Goal: Information Seeking & Learning: Understand process/instructions

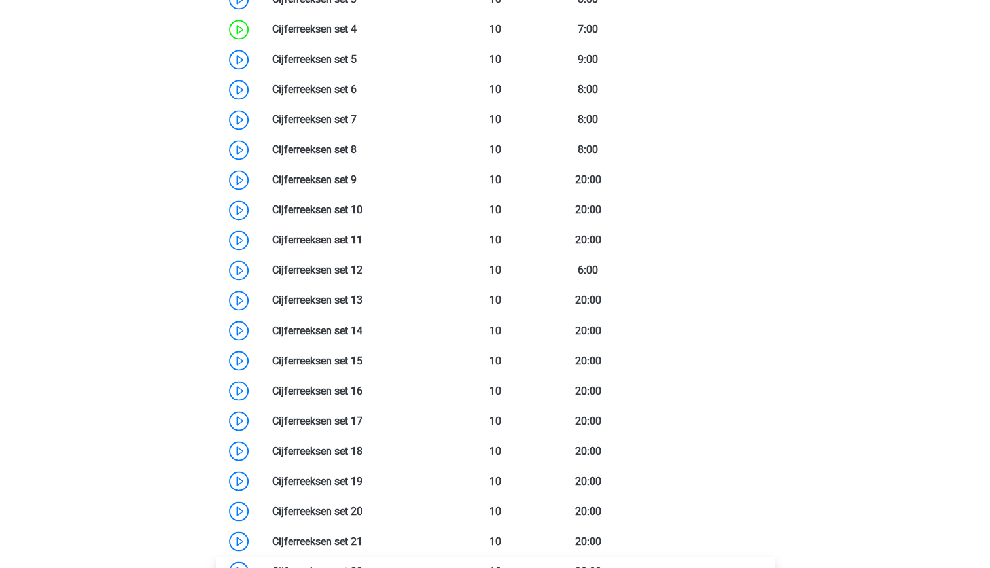
scroll to position [1173, 0]
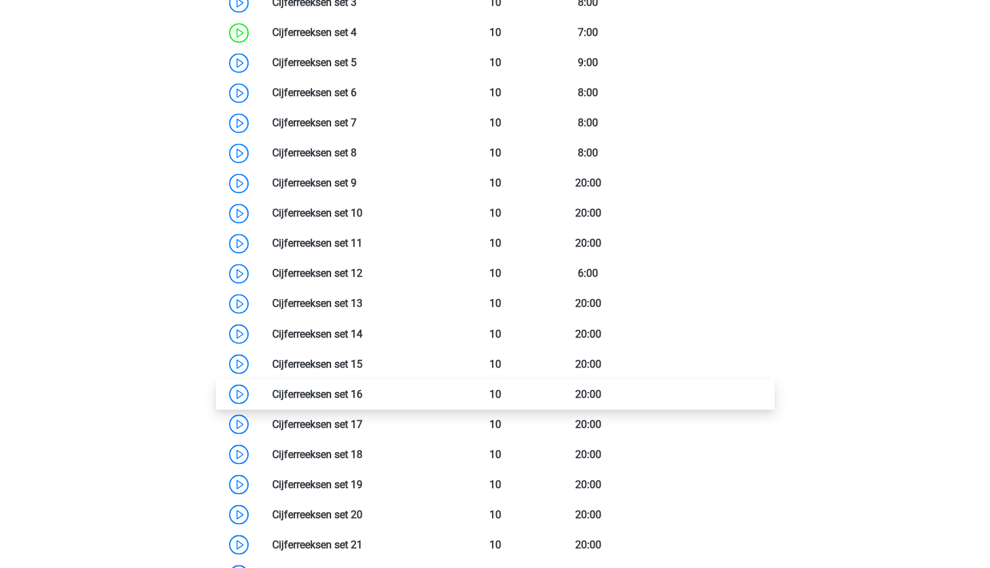
click at [363, 389] on link at bounding box center [363, 393] width 0 height 12
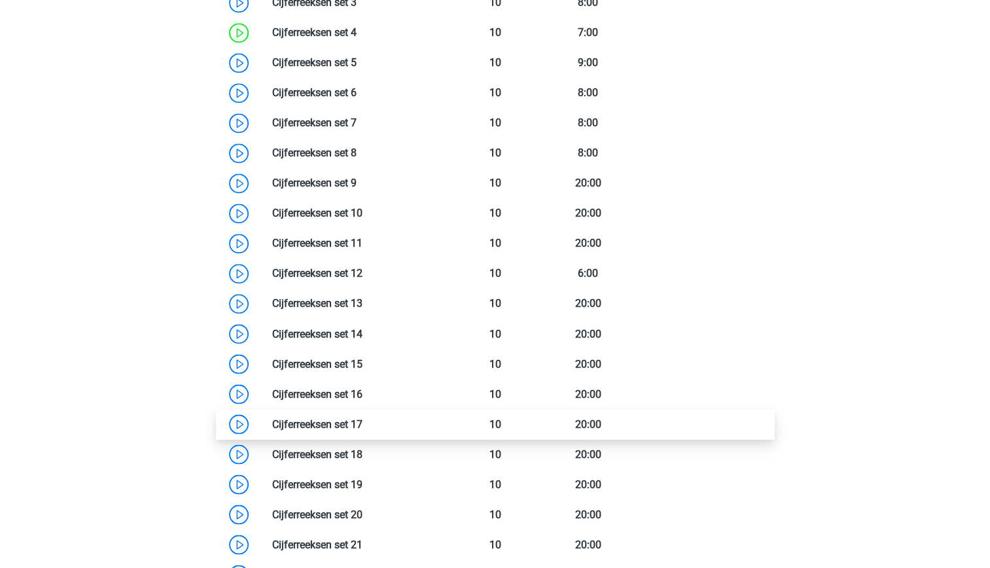
click at [363, 430] on link at bounding box center [363, 424] width 0 height 12
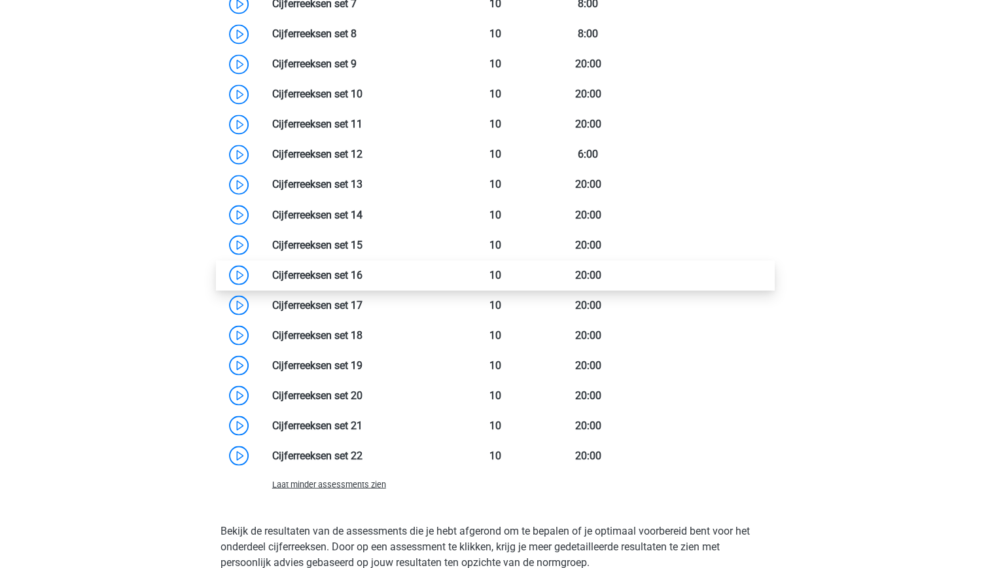
scroll to position [1294, 0]
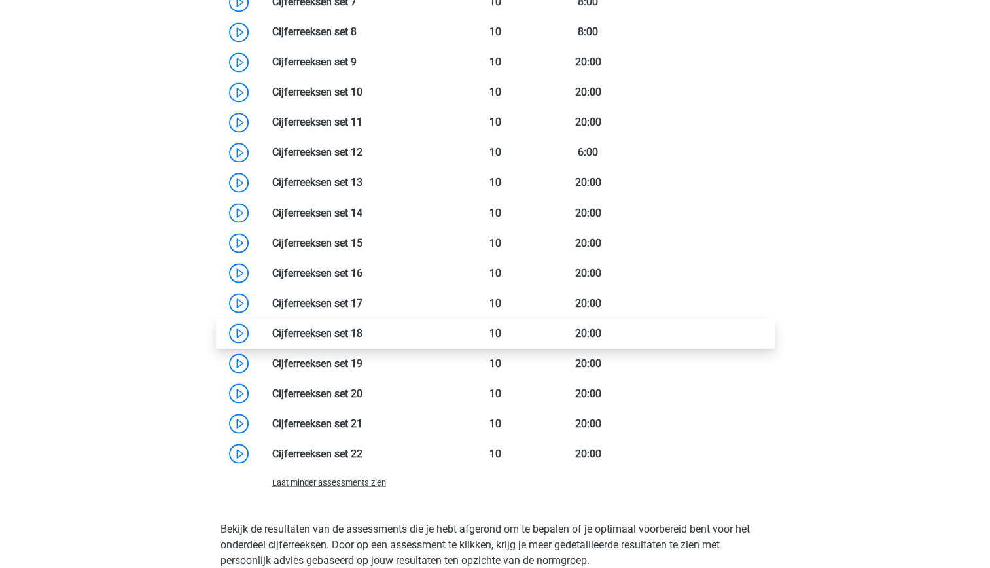
click at [363, 338] on link at bounding box center [363, 333] width 0 height 12
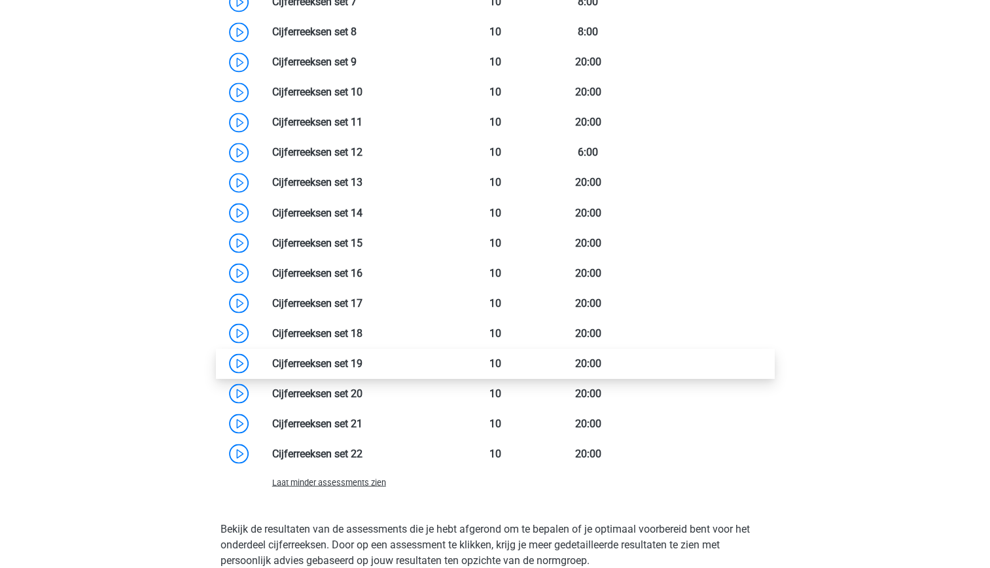
click at [363, 365] on link at bounding box center [363, 363] width 0 height 12
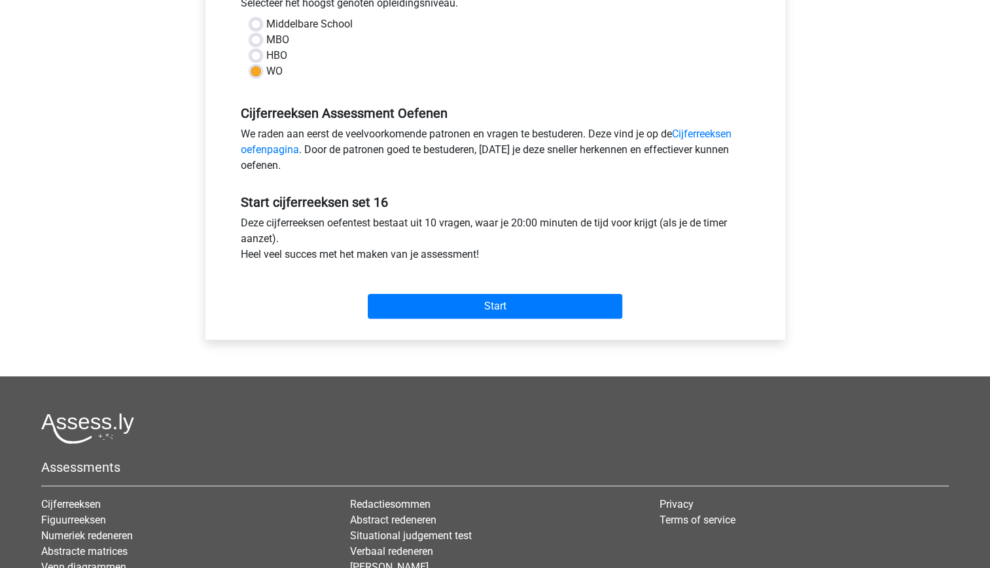
scroll to position [313, 0]
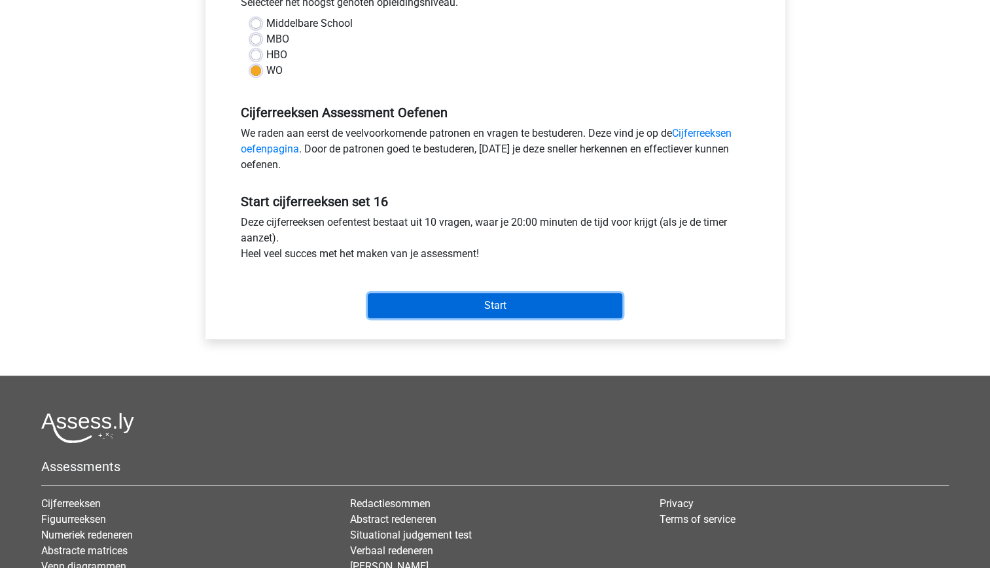
click at [471, 302] on input "Start" at bounding box center [495, 305] width 255 height 25
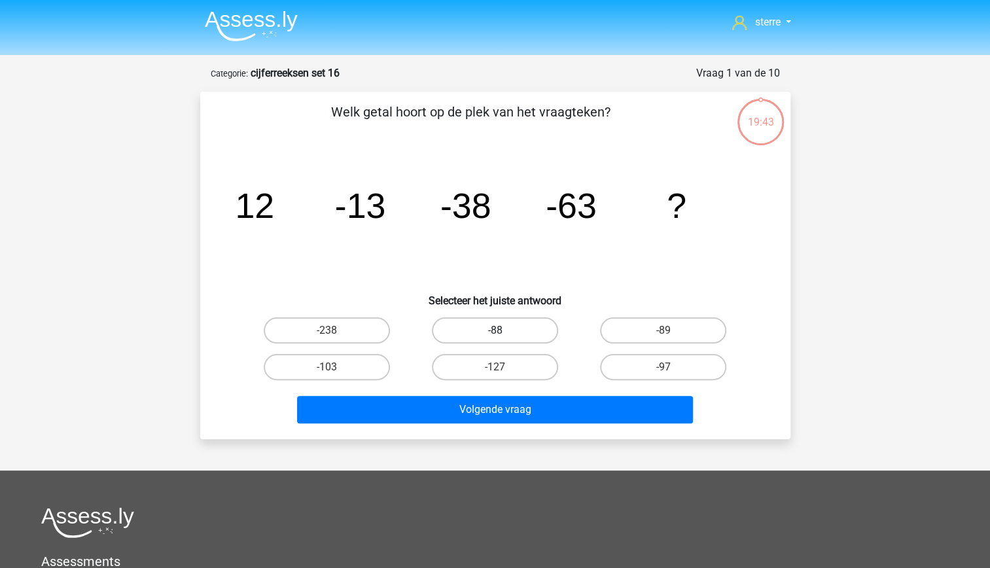
click at [499, 325] on label "-88" at bounding box center [495, 330] width 126 height 26
click at [499, 330] on input "-88" at bounding box center [499, 334] width 9 height 9
radio input "true"
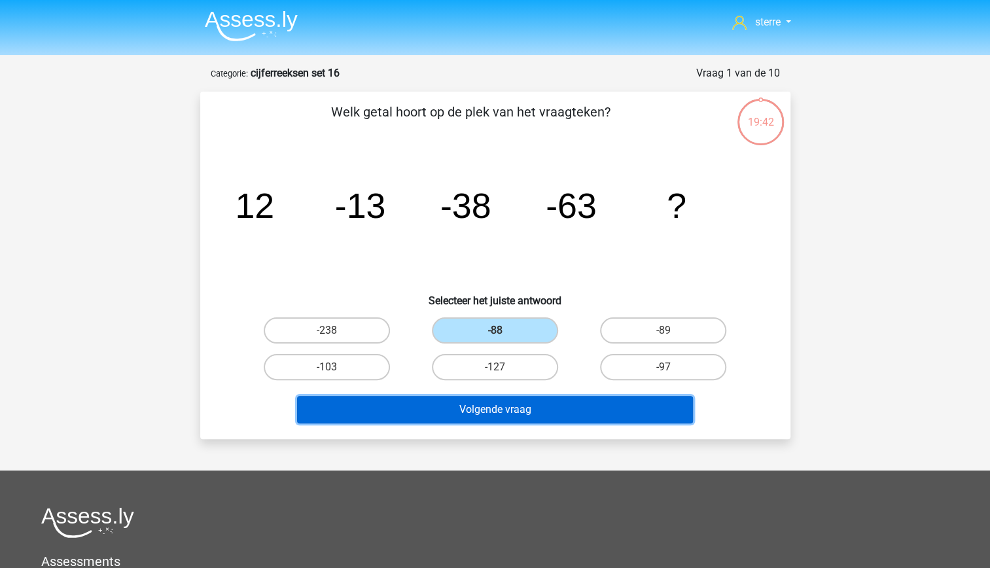
click at [527, 409] on button "Volgende vraag" at bounding box center [495, 409] width 396 height 27
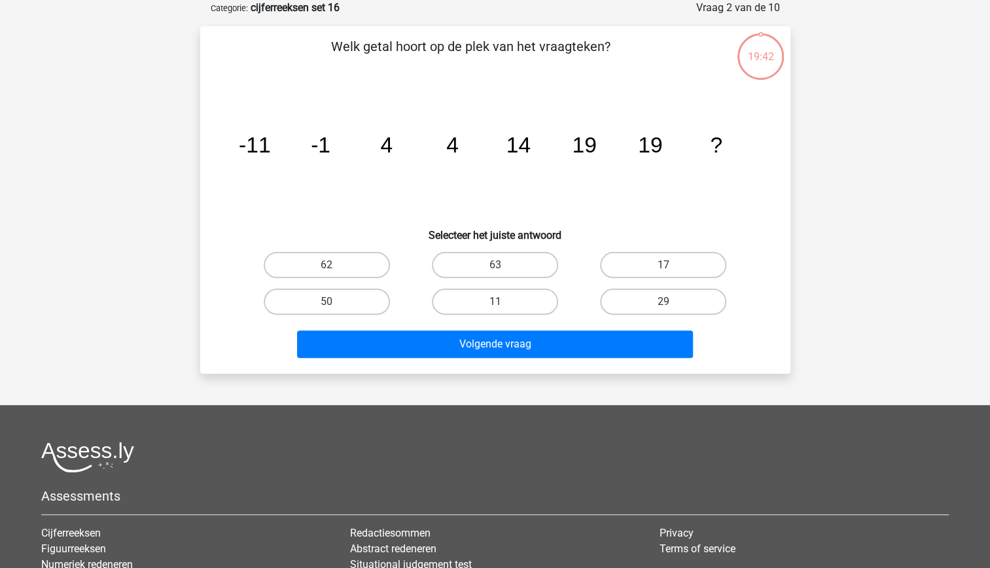
scroll to position [5, 0]
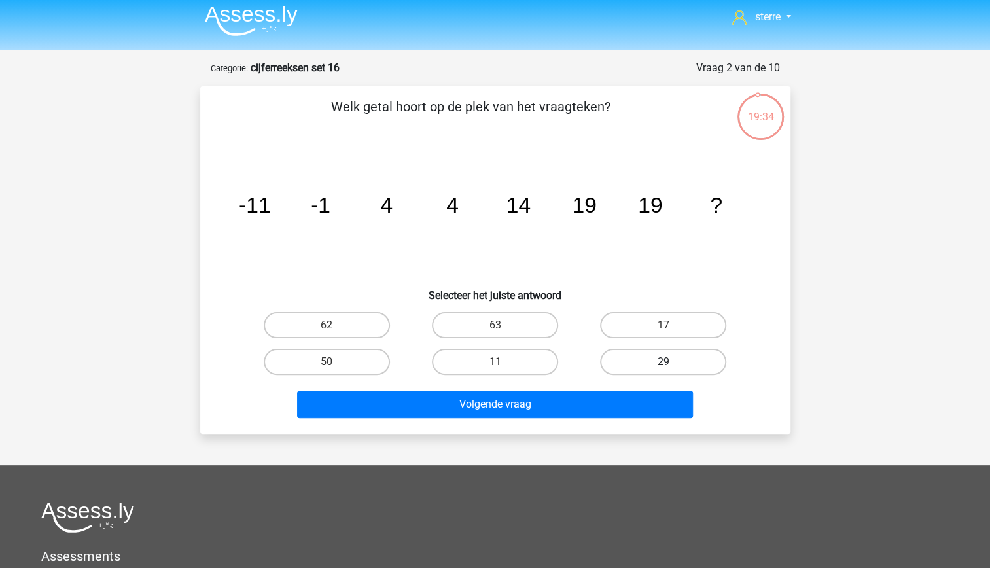
click at [628, 362] on label "29" at bounding box center [663, 362] width 126 height 26
click at [664, 362] on input "29" at bounding box center [668, 366] width 9 height 9
radio input "true"
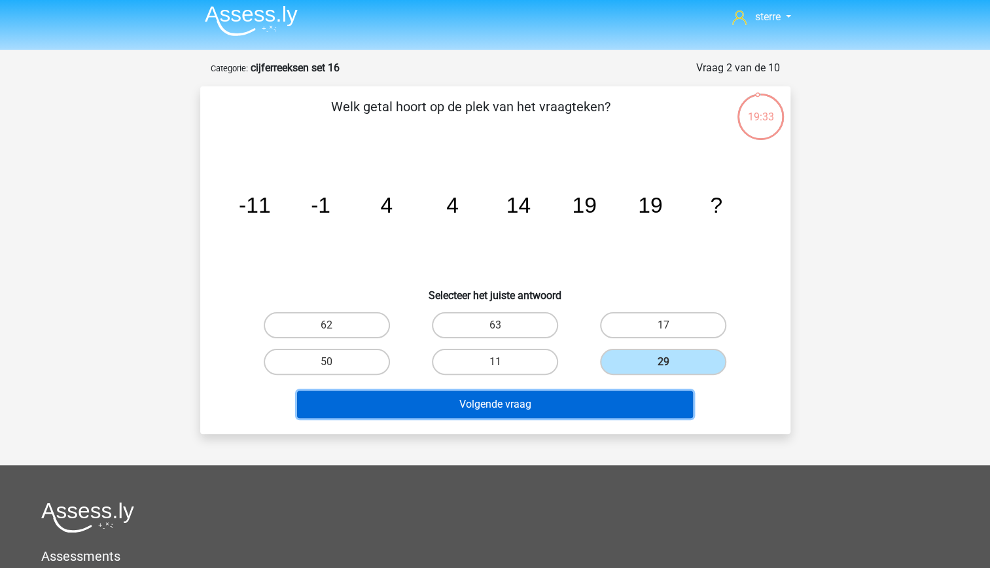
click at [622, 410] on button "Volgende vraag" at bounding box center [495, 404] width 396 height 27
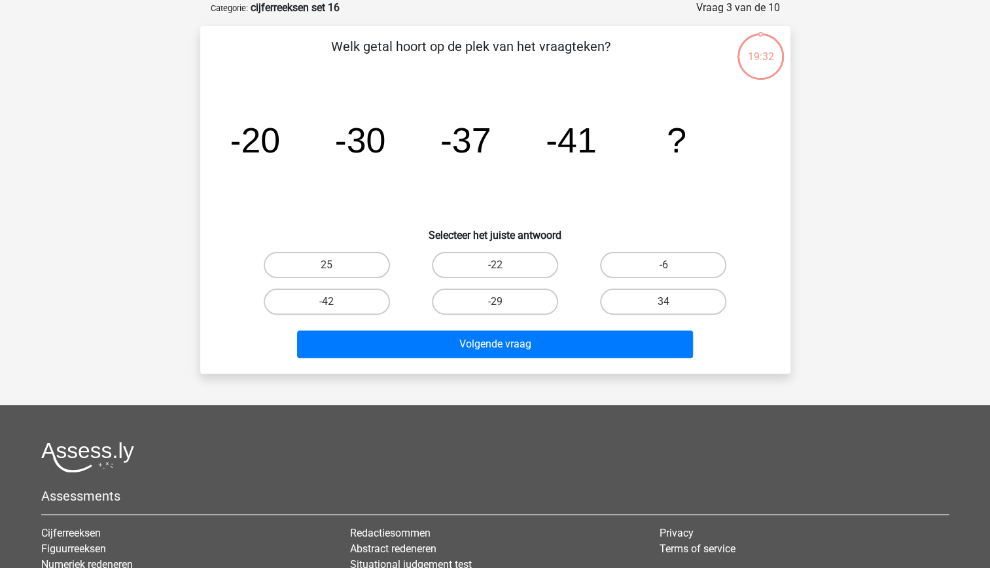
scroll to position [0, 0]
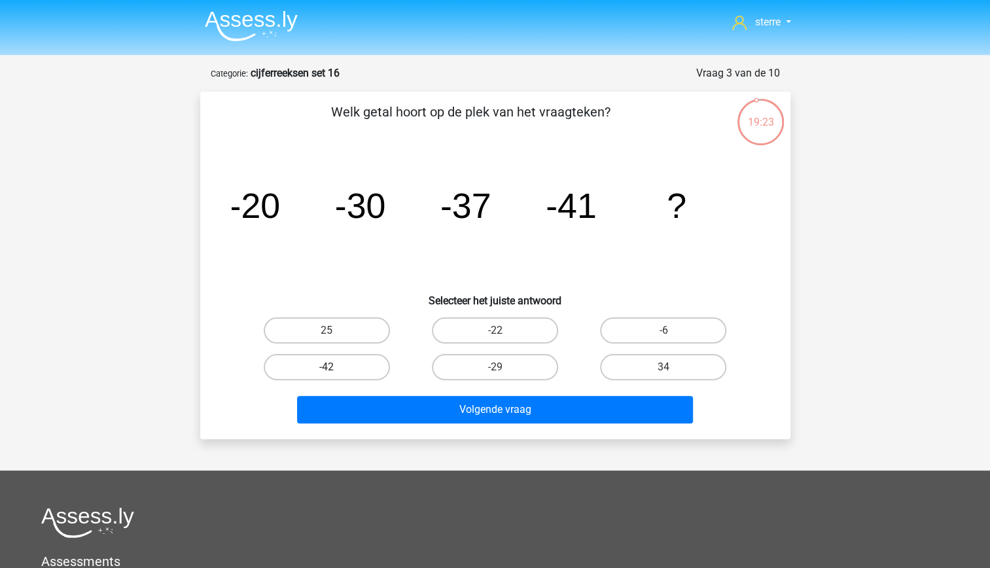
click at [360, 370] on label "-42" at bounding box center [327, 367] width 126 height 26
click at [335, 370] on input "-42" at bounding box center [331, 371] width 9 height 9
radio input "true"
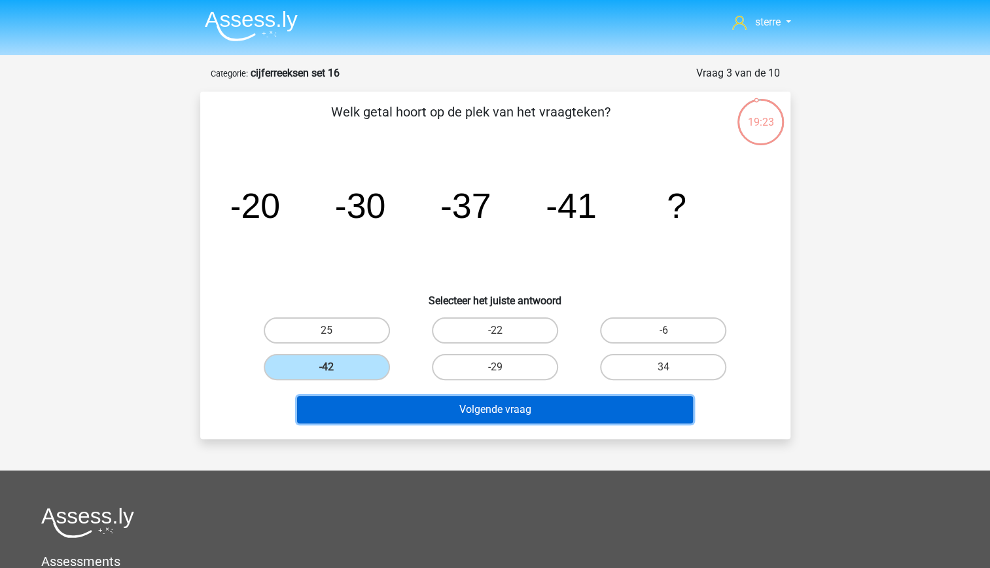
click at [404, 403] on button "Volgende vraag" at bounding box center [495, 409] width 396 height 27
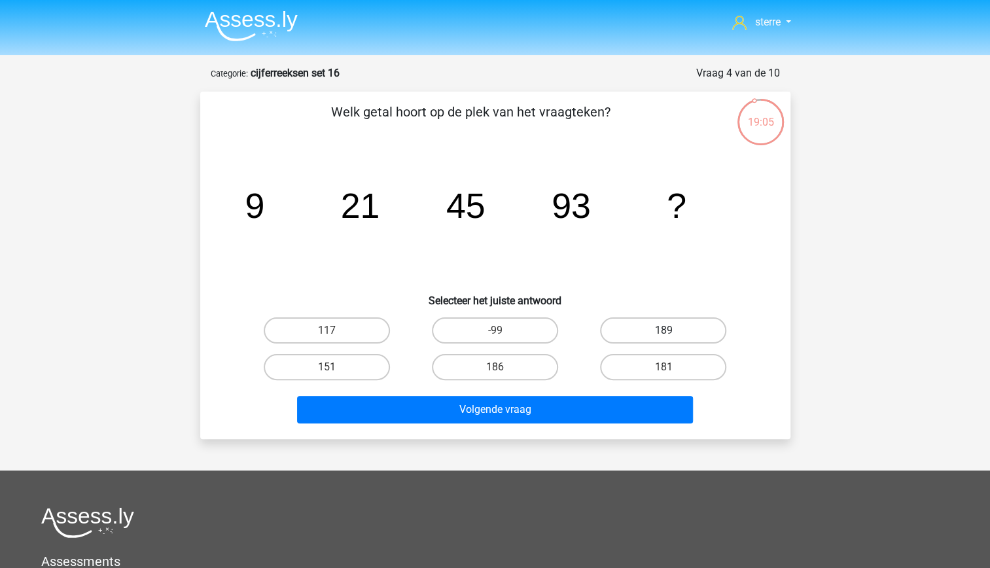
click at [658, 332] on label "189" at bounding box center [663, 330] width 126 height 26
click at [664, 332] on input "189" at bounding box center [668, 334] width 9 height 9
radio input "true"
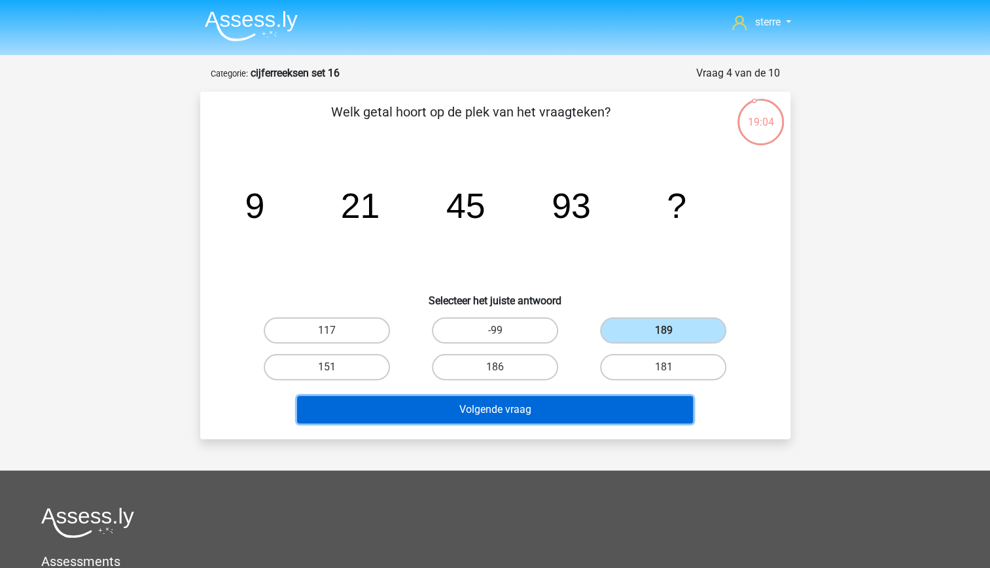
click at [624, 408] on button "Volgende vraag" at bounding box center [495, 409] width 396 height 27
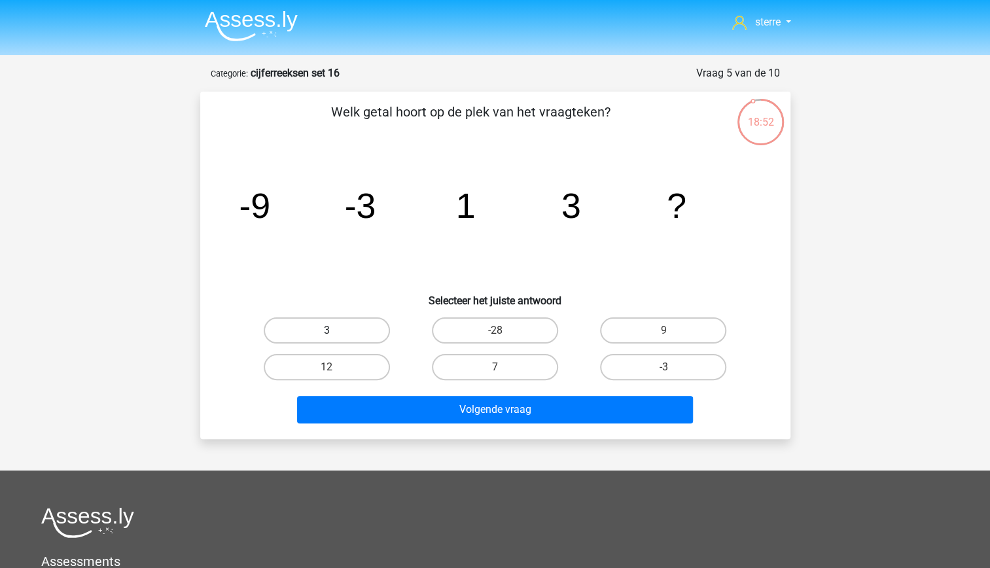
click at [351, 334] on label "3" at bounding box center [327, 330] width 126 height 26
click at [335, 334] on input "3" at bounding box center [331, 334] width 9 height 9
radio input "true"
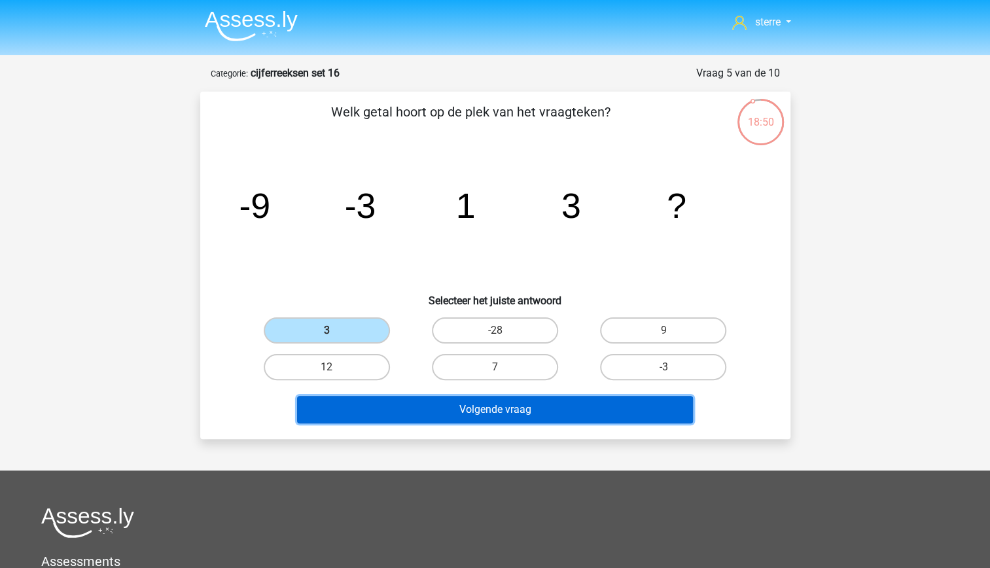
click at [519, 408] on button "Volgende vraag" at bounding box center [495, 409] width 396 height 27
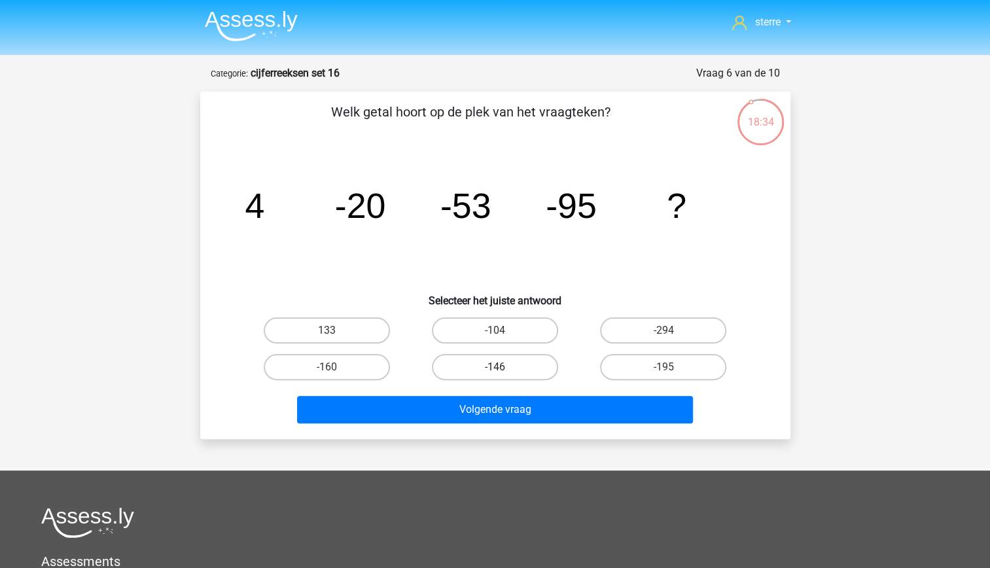
click at [521, 363] on label "-146" at bounding box center [495, 367] width 126 height 26
click at [503, 367] on input "-146" at bounding box center [499, 371] width 9 height 9
radio input "true"
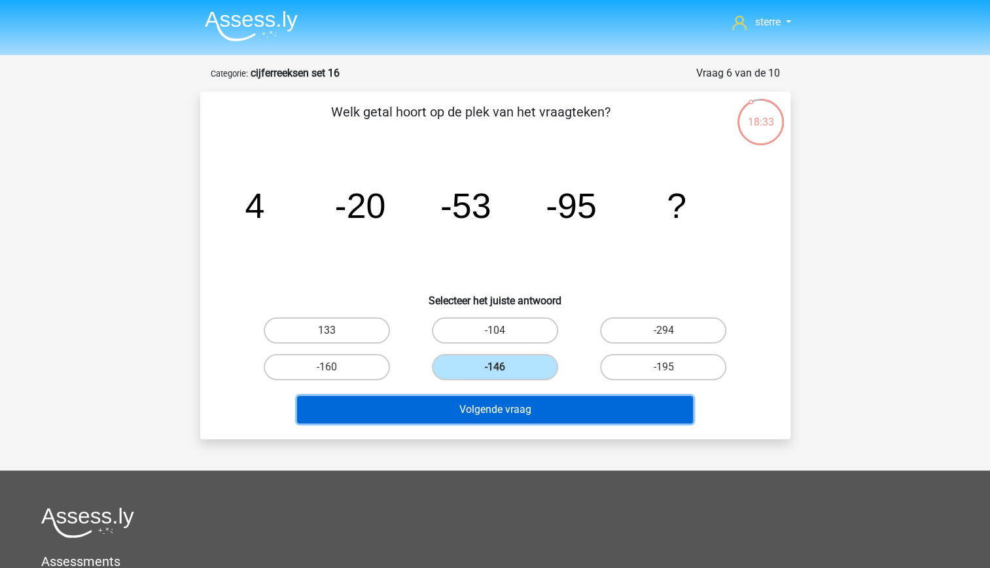
click at [527, 410] on button "Volgende vraag" at bounding box center [495, 409] width 396 height 27
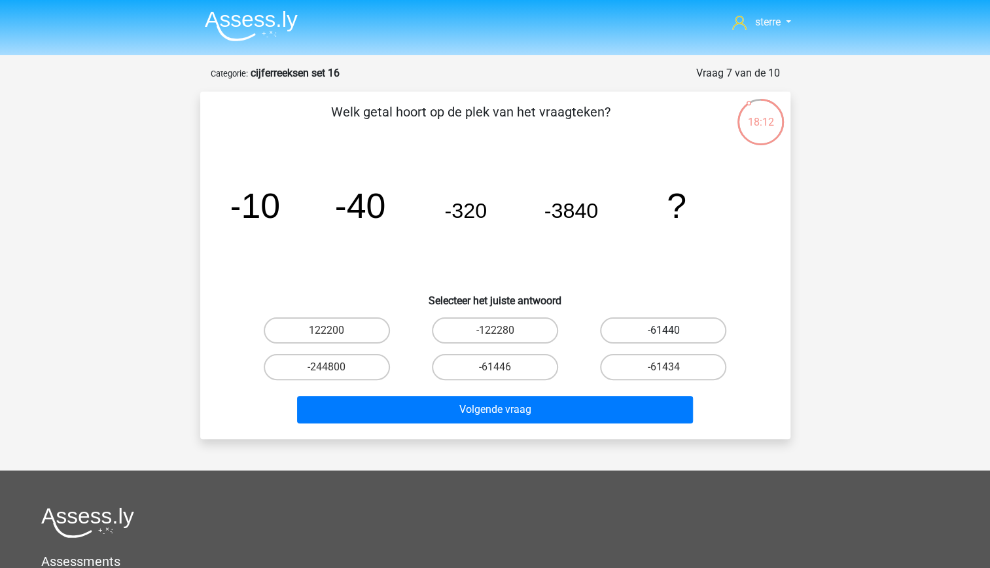
click at [637, 331] on label "-61440" at bounding box center [663, 330] width 126 height 26
click at [664, 331] on input "-61440" at bounding box center [668, 334] width 9 height 9
radio input "true"
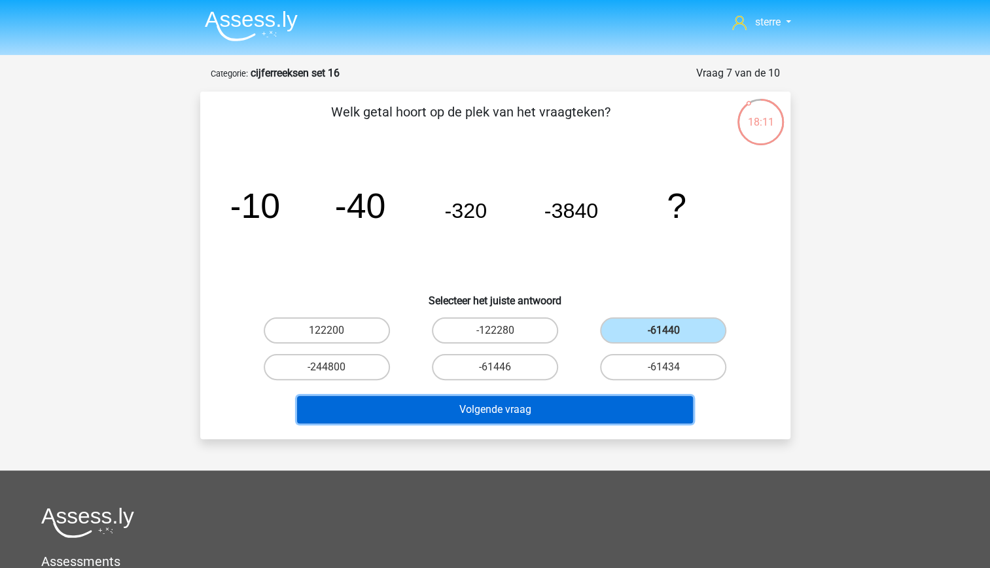
click at [572, 410] on button "Volgende vraag" at bounding box center [495, 409] width 396 height 27
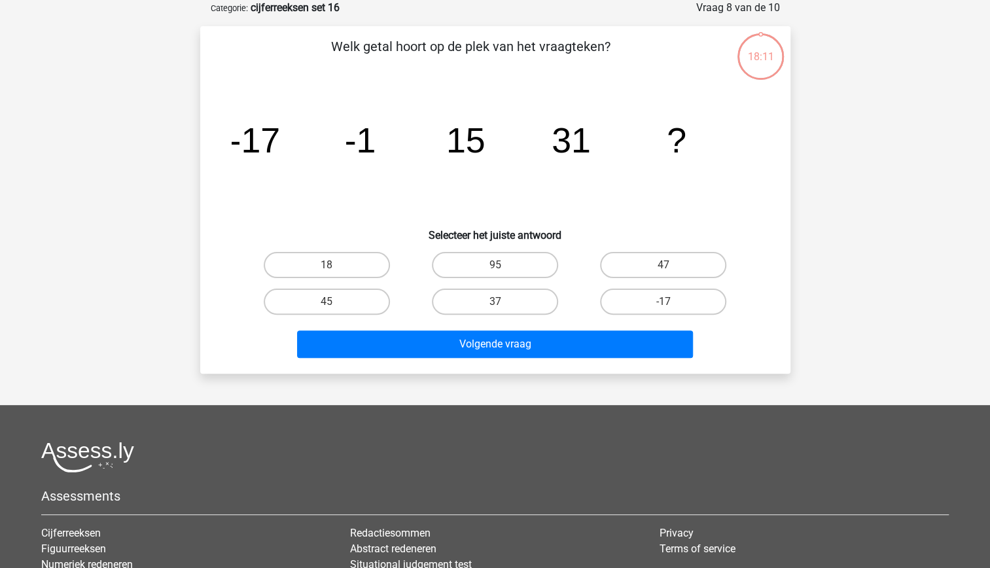
scroll to position [7, 0]
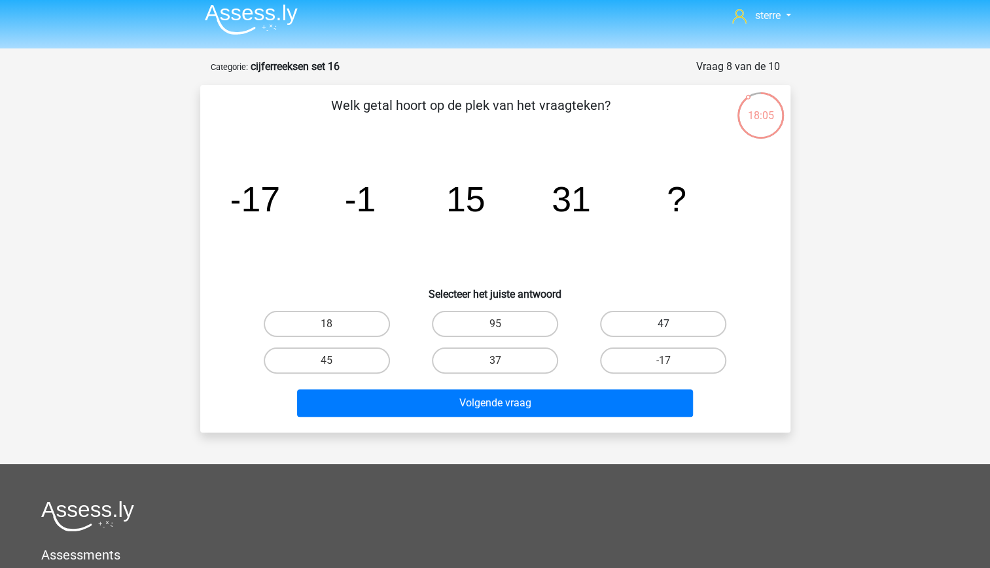
click at [647, 313] on label "47" at bounding box center [663, 324] width 126 height 26
click at [664, 324] on input "47" at bounding box center [668, 328] width 9 height 9
radio input "true"
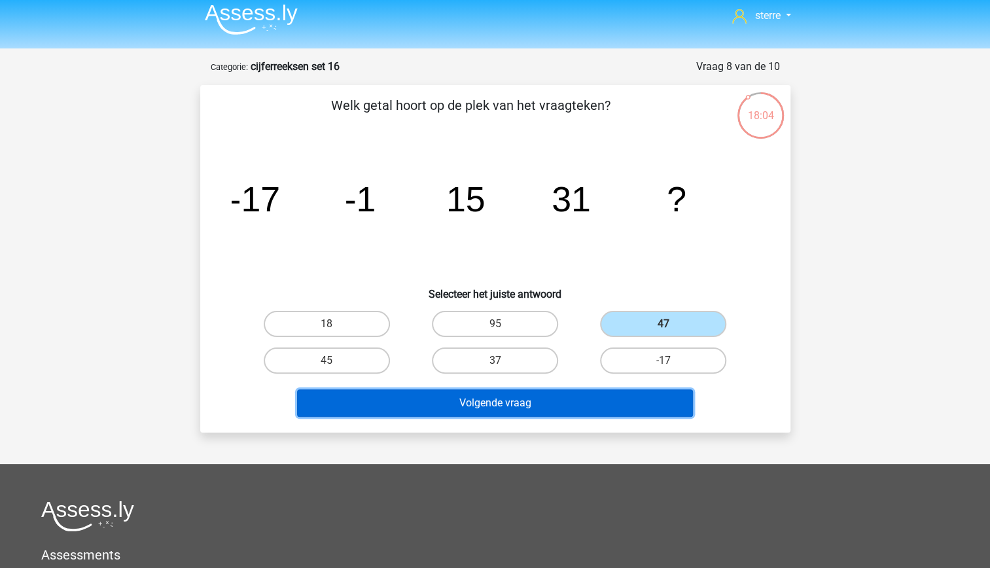
click at [628, 407] on button "Volgende vraag" at bounding box center [495, 402] width 396 height 27
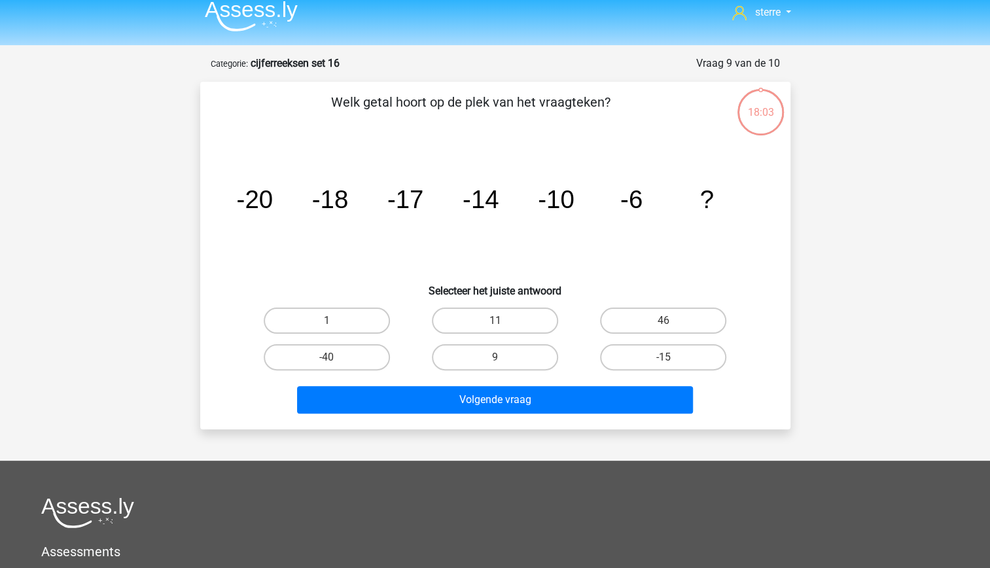
scroll to position [9, 0]
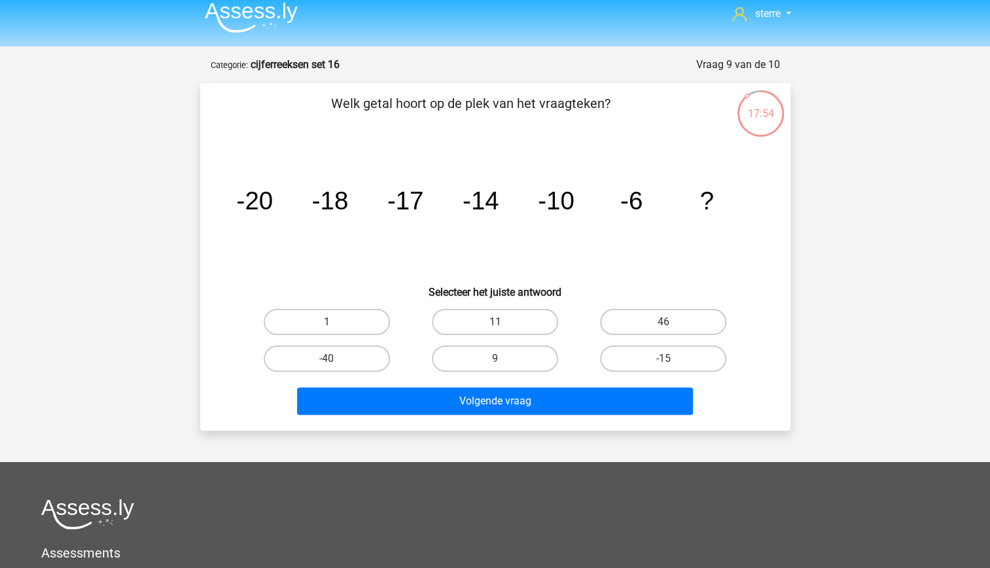
click at [638, 209] on tspan "-6" at bounding box center [631, 201] width 22 height 28
click at [726, 207] on icon "image/svg+xml -20 -18 -17 -14 -10 -6 ?" at bounding box center [495, 209] width 527 height 132
drag, startPoint x: 726, startPoint y: 207, endPoint x: 690, endPoint y: 257, distance: 60.9
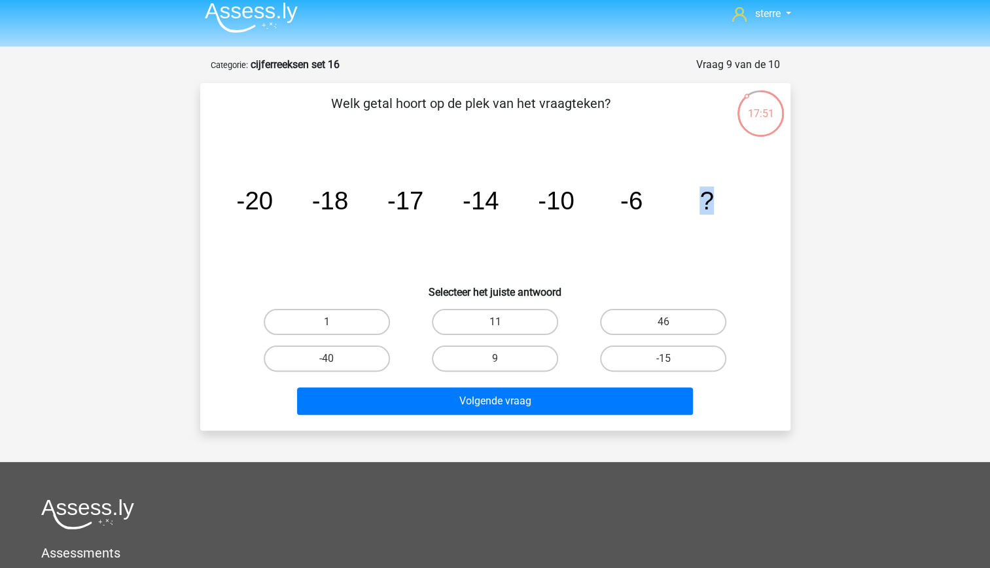
click at [690, 257] on icon "image/svg+xml -20 -18 -17 -14 -10 -6 ?" at bounding box center [495, 209] width 527 height 132
click at [457, 181] on icon "image/svg+xml -20 -18 -17 -14 -10 -6 ?" at bounding box center [495, 209] width 527 height 132
click at [714, 204] on icon "image/svg+xml -20 -18 -17 -14 -10 -6 ?" at bounding box center [495, 209] width 527 height 132
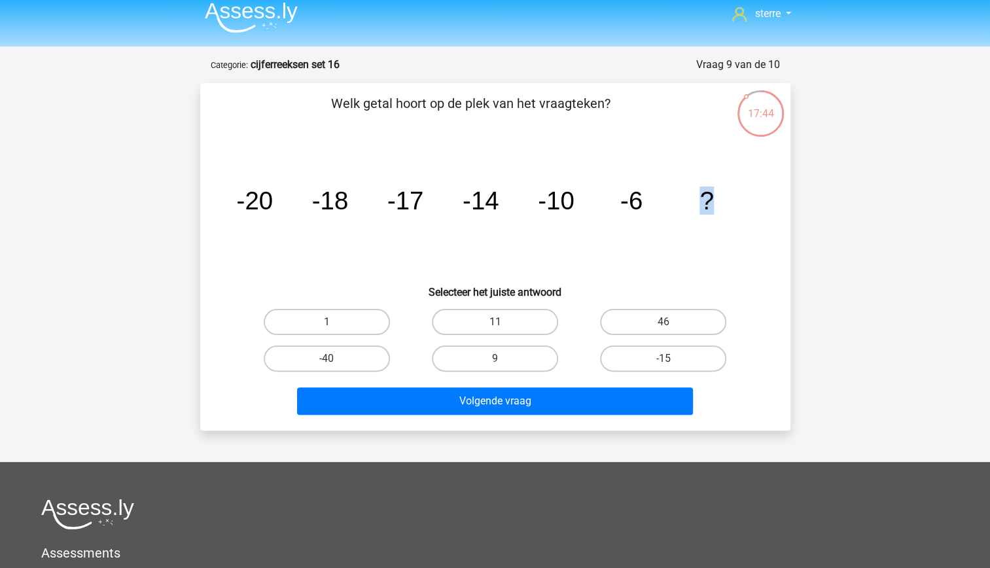
drag, startPoint x: 714, startPoint y: 204, endPoint x: 688, endPoint y: 238, distance: 43.1
click at [688, 238] on icon "image/svg+xml -20 -18 -17 -14 -10 -6 ?" at bounding box center [495, 209] width 527 height 132
click at [626, 226] on icon "image/svg+xml -20 -18 -17 -14 -10 -6 ?" at bounding box center [495, 209] width 527 height 132
click at [704, 200] on tspan "?" at bounding box center [707, 201] width 14 height 28
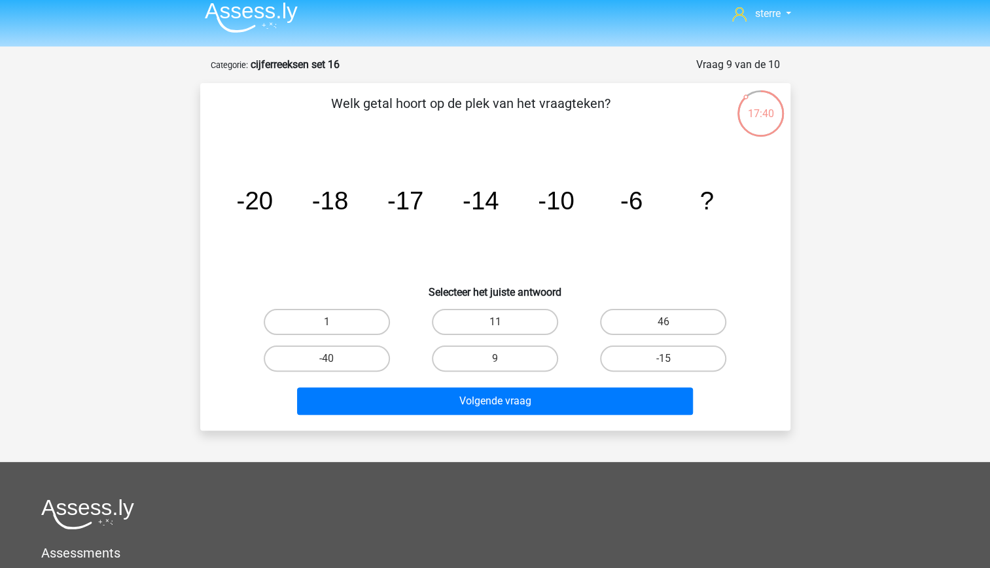
drag, startPoint x: 704, startPoint y: 200, endPoint x: 660, endPoint y: 230, distance: 54.1
click at [660, 230] on icon "image/svg+xml -20 -18 -17 -14 -10 -6 ?" at bounding box center [495, 209] width 527 height 132
click at [358, 326] on label "1" at bounding box center [327, 322] width 126 height 26
click at [335, 326] on input "1" at bounding box center [331, 326] width 9 height 9
radio input "true"
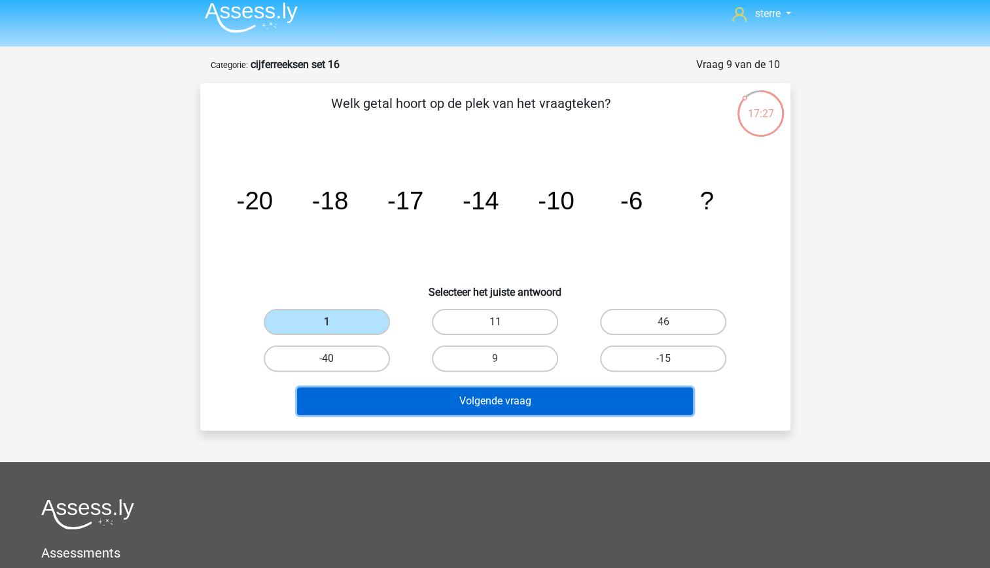
click at [463, 400] on button "Volgende vraag" at bounding box center [495, 400] width 396 height 27
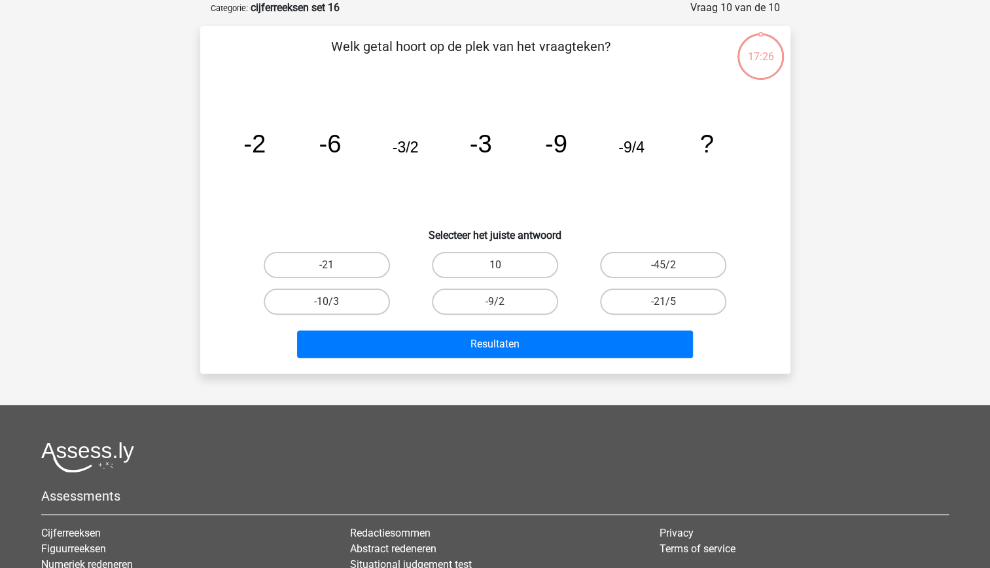
scroll to position [0, 0]
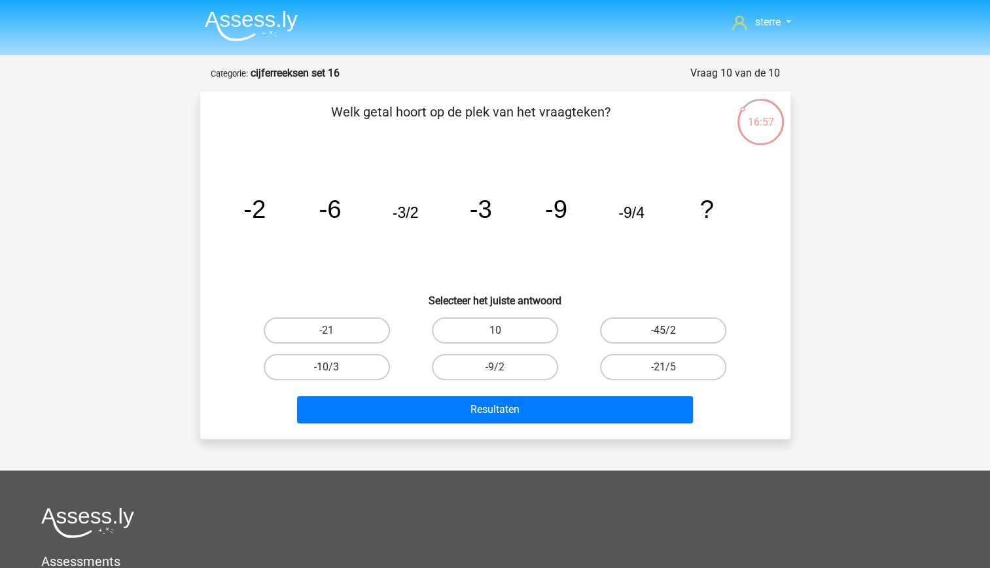
click at [656, 334] on label "-45/2" at bounding box center [663, 330] width 126 height 26
click at [664, 334] on input "-45/2" at bounding box center [668, 334] width 9 height 9
radio input "true"
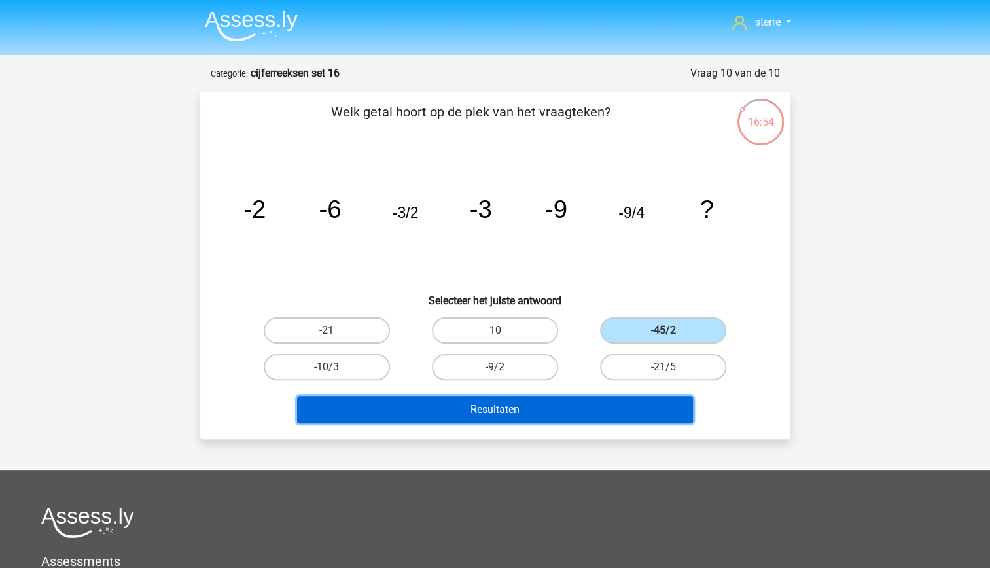
click at [584, 410] on button "Resultaten" at bounding box center [495, 409] width 396 height 27
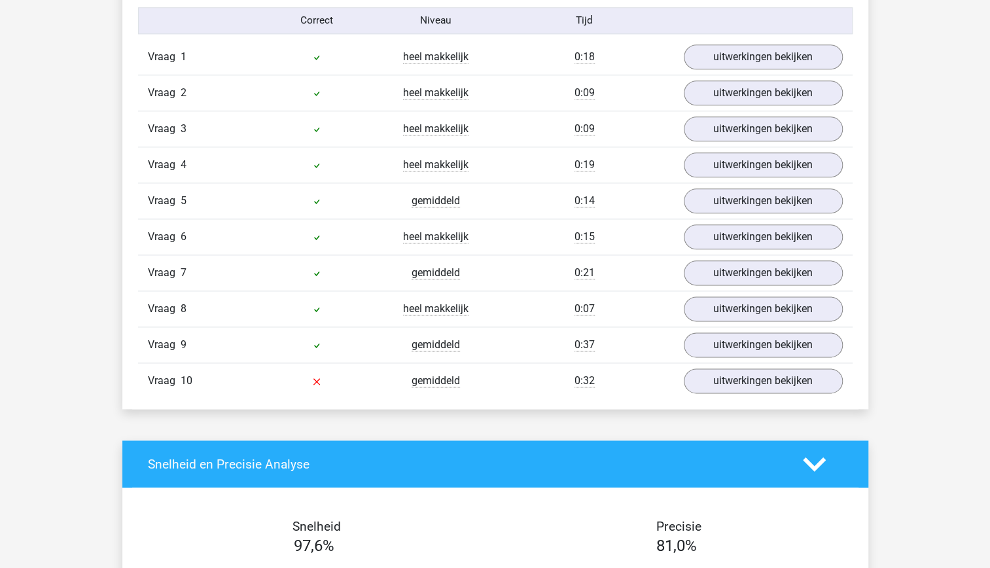
scroll to position [830, 0]
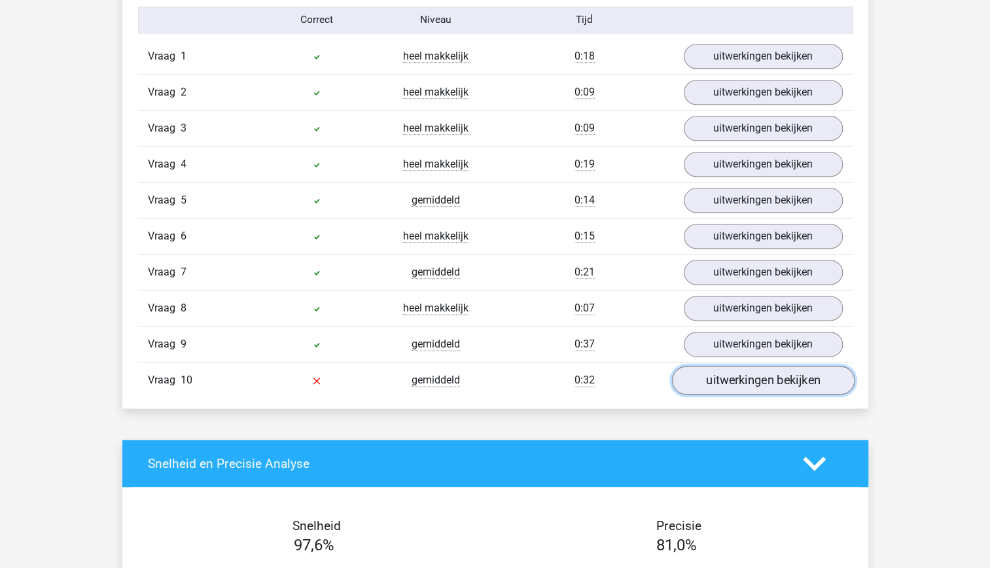
click at [724, 376] on link "uitwerkingen bekijken" at bounding box center [762, 380] width 183 height 29
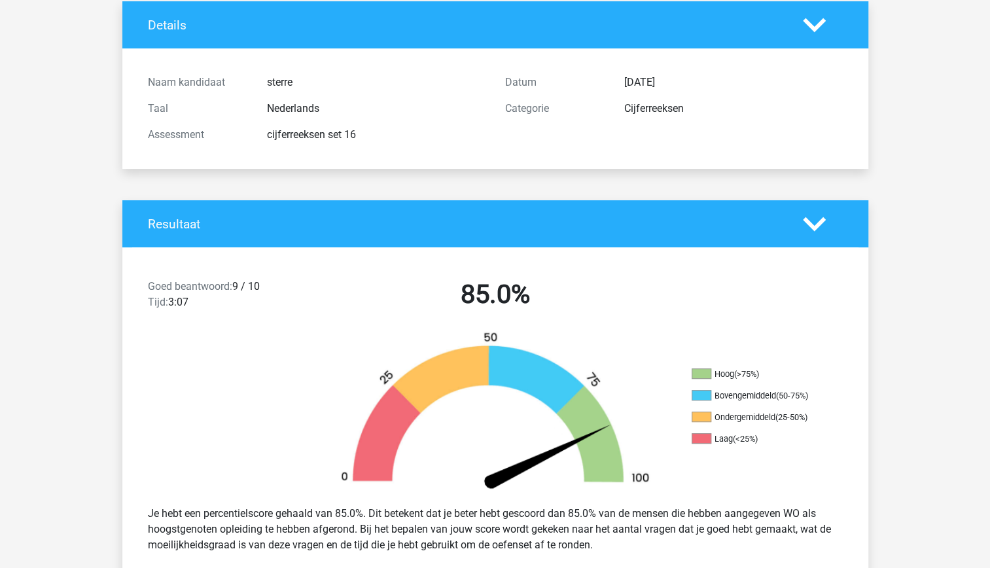
scroll to position [0, 0]
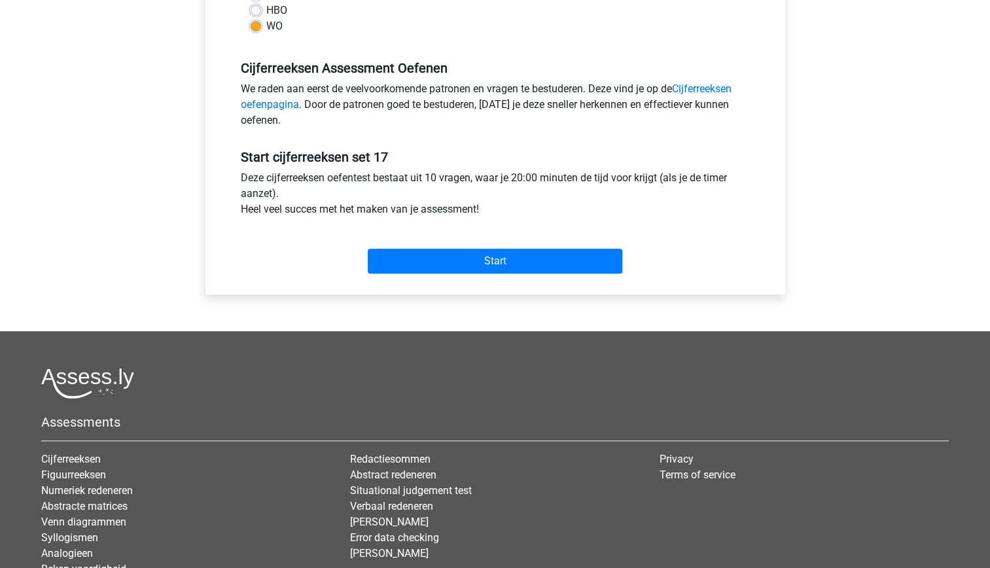
scroll to position [363, 0]
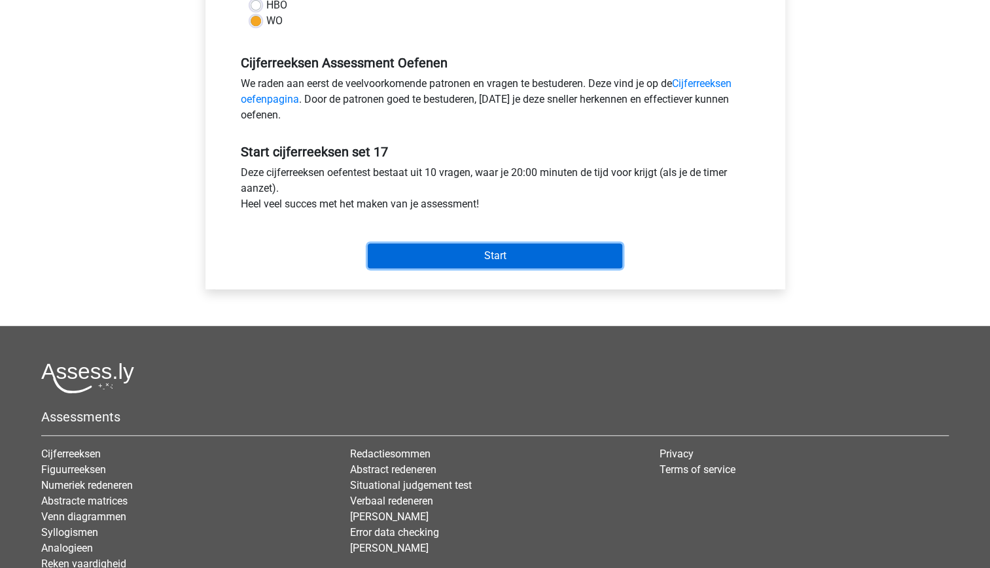
click at [482, 263] on input "Start" at bounding box center [495, 255] width 255 height 25
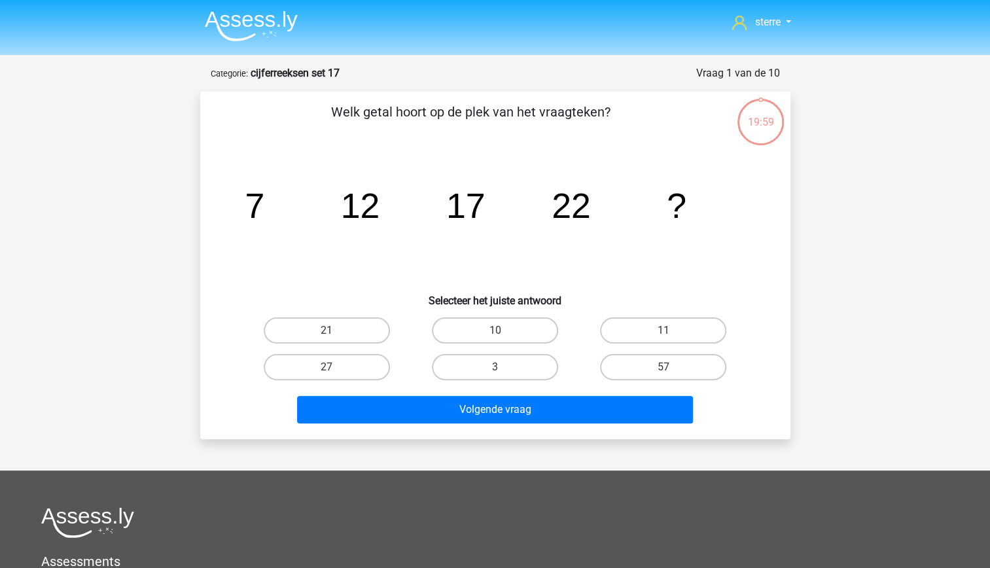
click at [365, 215] on tspan "12" at bounding box center [359, 205] width 39 height 39
click at [327, 355] on label "27" at bounding box center [327, 367] width 126 height 26
click at [327, 367] on input "27" at bounding box center [331, 371] width 9 height 9
radio input "true"
click at [391, 395] on div "Volgende vraag" at bounding box center [495, 406] width 548 height 43
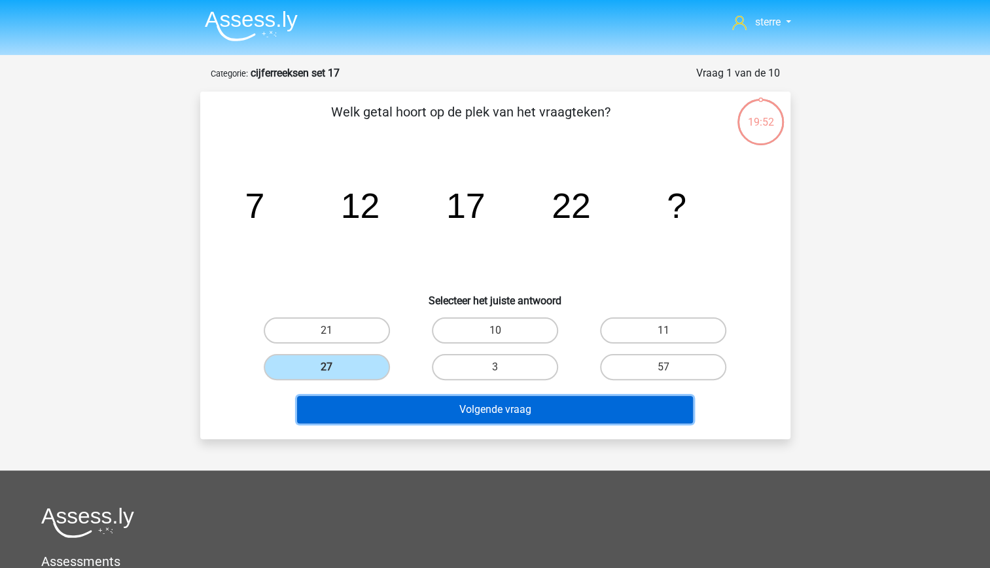
click at [393, 401] on button "Volgende vraag" at bounding box center [495, 409] width 396 height 27
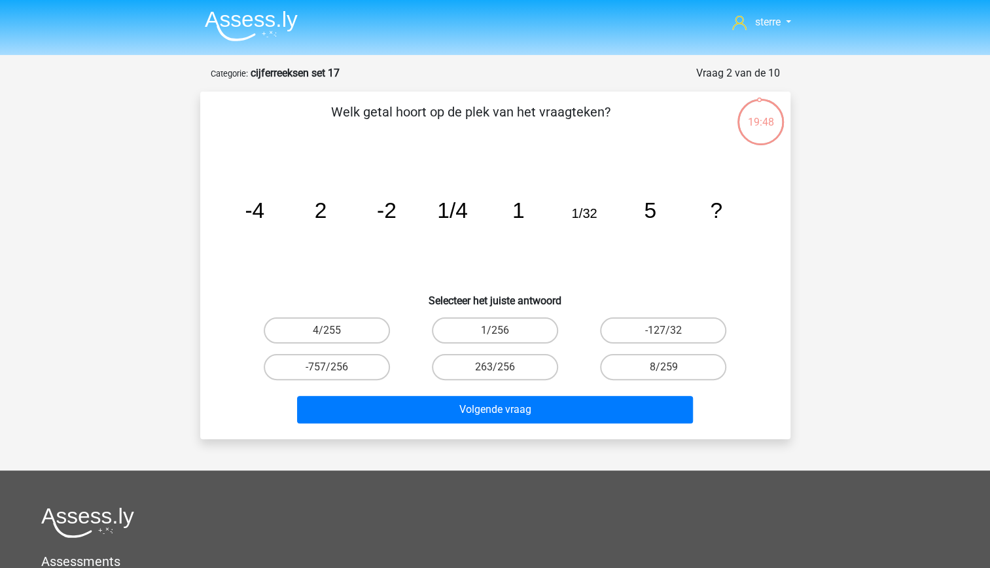
click at [393, 215] on tspan "-2" at bounding box center [386, 210] width 20 height 24
drag, startPoint x: 393, startPoint y: 215, endPoint x: 387, endPoint y: 255, distance: 39.7
click at [387, 255] on icon "image/svg+xml -4 2 -2 1/4 1 1/32 5 ?" at bounding box center [495, 218] width 527 height 132
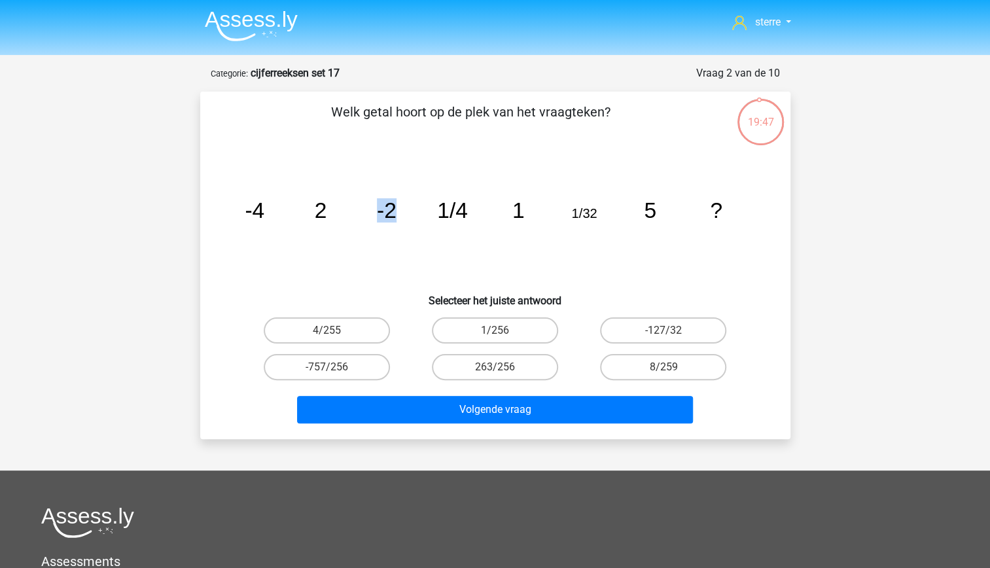
click at [387, 255] on icon "image/svg+xml -4 2 -2 1/4 1 1/32 5 ?" at bounding box center [495, 218] width 527 height 132
drag, startPoint x: 387, startPoint y: 255, endPoint x: 335, endPoint y: 224, distance: 60.7
click at [335, 224] on icon "image/svg+xml -4 2 -2 1/4 1 1/32 5 ?" at bounding box center [495, 218] width 527 height 132
click at [516, 215] on tspan "1" at bounding box center [518, 210] width 12 height 24
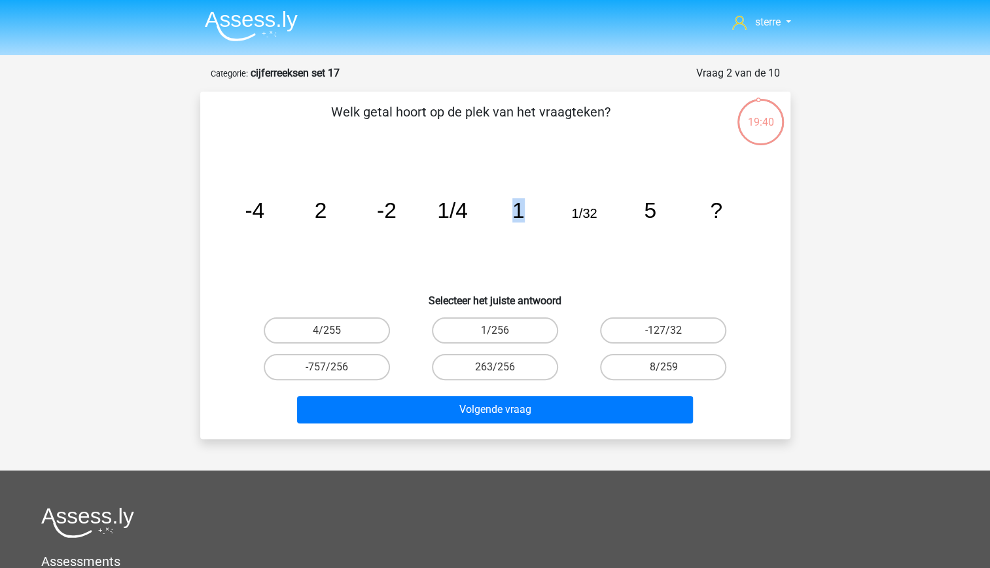
click at [516, 215] on tspan "1" at bounding box center [518, 210] width 12 height 24
drag, startPoint x: 516, startPoint y: 215, endPoint x: 538, endPoint y: 254, distance: 44.8
click at [538, 254] on icon "image/svg+xml -4 2 -2 1/4 1 1/32 5 ?" at bounding box center [495, 218] width 527 height 132
click at [497, 195] on icon "image/svg+xml -4 2 -2 1/4 1 1/32 5 ?" at bounding box center [495, 218] width 527 height 132
click at [594, 214] on tspan "1/32" at bounding box center [584, 213] width 26 height 14
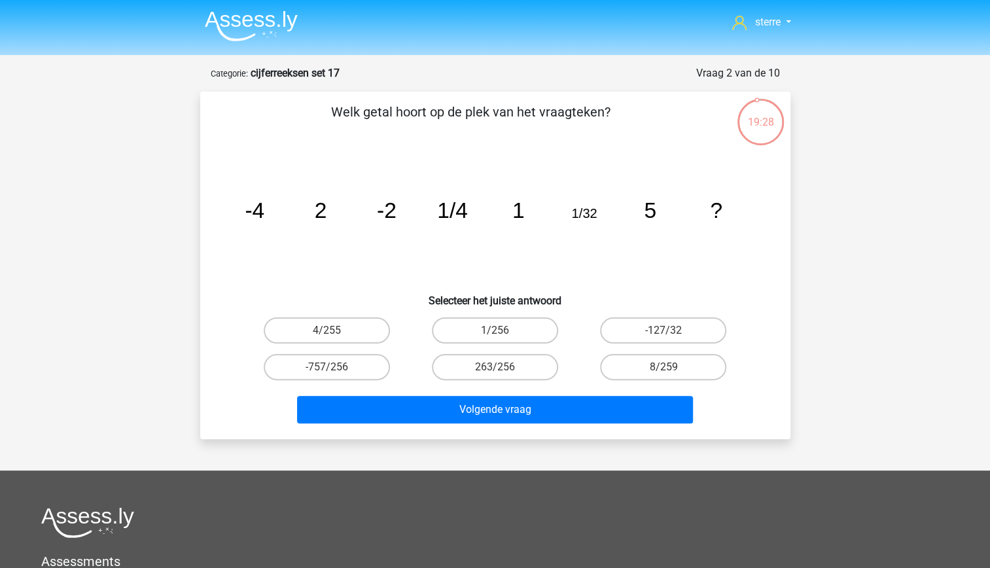
click at [594, 214] on tspan "1/32" at bounding box center [584, 213] width 26 height 14
drag, startPoint x: 594, startPoint y: 214, endPoint x: 602, endPoint y: 257, distance: 43.3
click at [602, 257] on icon "image/svg+xml -4 2 -2 1/4 1 1/32 5 ?" at bounding box center [495, 218] width 527 height 132
click at [607, 273] on icon "image/svg+xml -4 2 -2 1/4 1 1/32 5 ?" at bounding box center [495, 218] width 527 height 132
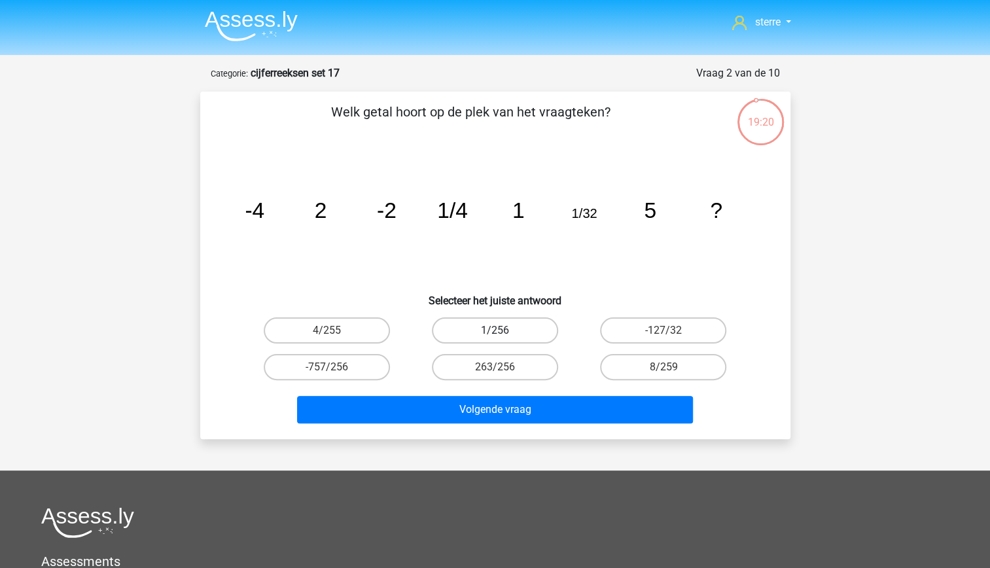
click at [517, 336] on label "1/256" at bounding box center [495, 330] width 126 height 26
click at [503, 336] on input "1/256" at bounding box center [499, 334] width 9 height 9
radio input "true"
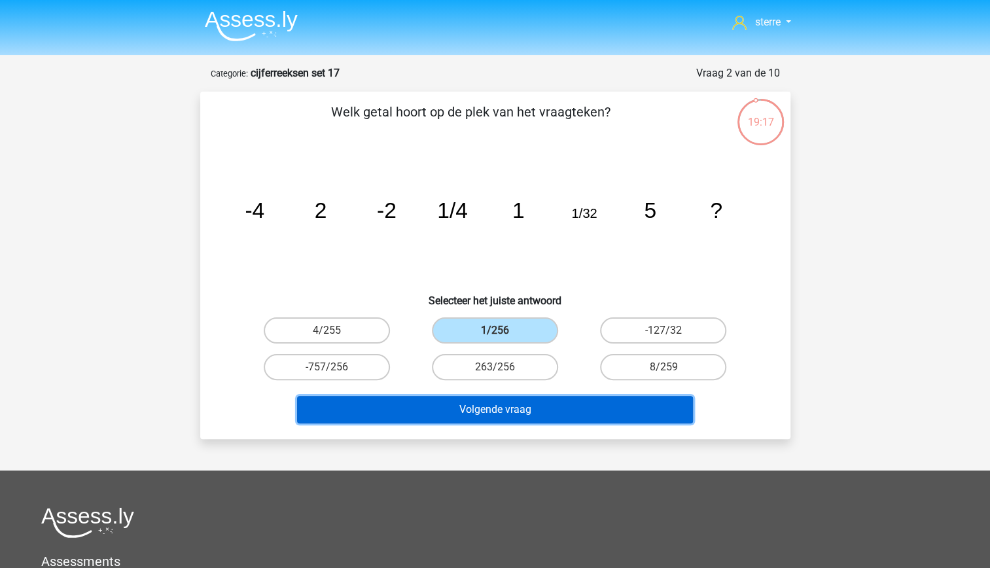
click at [550, 409] on button "Volgende vraag" at bounding box center [495, 409] width 396 height 27
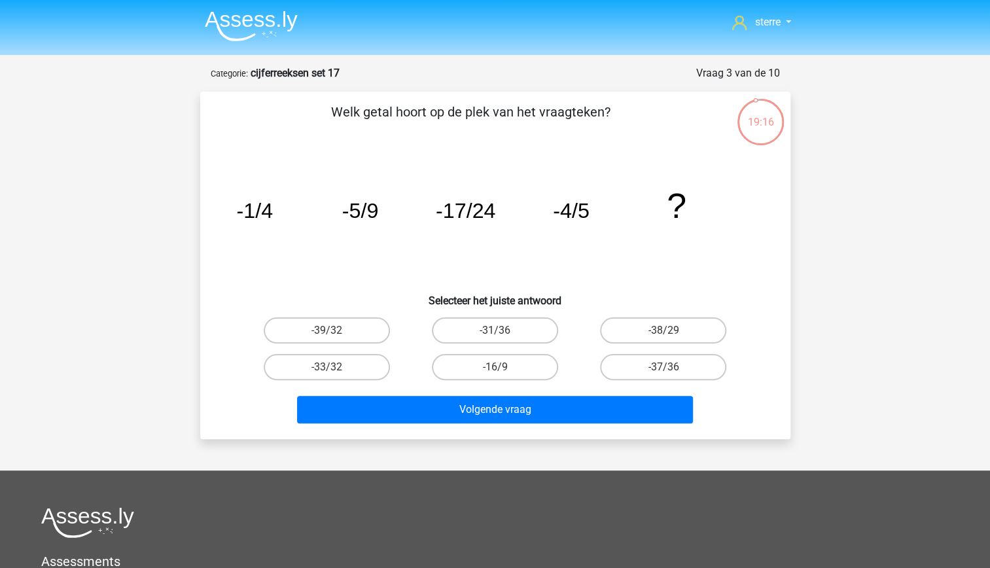
click at [264, 213] on tspan "-1/4" at bounding box center [254, 211] width 37 height 24
drag, startPoint x: 264, startPoint y: 213, endPoint x: 300, endPoint y: 246, distance: 48.2
click at [300, 246] on icon "image/svg+xml -1/4 -5/9 -17/24 -4/5 ?" at bounding box center [495, 218] width 527 height 132
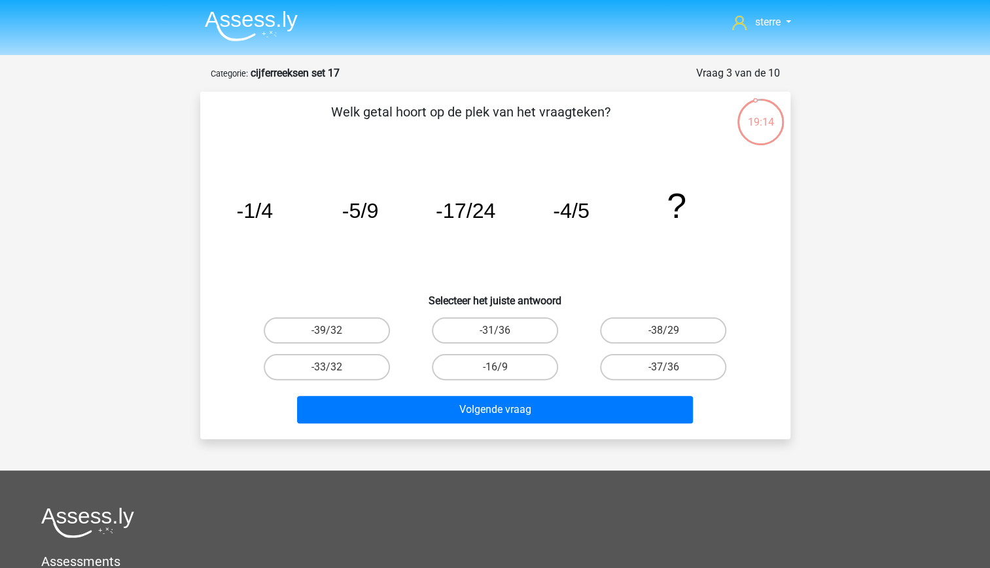
drag, startPoint x: 300, startPoint y: 246, endPoint x: 242, endPoint y: 234, distance: 58.8
click at [242, 234] on icon "image/svg+xml -1/4 -5/9 -17/24 -4/5 ?" at bounding box center [495, 218] width 527 height 132
click at [348, 228] on icon "image/svg+xml -1/4 -5/9 -17/24 -4/5 ?" at bounding box center [495, 218] width 527 height 132
click at [593, 209] on icon "image/svg+xml -1/4 -5/9 -17/24 -4/5 ?" at bounding box center [495, 218] width 527 height 132
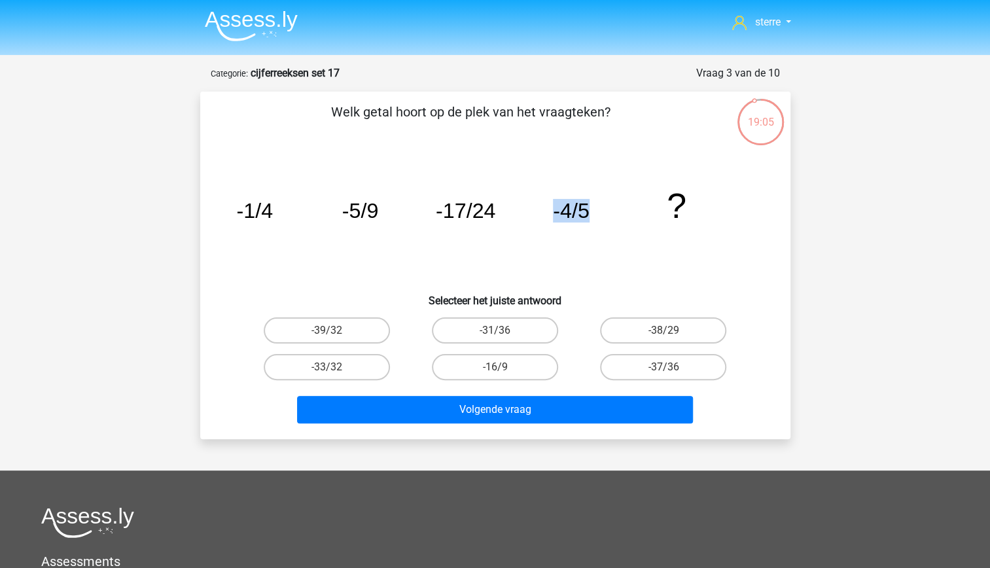
click at [593, 209] on icon "image/svg+xml -1/4 -5/9 -17/24 -4/5 ?" at bounding box center [495, 218] width 527 height 132
drag, startPoint x: 593, startPoint y: 209, endPoint x: 569, endPoint y: 236, distance: 35.7
click at [569, 236] on icon "image/svg+xml -1/4 -5/9 -17/24 -4/5 ?" at bounding box center [495, 218] width 527 height 132
click at [527, 221] on icon "image/svg+xml -1/4 -5/9 -17/24 -4/5 ?" at bounding box center [495, 218] width 527 height 132
click at [269, 213] on tspan "-1/4" at bounding box center [254, 211] width 37 height 24
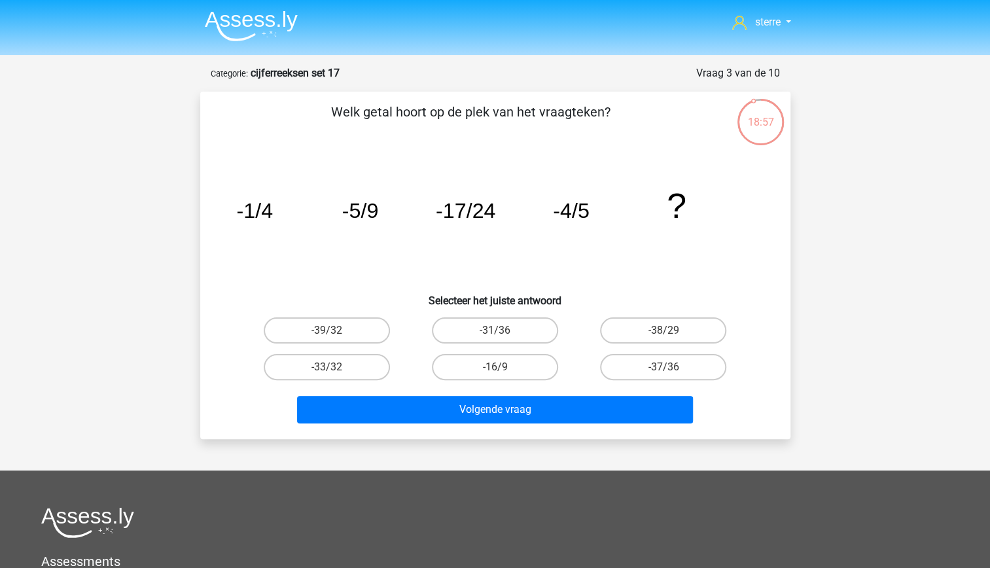
click at [269, 213] on tspan "-1/4" at bounding box center [254, 211] width 37 height 24
drag, startPoint x: 269, startPoint y: 213, endPoint x: 274, endPoint y: 242, distance: 29.8
click at [274, 242] on icon "image/svg+xml -1/4 -5/9 -17/24 -4/5 ?" at bounding box center [495, 218] width 527 height 132
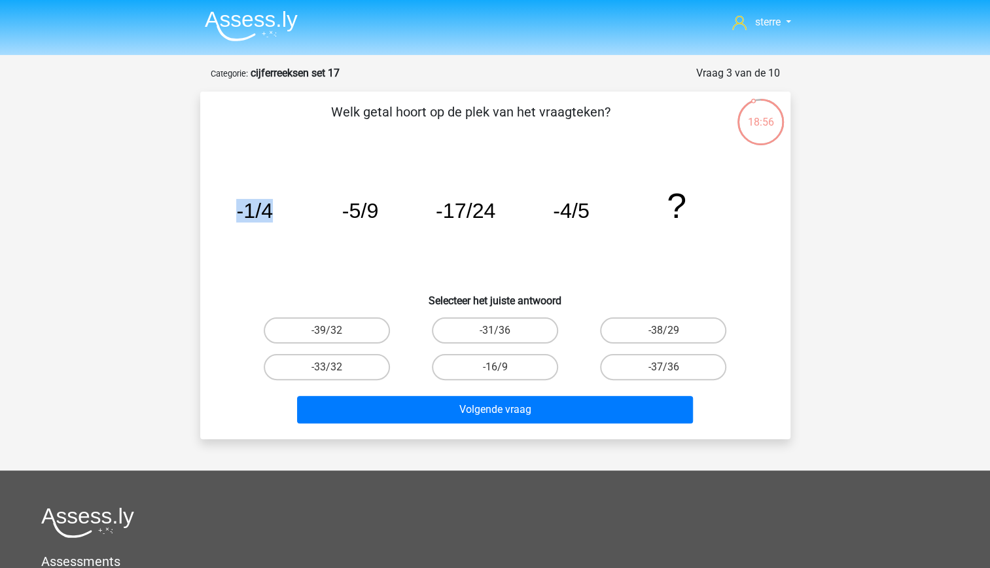
drag, startPoint x: 274, startPoint y: 242, endPoint x: 281, endPoint y: 259, distance: 18.1
click at [281, 259] on icon "image/svg+xml -1/4 -5/9 -17/24 -4/5 ?" at bounding box center [495, 218] width 527 height 132
drag, startPoint x: 281, startPoint y: 259, endPoint x: 287, endPoint y: 291, distance: 33.1
click at [287, 291] on h6 "Selecteer het juiste antwoord" at bounding box center [495, 295] width 548 height 23
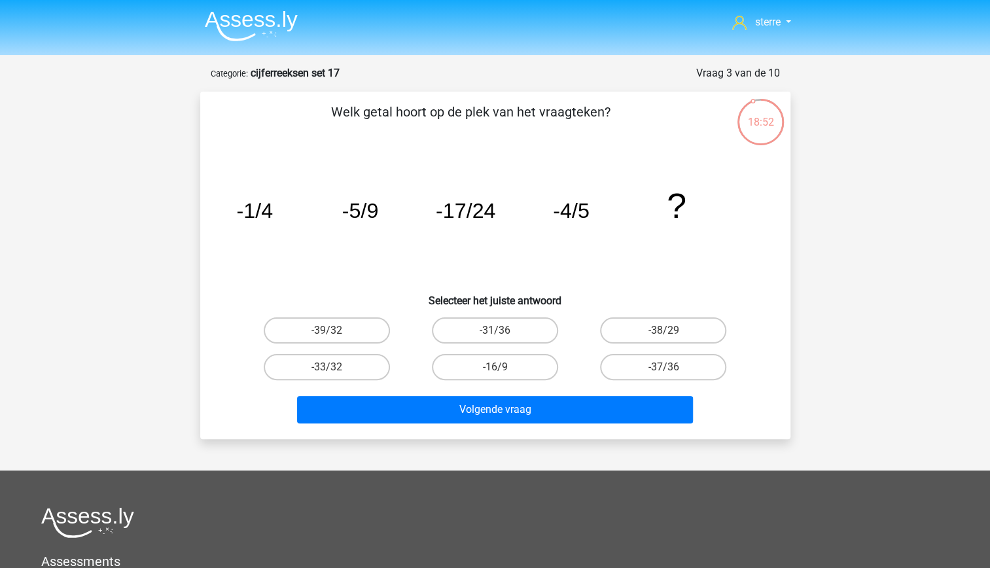
click at [251, 209] on tspan "-1/4" at bounding box center [254, 211] width 37 height 24
drag, startPoint x: 251, startPoint y: 209, endPoint x: 274, endPoint y: 245, distance: 42.1
click at [274, 245] on icon "image/svg+xml -1/4 -5/9 -17/24 -4/5 ?" at bounding box center [495, 218] width 527 height 132
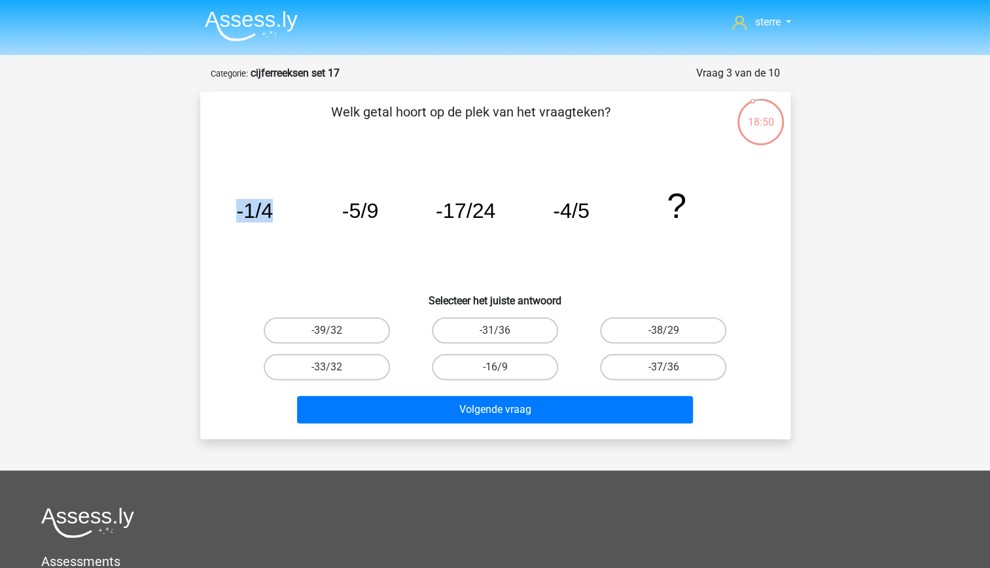
click at [274, 245] on icon "image/svg+xml -1/4 -5/9 -17/24 -4/5 ?" at bounding box center [495, 218] width 527 height 132
drag, startPoint x: 274, startPoint y: 245, endPoint x: 284, endPoint y: 264, distance: 22.0
click at [284, 264] on icon "image/svg+xml -1/4 -5/9 -17/24 -4/5 ?" at bounding box center [495, 218] width 527 height 132
drag, startPoint x: 284, startPoint y: 264, endPoint x: 245, endPoint y: 236, distance: 48.7
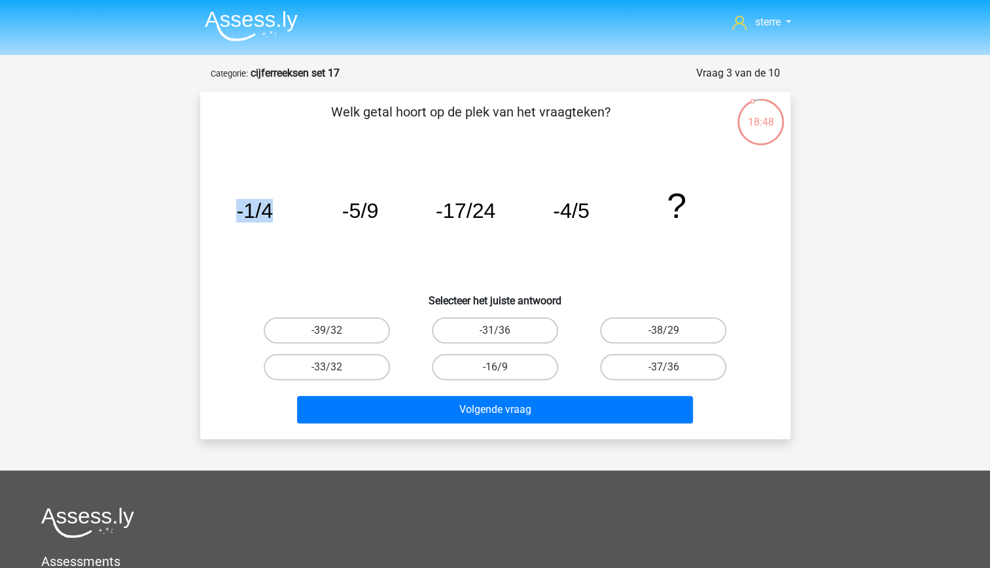
click at [245, 236] on icon "image/svg+xml -1/4 -5/9 -17/24 -4/5 ?" at bounding box center [495, 218] width 527 height 132
click at [271, 254] on icon "image/svg+xml -1/4 -5/9 -17/24 -4/5 ?" at bounding box center [495, 218] width 527 height 132
click at [543, 370] on label "-16/9" at bounding box center [495, 367] width 126 height 26
click at [503, 370] on input "-16/9" at bounding box center [499, 371] width 9 height 9
radio input "true"
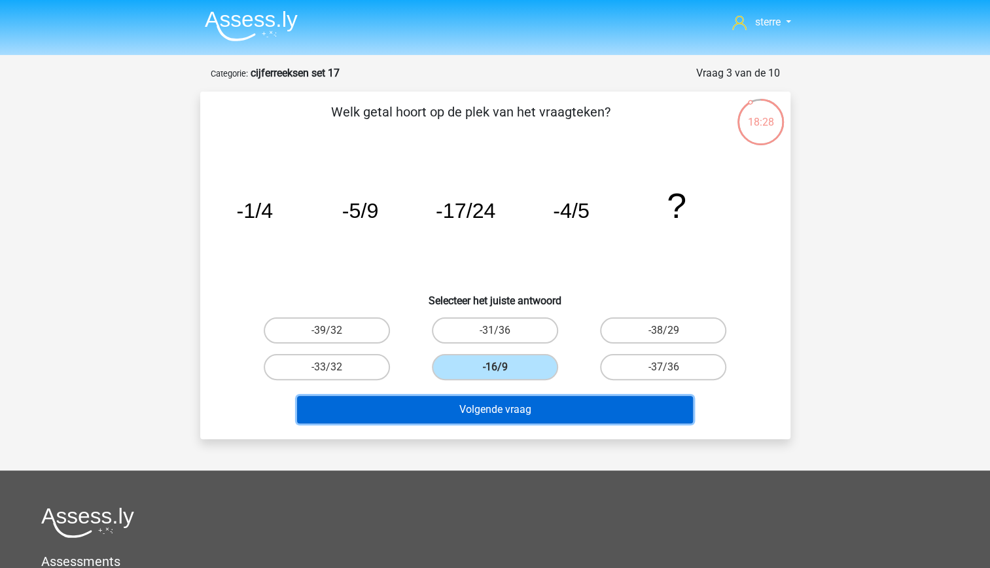
click at [542, 415] on button "Volgende vraag" at bounding box center [495, 409] width 396 height 27
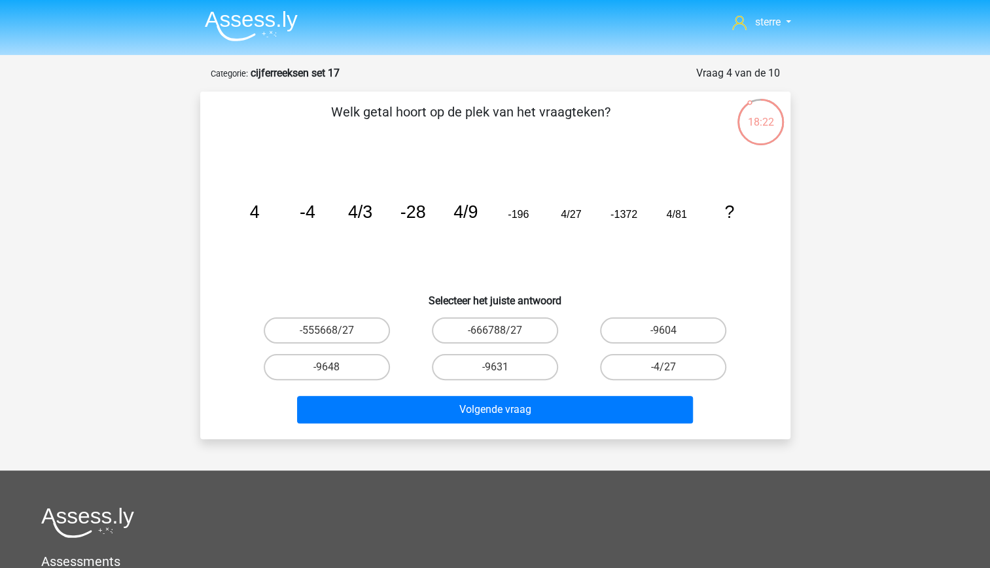
click at [420, 215] on tspan "-28" at bounding box center [413, 212] width 26 height 20
click at [442, 238] on icon "image/svg+xml 4 -4 4/3 -28 4/9 -196 4/27 -1372 4/81 ?" at bounding box center [495, 218] width 527 height 132
click at [522, 213] on tspan "-196" at bounding box center [518, 214] width 21 height 12
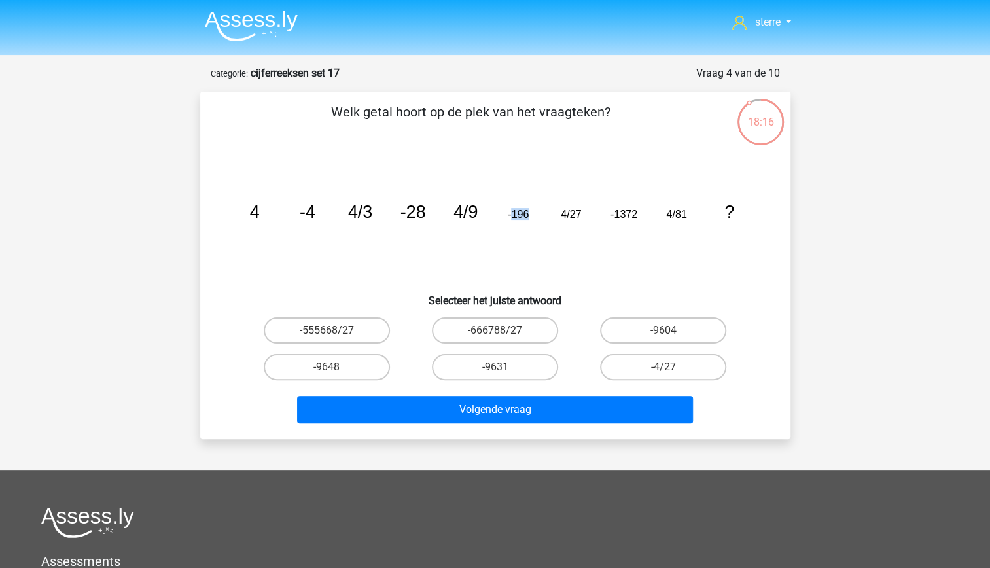
drag, startPoint x: 522, startPoint y: 213, endPoint x: 521, endPoint y: 235, distance: 21.6
click at [521, 235] on icon "image/svg+xml 4 -4 4/3 -28 4/9 -196 4/27 -1372 4/81 ?" at bounding box center [495, 218] width 527 height 132
click at [474, 232] on icon "image/svg+xml 4 -4 4/3 -28 4/9 -196 4/27 -1372 4/81 ?" at bounding box center [495, 218] width 527 height 132
click at [514, 216] on tspan "-196" at bounding box center [518, 214] width 21 height 12
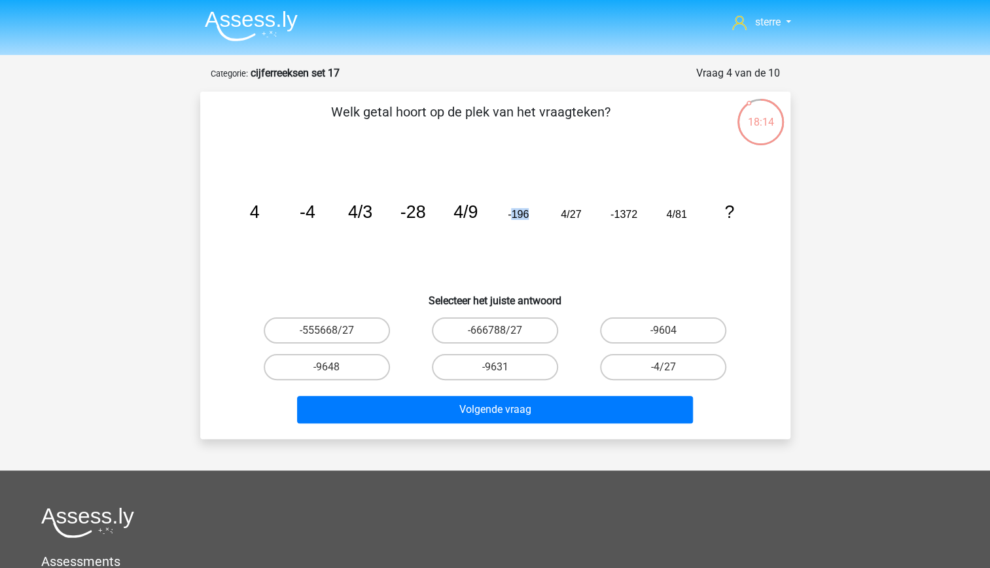
click at [514, 216] on tspan "-196" at bounding box center [518, 214] width 21 height 12
drag, startPoint x: 514, startPoint y: 216, endPoint x: 509, endPoint y: 245, distance: 29.3
click at [509, 245] on icon "image/svg+xml 4 -4 4/3 -28 4/9 -196 4/27 -1372 4/81 ?" at bounding box center [495, 218] width 527 height 132
click at [483, 236] on icon "image/svg+xml 4 -4 4/3 -28 4/9 -196 4/27 -1372 4/81 ?" at bounding box center [495, 218] width 527 height 132
click at [419, 213] on tspan "-28" at bounding box center [413, 212] width 26 height 20
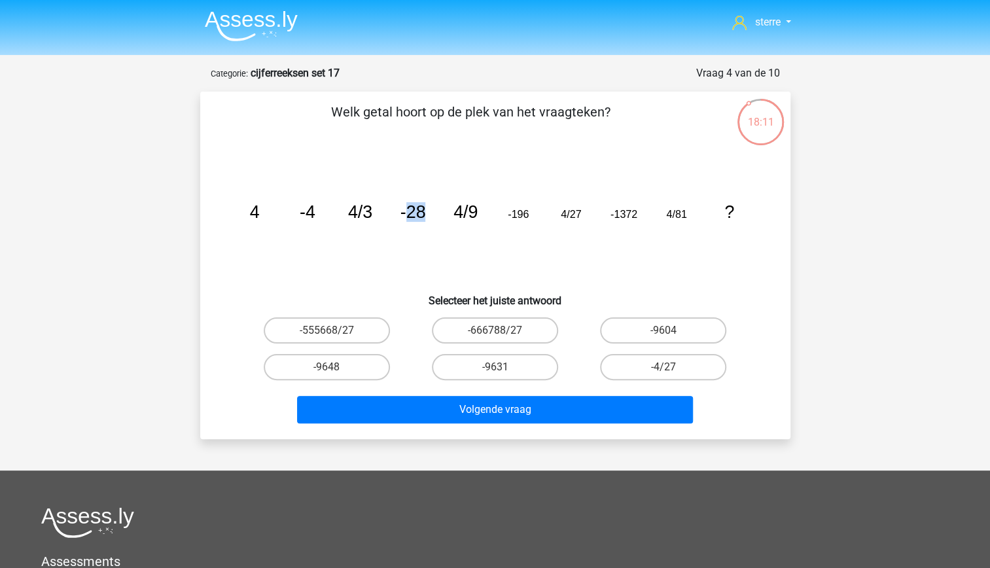
click at [419, 213] on tspan "-28" at bounding box center [413, 212] width 26 height 20
drag, startPoint x: 419, startPoint y: 213, endPoint x: 412, endPoint y: 229, distance: 17.9
click at [412, 229] on icon "image/svg+xml 4 -4 4/3 -28 4/9 -196 4/27 -1372 4/81 ?" at bounding box center [495, 218] width 527 height 132
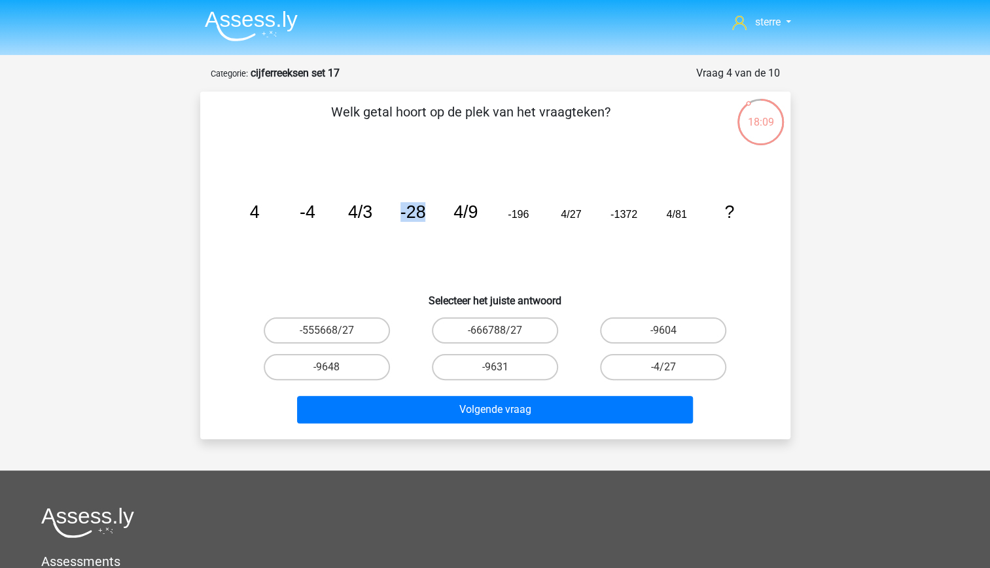
click at [412, 229] on icon "image/svg+xml 4 -4 4/3 -28 4/9 -196 4/27 -1372 4/81 ?" at bounding box center [495, 218] width 527 height 132
click at [623, 334] on label "-9604" at bounding box center [663, 330] width 126 height 26
click at [664, 334] on input "-9604" at bounding box center [668, 334] width 9 height 9
radio input "true"
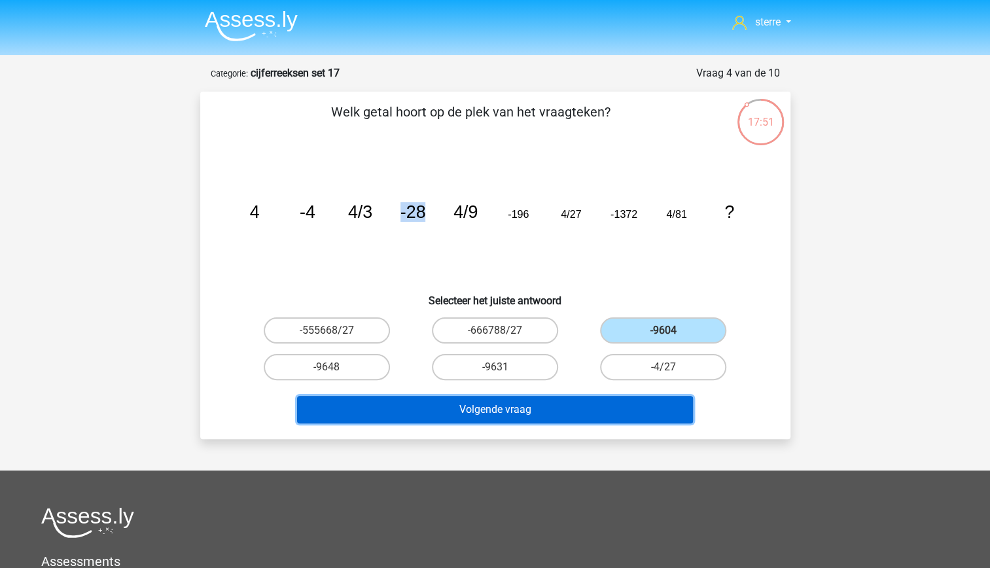
click at [613, 414] on button "Volgende vraag" at bounding box center [495, 409] width 396 height 27
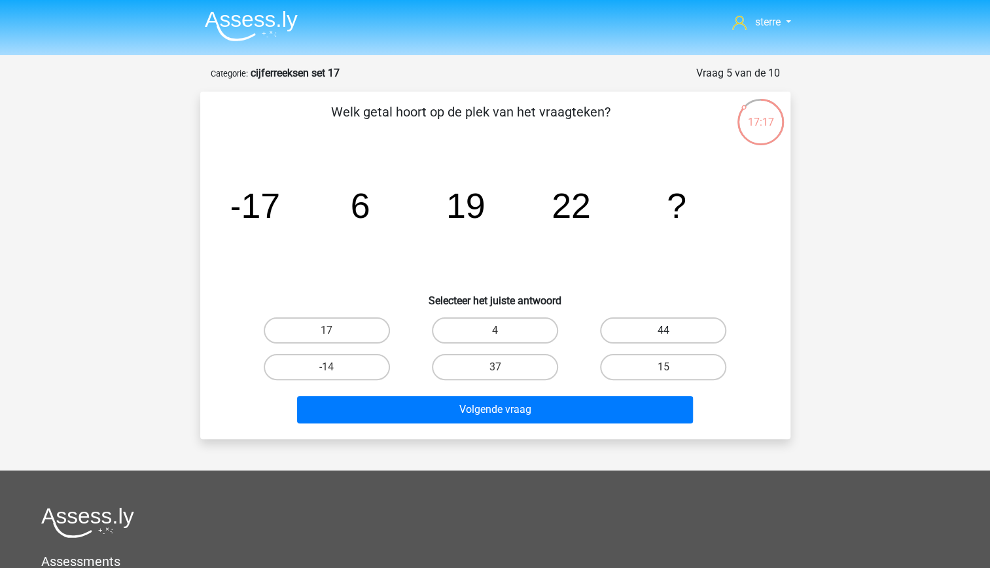
click at [658, 332] on label "44" at bounding box center [663, 330] width 126 height 26
click at [664, 332] on input "44" at bounding box center [668, 334] width 9 height 9
radio input "true"
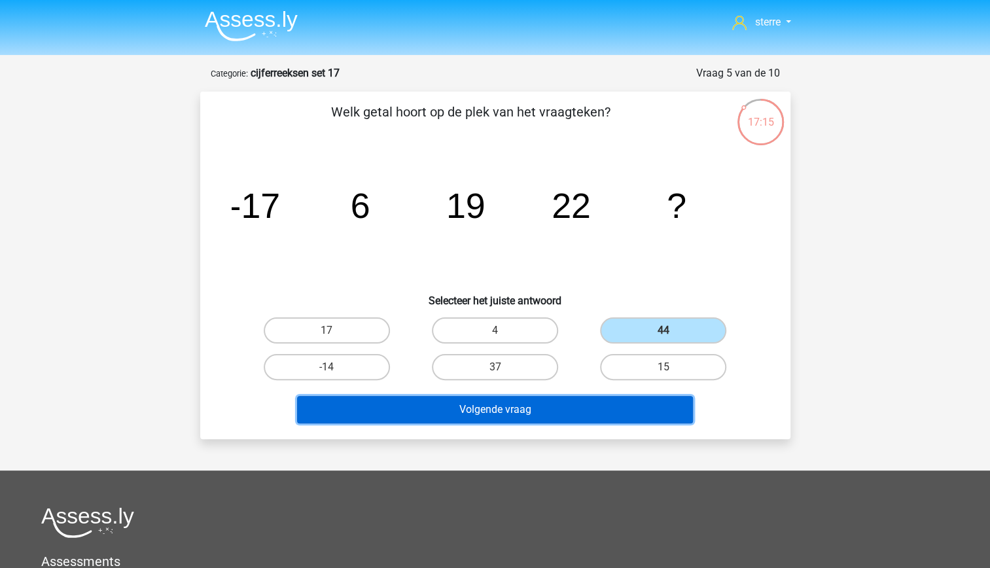
click at [546, 406] on button "Volgende vraag" at bounding box center [495, 409] width 396 height 27
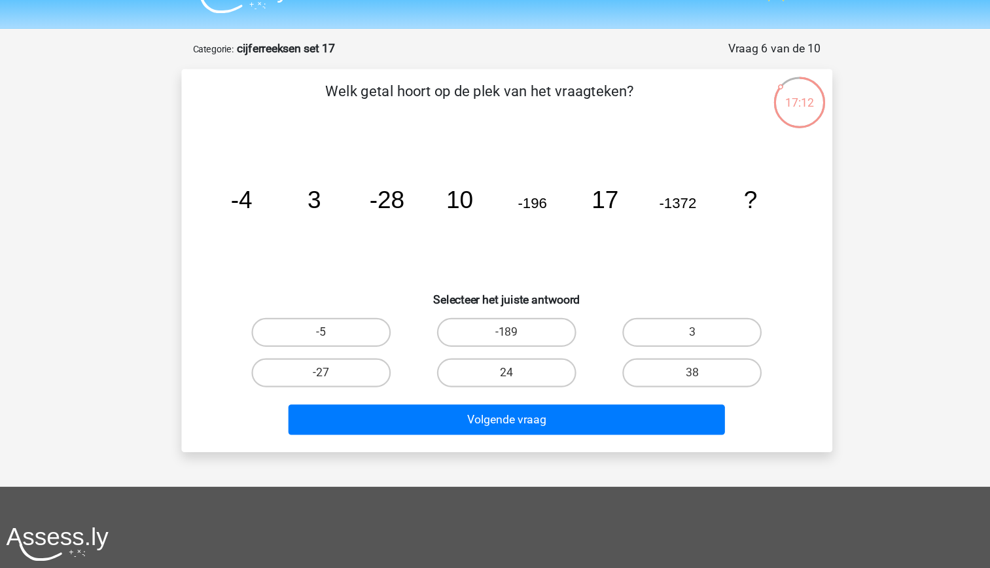
scroll to position [10, 0]
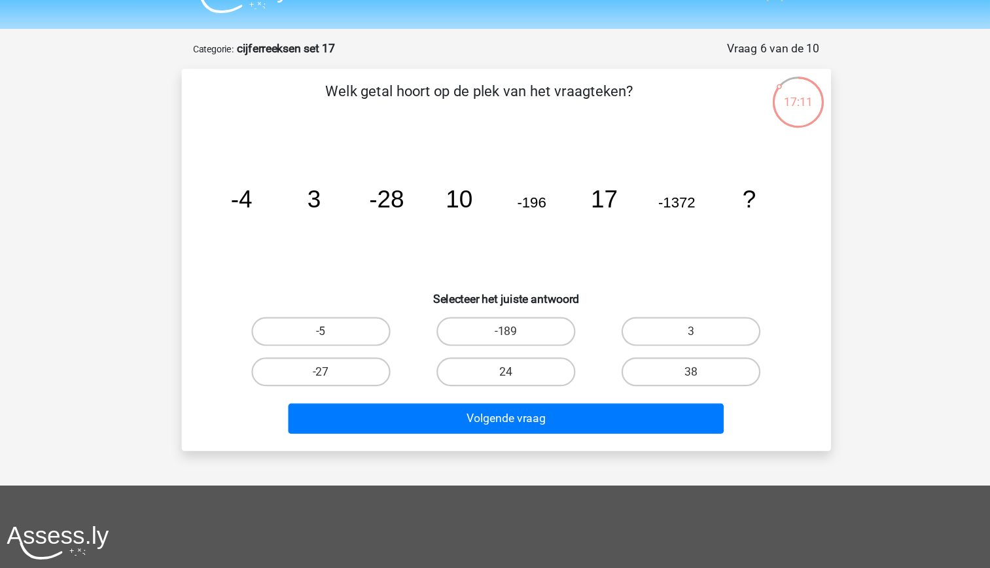
click at [325, 202] on tspan "3" at bounding box center [320, 200] width 12 height 24
drag, startPoint x: 325, startPoint y: 202, endPoint x: 330, endPoint y: 241, distance: 39.6
click at [330, 241] on icon "image/svg+xml -4 3 -28 10 -196 17 -1372 ?" at bounding box center [495, 207] width 527 height 132
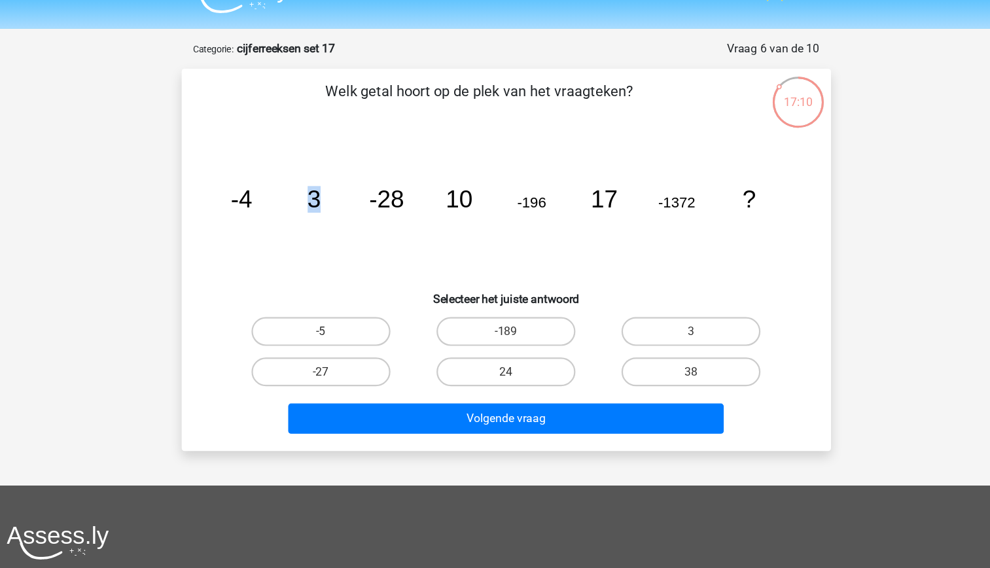
click at [330, 241] on icon "image/svg+xml -4 3 -28 10 -196 17 -1372 ?" at bounding box center [495, 207] width 527 height 132
drag, startPoint x: 330, startPoint y: 241, endPoint x: 272, endPoint y: 237, distance: 59.0
click at [272, 237] on icon "image/svg+xml -4 3 -28 10 -196 17 -1372 ?" at bounding box center [495, 207] width 527 height 132
click at [471, 361] on label "24" at bounding box center [495, 357] width 126 height 26
click at [495, 361] on input "24" at bounding box center [499, 361] width 9 height 9
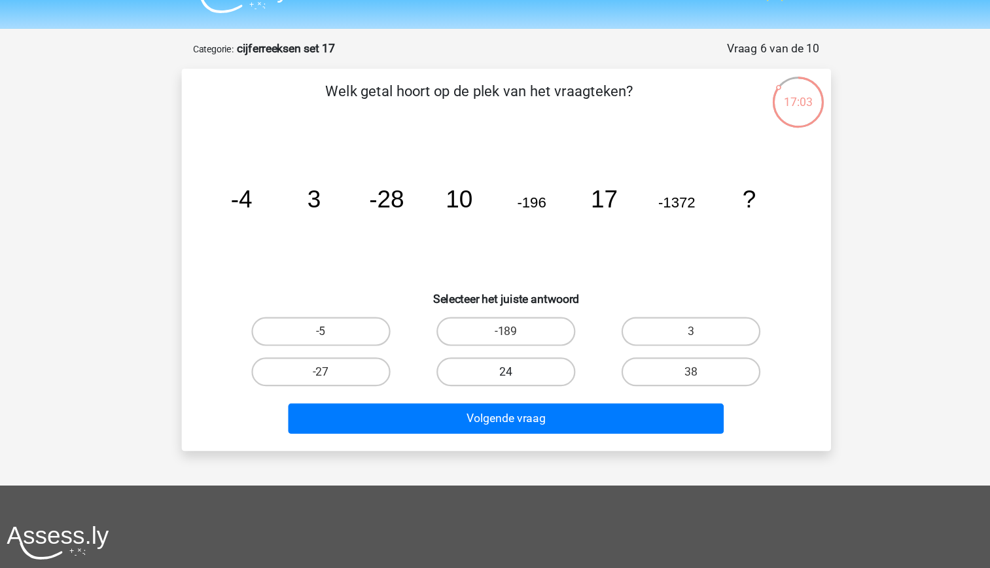
radio input "true"
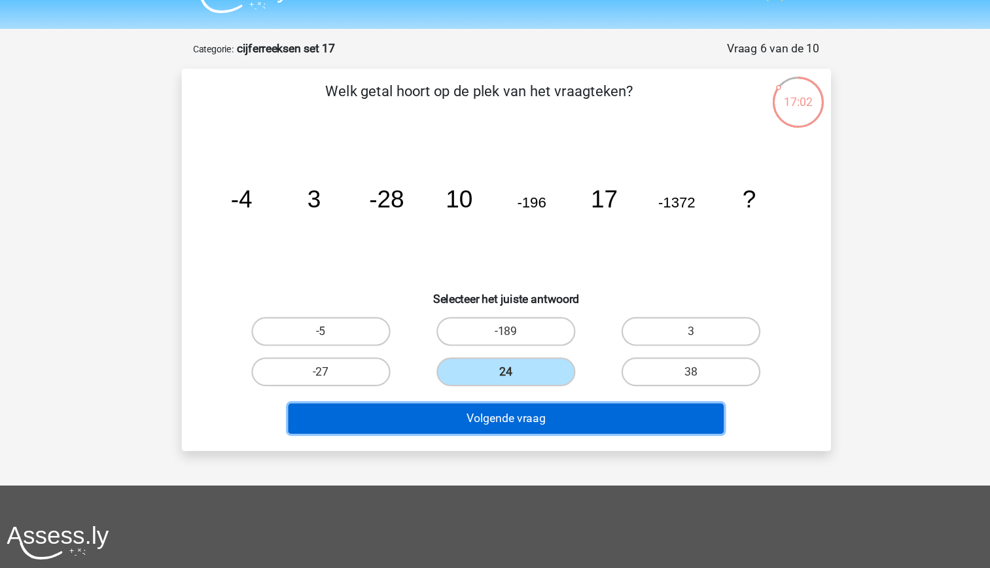
click at [484, 401] on button "Volgende vraag" at bounding box center [495, 398] width 396 height 27
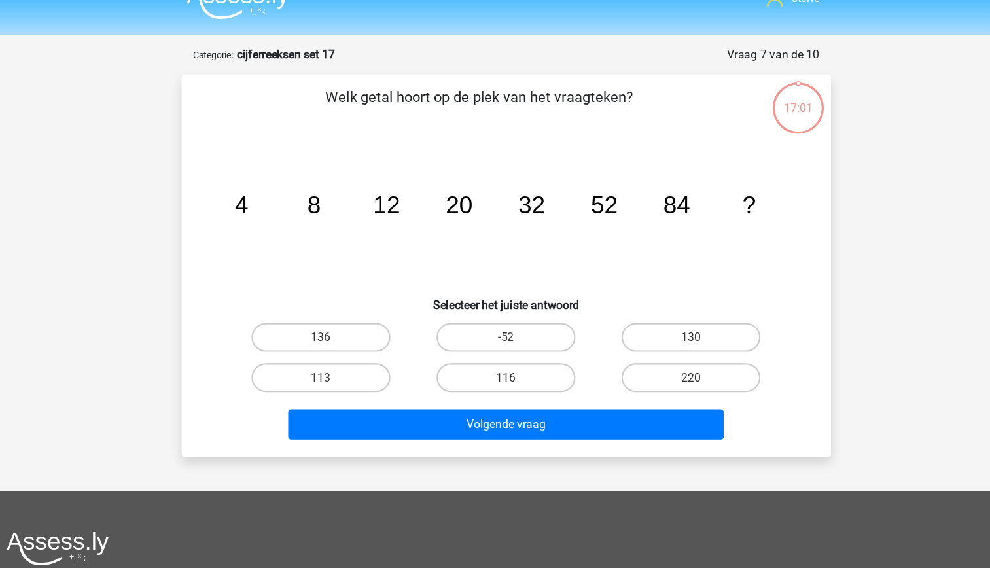
scroll to position [14, 0]
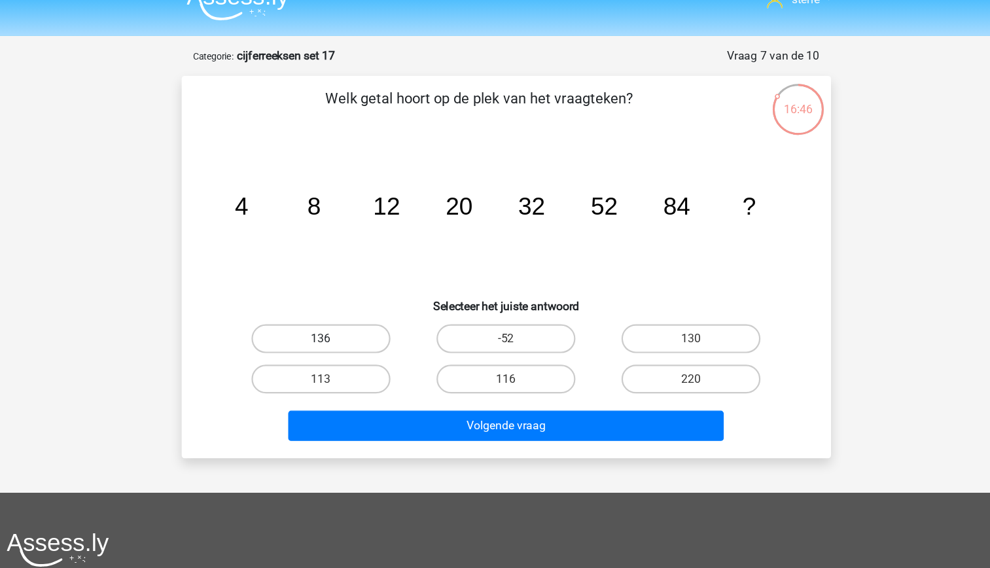
click at [342, 313] on label "136" at bounding box center [327, 317] width 126 height 26
click at [335, 317] on input "136" at bounding box center [331, 321] width 9 height 9
radio input "true"
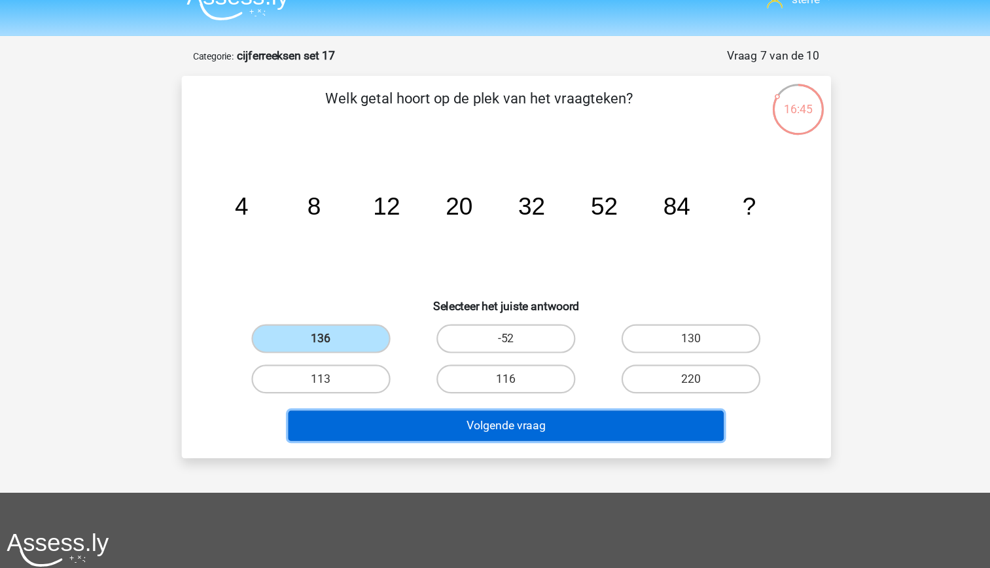
click at [445, 391] on button "Volgende vraag" at bounding box center [495, 395] width 396 height 27
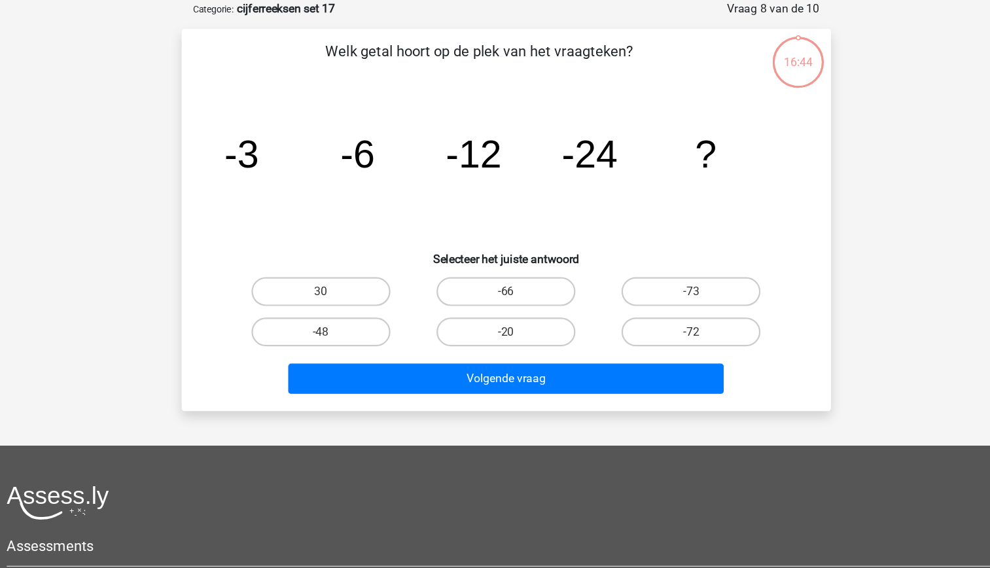
scroll to position [10, 0]
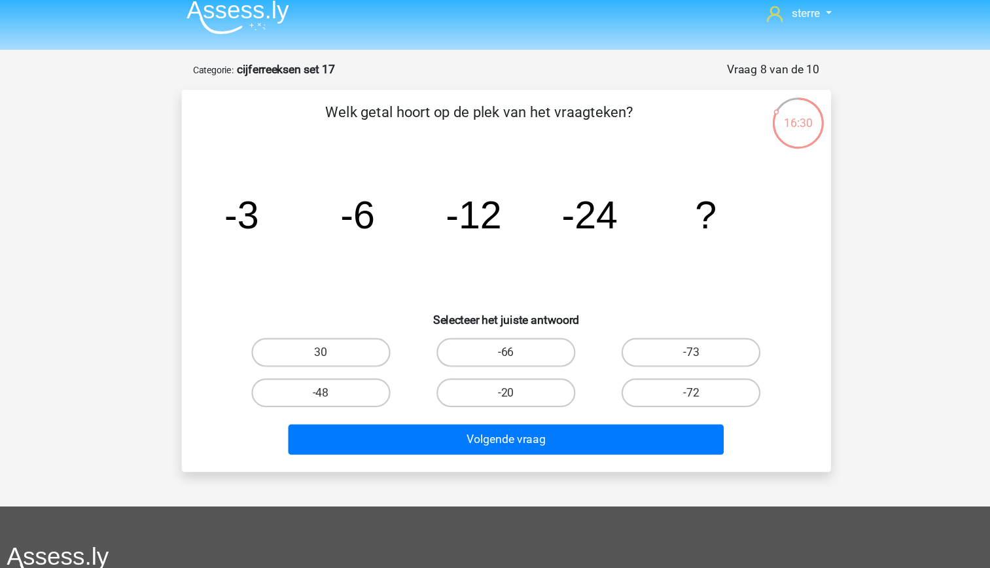
click at [334, 357] on input "-48" at bounding box center [331, 361] width 9 height 9
radio input "true"
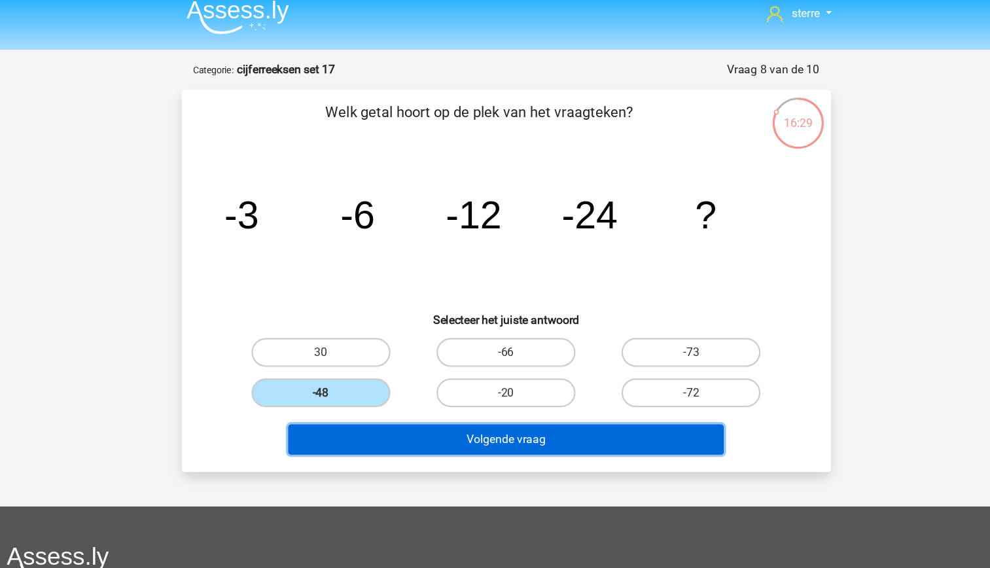
click at [416, 404] on button "Volgende vraag" at bounding box center [495, 399] width 396 height 27
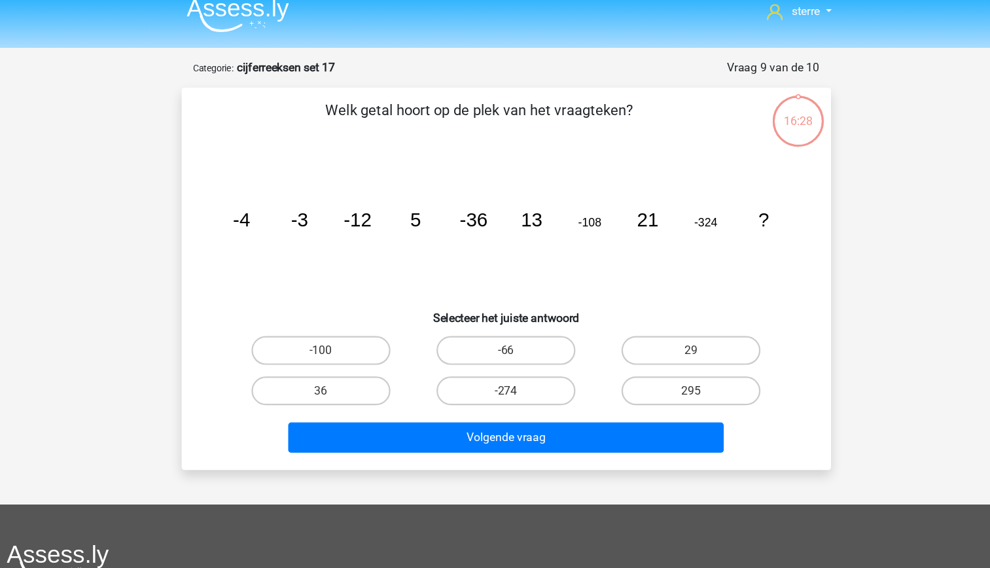
scroll to position [11, 0]
click at [310, 206] on tspan "-3" at bounding box center [307, 201] width 16 height 20
click at [370, 201] on tspan "-12" at bounding box center [361, 201] width 26 height 20
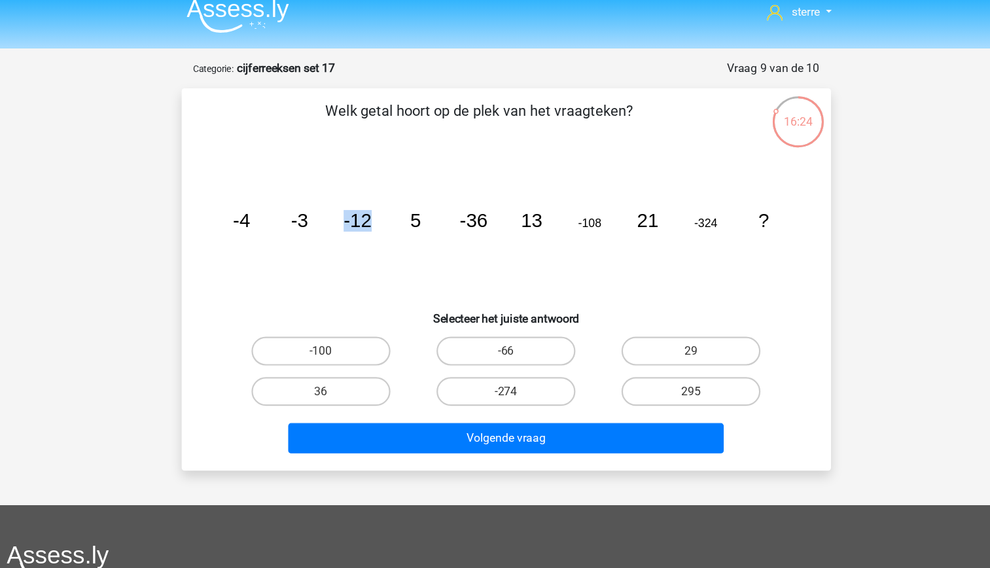
click at [370, 201] on tspan "-12" at bounding box center [361, 201] width 26 height 20
drag, startPoint x: 370, startPoint y: 201, endPoint x: 355, endPoint y: 223, distance: 26.3
click at [355, 223] on icon "image/svg+xml -4 -3 -12 5 -36 13 -108 21 -324 ?" at bounding box center [495, 207] width 527 height 132
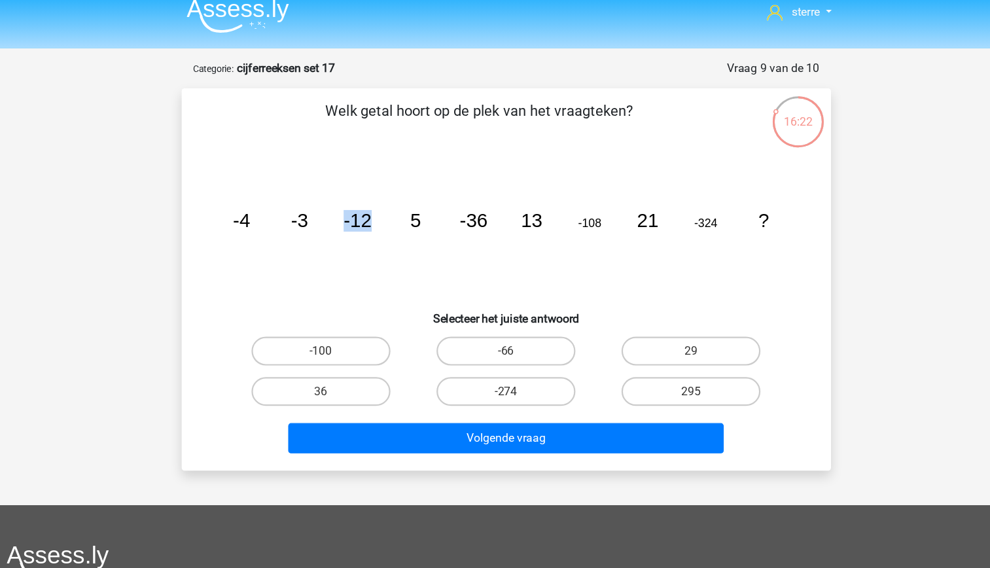
drag, startPoint x: 355, startPoint y: 223, endPoint x: 333, endPoint y: 222, distance: 21.6
click at [333, 222] on icon "image/svg+xml -4 -3 -12 5 -36 13 -108 21 -324 ?" at bounding box center [495, 207] width 527 height 132
drag, startPoint x: 333, startPoint y: 222, endPoint x: 296, endPoint y: 188, distance: 50.5
click at [296, 188] on icon "image/svg+xml -4 -3 -12 5 -36 13 -108 21 -324 ?" at bounding box center [495, 207] width 527 height 132
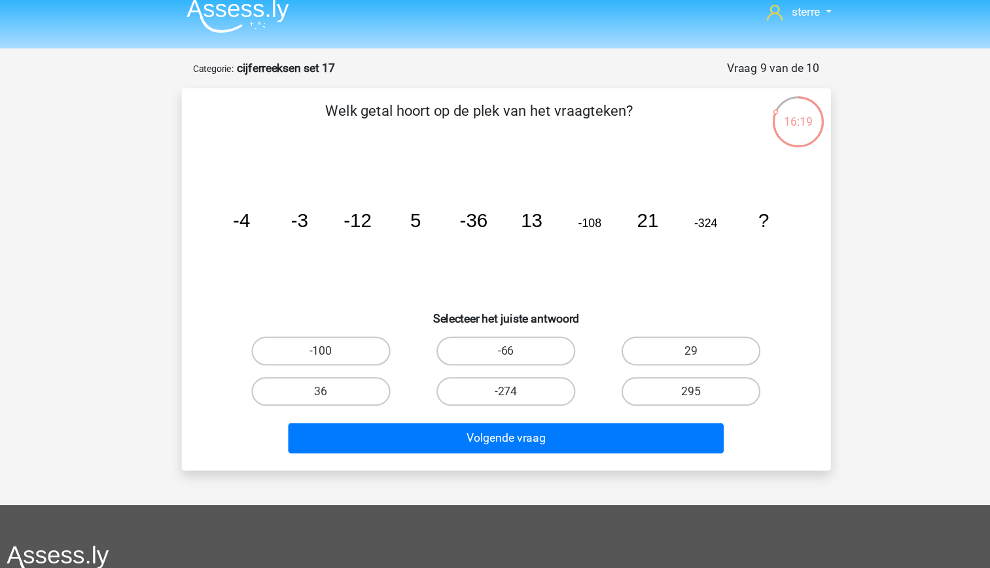
click at [417, 201] on tspan "5" at bounding box center [413, 201] width 10 height 20
click at [621, 317] on label "29" at bounding box center [663, 319] width 126 height 26
click at [664, 319] on input "29" at bounding box center [668, 323] width 9 height 9
radio input "true"
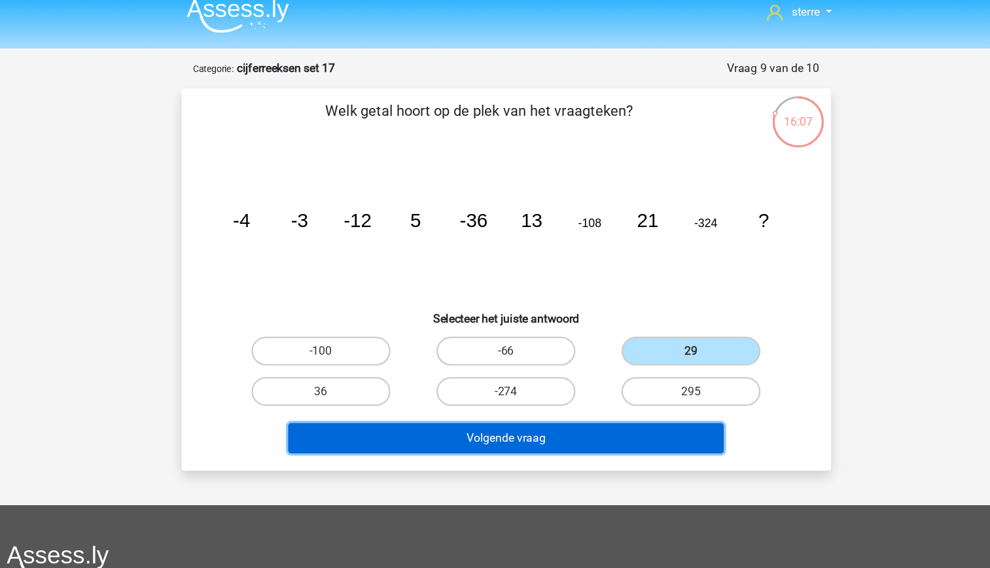
click at [597, 397] on button "Volgende vraag" at bounding box center [495, 398] width 396 height 27
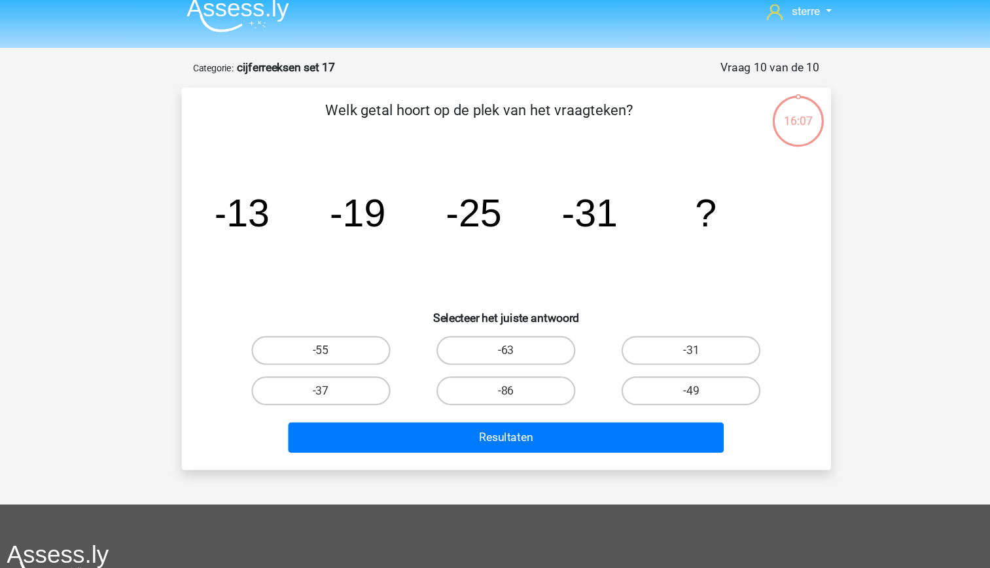
scroll to position [9, 0]
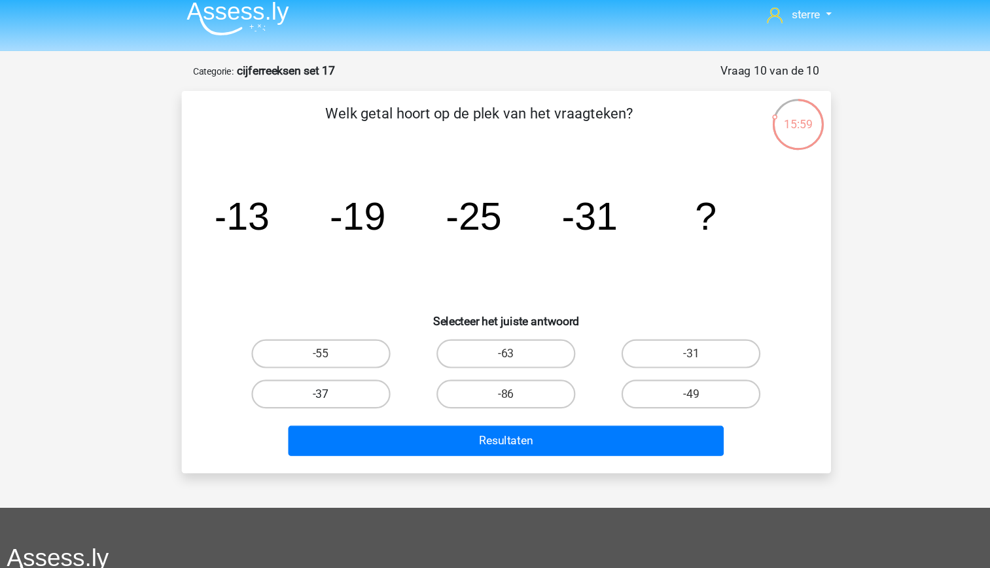
click at [365, 363] on label "-37" at bounding box center [327, 358] width 126 height 26
click at [335, 363] on input "-37" at bounding box center [331, 362] width 9 height 9
radio input "true"
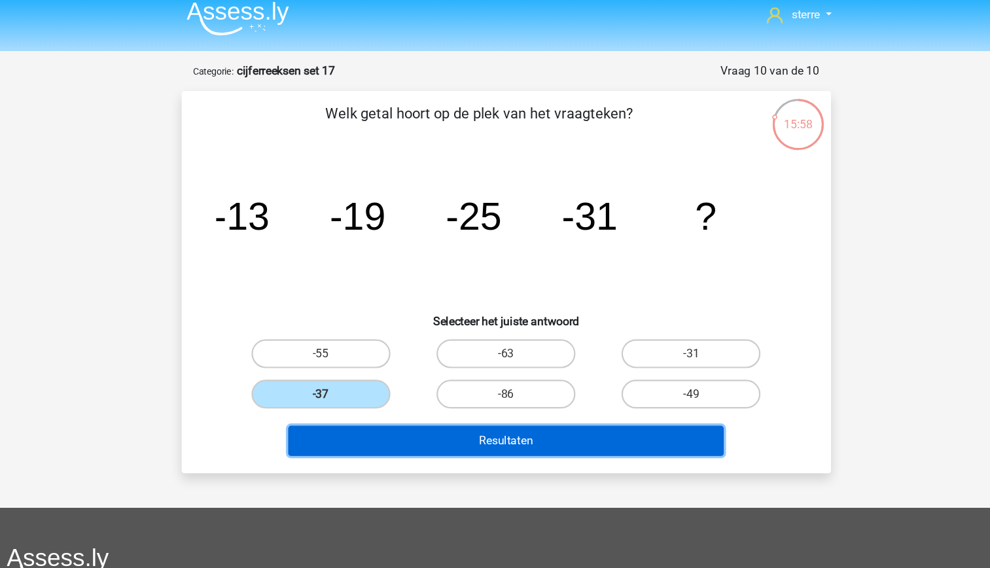
click at [421, 405] on button "Resultaten" at bounding box center [495, 400] width 396 height 27
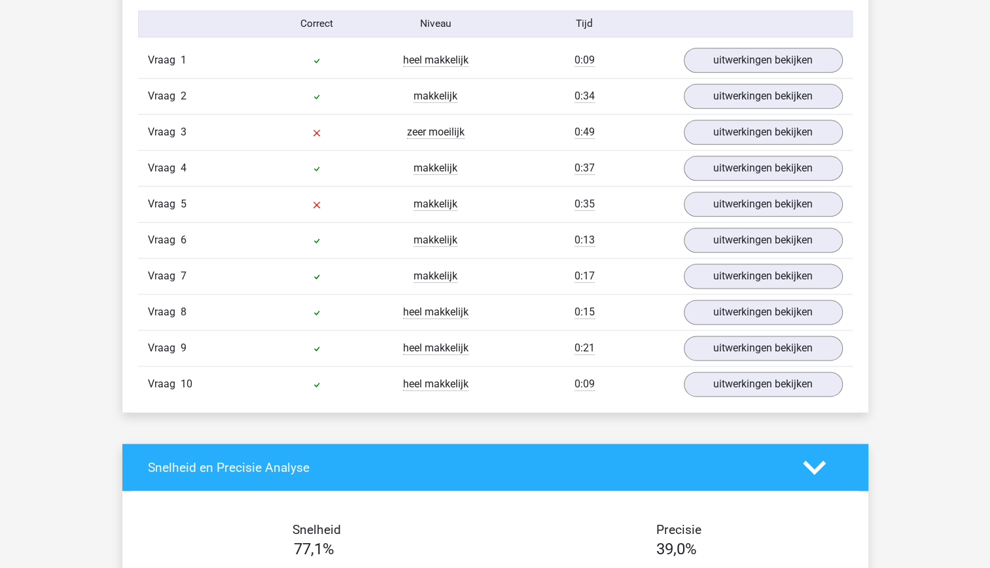
scroll to position [832, 0]
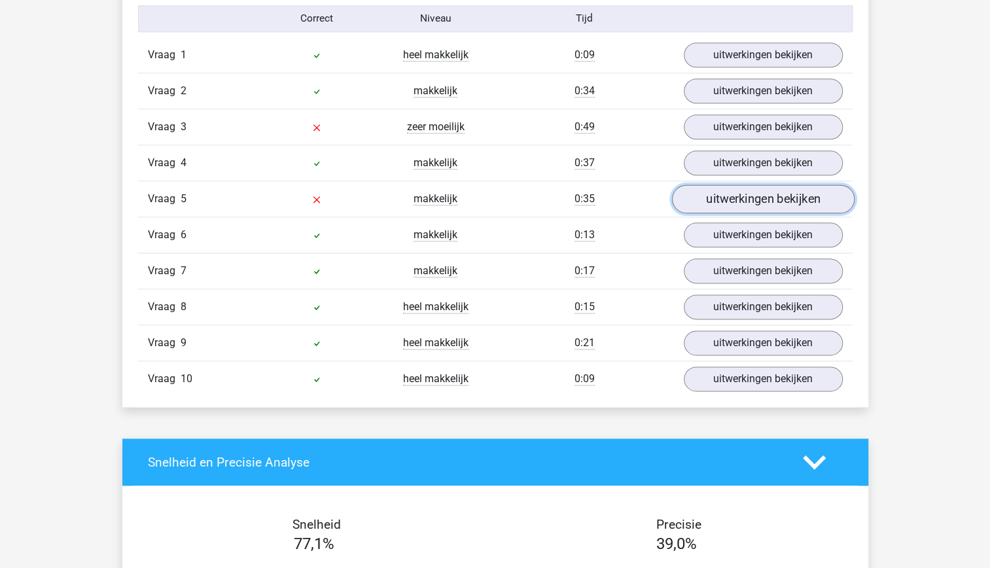
click at [784, 193] on link "uitwerkingen bekijken" at bounding box center [762, 199] width 183 height 29
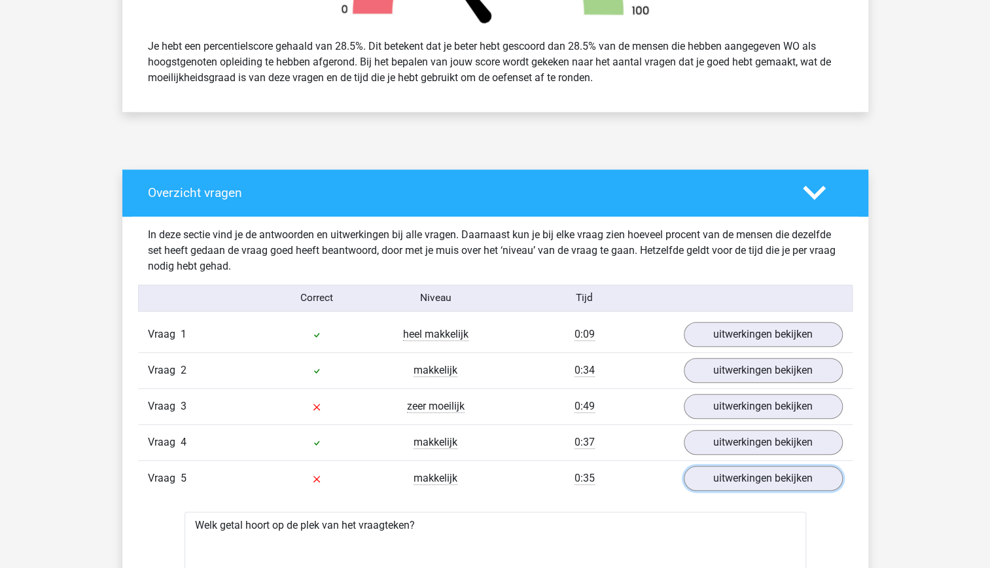
scroll to position [542, 0]
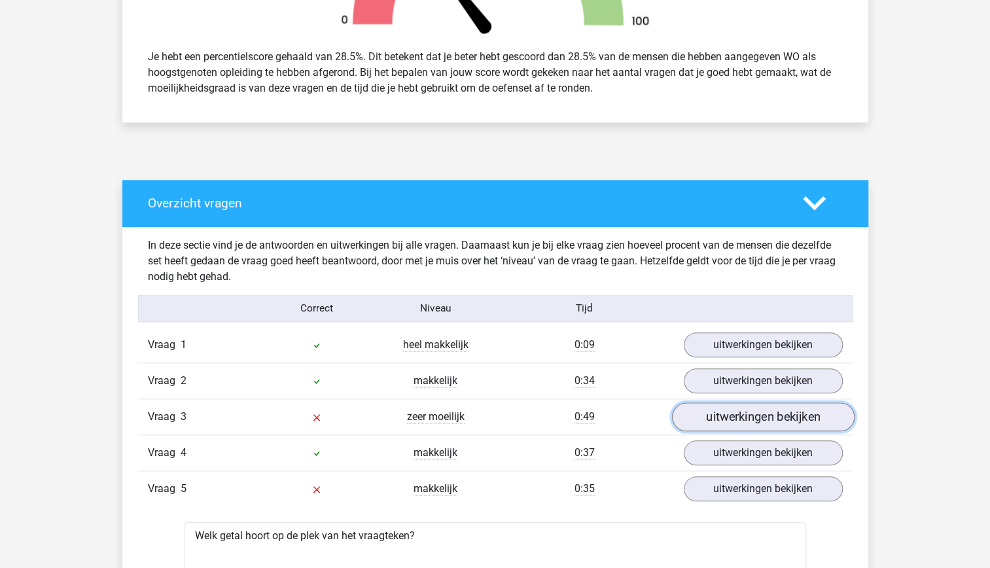
click at [757, 414] on link "uitwerkingen bekijken" at bounding box center [762, 416] width 183 height 29
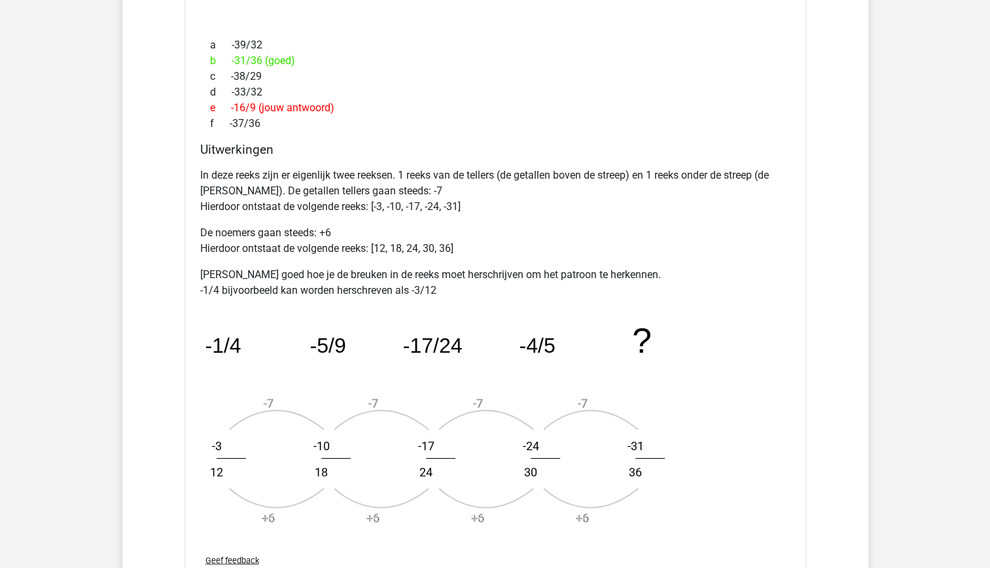
scroll to position [1150, 0]
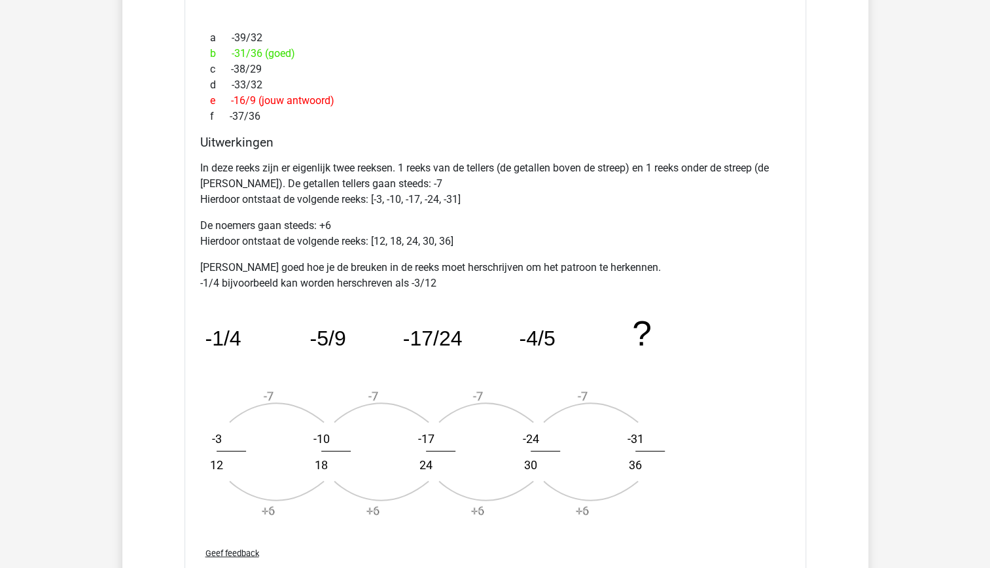
click at [342, 460] on icon "image/svg+xml -1/4 -5/9 -17/24 -4/5 ? -7 +6 -3 12 -7 +6 -10 18 -7 +6 -17 24 -7 …" at bounding box center [462, 416] width 524 height 229
click at [537, 463] on text "30" at bounding box center [530, 464] width 13 height 14
drag, startPoint x: 540, startPoint y: 463, endPoint x: 531, endPoint y: 488, distance: 26.3
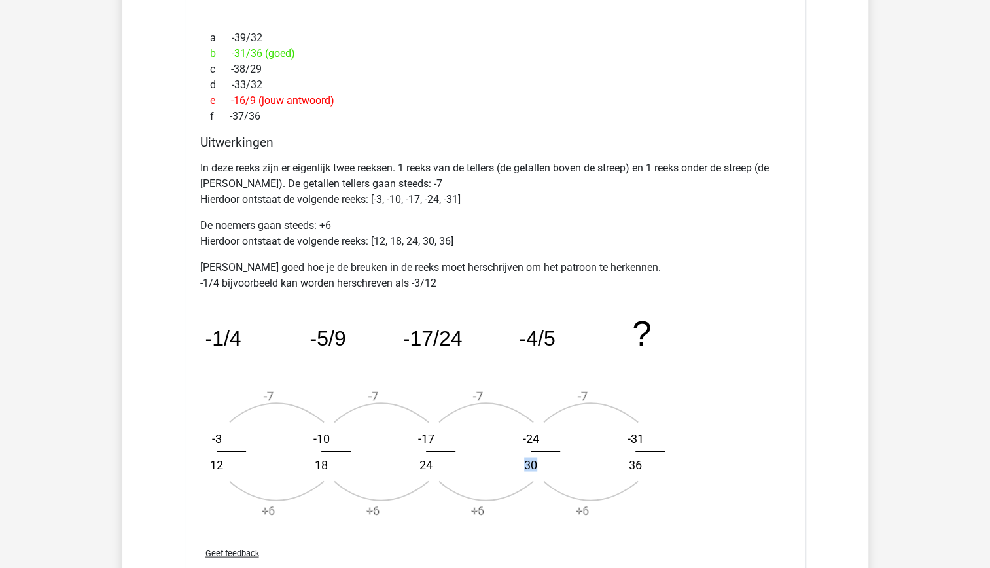
click at [531, 488] on icon "image/svg+xml -1/4 -5/9 -17/24 -4/5 ? -7 +6 -3 12 -7 +6 -10 18 -7 +6 -17 24 -7 …" at bounding box center [462, 416] width 524 height 229
drag, startPoint x: 531, startPoint y: 488, endPoint x: 531, endPoint y: 514, distance: 26.2
click at [531, 514] on icon "image/svg+xml -1/4 -5/9 -17/24 -4/5 ? -7 +6 -3 12 -7 +6 -10 18 -7 +6 -17 24 -7 …" at bounding box center [462, 416] width 524 height 229
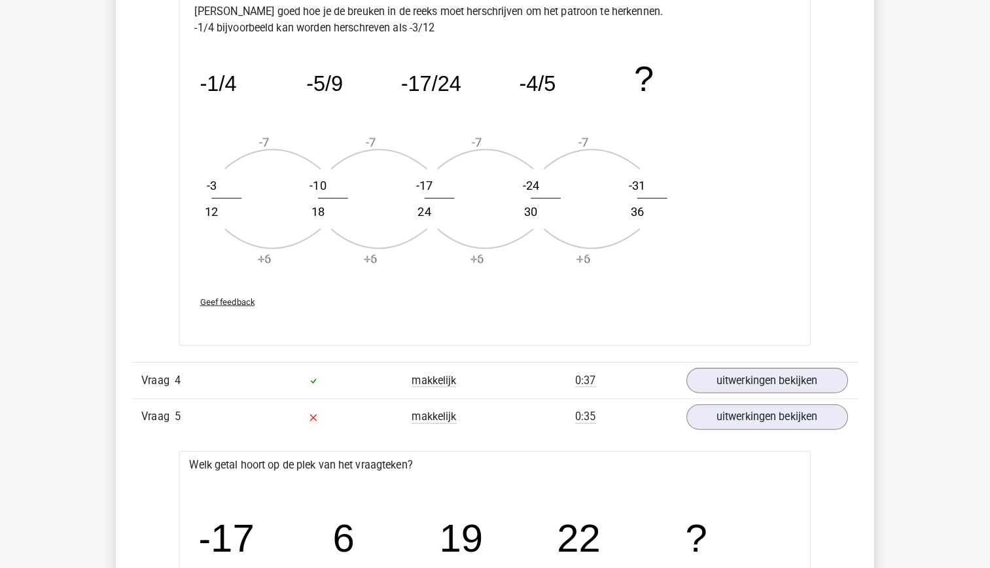
scroll to position [1398, 0]
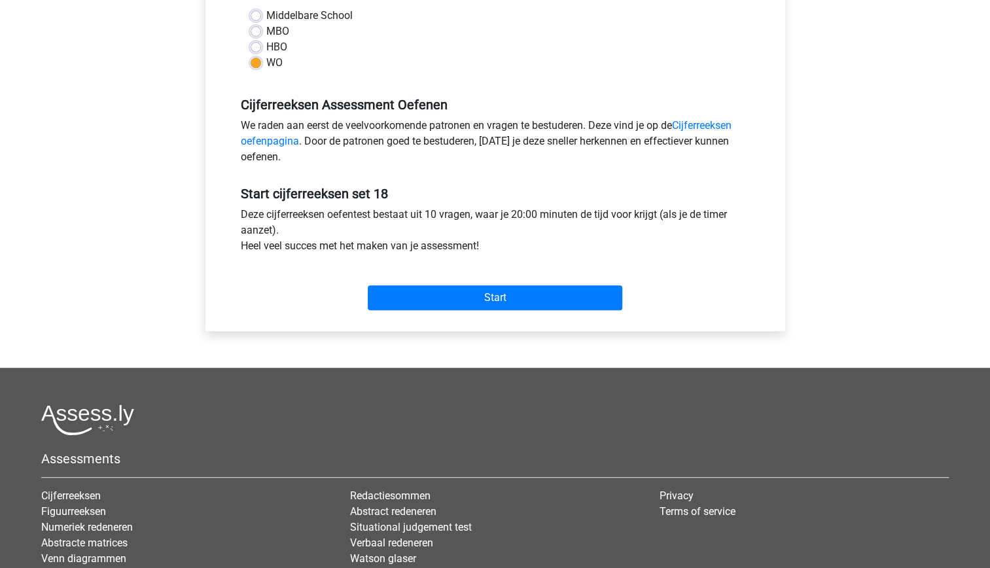
scroll to position [322, 0]
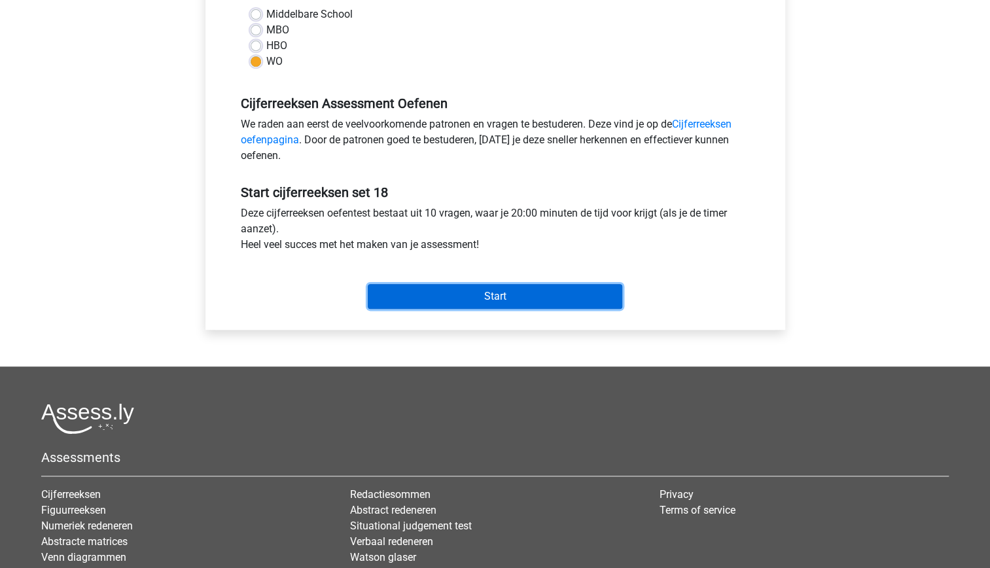
click at [521, 291] on input "Start" at bounding box center [495, 296] width 255 height 25
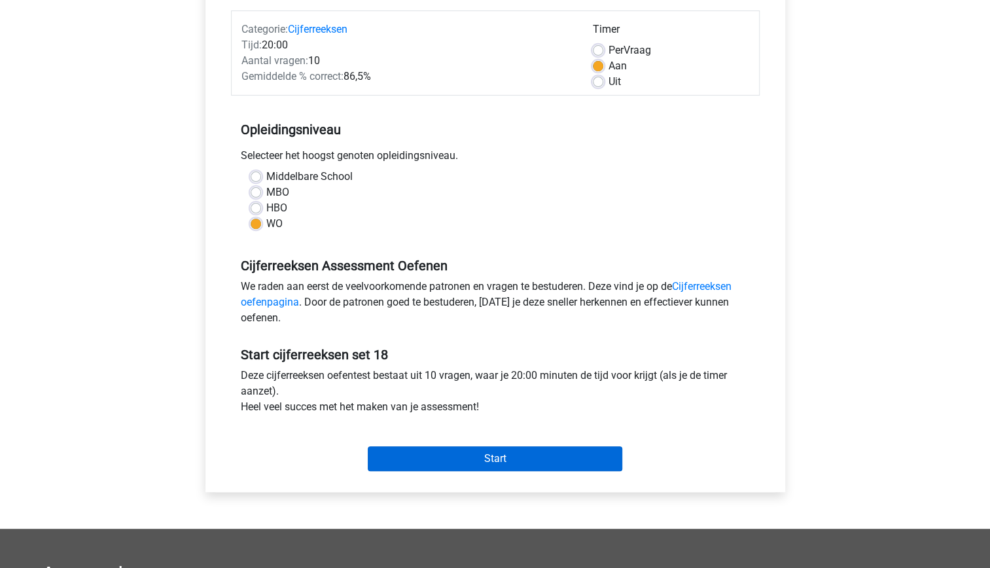
scroll to position [0, 0]
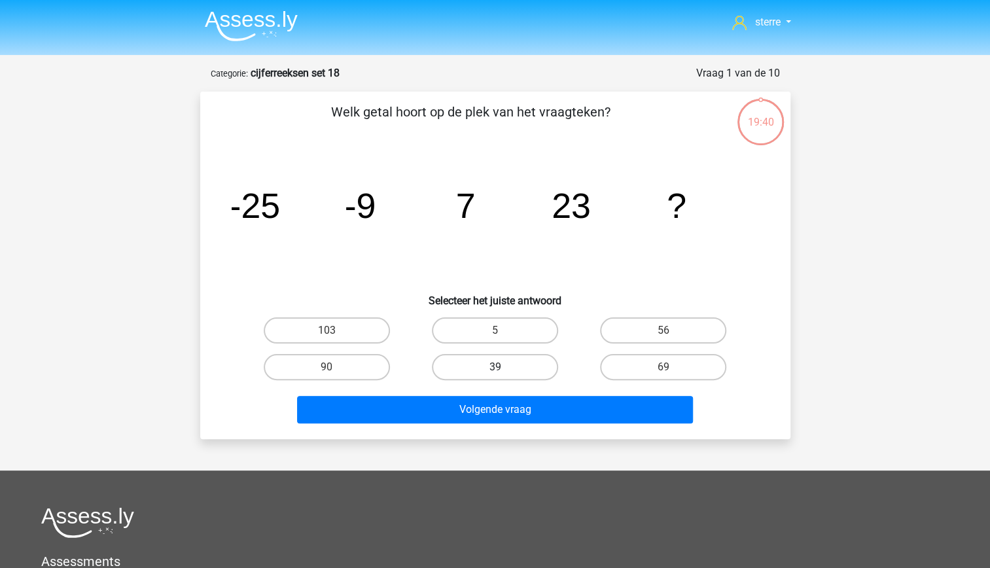
click at [505, 376] on label "39" at bounding box center [495, 367] width 126 height 26
click at [503, 376] on input "39" at bounding box center [499, 371] width 9 height 9
radio input "true"
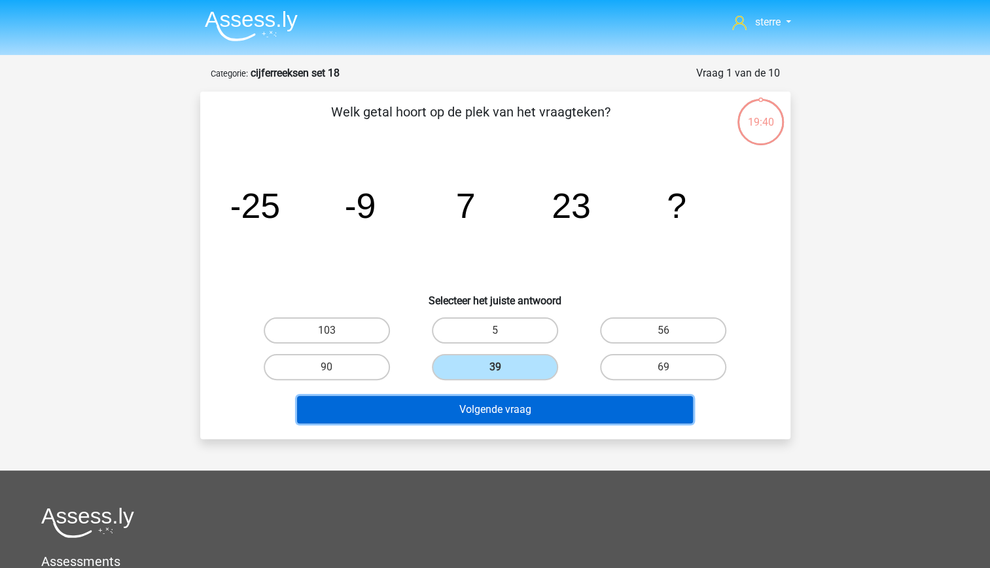
click at [506, 412] on button "Volgende vraag" at bounding box center [495, 409] width 396 height 27
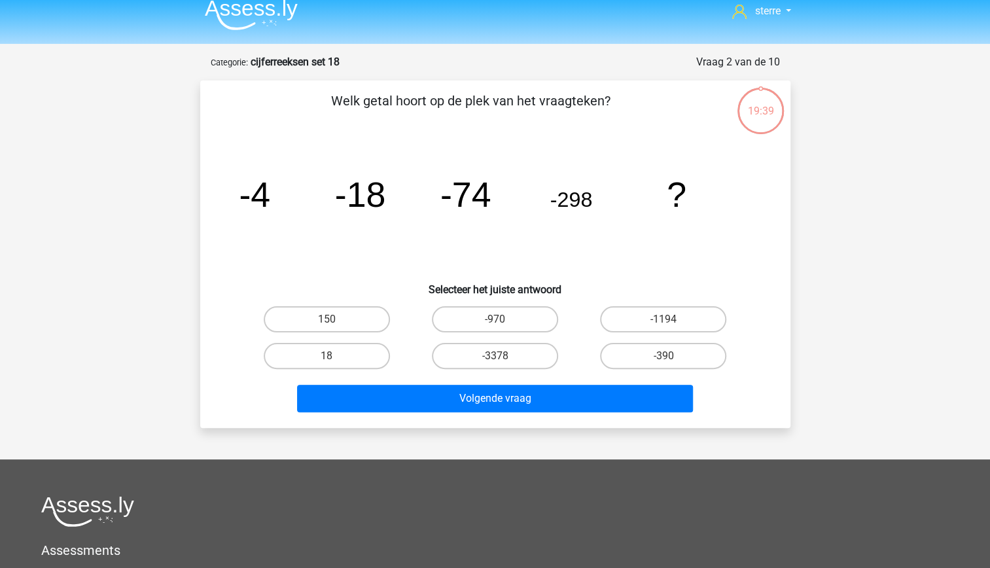
scroll to position [10, 0]
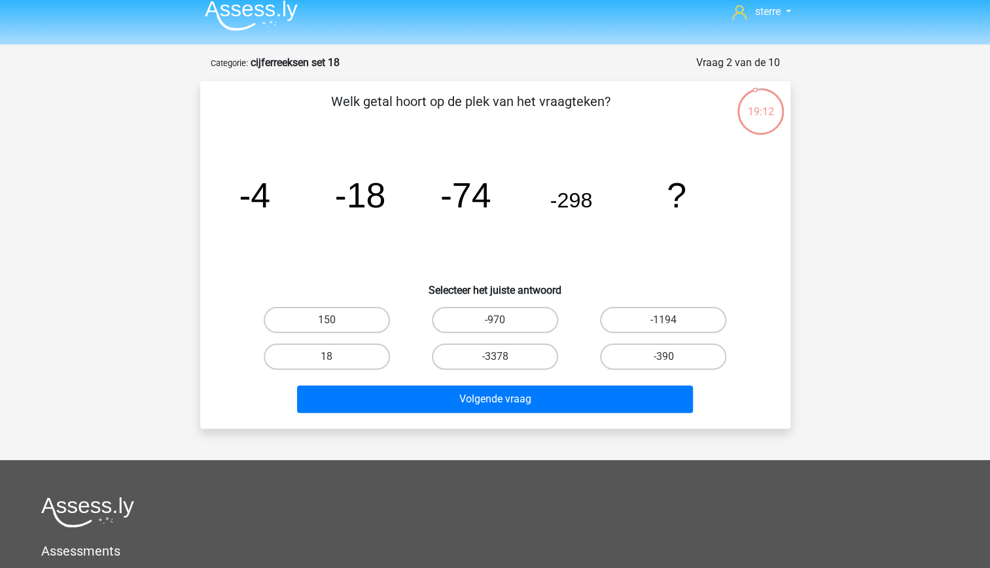
click at [576, 206] on tspan "-298" at bounding box center [571, 200] width 43 height 24
drag, startPoint x: 576, startPoint y: 206, endPoint x: 579, endPoint y: 234, distance: 27.6
click at [579, 234] on icon "image/svg+xml -4 -18 -74 -298 ?" at bounding box center [495, 207] width 527 height 132
click at [518, 226] on icon "image/svg+xml -4 -18 -74 -298 ?" at bounding box center [495, 207] width 527 height 132
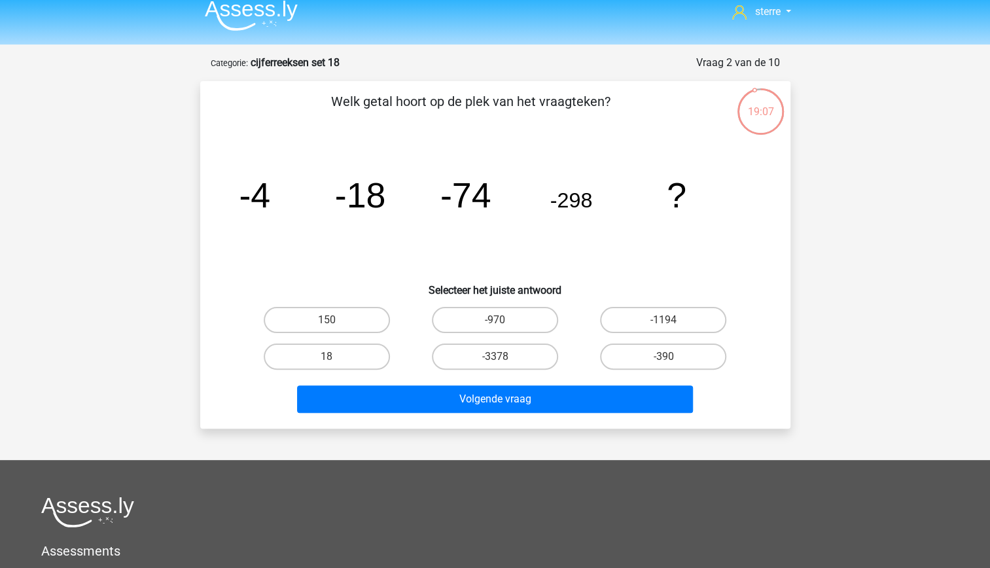
click at [566, 202] on tspan "-298" at bounding box center [571, 200] width 43 height 24
drag, startPoint x: 566, startPoint y: 202, endPoint x: 573, endPoint y: 243, distance: 41.9
click at [573, 243] on icon "image/svg+xml -4 -18 -74 -298 ?" at bounding box center [495, 207] width 527 height 132
click at [510, 242] on icon "image/svg+xml -4 -18 -74 -298 ?" at bounding box center [495, 207] width 527 height 132
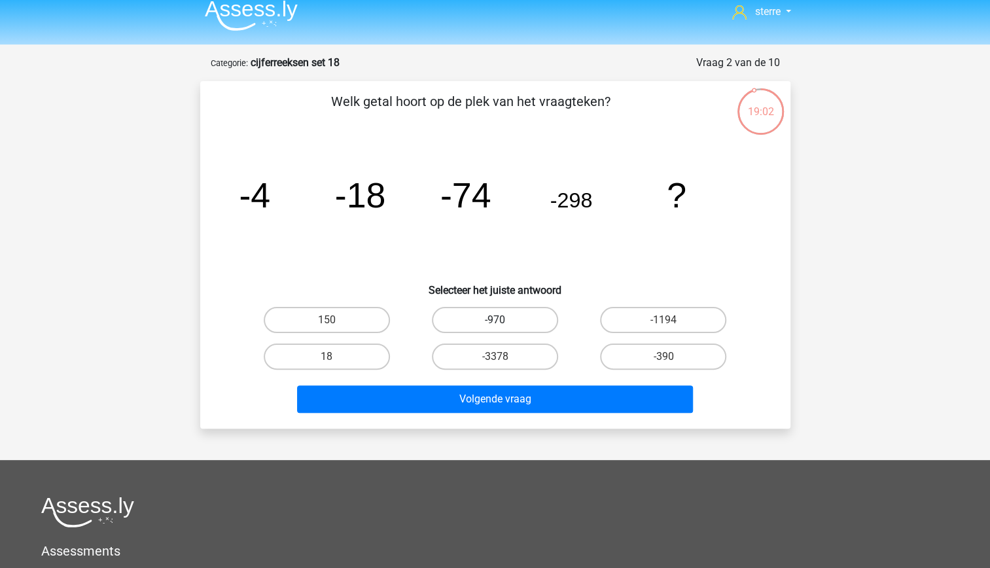
click at [536, 317] on label "-970" at bounding box center [495, 320] width 126 height 26
click at [503, 320] on input "-970" at bounding box center [499, 324] width 9 height 9
radio input "true"
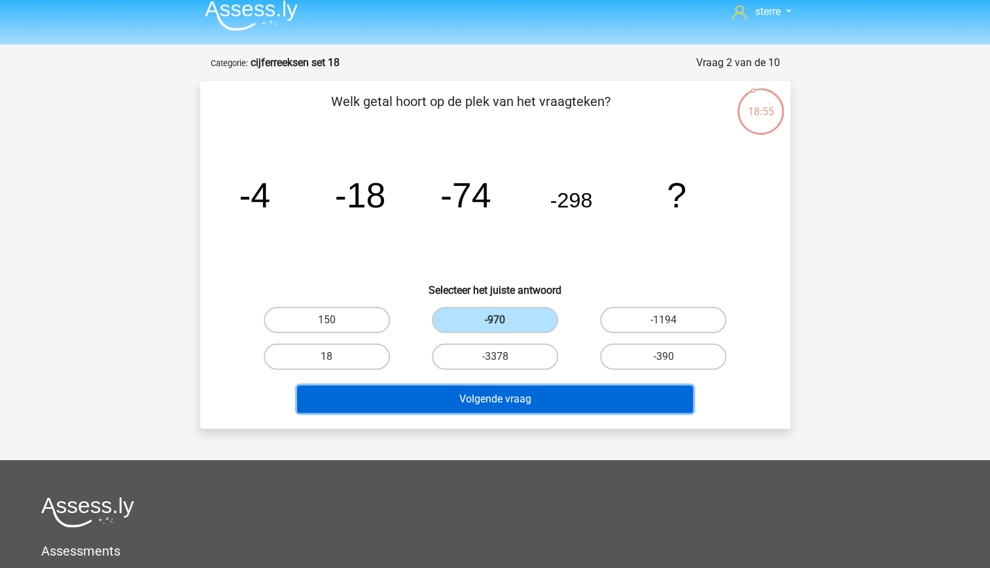
click at [582, 399] on button "Volgende vraag" at bounding box center [495, 398] width 396 height 27
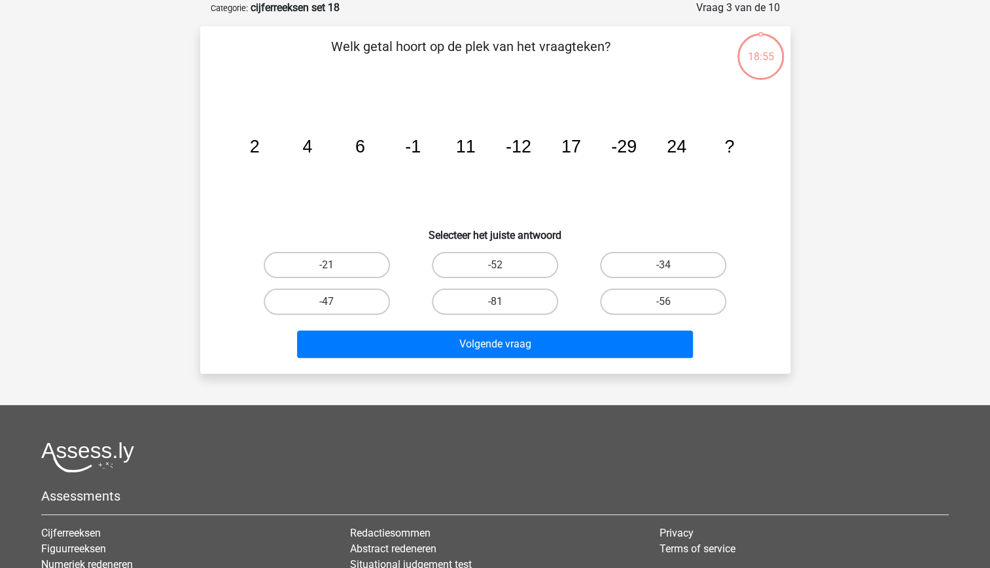
scroll to position [0, 0]
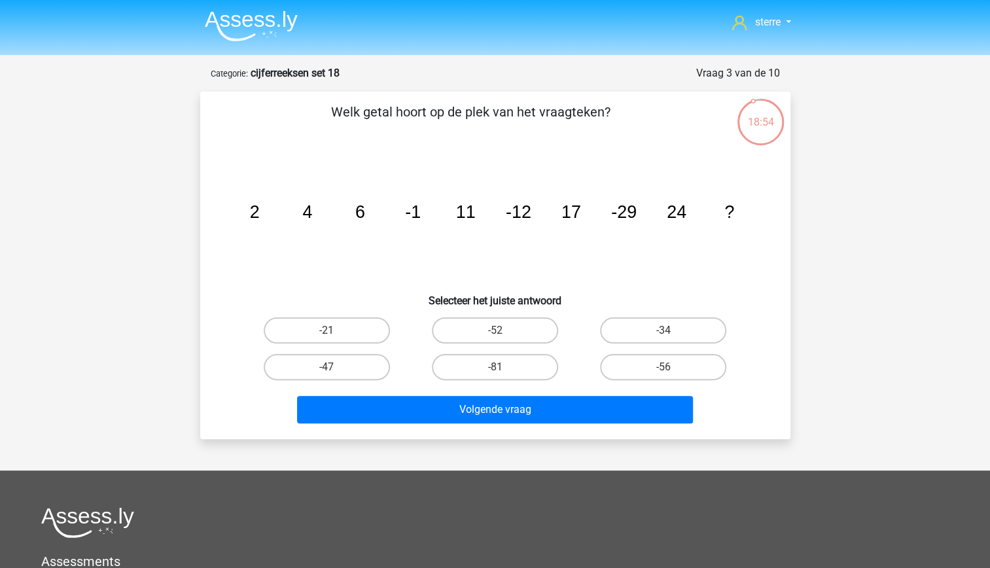
click at [259, 202] on tspan "2" at bounding box center [254, 212] width 10 height 20
drag, startPoint x: 259, startPoint y: 202, endPoint x: 307, endPoint y: 236, distance: 59.2
click at [307, 236] on icon "image/svg+xml 2 4 6 -1 11 -12 17 -29 24 ?" at bounding box center [495, 218] width 527 height 132
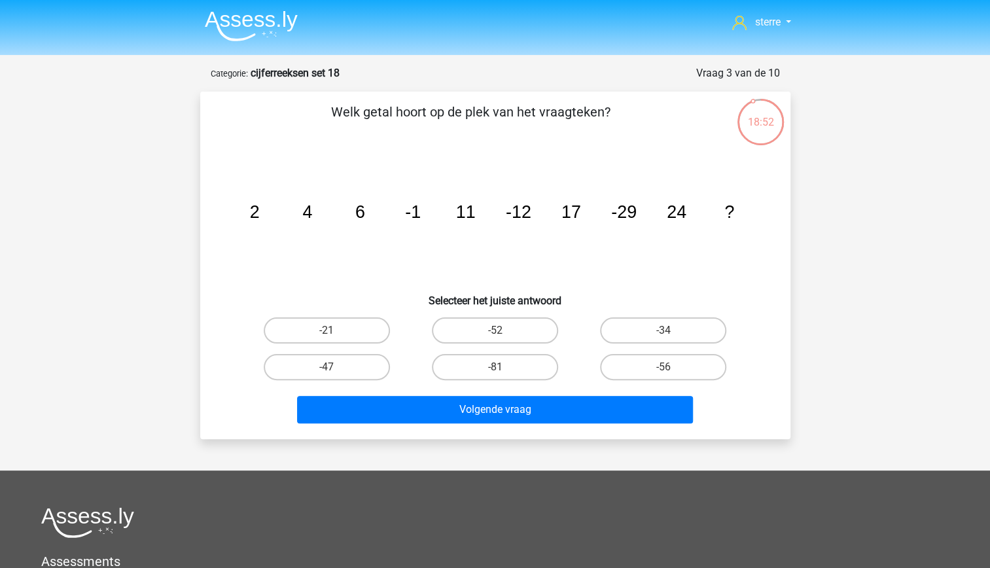
click at [366, 257] on icon "image/svg+xml 2 4 6 -1 11 -12 17 -29 24 ?" at bounding box center [495, 218] width 527 height 132
click at [467, 217] on tspan "11" at bounding box center [465, 212] width 20 height 20
drag, startPoint x: 467, startPoint y: 217, endPoint x: 483, endPoint y: 256, distance: 41.7
click at [483, 256] on icon "image/svg+xml 2 4 6 -1 11 -12 17 -29 24 ?" at bounding box center [495, 218] width 527 height 132
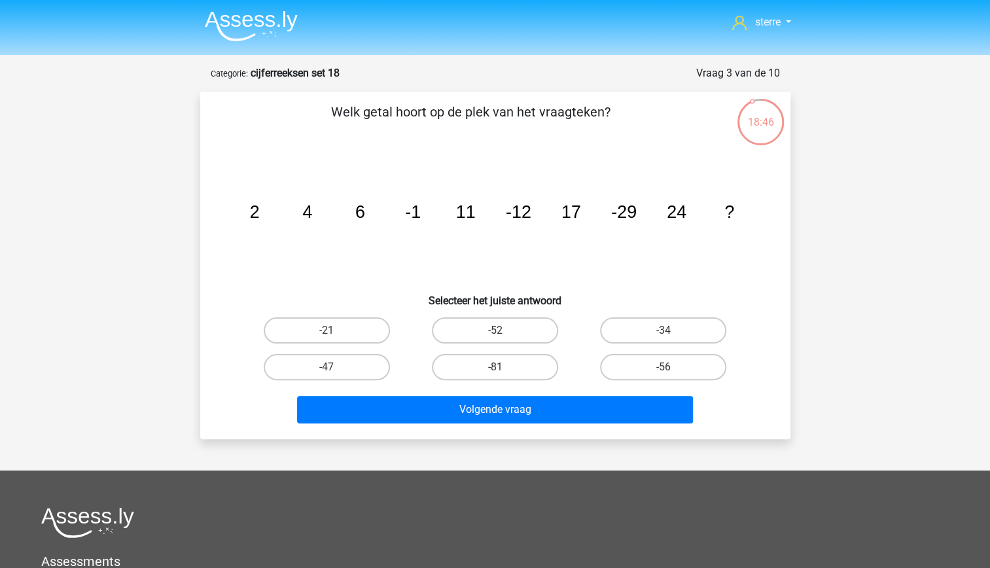
click at [421, 231] on icon "image/svg+xml 2 4 6 -1 11 -12 17 -29 24 ?" at bounding box center [495, 218] width 527 height 132
click at [527, 213] on tspan "-12" at bounding box center [518, 212] width 26 height 20
drag, startPoint x: 527, startPoint y: 213, endPoint x: 548, endPoint y: 249, distance: 41.1
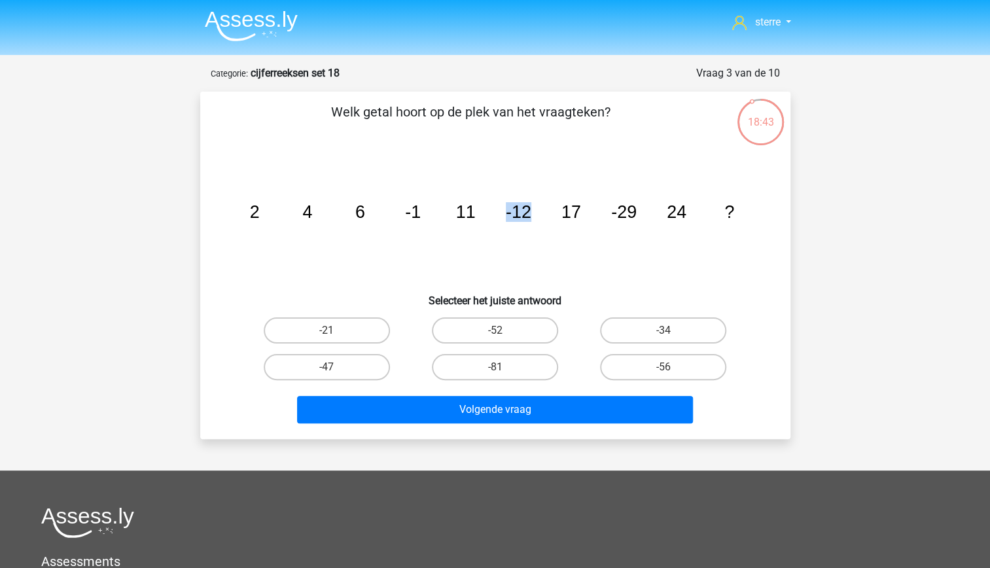
click at [548, 249] on icon "image/svg+xml 2 4 6 -1 11 -12 17 -29 24 ?" at bounding box center [495, 218] width 527 height 132
click at [459, 225] on icon "image/svg+xml 2 4 6 -1 11 -12 17 -29 24 ?" at bounding box center [495, 218] width 527 height 132
click at [573, 214] on tspan "17" at bounding box center [571, 212] width 20 height 20
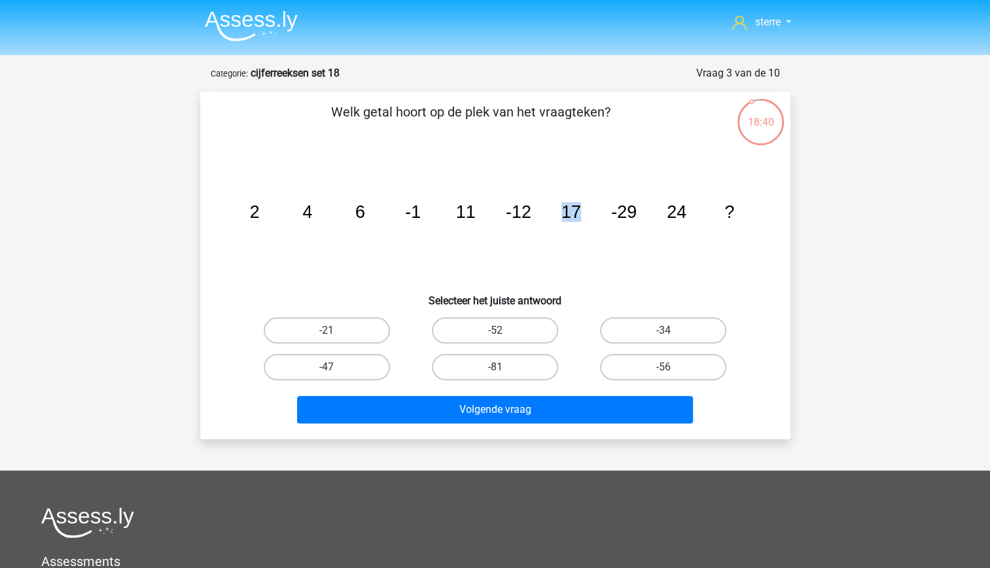
click at [573, 214] on tspan "17" at bounding box center [571, 212] width 20 height 20
drag, startPoint x: 573, startPoint y: 214, endPoint x: 583, endPoint y: 255, distance: 41.7
click at [583, 255] on icon "image/svg+xml 2 4 6 -1 11 -12 17 -29 24 ?" at bounding box center [495, 218] width 527 height 132
click at [556, 249] on icon "image/svg+xml 2 4 6 -1 11 -12 17 -29 24 ?" at bounding box center [495, 218] width 527 height 132
click at [510, 330] on label "-52" at bounding box center [495, 330] width 126 height 26
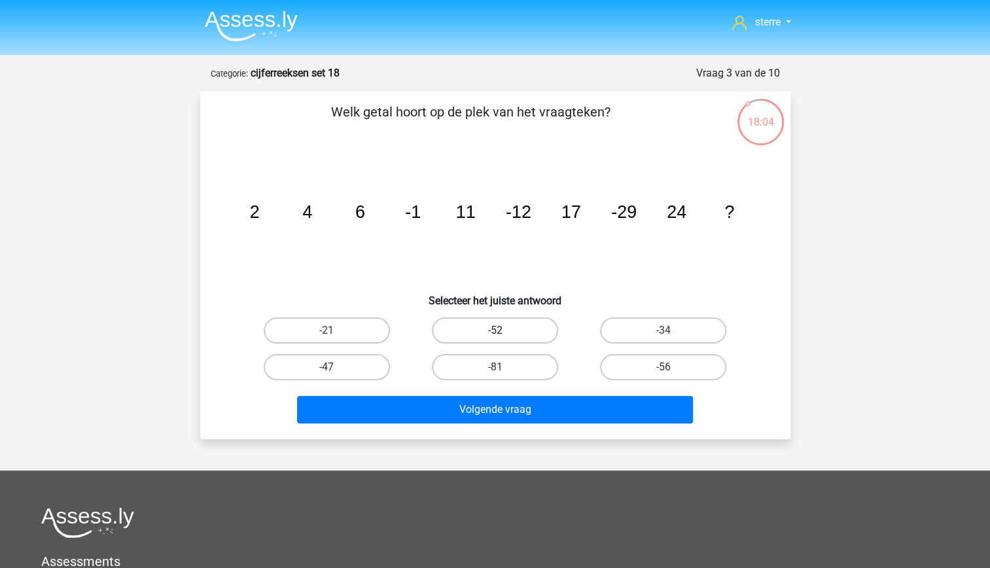
click at [503, 330] on input "-52" at bounding box center [499, 334] width 9 height 9
radio input "true"
click at [640, 332] on label "-34" at bounding box center [663, 330] width 126 height 26
click at [664, 332] on input "-34" at bounding box center [668, 334] width 9 height 9
radio input "true"
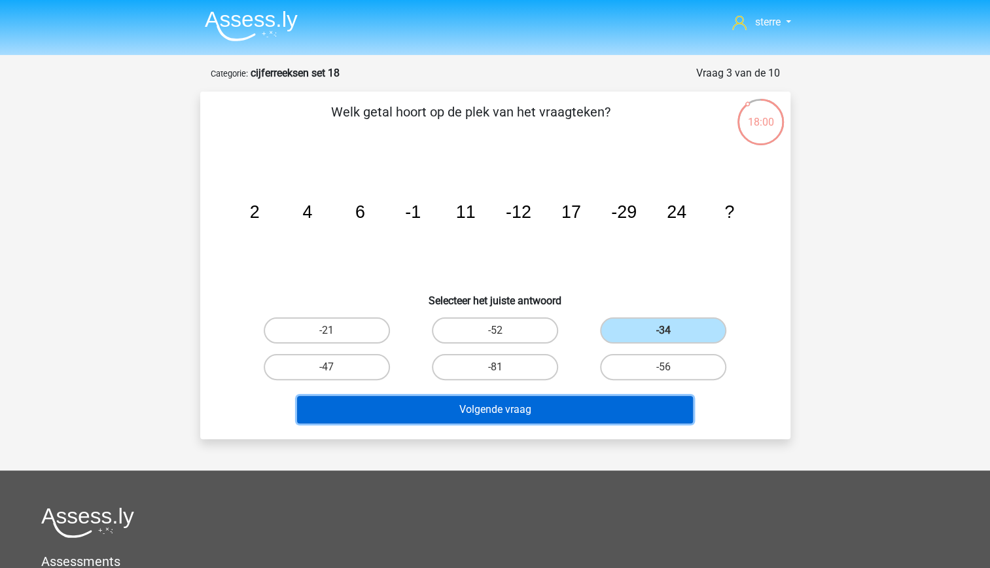
click at [555, 408] on button "Volgende vraag" at bounding box center [495, 409] width 396 height 27
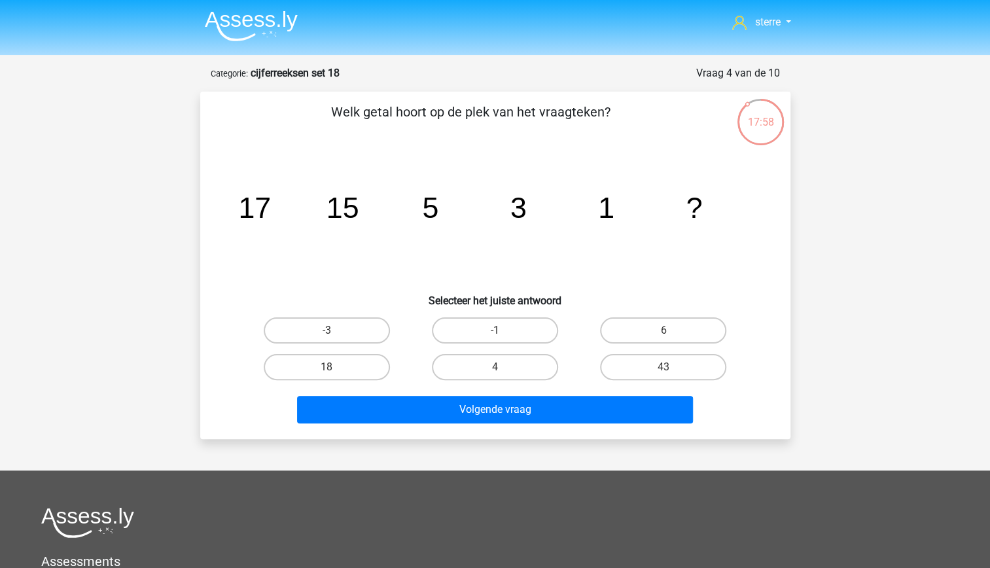
click at [240, 195] on tspan "17" at bounding box center [254, 207] width 33 height 33
click at [435, 211] on tspan "5" at bounding box center [430, 207] width 16 height 33
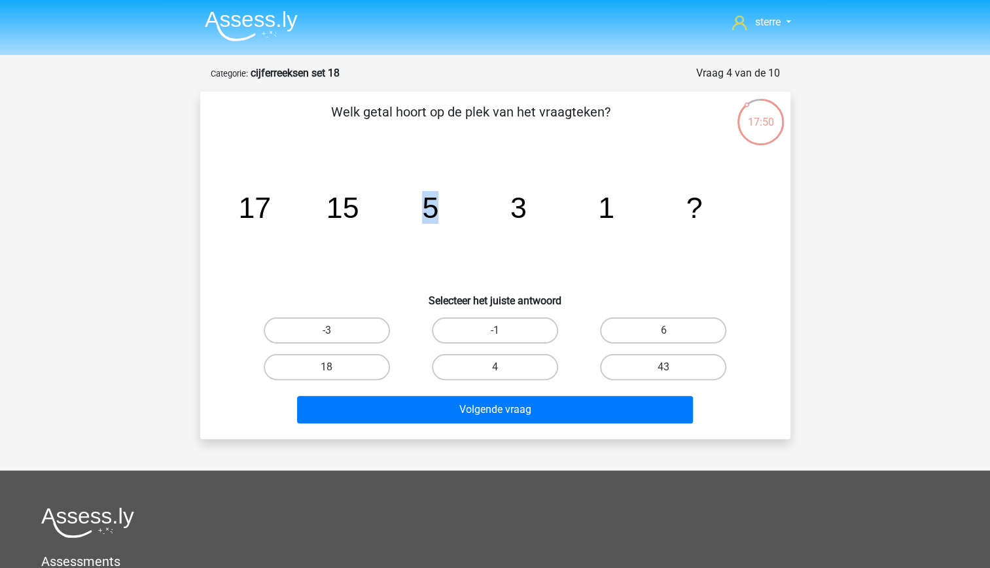
drag, startPoint x: 435, startPoint y: 211, endPoint x: 518, endPoint y: 211, distance: 83.1
click at [518, 211] on tspan "3" at bounding box center [518, 207] width 16 height 33
click at [612, 211] on tspan "1" at bounding box center [606, 207] width 16 height 33
click at [503, 336] on input "-1" at bounding box center [499, 334] width 9 height 9
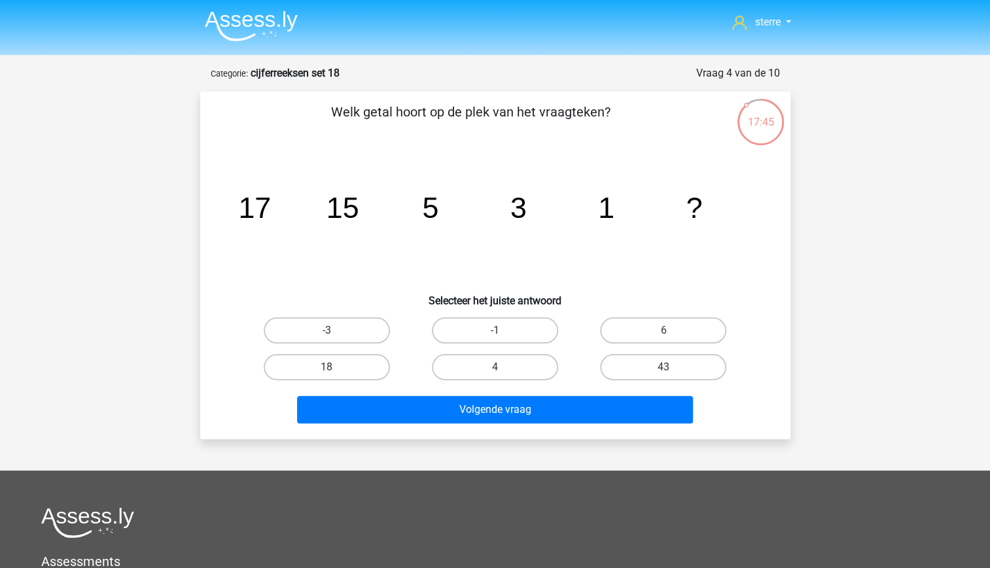
radio input "true"
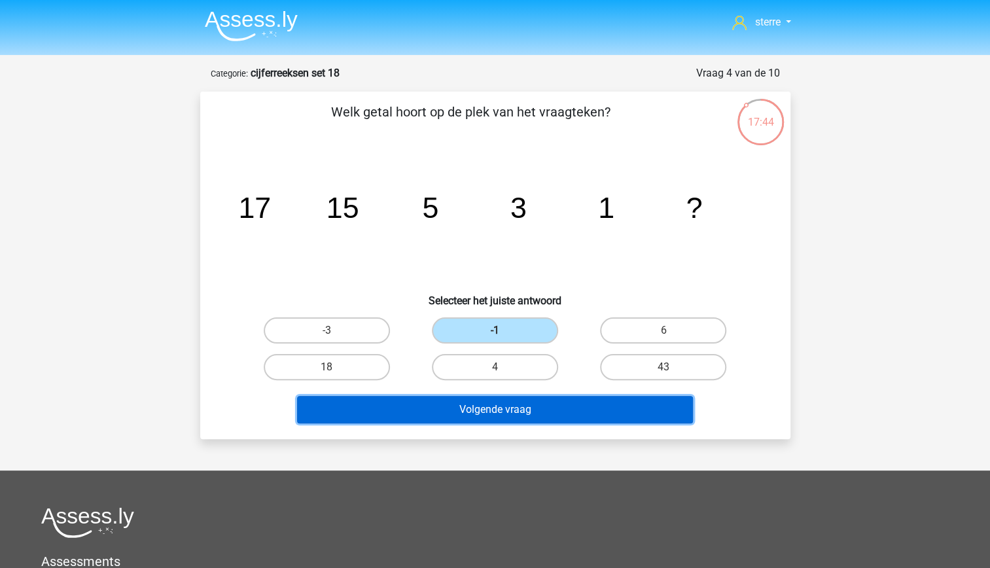
click at [529, 412] on button "Volgende vraag" at bounding box center [495, 409] width 396 height 27
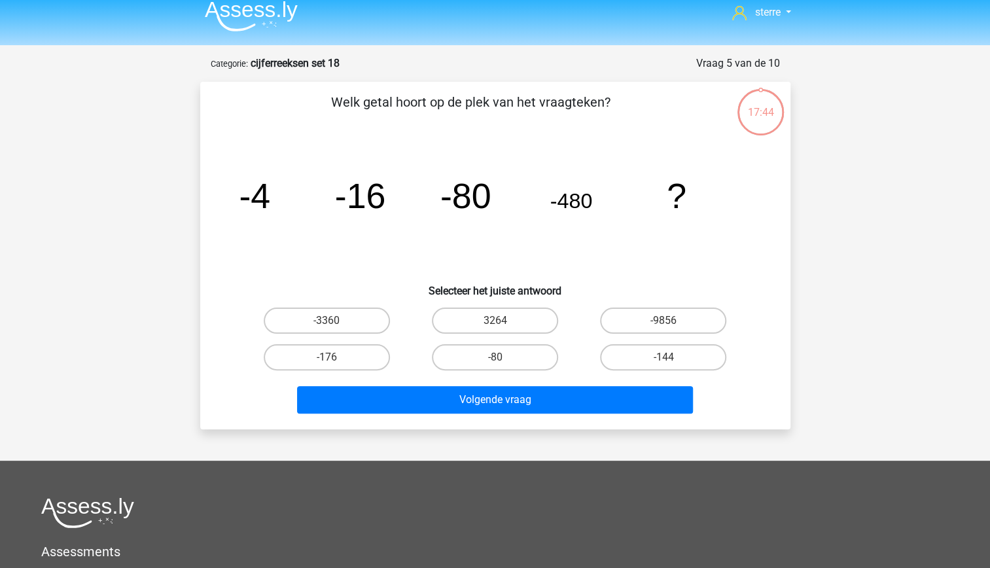
scroll to position [7, 0]
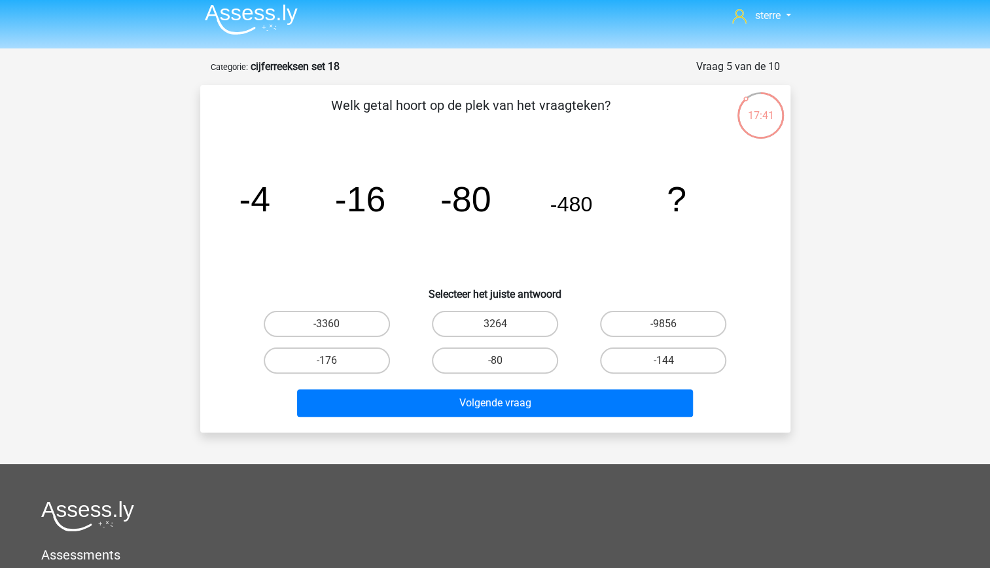
click at [376, 207] on tspan "-16" at bounding box center [359, 198] width 51 height 39
click at [382, 214] on tspan "-16" at bounding box center [359, 198] width 51 height 39
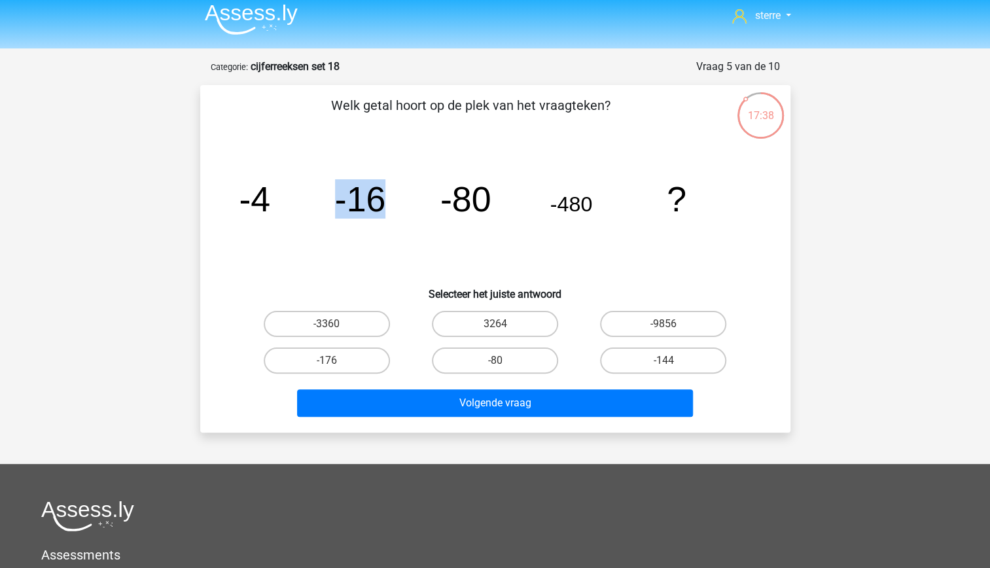
drag, startPoint x: 382, startPoint y: 214, endPoint x: 383, endPoint y: 257, distance: 43.2
click at [383, 257] on icon "image/svg+xml -4 -16 -80 -480 ?" at bounding box center [495, 211] width 527 height 132
click at [329, 231] on icon "image/svg+xml -4 -16 -80 -480 ?" at bounding box center [495, 211] width 527 height 132
click at [382, 196] on tspan "-16" at bounding box center [359, 198] width 51 height 39
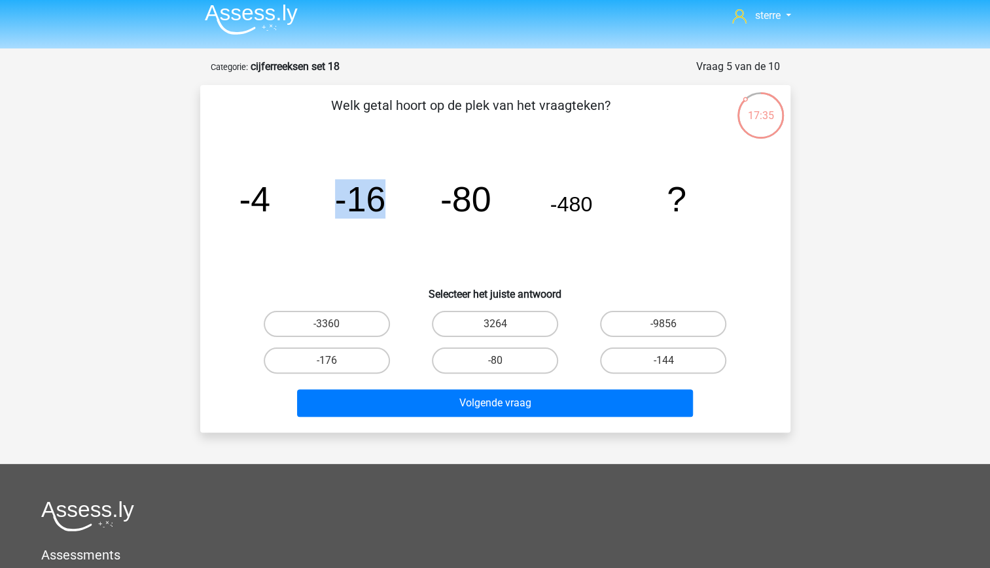
click at [382, 196] on tspan "-16" at bounding box center [359, 198] width 51 height 39
drag, startPoint x: 382, startPoint y: 196, endPoint x: 380, endPoint y: 245, distance: 49.2
click at [380, 245] on icon "image/svg+xml -4 -16 -80 -480 ?" at bounding box center [495, 211] width 527 height 132
click at [335, 236] on icon "image/svg+xml -4 -16 -80 -480 ?" at bounding box center [495, 211] width 527 height 132
click at [584, 203] on tspan "-480" at bounding box center [571, 204] width 43 height 24
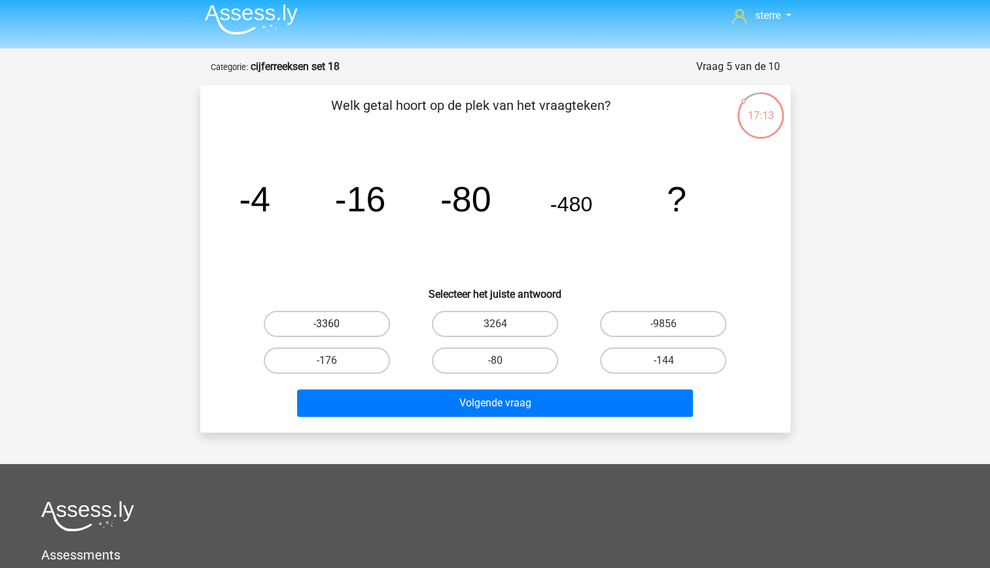
click at [348, 323] on label "-3360" at bounding box center [327, 324] width 126 height 26
click at [335, 324] on input "-3360" at bounding box center [331, 328] width 9 height 9
radio input "true"
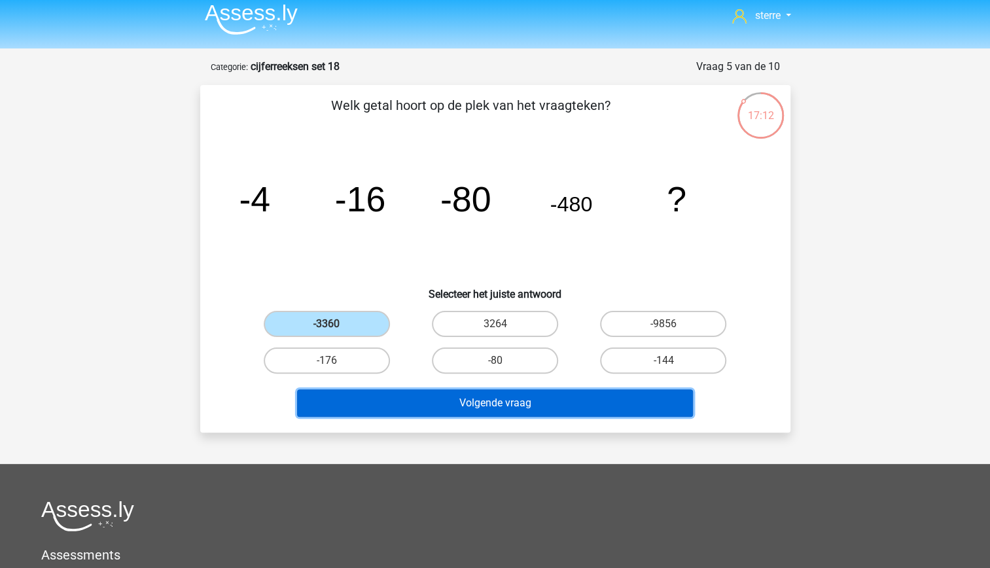
click at [441, 398] on button "Volgende vraag" at bounding box center [495, 402] width 396 height 27
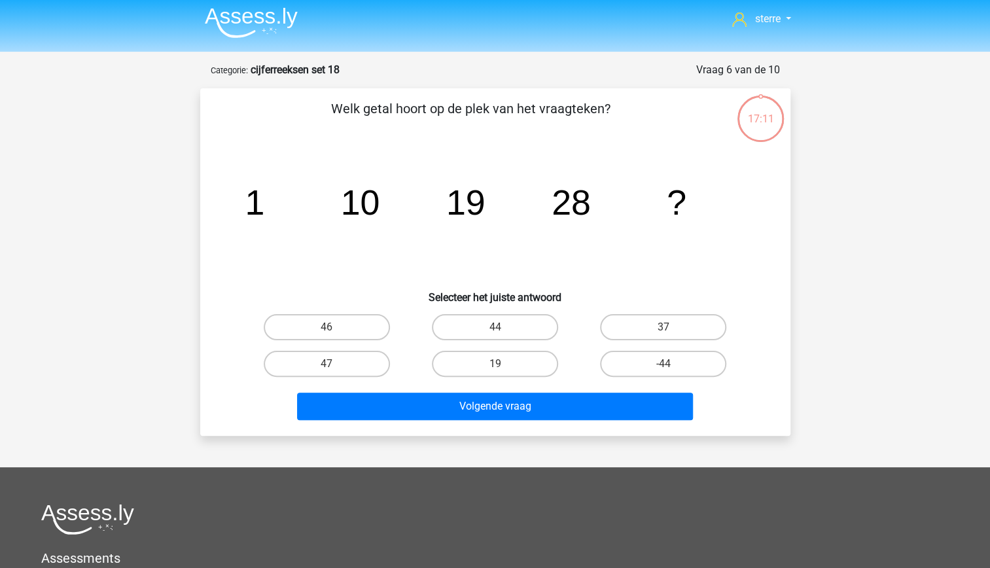
scroll to position [3, 0]
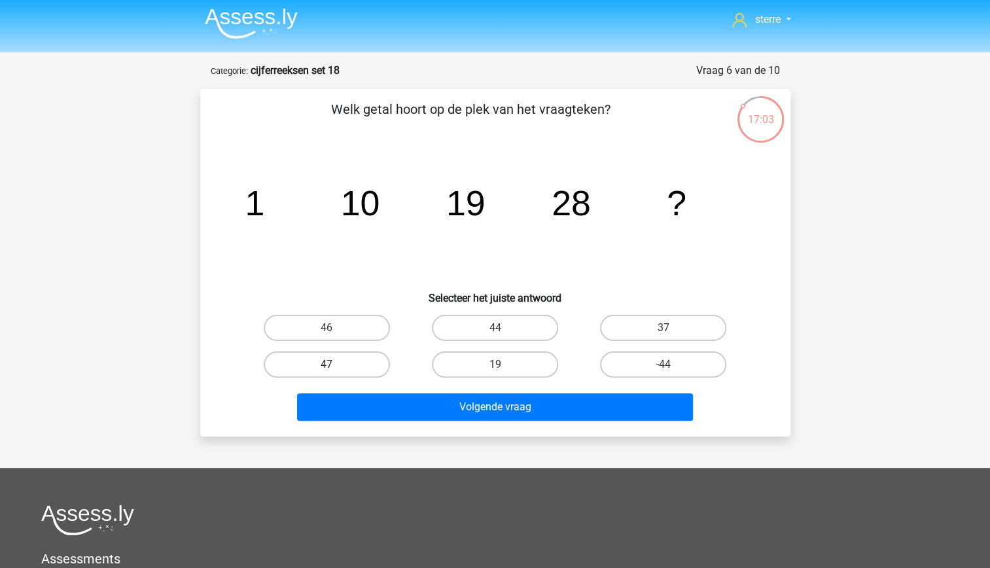
click at [317, 363] on label "47" at bounding box center [327, 364] width 126 height 26
click at [327, 365] on input "47" at bounding box center [331, 369] width 9 height 9
radio input "true"
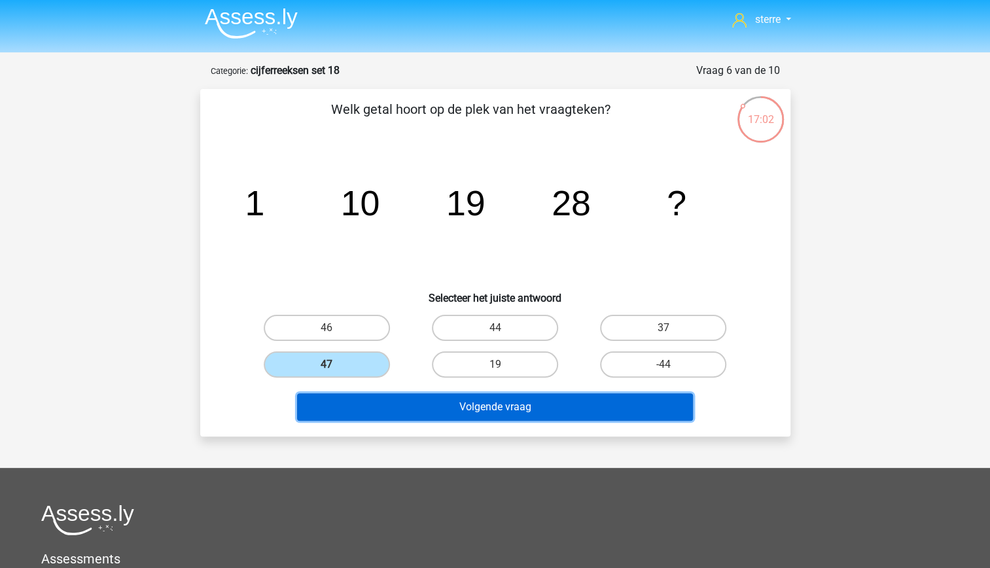
click at [393, 412] on button "Volgende vraag" at bounding box center [495, 406] width 396 height 27
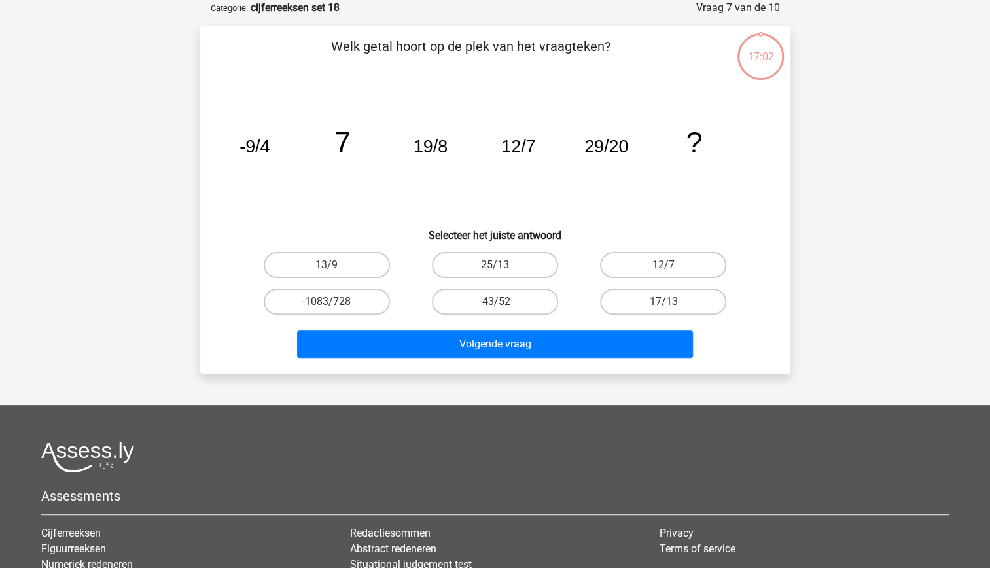
scroll to position [0, 0]
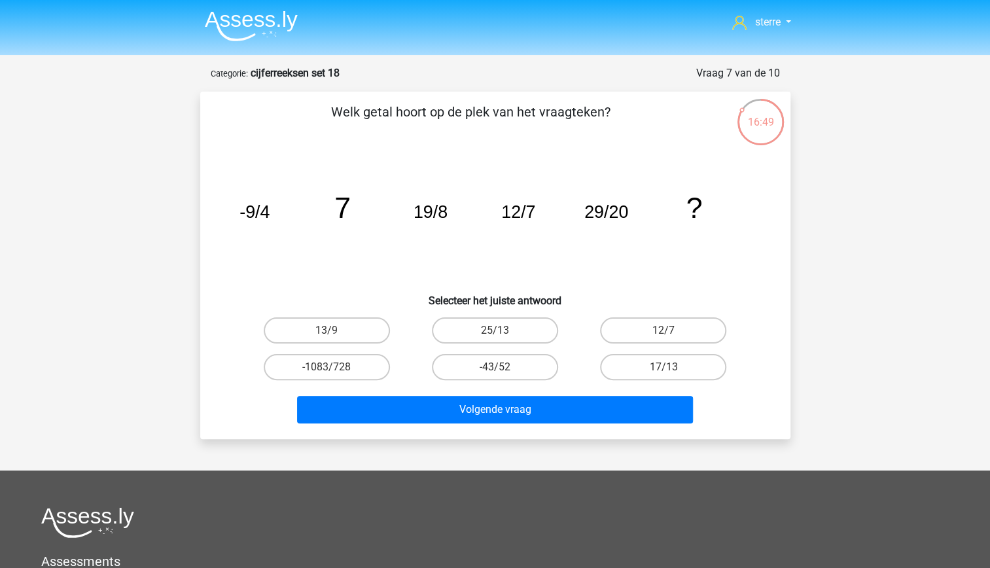
click at [437, 212] on tspan "19/8" at bounding box center [430, 212] width 34 height 20
drag, startPoint x: 437, startPoint y: 212, endPoint x: 444, endPoint y: 234, distance: 23.4
click at [444, 234] on icon "image/svg+xml -9/4 7 19/8 12/7 29/20 ?" at bounding box center [495, 218] width 527 height 132
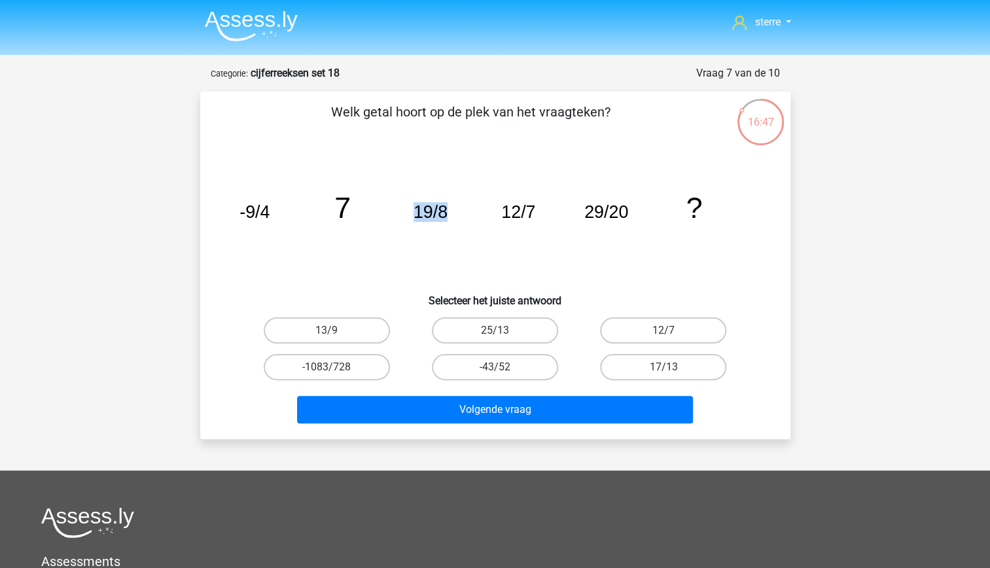
click at [406, 231] on icon "image/svg+xml -9/4 7 19/8 12/7 29/20 ?" at bounding box center [495, 218] width 527 height 132
drag, startPoint x: 406, startPoint y: 231, endPoint x: 473, endPoint y: 255, distance: 71.4
click at [473, 255] on icon "image/svg+xml -9/4 7 19/8 12/7 29/20 ?" at bounding box center [495, 218] width 527 height 132
click at [626, 215] on tspan "29/20" at bounding box center [606, 212] width 44 height 20
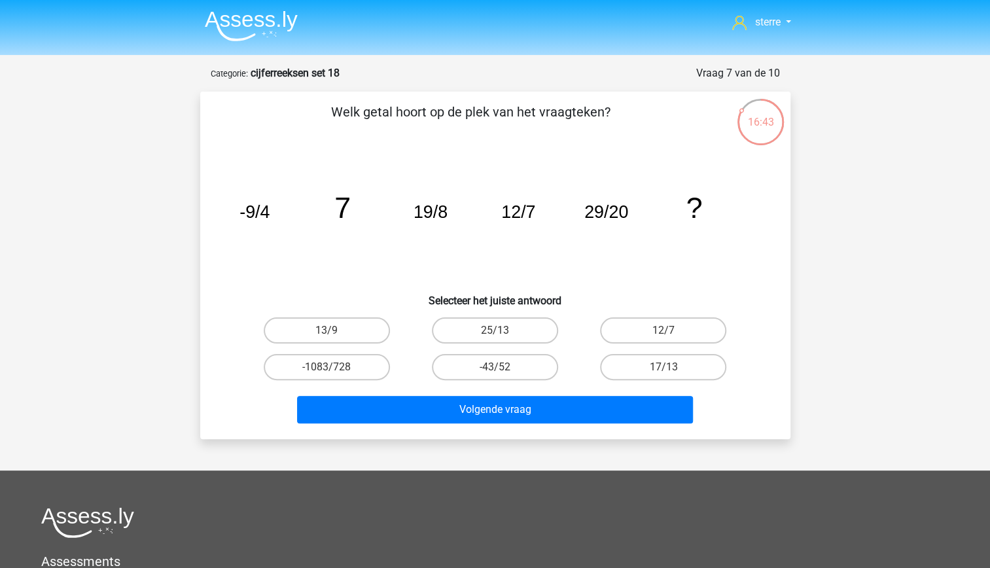
click at [626, 215] on tspan "29/20" at bounding box center [606, 212] width 44 height 20
click at [603, 243] on icon "image/svg+xml -9/4 7 19/8 12/7 29/20 ?" at bounding box center [495, 218] width 527 height 132
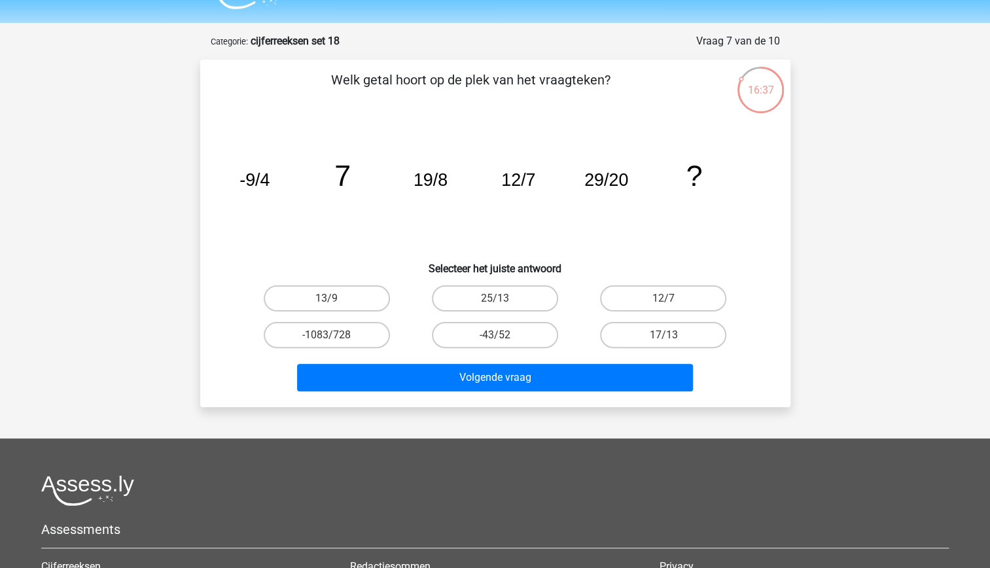
scroll to position [33, 0]
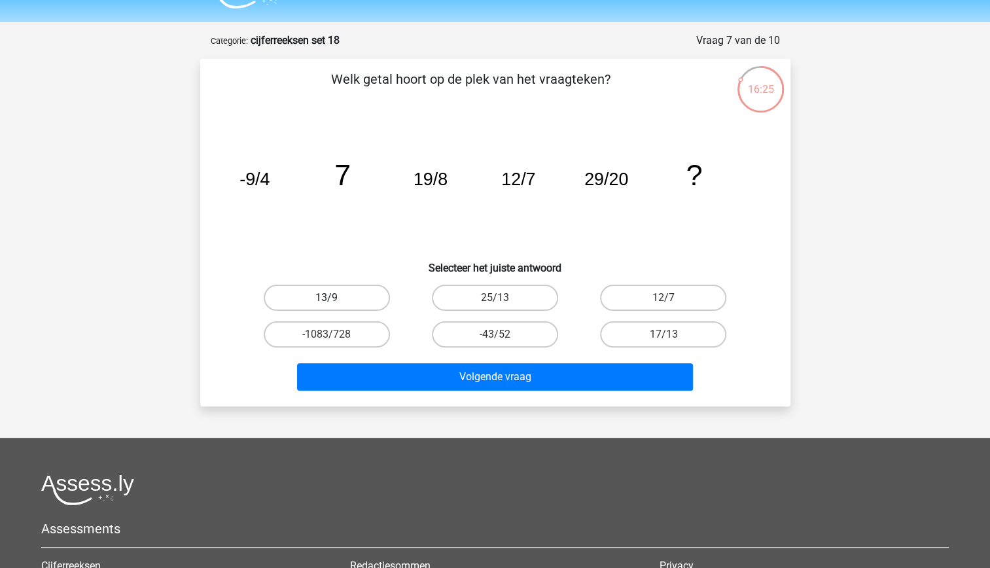
click at [364, 298] on label "13/9" at bounding box center [327, 298] width 126 height 26
click at [335, 298] on input "13/9" at bounding box center [331, 302] width 9 height 9
radio input "true"
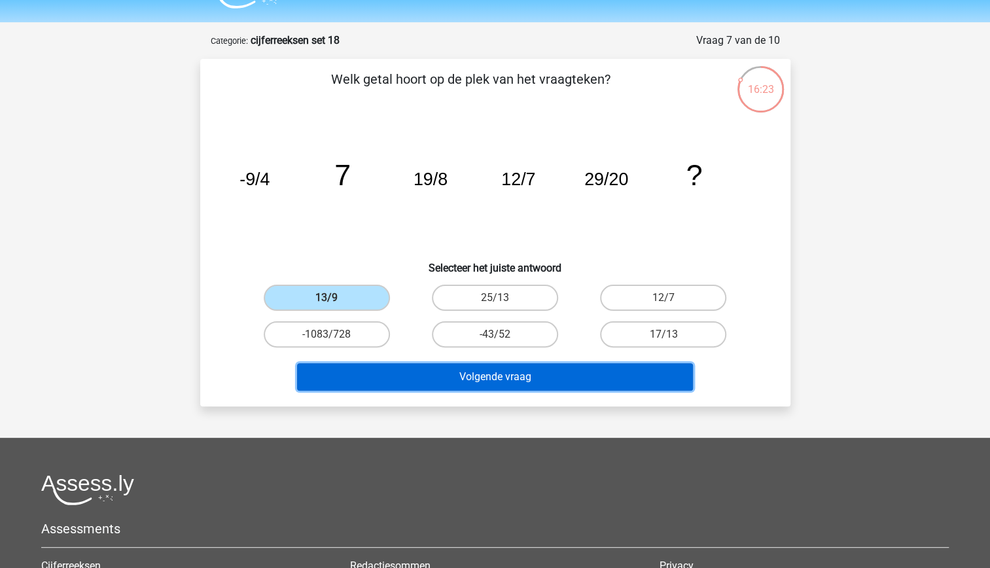
click at [557, 377] on button "Volgende vraag" at bounding box center [495, 376] width 396 height 27
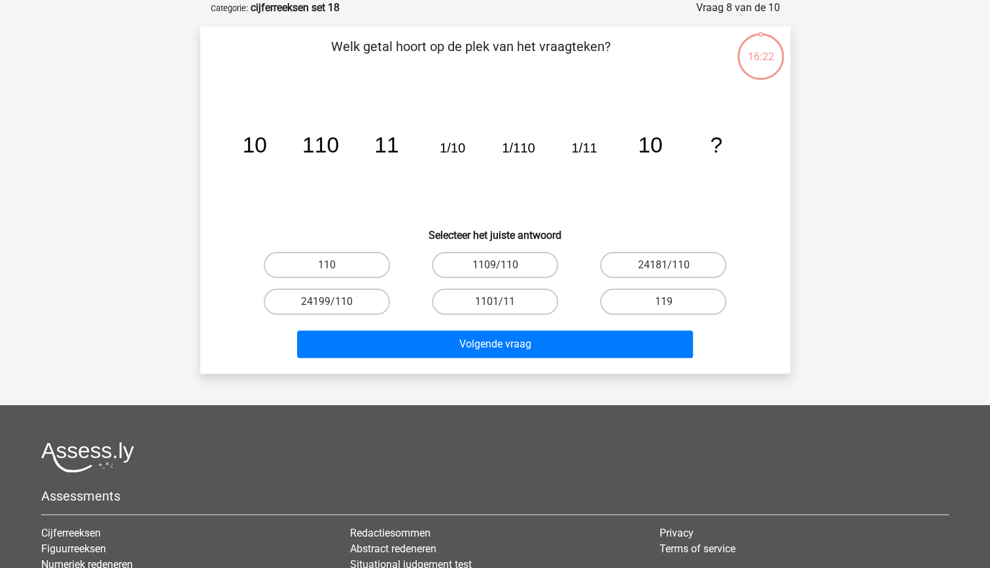
scroll to position [0, 0]
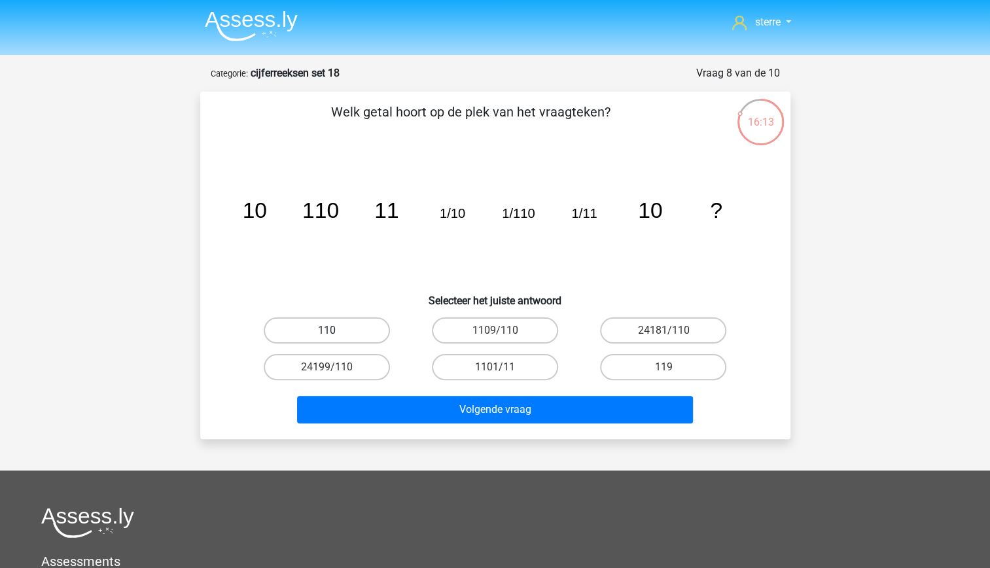
click at [321, 336] on label "110" at bounding box center [327, 330] width 126 height 26
click at [327, 336] on input "110" at bounding box center [331, 334] width 9 height 9
radio input "true"
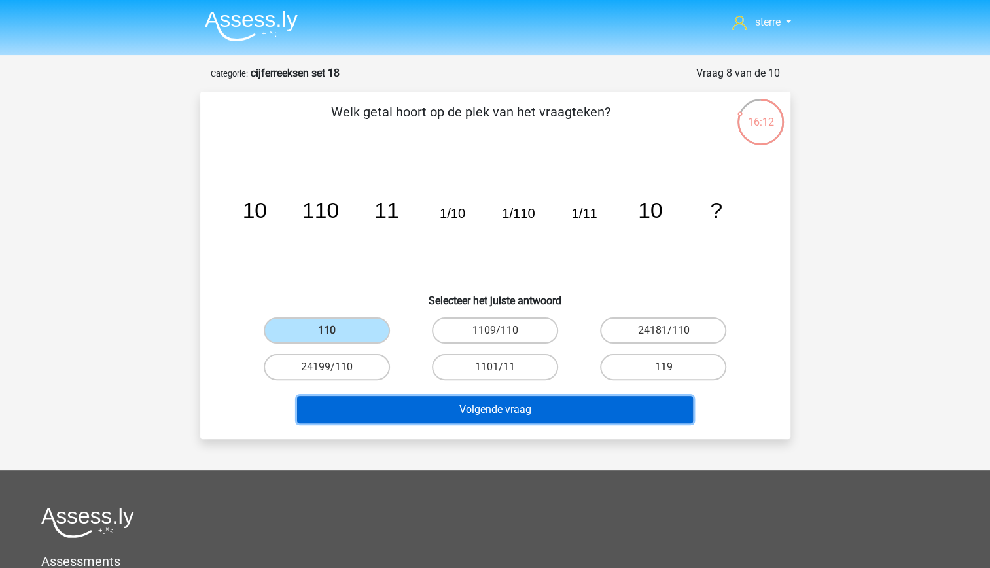
click at [428, 404] on button "Volgende vraag" at bounding box center [495, 409] width 396 height 27
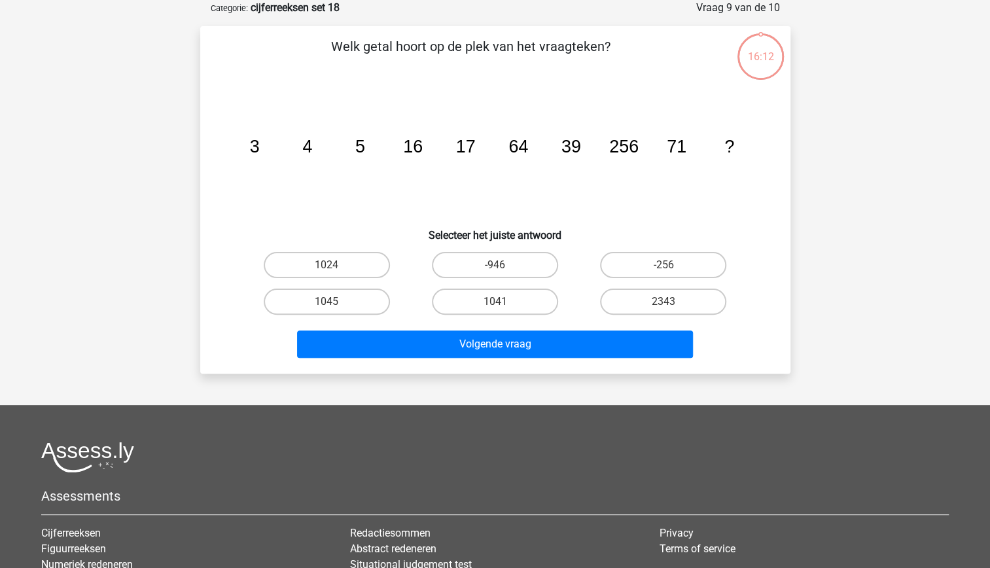
scroll to position [1, 0]
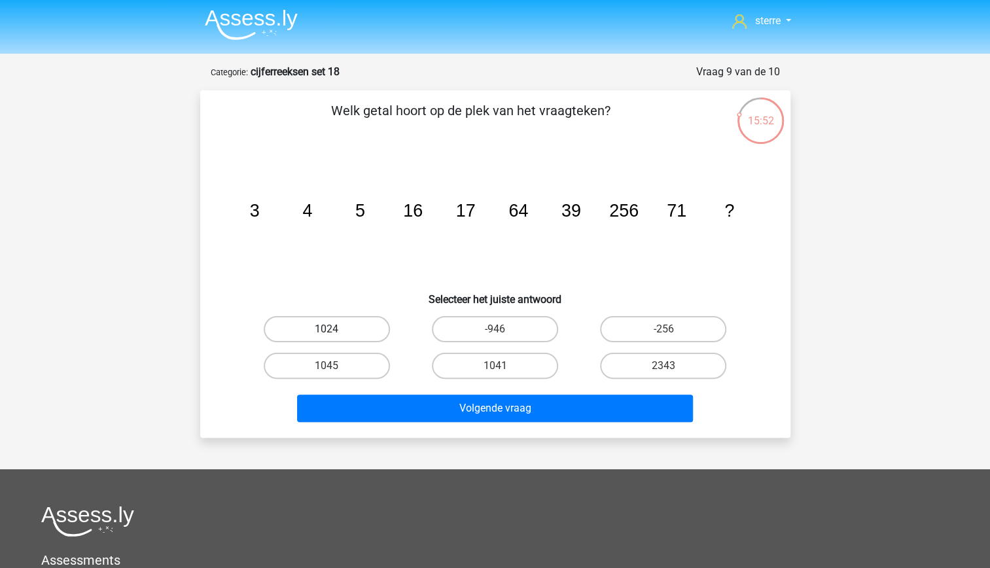
click at [351, 332] on label "1024" at bounding box center [327, 329] width 126 height 26
click at [335, 332] on input "1024" at bounding box center [331, 333] width 9 height 9
radio input "true"
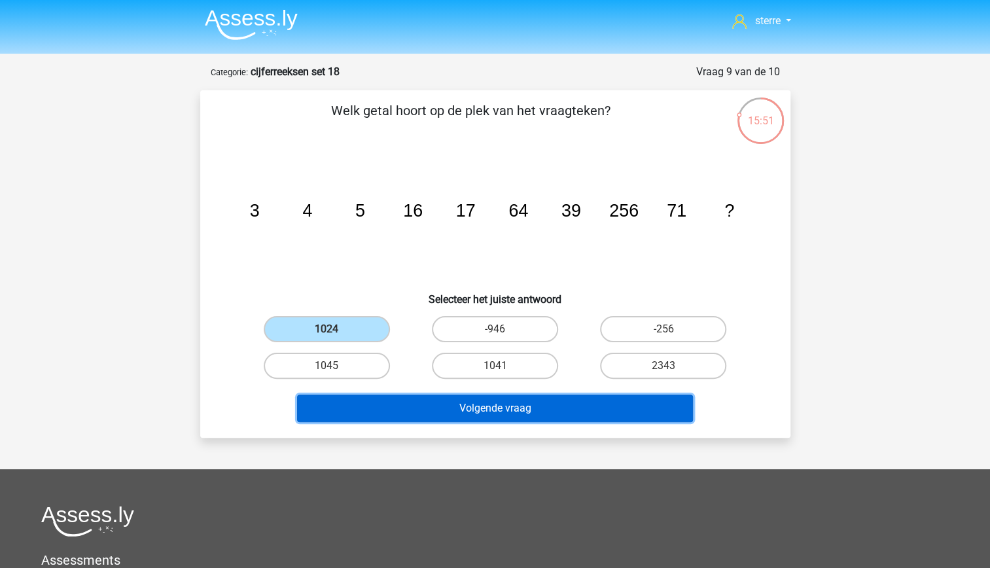
click at [428, 404] on button "Volgende vraag" at bounding box center [495, 408] width 396 height 27
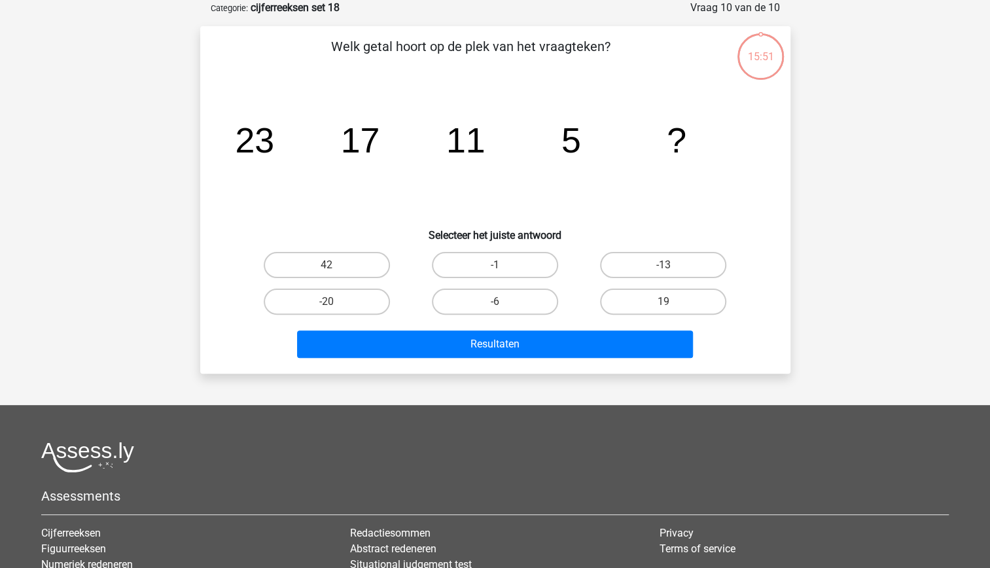
scroll to position [0, 0]
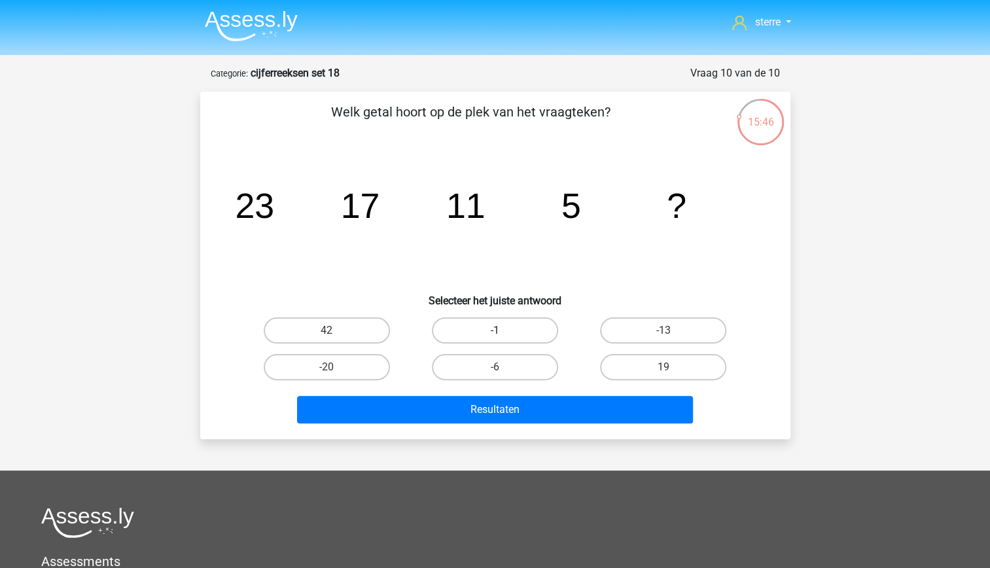
click at [507, 327] on label "-1" at bounding box center [495, 330] width 126 height 26
click at [503, 330] on input "-1" at bounding box center [499, 334] width 9 height 9
radio input "true"
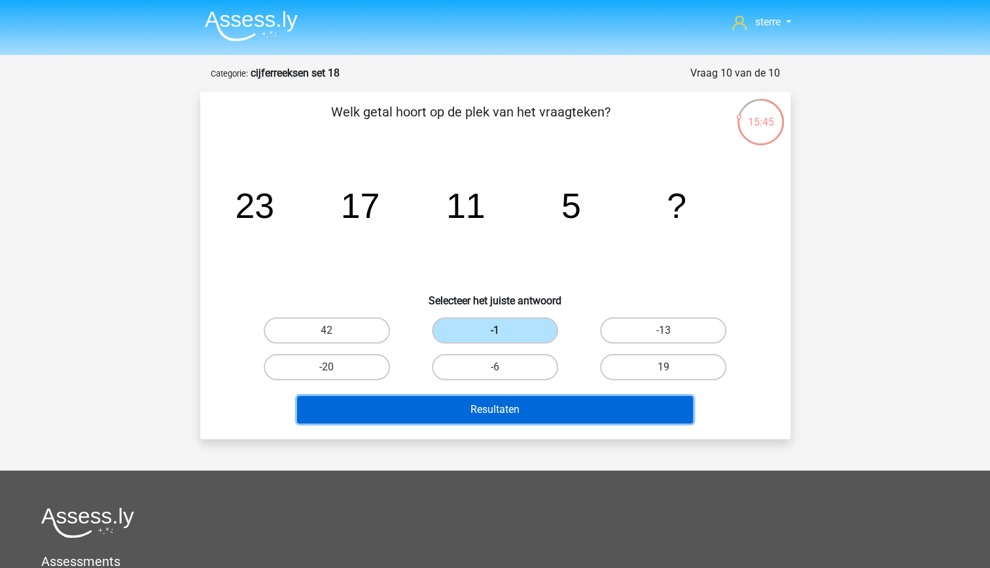
click at [537, 416] on button "Resultaten" at bounding box center [495, 409] width 396 height 27
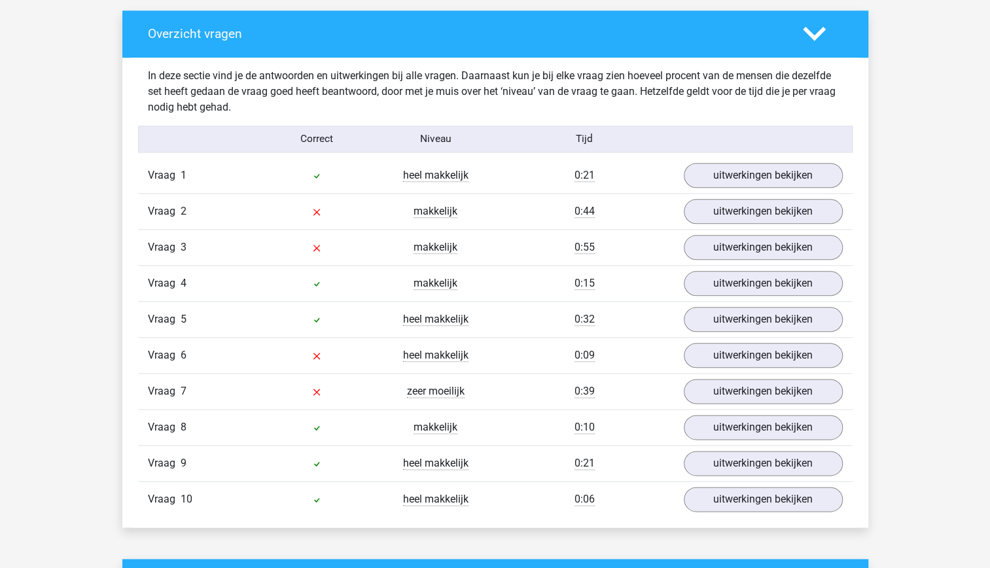
scroll to position [747, 0]
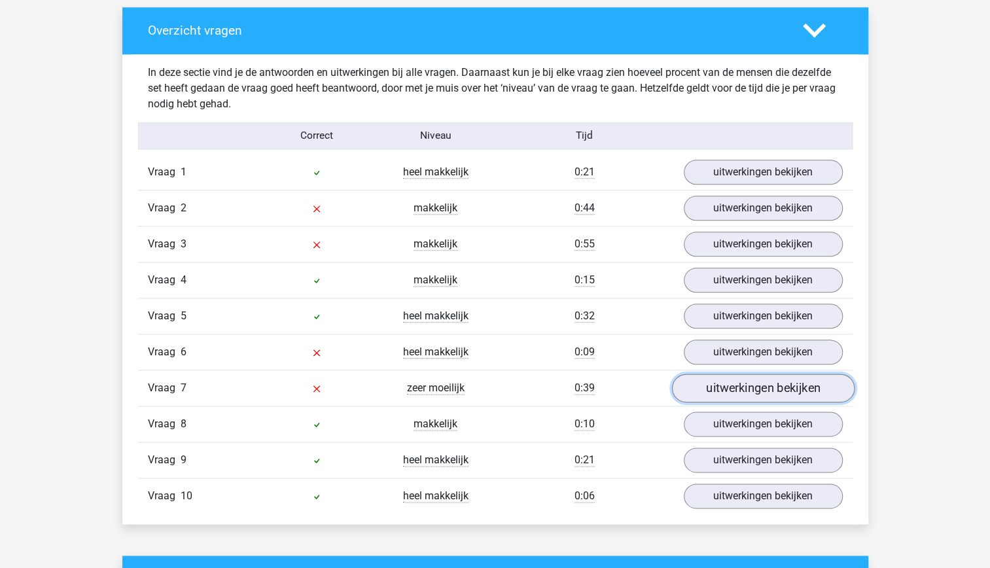
click at [753, 386] on link "uitwerkingen bekijken" at bounding box center [762, 388] width 183 height 29
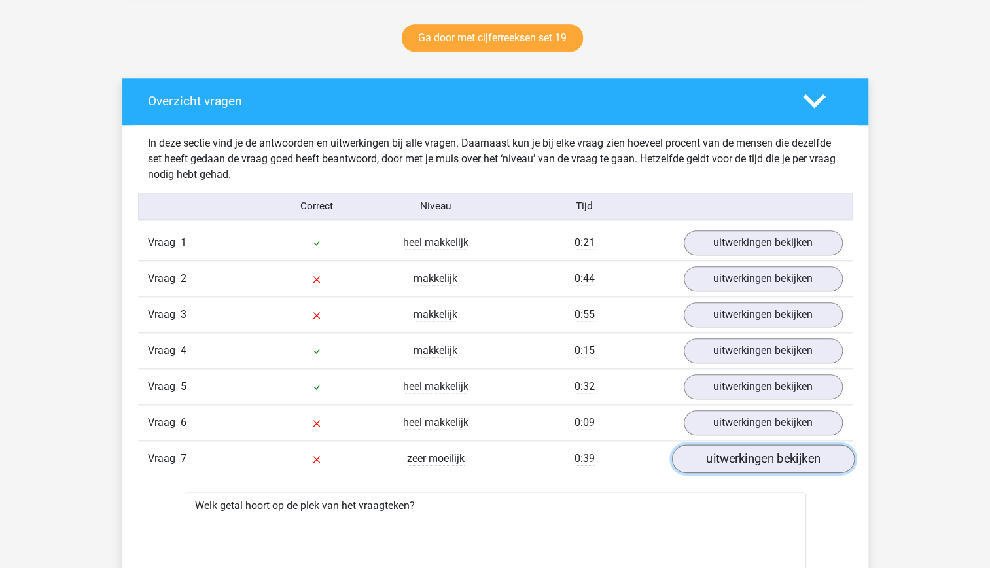
scroll to position [662, 0]
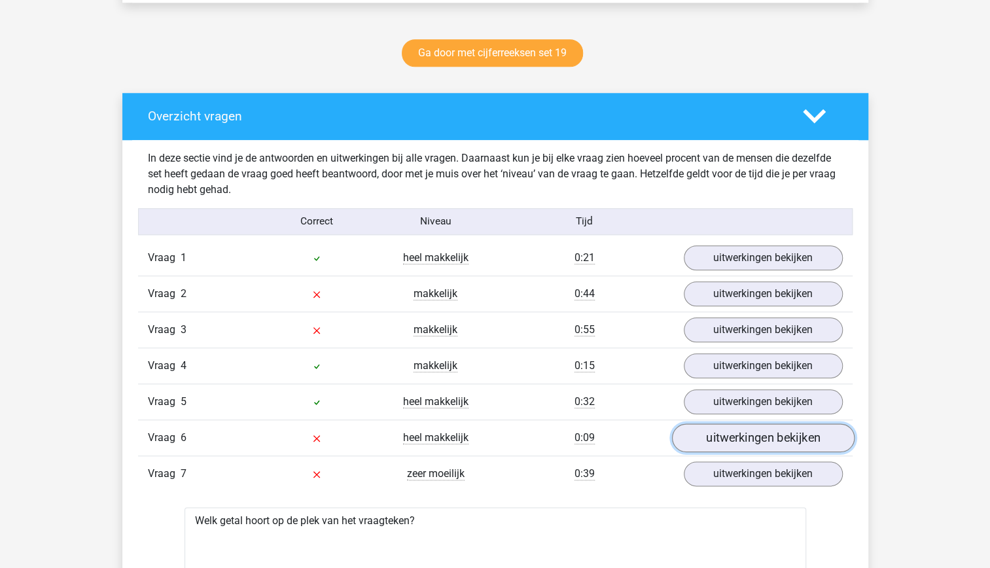
click at [761, 440] on link "uitwerkingen bekijken" at bounding box center [762, 437] width 183 height 29
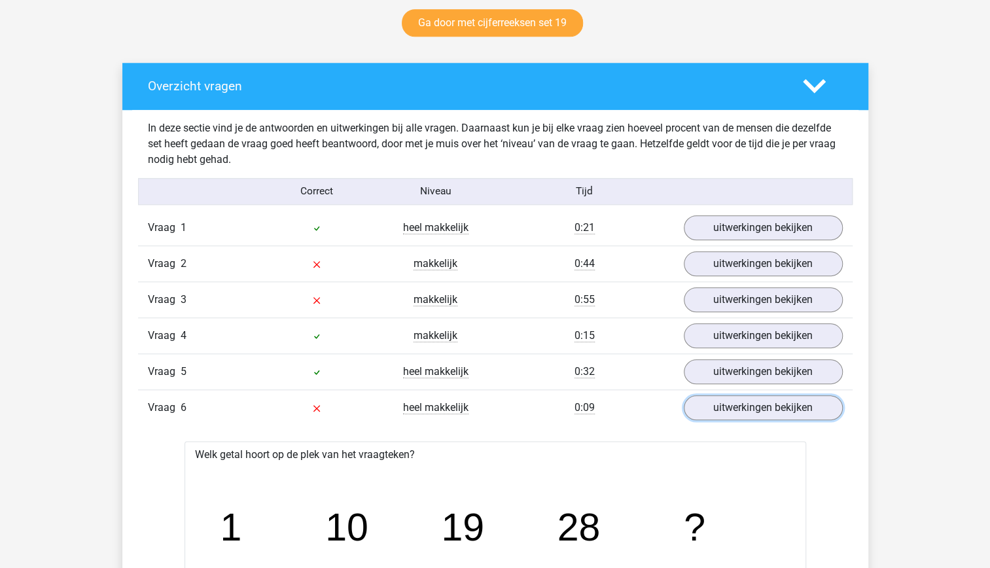
scroll to position [691, 0]
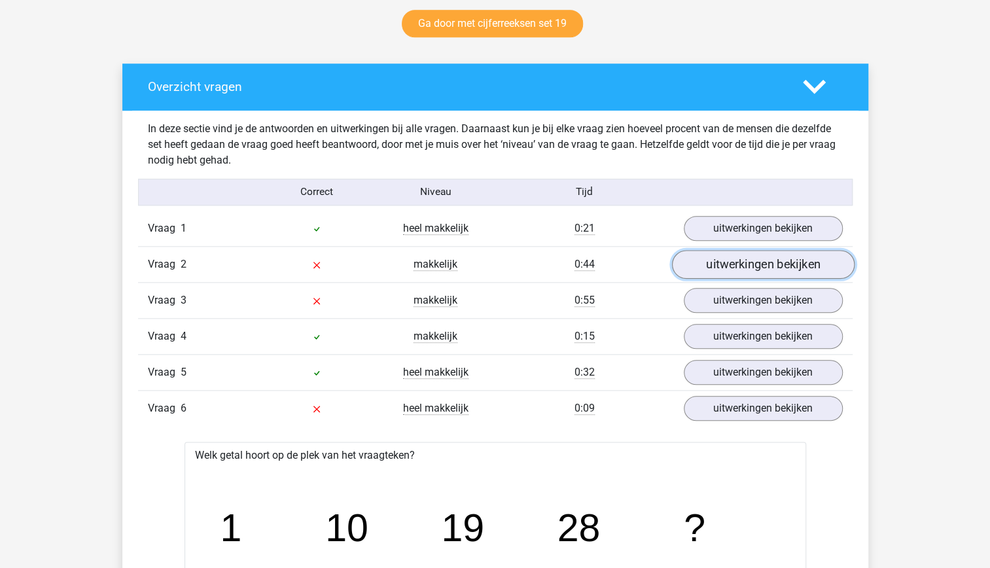
click at [749, 268] on link "uitwerkingen bekijken" at bounding box center [762, 264] width 183 height 29
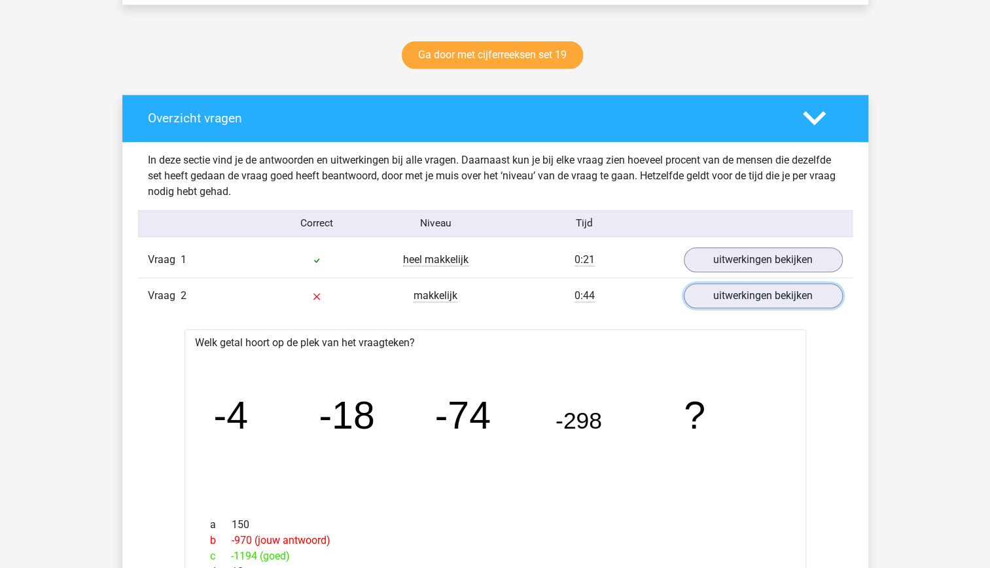
scroll to position [0, 0]
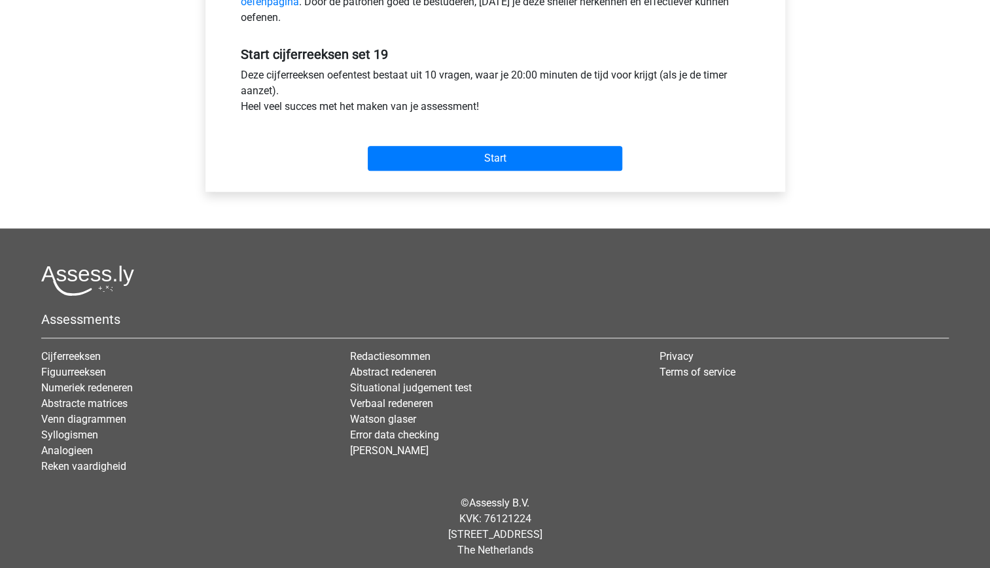
scroll to position [465, 0]
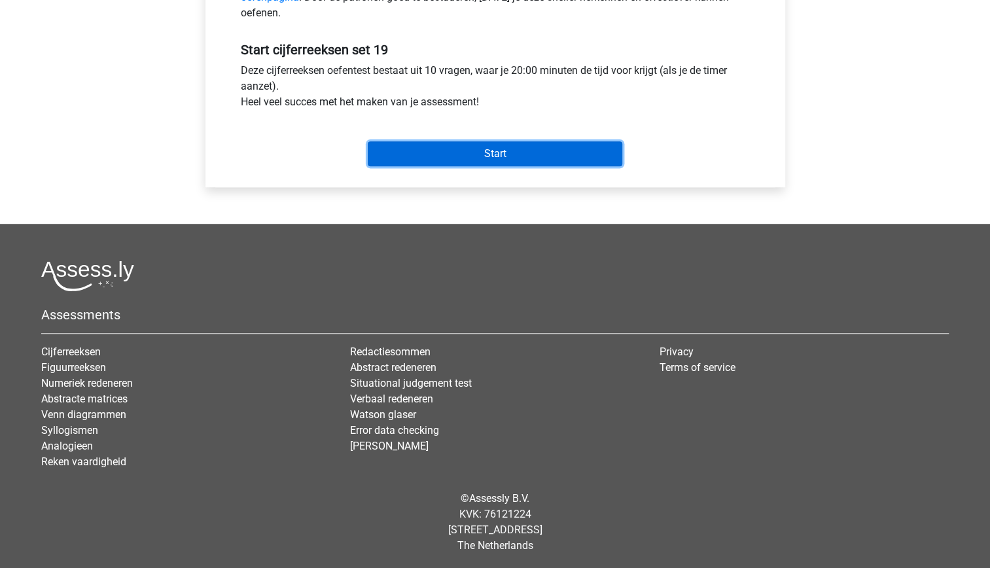
click at [502, 158] on input "Start" at bounding box center [495, 153] width 255 height 25
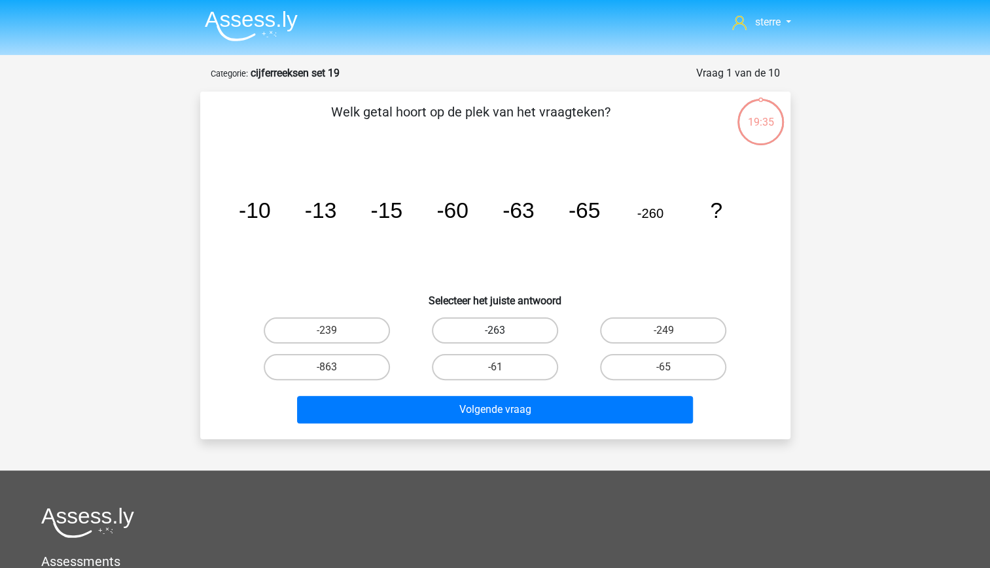
click at [508, 323] on label "-263" at bounding box center [495, 330] width 126 height 26
click at [503, 330] on input "-263" at bounding box center [499, 334] width 9 height 9
radio input "true"
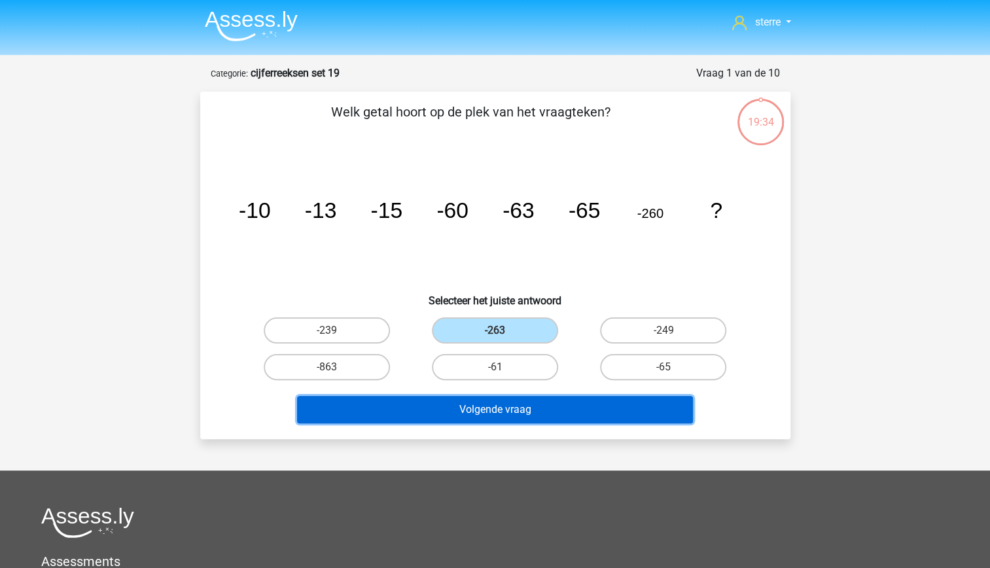
click at [535, 399] on button "Volgende vraag" at bounding box center [495, 409] width 396 height 27
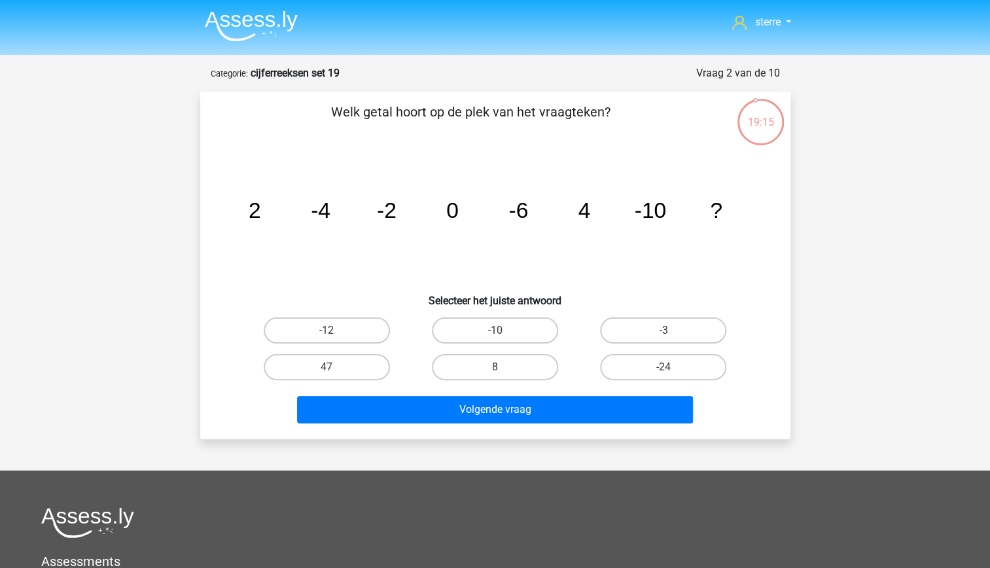
click at [588, 217] on tspan "4" at bounding box center [584, 210] width 12 height 24
drag, startPoint x: 588, startPoint y: 217, endPoint x: 583, endPoint y: 256, distance: 38.9
click at [583, 256] on icon "image/svg+xml 2 -4 -2 0 -6 4 -10 ?" at bounding box center [495, 218] width 527 height 132
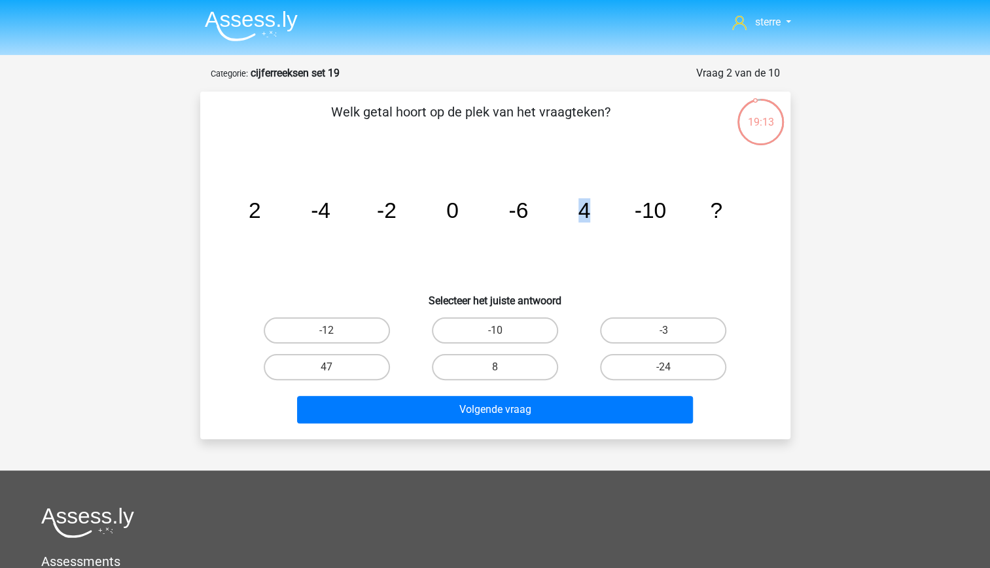
click at [562, 234] on icon "image/svg+xml 2 -4 -2 0 -6 4 -10 ?" at bounding box center [495, 218] width 527 height 132
click at [495, 366] on label "8" at bounding box center [495, 367] width 126 height 26
click at [495, 367] on input "8" at bounding box center [499, 371] width 9 height 9
radio input "true"
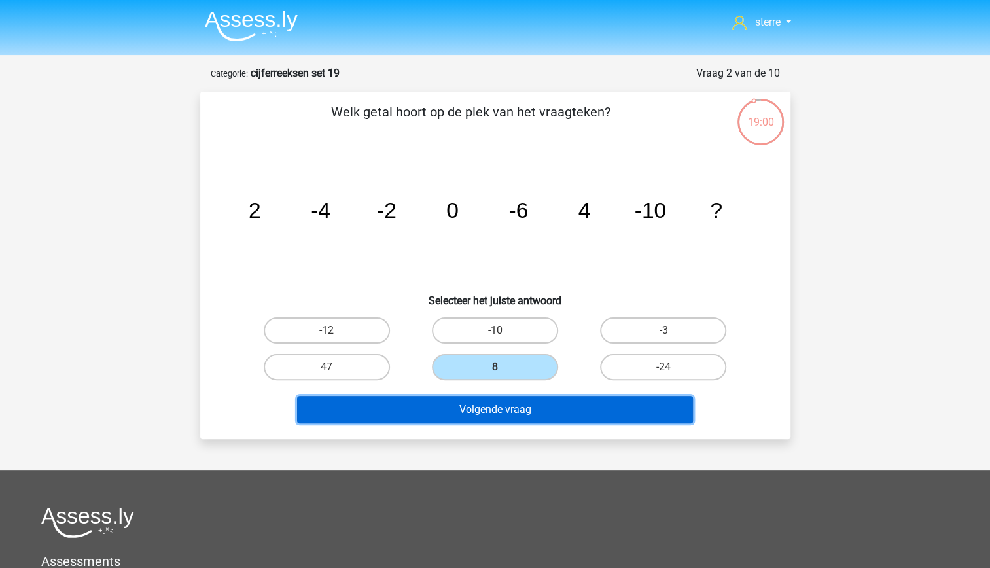
click at [550, 397] on button "Volgende vraag" at bounding box center [495, 409] width 396 height 27
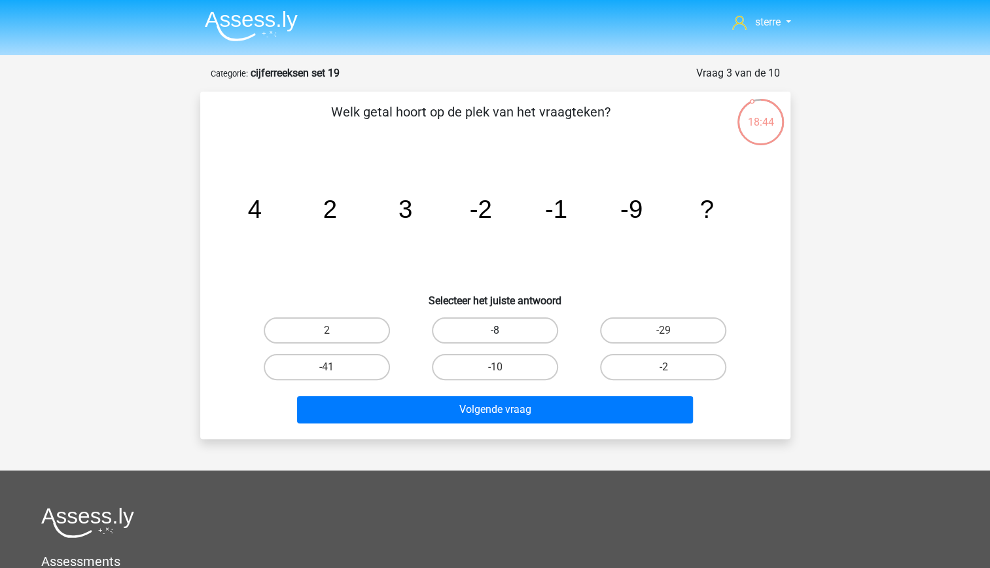
click at [495, 321] on label "-8" at bounding box center [495, 330] width 126 height 26
click at [495, 330] on input "-8" at bounding box center [499, 334] width 9 height 9
radio input "true"
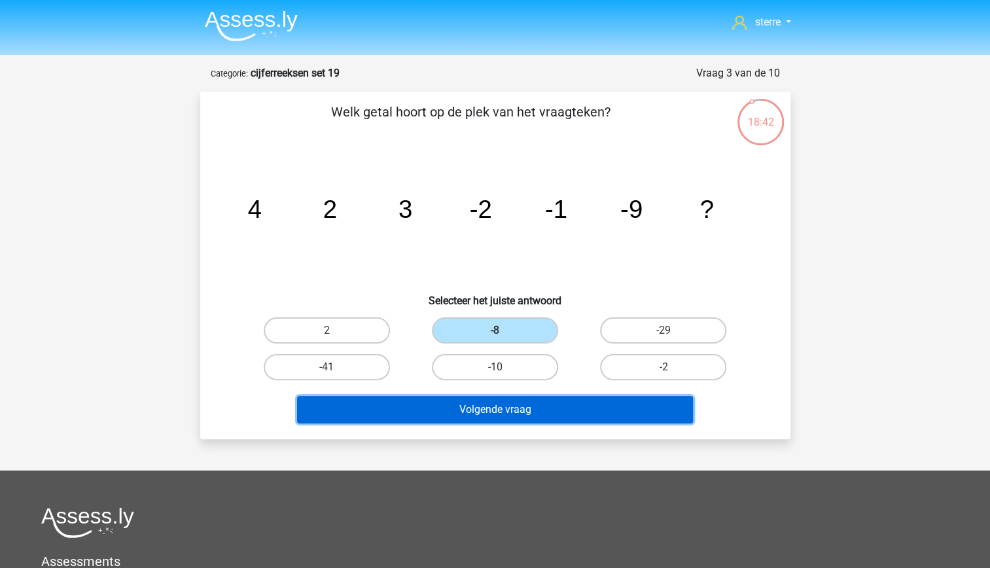
click at [541, 412] on button "Volgende vraag" at bounding box center [495, 409] width 396 height 27
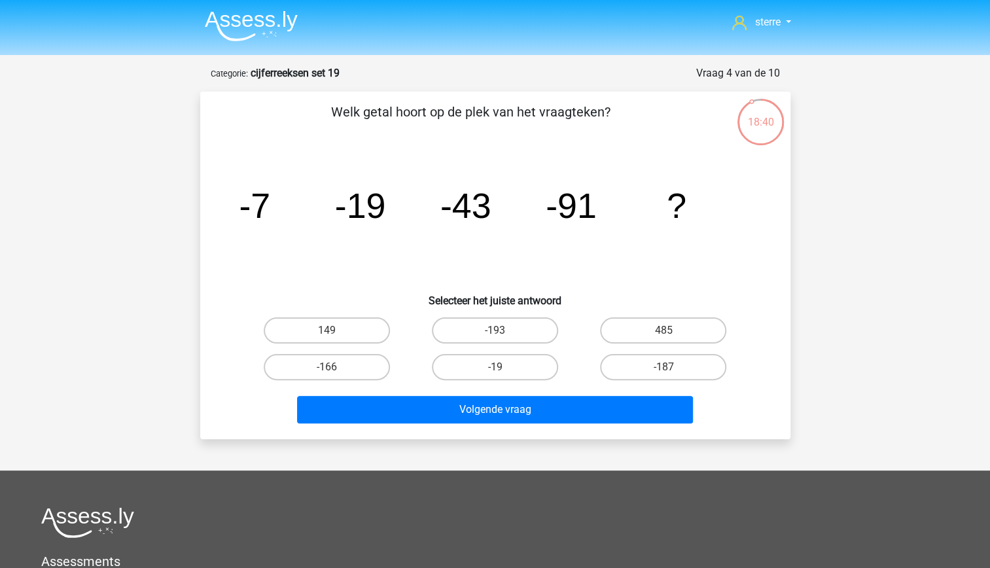
click at [289, 230] on icon "image/svg+xml -7 -19 -43 -91 ?" at bounding box center [495, 218] width 527 height 132
drag, startPoint x: 289, startPoint y: 230, endPoint x: 338, endPoint y: 259, distance: 56.9
click at [338, 259] on icon "image/svg+xml -7 -19 -43 -91 ?" at bounding box center [495, 218] width 527 height 132
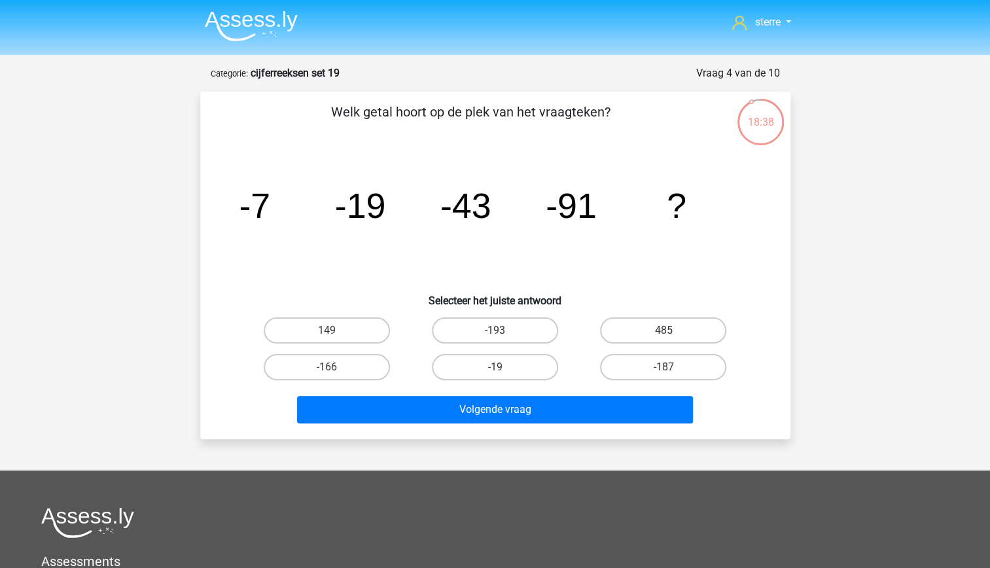
click at [505, 251] on icon "image/svg+xml -7 -19 -43 -91 ?" at bounding box center [495, 218] width 527 height 132
click at [481, 221] on tspan "-43" at bounding box center [465, 205] width 51 height 39
drag, startPoint x: 481, startPoint y: 221, endPoint x: 450, endPoint y: 242, distance: 38.1
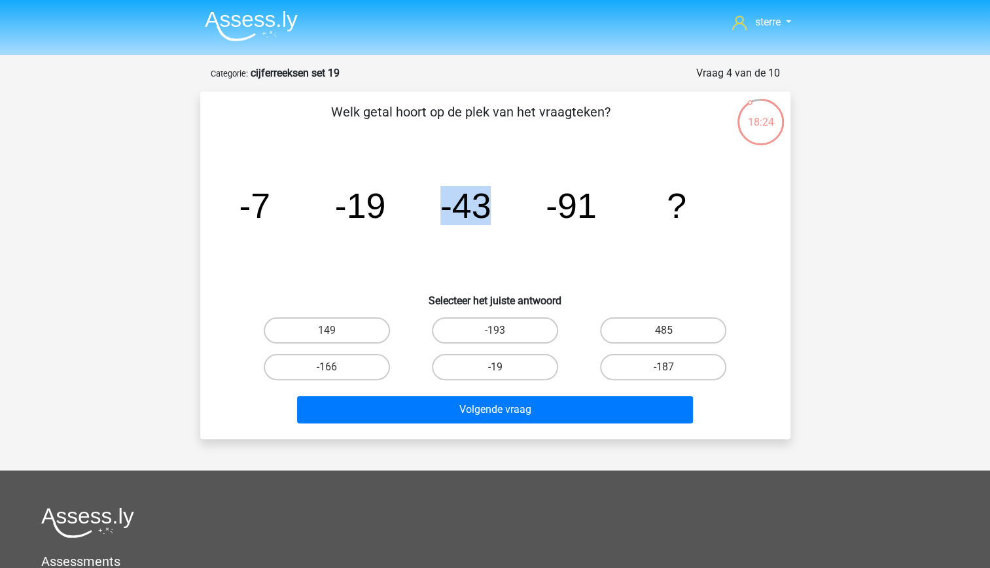
click at [450, 242] on icon "image/svg+xml -7 -19 -43 -91 ?" at bounding box center [495, 218] width 527 height 132
click at [421, 240] on icon "image/svg+xml -7 -19 -43 -91 ?" at bounding box center [495, 218] width 527 height 132
click at [332, 338] on input "149" at bounding box center [331, 334] width 9 height 9
radio input "true"
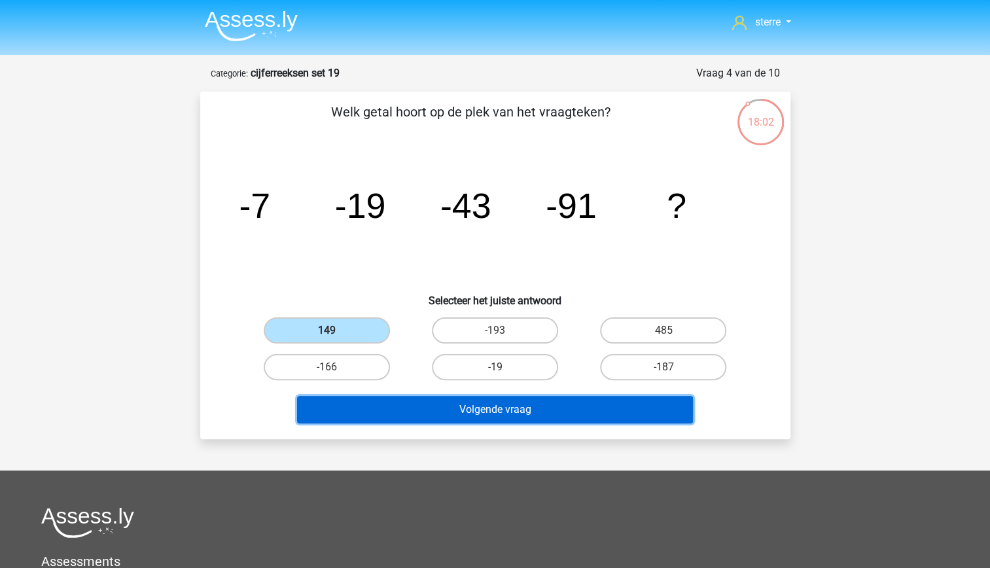
click at [538, 406] on button "Volgende vraag" at bounding box center [495, 409] width 396 height 27
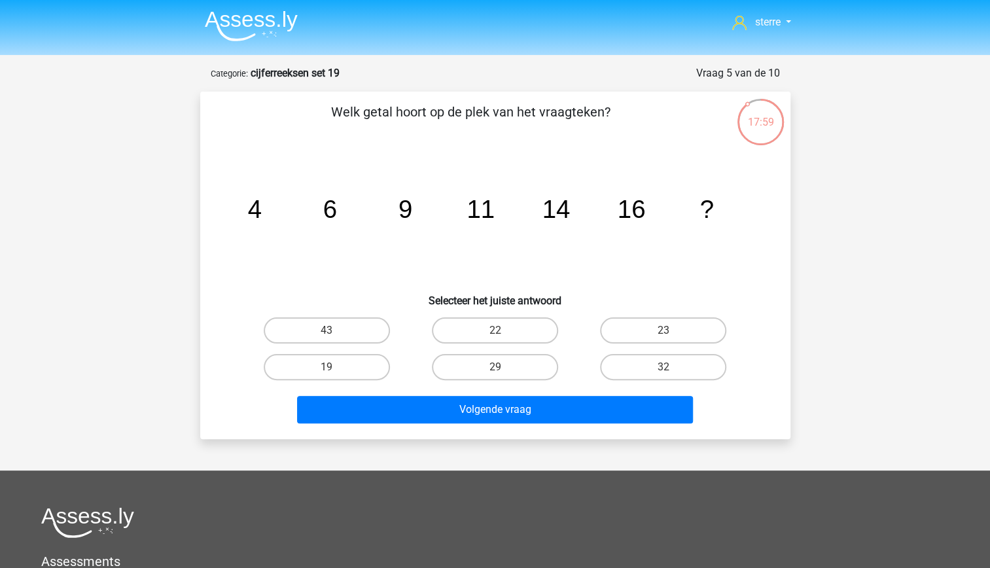
click at [304, 215] on icon "image/svg+xml 4 6 9 11 14 16 ?" at bounding box center [495, 218] width 527 height 132
click at [347, 359] on label "19" at bounding box center [327, 367] width 126 height 26
click at [335, 367] on input "19" at bounding box center [331, 371] width 9 height 9
radio input "true"
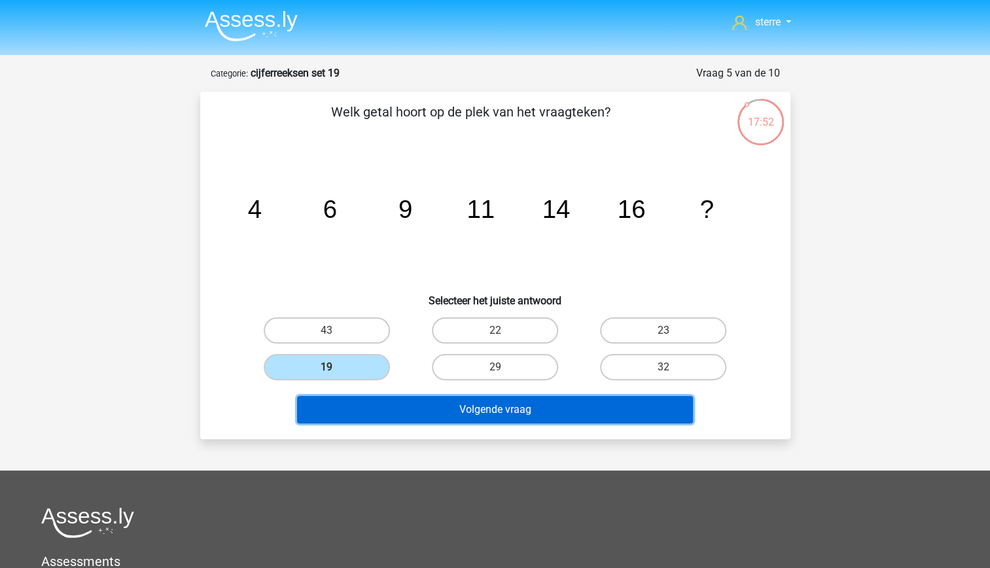
click at [385, 396] on button "Volgende vraag" at bounding box center [495, 409] width 396 height 27
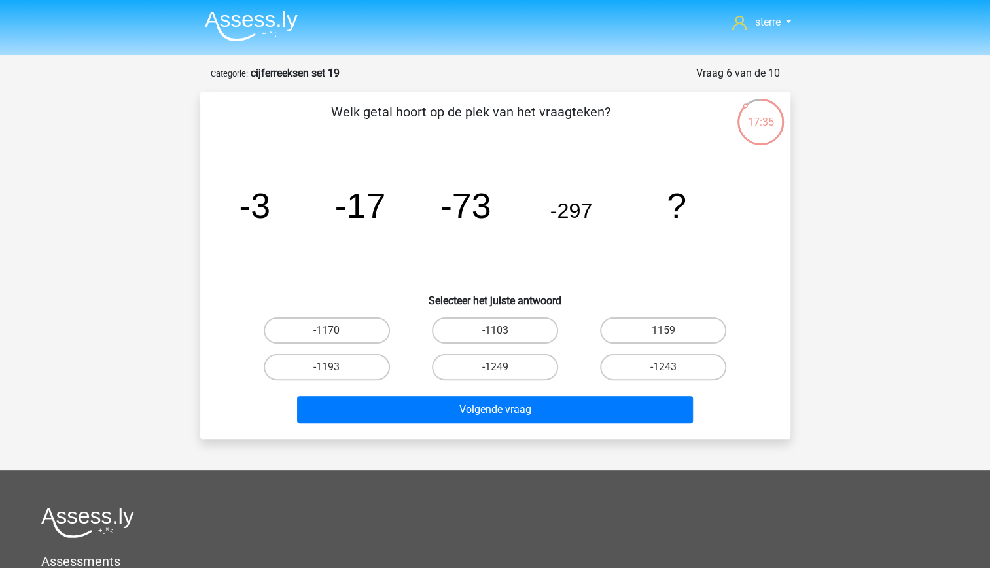
click at [582, 219] on tspan "-297" at bounding box center [571, 211] width 43 height 24
drag, startPoint x: 582, startPoint y: 219, endPoint x: 558, endPoint y: 246, distance: 36.6
click at [558, 246] on icon "image/svg+xml -3 -17 -73 -297 ?" at bounding box center [495, 218] width 527 height 132
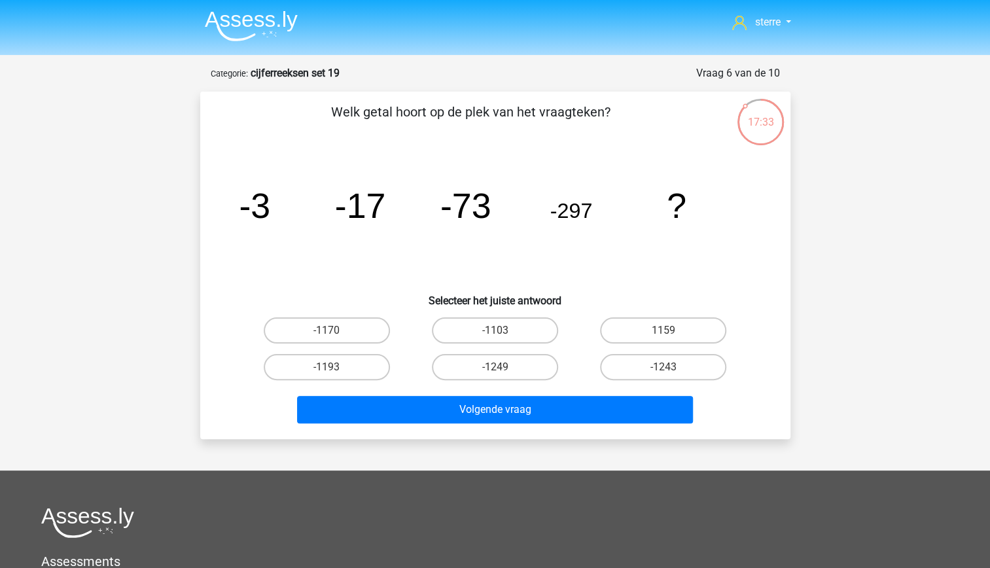
click at [514, 225] on icon "image/svg+xml -3 -17 -73 -297 ?" at bounding box center [495, 218] width 527 height 132
click at [649, 370] on label "-1243" at bounding box center [663, 367] width 126 height 26
click at [664, 370] on input "-1243" at bounding box center [668, 371] width 9 height 9
radio input "true"
click at [365, 326] on label "-1170" at bounding box center [327, 330] width 126 height 26
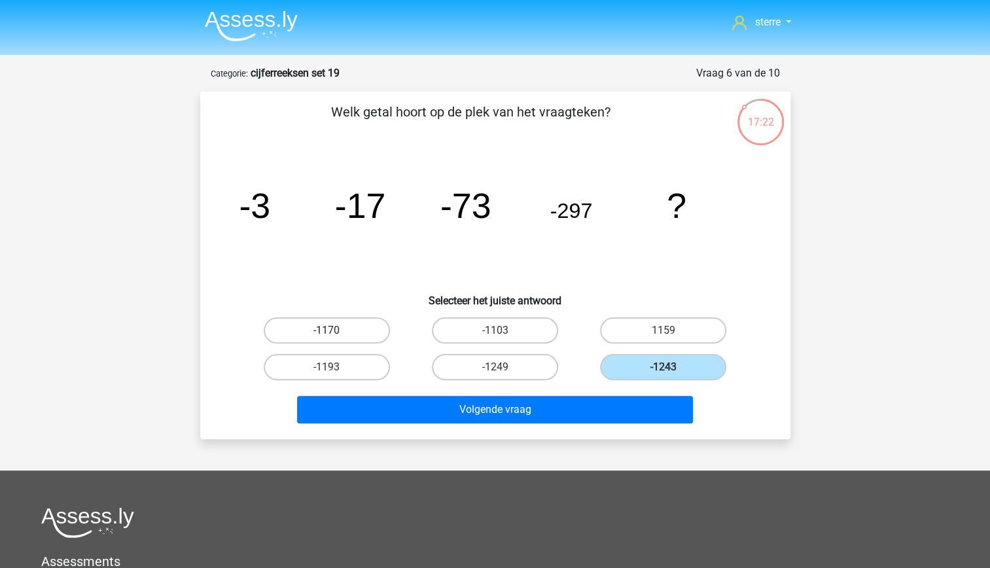
click at [335, 330] on input "-1170" at bounding box center [331, 334] width 9 height 9
radio input "true"
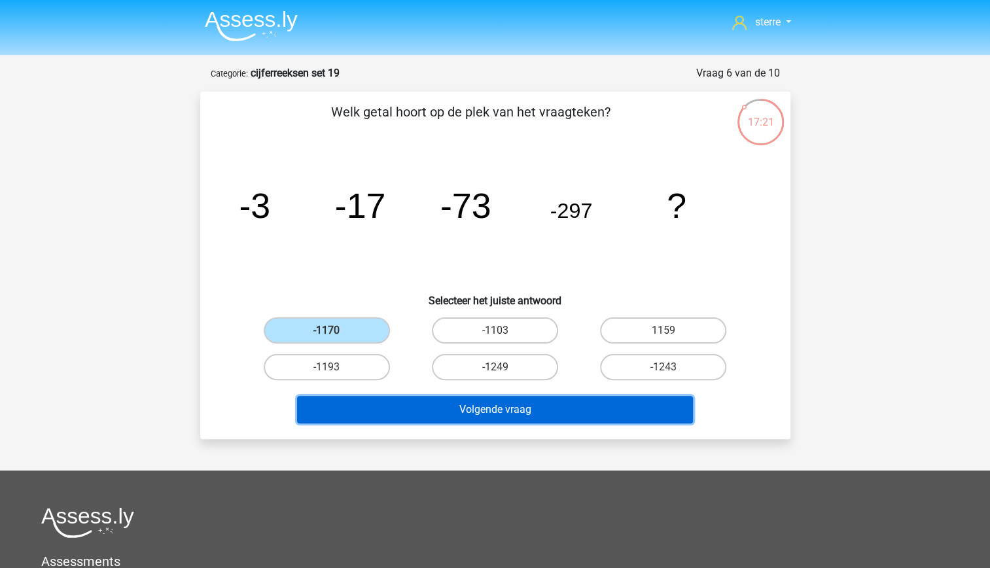
click at [498, 410] on button "Volgende vraag" at bounding box center [495, 409] width 396 height 27
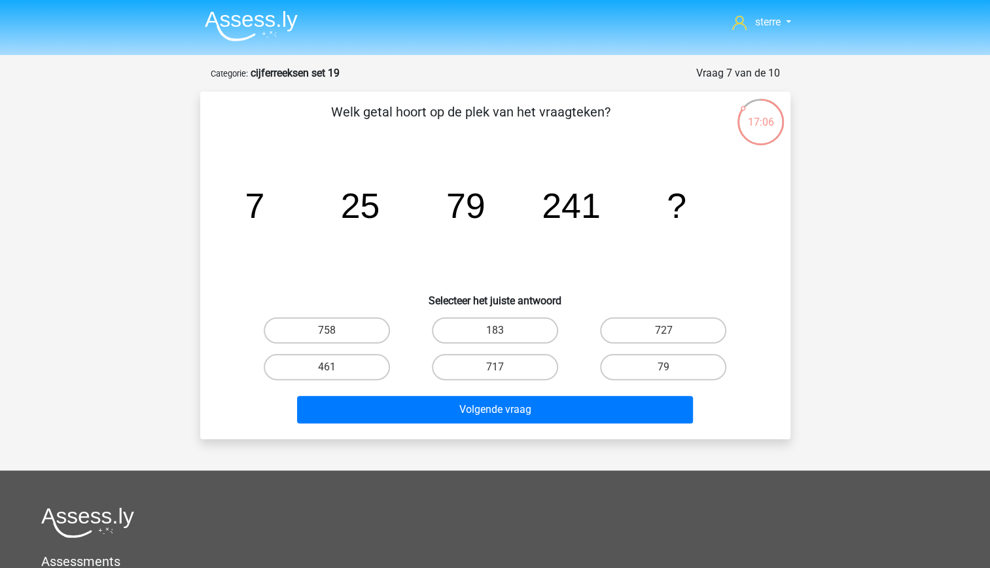
click at [474, 202] on tspan "79" at bounding box center [465, 205] width 39 height 39
drag, startPoint x: 474, startPoint y: 202, endPoint x: 466, endPoint y: 249, distance: 47.8
click at [466, 249] on icon "image/svg+xml 7 25 79 241 ?" at bounding box center [495, 218] width 527 height 132
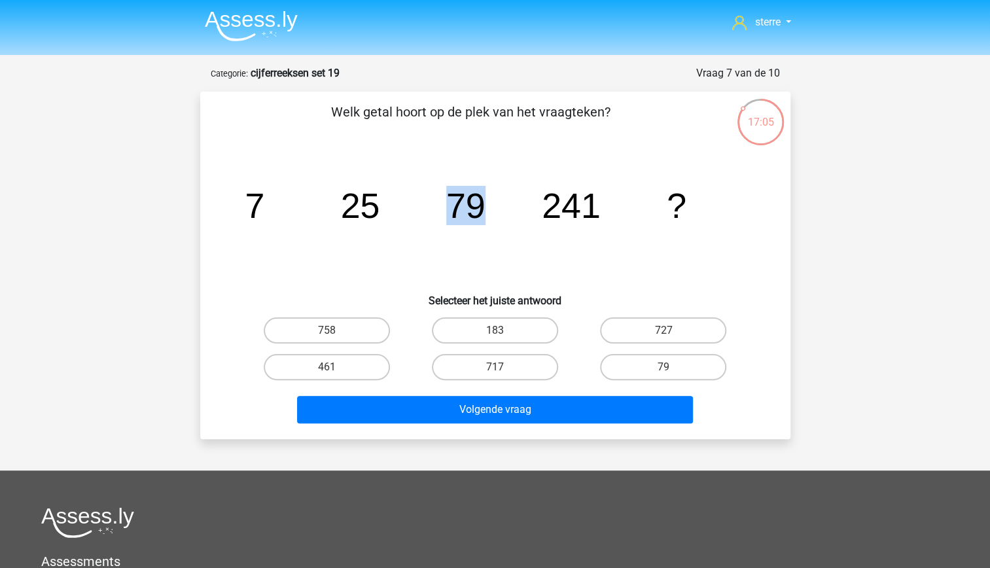
click at [428, 225] on icon "image/svg+xml 7 25 79 241 ?" at bounding box center [495, 218] width 527 height 132
click at [357, 216] on tspan "25" at bounding box center [359, 205] width 39 height 39
drag, startPoint x: 357, startPoint y: 216, endPoint x: 403, endPoint y: 255, distance: 60.3
click at [403, 255] on icon "image/svg+xml 7 25 79 241 ?" at bounding box center [495, 218] width 527 height 132
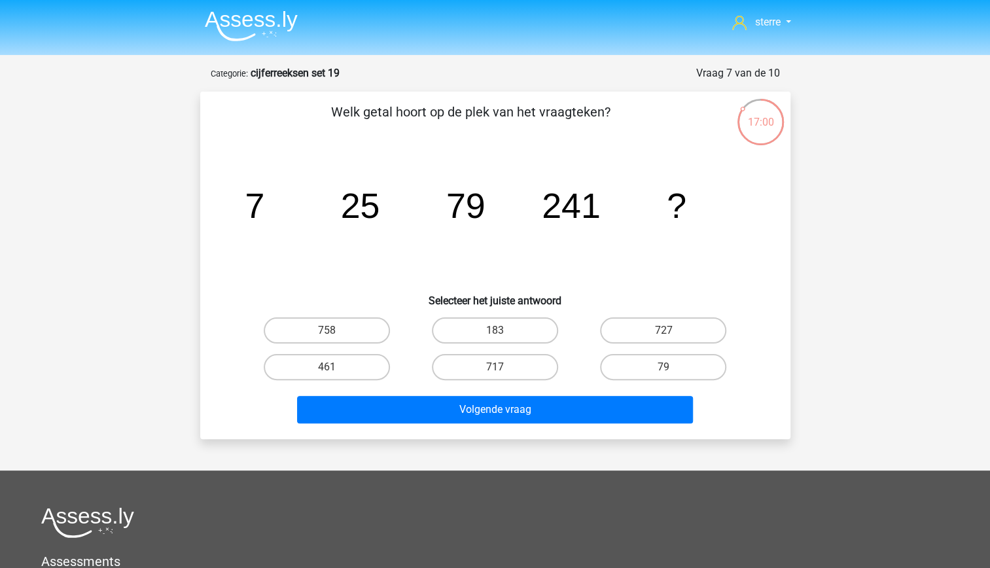
click at [459, 241] on icon "image/svg+xml 7 25 79 241 ?" at bounding box center [495, 218] width 527 height 132
click at [664, 211] on icon "image/svg+xml 7 25 79 241 ?" at bounding box center [495, 218] width 527 height 132
drag, startPoint x: 664, startPoint y: 211, endPoint x: 605, endPoint y: 207, distance: 59.1
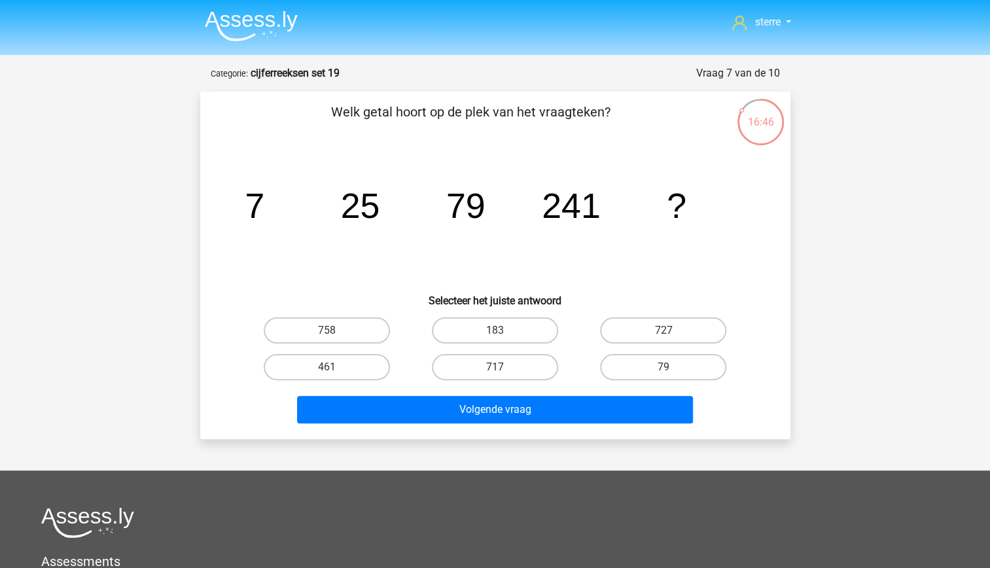
click at [605, 207] on icon "image/svg+xml 7 25 79 241 ?" at bounding box center [495, 218] width 527 height 132
drag, startPoint x: 605, startPoint y: 207, endPoint x: 649, endPoint y: 219, distance: 46.0
click at [649, 219] on icon "image/svg+xml 7 25 79 241 ?" at bounding box center [495, 218] width 527 height 132
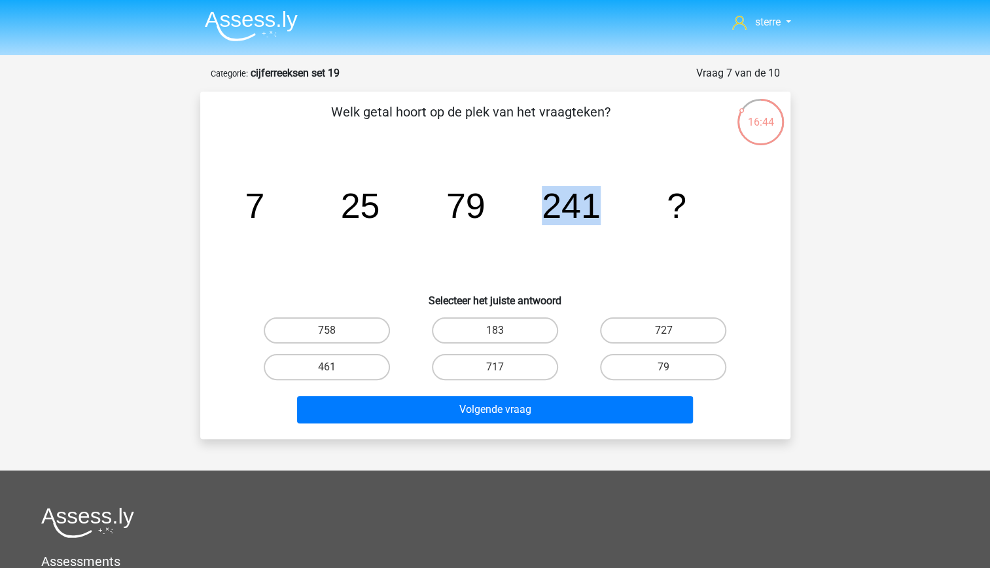
click at [649, 219] on icon "image/svg+xml 7 25 79 241 ?" at bounding box center [495, 218] width 527 height 132
drag, startPoint x: 649, startPoint y: 219, endPoint x: 651, endPoint y: 226, distance: 7.5
click at [651, 226] on icon "image/svg+xml 7 25 79 241 ?" at bounding box center [495, 218] width 527 height 132
click at [613, 188] on icon "image/svg+xml 7 25 79 241 ?" at bounding box center [495, 218] width 527 height 132
click at [640, 338] on label "727" at bounding box center [663, 330] width 126 height 26
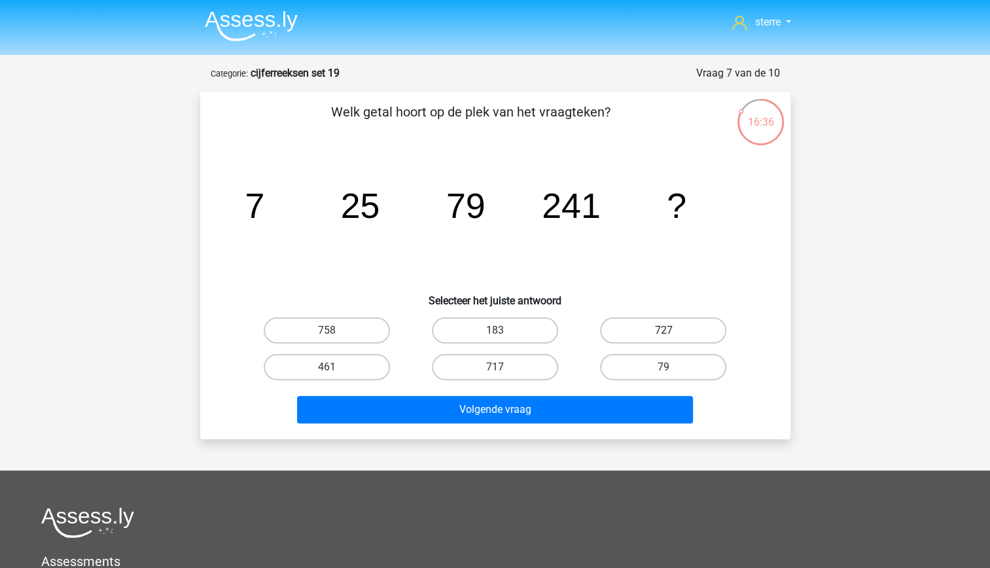
click at [664, 338] on input "727" at bounding box center [668, 334] width 9 height 9
radio input "true"
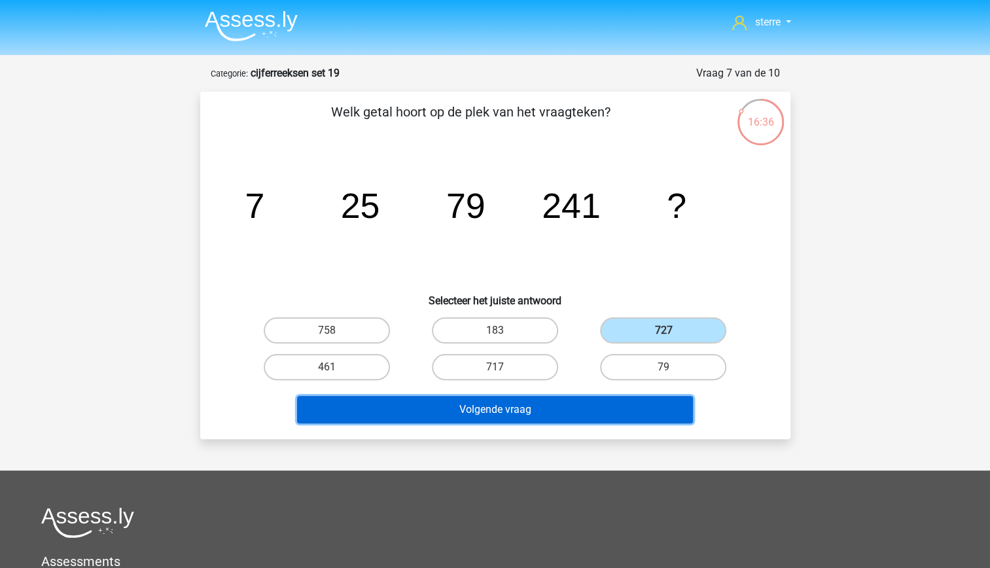
click at [631, 404] on button "Volgende vraag" at bounding box center [495, 409] width 396 height 27
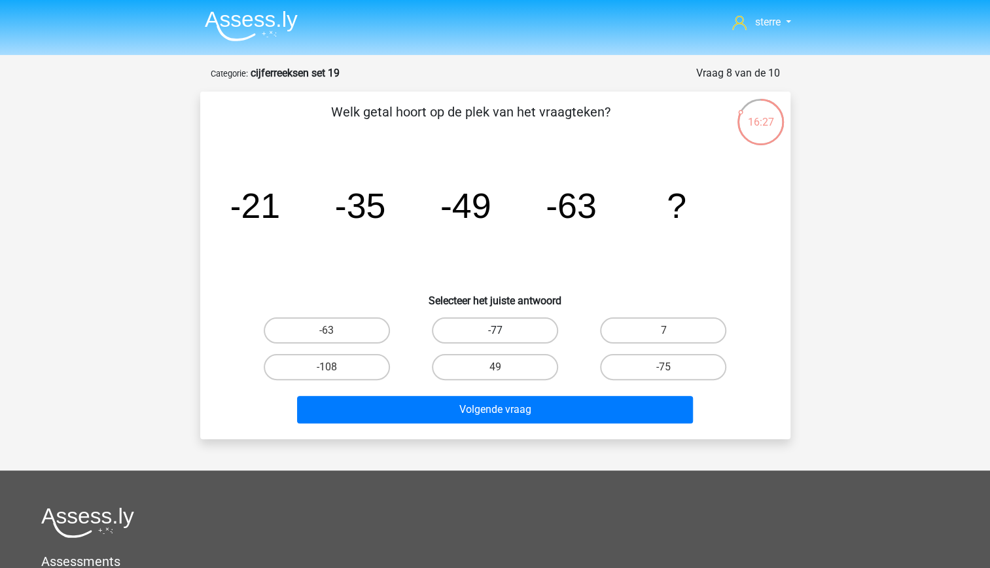
click at [519, 329] on label "-77" at bounding box center [495, 330] width 126 height 26
click at [503, 330] on input "-77" at bounding box center [499, 334] width 9 height 9
radio input "true"
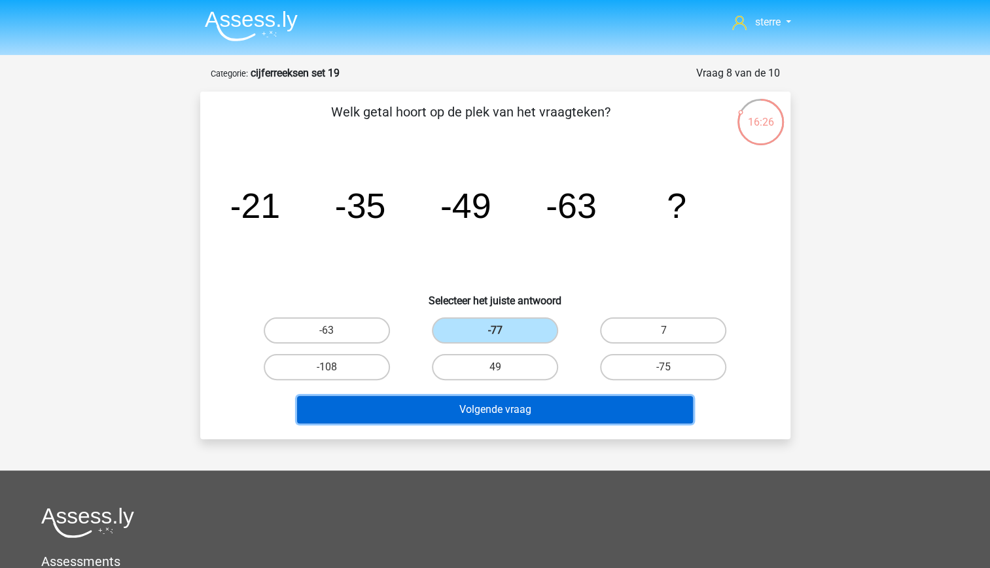
click at [558, 410] on button "Volgende vraag" at bounding box center [495, 409] width 396 height 27
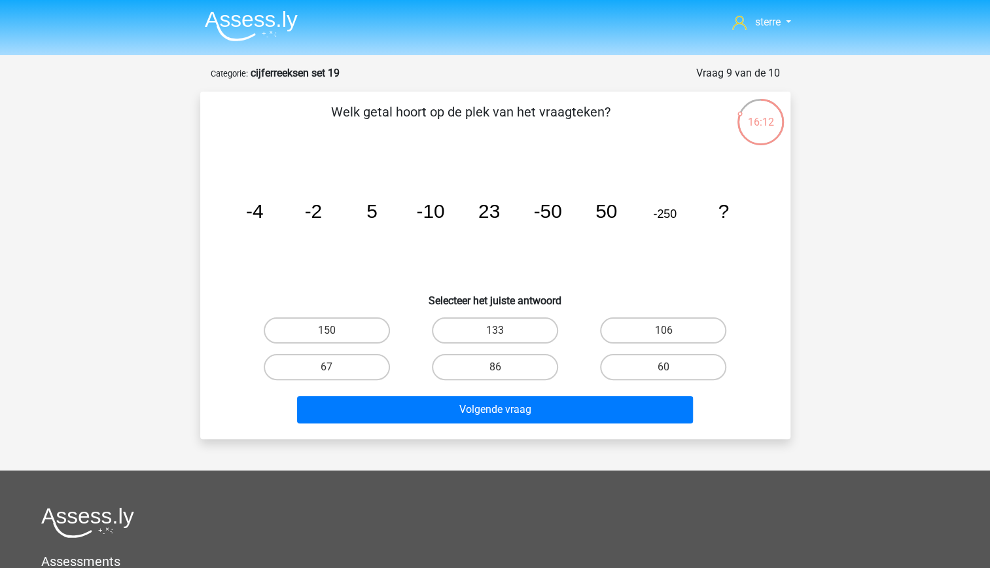
click at [559, 213] on tspan "-50" at bounding box center [547, 211] width 28 height 22
drag, startPoint x: 559, startPoint y: 213, endPoint x: 543, endPoint y: 248, distance: 38.1
click at [543, 248] on icon "image/svg+xml -4 -2 5 -10 23 -50 50 -250 ?" at bounding box center [495, 218] width 527 height 132
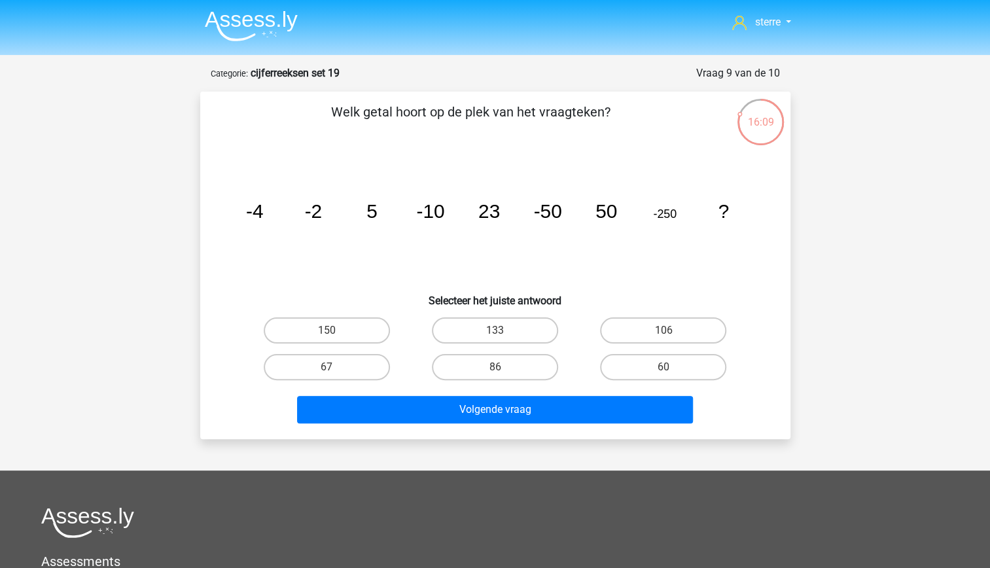
click at [674, 192] on icon "image/svg+xml -4 -2 5 -10 23 -50 50 -250 ?" at bounding box center [495, 218] width 527 height 132
click at [669, 208] on tspan "-250" at bounding box center [665, 213] width 24 height 13
drag, startPoint x: 669, startPoint y: 208, endPoint x: 637, endPoint y: 199, distance: 33.4
click at [637, 199] on icon "image/svg+xml -4 -2 5 -10 23 -50 50 -250 ?" at bounding box center [495, 218] width 527 height 132
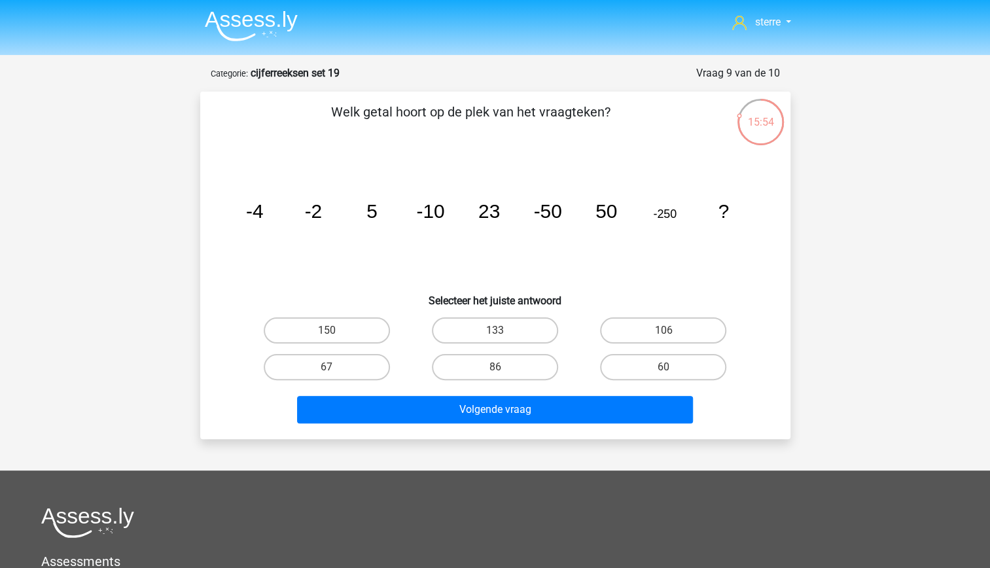
click at [611, 216] on tspan "50" at bounding box center [606, 211] width 22 height 22
drag, startPoint x: 611, startPoint y: 216, endPoint x: 605, endPoint y: 242, distance: 27.0
click at [605, 242] on icon "image/svg+xml -4 -2 5 -10 23 -50 50 -250 ?" at bounding box center [495, 218] width 527 height 132
click at [766, 190] on div "image/svg+xml -4 -2 5 -10 23 -50 50 -250 ?" at bounding box center [495, 218] width 548 height 132
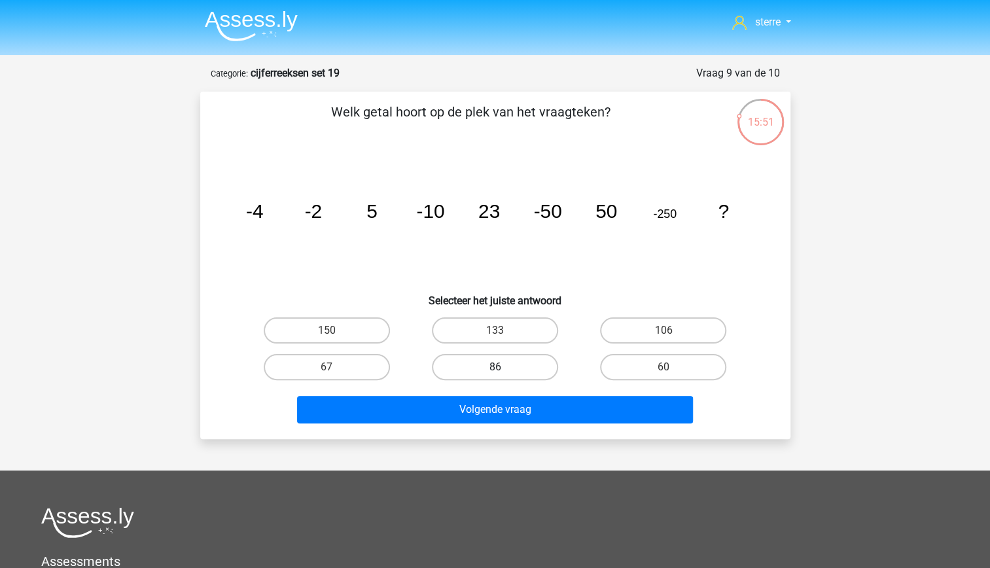
click at [534, 370] on label "86" at bounding box center [495, 367] width 126 height 26
click at [503, 370] on input "86" at bounding box center [499, 371] width 9 height 9
radio input "true"
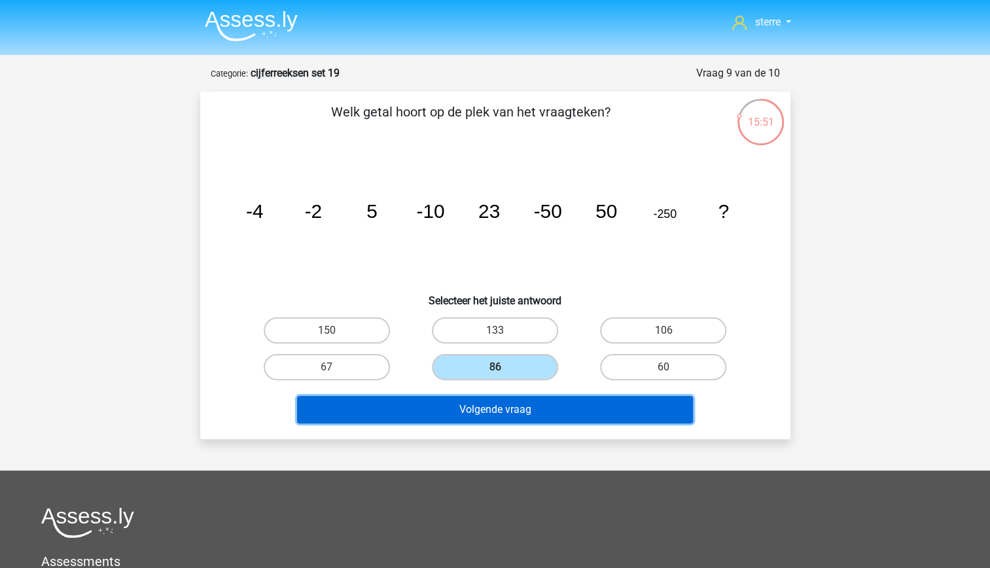
click at [547, 410] on button "Volgende vraag" at bounding box center [495, 409] width 396 height 27
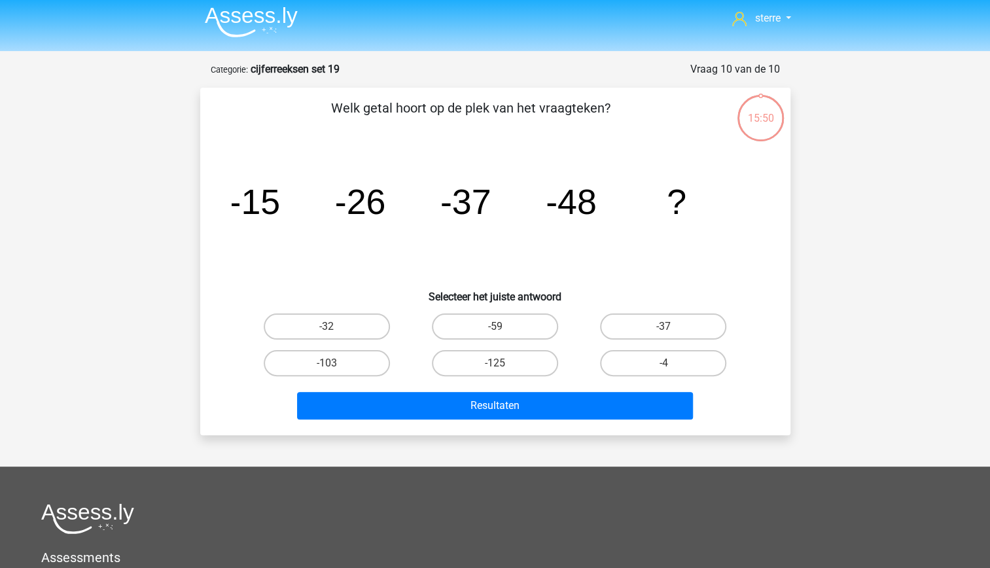
scroll to position [2, 0]
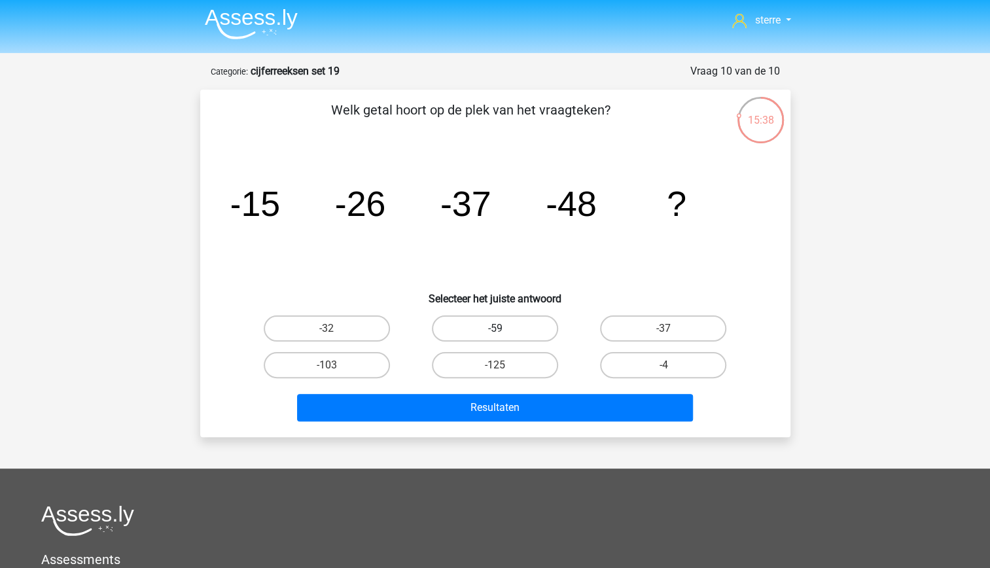
click at [491, 325] on label "-59" at bounding box center [495, 328] width 126 height 26
click at [495, 329] on input "-59" at bounding box center [499, 333] width 9 height 9
radio input "true"
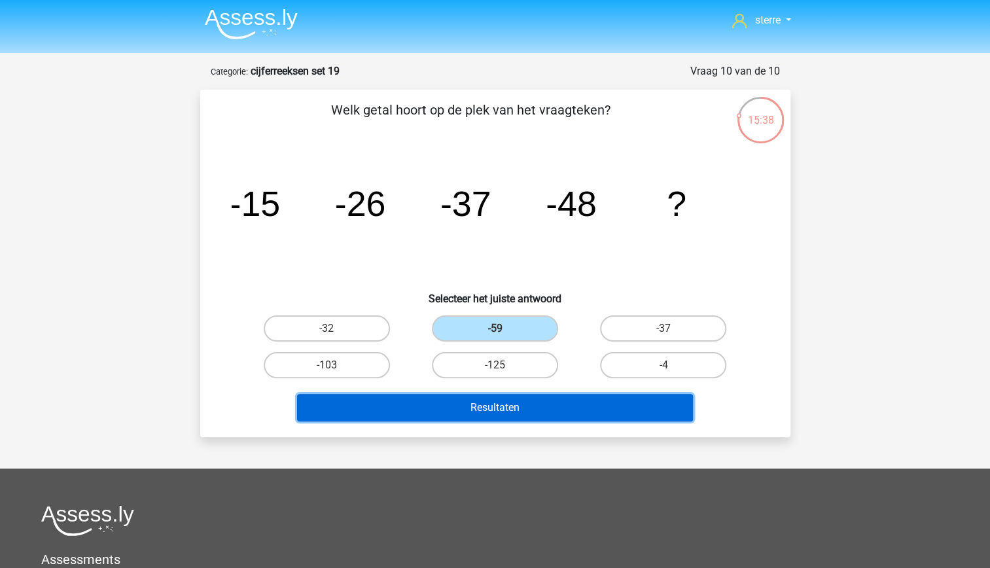
click at [516, 410] on button "Resultaten" at bounding box center [495, 407] width 396 height 27
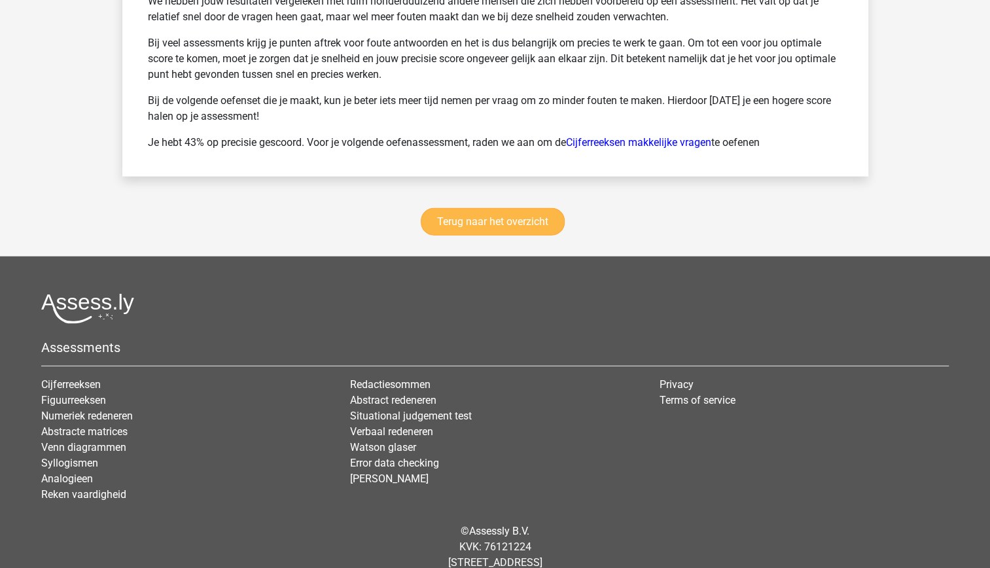
scroll to position [1798, 0]
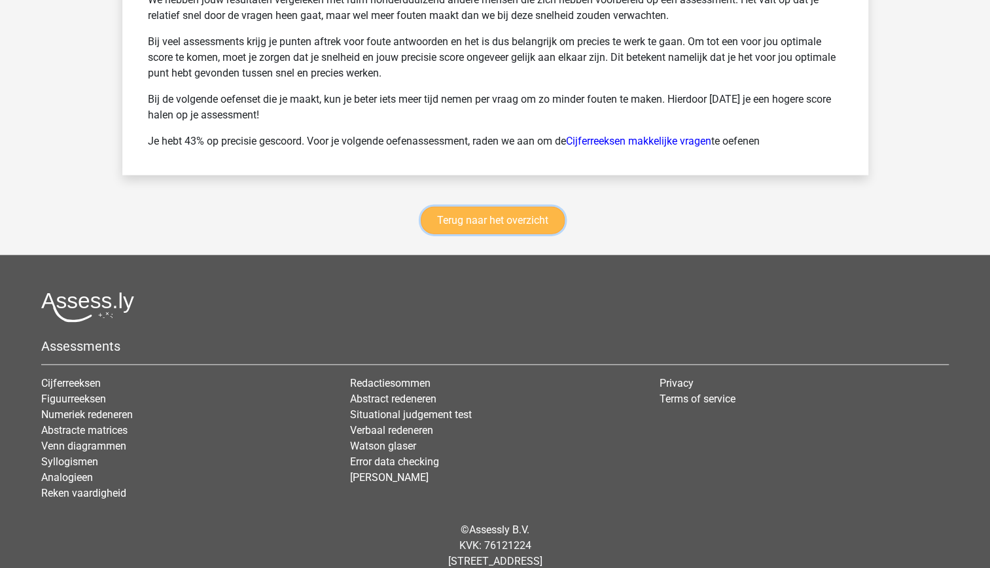
click at [504, 207] on link "Terug naar het overzicht" at bounding box center [493, 220] width 144 height 27
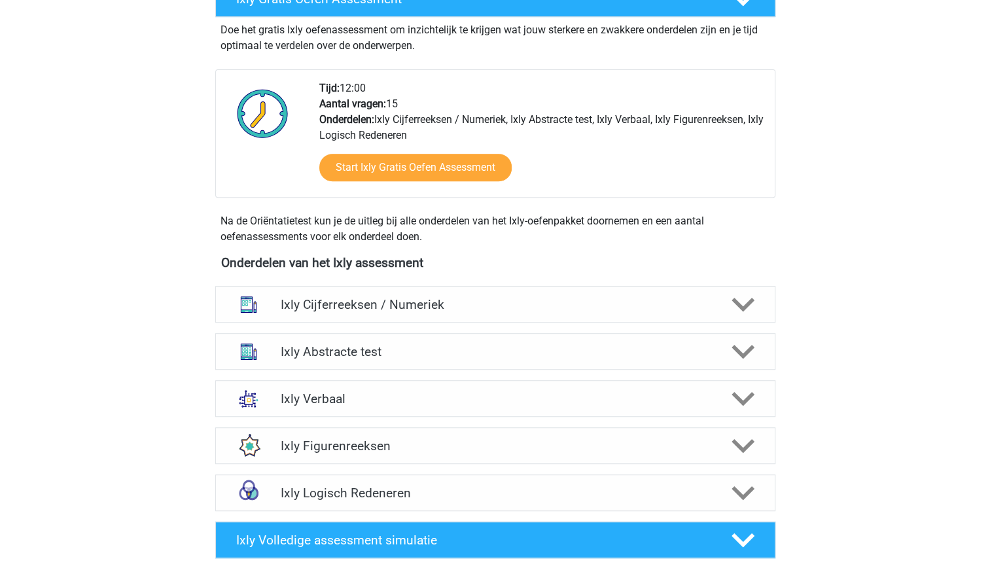
scroll to position [284, 0]
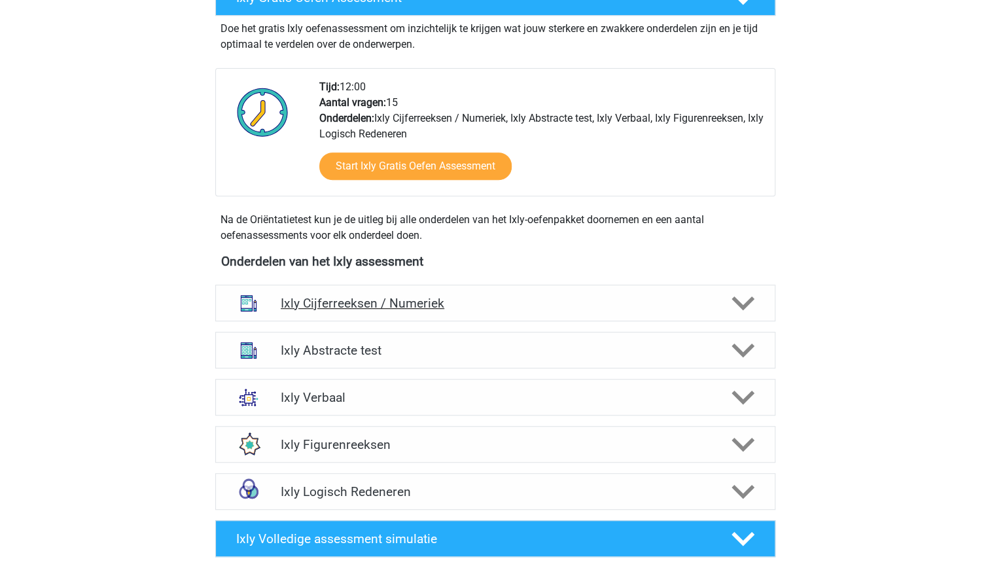
click at [499, 311] on div "Ixly Cijferreeksen / Numeriek" at bounding box center [495, 303] width 560 height 37
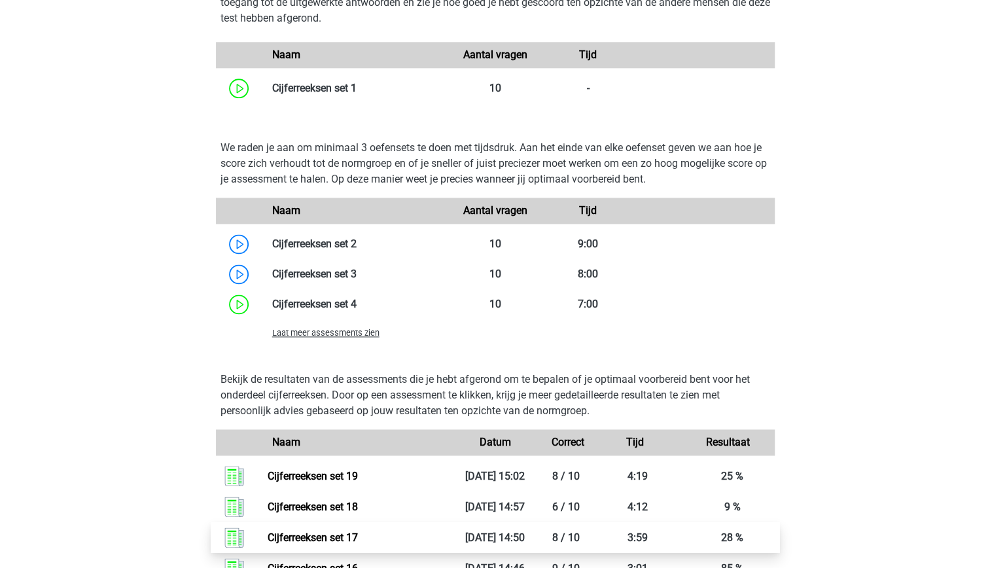
scroll to position [895, 0]
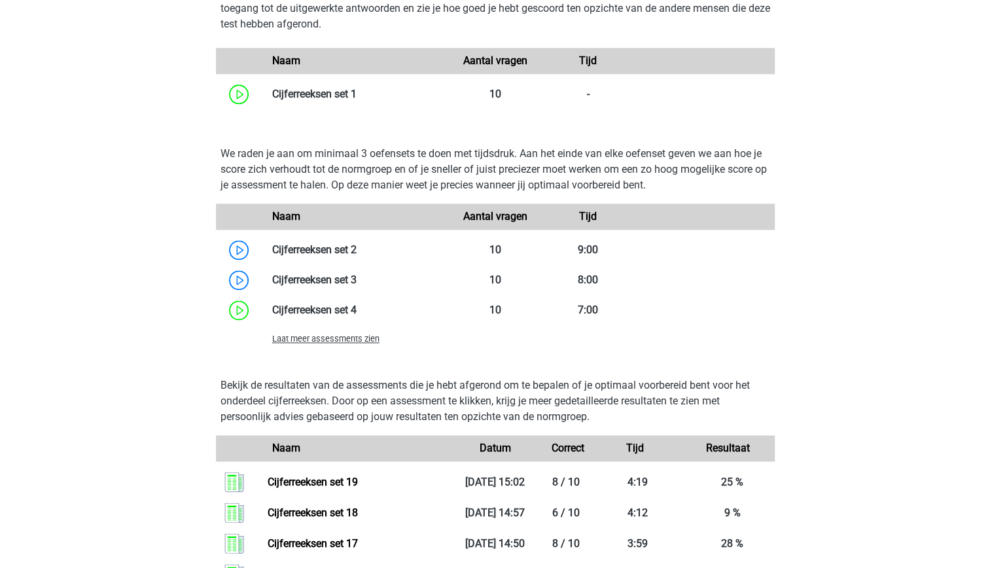
click at [365, 341] on span "Laat meer assessments zien" at bounding box center [325, 339] width 107 height 10
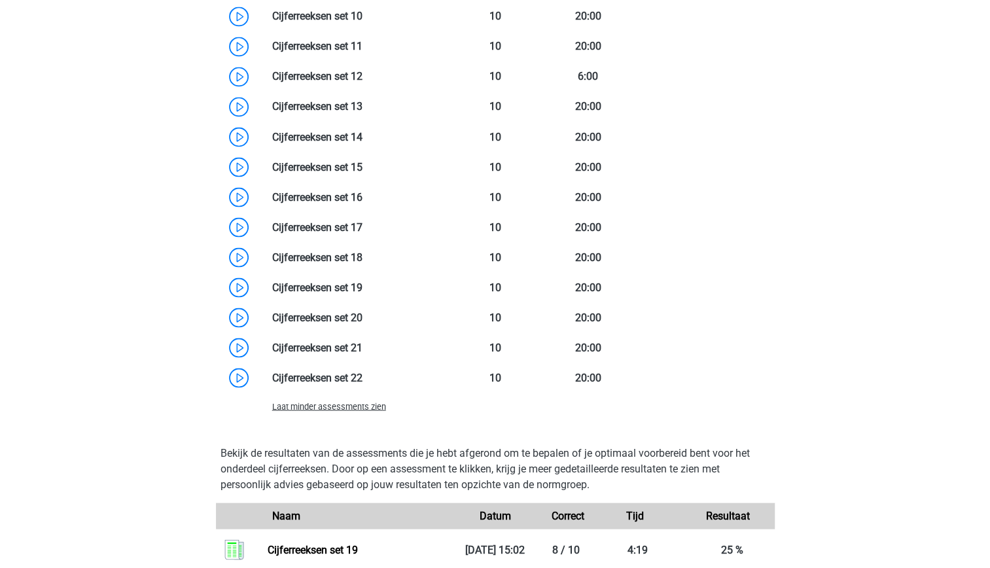
scroll to position [1368, 0]
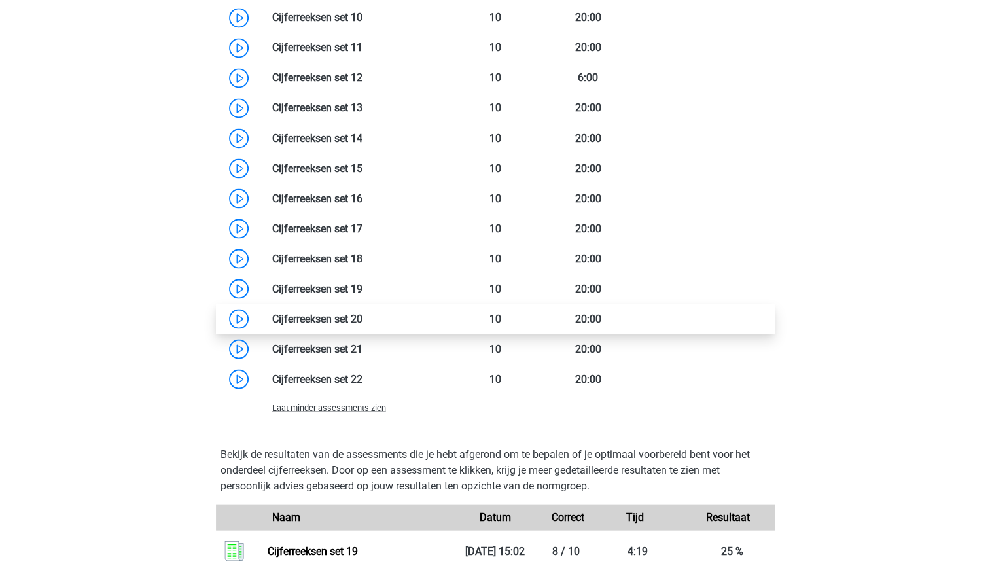
click at [363, 325] on link at bounding box center [363, 318] width 0 height 12
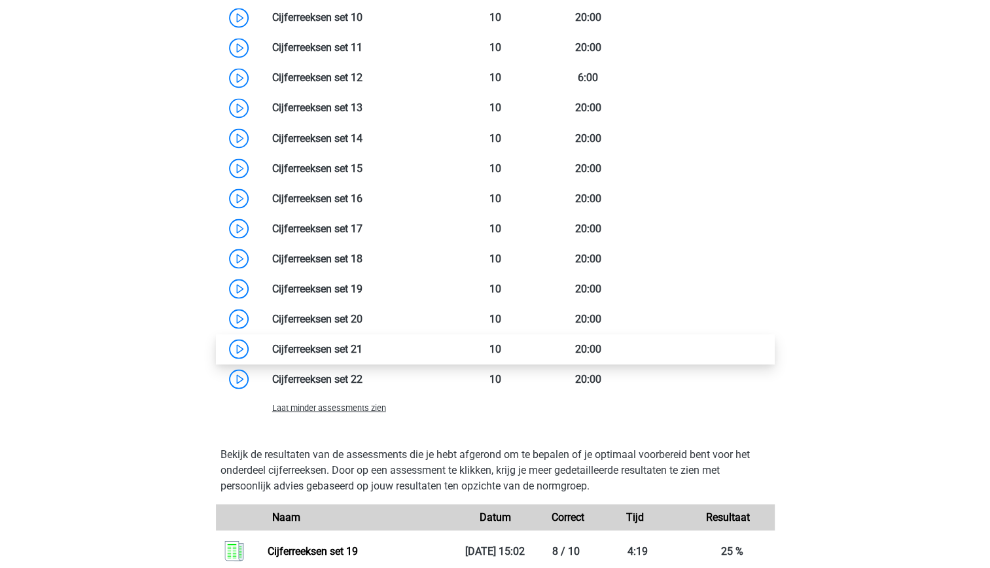
click at [363, 355] on link at bounding box center [363, 348] width 0 height 12
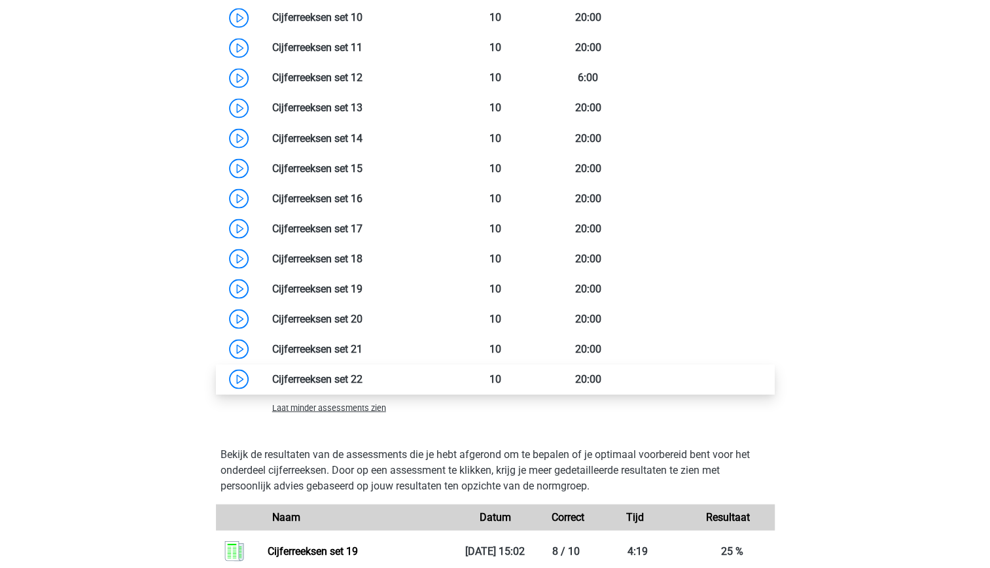
click at [363, 385] on link at bounding box center [363, 378] width 0 height 12
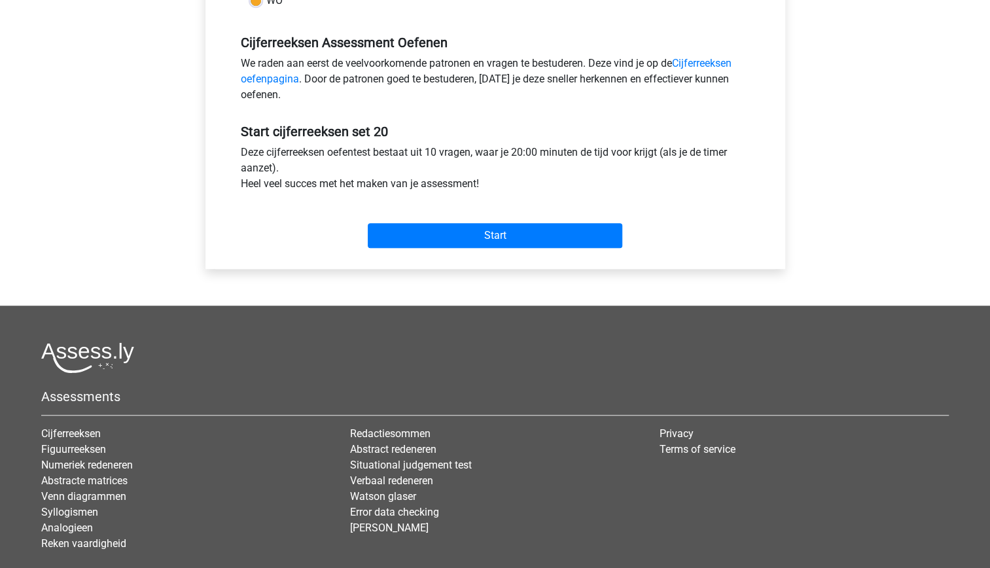
scroll to position [387, 0]
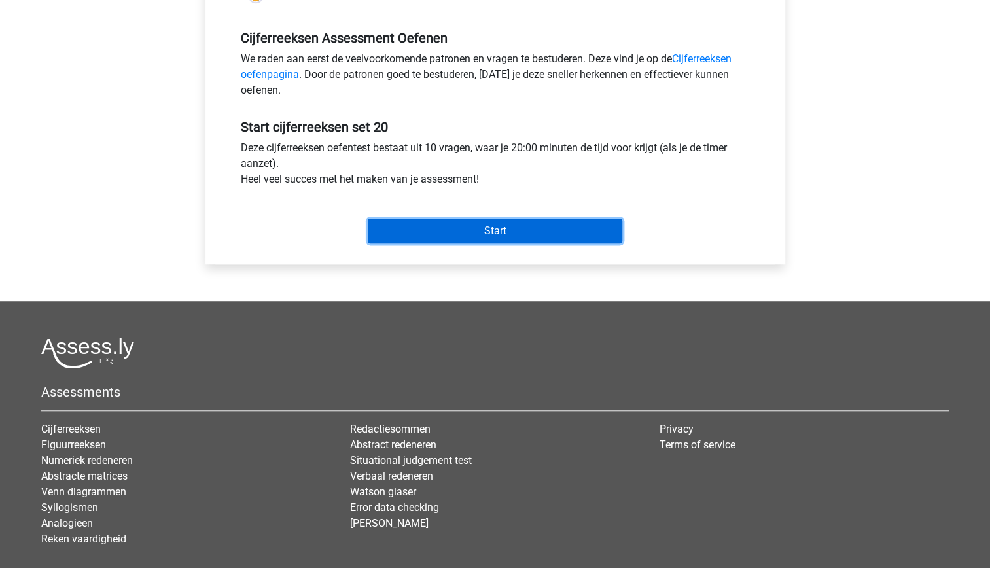
click at [471, 228] on input "Start" at bounding box center [495, 231] width 255 height 25
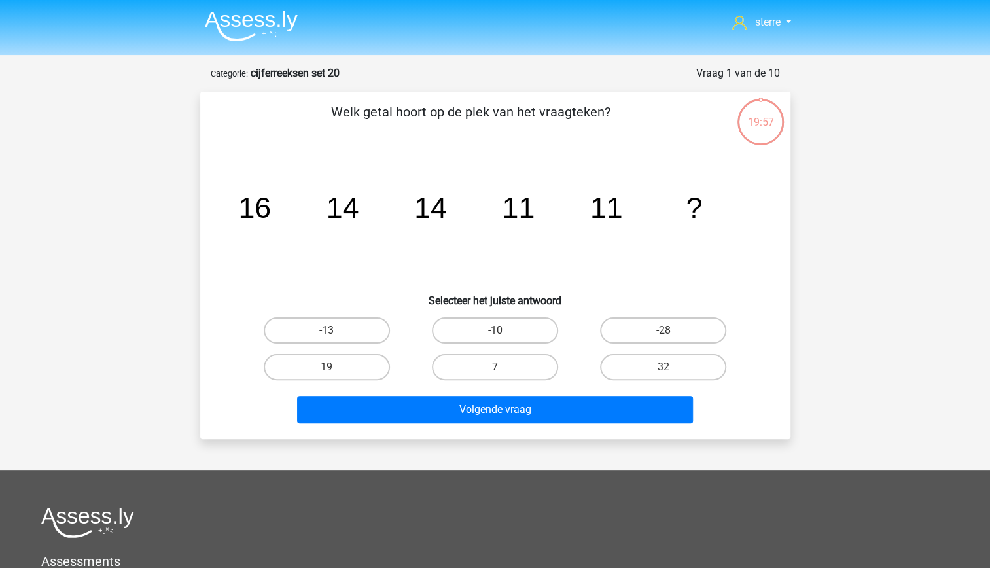
click at [438, 211] on tspan "14" at bounding box center [430, 207] width 33 height 33
click at [514, 206] on tspan "11" at bounding box center [518, 207] width 33 height 33
drag, startPoint x: 514, startPoint y: 206, endPoint x: 604, endPoint y: 215, distance: 90.1
click at [604, 215] on tspan "11" at bounding box center [606, 207] width 33 height 33
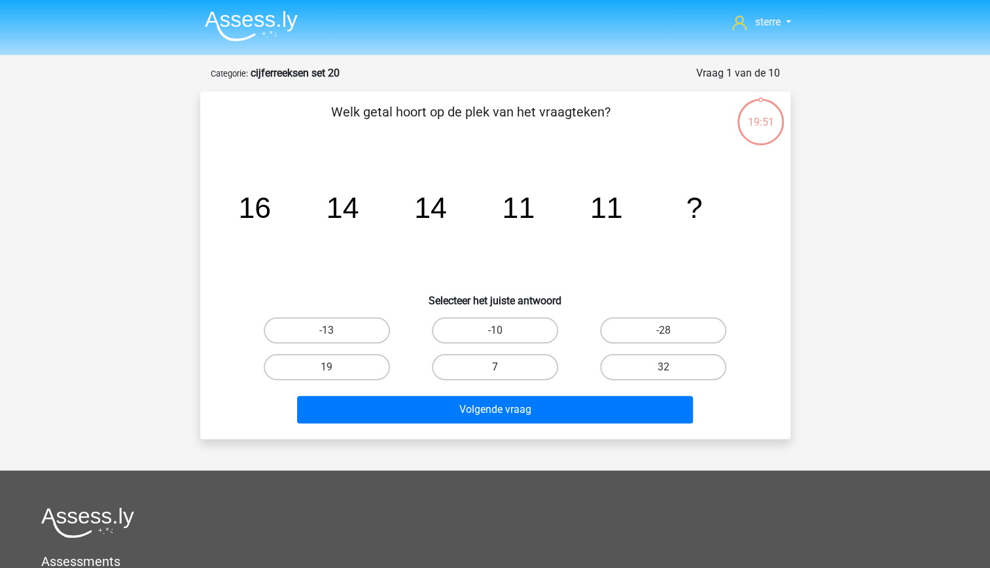
click at [541, 370] on label "7" at bounding box center [495, 367] width 126 height 26
click at [503, 370] on input "7" at bounding box center [499, 371] width 9 height 9
radio input "true"
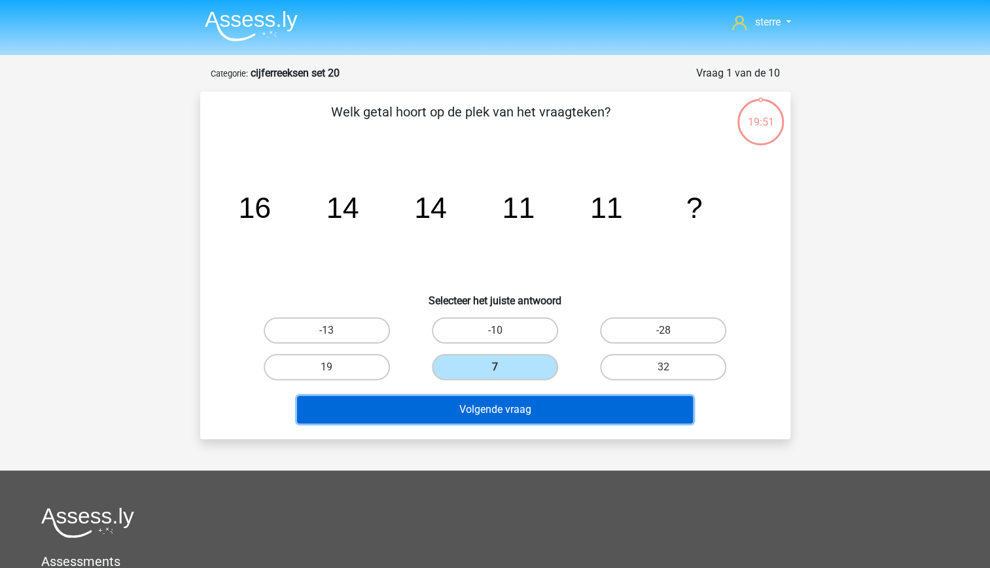
click at [560, 413] on button "Volgende vraag" at bounding box center [495, 409] width 396 height 27
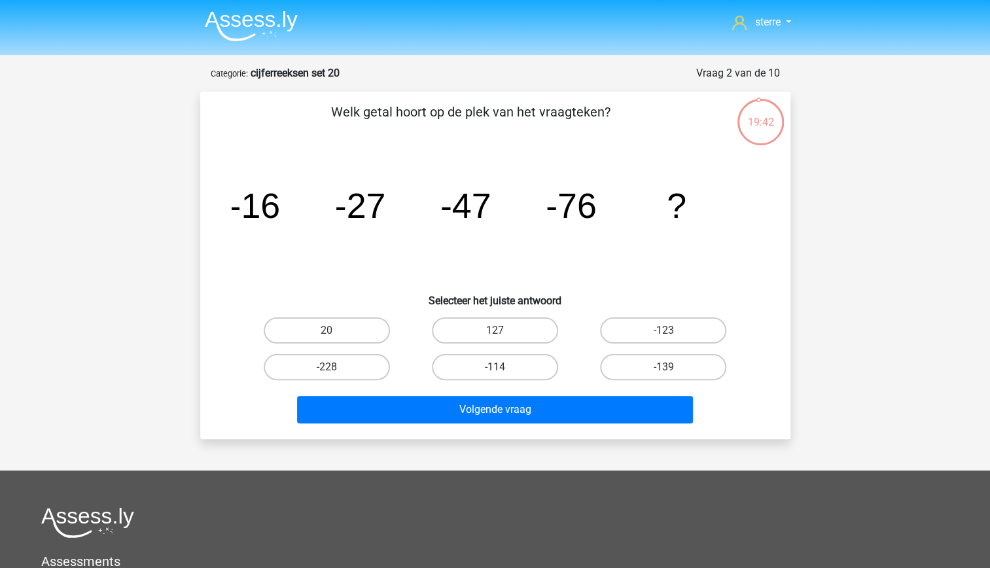
click at [473, 208] on tspan "-47" at bounding box center [465, 205] width 51 height 39
drag, startPoint x: 473, startPoint y: 208, endPoint x: 429, endPoint y: 238, distance: 53.2
click at [429, 238] on icon "image/svg+xml -16 -27 -47 -76 ?" at bounding box center [495, 218] width 527 height 132
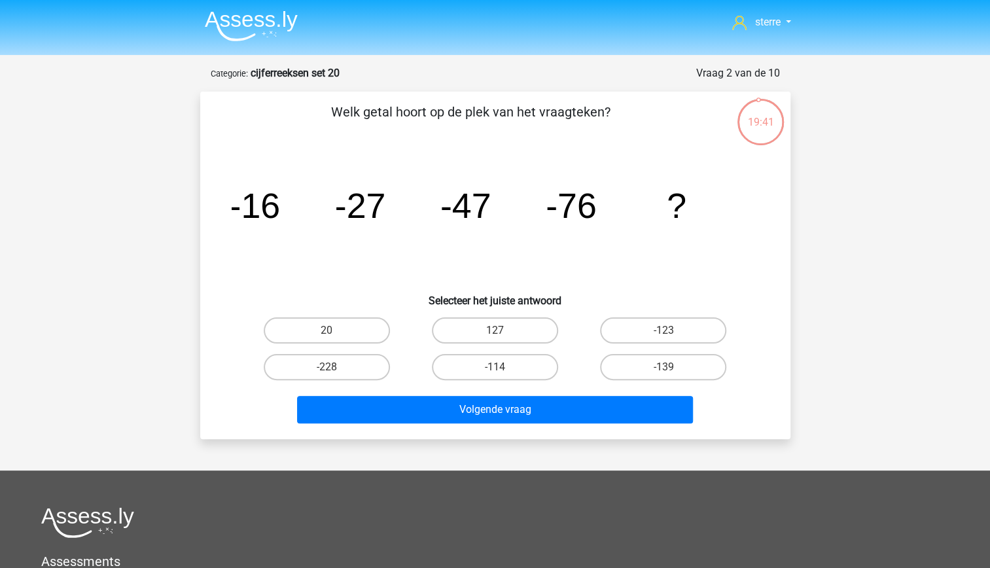
click at [357, 228] on icon "image/svg+xml -16 -27 -47 -76 ?" at bounding box center [495, 218] width 527 height 132
click at [590, 208] on tspan "-76" at bounding box center [571, 205] width 51 height 39
click at [569, 202] on tspan "-76" at bounding box center [571, 205] width 51 height 39
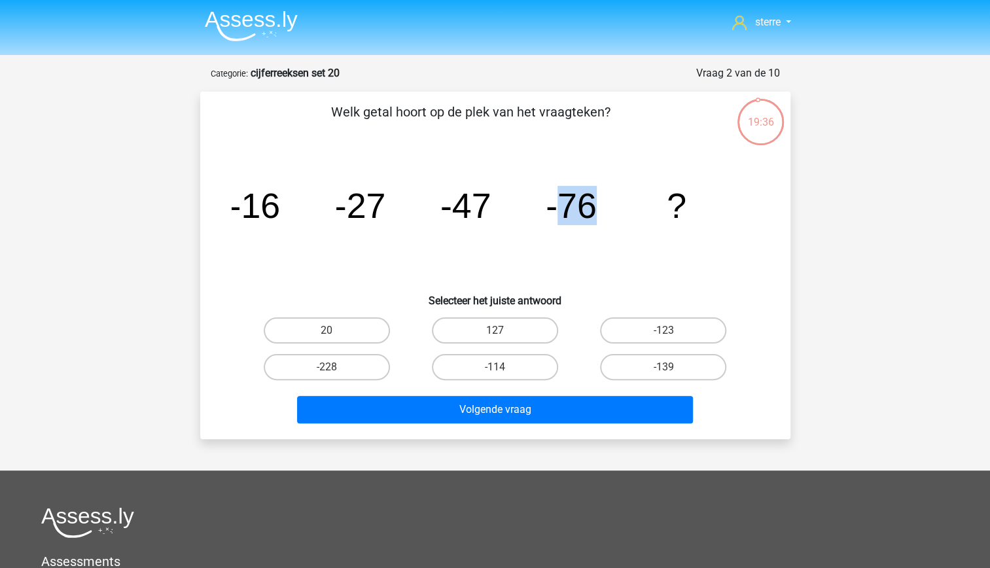
drag, startPoint x: 569, startPoint y: 202, endPoint x: 567, endPoint y: 257, distance: 54.4
click at [567, 257] on icon "image/svg+xml -16 -27 -47 -76 ?" at bounding box center [495, 218] width 527 height 132
click at [510, 223] on icon "image/svg+xml -16 -27 -47 -76 ?" at bounding box center [495, 218] width 527 height 132
click at [579, 198] on tspan "-76" at bounding box center [571, 205] width 51 height 39
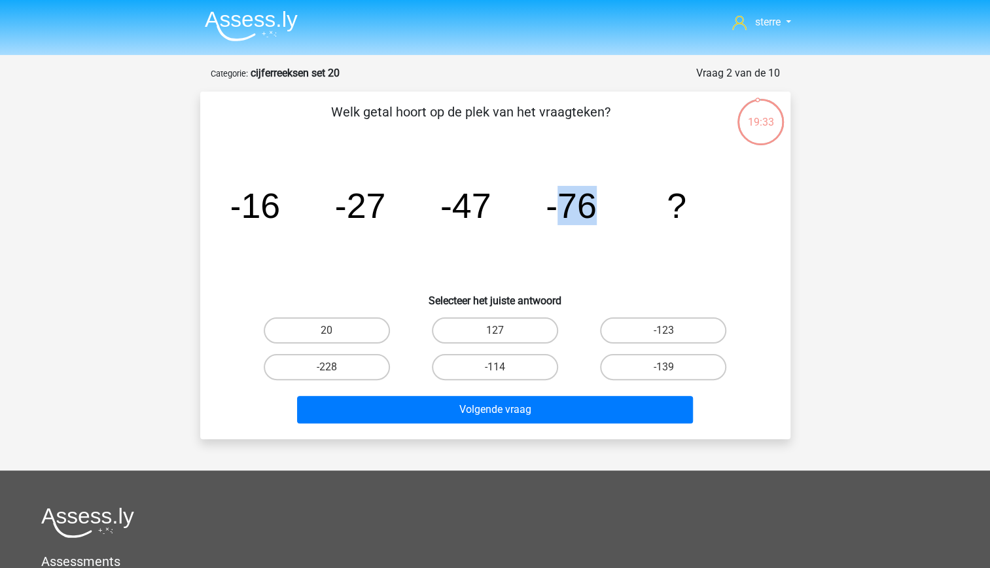
drag, startPoint x: 579, startPoint y: 198, endPoint x: 584, endPoint y: 241, distance: 43.5
click at [584, 241] on icon "image/svg+xml -16 -27 -47 -76 ?" at bounding box center [495, 218] width 527 height 132
click at [536, 233] on icon "image/svg+xml -16 -27 -47 -76 ?" at bounding box center [495, 218] width 527 height 132
click at [565, 222] on tspan "-76" at bounding box center [571, 205] width 51 height 39
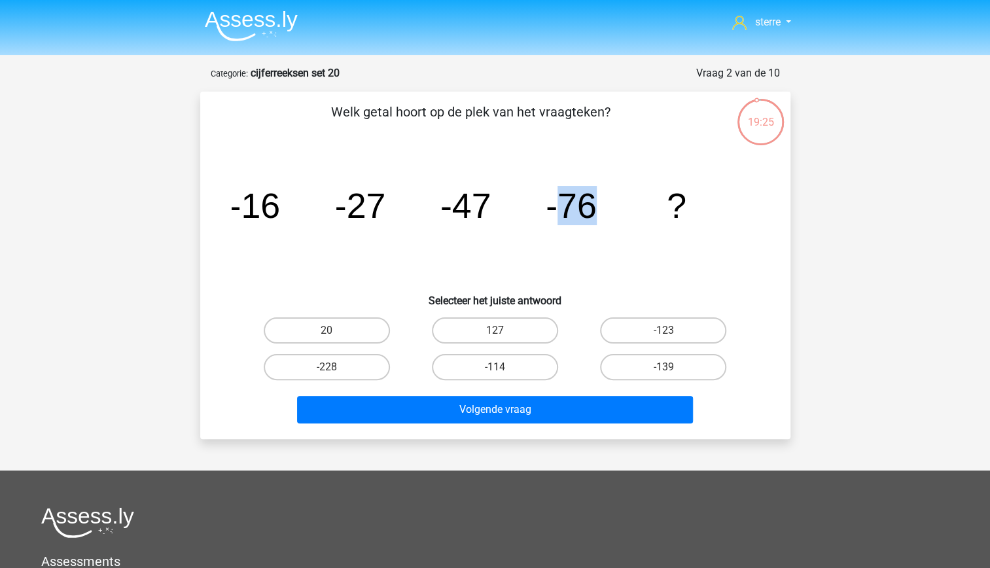
drag, startPoint x: 565, startPoint y: 222, endPoint x: 548, endPoint y: 237, distance: 22.7
click at [548, 237] on icon "image/svg+xml -16 -27 -47 -76 ?" at bounding box center [495, 218] width 527 height 132
click at [665, 202] on icon "image/svg+xml -16 -27 -47 -76 ?" at bounding box center [495, 218] width 527 height 132
click at [514, 368] on label "-114" at bounding box center [495, 367] width 126 height 26
click at [503, 368] on input "-114" at bounding box center [499, 371] width 9 height 9
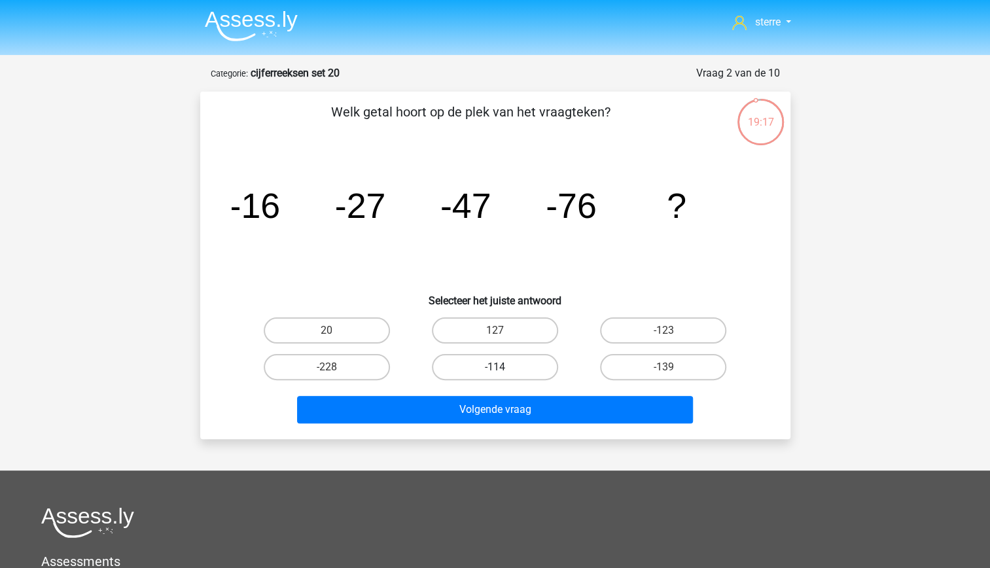
radio input "true"
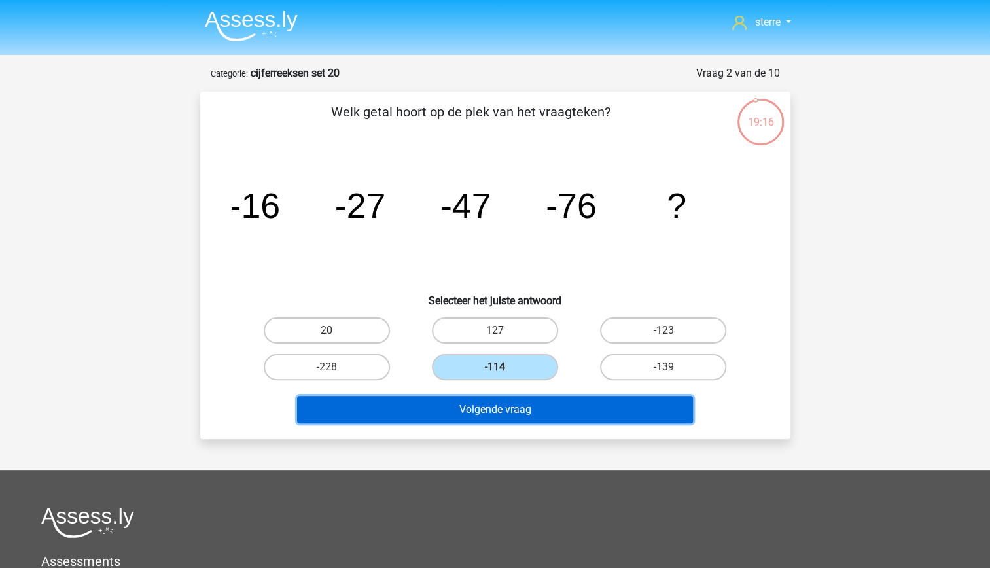
click at [531, 404] on button "Volgende vraag" at bounding box center [495, 409] width 396 height 27
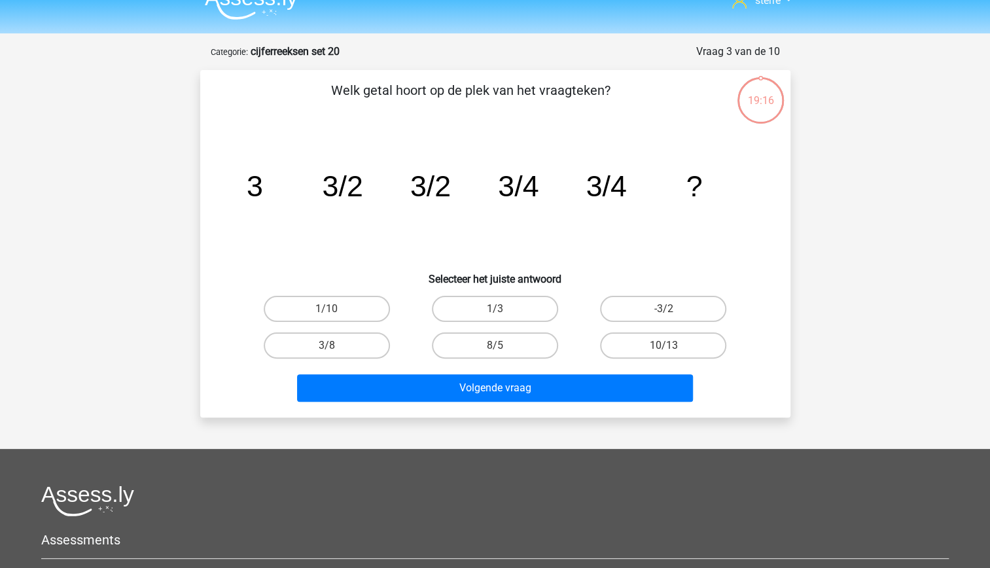
scroll to position [21, 0]
click at [524, 313] on label "1/3" at bounding box center [495, 309] width 126 height 26
click at [503, 313] on input "1/3" at bounding box center [499, 314] width 9 height 9
radio input "true"
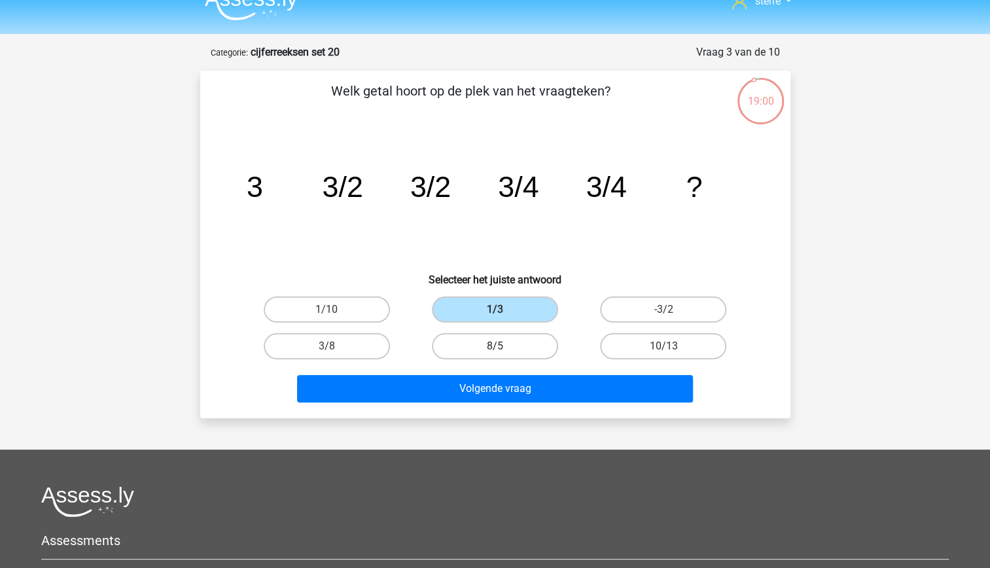
click at [535, 344] on label "8/5" at bounding box center [495, 346] width 126 height 26
click at [503, 346] on input "8/5" at bounding box center [499, 350] width 9 height 9
radio input "true"
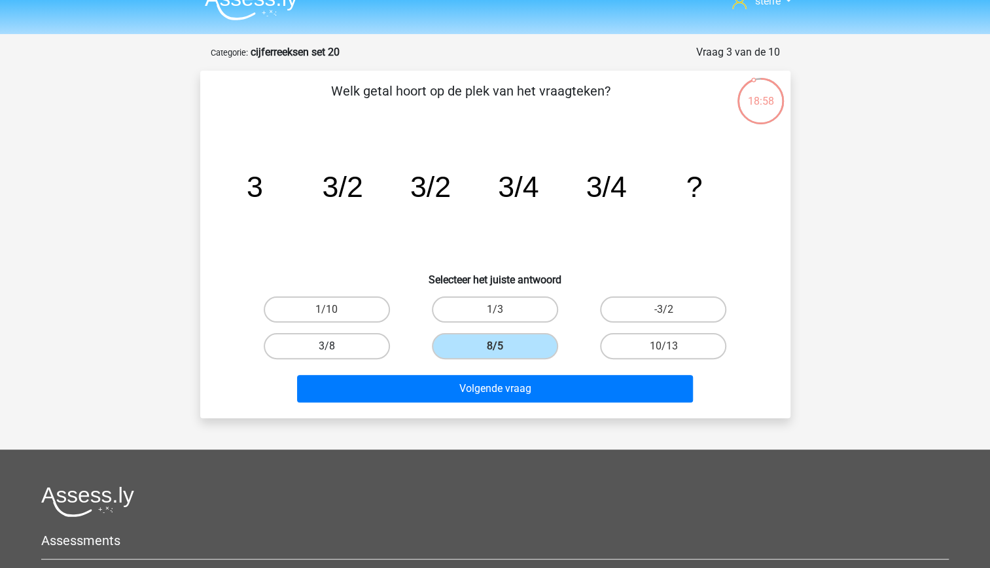
click at [349, 352] on label "3/8" at bounding box center [327, 346] width 126 height 26
click at [335, 352] on input "3/8" at bounding box center [331, 350] width 9 height 9
radio input "true"
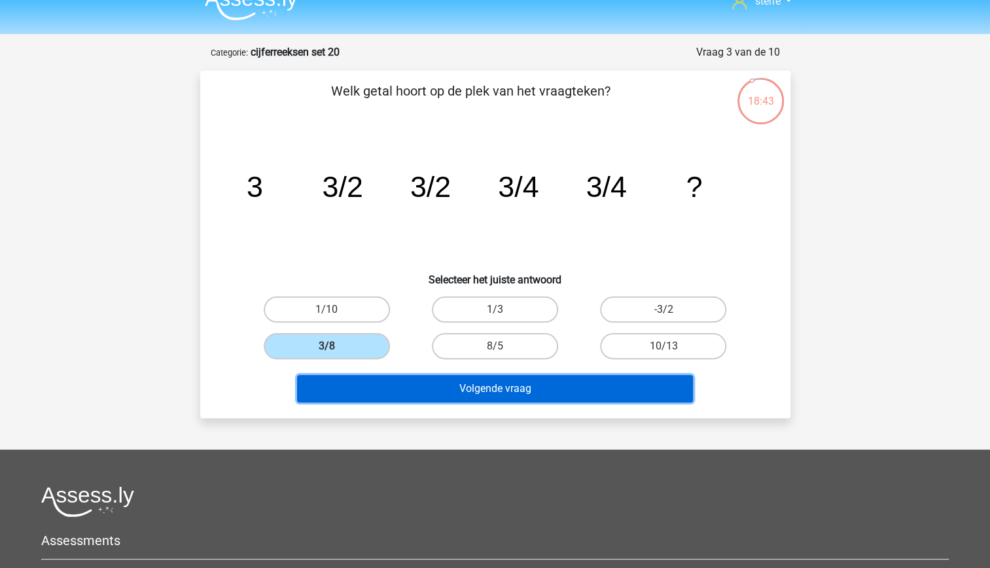
click at [551, 389] on button "Volgende vraag" at bounding box center [495, 388] width 396 height 27
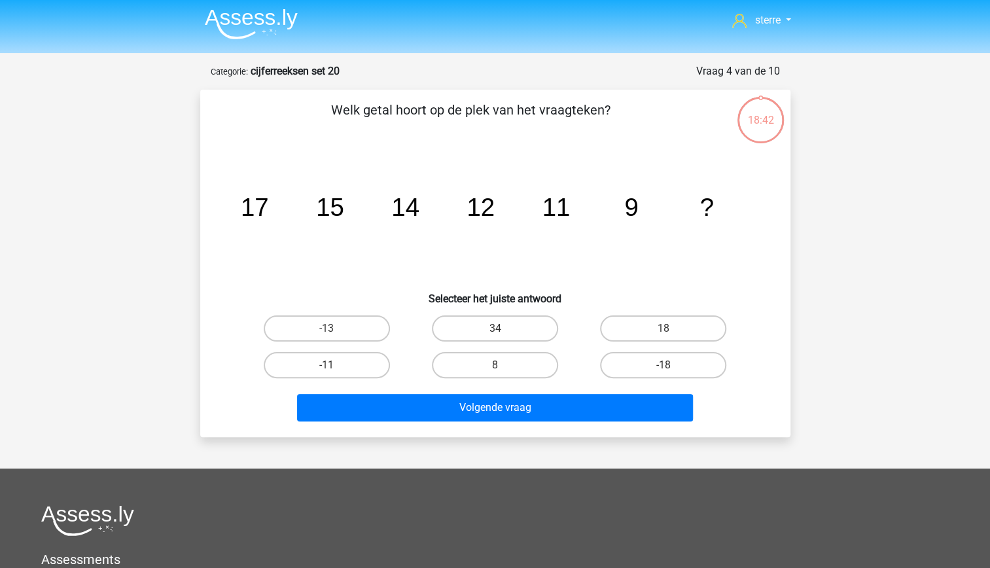
scroll to position [0, 0]
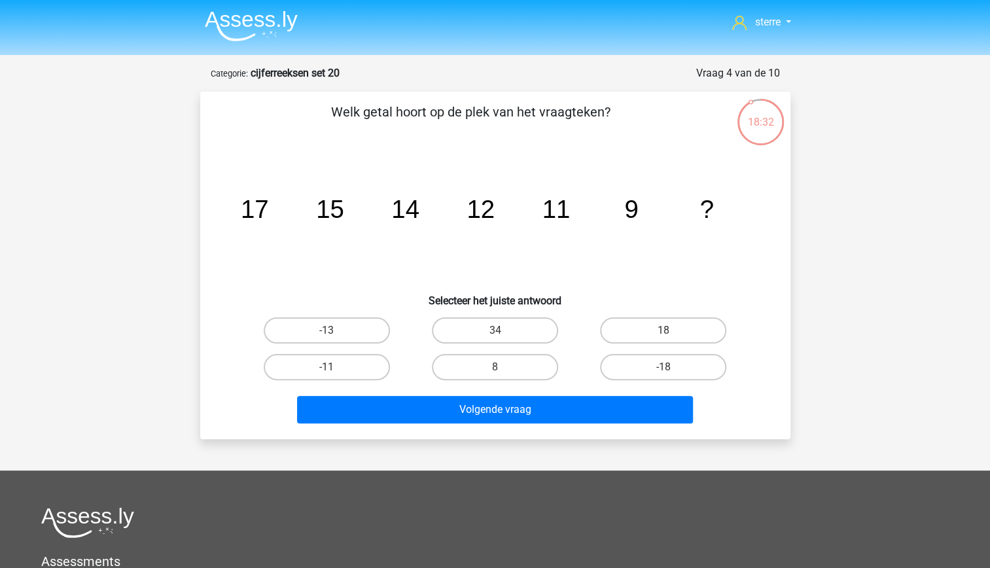
click at [503, 370] on input "8" at bounding box center [499, 371] width 9 height 9
radio input "true"
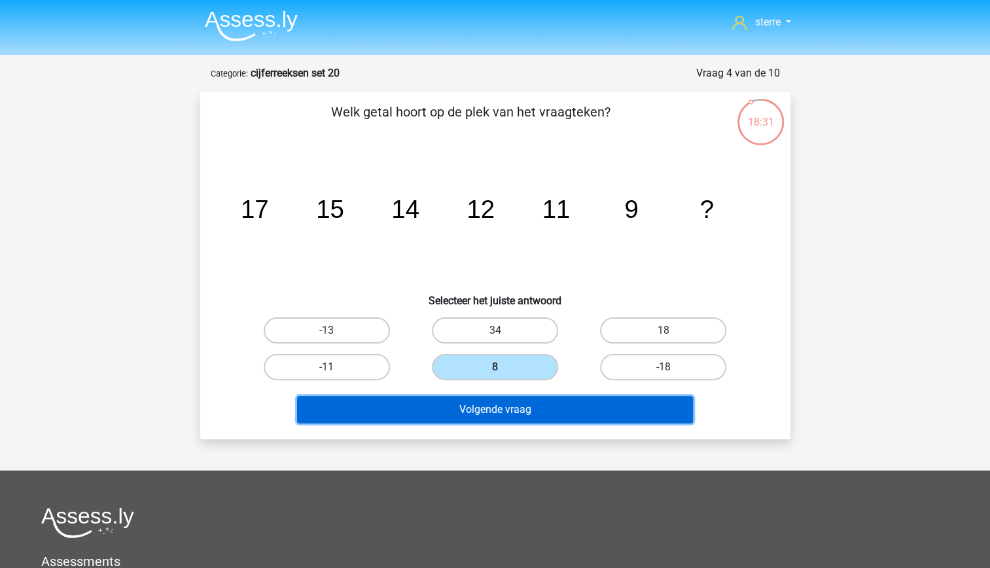
click at [511, 408] on button "Volgende vraag" at bounding box center [495, 409] width 396 height 27
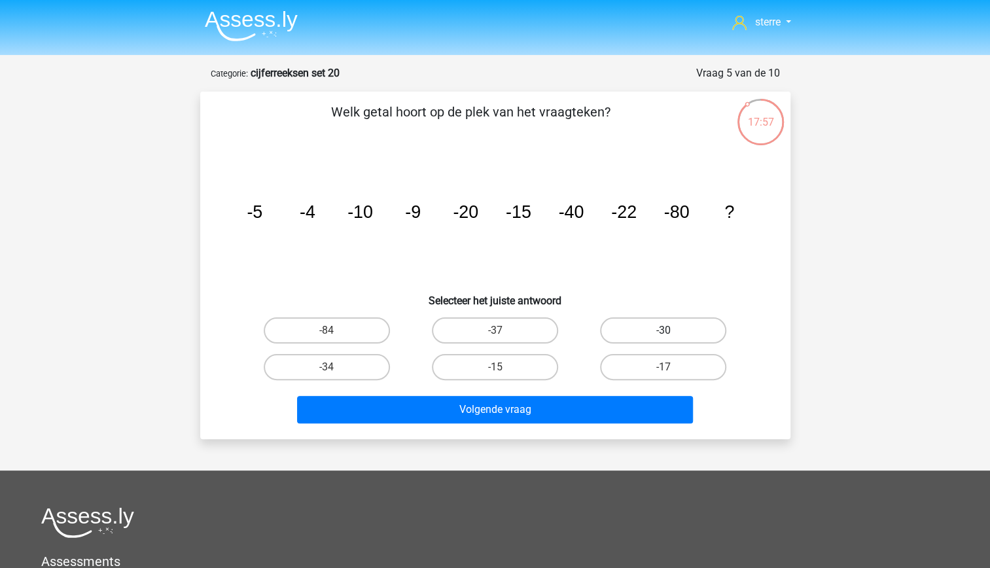
click at [637, 332] on label "-30" at bounding box center [663, 330] width 126 height 26
click at [664, 332] on input "-30" at bounding box center [668, 334] width 9 height 9
radio input "true"
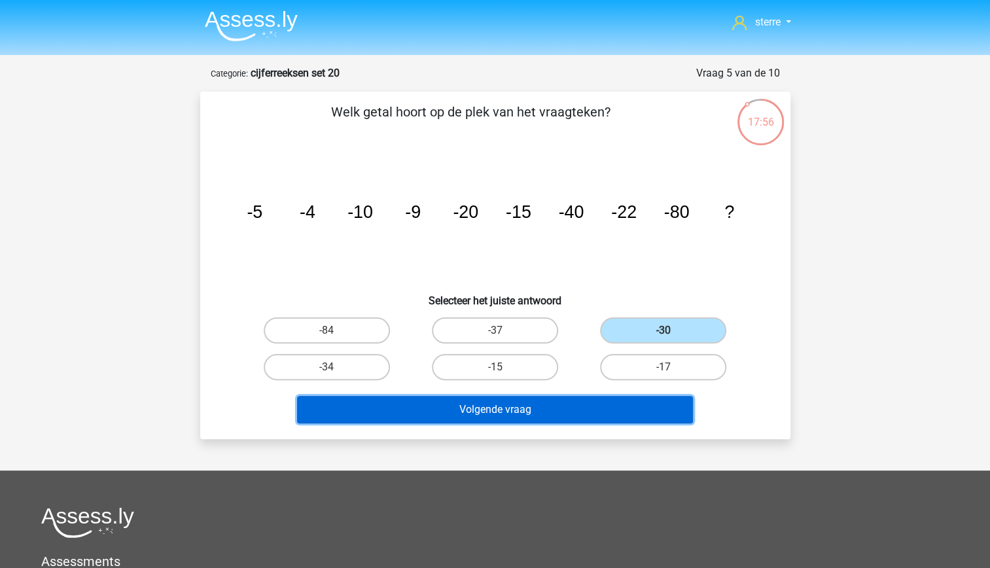
click at [628, 401] on button "Volgende vraag" at bounding box center [495, 409] width 396 height 27
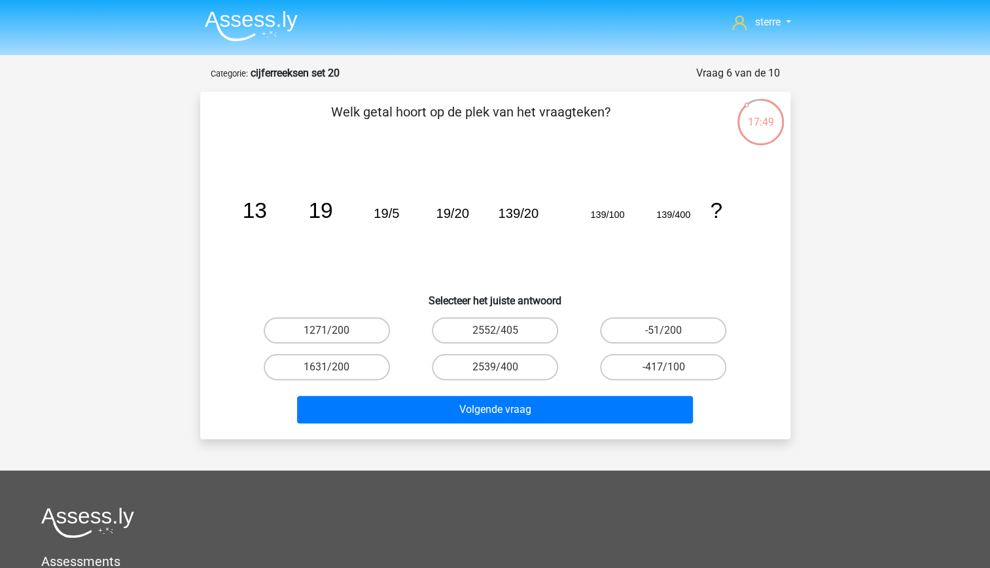
click at [462, 215] on tspan "19/20" at bounding box center [452, 213] width 33 height 14
drag, startPoint x: 462, startPoint y: 215, endPoint x: 476, endPoint y: 241, distance: 29.9
click at [476, 241] on icon "image/svg+xml 13 19 19/5 19/20 139/20 139/100 139/400 ?" at bounding box center [495, 218] width 527 height 132
click at [418, 224] on icon "image/svg+xml 13 19 19/5 19/20 139/20 139/100 139/400 ?" at bounding box center [495, 218] width 527 height 132
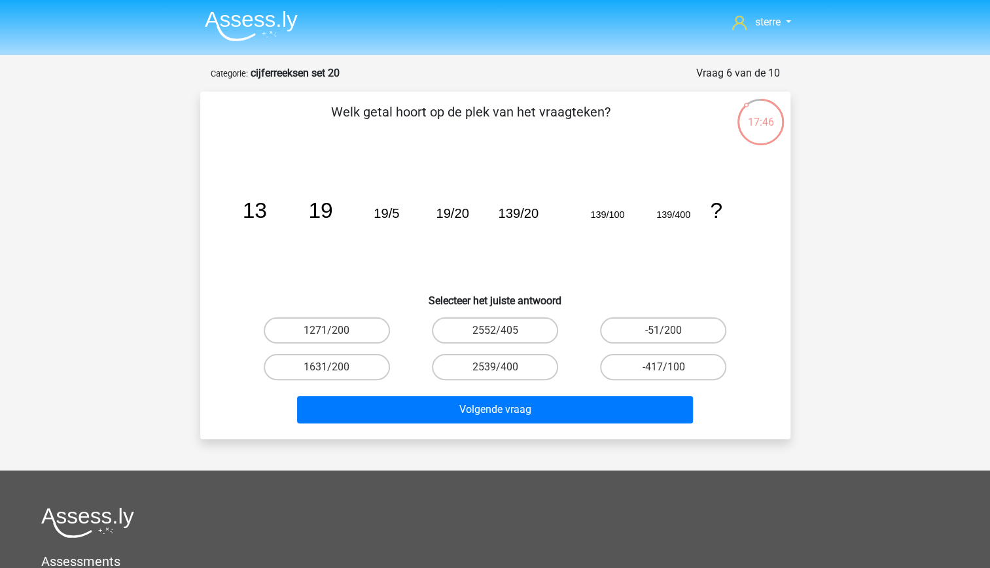
click at [508, 215] on tspan "139/20" at bounding box center [518, 213] width 41 height 14
drag, startPoint x: 508, startPoint y: 215, endPoint x: 524, endPoint y: 233, distance: 24.1
click at [524, 233] on icon "image/svg+xml 13 19 19/5 19/20 139/20 139/100 139/400 ?" at bounding box center [495, 218] width 527 height 132
click at [623, 215] on tspan "139/100" at bounding box center [607, 214] width 34 height 10
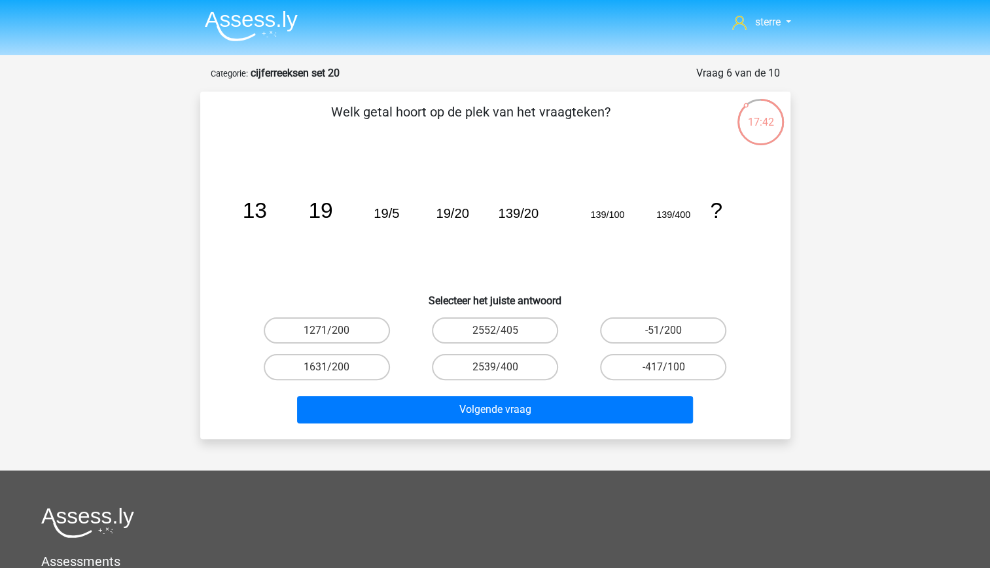
click at [623, 215] on tspan "139/100" at bounding box center [607, 214] width 34 height 10
click at [620, 219] on tspan "139/100" at bounding box center [607, 214] width 34 height 10
drag, startPoint x: 620, startPoint y: 219, endPoint x: 616, endPoint y: 235, distance: 16.7
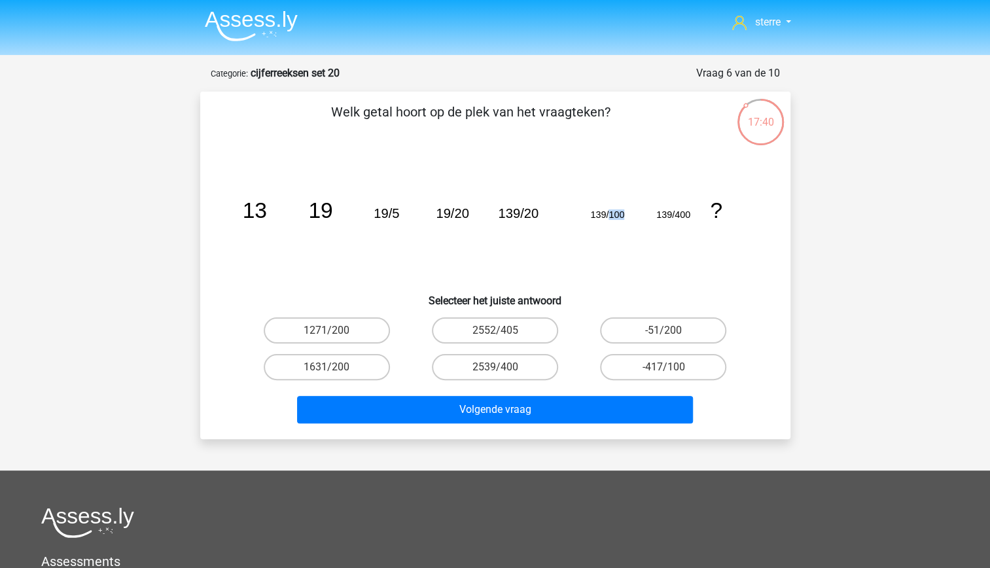
click at [616, 235] on icon "image/svg+xml 13 19 19/5 19/20 139/20 139/100 139/400 ?" at bounding box center [495, 218] width 527 height 132
click at [677, 214] on tspan "139/400" at bounding box center [673, 214] width 34 height 10
drag, startPoint x: 677, startPoint y: 214, endPoint x: 750, endPoint y: 228, distance: 74.6
click at [750, 228] on icon "image/svg+xml 13 19 19/5 19/20 139/20 139/100 139/400 ?" at bounding box center [495, 218] width 527 height 132
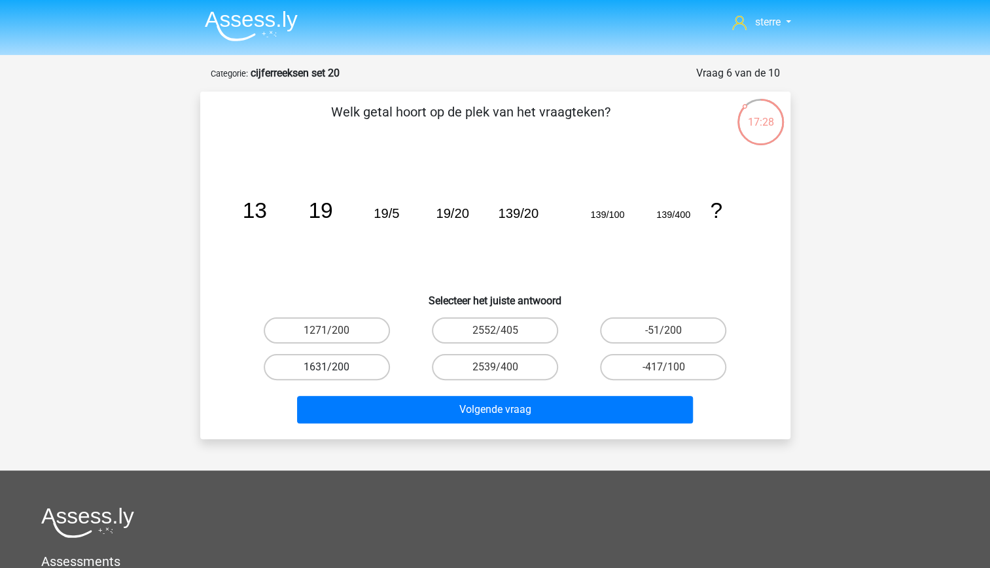
click at [351, 370] on label "1631/200" at bounding box center [327, 367] width 126 height 26
click at [335, 370] on input "1631/200" at bounding box center [331, 371] width 9 height 9
radio input "true"
click at [500, 368] on input "2539/400" at bounding box center [499, 371] width 9 height 9
radio input "true"
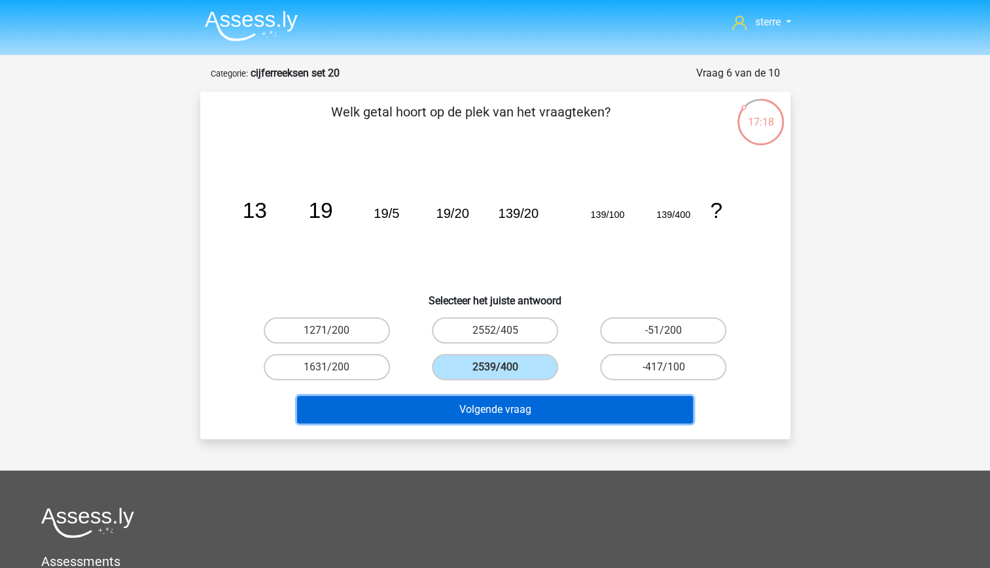
click at [508, 410] on button "Volgende vraag" at bounding box center [495, 409] width 396 height 27
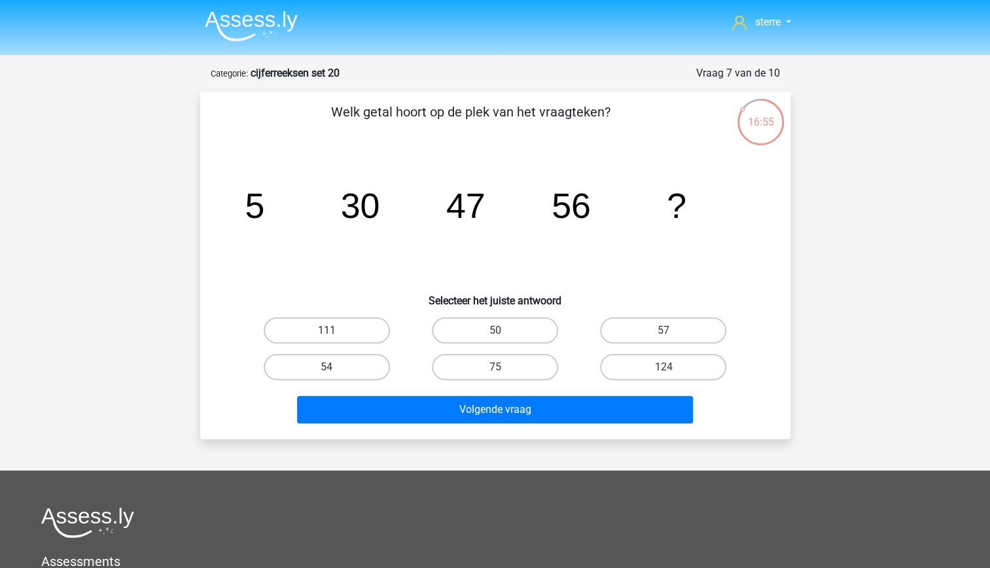
click at [667, 205] on tspan "?" at bounding box center [677, 205] width 20 height 39
drag, startPoint x: 667, startPoint y: 205, endPoint x: 616, endPoint y: 228, distance: 55.9
click at [616, 228] on icon "image/svg+xml 5 30 47 56 ?" at bounding box center [495, 218] width 527 height 132
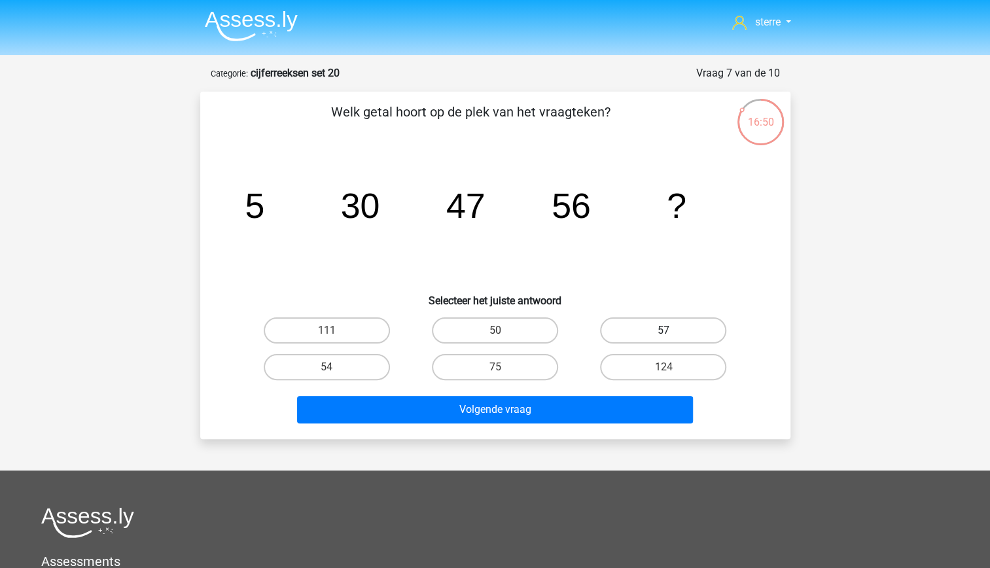
click at [647, 337] on label "57" at bounding box center [663, 330] width 126 height 26
click at [664, 337] on input "57" at bounding box center [668, 334] width 9 height 9
radio input "true"
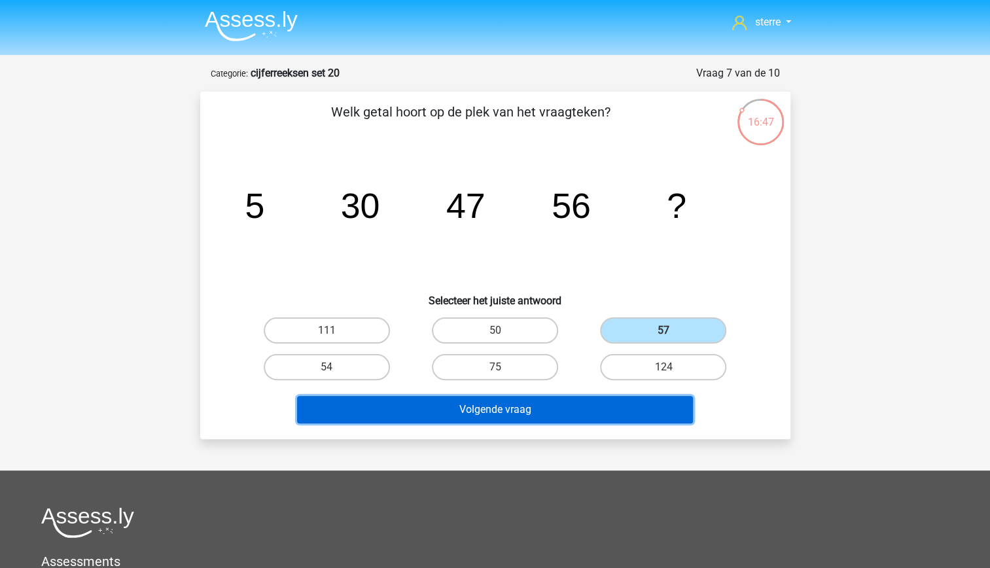
click at [630, 415] on button "Volgende vraag" at bounding box center [495, 409] width 396 height 27
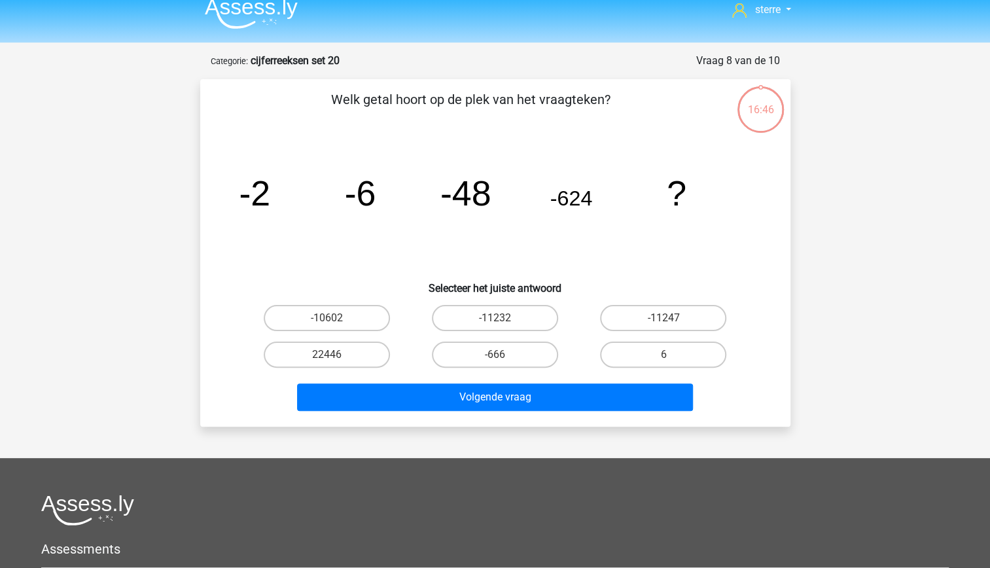
scroll to position [11, 0]
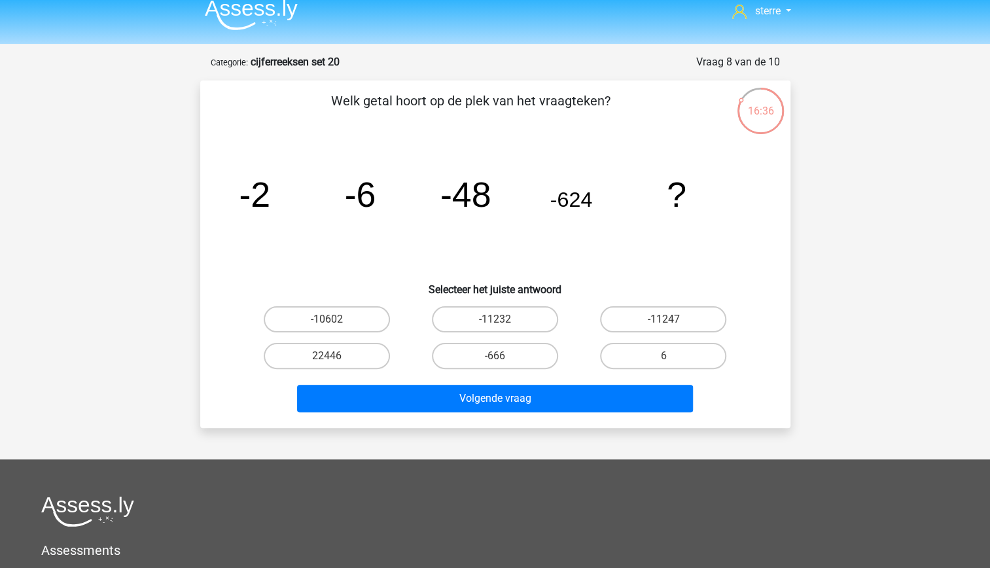
click at [584, 198] on tspan "-624" at bounding box center [571, 200] width 43 height 24
drag, startPoint x: 584, startPoint y: 198, endPoint x: 509, endPoint y: 196, distance: 75.3
click at [509, 196] on icon "image/svg+xml -2 -6 -48 -624 ?" at bounding box center [495, 207] width 527 height 132
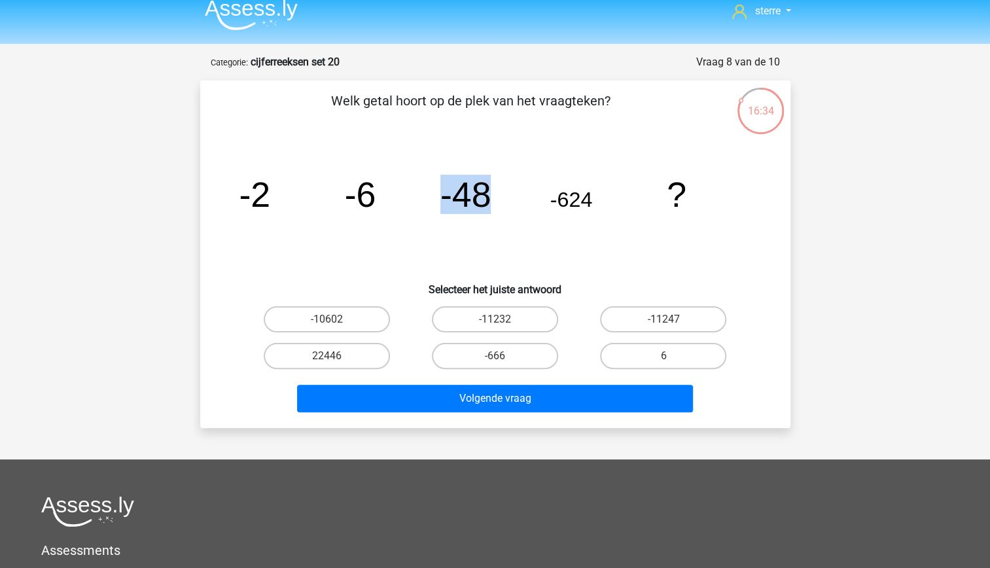
click at [509, 196] on icon "image/svg+xml -2 -6 -48 -624 ?" at bounding box center [495, 207] width 527 height 132
click at [372, 162] on icon "image/svg+xml -2 -6 -48 -624 ?" at bounding box center [495, 207] width 527 height 132
click at [366, 213] on tspan "-6" at bounding box center [359, 194] width 31 height 39
click at [480, 199] on tspan "-48" at bounding box center [465, 194] width 51 height 39
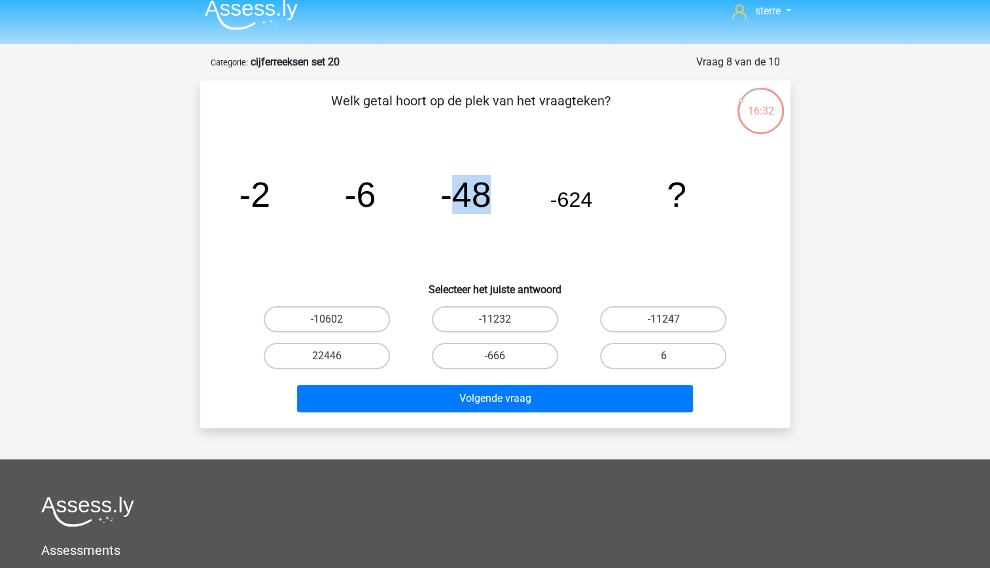
click at [480, 199] on tspan "-48" at bounding box center [465, 194] width 51 height 39
drag, startPoint x: 480, startPoint y: 199, endPoint x: 514, endPoint y: 211, distance: 35.4
click at [514, 211] on icon "image/svg+xml -2 -6 -48 -624 ?" at bounding box center [495, 207] width 527 height 132
click at [526, 145] on icon "image/svg+xml -2 -6 -48 -624 ?" at bounding box center [495, 207] width 527 height 132
click at [597, 205] on icon "image/svg+xml -2 -6 -48 -624 ?" at bounding box center [495, 207] width 527 height 132
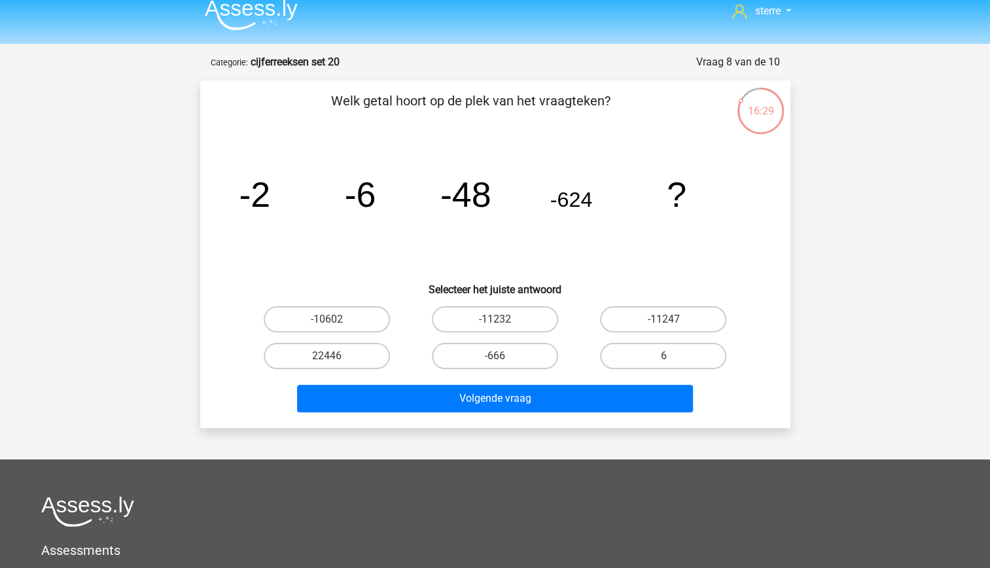
click at [597, 205] on icon "image/svg+xml -2 -6 -48 -624 ?" at bounding box center [495, 207] width 527 height 132
drag, startPoint x: 597, startPoint y: 205, endPoint x: 595, endPoint y: 229, distance: 23.7
click at [595, 229] on icon "image/svg+xml -2 -6 -48 -624 ?" at bounding box center [495, 207] width 527 height 132
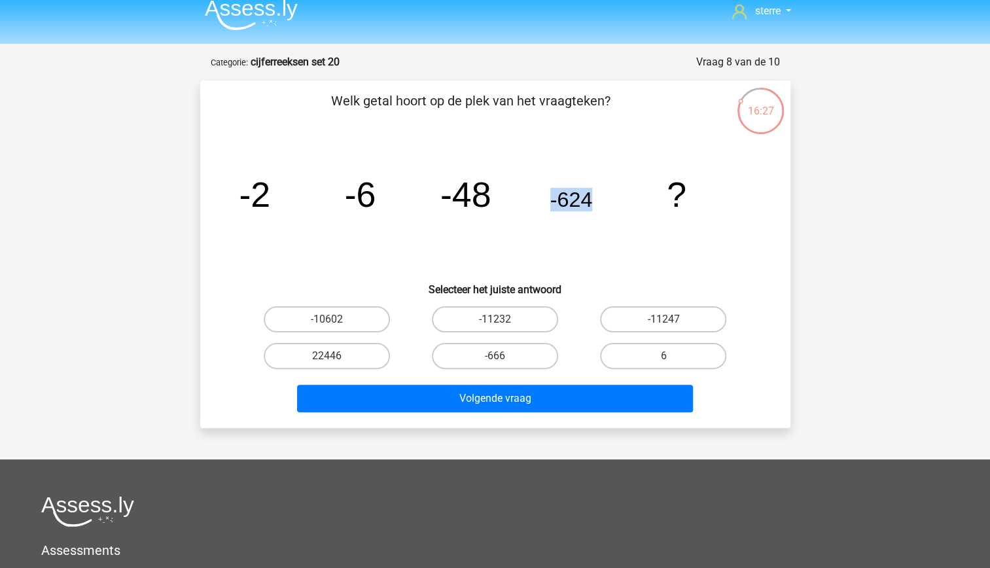
drag, startPoint x: 595, startPoint y: 229, endPoint x: 575, endPoint y: 257, distance: 34.2
click at [575, 257] on icon "image/svg+xml -2 -6 -48 -624 ?" at bounding box center [495, 207] width 527 height 132
drag, startPoint x: 575, startPoint y: 257, endPoint x: 529, endPoint y: 215, distance: 61.6
click at [529, 215] on icon "image/svg+xml -2 -6 -48 -624 ?" at bounding box center [495, 207] width 527 height 132
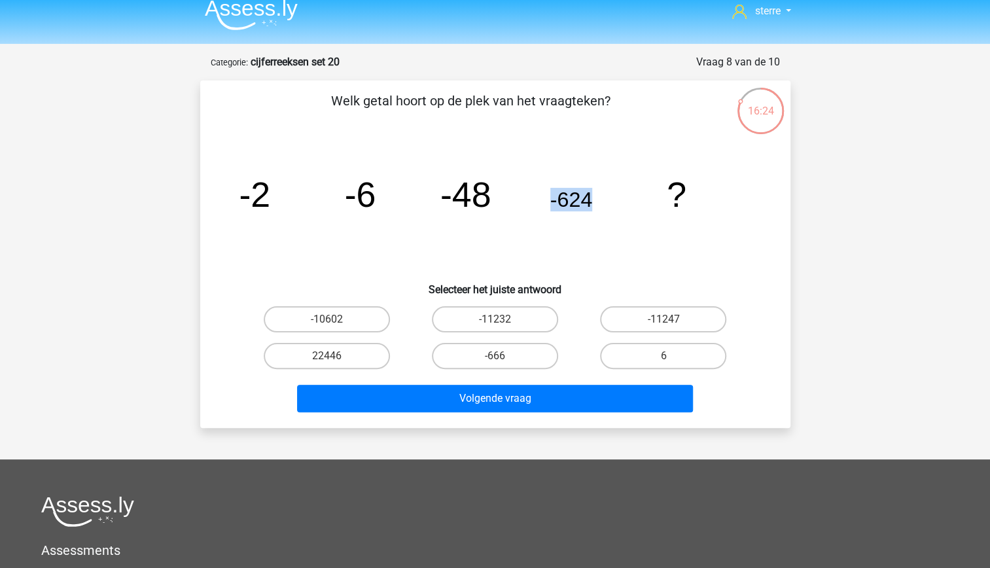
click at [559, 152] on icon "image/svg+xml -2 -6 -48 -624 ?" at bounding box center [495, 207] width 527 height 132
click at [545, 326] on label "-11232" at bounding box center [495, 319] width 126 height 26
click at [503, 326] on input "-11232" at bounding box center [499, 323] width 9 height 9
radio input "true"
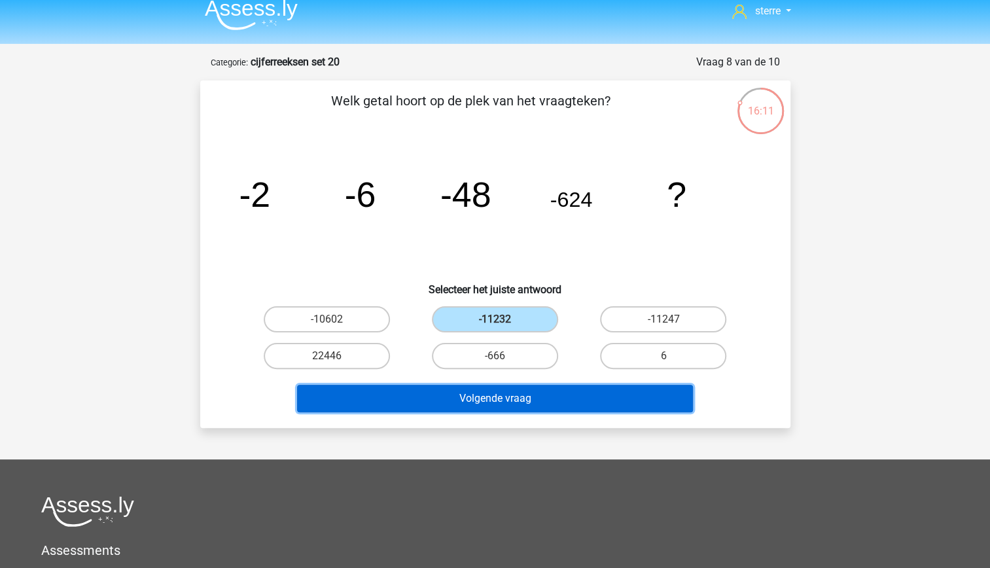
click at [573, 394] on button "Volgende vraag" at bounding box center [495, 398] width 396 height 27
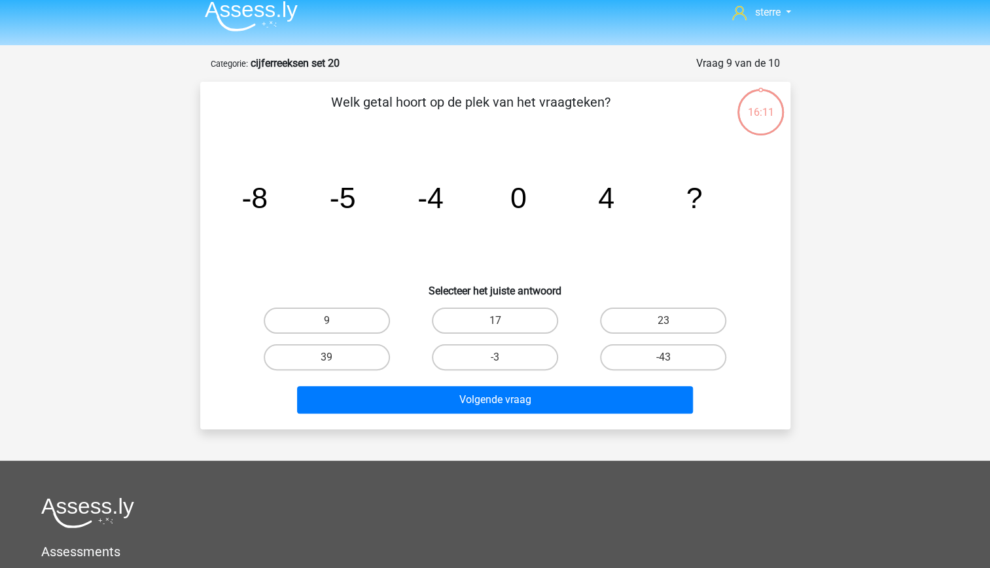
scroll to position [9, 0]
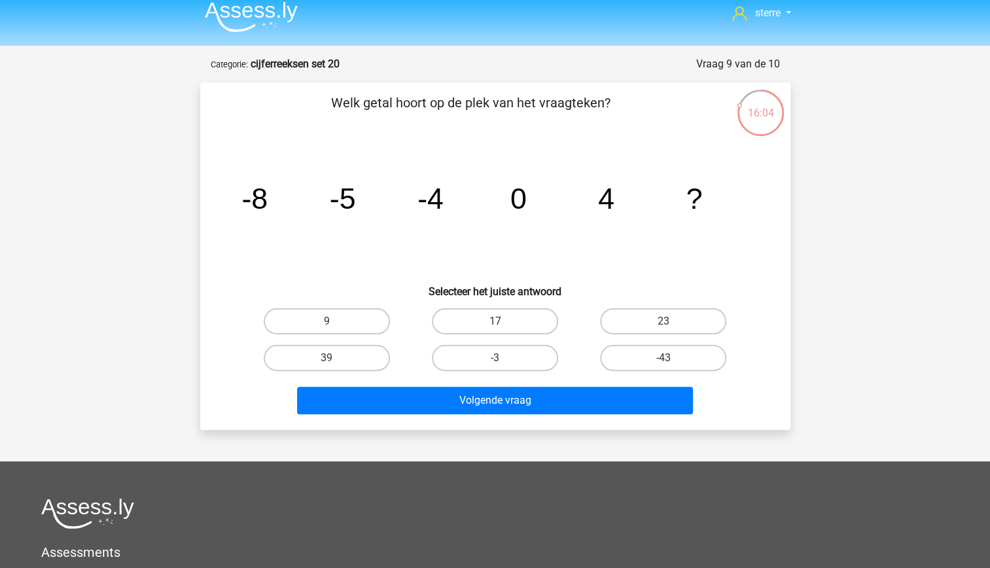
click at [515, 202] on tspan "0" at bounding box center [518, 198] width 16 height 33
click at [353, 203] on tspan "-5" at bounding box center [342, 198] width 26 height 33
click at [518, 204] on tspan "0" at bounding box center [518, 198] width 16 height 33
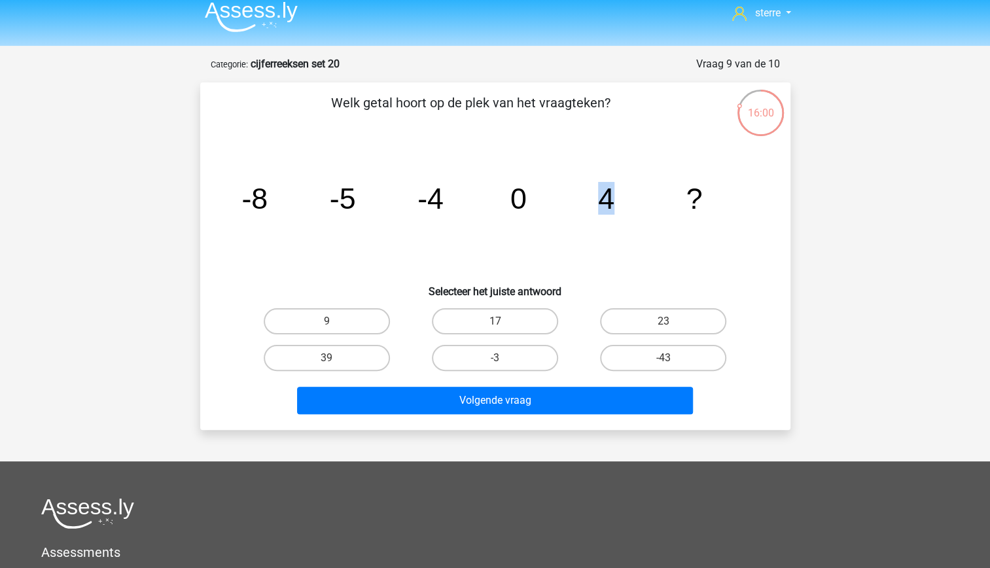
drag, startPoint x: 518, startPoint y: 204, endPoint x: 606, endPoint y: 209, distance: 88.5
click at [606, 209] on tspan "4" at bounding box center [606, 198] width 16 height 33
drag, startPoint x: 606, startPoint y: 209, endPoint x: 696, endPoint y: 213, distance: 90.4
click at [696, 213] on tspan "?" at bounding box center [694, 198] width 16 height 33
click at [368, 325] on label "9" at bounding box center [327, 321] width 126 height 26
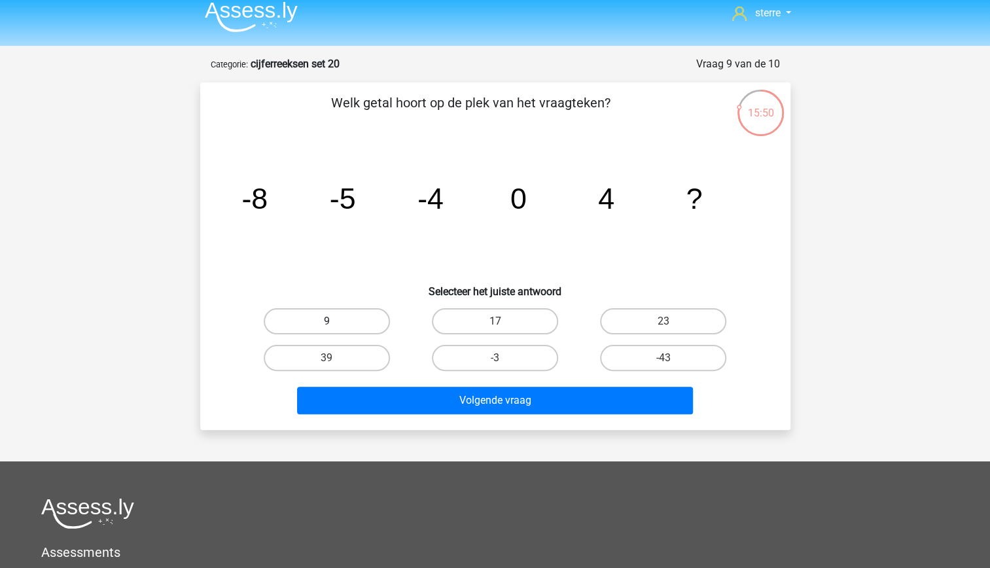
click at [335, 325] on input "9" at bounding box center [331, 325] width 9 height 9
radio input "true"
click at [499, 363] on input "-3" at bounding box center [499, 362] width 9 height 9
radio input "true"
click at [345, 321] on label "9" at bounding box center [327, 321] width 126 height 26
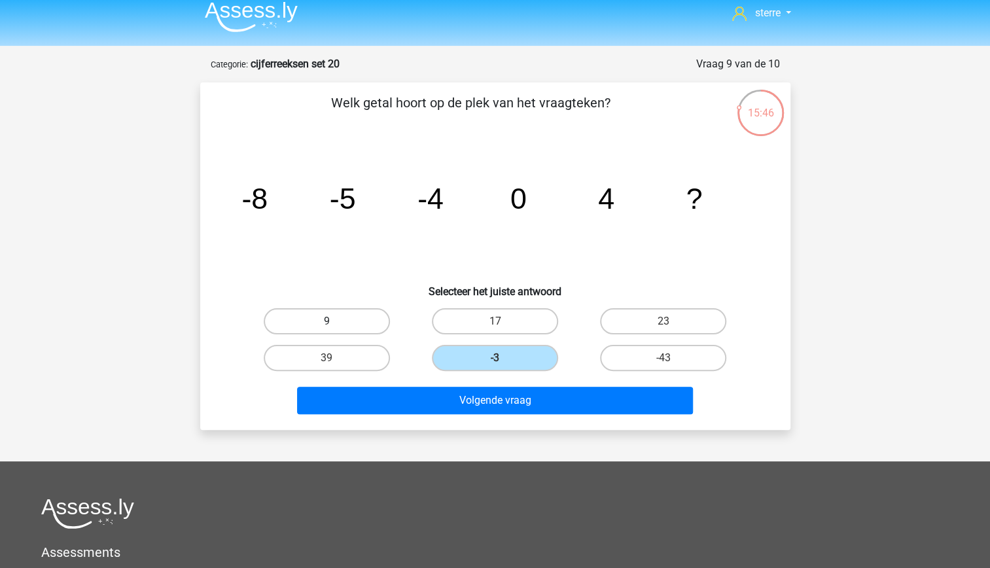
click at [335, 321] on input "9" at bounding box center [331, 325] width 9 height 9
radio input "true"
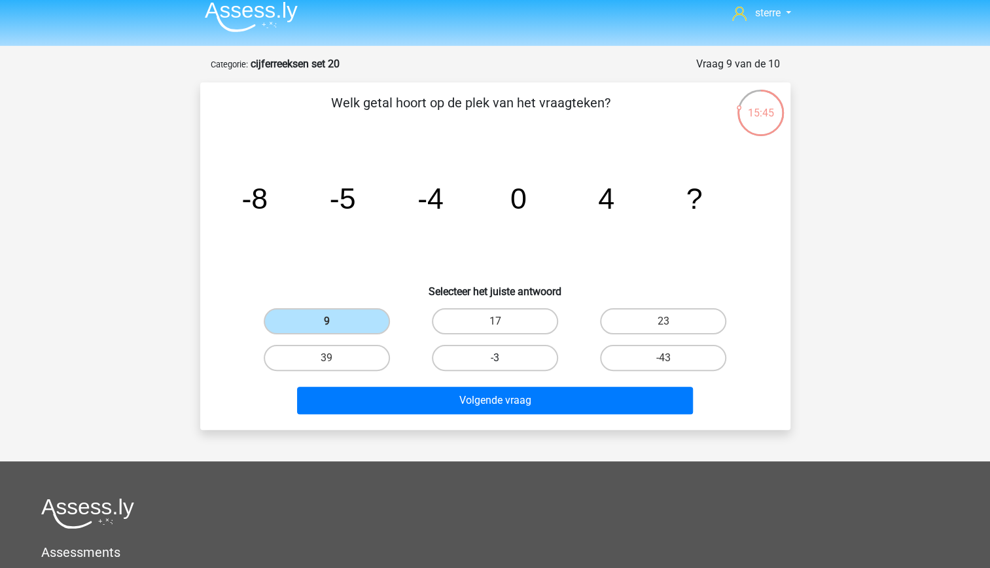
click at [491, 362] on label "-3" at bounding box center [495, 358] width 126 height 26
click at [495, 362] on input "-3" at bounding box center [499, 362] width 9 height 9
radio input "true"
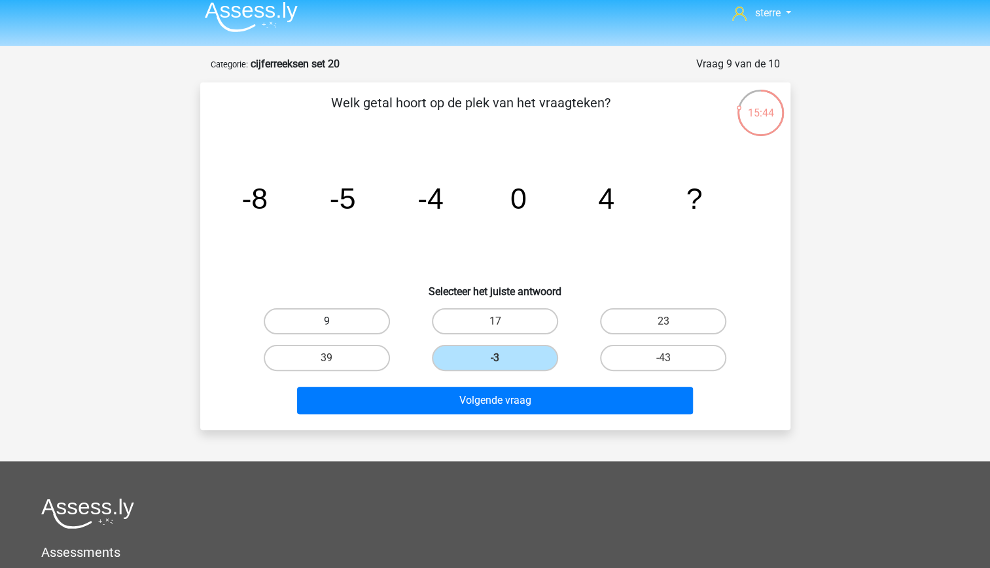
click at [345, 308] on label "9" at bounding box center [327, 321] width 126 height 26
click at [335, 321] on input "9" at bounding box center [331, 325] width 9 height 9
radio input "true"
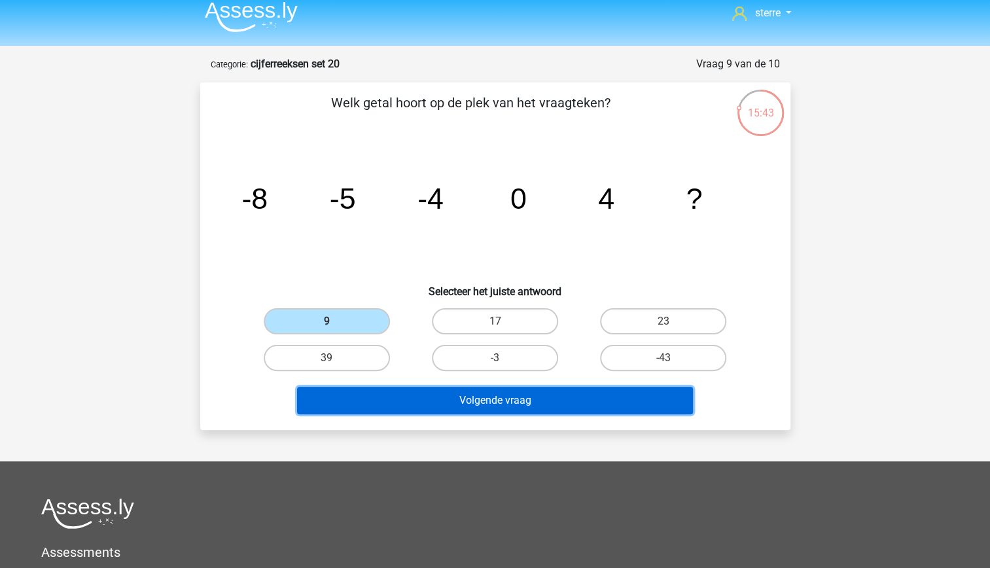
click at [512, 404] on button "Volgende vraag" at bounding box center [495, 400] width 396 height 27
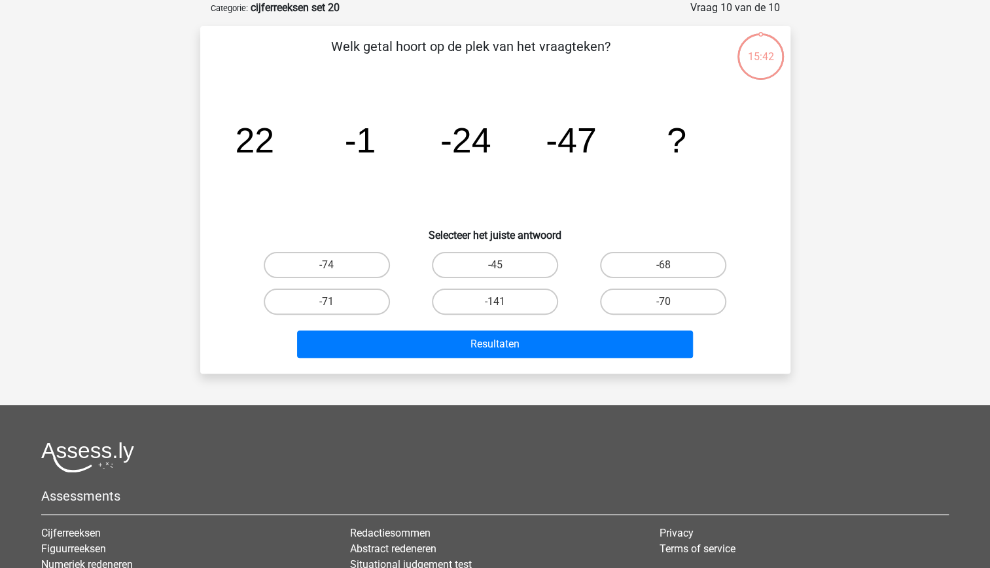
scroll to position [20, 0]
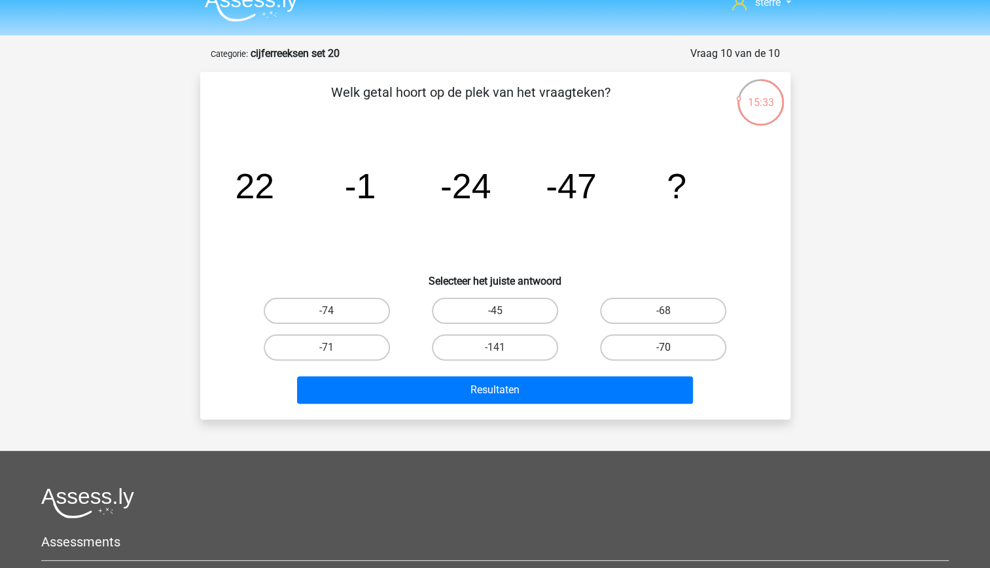
click at [639, 348] on label "-70" at bounding box center [663, 347] width 126 height 26
click at [664, 348] on input "-70" at bounding box center [668, 352] width 9 height 9
radio input "true"
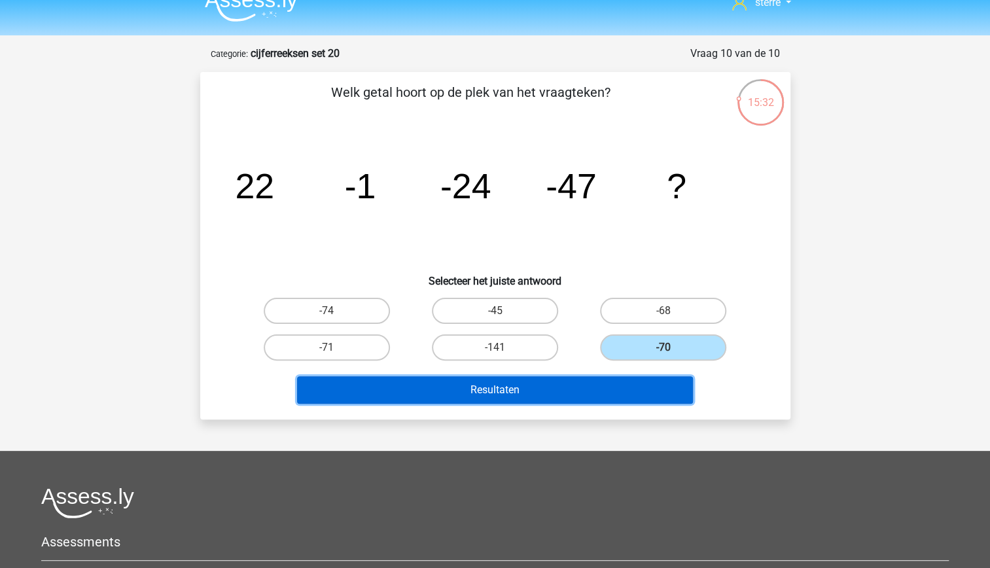
click at [639, 387] on button "Resultaten" at bounding box center [495, 389] width 396 height 27
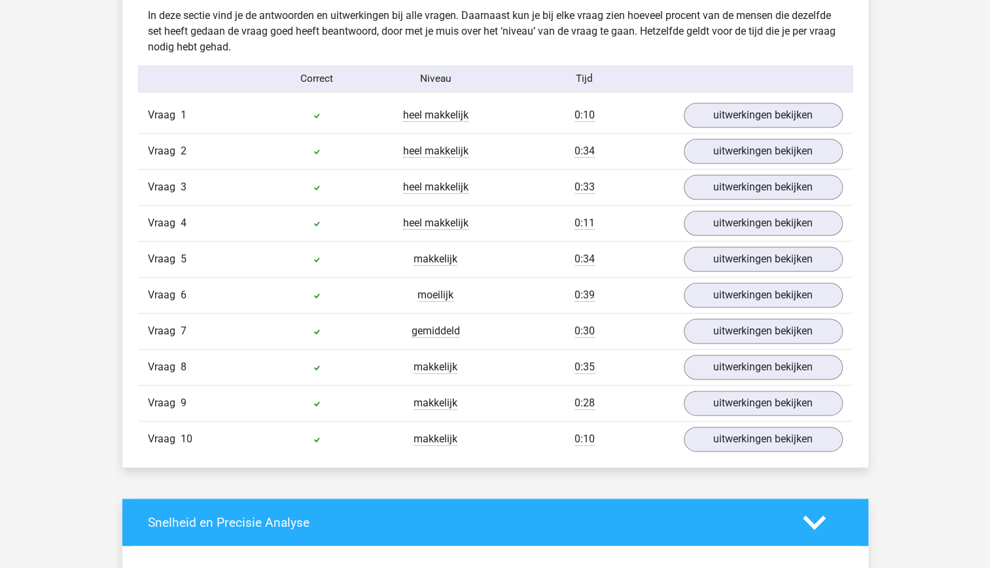
scroll to position [775, 0]
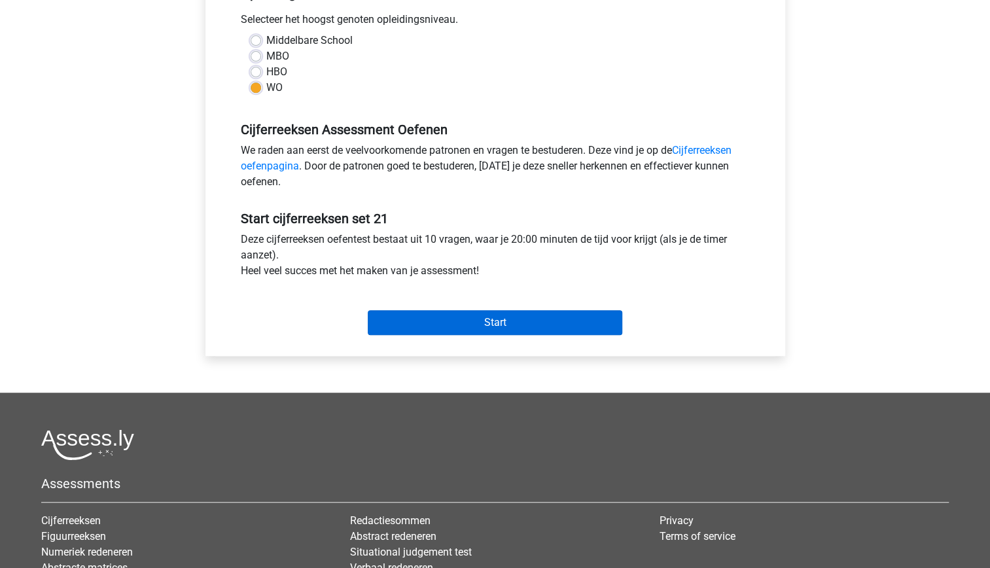
scroll to position [295, 0]
click at [482, 329] on input "Start" at bounding box center [495, 323] width 255 height 25
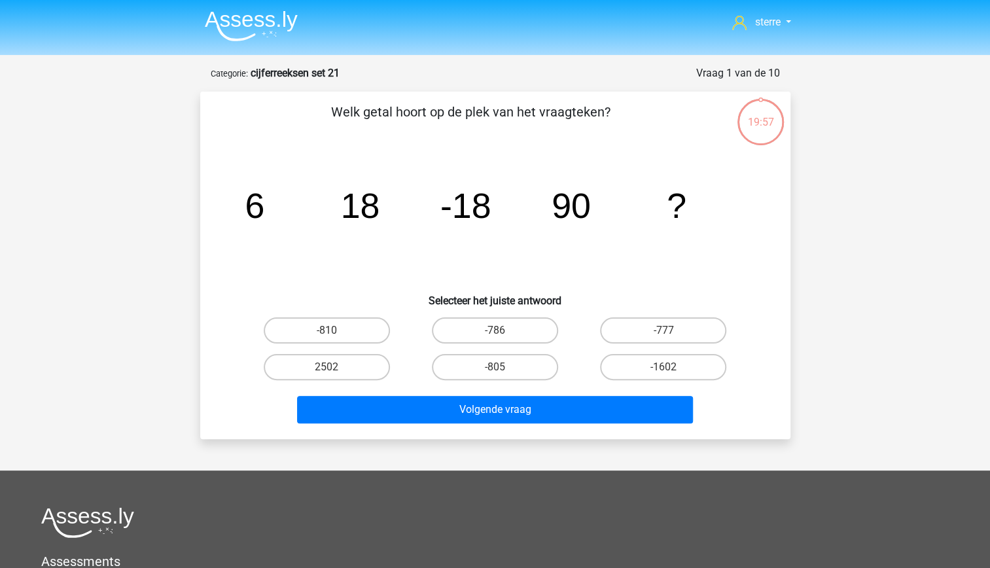
click at [376, 215] on tspan "18" at bounding box center [359, 205] width 39 height 39
drag, startPoint x: 376, startPoint y: 215, endPoint x: 393, endPoint y: 247, distance: 36.3
click at [393, 247] on icon "image/svg+xml 6 18 -18 90 ?" at bounding box center [495, 218] width 527 height 132
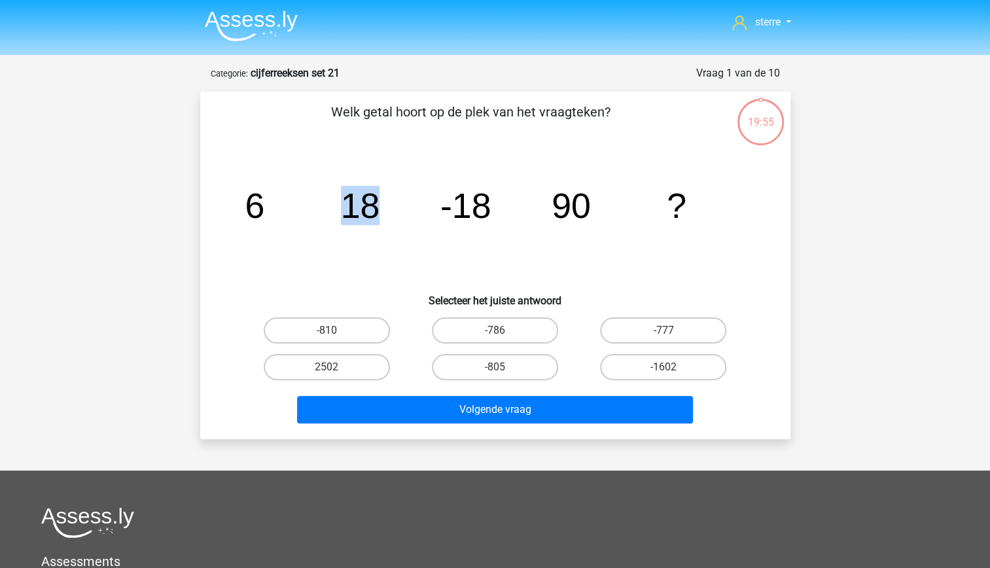
click at [393, 247] on icon "image/svg+xml 6 18 -18 90 ?" at bounding box center [495, 218] width 527 height 132
drag, startPoint x: 393, startPoint y: 247, endPoint x: 344, endPoint y: 245, distance: 48.4
click at [344, 245] on icon "image/svg+xml 6 18 -18 90 ?" at bounding box center [495, 218] width 527 height 132
drag, startPoint x: 344, startPoint y: 245, endPoint x: 305, endPoint y: 212, distance: 51.5
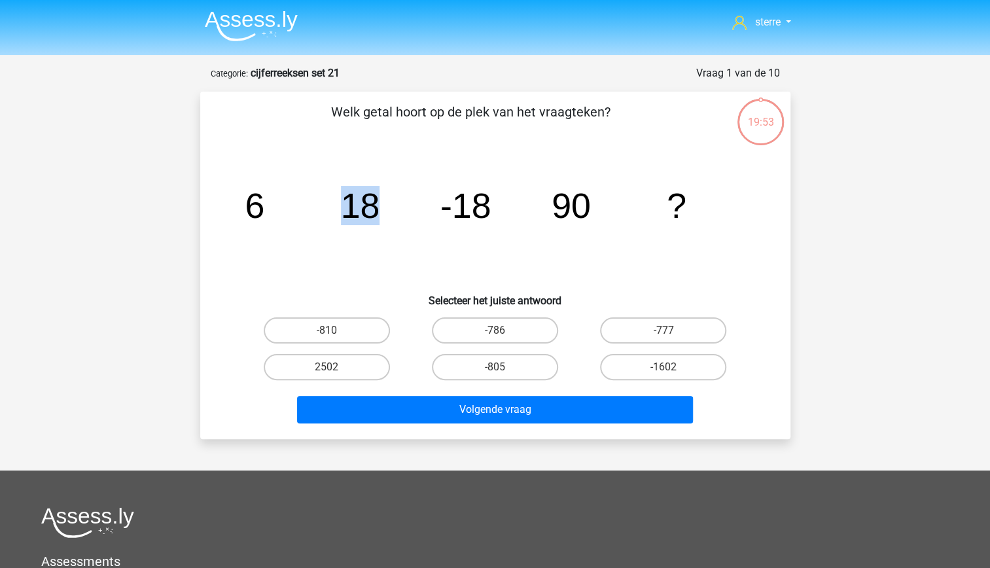
click at [305, 212] on icon "image/svg+xml 6 18 -18 90 ?" at bounding box center [495, 218] width 527 height 132
drag, startPoint x: 305, startPoint y: 212, endPoint x: 308, endPoint y: 86, distance: 125.7
click at [308, 86] on form "Vraag 1 van de 10 Categorie: cijferreeksen set 21 Welk getal hoort op de plek v…" at bounding box center [495, 252] width 590 height 374
click at [483, 205] on tspan "-18" at bounding box center [465, 205] width 51 height 39
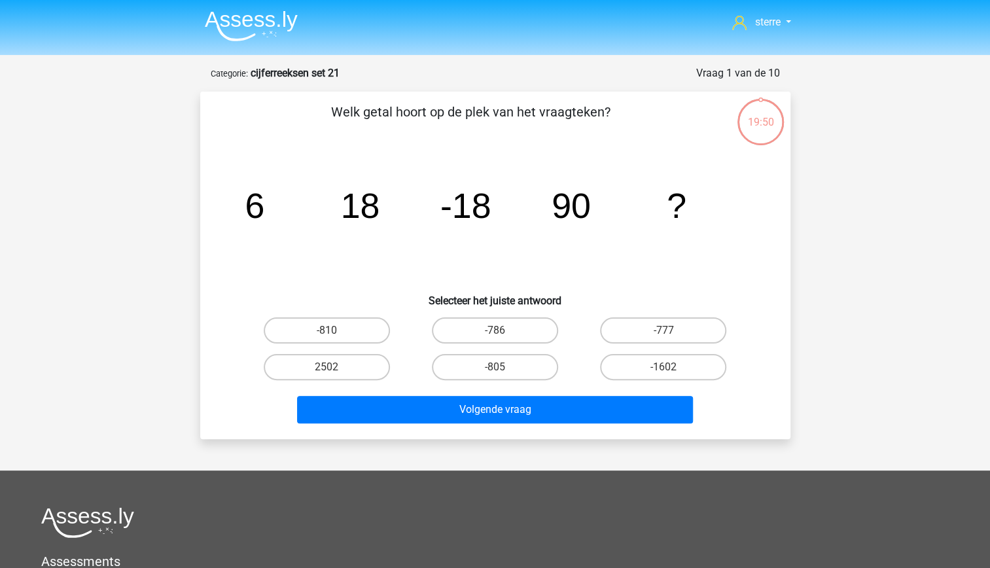
click at [483, 205] on tspan "-18" at bounding box center [465, 205] width 51 height 39
click at [587, 199] on tspan "90" at bounding box center [570, 205] width 39 height 39
drag, startPoint x: 587, startPoint y: 199, endPoint x: 512, endPoint y: 264, distance: 99.3
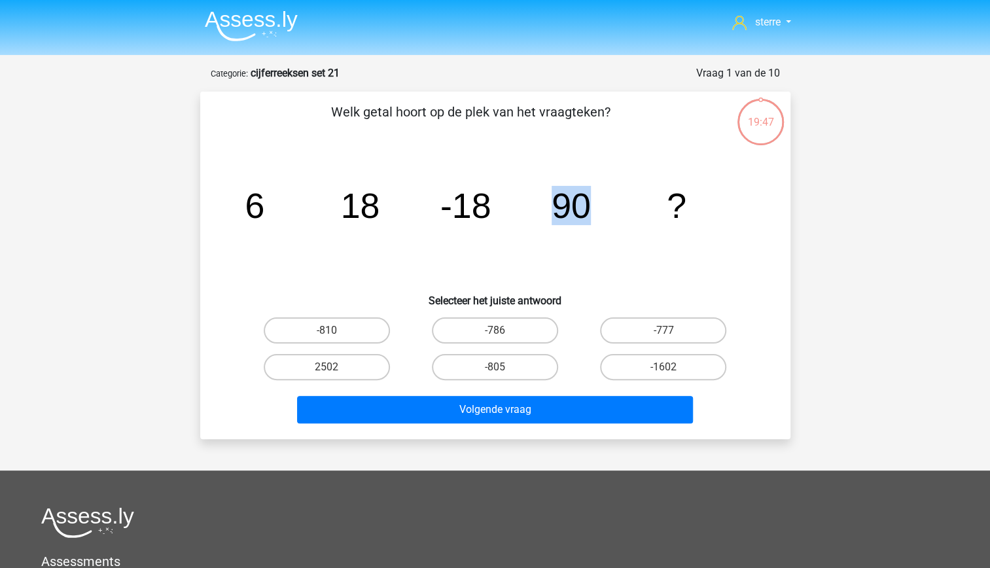
click at [512, 264] on icon "image/svg+xml 6 18 -18 90 ?" at bounding box center [495, 218] width 527 height 132
click at [620, 220] on icon "image/svg+xml 6 18 -18 90 ?" at bounding box center [495, 218] width 527 height 132
click at [319, 325] on label "-810" at bounding box center [327, 330] width 126 height 26
click at [327, 330] on input "-810" at bounding box center [331, 334] width 9 height 9
radio input "true"
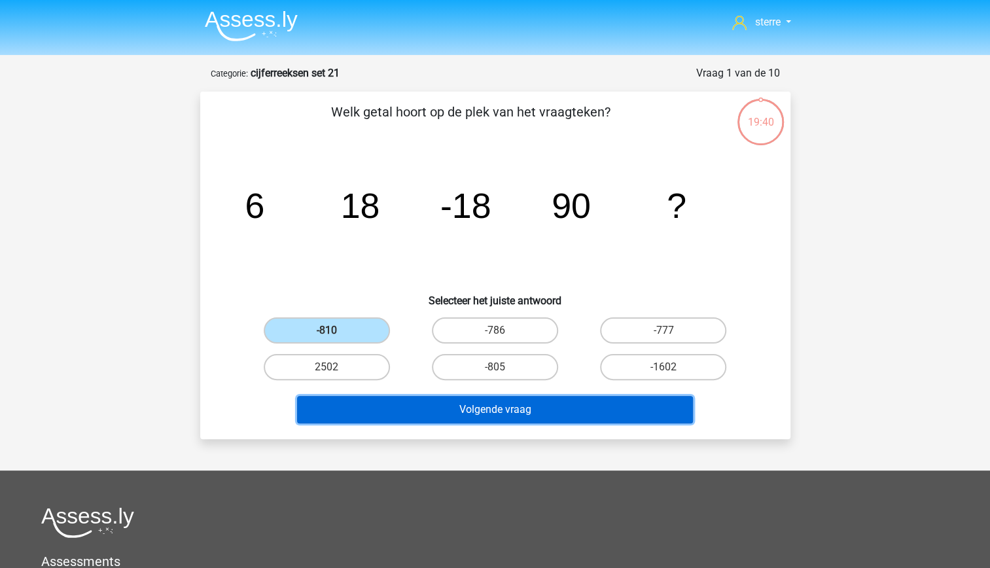
click at [540, 415] on button "Volgende vraag" at bounding box center [495, 409] width 396 height 27
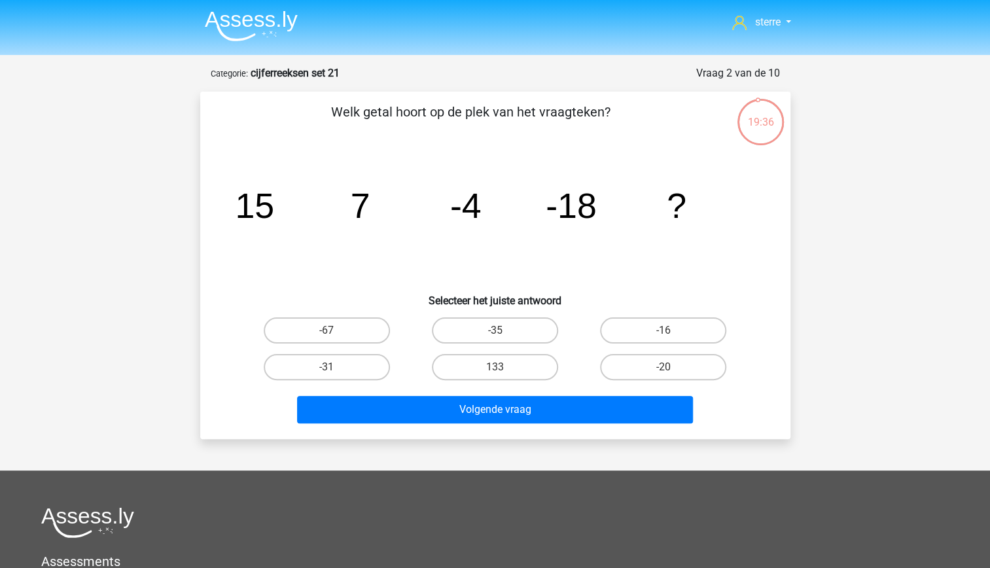
click at [479, 202] on tspan "-4" at bounding box center [465, 205] width 31 height 39
click at [471, 215] on tspan "-4" at bounding box center [465, 205] width 31 height 39
click at [509, 334] on label "-35" at bounding box center [495, 330] width 126 height 26
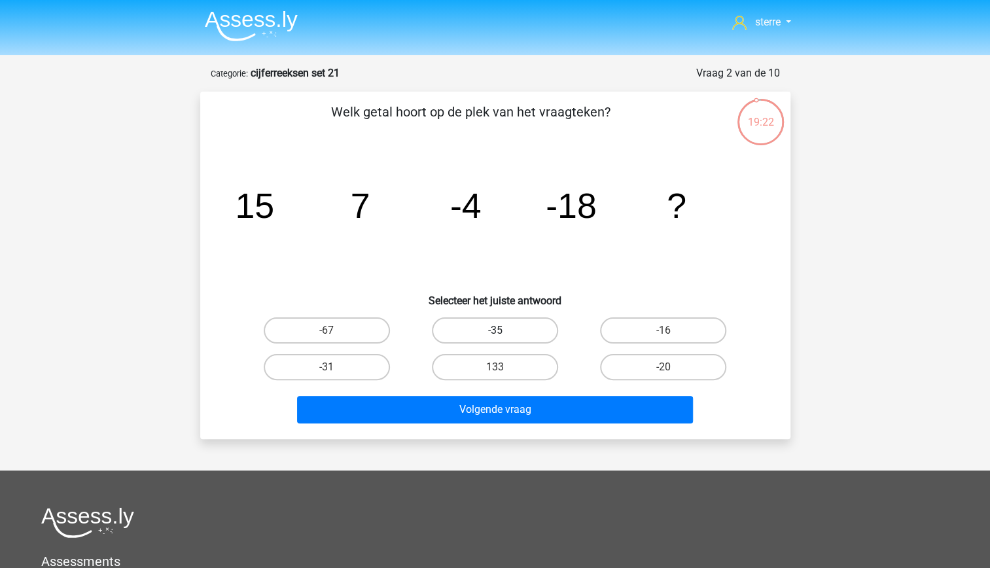
click at [503, 334] on input "-35" at bounding box center [499, 334] width 9 height 9
radio input "true"
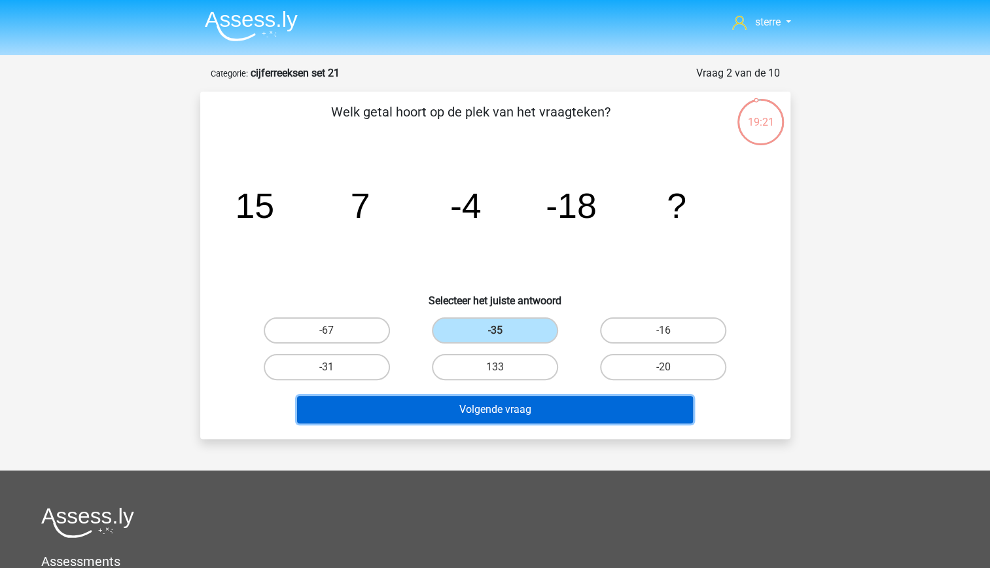
click at [533, 408] on button "Volgende vraag" at bounding box center [495, 409] width 396 height 27
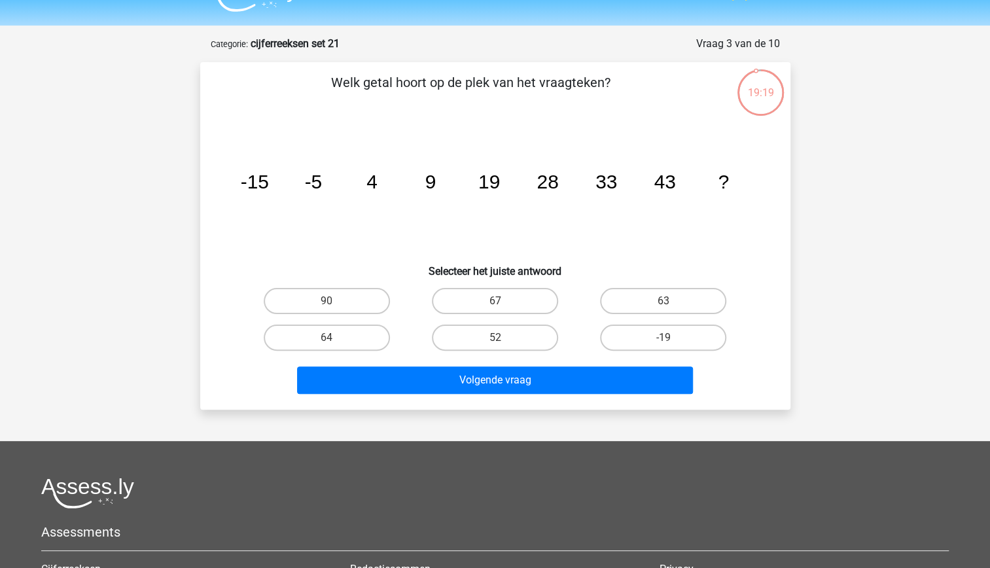
scroll to position [16, 0]
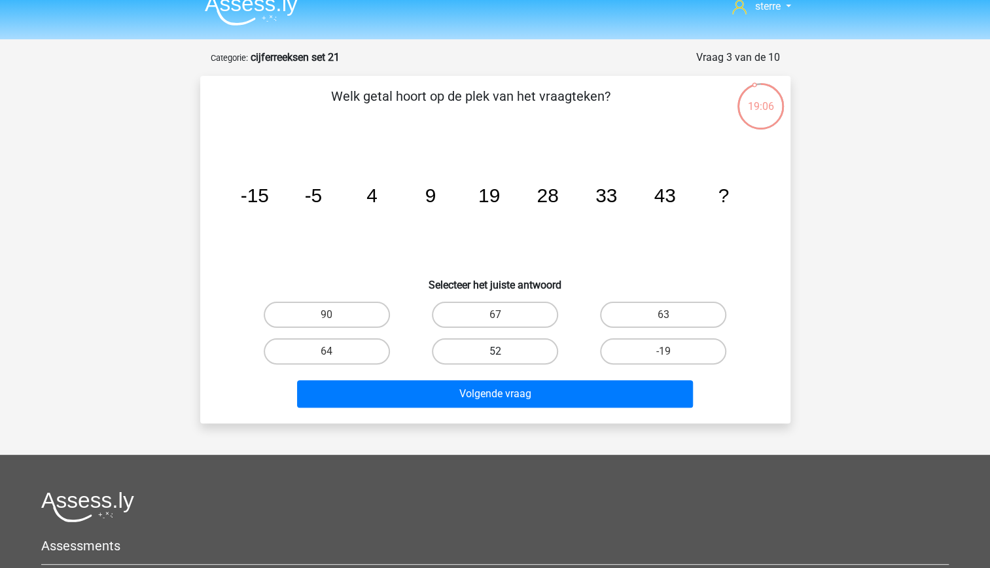
click at [496, 347] on label "52" at bounding box center [495, 351] width 126 height 26
click at [496, 351] on input "52" at bounding box center [499, 355] width 9 height 9
radio input "true"
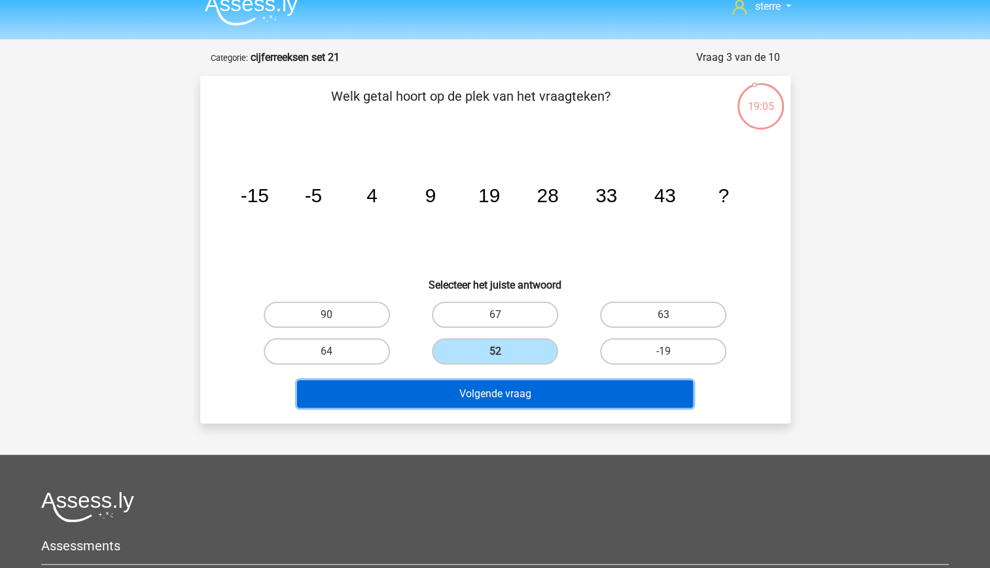
click at [508, 394] on button "Volgende vraag" at bounding box center [495, 393] width 396 height 27
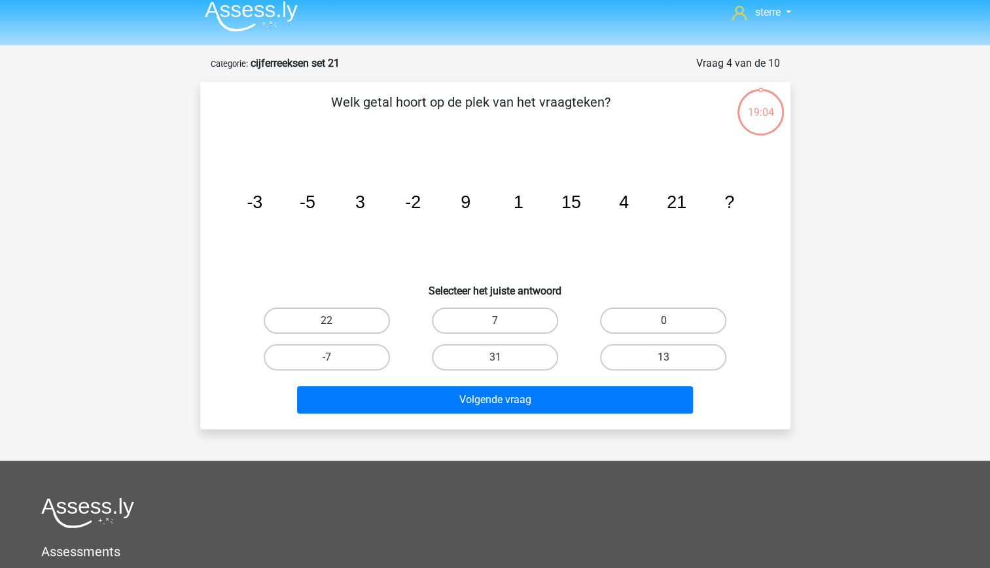
scroll to position [9, 0]
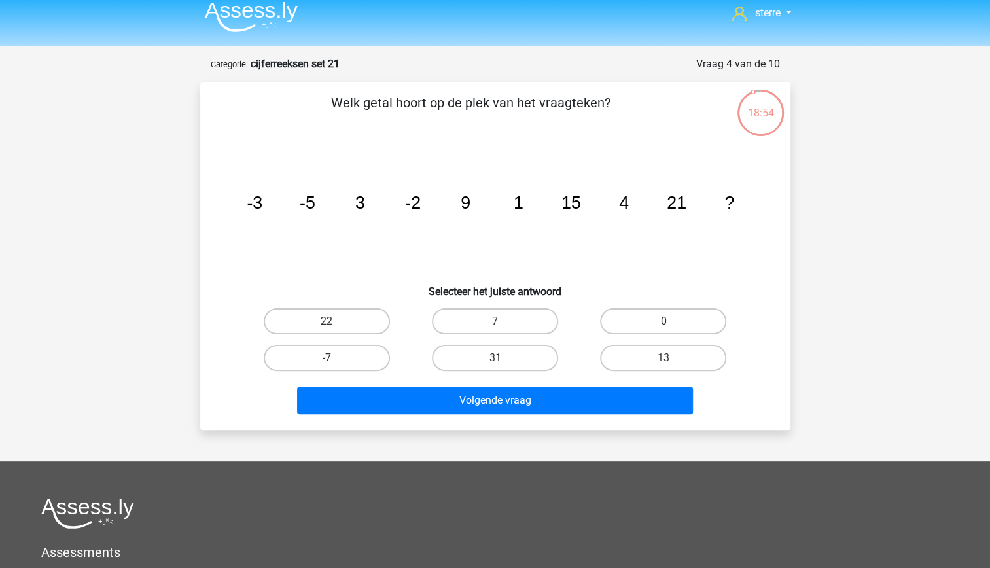
click at [469, 208] on tspan "9" at bounding box center [466, 203] width 10 height 20
click at [468, 204] on tspan "9" at bounding box center [466, 203] width 10 height 20
click at [531, 202] on icon "image/svg+xml -3 -5 3 -2 9 1 15 4 21 ?" at bounding box center [495, 209] width 527 height 132
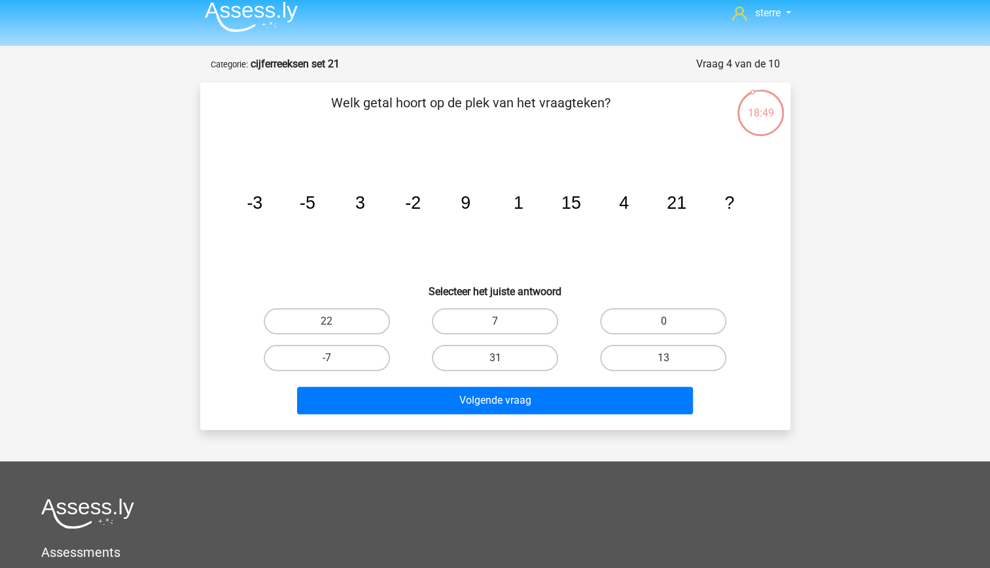
click at [531, 202] on icon "image/svg+xml -3 -5 3 -2 9 1 15 4 21 ?" at bounding box center [495, 209] width 527 height 132
drag, startPoint x: 531, startPoint y: 202, endPoint x: 529, endPoint y: 217, distance: 14.6
click at [529, 217] on icon "image/svg+xml -3 -5 3 -2 9 1 15 4 21 ?" at bounding box center [495, 209] width 527 height 132
click at [491, 217] on icon "image/svg+xml -3 -5 3 -2 9 1 15 4 21 ?" at bounding box center [495, 209] width 527 height 132
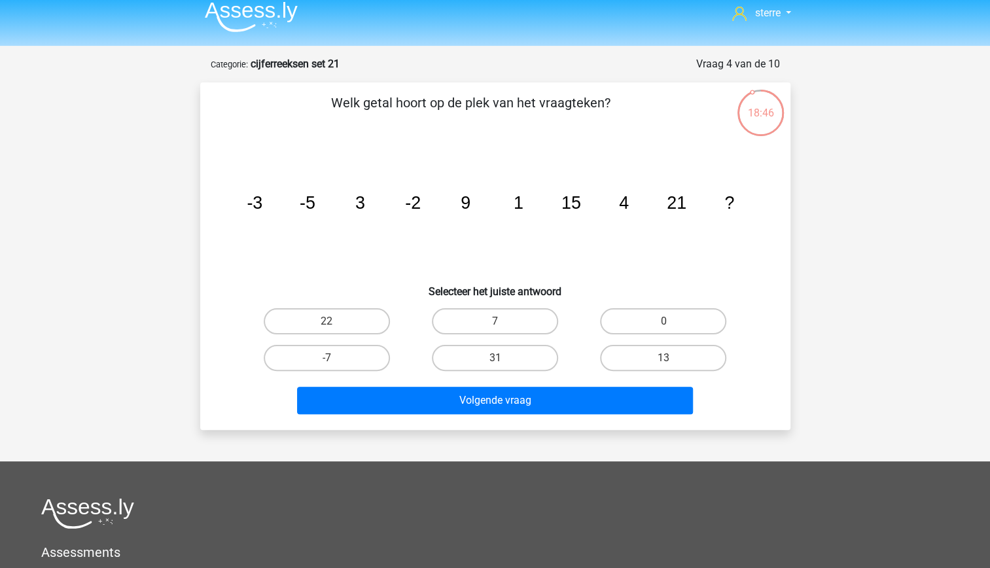
click at [520, 205] on tspan "1" at bounding box center [518, 203] width 10 height 20
click at [630, 206] on icon "image/svg+xml -3 -5 3 -2 9 1 15 4 21 ?" at bounding box center [495, 209] width 527 height 132
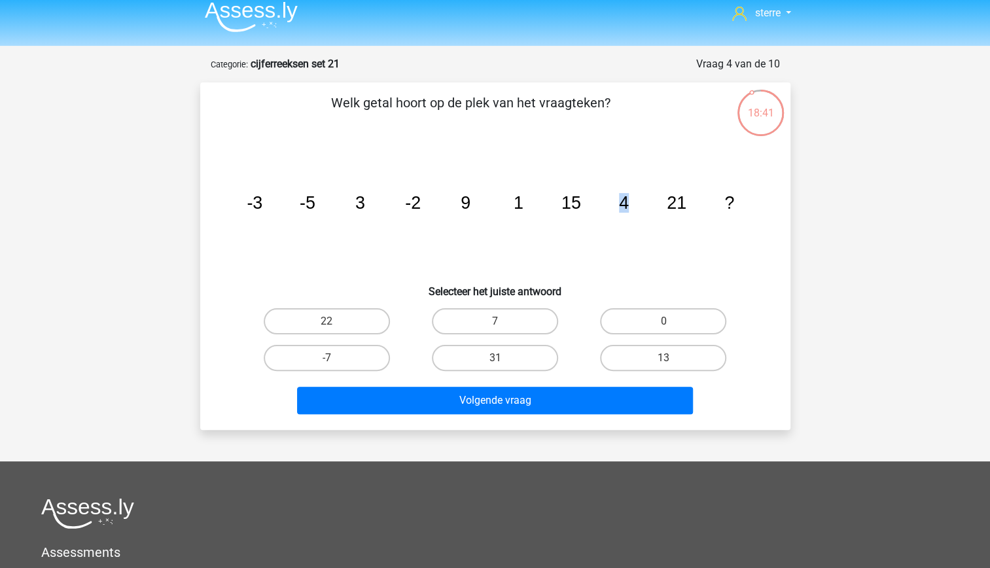
drag, startPoint x: 630, startPoint y: 206, endPoint x: 623, endPoint y: 222, distance: 17.0
click at [623, 222] on icon "image/svg+xml -3 -5 3 -2 9 1 15 4 21 ?" at bounding box center [495, 209] width 527 height 132
click at [597, 212] on icon "image/svg+xml -3 -5 3 -2 9 1 15 4 21 ?" at bounding box center [495, 209] width 527 height 132
click at [685, 206] on tspan "21" at bounding box center [677, 203] width 20 height 20
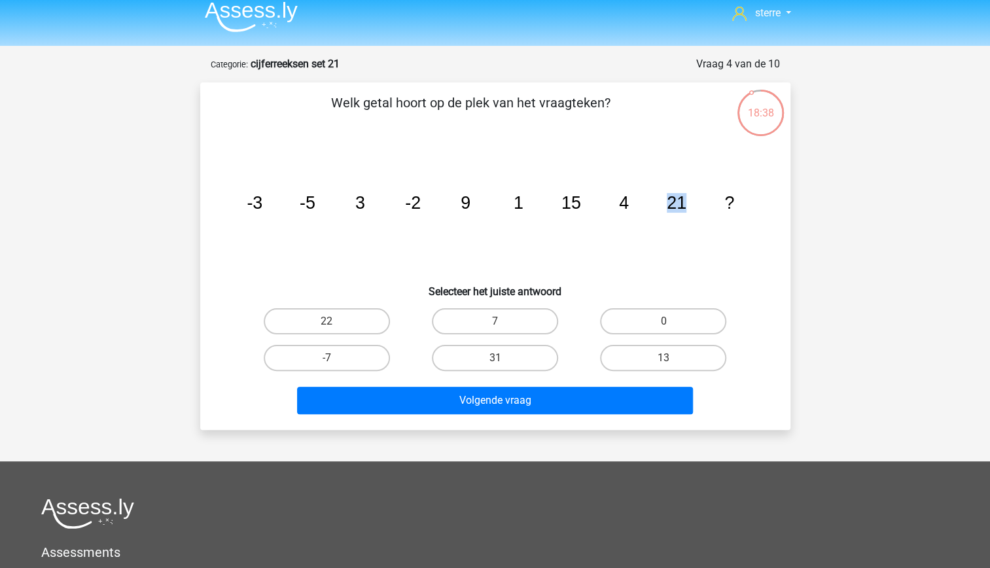
click at [685, 206] on tspan "21" at bounding box center [677, 203] width 20 height 20
drag, startPoint x: 685, startPoint y: 206, endPoint x: 665, endPoint y: 248, distance: 46.5
click at [665, 248] on icon "image/svg+xml -3 -5 3 -2 9 1 15 4 21 ?" at bounding box center [495, 209] width 527 height 132
click at [616, 226] on icon "image/svg+xml -3 -5 3 -2 9 1 15 4 21 ?" at bounding box center [495, 209] width 527 height 132
click at [653, 359] on label "13" at bounding box center [663, 358] width 126 height 26
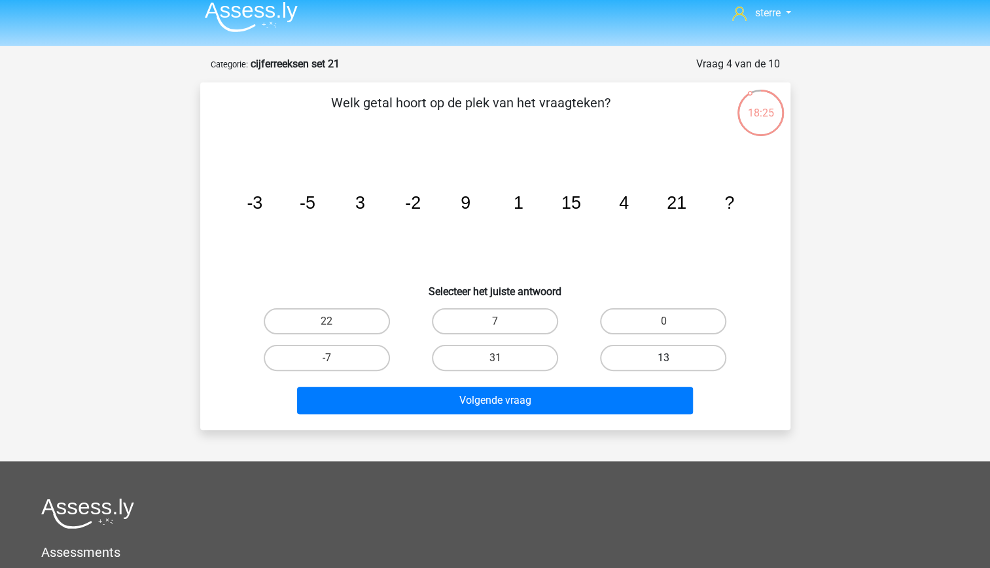
click at [664, 359] on input "13" at bounding box center [668, 362] width 9 height 9
radio input "true"
click at [498, 326] on input "7" at bounding box center [499, 325] width 9 height 9
radio input "true"
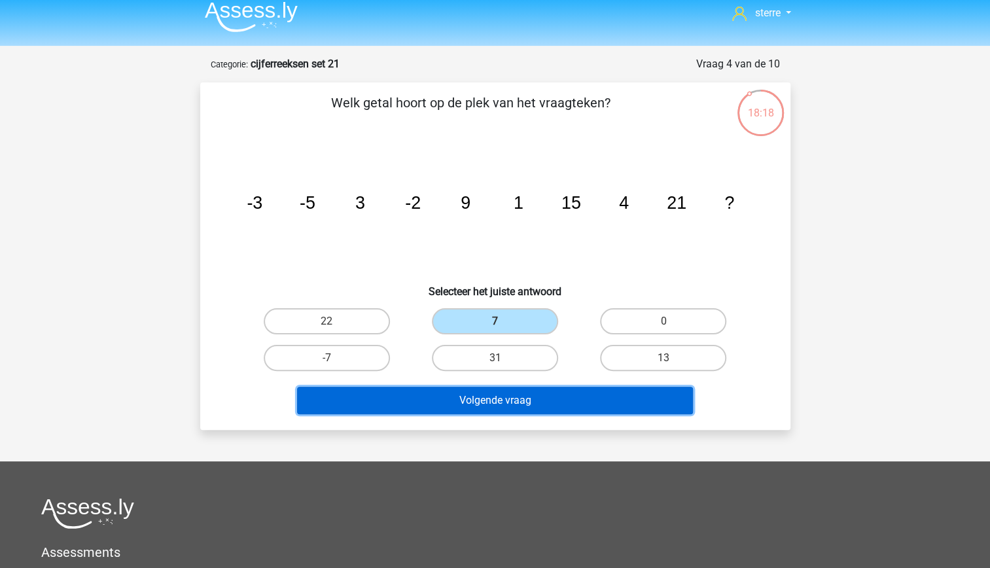
click at [527, 410] on button "Volgende vraag" at bounding box center [495, 400] width 396 height 27
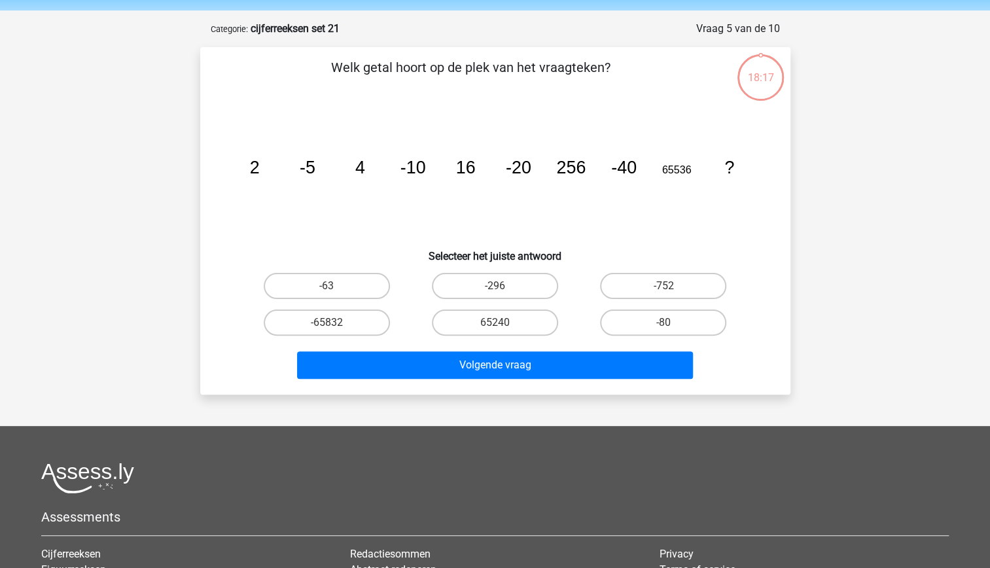
scroll to position [14, 0]
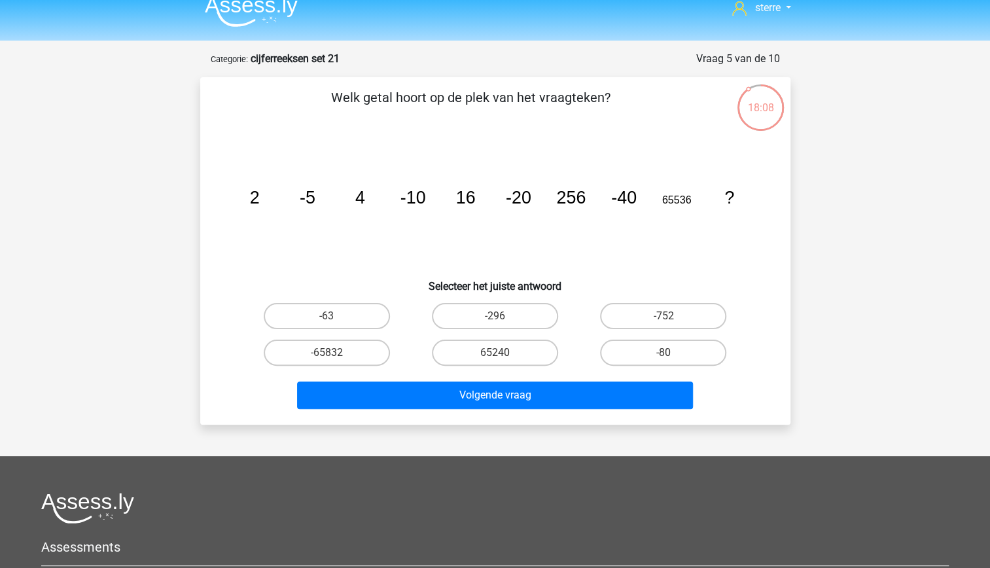
click at [473, 200] on tspan "16" at bounding box center [465, 198] width 20 height 20
drag, startPoint x: 473, startPoint y: 200, endPoint x: 478, endPoint y: 226, distance: 26.7
click at [478, 226] on icon "image/svg+xml 2 -5 4 -10 16 -20 256 -40 65536 ?" at bounding box center [495, 203] width 527 height 132
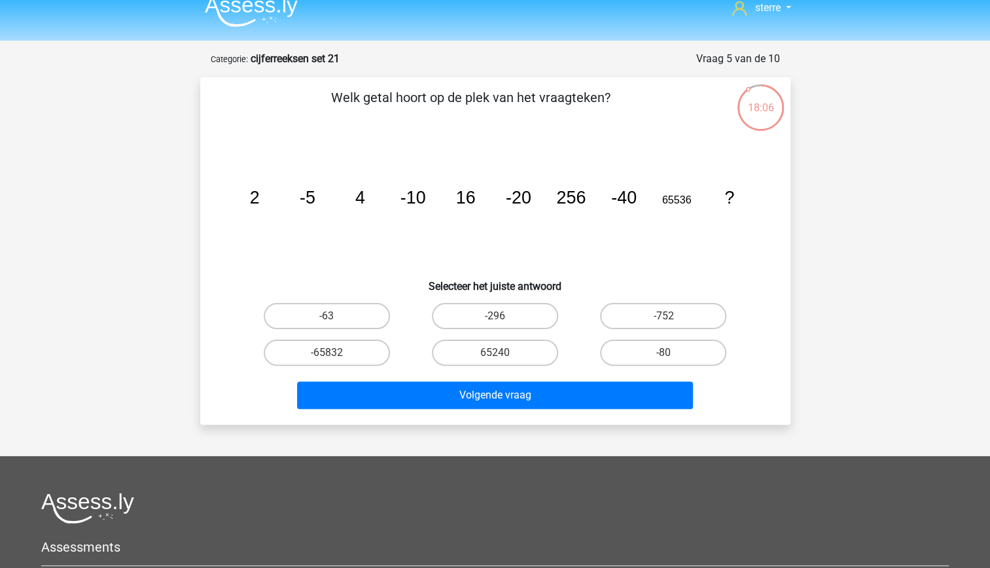
click at [418, 209] on icon "image/svg+xml 2 -5 4 -10 16 -20 256 -40 65536 ?" at bounding box center [495, 203] width 527 height 132
click at [521, 201] on tspan "-20" at bounding box center [518, 198] width 26 height 20
drag, startPoint x: 521, startPoint y: 201, endPoint x: 509, endPoint y: 198, distance: 12.1
click at [509, 198] on tspan "-20" at bounding box center [518, 198] width 26 height 20
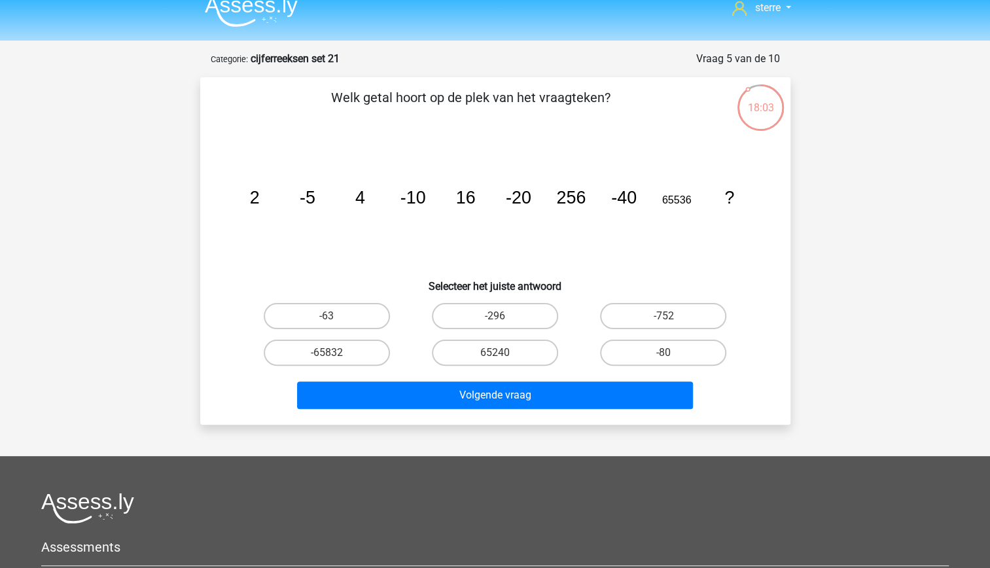
click at [425, 195] on tspan "-10" at bounding box center [413, 198] width 26 height 20
click at [666, 345] on label "-80" at bounding box center [663, 353] width 126 height 26
click at [666, 353] on input "-80" at bounding box center [668, 357] width 9 height 9
radio input "true"
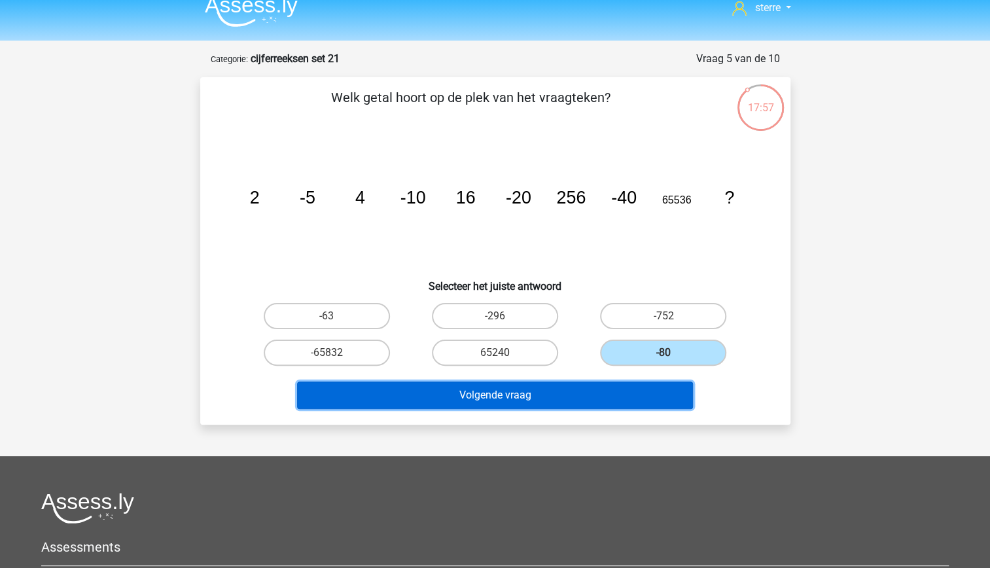
click at [630, 393] on button "Volgende vraag" at bounding box center [495, 395] width 396 height 27
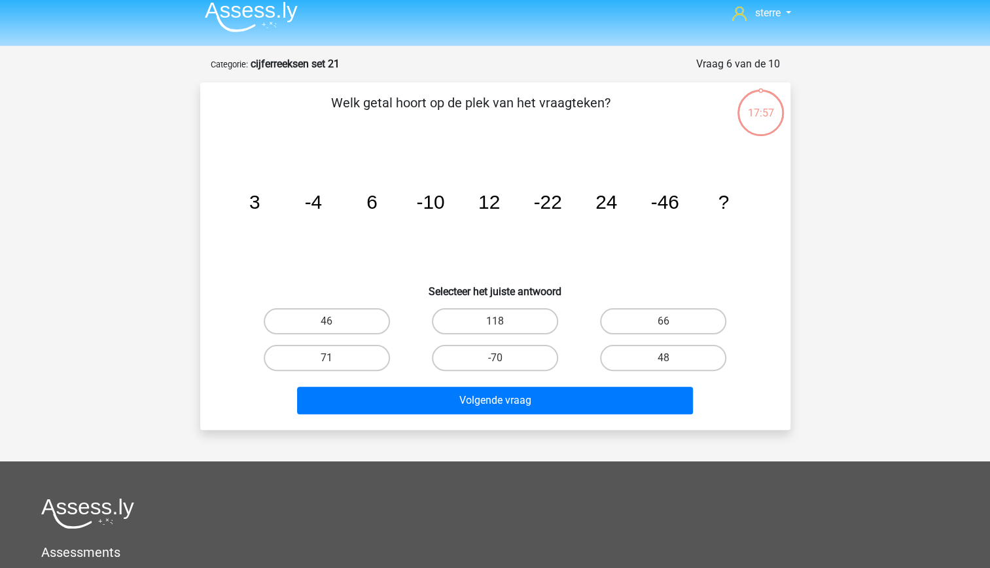
scroll to position [9, 0]
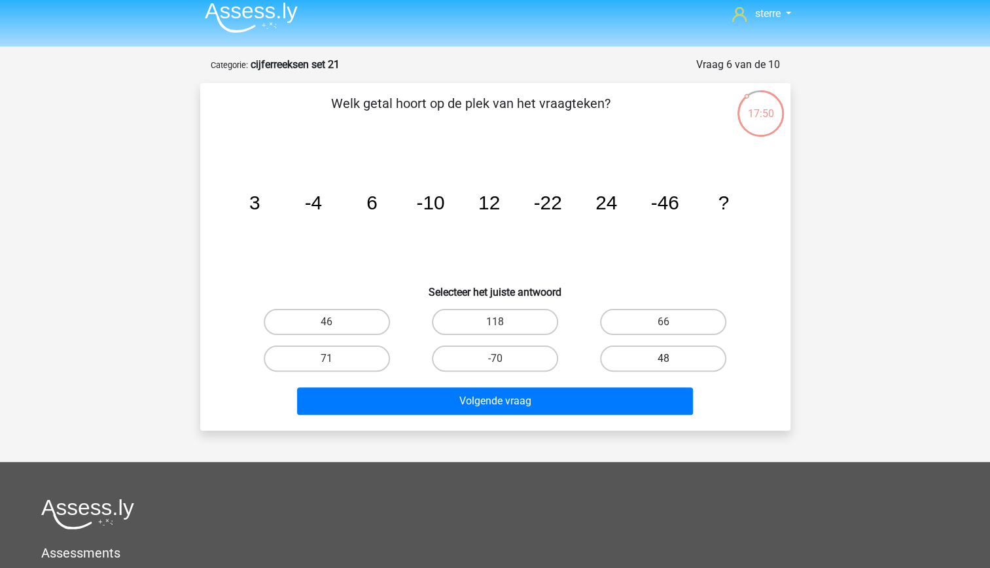
click at [689, 365] on label "48" at bounding box center [663, 359] width 126 height 26
click at [672, 365] on input "48" at bounding box center [668, 363] width 9 height 9
radio input "true"
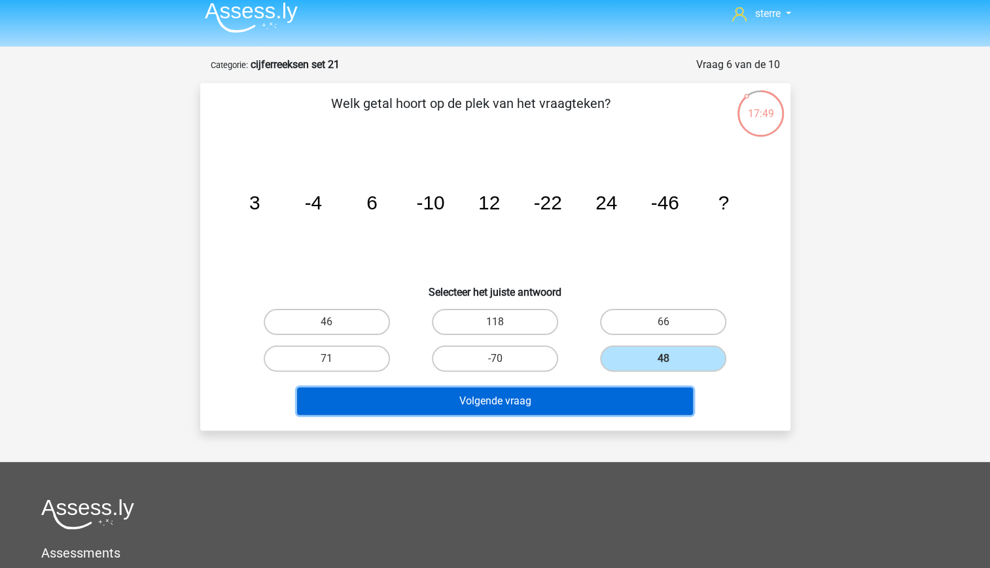
click at [660, 393] on button "Volgende vraag" at bounding box center [495, 400] width 396 height 27
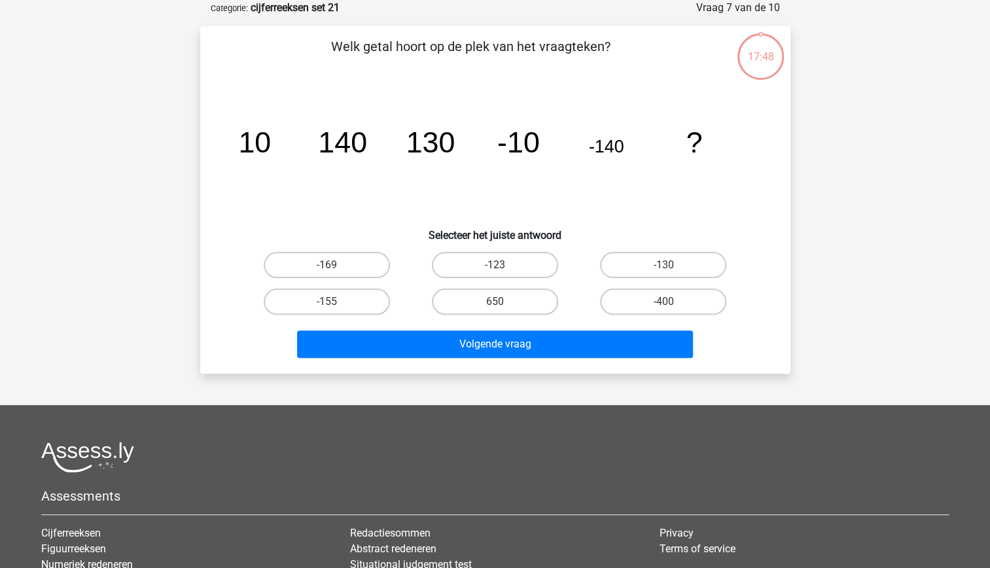
scroll to position [26, 0]
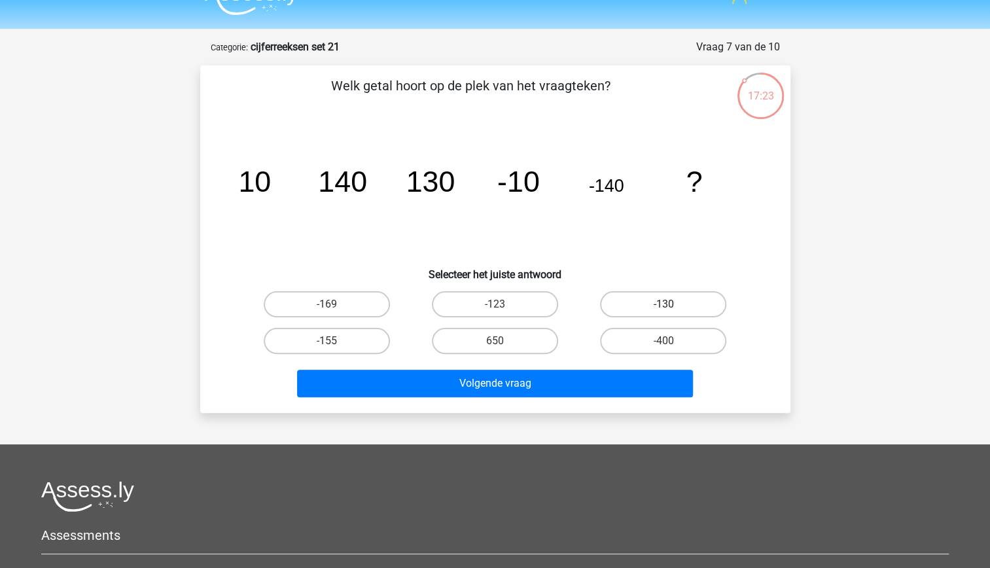
click at [673, 312] on label "-130" at bounding box center [663, 304] width 126 height 26
click at [672, 312] on input "-130" at bounding box center [668, 308] width 9 height 9
radio input "true"
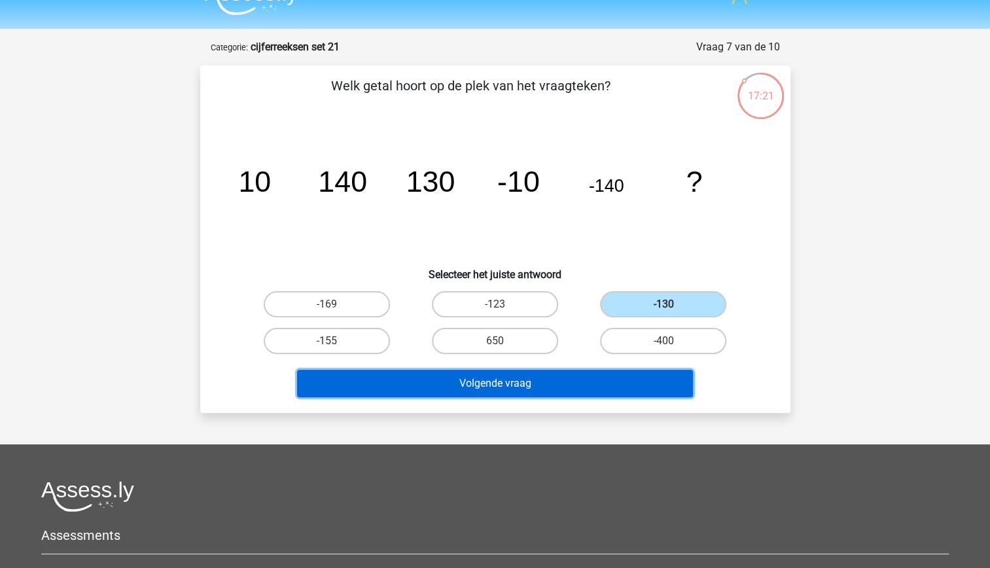
click at [647, 378] on button "Volgende vraag" at bounding box center [495, 383] width 396 height 27
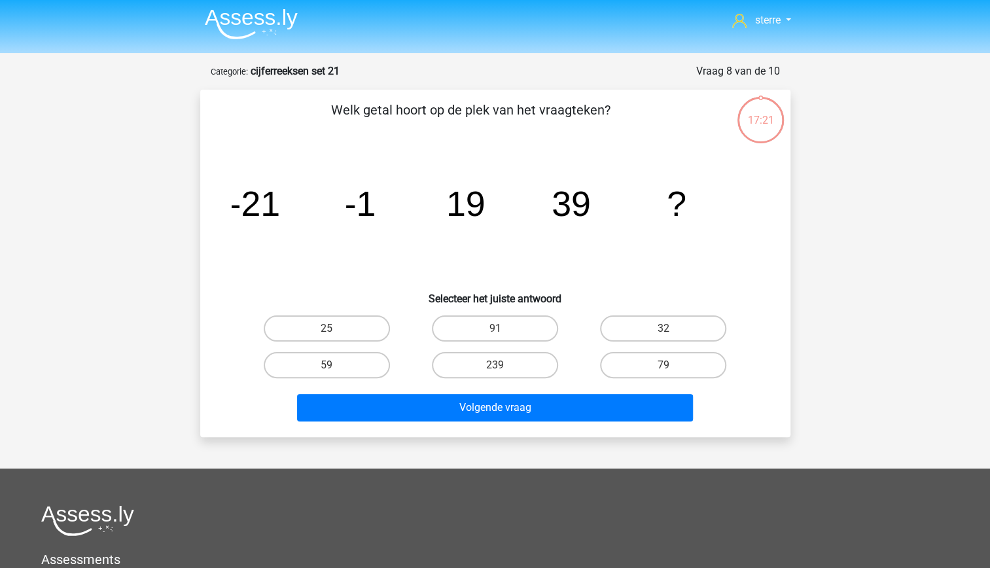
scroll to position [1, 0]
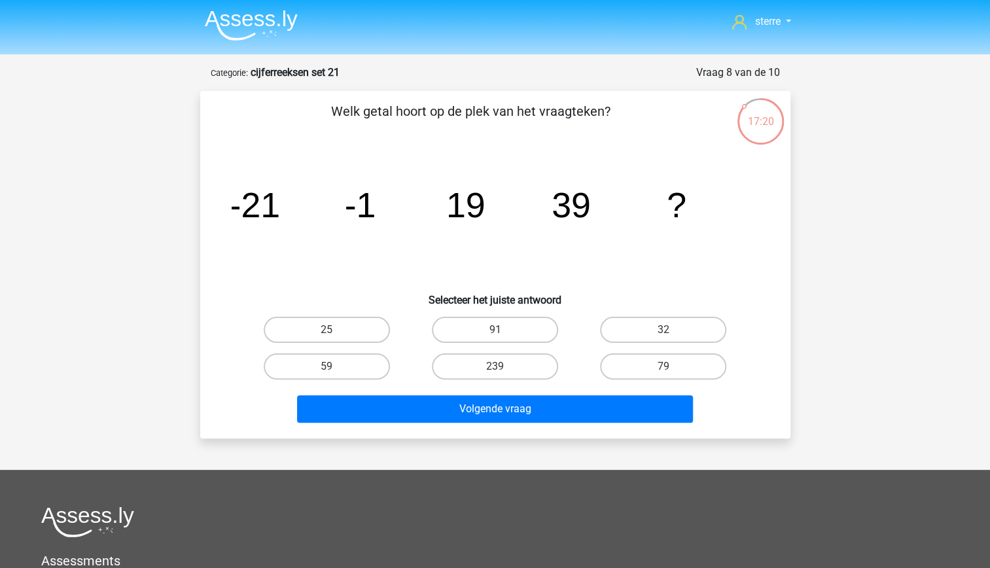
click at [308, 186] on icon "image/svg+xml -21 -1 19 39 ?" at bounding box center [495, 217] width 527 height 132
click at [369, 364] on label "59" at bounding box center [327, 366] width 126 height 26
click at [335, 366] on input "59" at bounding box center [331, 370] width 9 height 9
radio input "true"
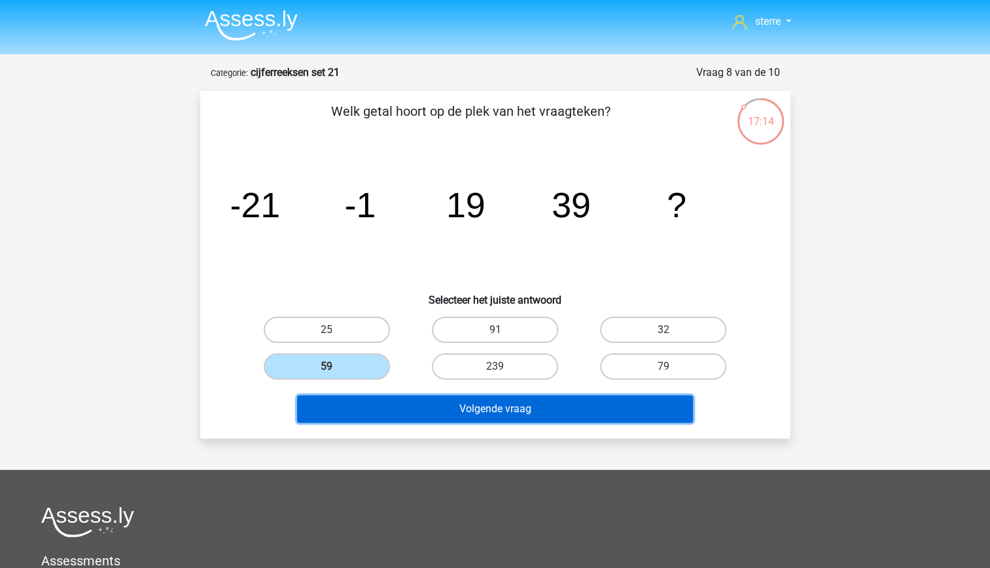
click at [437, 416] on button "Volgende vraag" at bounding box center [495, 408] width 396 height 27
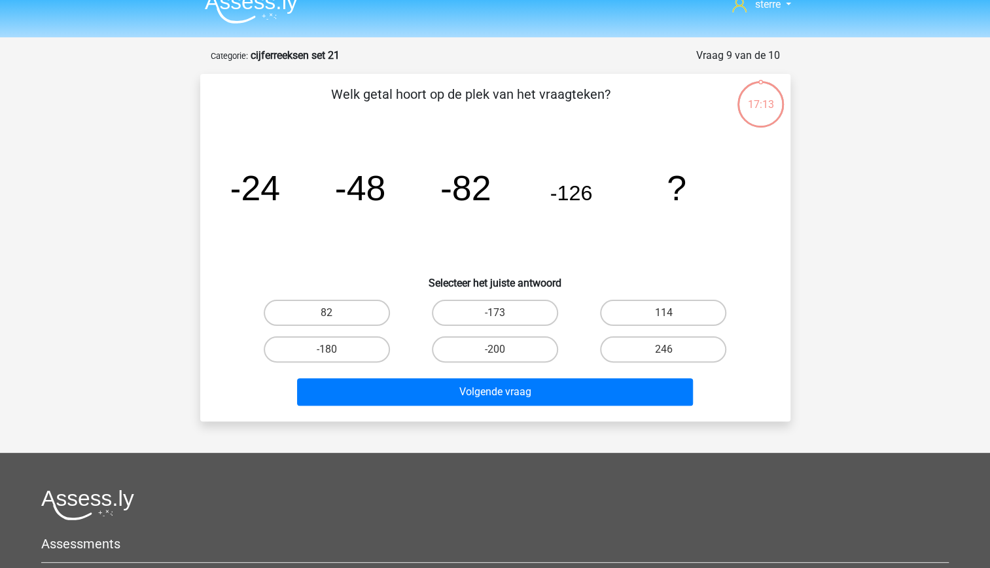
scroll to position [17, 0]
click at [636, 353] on label "246" at bounding box center [663, 350] width 126 height 26
click at [664, 353] on input "246" at bounding box center [668, 354] width 9 height 9
radio input "true"
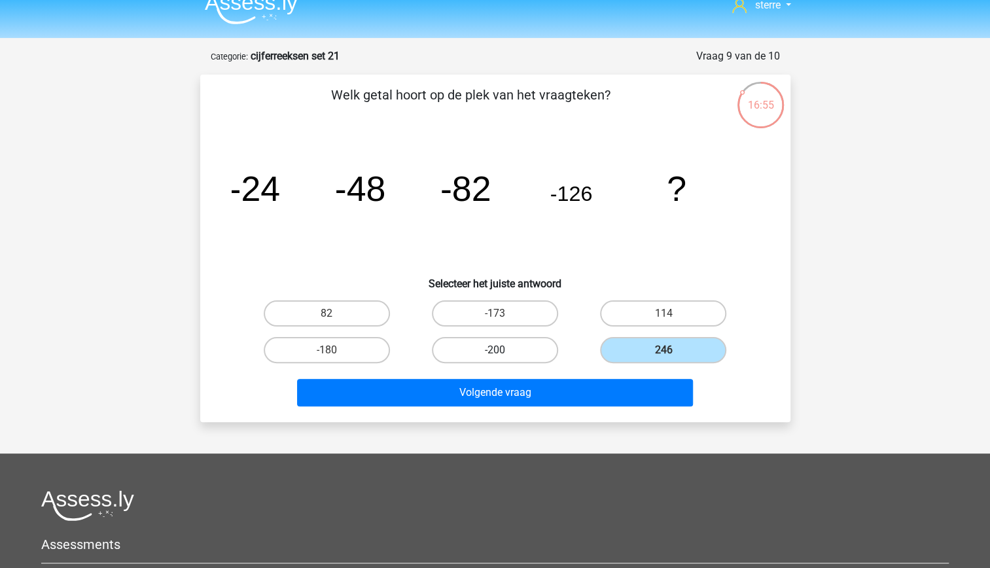
click at [486, 351] on label "-200" at bounding box center [495, 350] width 126 height 26
click at [495, 351] on input "-200" at bounding box center [499, 354] width 9 height 9
radio input "true"
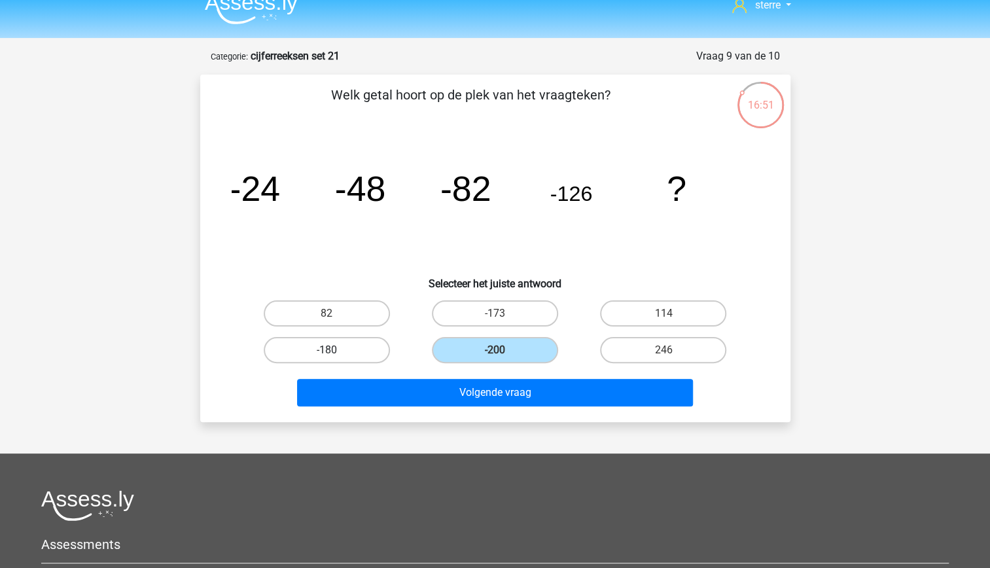
click at [356, 353] on label "-180" at bounding box center [327, 350] width 126 height 26
click at [335, 353] on input "-180" at bounding box center [331, 354] width 9 height 9
radio input "true"
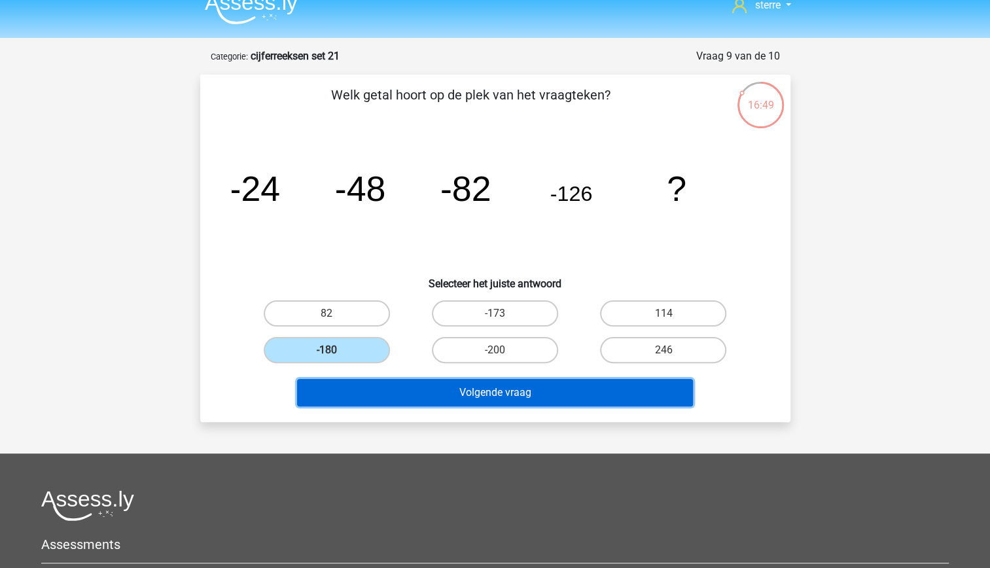
click at [495, 395] on button "Volgende vraag" at bounding box center [495, 392] width 396 height 27
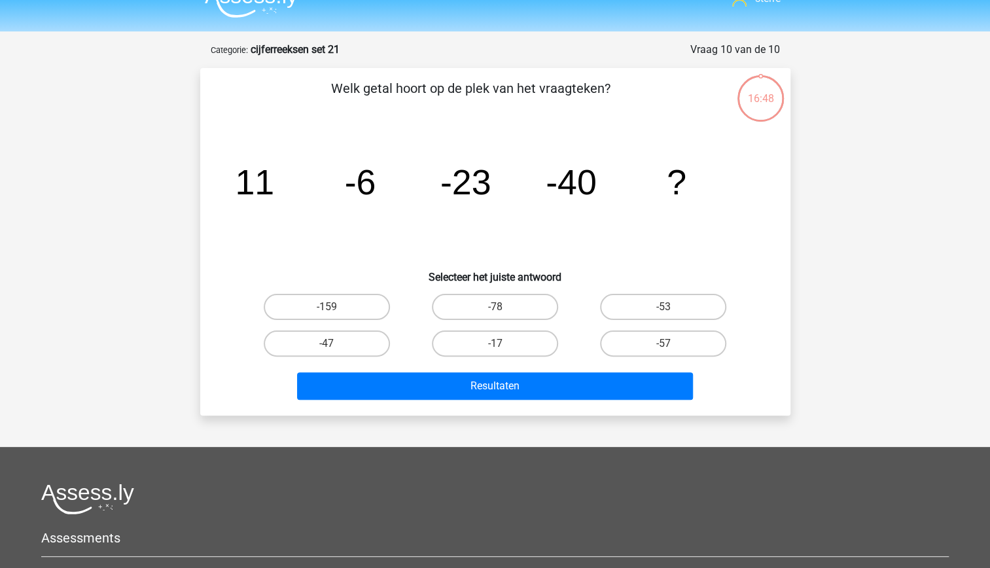
scroll to position [20, 0]
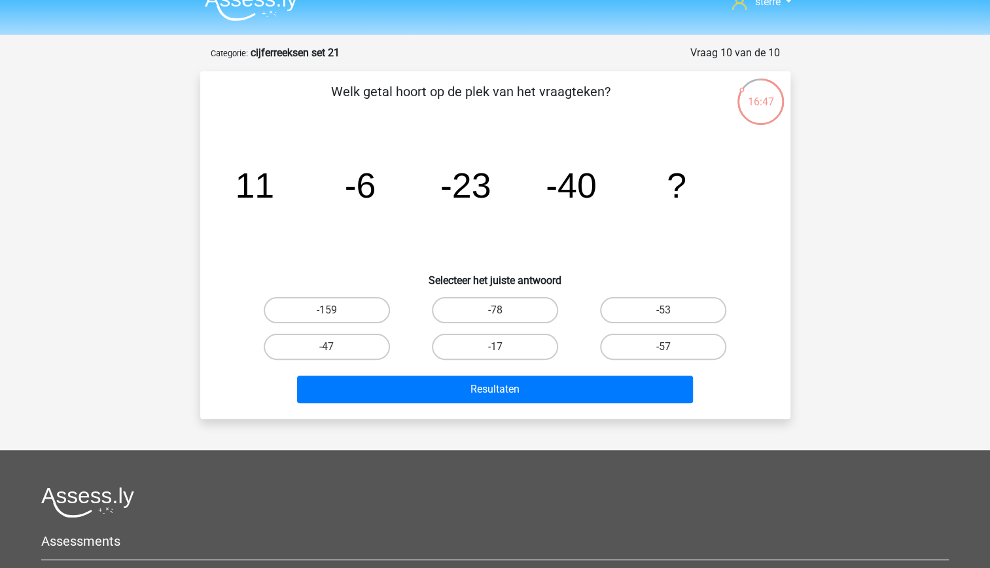
click at [293, 178] on icon "image/svg+xml 11 -6 -23 -40 ?" at bounding box center [495, 198] width 527 height 132
drag, startPoint x: 293, startPoint y: 178, endPoint x: 351, endPoint y: 241, distance: 85.7
click at [351, 241] on icon "image/svg+xml 11 -6 -23 -40 ?" at bounding box center [495, 198] width 527 height 132
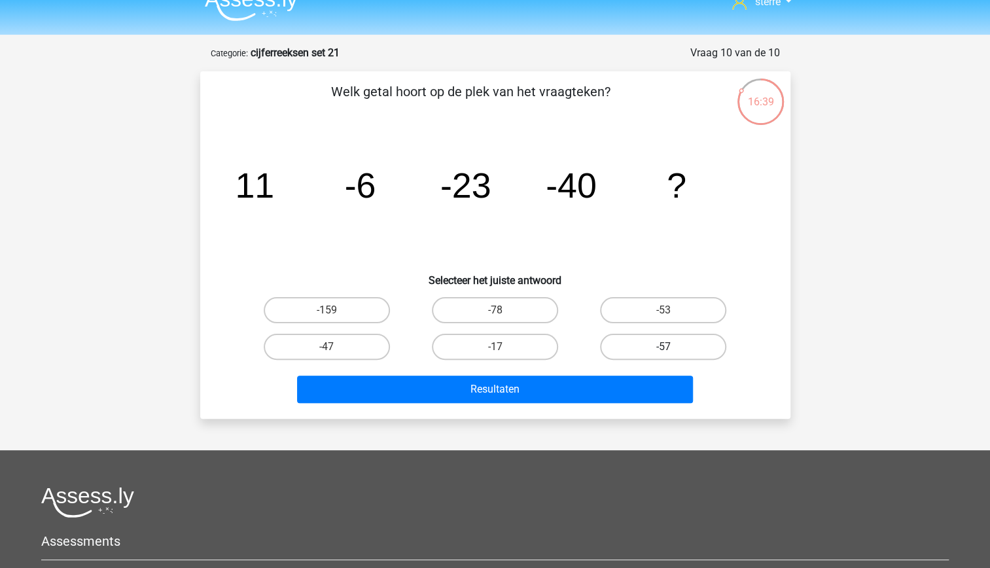
click at [694, 350] on label "-57" at bounding box center [663, 347] width 126 height 26
click at [672, 350] on input "-57" at bounding box center [668, 351] width 9 height 9
radio input "true"
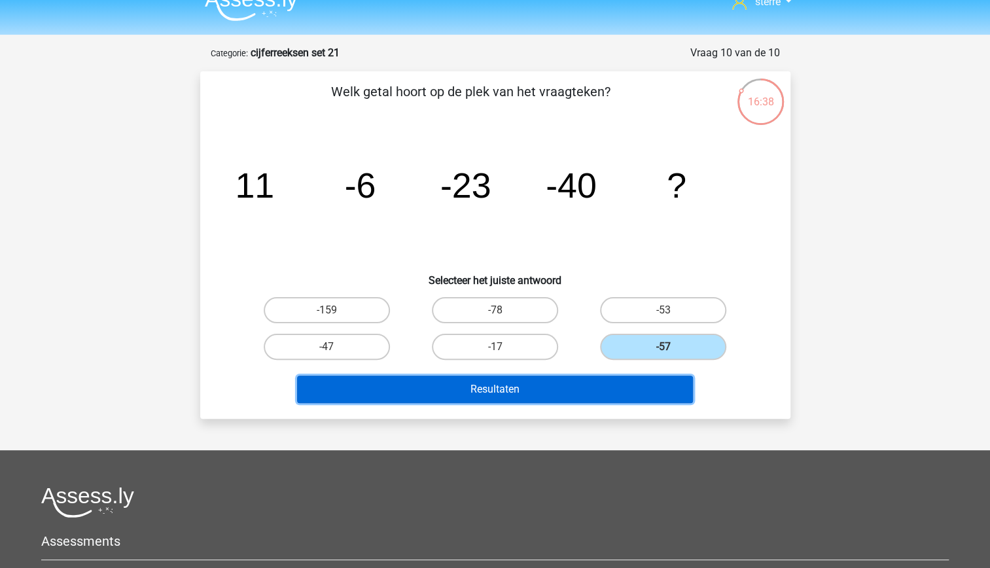
click at [639, 392] on button "Resultaten" at bounding box center [495, 389] width 396 height 27
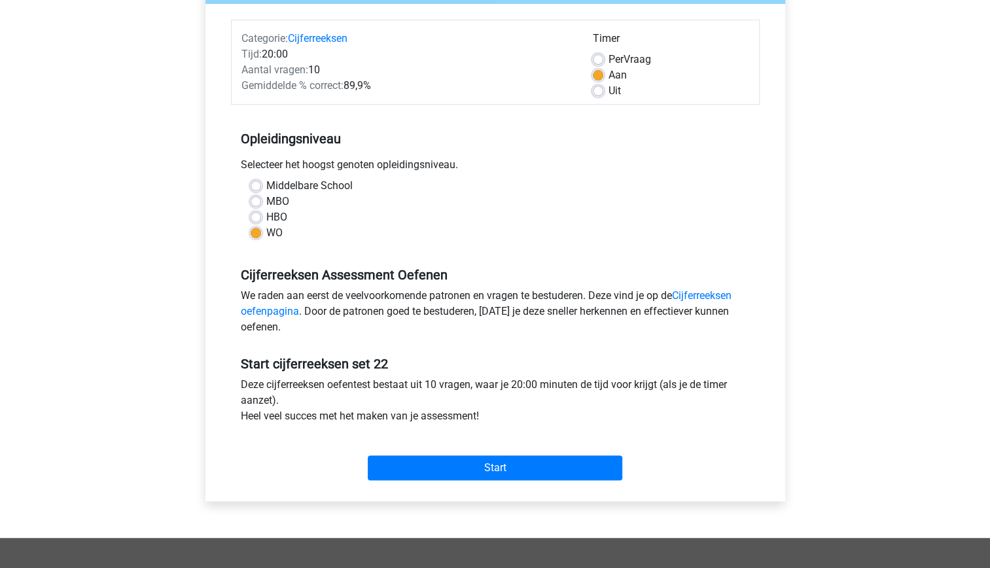
scroll to position [162, 0]
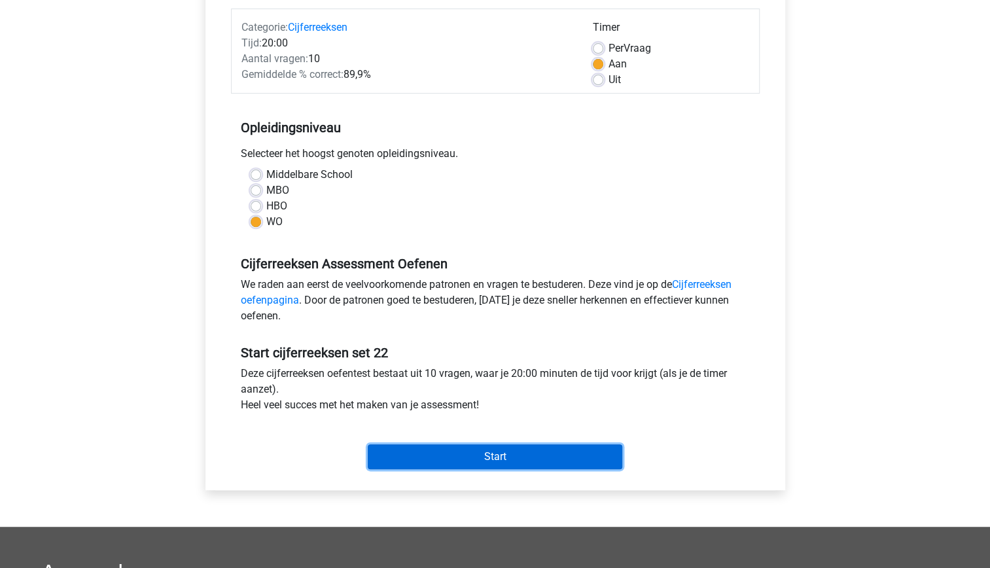
click at [542, 457] on input "Start" at bounding box center [495, 456] width 255 height 25
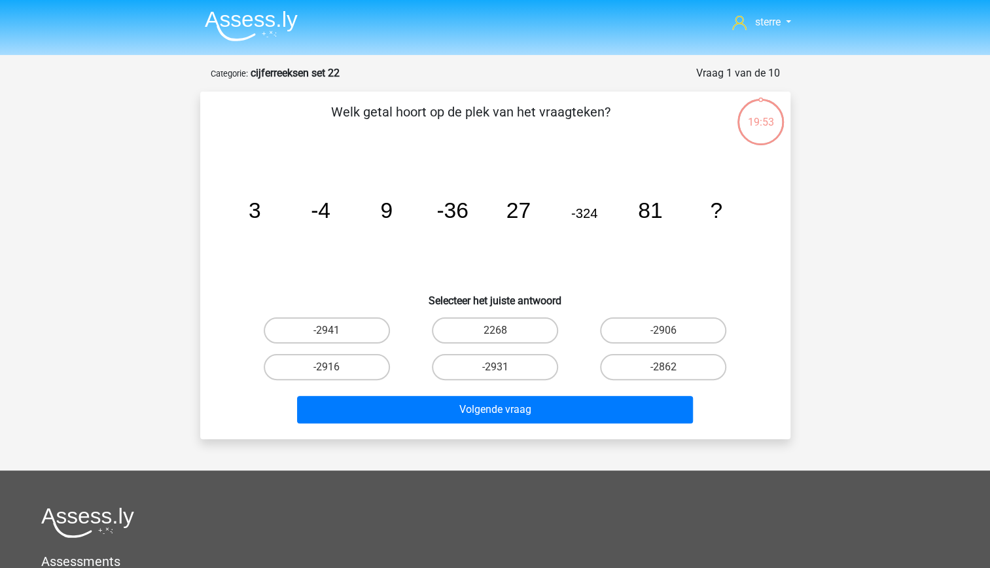
click at [392, 213] on tspan "9" at bounding box center [386, 210] width 12 height 24
click at [457, 221] on tspan "-36" at bounding box center [453, 210] width 32 height 24
drag, startPoint x: 457, startPoint y: 221, endPoint x: 425, endPoint y: 221, distance: 31.4
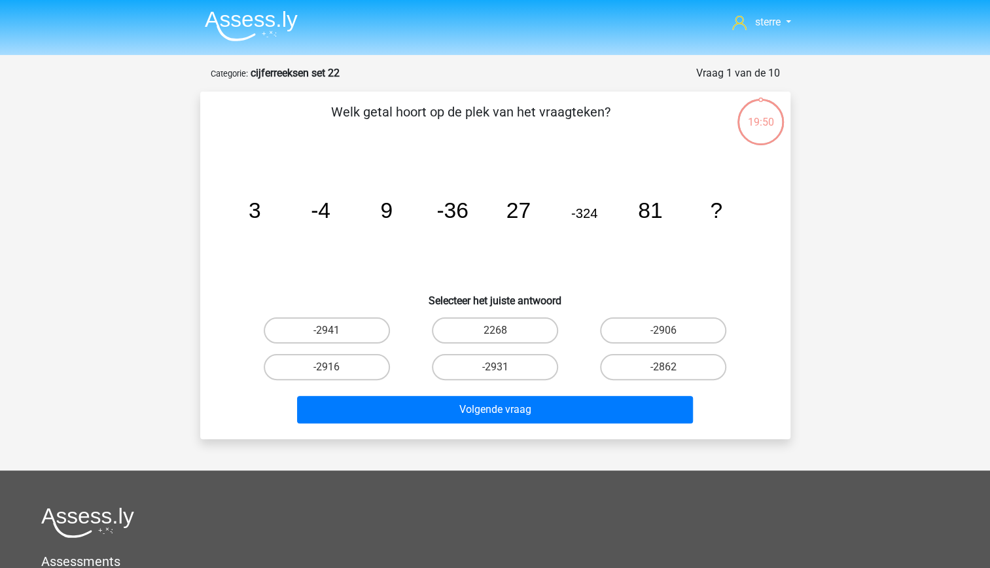
click at [425, 221] on icon "image/svg+xml 3 -4 9 -36 27 -324 81 ?" at bounding box center [495, 218] width 527 height 132
click at [590, 212] on tspan "-324" at bounding box center [584, 213] width 26 height 14
drag, startPoint x: 590, startPoint y: 212, endPoint x: 563, endPoint y: 224, distance: 29.9
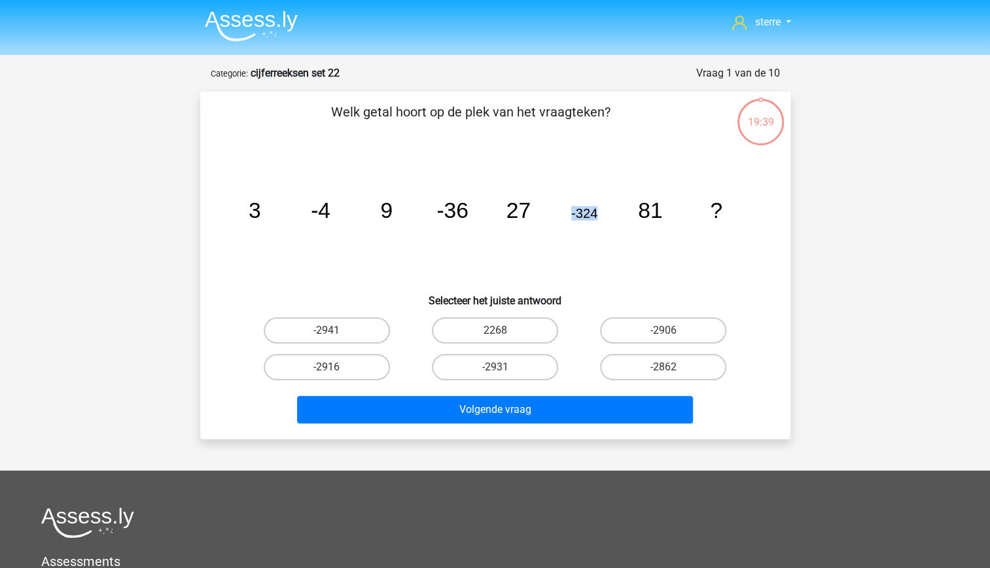
click at [563, 224] on icon "image/svg+xml 3 -4 9 -36 27 -324 81 ?" at bounding box center [495, 218] width 527 height 132
click at [592, 212] on tspan "-324" at bounding box center [584, 213] width 26 height 14
drag, startPoint x: 592, startPoint y: 212, endPoint x: 525, endPoint y: 221, distance: 67.4
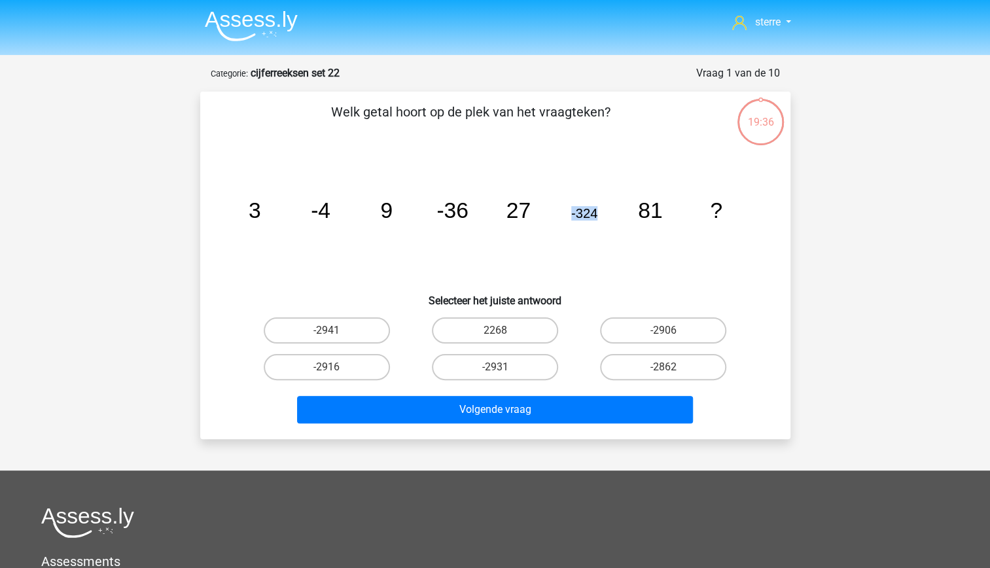
click at [525, 221] on tspan "27" at bounding box center [518, 210] width 24 height 24
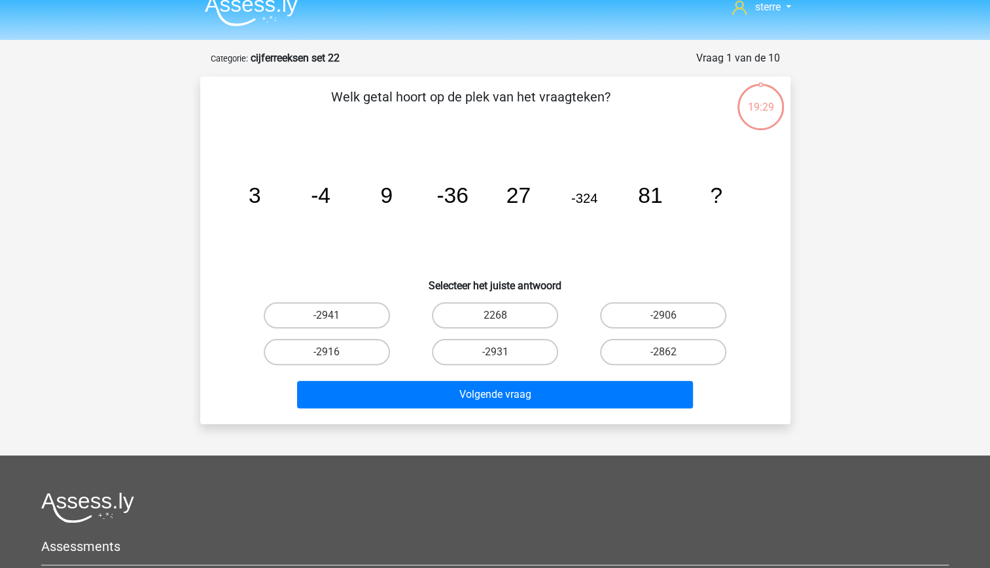
scroll to position [20, 0]
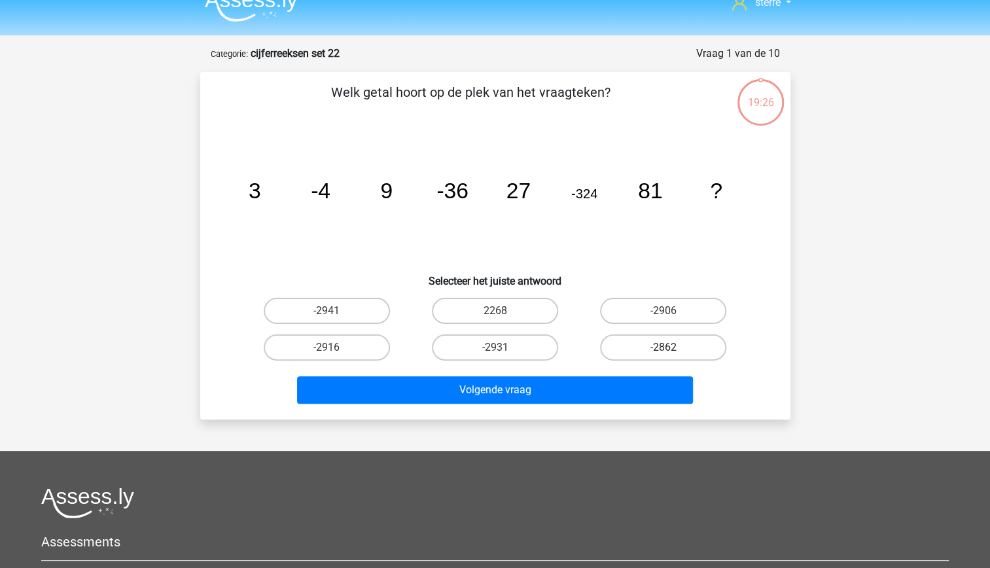
click at [680, 352] on label "-2862" at bounding box center [663, 347] width 126 height 26
click at [672, 352] on input "-2862" at bounding box center [668, 352] width 9 height 9
radio input "true"
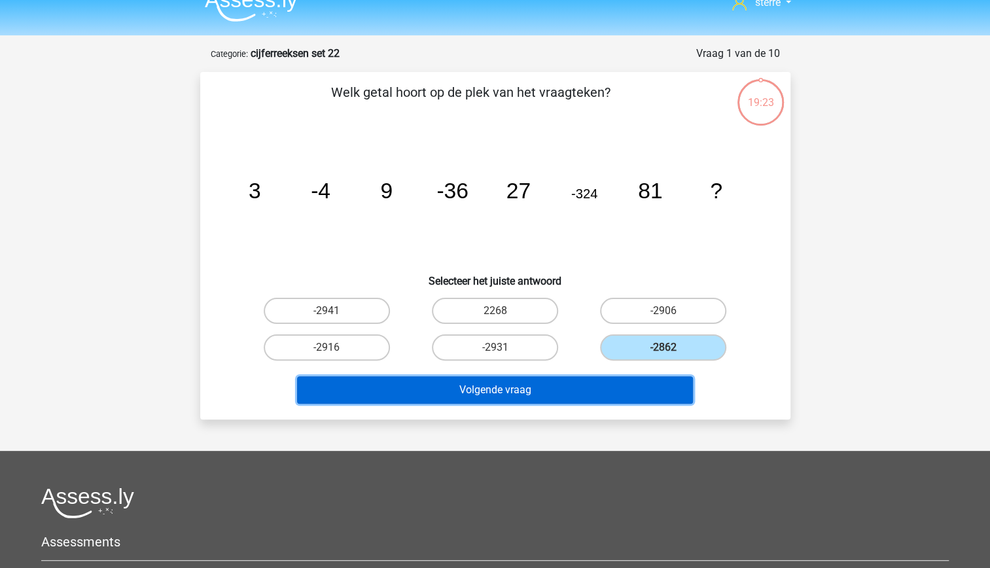
click at [622, 387] on button "Volgende vraag" at bounding box center [495, 389] width 396 height 27
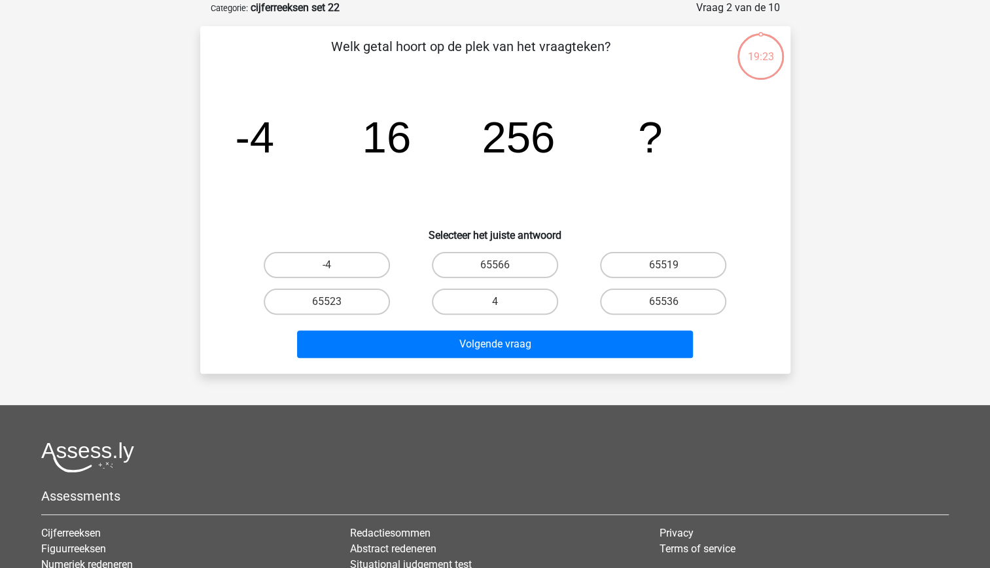
scroll to position [0, 0]
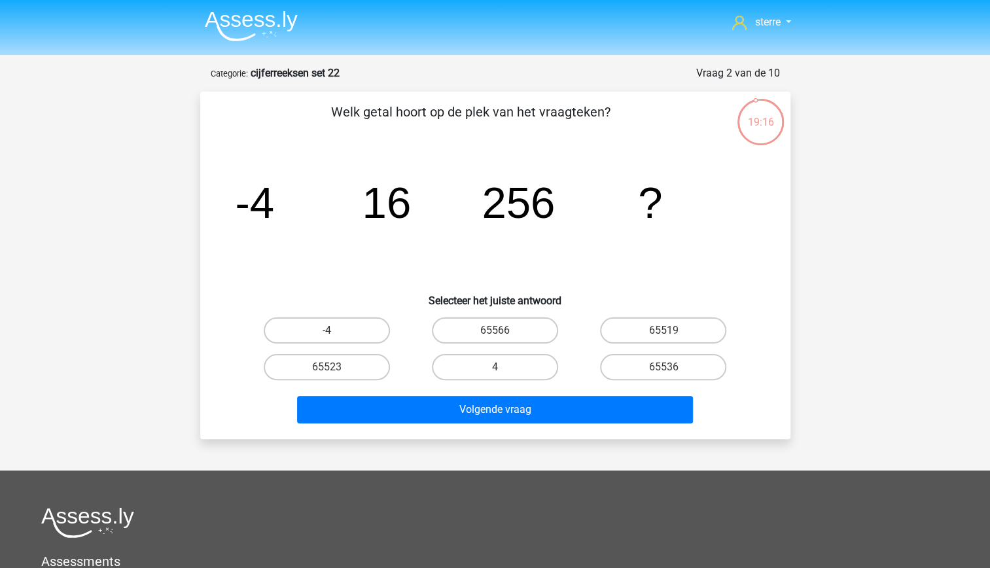
click at [547, 210] on tspan "256" at bounding box center [518, 202] width 73 height 49
drag, startPoint x: 547, startPoint y: 210, endPoint x: 497, endPoint y: 240, distance: 58.4
click at [497, 240] on icon "image/svg+xml -4 16 256 ?" at bounding box center [495, 218] width 527 height 132
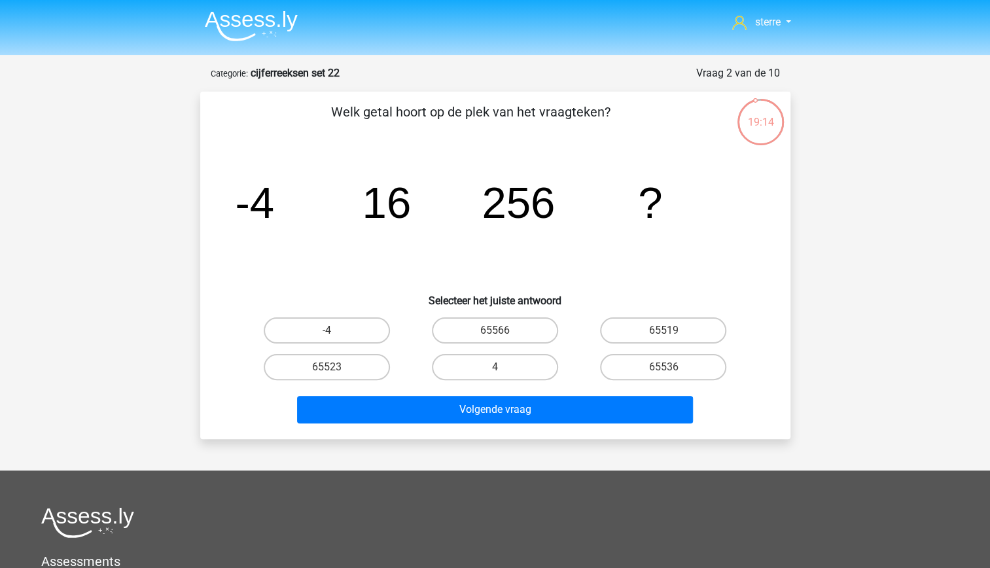
click at [430, 209] on icon "image/svg+xml -4 16 256 ?" at bounding box center [495, 218] width 527 height 132
click at [483, 219] on tspan "256" at bounding box center [518, 202] width 73 height 49
drag, startPoint x: 483, startPoint y: 219, endPoint x: 450, endPoint y: 217, distance: 32.7
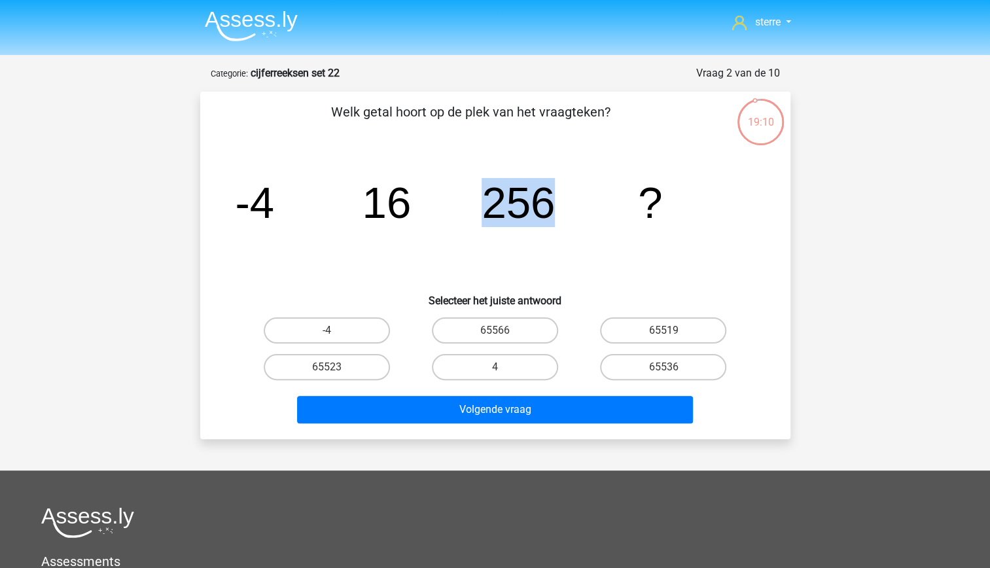
click at [450, 217] on icon "image/svg+xml -4 16 256 ?" at bounding box center [495, 218] width 527 height 132
click at [423, 166] on icon "image/svg+xml -4 16 256 ?" at bounding box center [495, 218] width 527 height 132
click at [674, 374] on label "65536" at bounding box center [663, 367] width 126 height 26
click at [672, 374] on input "65536" at bounding box center [668, 371] width 9 height 9
radio input "true"
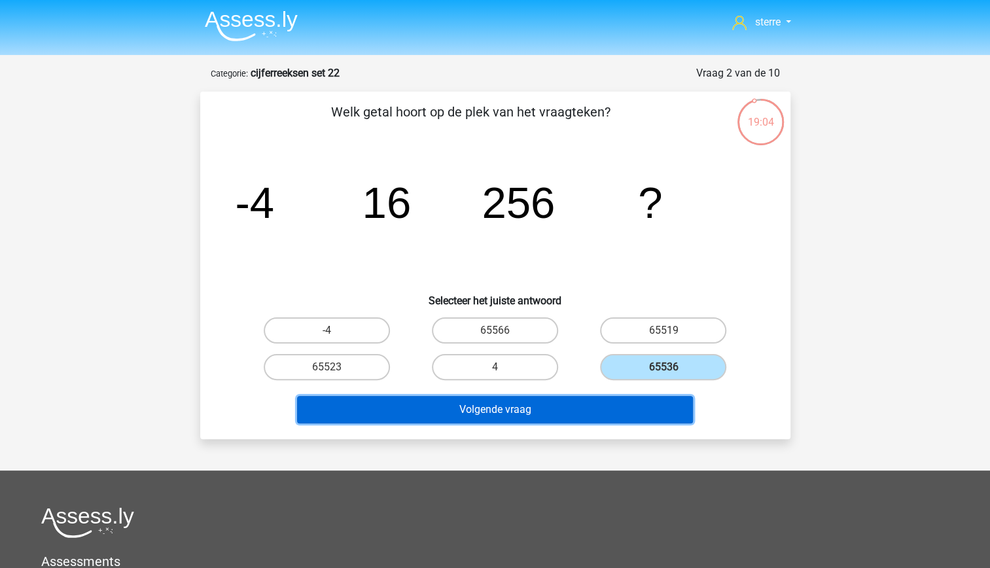
click at [635, 411] on button "Volgende vraag" at bounding box center [495, 409] width 396 height 27
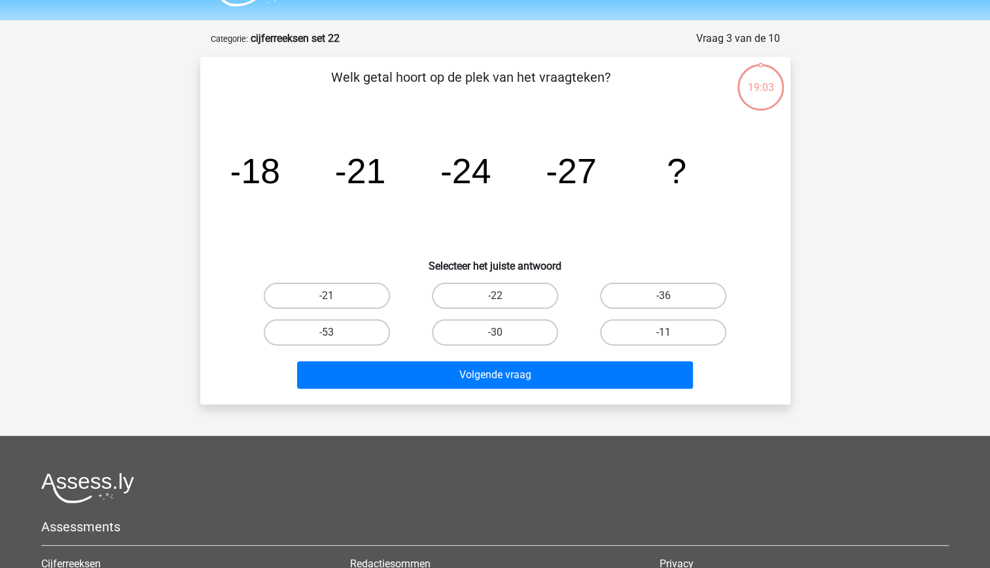
scroll to position [34, 0]
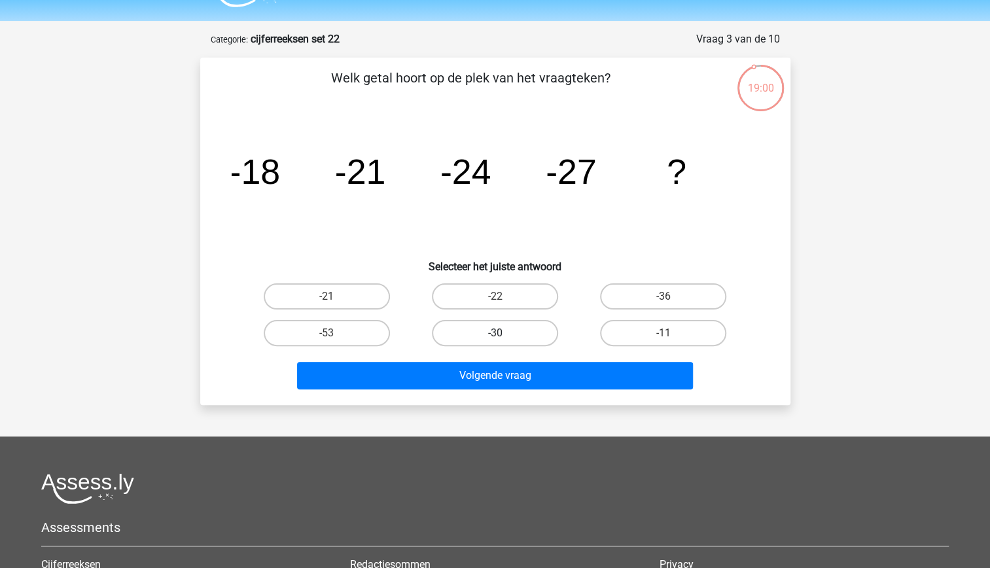
click at [530, 327] on label "-30" at bounding box center [495, 333] width 126 height 26
click at [503, 333] on input "-30" at bounding box center [499, 337] width 9 height 9
radio input "true"
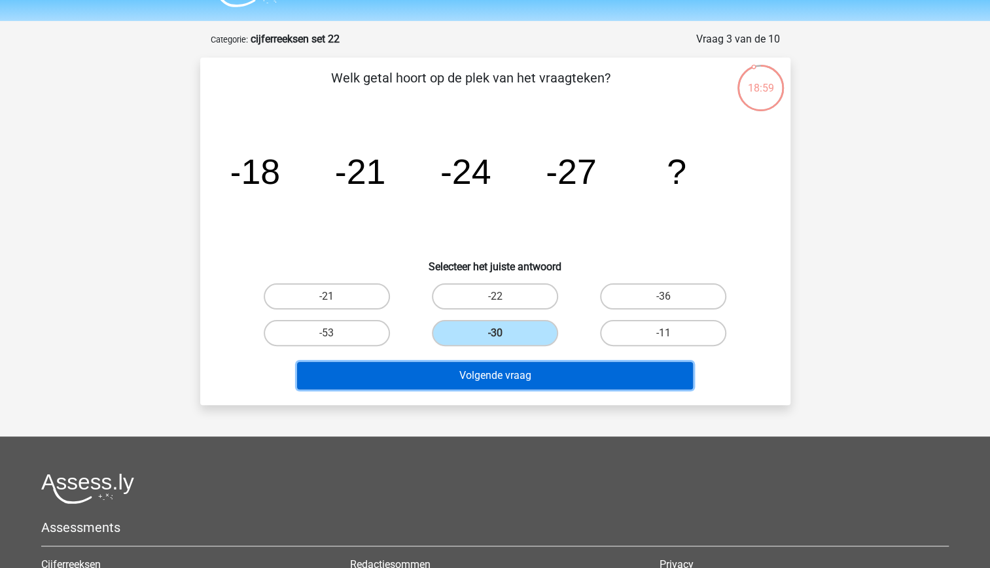
click at [551, 386] on button "Volgende vraag" at bounding box center [495, 375] width 396 height 27
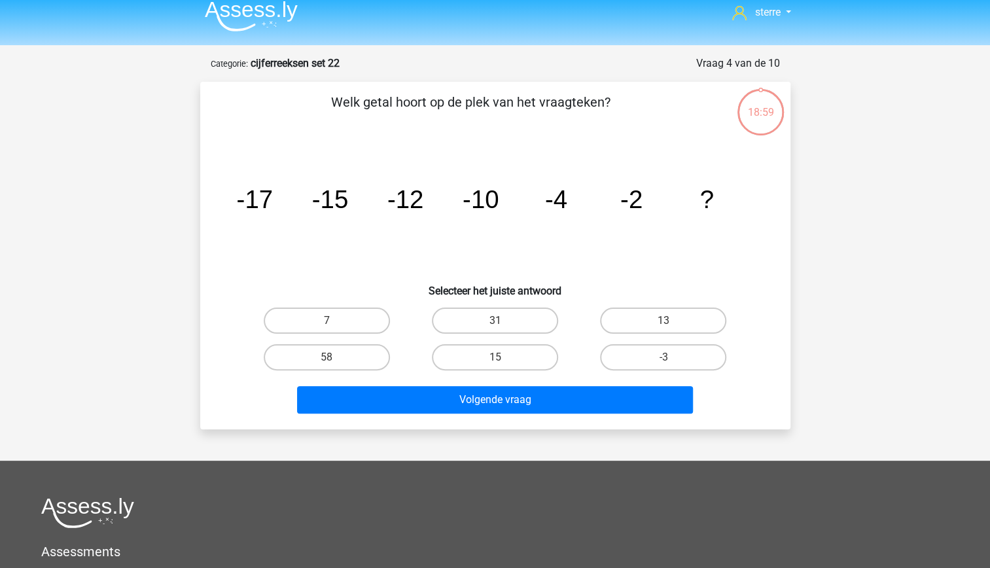
scroll to position [9, 0]
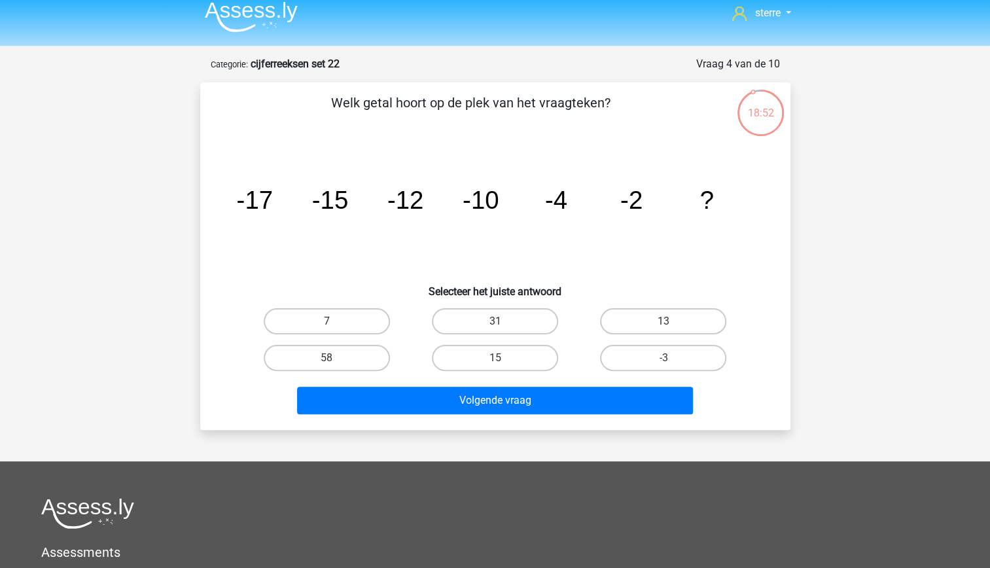
click at [563, 206] on tspan "-4" at bounding box center [555, 200] width 22 height 28
drag, startPoint x: 563, startPoint y: 206, endPoint x: 554, endPoint y: 237, distance: 31.9
click at [554, 237] on icon "image/svg+xml -17 -15 -12 -10 -4 -2 ?" at bounding box center [495, 209] width 527 height 132
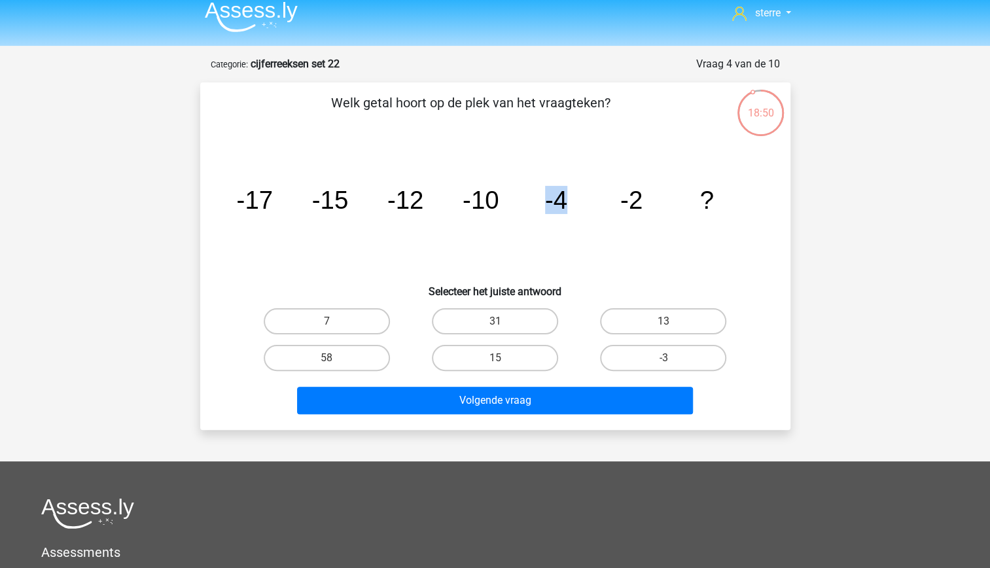
click at [595, 261] on icon "image/svg+xml -17 -15 -12 -10 -4 -2 ?" at bounding box center [495, 209] width 527 height 132
click at [636, 207] on tspan "-2" at bounding box center [631, 200] width 22 height 28
click at [366, 319] on label "7" at bounding box center [327, 321] width 126 height 26
click at [335, 321] on input "7" at bounding box center [331, 325] width 9 height 9
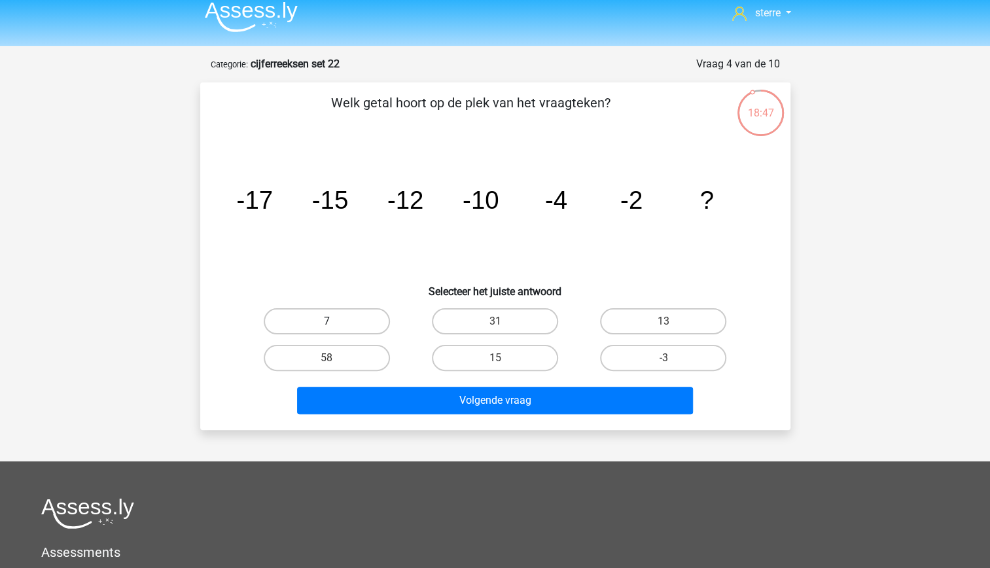
radio input "true"
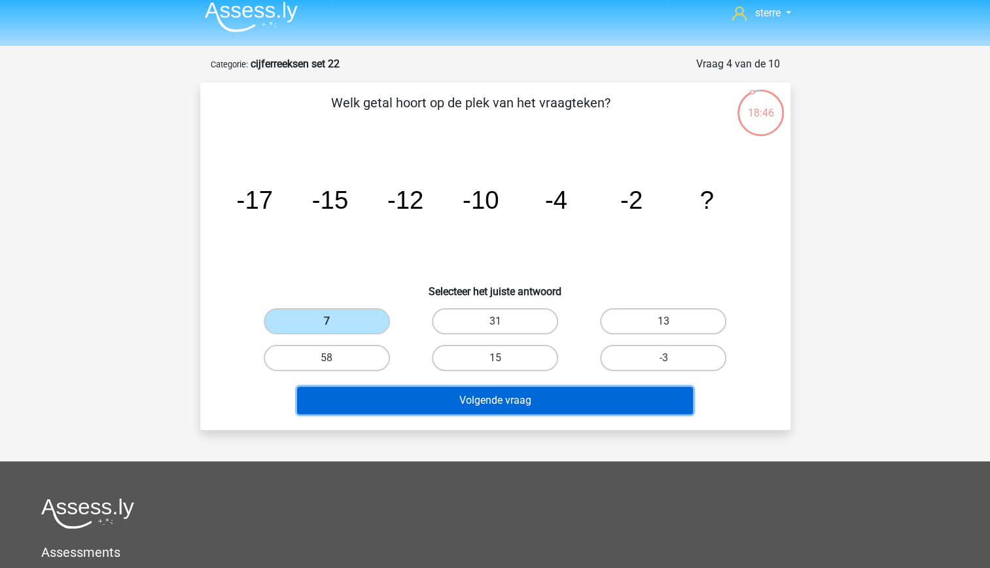
click at [442, 410] on button "Volgende vraag" at bounding box center [495, 400] width 396 height 27
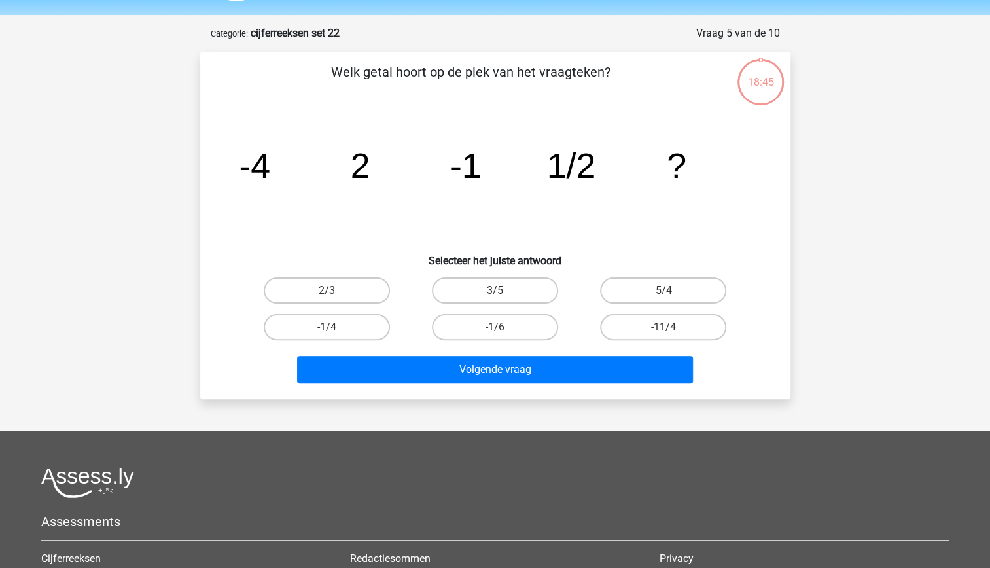
scroll to position [0, 0]
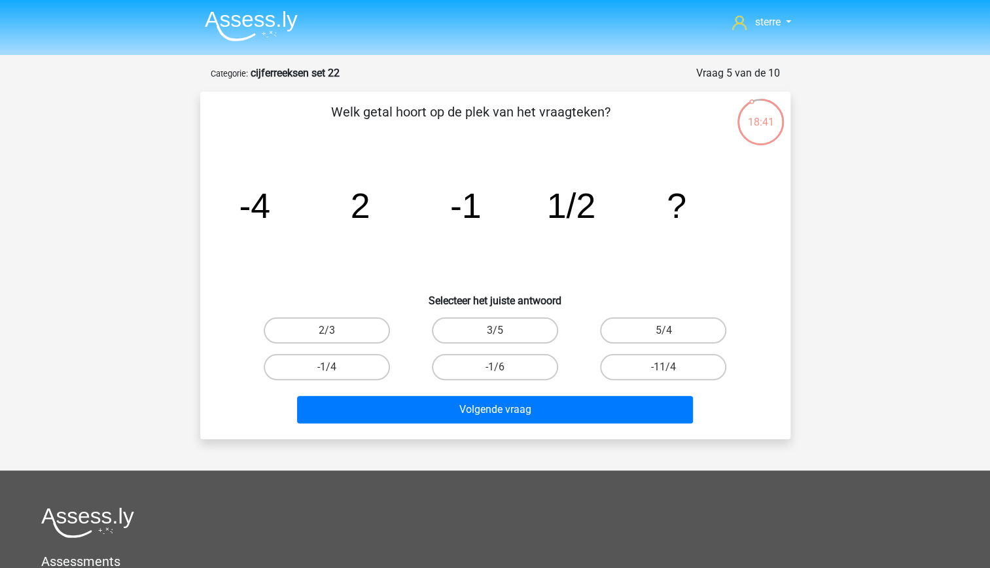
click at [359, 202] on tspan "2" at bounding box center [360, 205] width 20 height 39
drag, startPoint x: 359, startPoint y: 202, endPoint x: 272, endPoint y: 201, distance: 87.0
click at [272, 201] on icon "image/svg+xml -4 2 -1 1/2 ?" at bounding box center [495, 218] width 527 height 132
click at [365, 207] on tspan "2" at bounding box center [360, 205] width 20 height 39
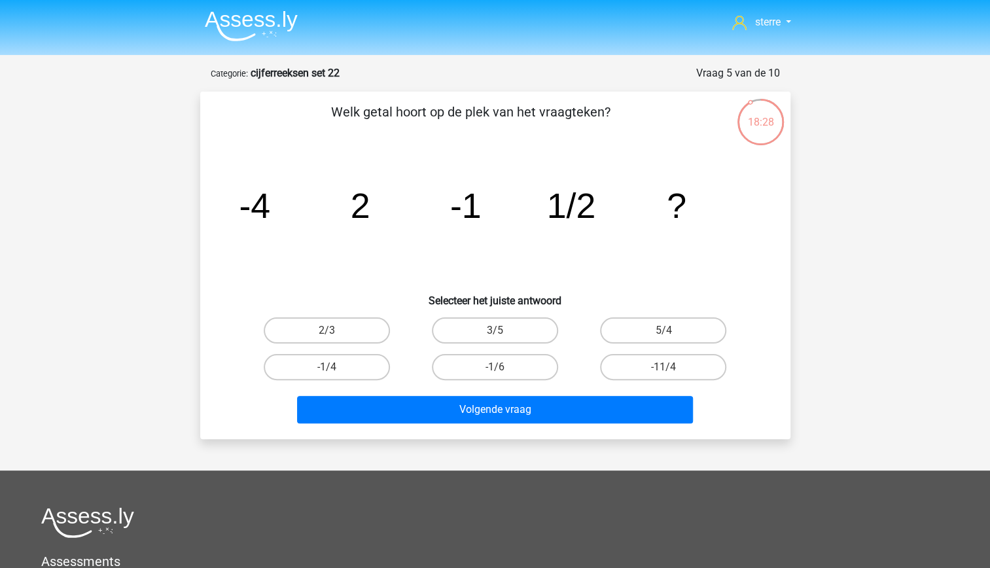
click at [365, 207] on tspan "2" at bounding box center [360, 205] width 20 height 39
click at [355, 241] on icon "image/svg+xml -4 2 -1 1/2 ?" at bounding box center [495, 218] width 527 height 132
click at [674, 199] on tspan "?" at bounding box center [677, 205] width 20 height 39
drag, startPoint x: 674, startPoint y: 199, endPoint x: 621, endPoint y: 239, distance: 66.4
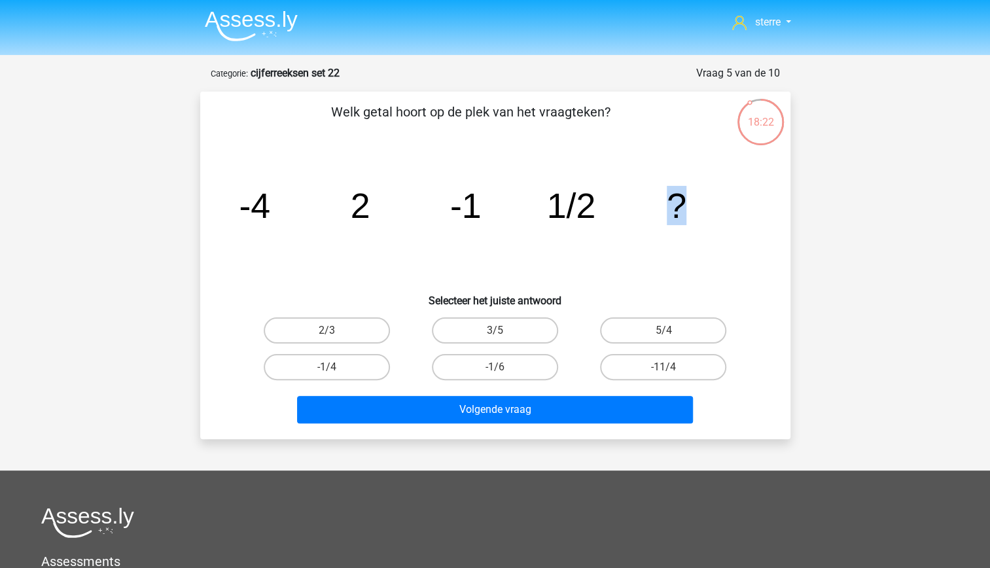
click at [621, 239] on icon "image/svg+xml -4 2 -1 1/2 ?" at bounding box center [495, 218] width 527 height 132
click at [363, 361] on label "-1/4" at bounding box center [327, 367] width 126 height 26
click at [335, 367] on input "-1/4" at bounding box center [331, 371] width 9 height 9
radio input "true"
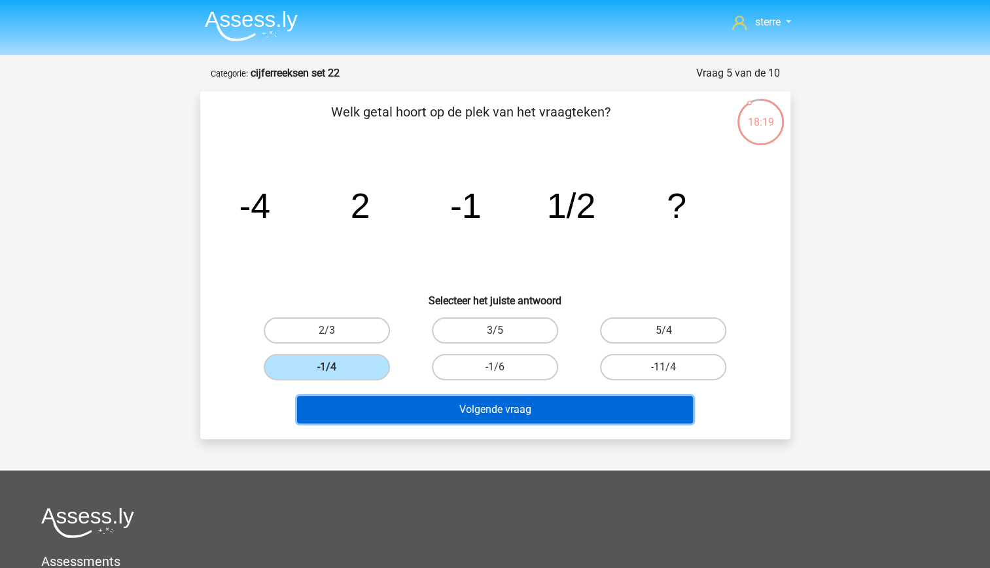
click at [513, 408] on button "Volgende vraag" at bounding box center [495, 409] width 396 height 27
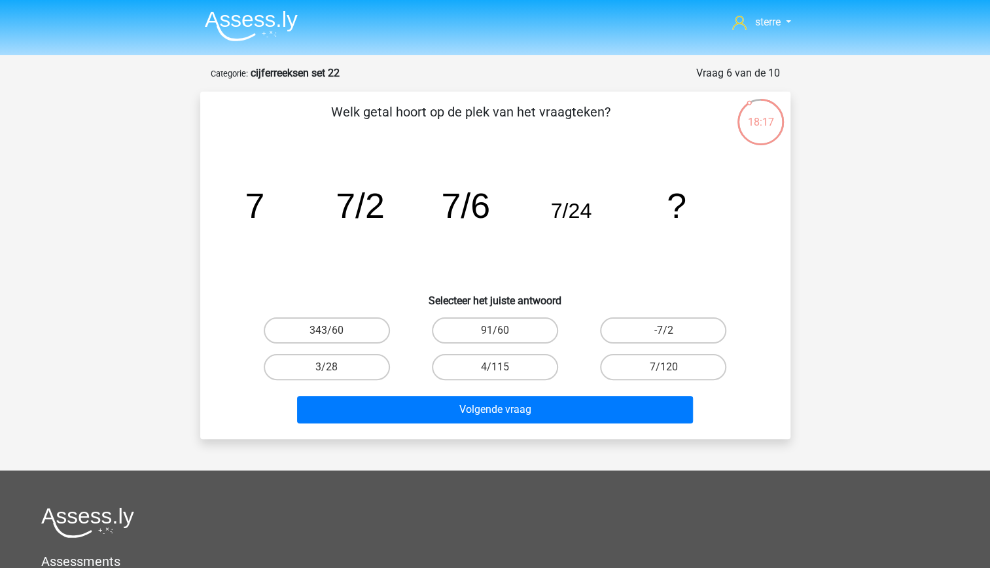
click at [320, 192] on icon "image/svg+xml 7 7/2 7/6 7/24 ?" at bounding box center [495, 218] width 527 height 132
drag, startPoint x: 320, startPoint y: 192, endPoint x: 301, endPoint y: 222, distance: 35.6
click at [301, 222] on icon "image/svg+xml 7 7/2 7/6 7/24 ?" at bounding box center [495, 218] width 527 height 132
click at [259, 164] on icon "image/svg+xml 7 7/2 7/6 7/24 ?" at bounding box center [495, 218] width 527 height 132
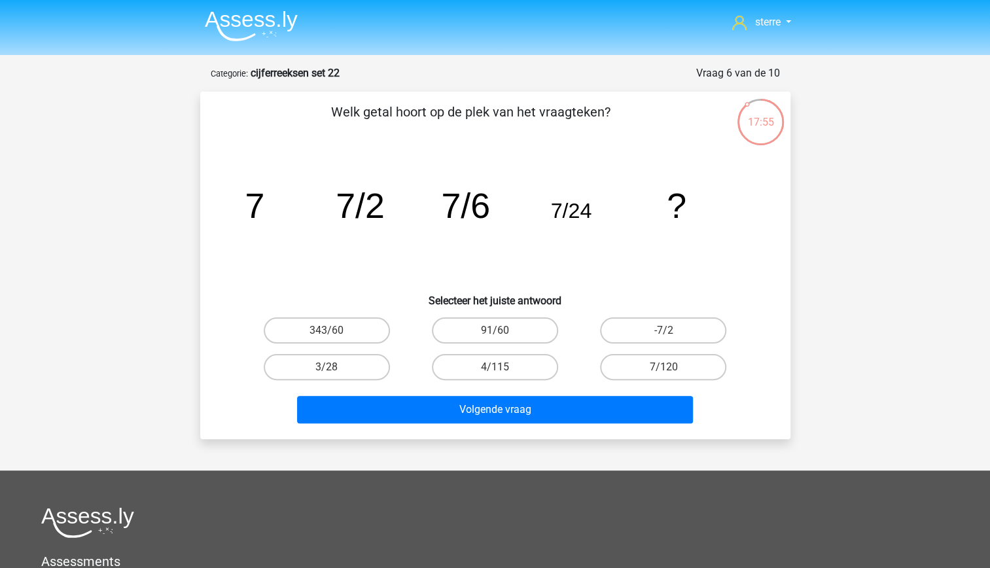
click at [585, 217] on tspan "7/24" at bounding box center [570, 211] width 41 height 24
drag, startPoint x: 585, startPoint y: 217, endPoint x: 563, endPoint y: 243, distance: 33.9
click at [563, 243] on icon "image/svg+xml 7 7/2 7/6 7/24 ?" at bounding box center [495, 218] width 527 height 132
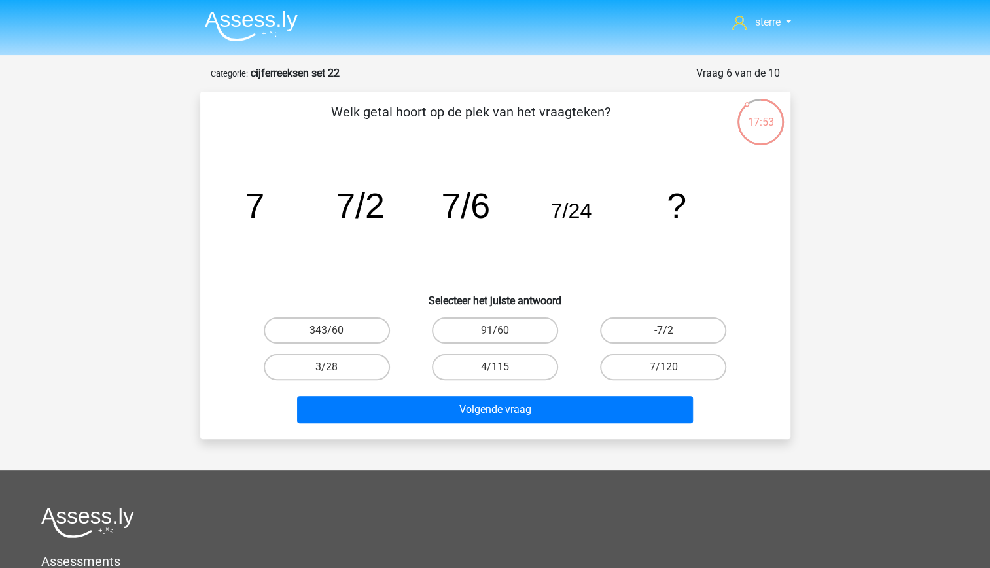
click at [490, 257] on icon "image/svg+xml 7 7/2 7/6 7/24 ?" at bounding box center [495, 218] width 527 height 132
click at [652, 372] on label "7/120" at bounding box center [663, 367] width 126 height 26
click at [664, 372] on input "7/120" at bounding box center [668, 371] width 9 height 9
radio input "true"
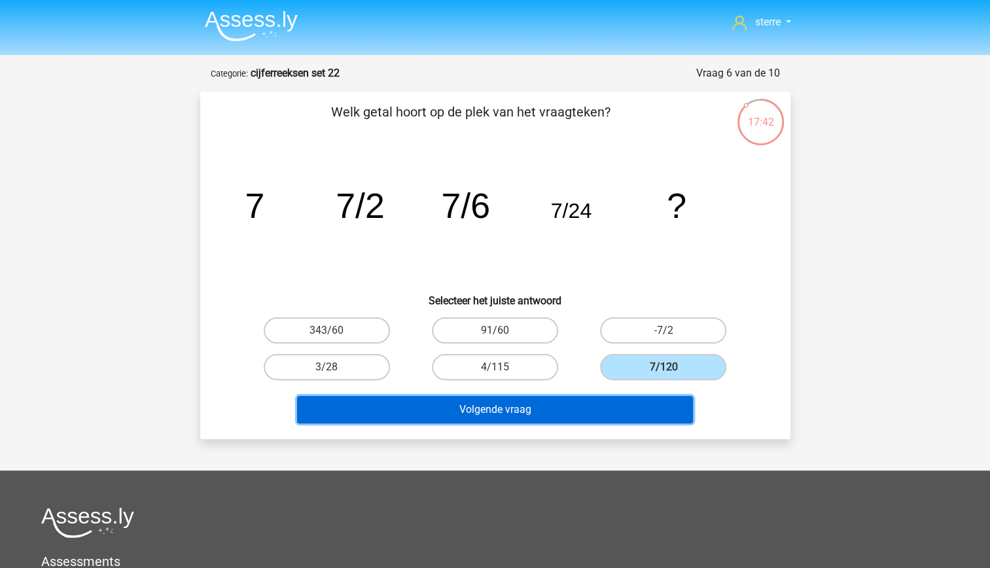
click at [645, 408] on button "Volgende vraag" at bounding box center [495, 409] width 396 height 27
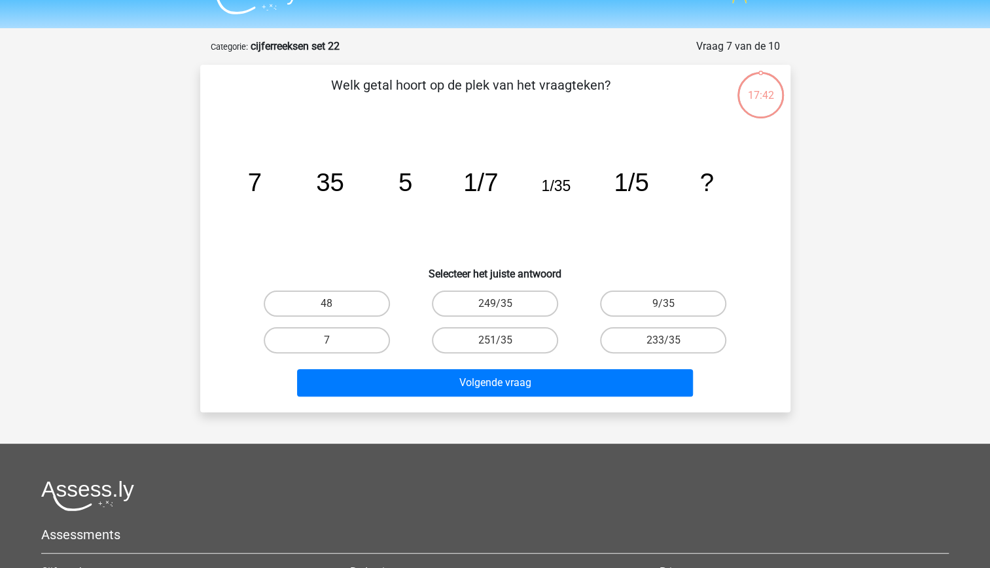
scroll to position [26, 0]
click at [269, 209] on icon "image/svg+xml 7 35 5 1/7 1/35 1/5 ?" at bounding box center [495, 192] width 527 height 132
click at [336, 185] on tspan "35" at bounding box center [330, 183] width 28 height 28
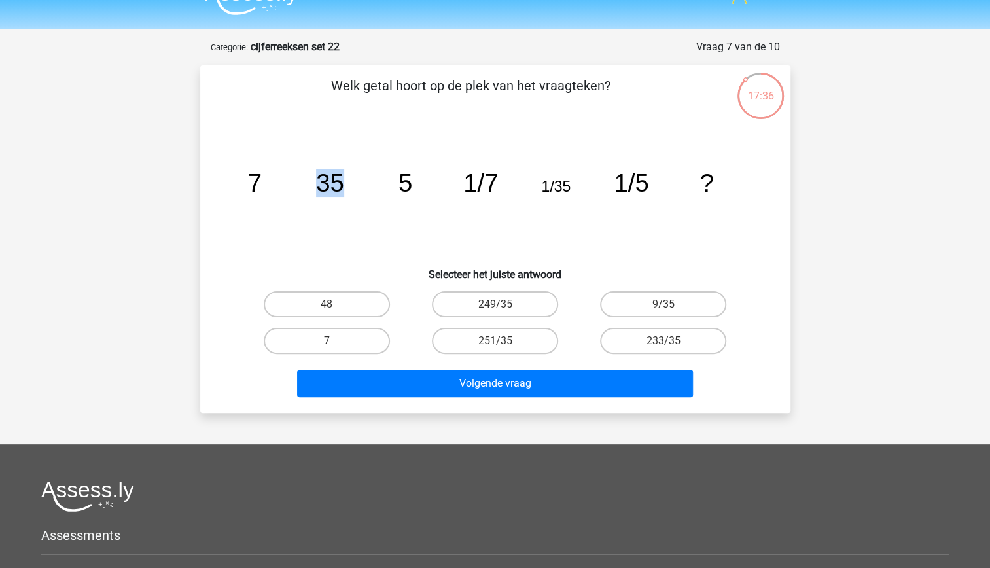
click at [336, 185] on tspan "35" at bounding box center [330, 183] width 28 height 28
drag, startPoint x: 336, startPoint y: 185, endPoint x: 304, endPoint y: 198, distance: 35.2
click at [304, 198] on icon "image/svg+xml 7 35 5 1/7 1/35 1/5 ?" at bounding box center [495, 192] width 527 height 132
click at [713, 192] on tspan "?" at bounding box center [707, 183] width 14 height 28
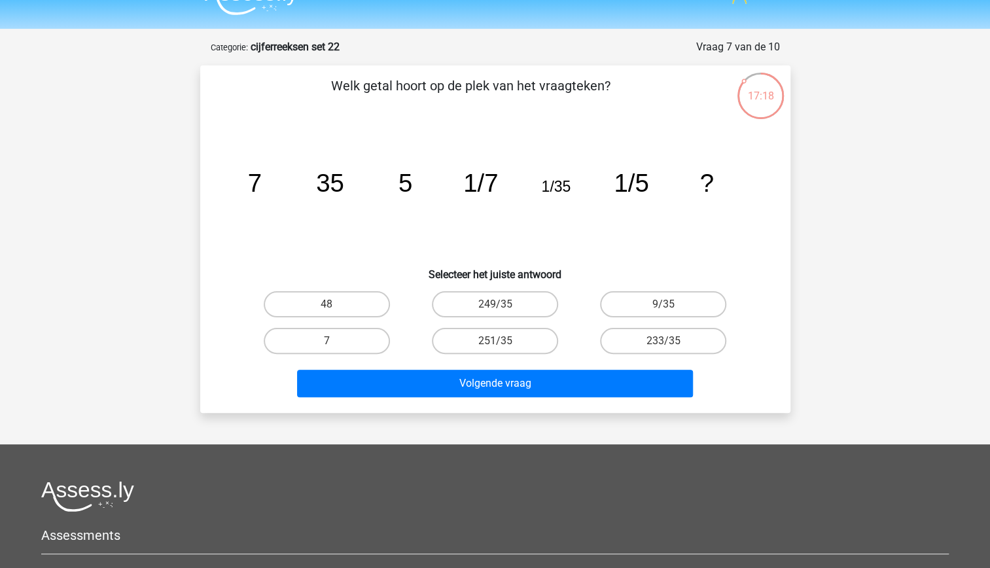
click at [713, 192] on tspan "?" at bounding box center [707, 183] width 14 height 28
click at [352, 338] on label "7" at bounding box center [327, 341] width 126 height 26
click at [335, 341] on input "7" at bounding box center [331, 345] width 9 height 9
radio input "true"
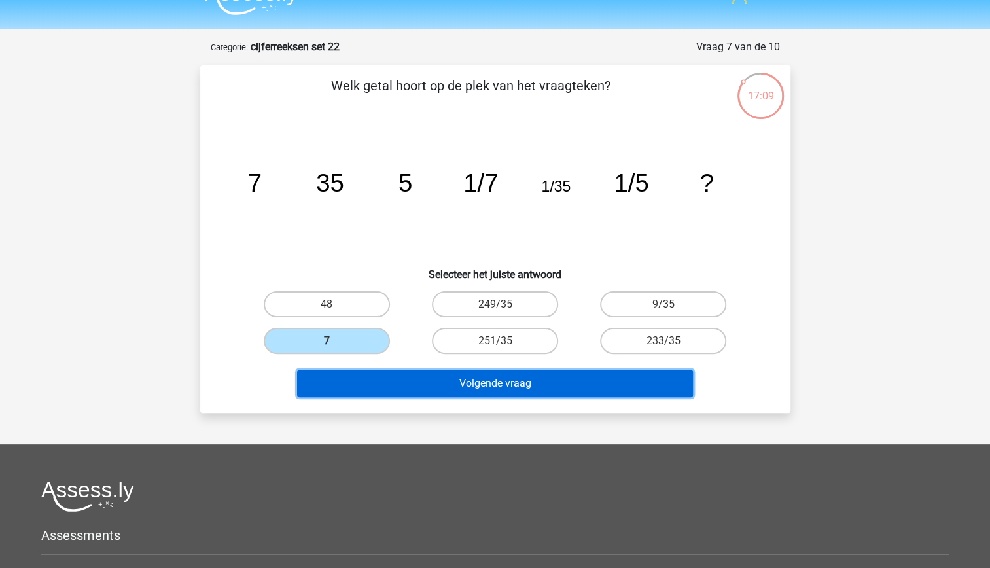
click at [535, 382] on button "Volgende vraag" at bounding box center [495, 383] width 396 height 27
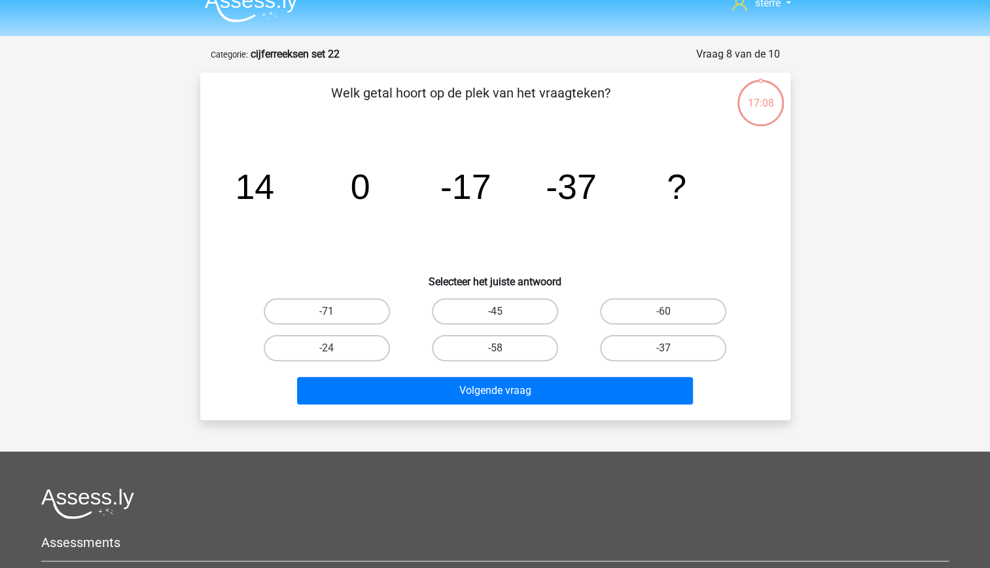
scroll to position [18, 0]
click at [643, 327] on div "-60" at bounding box center [663, 312] width 168 height 37
click at [638, 313] on label "-60" at bounding box center [663, 312] width 126 height 26
click at [664, 313] on input "-60" at bounding box center [668, 316] width 9 height 9
radio input "true"
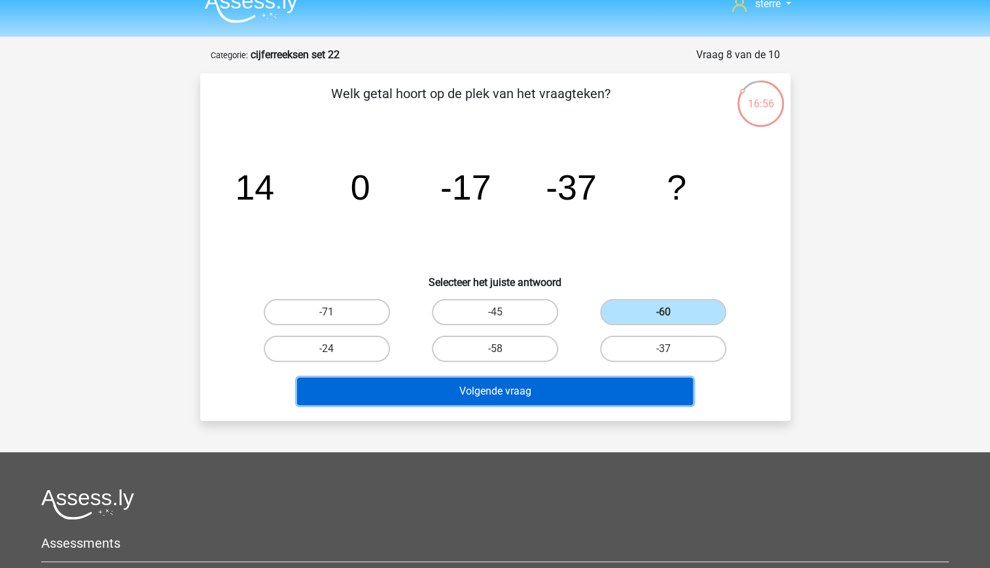
click at [629, 386] on button "Volgende vraag" at bounding box center [495, 391] width 396 height 27
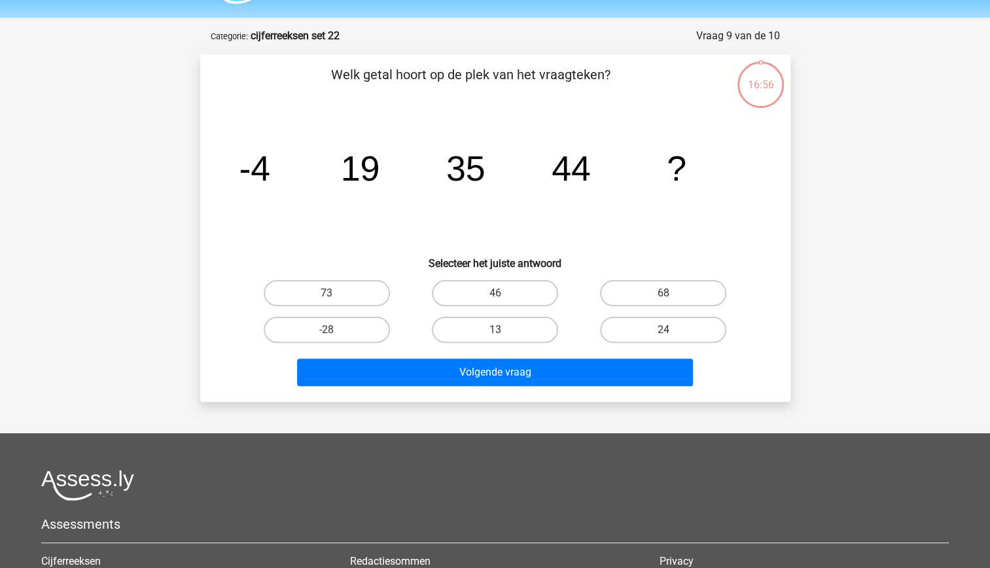
scroll to position [35, 0]
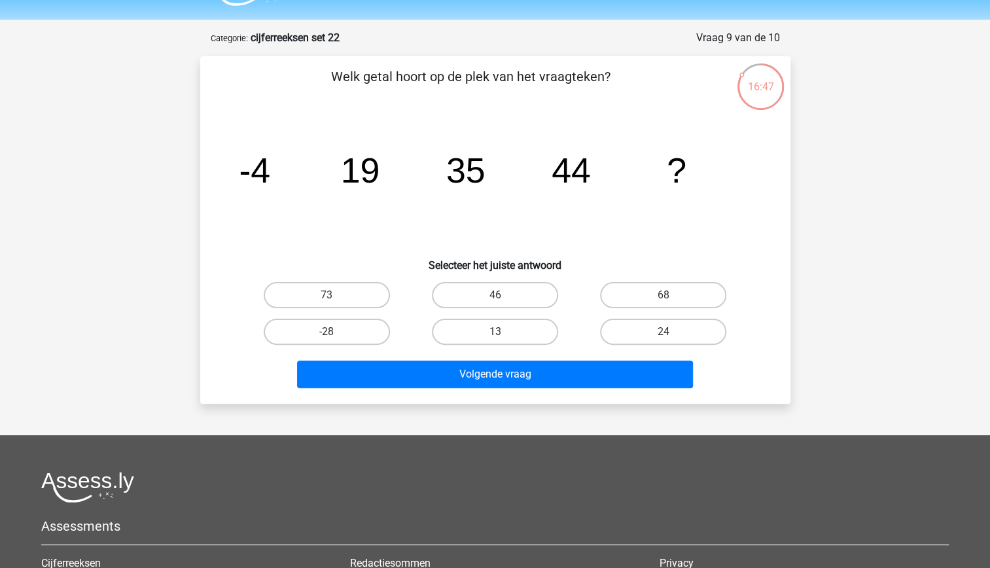
click at [478, 175] on tspan "35" at bounding box center [465, 170] width 39 height 39
click at [463, 179] on tspan "35" at bounding box center [465, 170] width 39 height 39
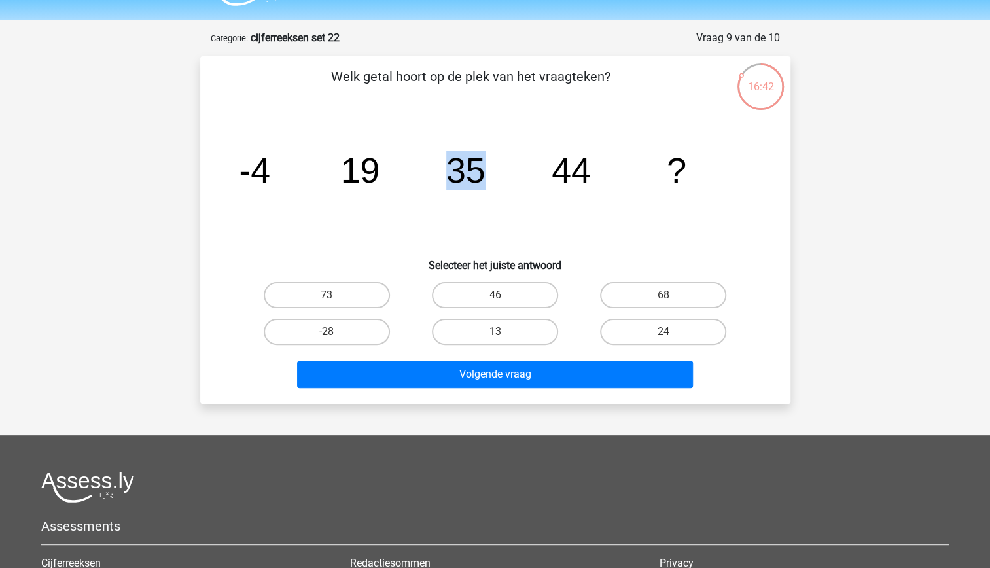
drag, startPoint x: 463, startPoint y: 179, endPoint x: 418, endPoint y: 212, distance: 56.3
click at [418, 212] on icon "image/svg+xml -4 19 35 44 ?" at bounding box center [495, 182] width 527 height 132
drag, startPoint x: 418, startPoint y: 212, endPoint x: 372, endPoint y: 187, distance: 52.4
click at [372, 187] on tspan "19" at bounding box center [359, 170] width 39 height 39
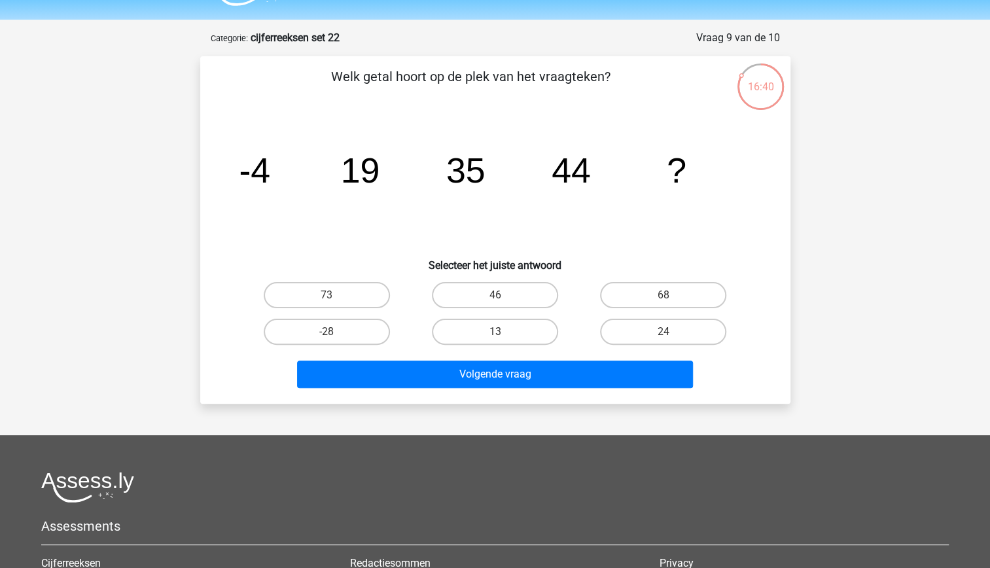
click at [357, 171] on tspan "19" at bounding box center [359, 170] width 39 height 39
drag, startPoint x: 357, startPoint y: 171, endPoint x: 398, endPoint y: 226, distance: 68.9
click at [398, 226] on icon "image/svg+xml -4 19 35 44 ?" at bounding box center [495, 182] width 527 height 132
click at [493, 211] on icon "image/svg+xml -4 19 35 44 ?" at bounding box center [495, 182] width 527 height 132
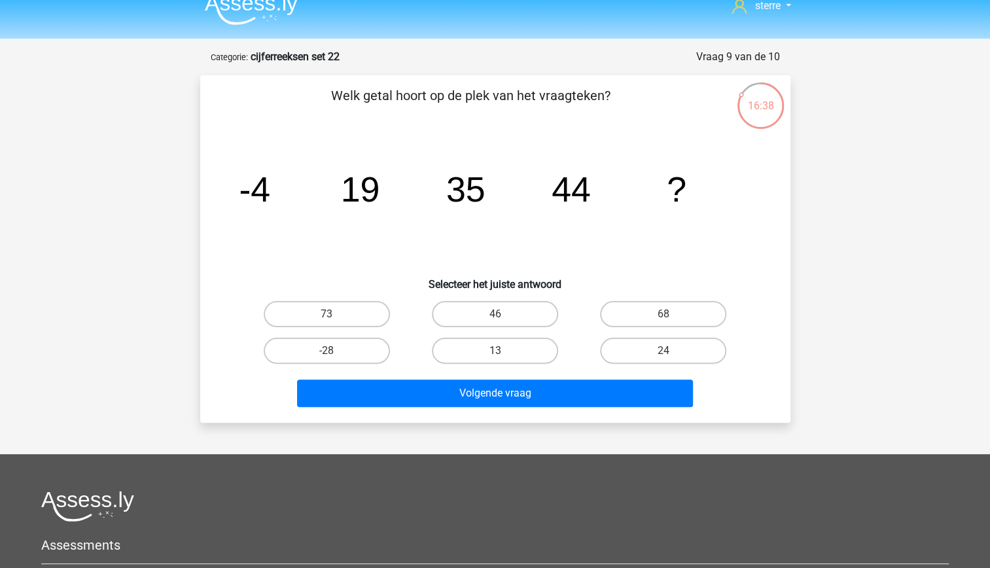
scroll to position [16, 0]
click at [532, 321] on label "46" at bounding box center [495, 315] width 126 height 26
click at [503, 321] on input "46" at bounding box center [499, 319] width 9 height 9
radio input "true"
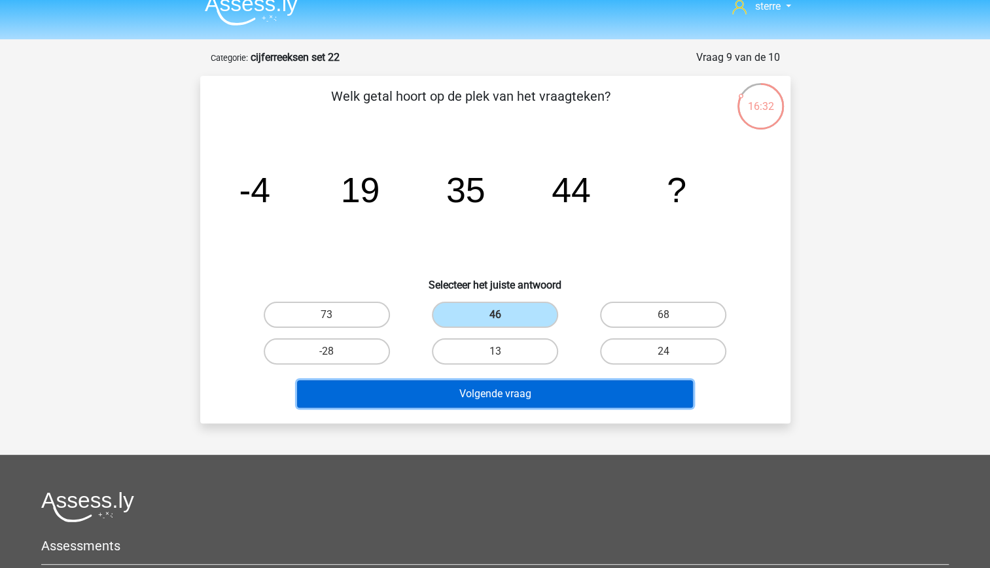
click at [560, 393] on button "Volgende vraag" at bounding box center [495, 393] width 396 height 27
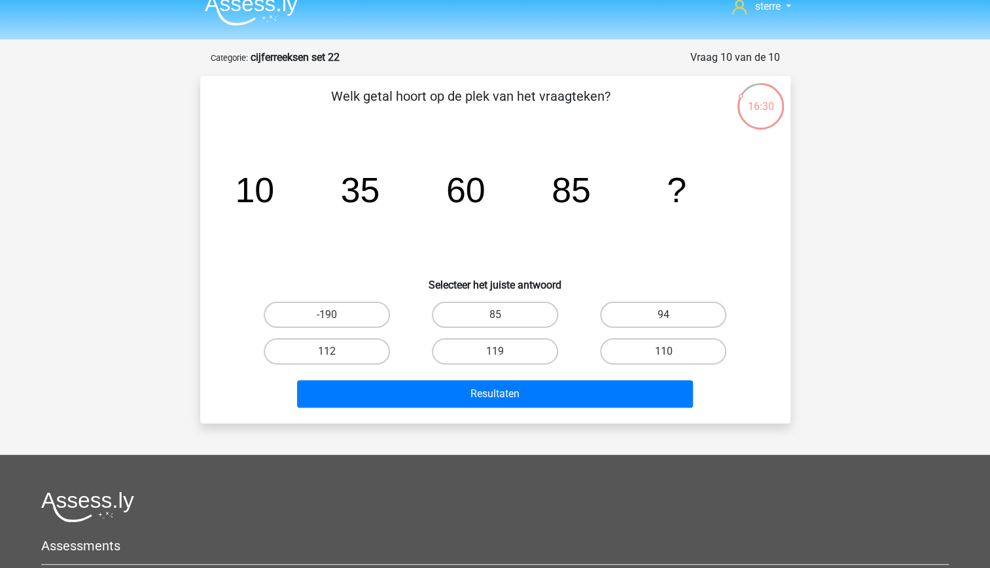
click at [278, 151] on icon "image/svg+xml 10 35 60 85 ?" at bounding box center [495, 202] width 527 height 132
click at [663, 351] on label "110" at bounding box center [663, 351] width 126 height 26
click at [664, 351] on input "110" at bounding box center [668, 355] width 9 height 9
radio input "true"
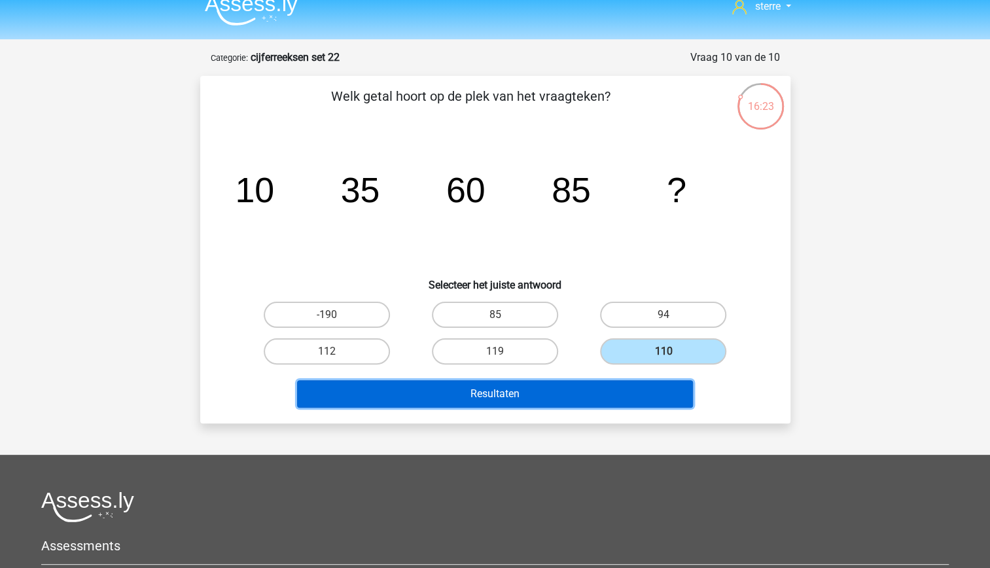
click at [649, 398] on button "Resultaten" at bounding box center [495, 393] width 396 height 27
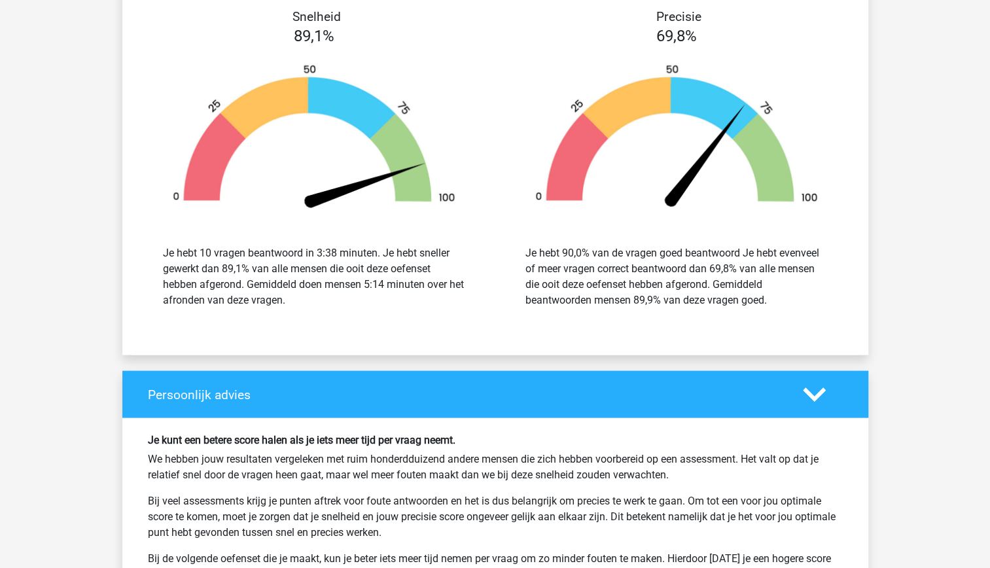
scroll to position [1340, 0]
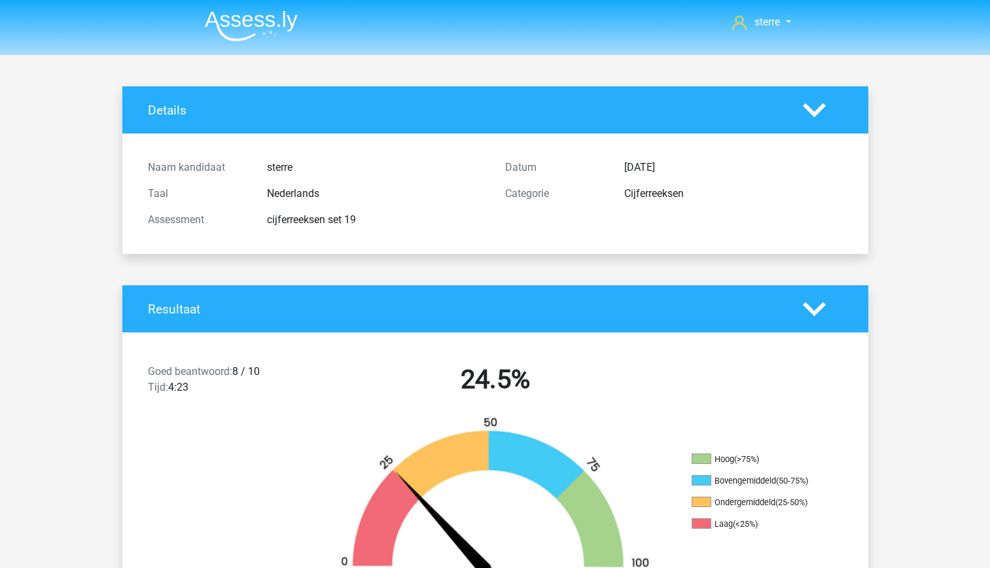
scroll to position [1798, 0]
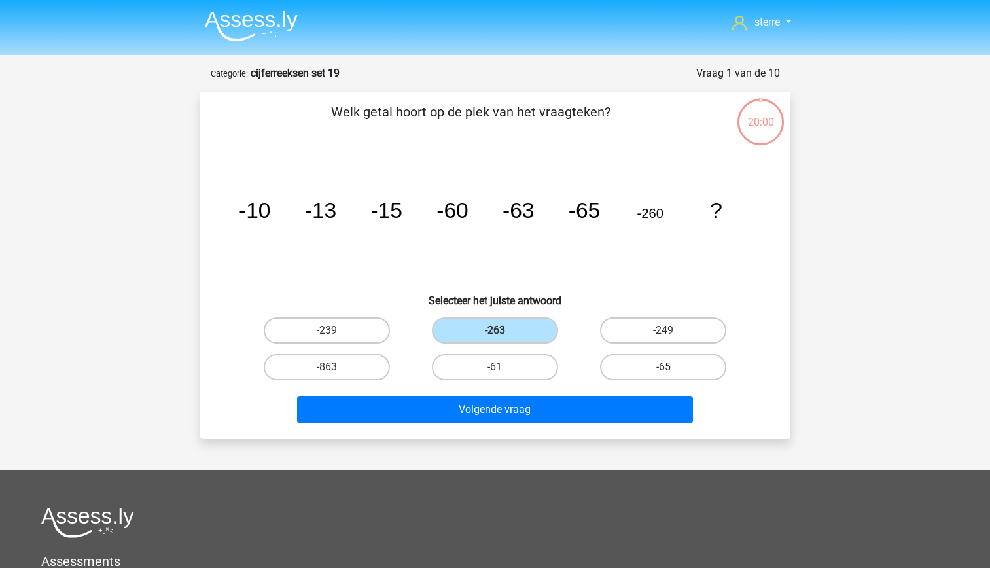
scroll to position [2, 0]
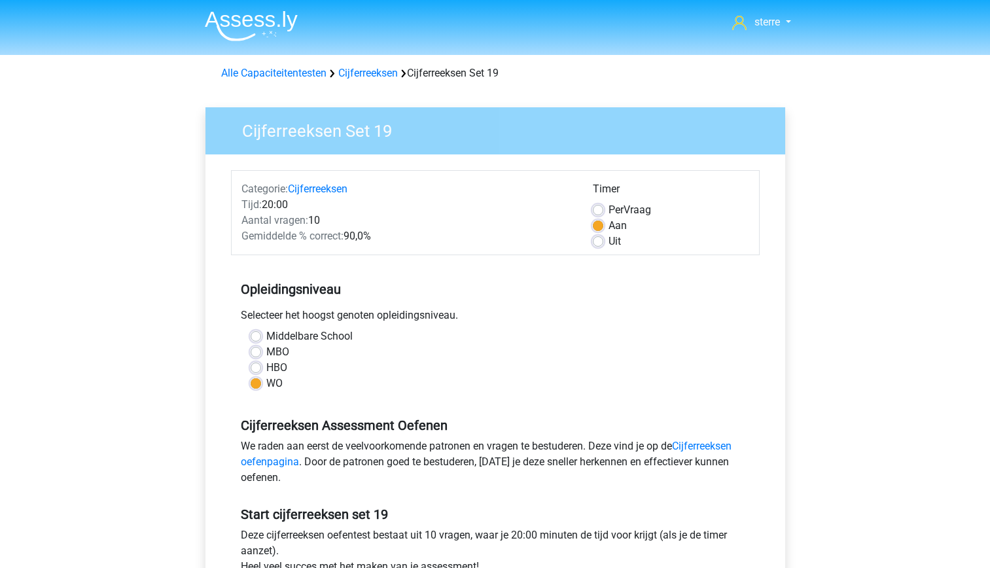
scroll to position [465, 0]
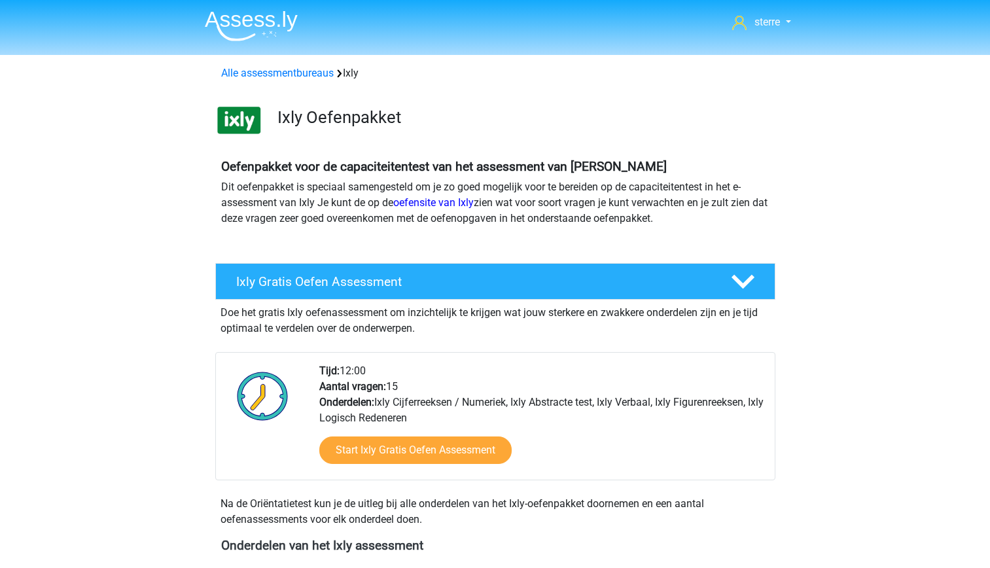
scroll to position [1213, 0]
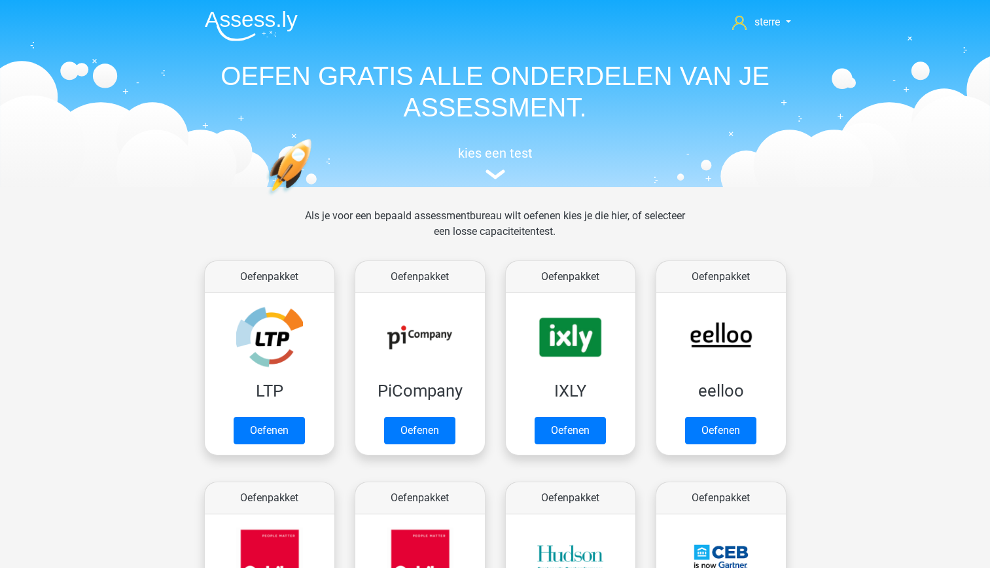
scroll to position [208, 0]
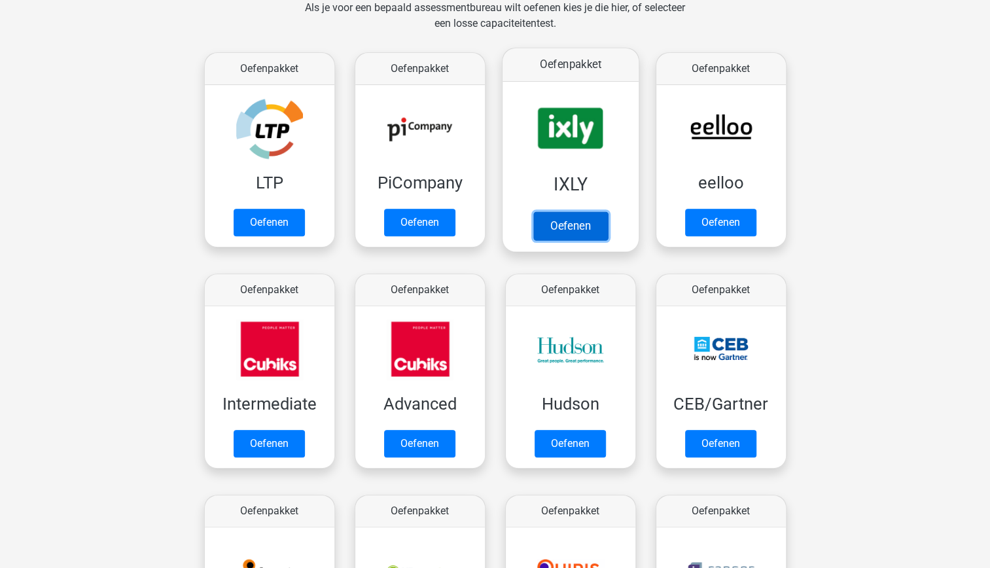
click at [565, 211] on link "Oefenen" at bounding box center [570, 225] width 75 height 29
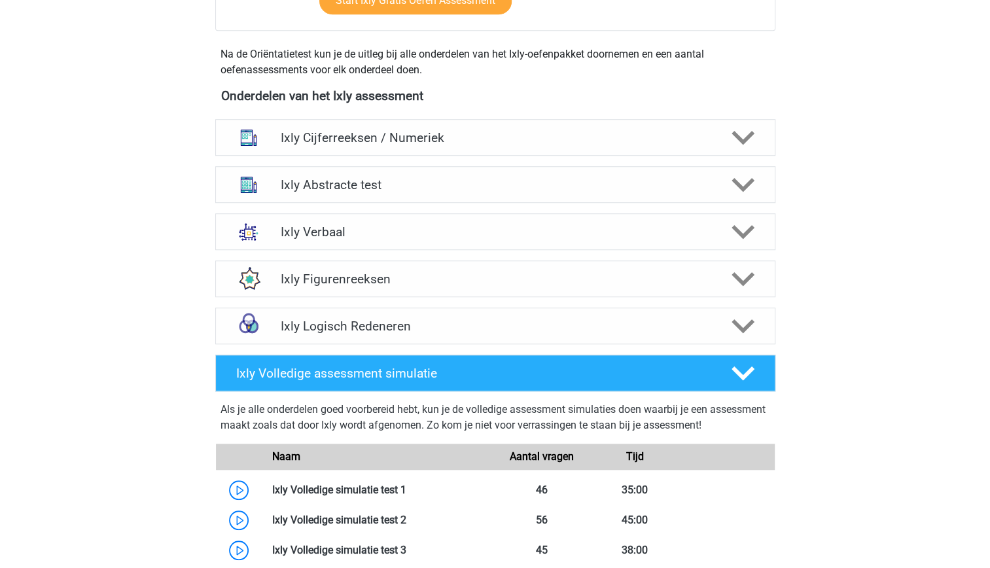
scroll to position [457, 0]
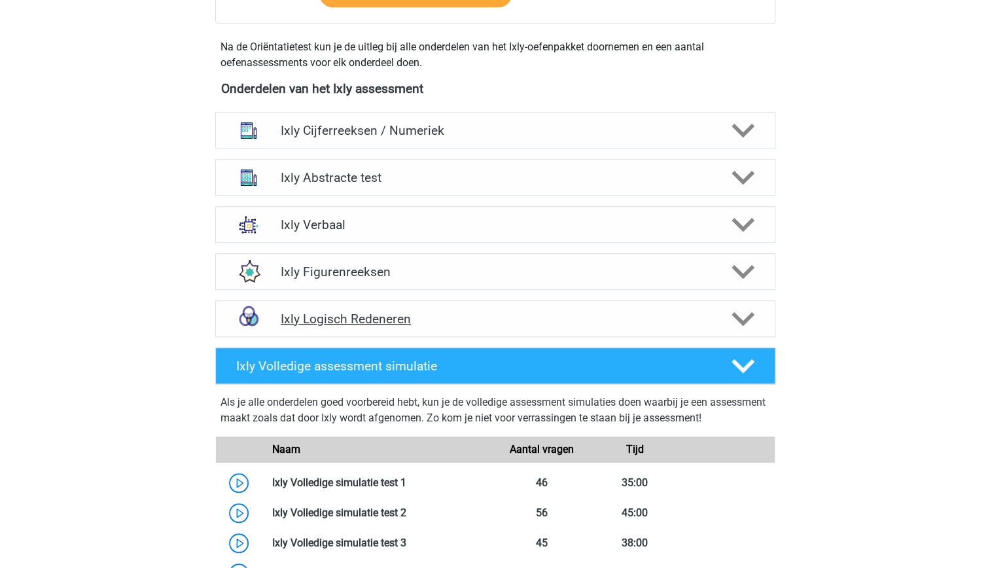
click at [531, 314] on h4 "Ixly Logisch Redeneren" at bounding box center [495, 319] width 429 height 15
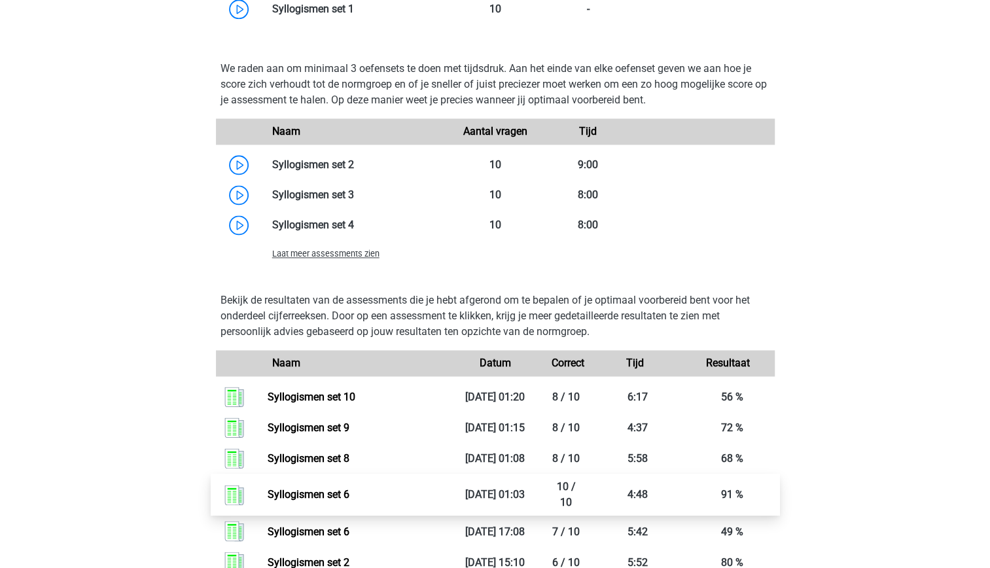
scroll to position [948, 0]
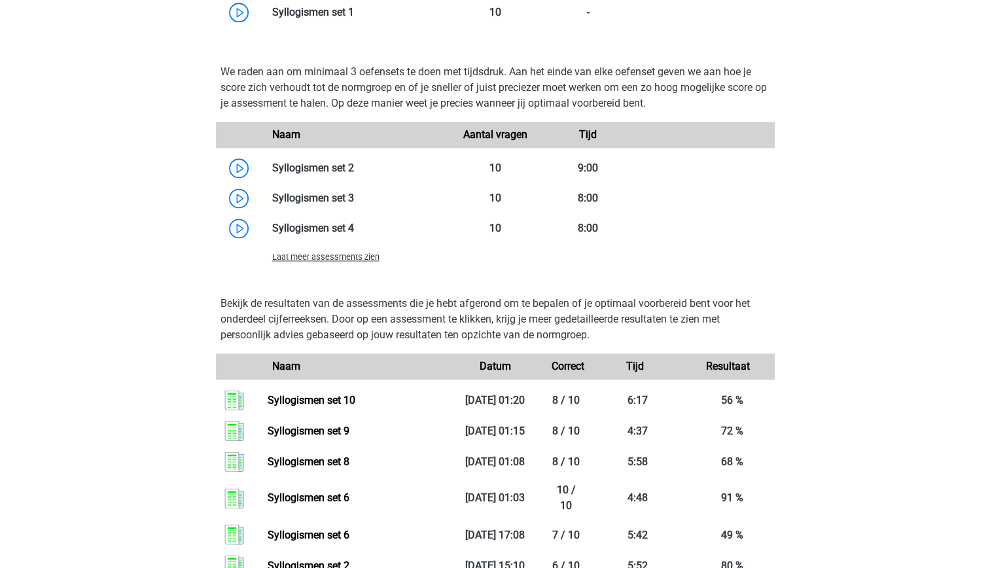
click at [322, 262] on span "Laat meer assessments zien" at bounding box center [325, 257] width 107 height 10
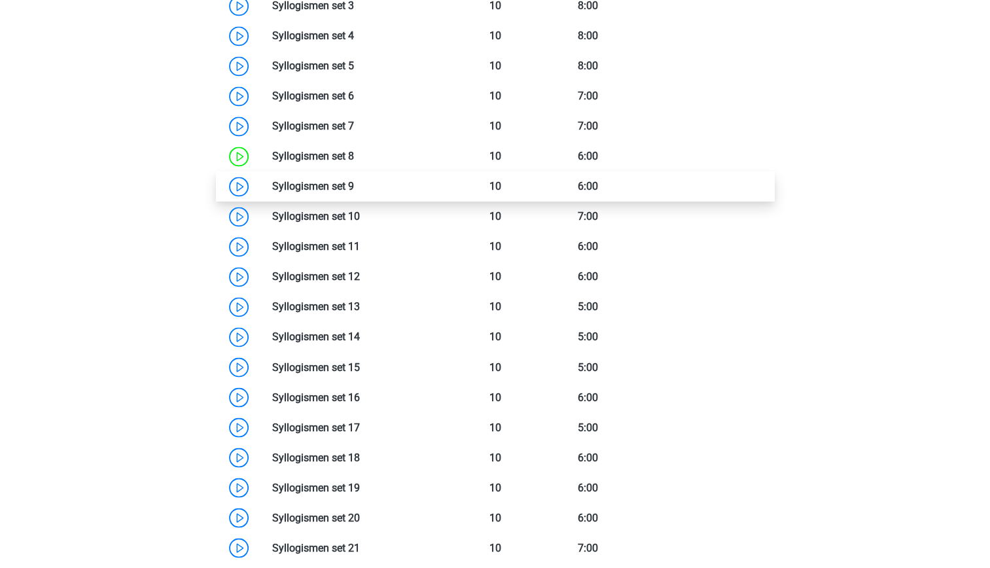
scroll to position [1149, 0]
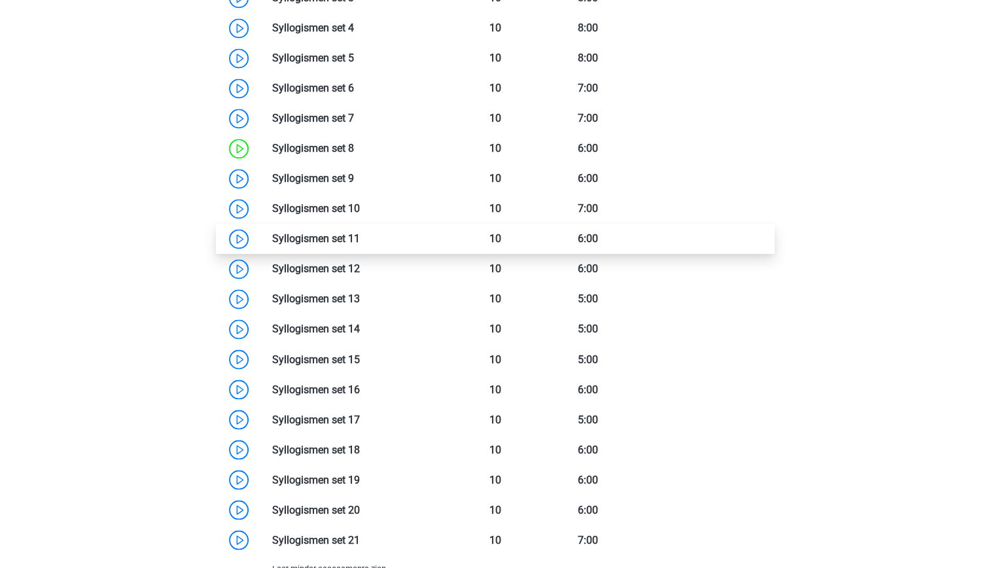
click at [360, 245] on link at bounding box center [360, 238] width 0 height 12
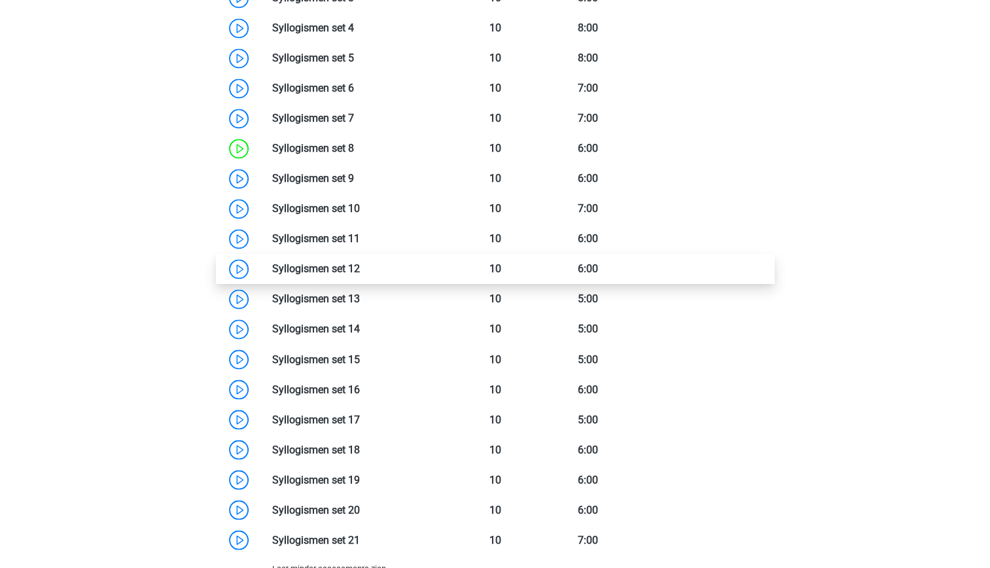
click at [360, 275] on link at bounding box center [360, 268] width 0 height 12
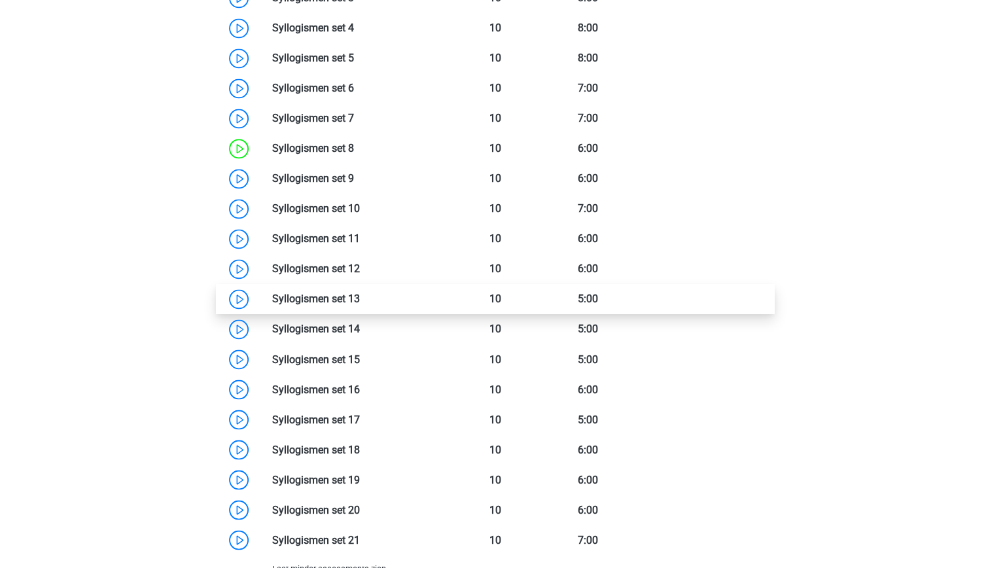
click at [360, 305] on link at bounding box center [360, 299] width 0 height 12
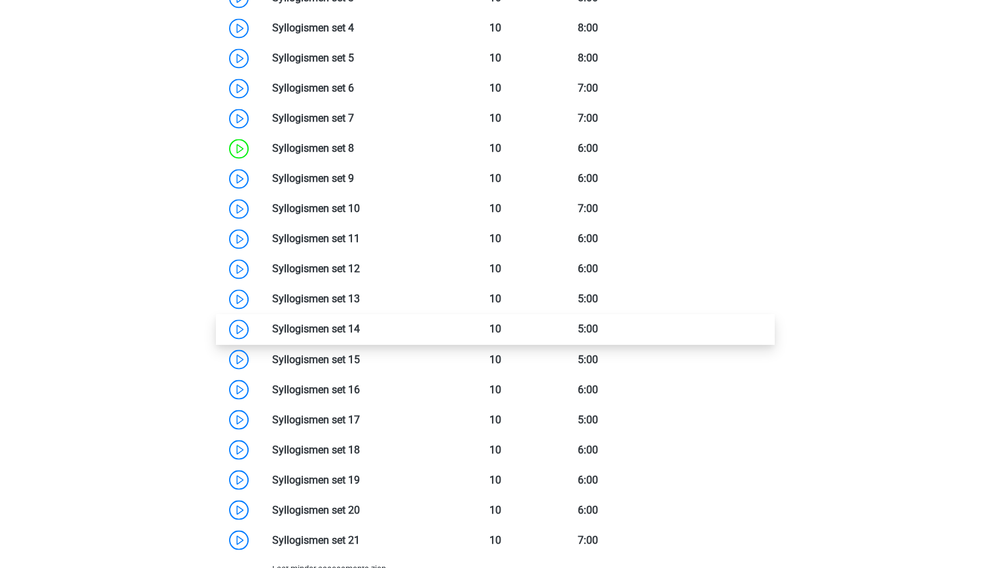
click at [360, 335] on link at bounding box center [360, 329] width 0 height 12
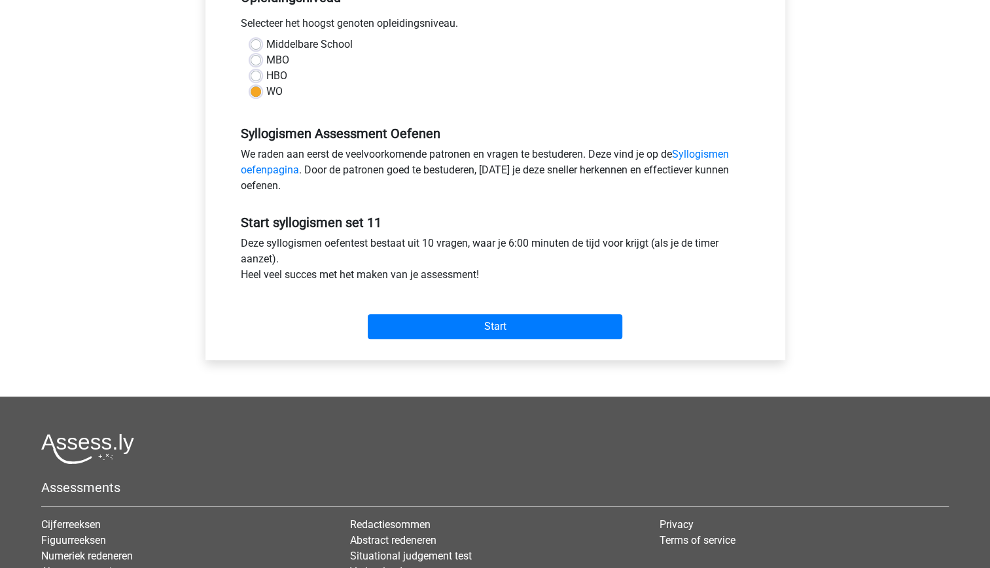
scroll to position [314, 0]
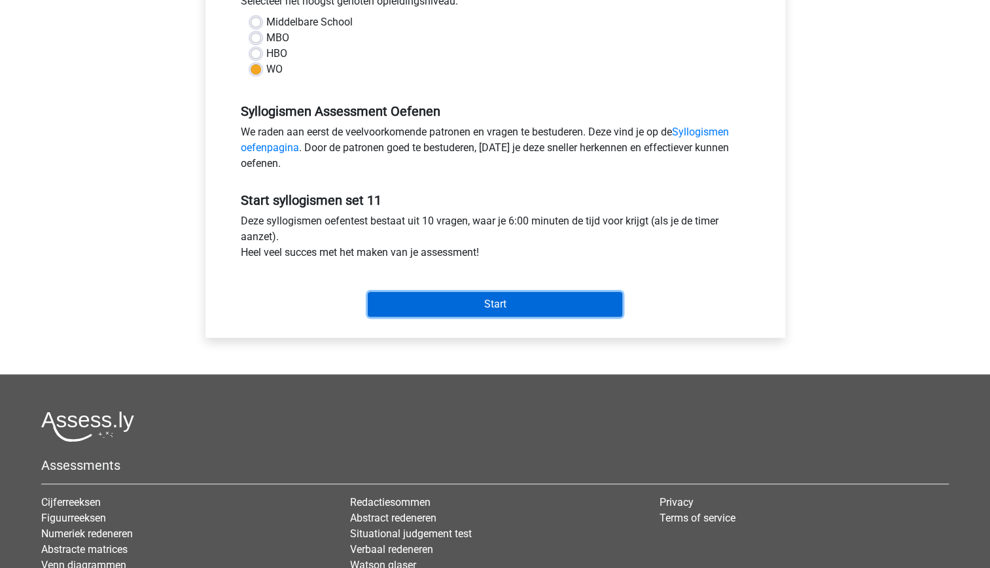
click at [457, 307] on input "Start" at bounding box center [495, 304] width 255 height 25
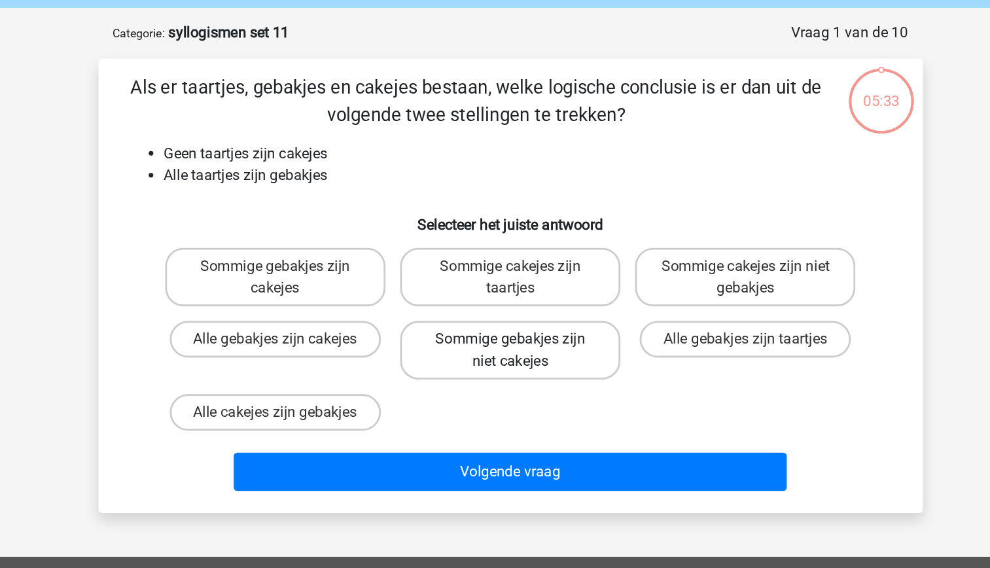
click at [521, 312] on label "Sommige gebakjes zijn niet cakejes" at bounding box center [495, 300] width 158 height 42
click at [503, 301] on input "Sommige gebakjes zijn niet cakejes" at bounding box center [499, 297] width 9 height 9
radio input "true"
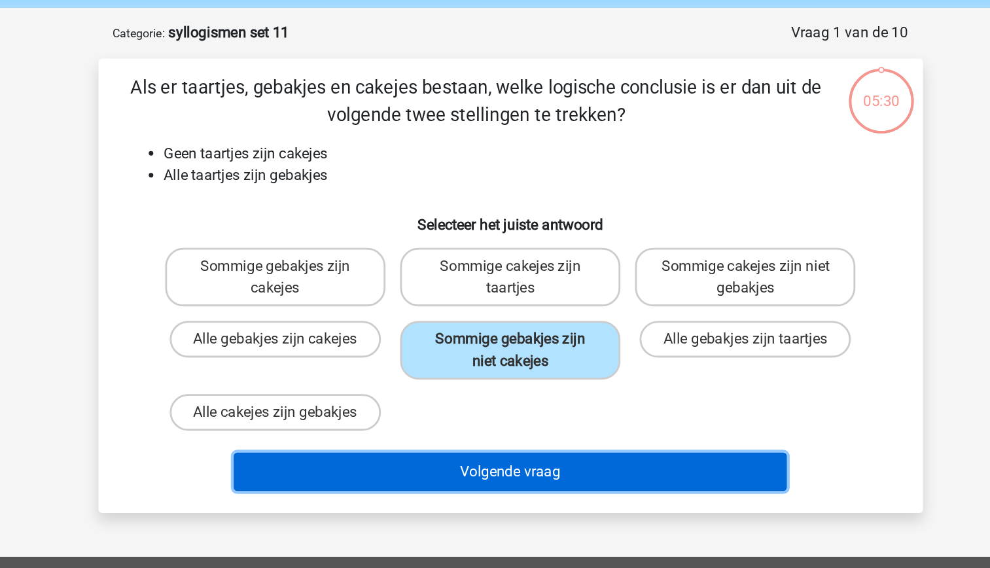
click at [541, 393] on button "Volgende vraag" at bounding box center [495, 387] width 396 height 27
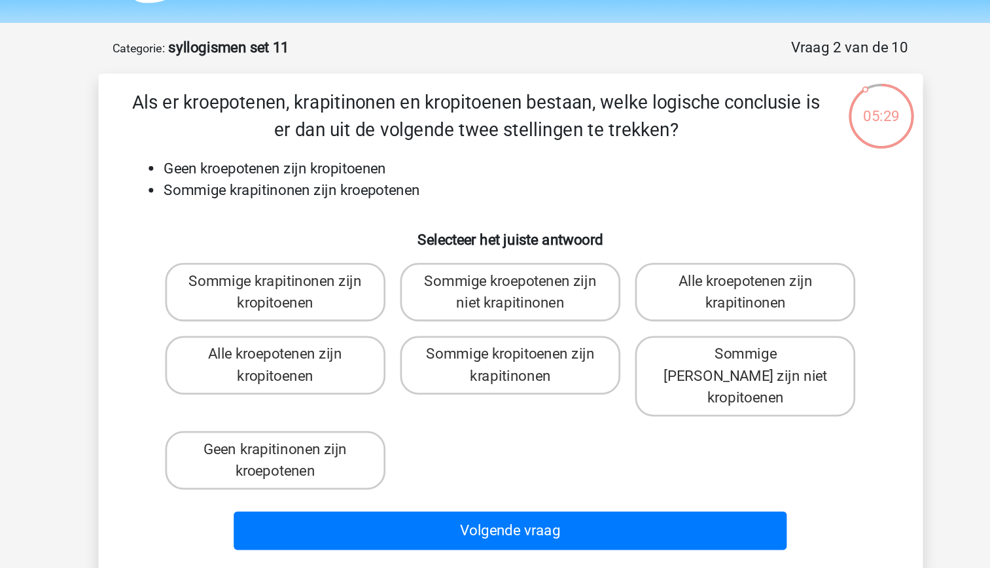
click at [341, 168] on li "Sommige krapitinonen zijn kroepotenen" at bounding box center [508, 176] width 522 height 16
drag, startPoint x: 342, startPoint y: 168, endPoint x: 356, endPoint y: 196, distance: 32.2
click at [356, 196] on h6 "Selecteer het juiste antwoord" at bounding box center [495, 205] width 548 height 23
click at [340, 181] on li "Sommige krapitinonen zijn kroepotenen" at bounding box center [508, 176] width 522 height 16
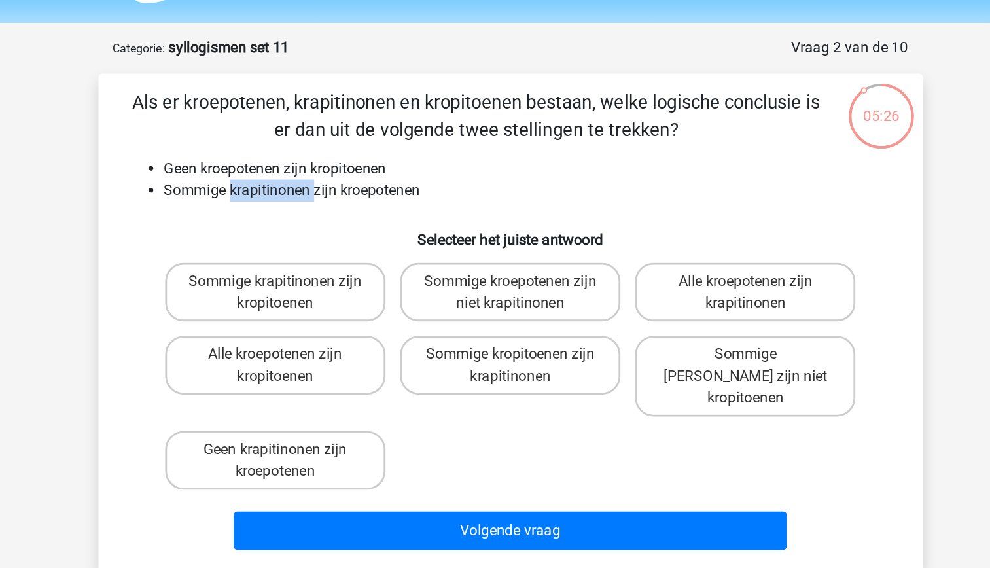
click at [340, 181] on li "Sommige krapitinonen zijn kroepotenen" at bounding box center [508, 176] width 522 height 16
drag, startPoint x: 340, startPoint y: 181, endPoint x: 348, endPoint y: 205, distance: 25.9
click at [348, 205] on h6 "Selecteer het juiste antwoord" at bounding box center [495, 205] width 548 height 23
click at [391, 177] on li "Sommige krapitinonen zijn kroepotenen" at bounding box center [508, 176] width 522 height 16
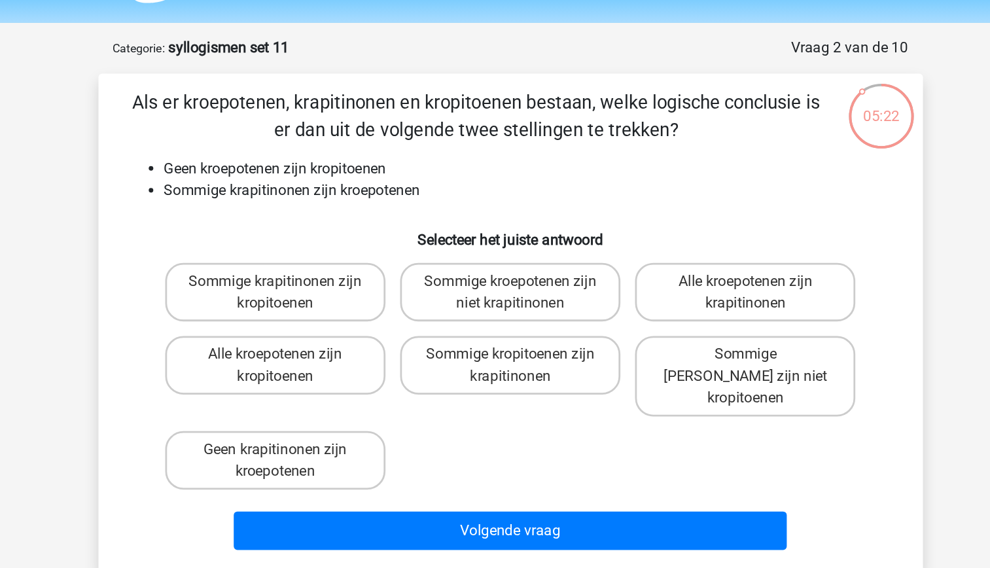
drag, startPoint x: 391, startPoint y: 177, endPoint x: 367, endPoint y: 185, distance: 25.5
click at [367, 185] on div "Als er kroepotenen, krapitinonen en kropitoenen bestaan, welke logische conclus…" at bounding box center [495, 270] width 580 height 336
click at [355, 179] on li "Sommige krapitinonen zijn kroepotenen" at bounding box center [508, 176] width 522 height 16
drag, startPoint x: 355, startPoint y: 179, endPoint x: 357, endPoint y: 198, distance: 19.1
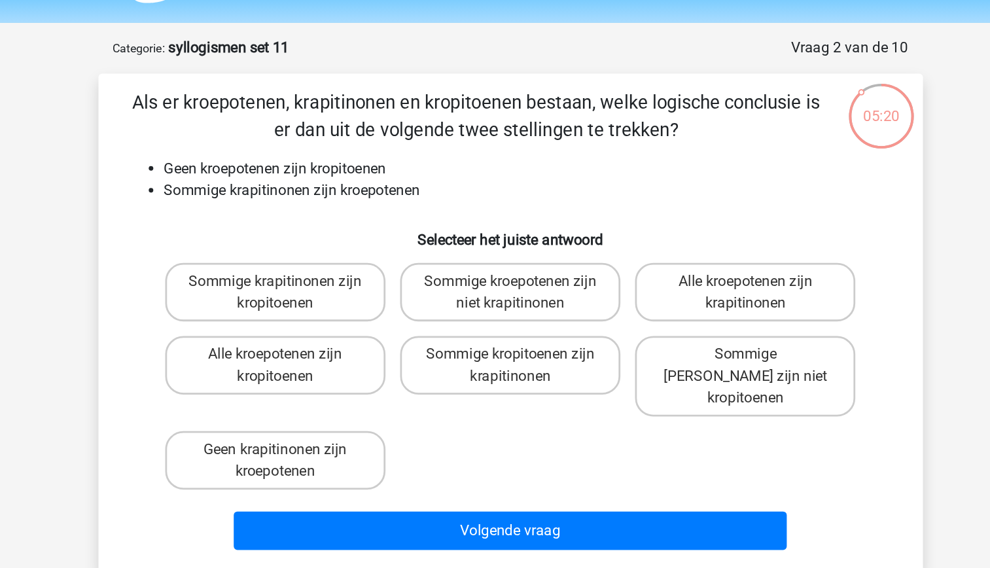
click at [357, 198] on h6 "Selecteer het juiste antwoord" at bounding box center [495, 205] width 548 height 23
click at [619, 306] on label "Sommige [PERSON_NAME] zijn niet kropitoenen" at bounding box center [663, 308] width 158 height 58
click at [664, 301] on input "Sommige [PERSON_NAME] zijn niet kropitoenen" at bounding box center [668, 297] width 9 height 9
radio input "true"
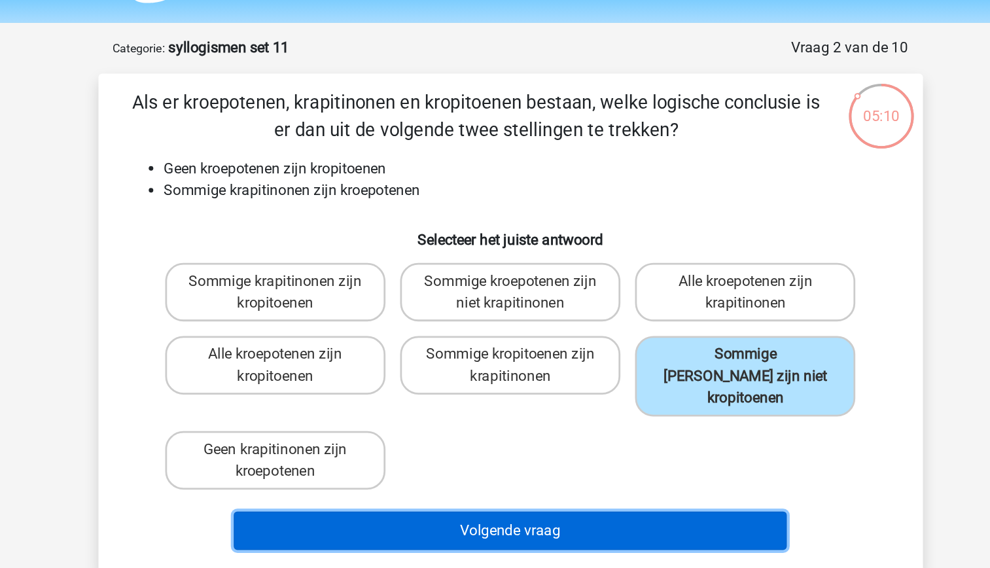
click at [596, 405] on button "Volgende vraag" at bounding box center [495, 418] width 396 height 27
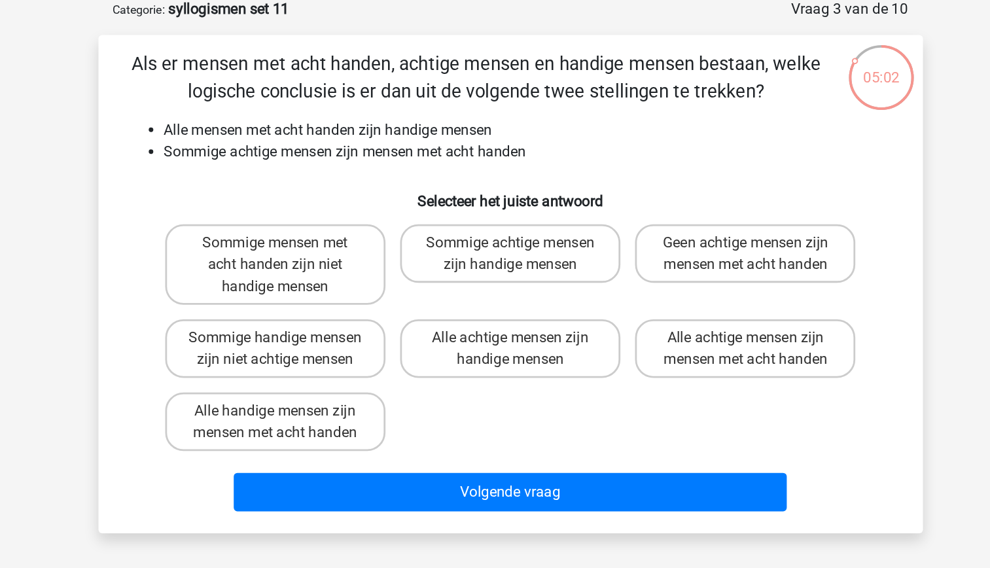
click at [404, 179] on li "Sommige achtige mensen zijn mensen met acht handen" at bounding box center [508, 176] width 522 height 16
drag, startPoint x: 404, startPoint y: 179, endPoint x: 383, endPoint y: 198, distance: 28.8
click at [383, 198] on h6 "Selecteer het juiste antwoord" at bounding box center [495, 205] width 548 height 23
click at [550, 251] on label "Sommige achtige mensen zijn handige mensen" at bounding box center [495, 248] width 158 height 42
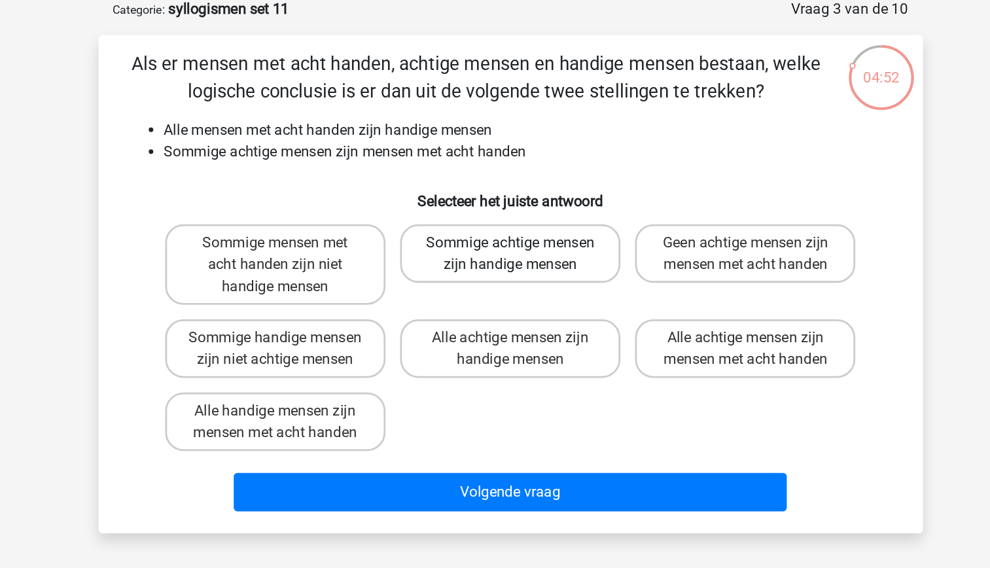
click at [503, 249] on input "Sommige achtige mensen zijn handige mensen" at bounding box center [499, 244] width 9 height 9
radio input "true"
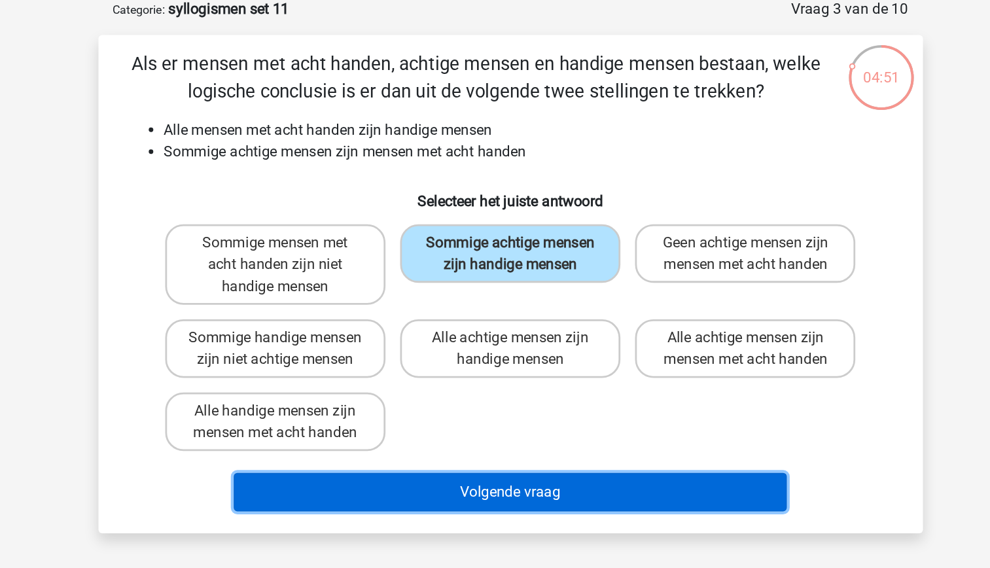
click at [584, 433] on button "Volgende vraag" at bounding box center [495, 418] width 396 height 27
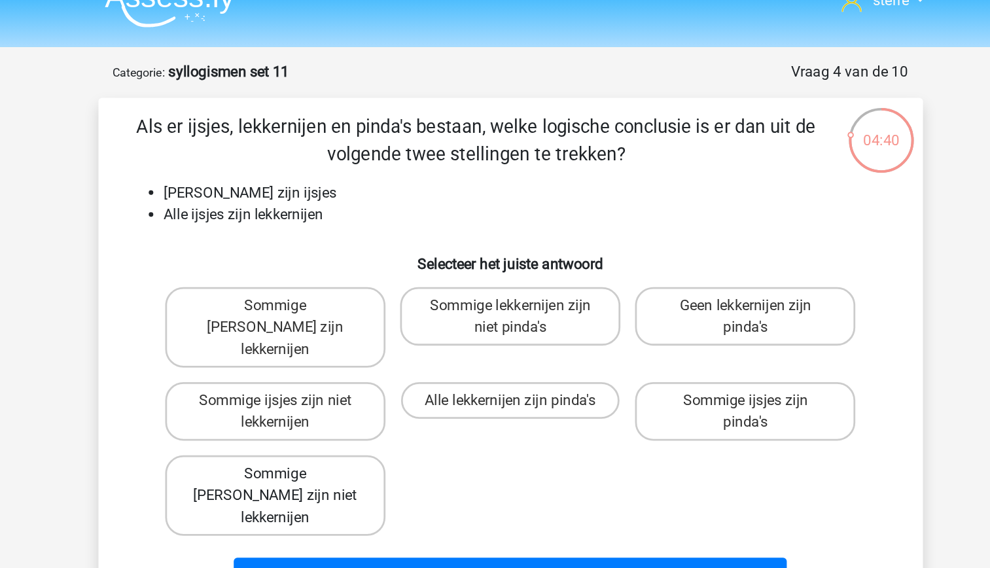
click at [394, 354] on label "Sommige [PERSON_NAME] zijn niet lekkernijen" at bounding box center [327, 377] width 158 height 58
click at [335, 361] on input "Sommige [PERSON_NAME] zijn niet lekkernijen" at bounding box center [331, 365] width 9 height 9
radio input "true"
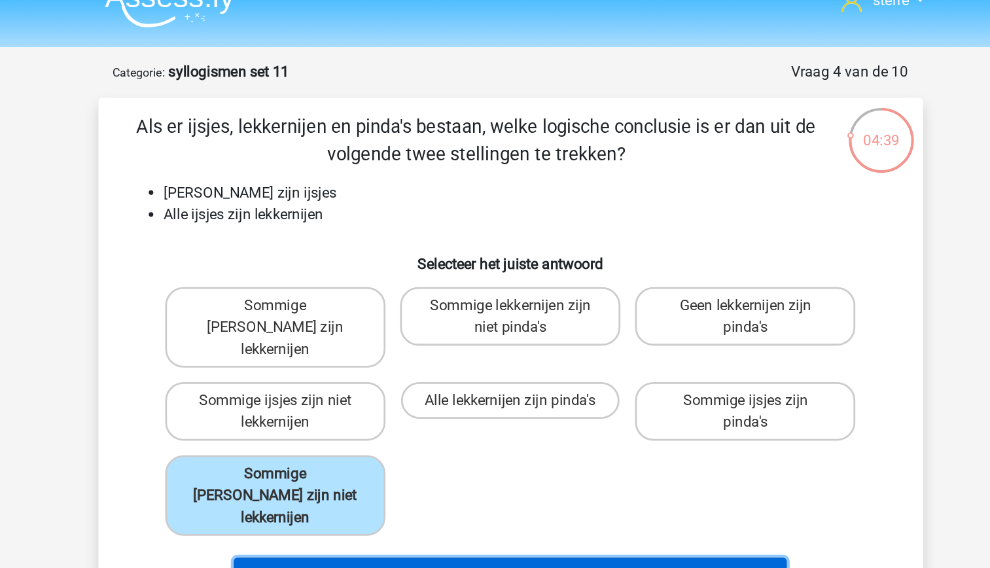
click at [469, 421] on button "Volgende vraag" at bounding box center [495, 434] width 396 height 27
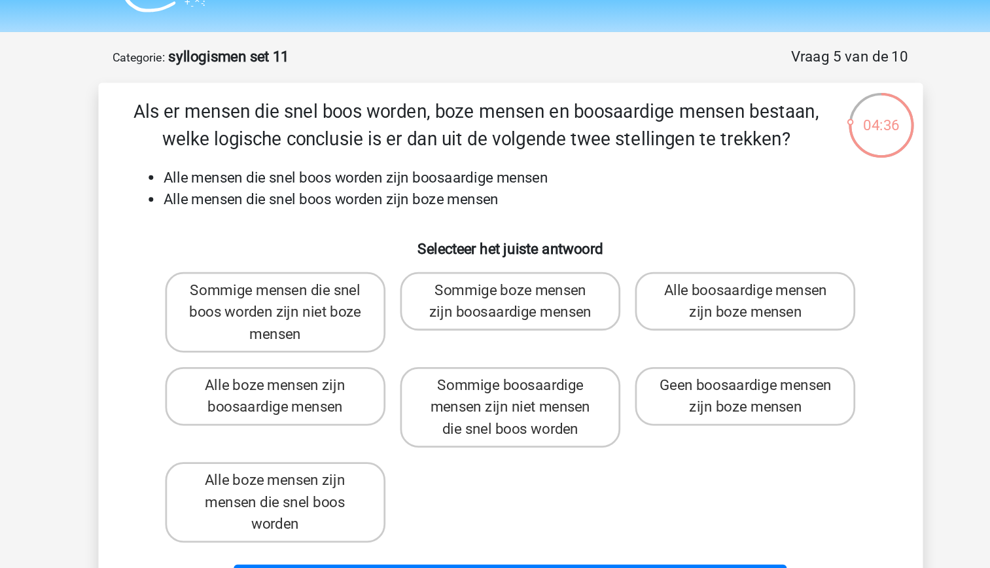
click at [338, 161] on li "Alle mensen die snel boos worden zijn boosaardige mensen" at bounding box center [508, 160] width 522 height 16
drag, startPoint x: 338, startPoint y: 161, endPoint x: 340, endPoint y: 198, distance: 36.7
click at [340, 198] on h6 "Selecteer het juiste antwoord" at bounding box center [495, 205] width 548 height 23
click at [448, 177] on li "Alle mensen die snel boos worden zijn boze mensen" at bounding box center [508, 176] width 522 height 16
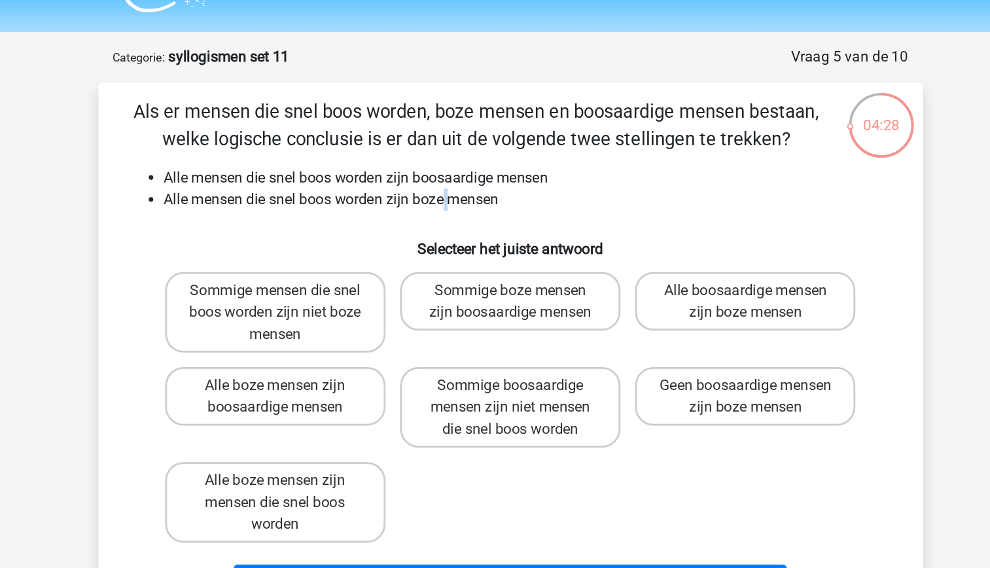
click at [448, 177] on li "Alle mensen die snel boos worden zijn boze mensen" at bounding box center [508, 176] width 522 height 16
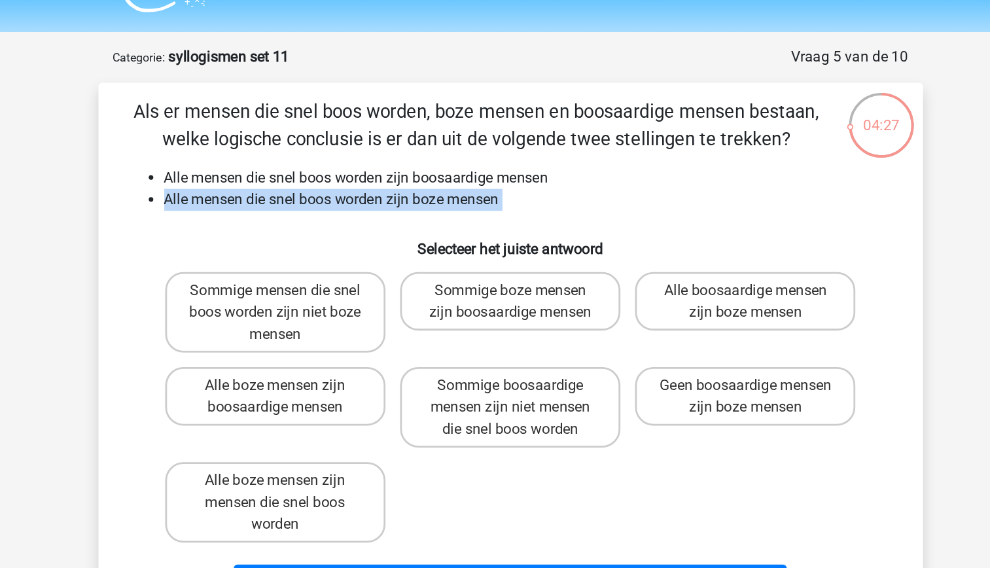
click at [448, 177] on li "Alle mensen die snel boos worden zijn boze mensen" at bounding box center [508, 176] width 522 height 16
drag, startPoint x: 448, startPoint y: 177, endPoint x: 387, endPoint y: 184, distance: 61.2
click at [387, 184] on div "Als er mensen die snel boos worden, boze mensen en boosaardige mensen bestaan, …" at bounding box center [495, 285] width 580 height 367
click at [365, 207] on h6 "Selecteer het juiste antwoord" at bounding box center [495, 205] width 548 height 23
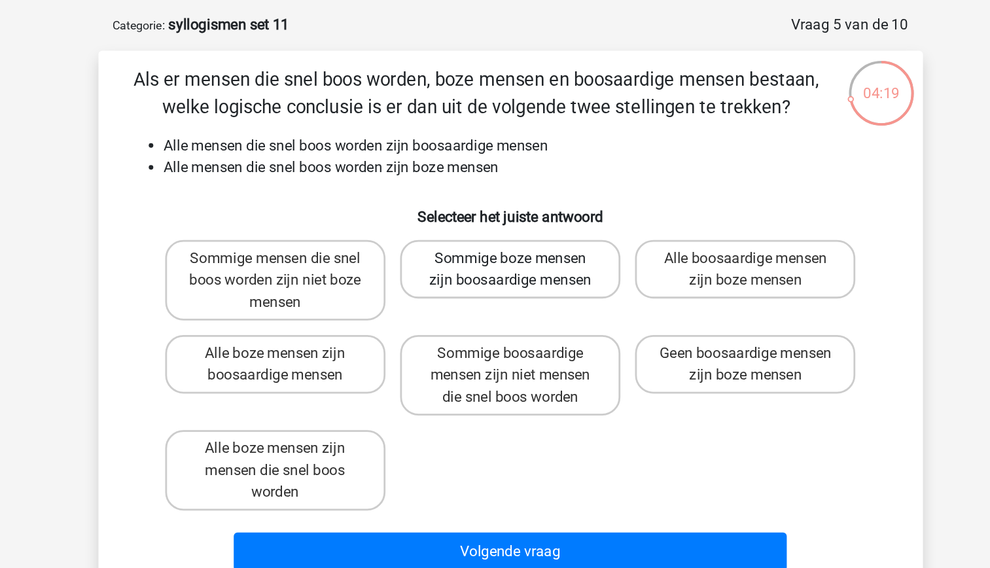
click at [532, 263] on label "Sommige boze mensen zijn boosaardige mensen" at bounding box center [495, 248] width 158 height 42
click at [503, 249] on input "Sommige boze mensen zijn boosaardige mensen" at bounding box center [499, 244] width 9 height 9
radio input "true"
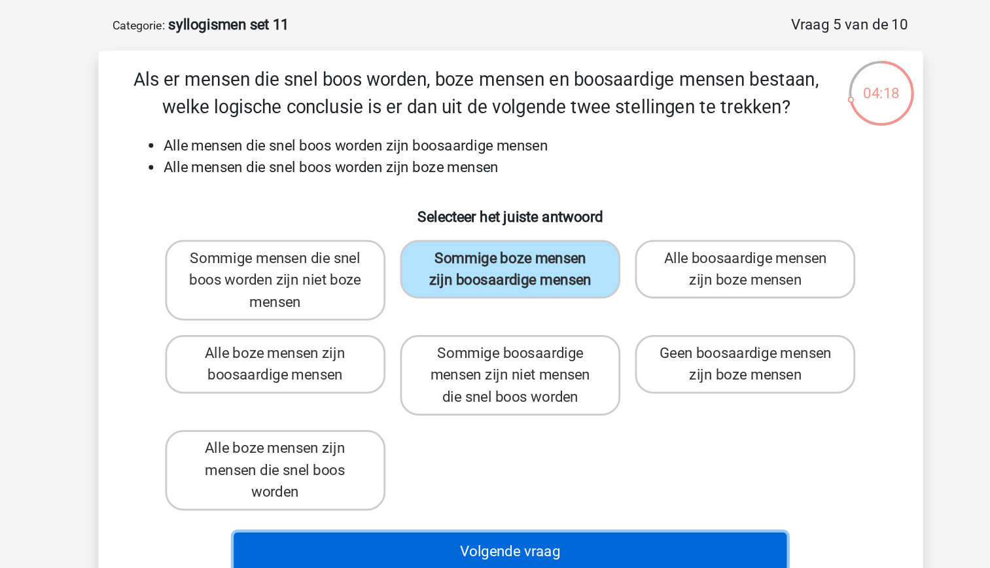
click at [561, 457] on button "Volgende vraag" at bounding box center [495, 450] width 396 height 27
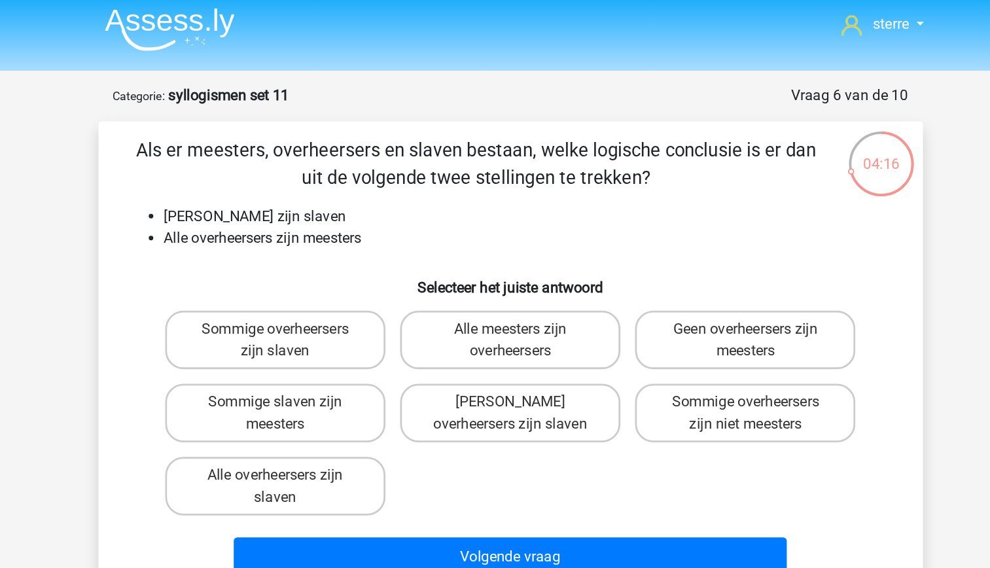
click at [315, 149] on div "Als er meesters, overheersers en slaven bestaan, welke logische conclusie is er…" at bounding box center [495, 262] width 580 height 320
click at [323, 185] on div "Als er meesters, overheersers en slaven bestaan, welke logische conclusie is er…" at bounding box center [495, 262] width 580 height 320
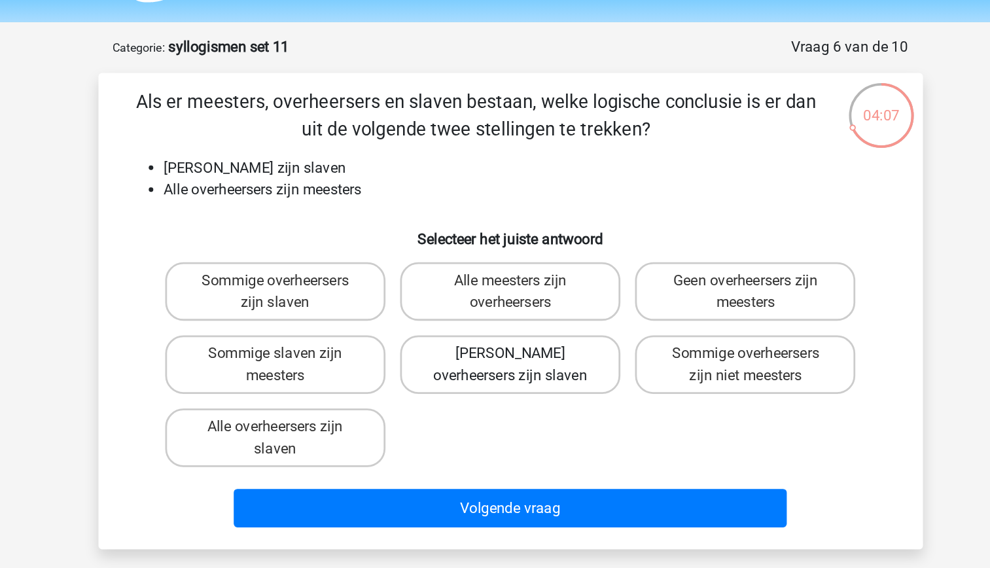
click at [536, 298] on label "[PERSON_NAME] overheersers zijn slaven" at bounding box center [495, 300] width 158 height 42
click at [503, 298] on input "[PERSON_NAME] overheersers zijn slaven" at bounding box center [499, 297] width 9 height 9
radio input "true"
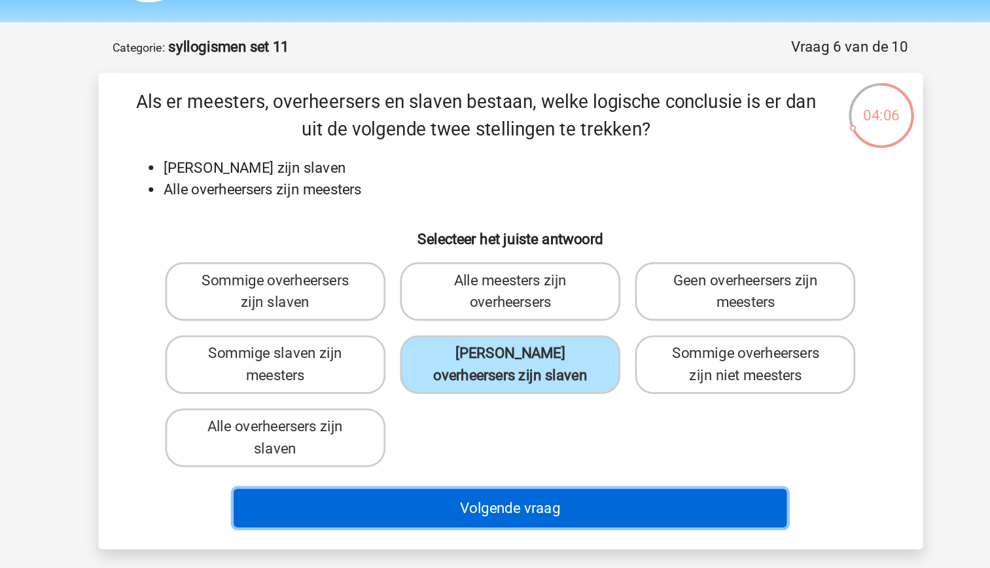
click at [565, 399] on button "Volgende vraag" at bounding box center [495, 402] width 396 height 27
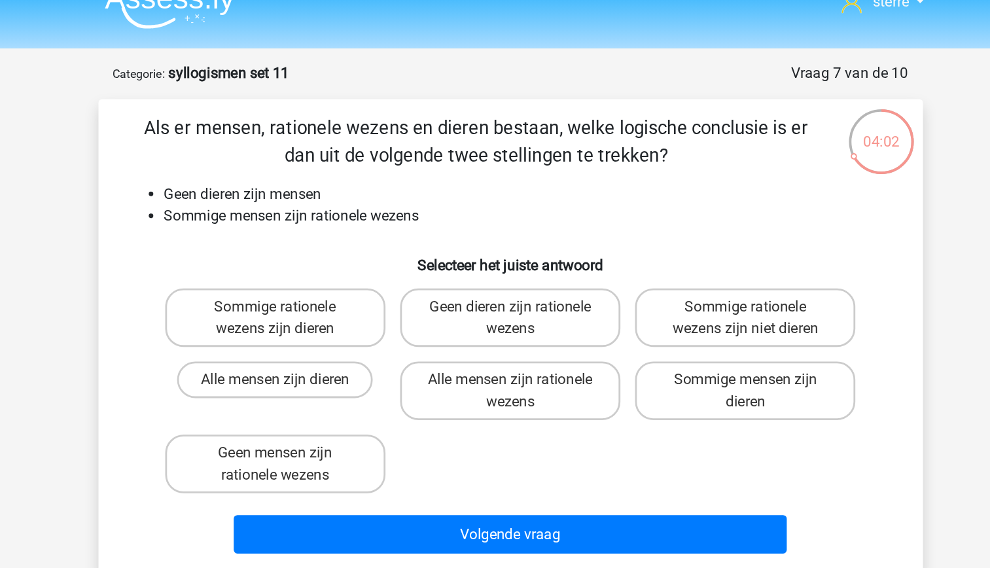
click at [383, 166] on li "Geen dieren zijn mensen" at bounding box center [508, 160] width 522 height 16
click at [385, 177] on li "Sommige mensen zijn rationele wezens" at bounding box center [508, 176] width 522 height 16
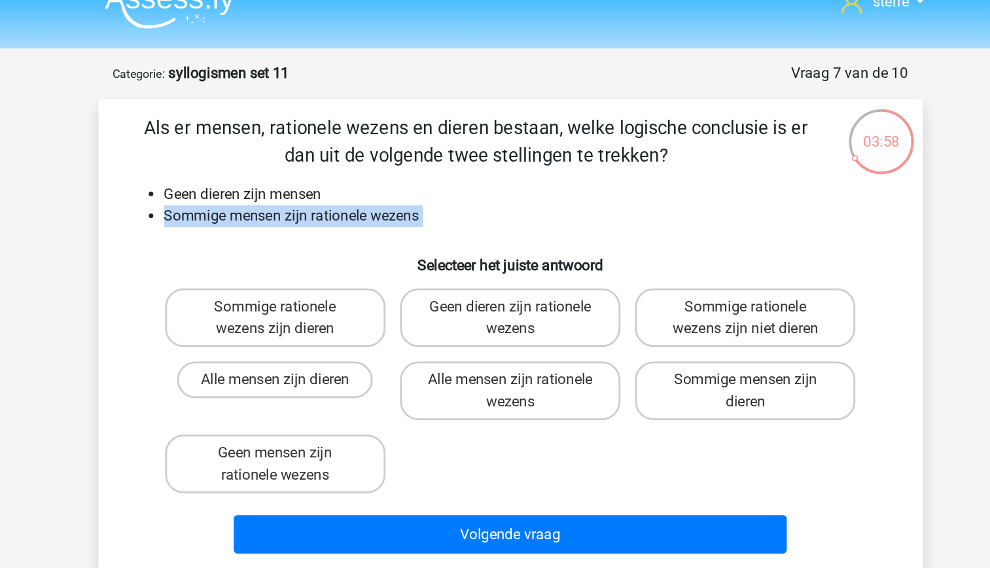
click at [385, 177] on li "Sommige mensen zijn rationele wezens" at bounding box center [508, 176] width 522 height 16
drag, startPoint x: 385, startPoint y: 177, endPoint x: 369, endPoint y: 202, distance: 28.9
click at [369, 202] on h6 "Selecteer het juiste antwoord" at bounding box center [495, 205] width 548 height 23
click at [308, 184] on div "Als er mensen, rationele wezens en dieren bestaan, welke logische conclusie is …" at bounding box center [495, 262] width 580 height 320
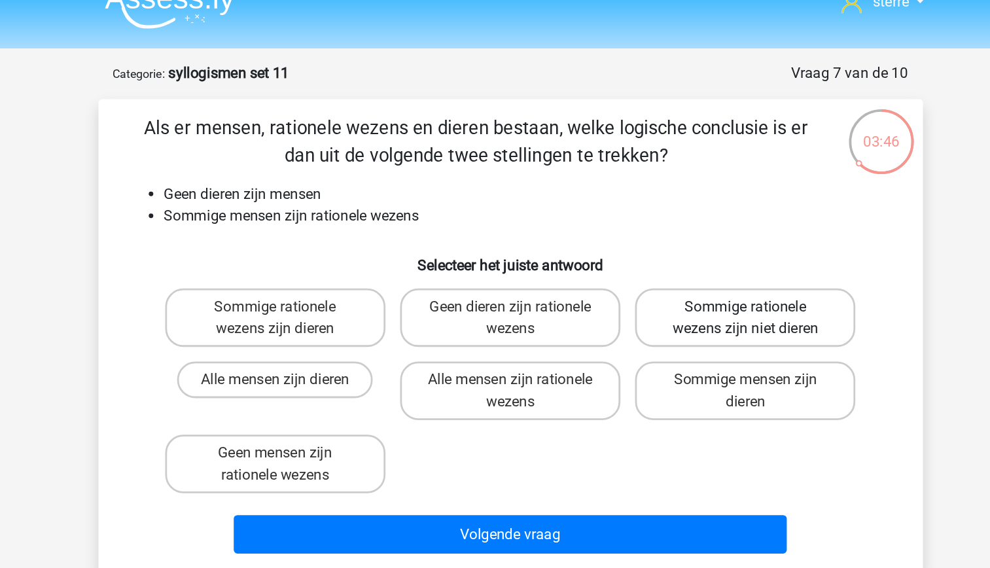
click at [628, 259] on label "Sommige rationele wezens zijn niet dieren" at bounding box center [663, 248] width 158 height 42
click at [664, 249] on input "Sommige rationele wezens zijn niet dieren" at bounding box center [668, 244] width 9 height 9
radio input "true"
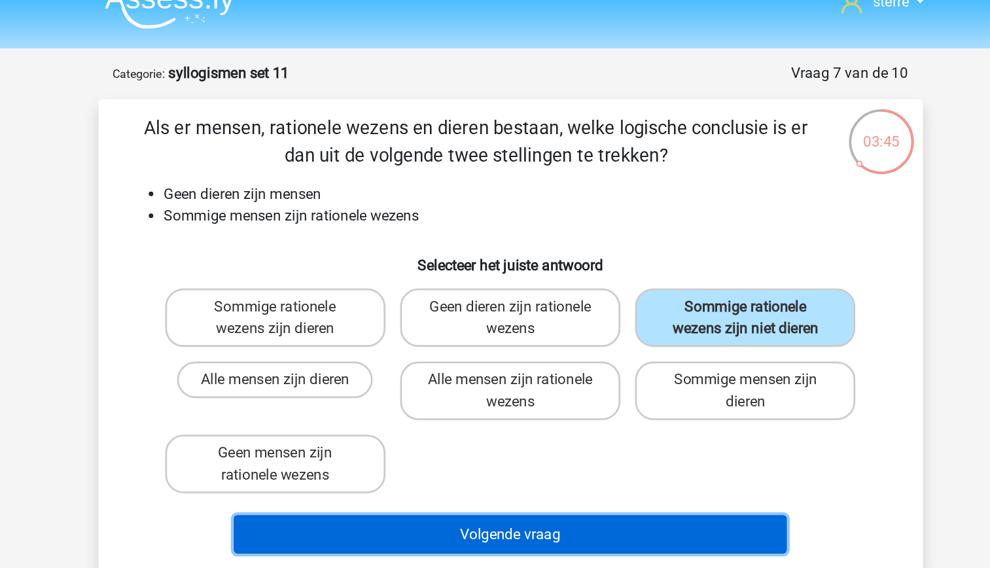
click at [595, 399] on button "Volgende vraag" at bounding box center [495, 402] width 396 height 27
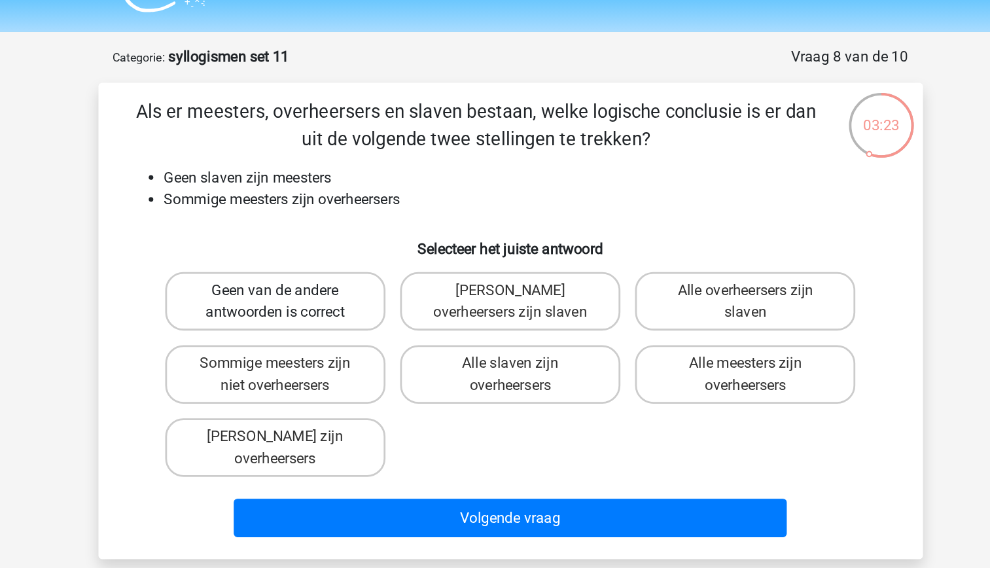
click at [336, 243] on label "Geen van de andere antwoorden is correct" at bounding box center [327, 248] width 158 height 42
click at [335, 243] on input "Geen van de andere antwoorden is correct" at bounding box center [331, 244] width 9 height 9
radio input "true"
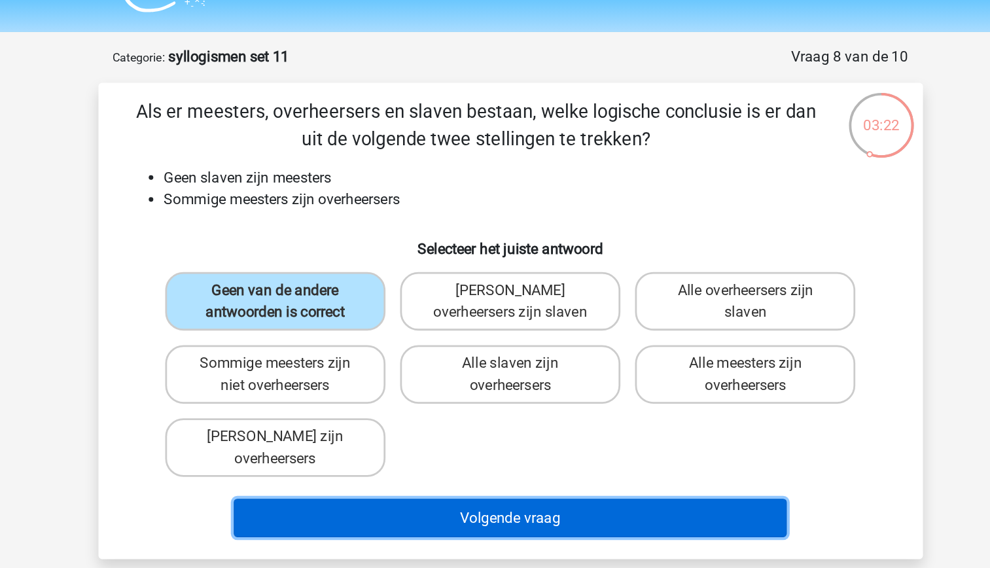
click at [502, 405] on button "Volgende vraag" at bounding box center [495, 402] width 396 height 27
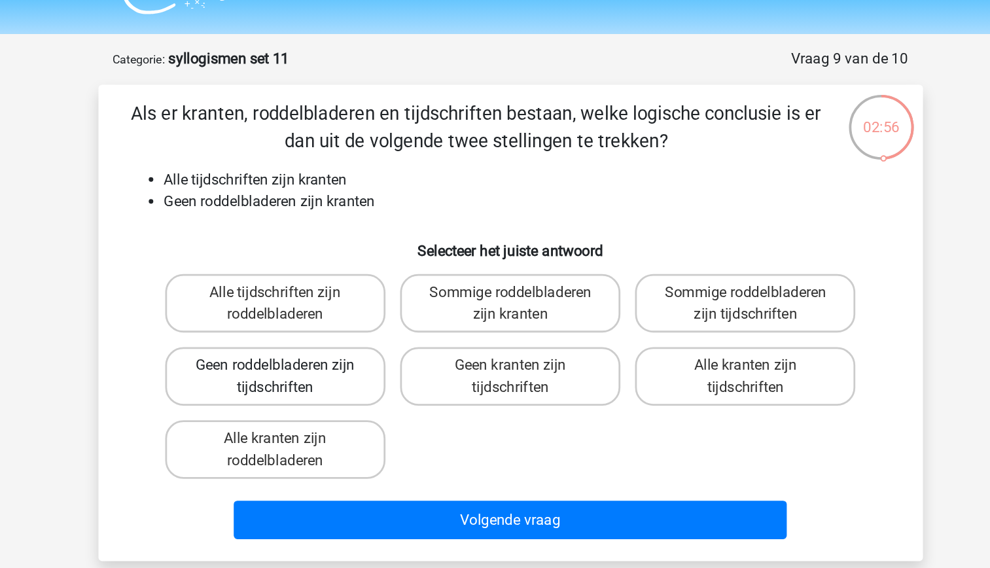
click at [377, 307] on label "Geen roddelbladeren zijn tijdschriften" at bounding box center [327, 300] width 158 height 42
click at [335, 301] on input "Geen roddelbladeren zijn tijdschriften" at bounding box center [331, 297] width 9 height 9
radio input "true"
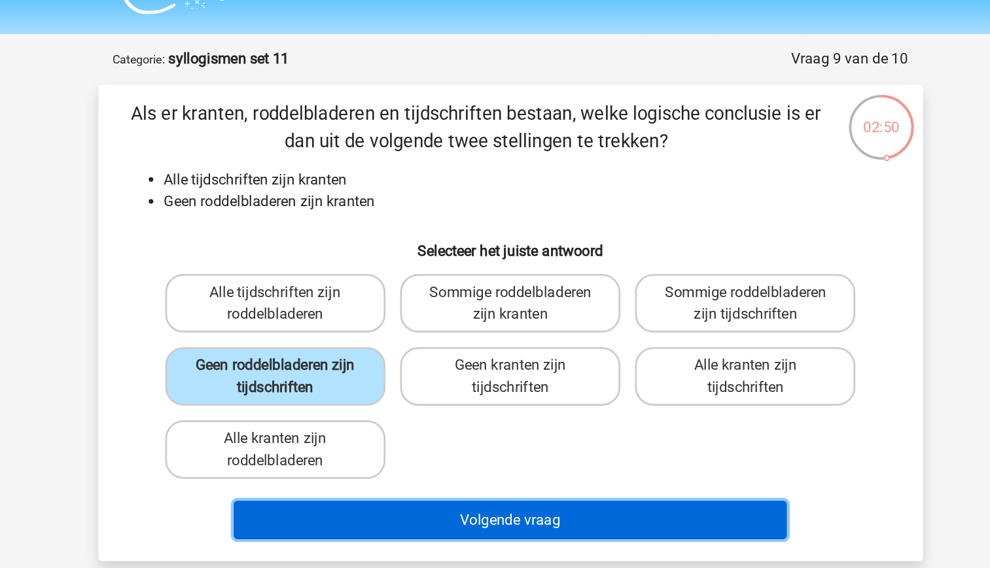
click at [517, 407] on button "Volgende vraag" at bounding box center [495, 402] width 396 height 27
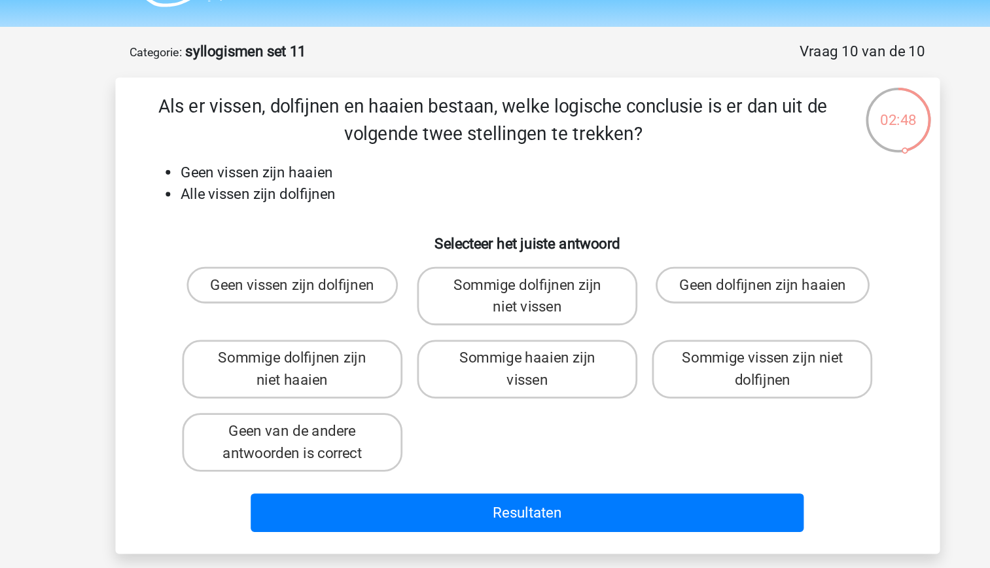
click at [360, 139] on p "Als er vissen, dolfijnen en haaien bestaan, welke logische conclusie is er dan …" at bounding box center [470, 121] width 499 height 39
drag, startPoint x: 360, startPoint y: 139, endPoint x: 359, endPoint y: 180, distance: 41.2
click at [359, 180] on li "Alle vissen zijn dolfijnen" at bounding box center [508, 176] width 522 height 16
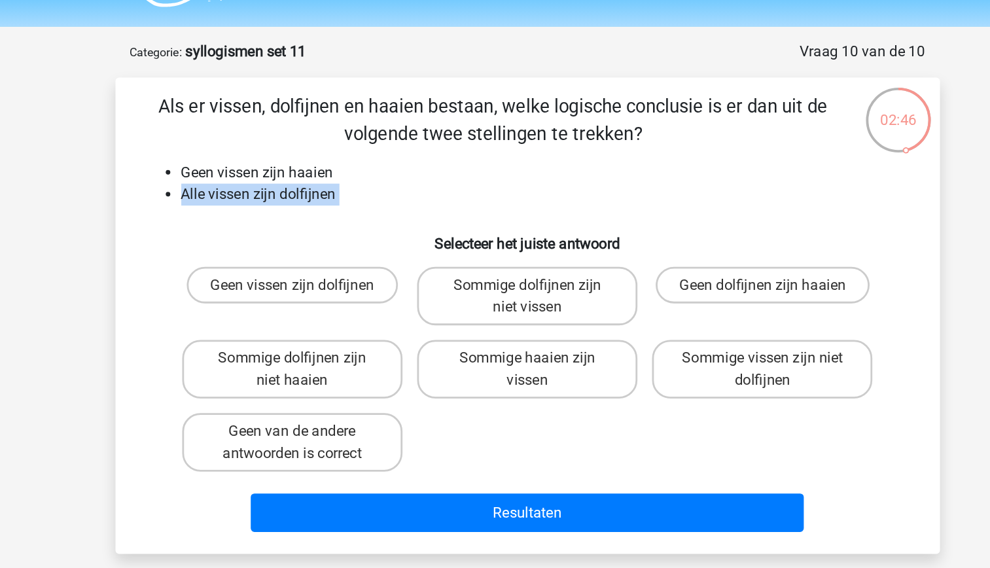
click at [359, 180] on li "Alle vissen zijn dolfijnen" at bounding box center [508, 176] width 522 height 16
drag, startPoint x: 359, startPoint y: 180, endPoint x: 303, endPoint y: 193, distance: 57.8
click at [303, 193] on div "Als er vissen, dolfijnen en haaien bestaan, welke logische conclusie is er dan …" at bounding box center [495, 262] width 580 height 320
click at [293, 156] on li "Geen vissen zijn haaien" at bounding box center [508, 160] width 522 height 16
click at [618, 234] on label "Geen dolfijnen zijn haaien" at bounding box center [663, 240] width 153 height 26
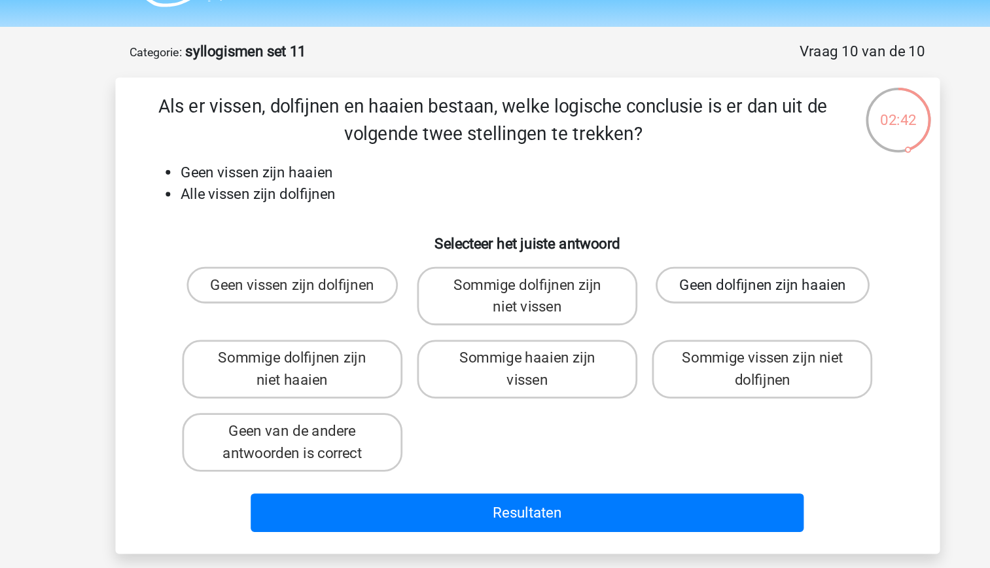
click at [664, 240] on input "Geen dolfijnen zijn haaien" at bounding box center [668, 244] width 9 height 9
radio input "true"
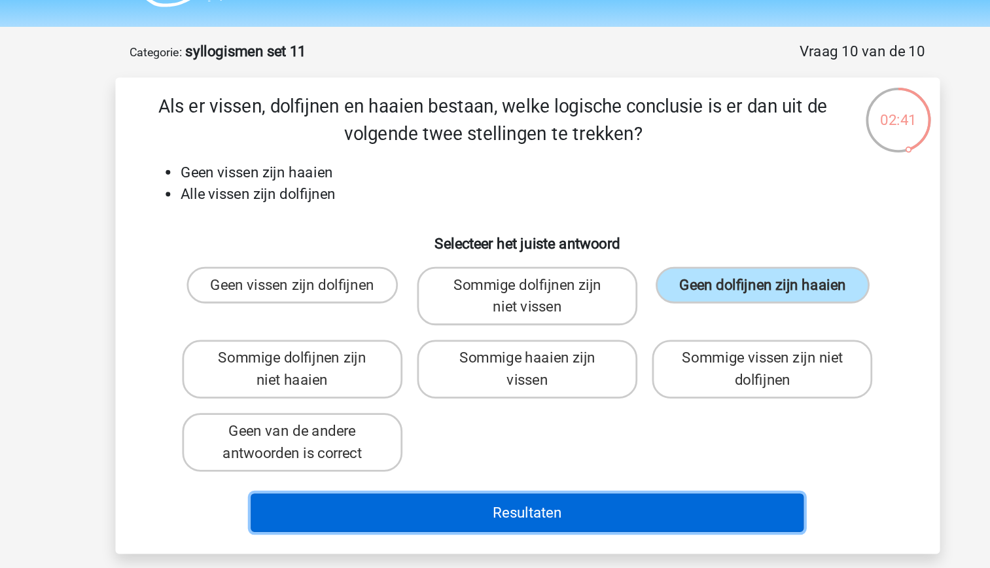
click at [566, 402] on button "Resultaten" at bounding box center [495, 402] width 396 height 27
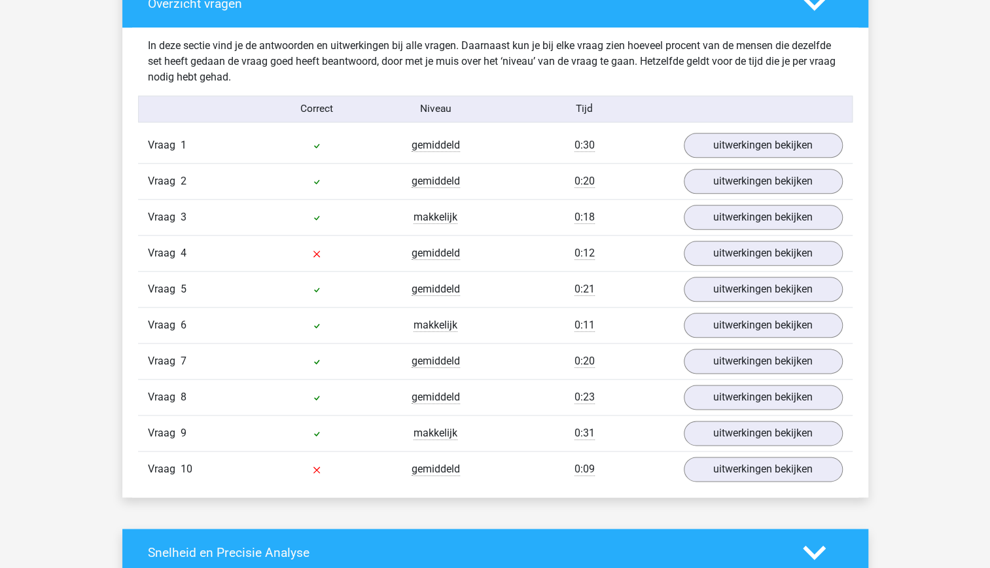
scroll to position [741, 0]
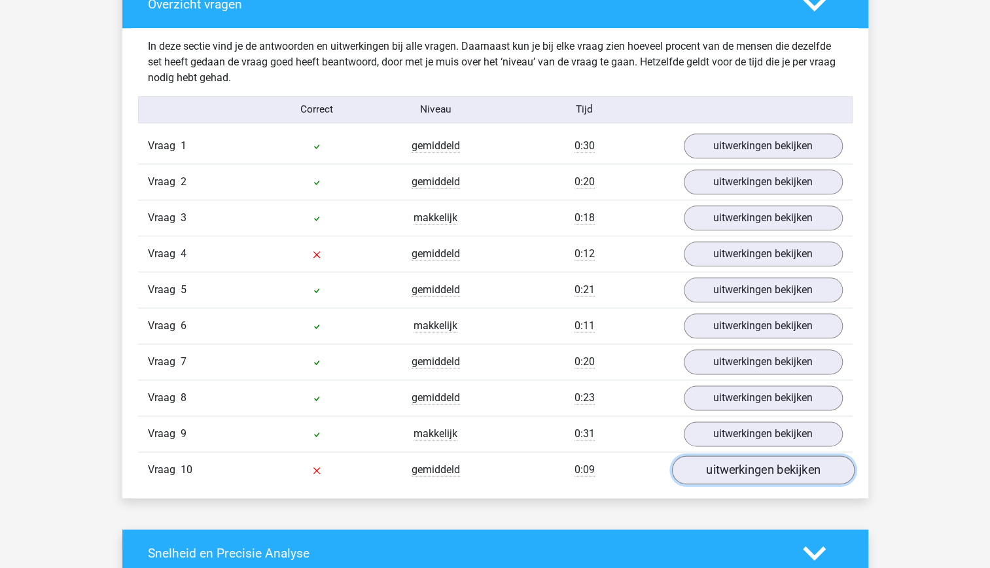
click at [758, 470] on link "uitwerkingen bekijken" at bounding box center [762, 469] width 183 height 29
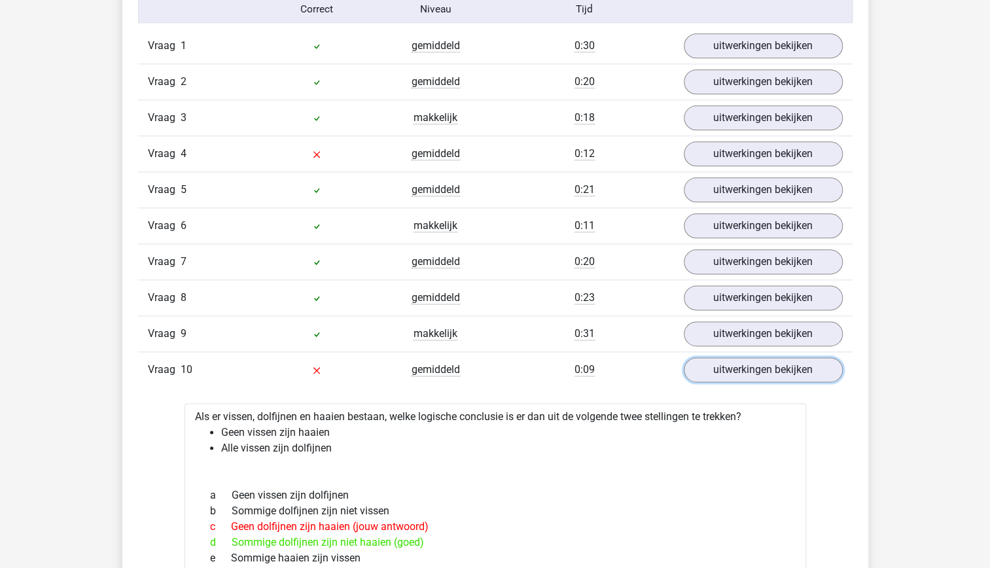
scroll to position [803, 0]
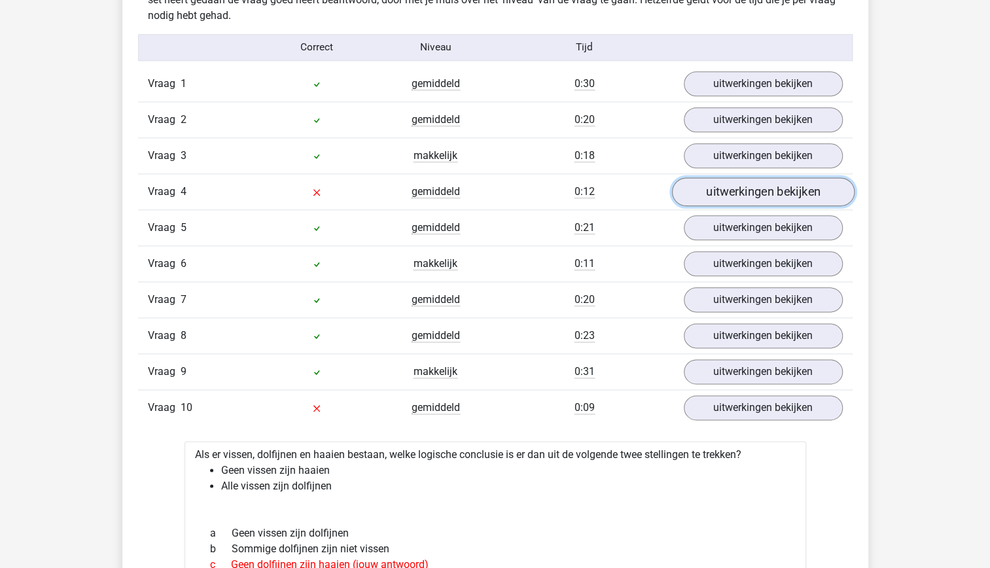
click at [733, 188] on link "uitwerkingen bekijken" at bounding box center [762, 191] width 183 height 29
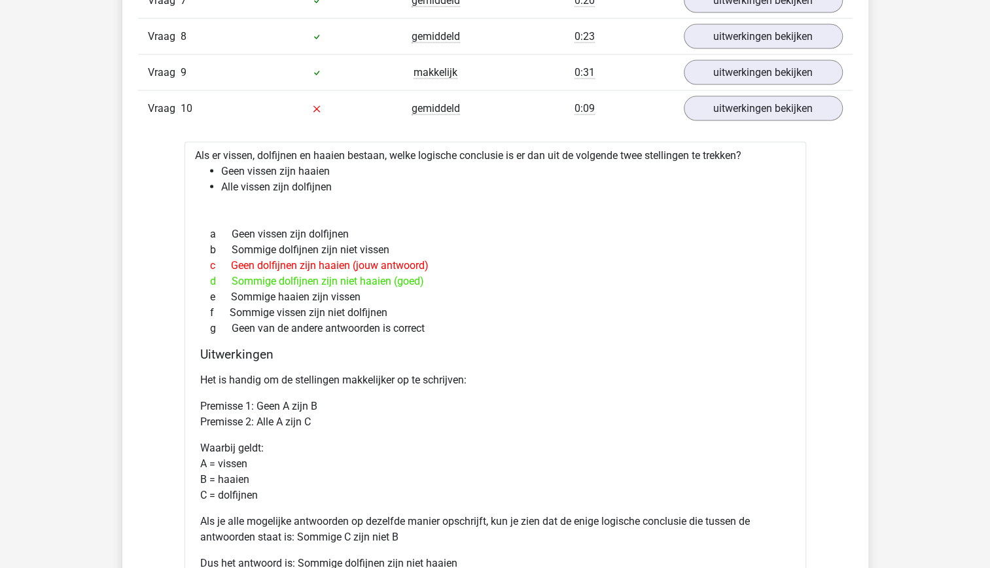
scroll to position [1629, 0]
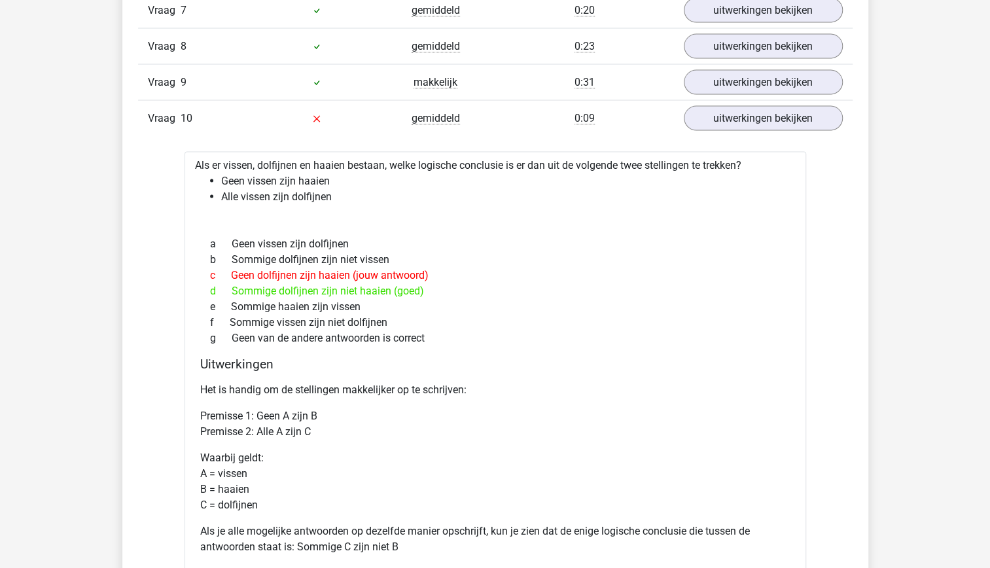
click at [330, 189] on li "Alle vissen zijn dolfijnen" at bounding box center [508, 197] width 575 height 16
drag, startPoint x: 330, startPoint y: 187, endPoint x: 352, endPoint y: 239, distance: 56.3
click at [352, 239] on div "a Geen vissen zijn dolfijnen" at bounding box center [495, 244] width 590 height 16
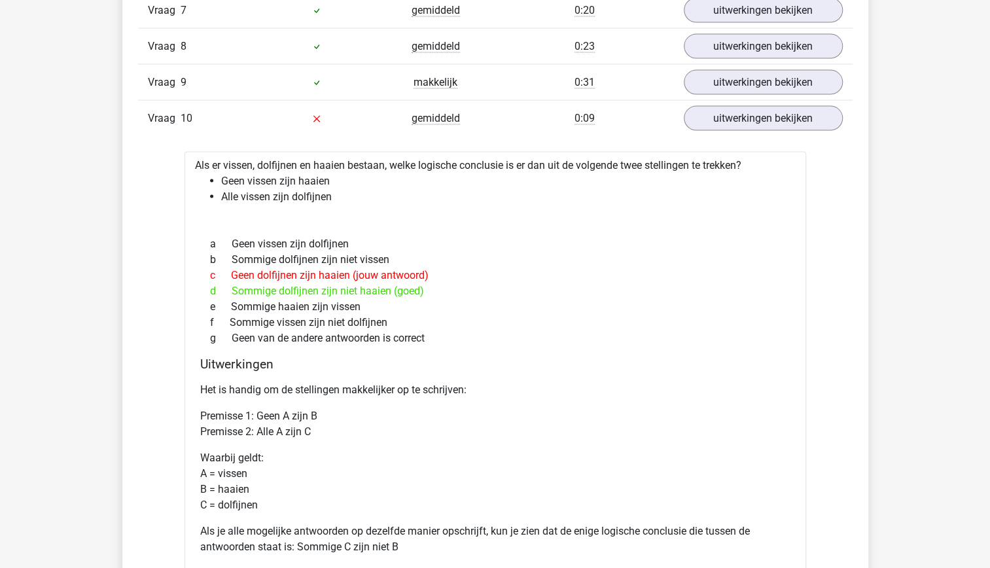
click at [341, 215] on div at bounding box center [495, 220] width 601 height 10
click at [322, 193] on li "Alle vissen zijn dolfijnen" at bounding box center [508, 197] width 575 height 16
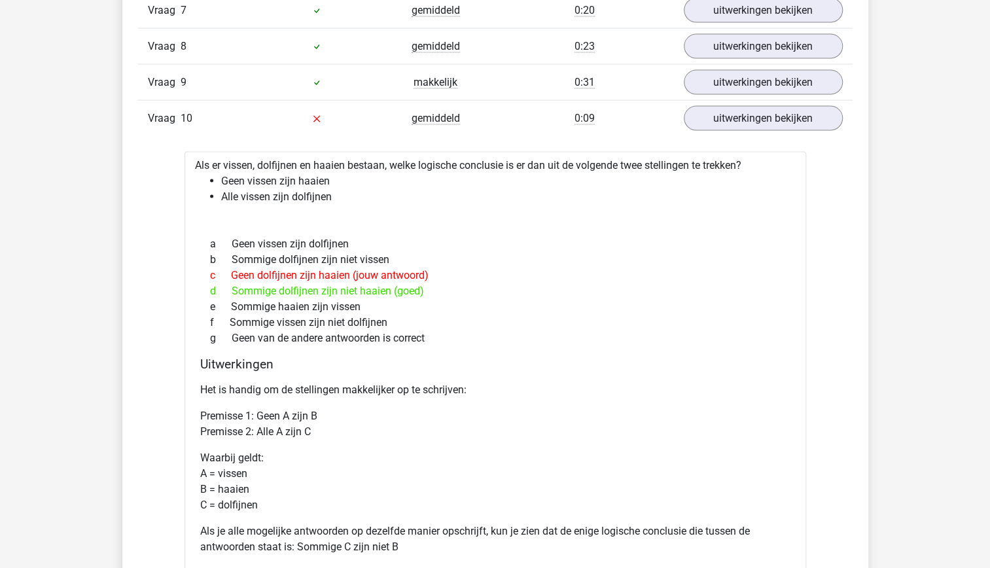
drag, startPoint x: 322, startPoint y: 193, endPoint x: 374, endPoint y: 243, distance: 72.7
click at [374, 243] on div "a Geen vissen zijn dolfijnen" at bounding box center [495, 244] width 590 height 16
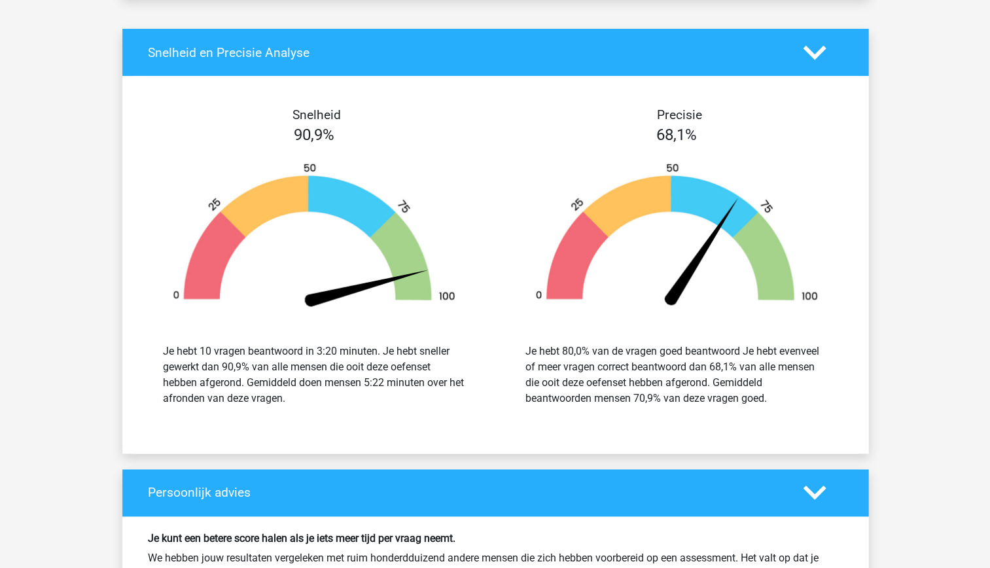
scroll to position [2314, 0]
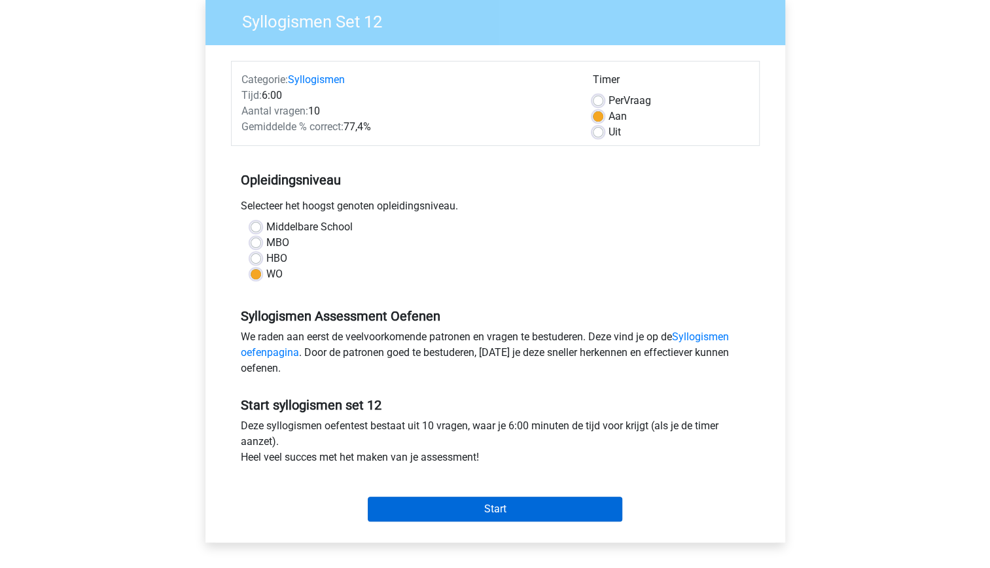
scroll to position [109, 0]
click at [493, 513] on input "Start" at bounding box center [495, 509] width 255 height 25
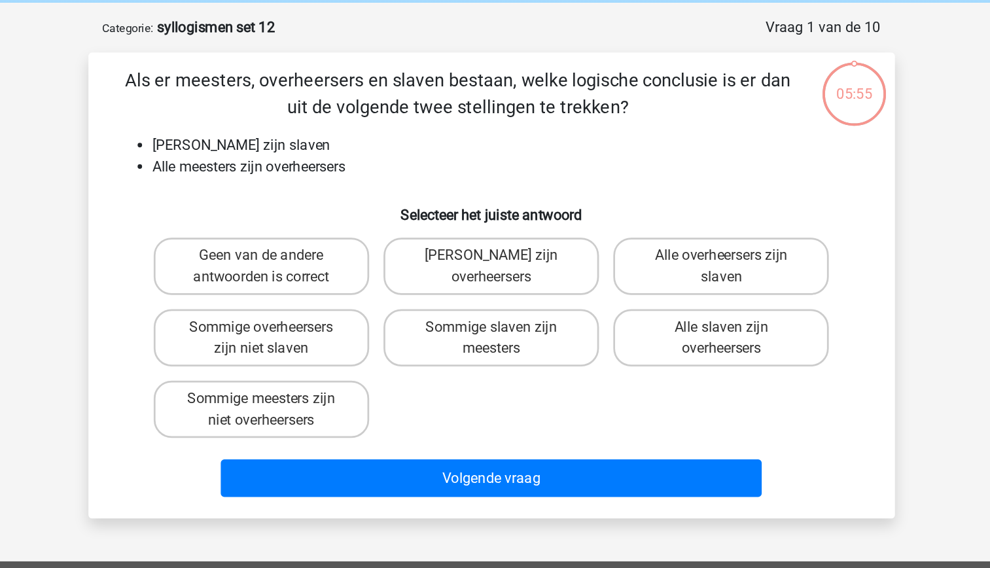
click at [365, 181] on li "Alle meesters zijn overheersers" at bounding box center [508, 176] width 522 height 16
drag, startPoint x: 365, startPoint y: 181, endPoint x: 368, endPoint y: 201, distance: 19.9
click at [368, 201] on h6 "Selecteer het juiste antwoord" at bounding box center [495, 205] width 548 height 23
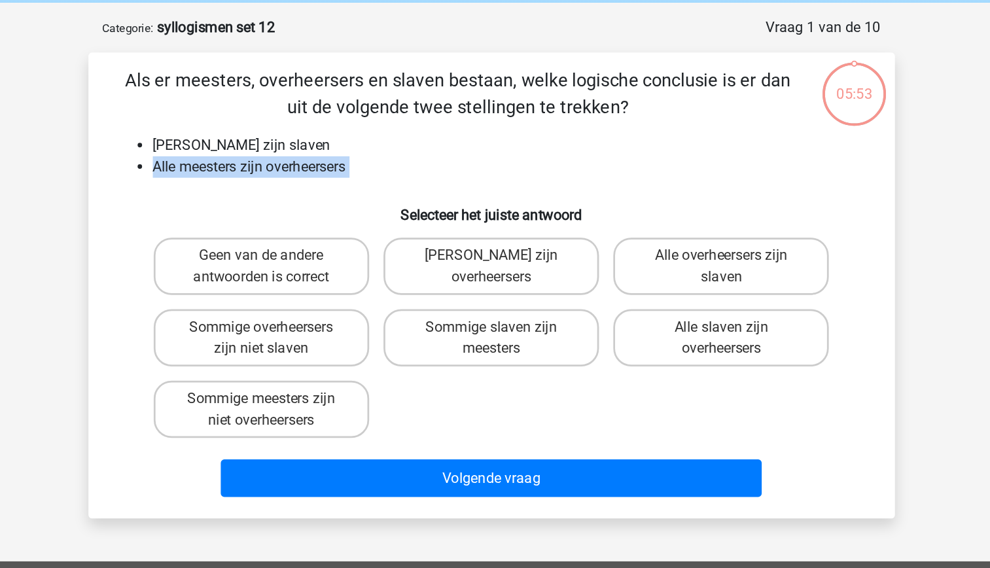
click at [302, 179] on li "Alle meesters zijn overheersers" at bounding box center [508, 176] width 522 height 16
click at [375, 316] on label "Sommige overheersers zijn niet slaven" at bounding box center [327, 300] width 158 height 42
click at [335, 301] on input "Sommige overheersers zijn niet slaven" at bounding box center [331, 297] width 9 height 9
radio input "true"
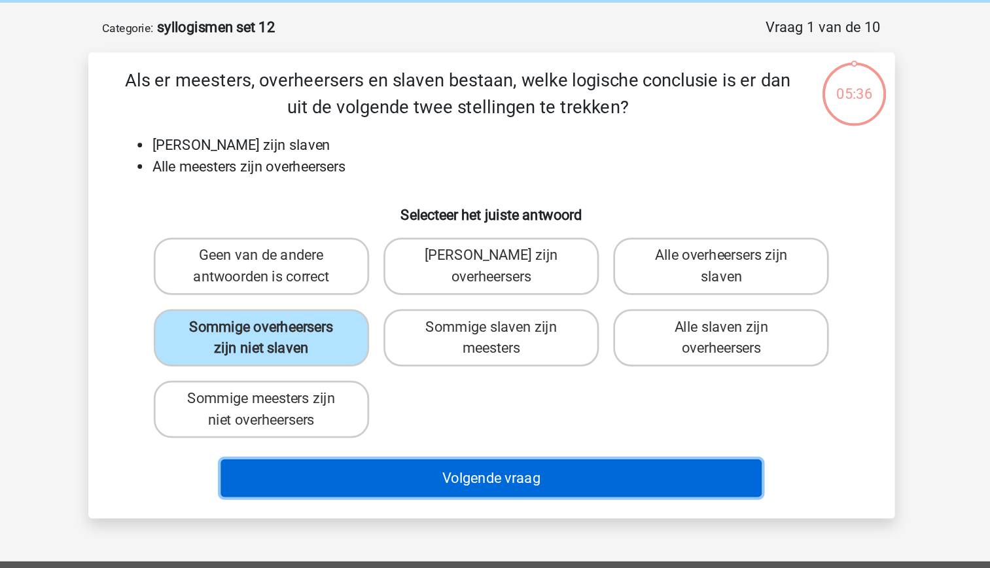
click at [474, 407] on button "Volgende vraag" at bounding box center [495, 402] width 396 height 27
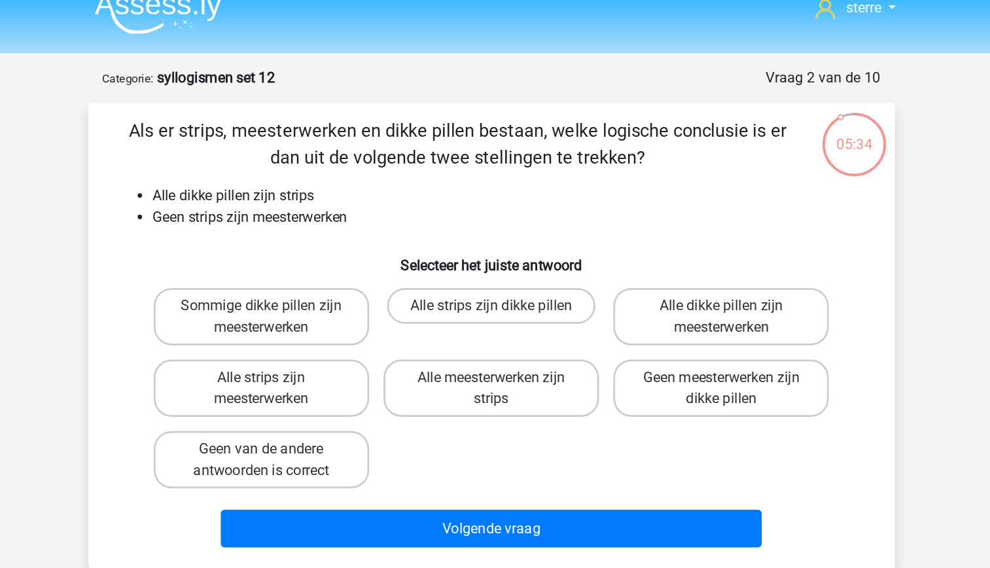
click at [325, 152] on li "Alle dikke pillen zijn strips" at bounding box center [508, 160] width 522 height 16
drag, startPoint x: 325, startPoint y: 152, endPoint x: 344, endPoint y: 186, distance: 38.7
click at [344, 186] on div "Als er strips, meesterwerken en dikke pillen bestaan, welke logische conclusie …" at bounding box center [495, 262] width 580 height 320
click at [341, 181] on li "Geen strips zijn meesterwerken" at bounding box center [508, 176] width 522 height 16
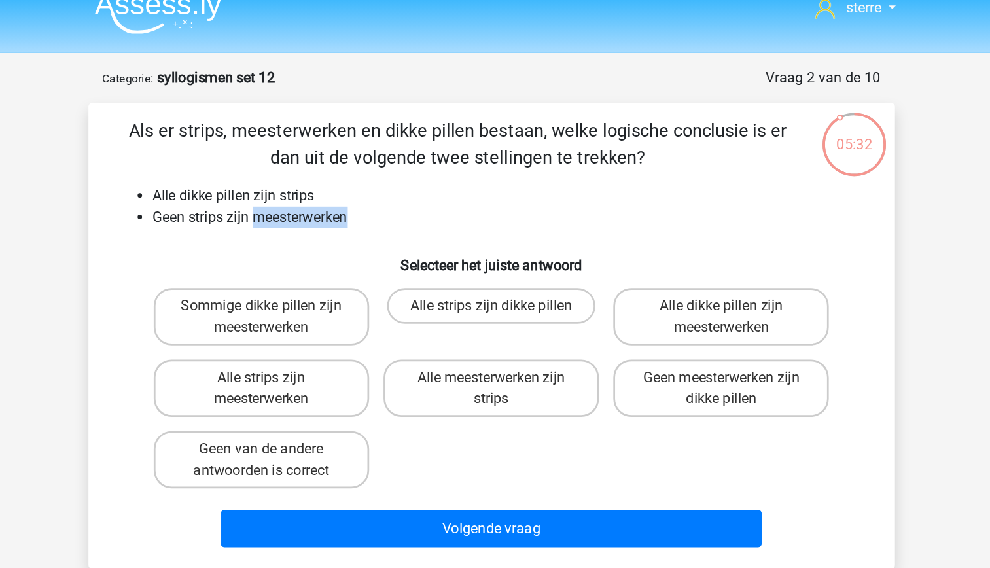
click at [341, 181] on li "Geen strips zijn meesterwerken" at bounding box center [508, 176] width 522 height 16
drag, startPoint x: 341, startPoint y: 181, endPoint x: 330, endPoint y: 193, distance: 16.3
click at [330, 193] on div "Als er strips, meesterwerken en dikke pillen bestaan, welke logische conclusie …" at bounding box center [495, 262] width 580 height 320
click at [670, 304] on label "Geen meesterwerken zijn dikke pillen" at bounding box center [663, 300] width 158 height 42
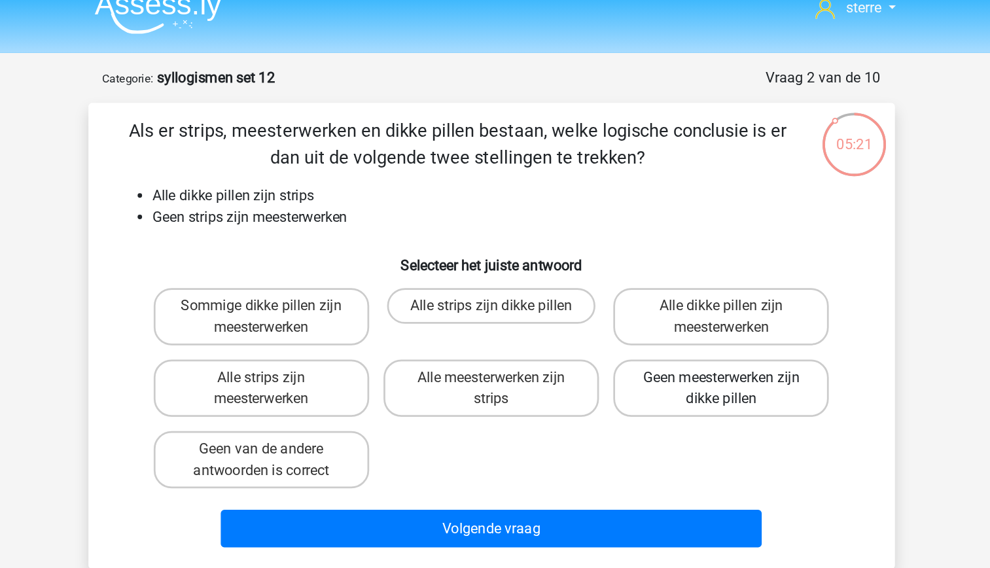
click at [670, 301] on input "Geen meesterwerken zijn dikke pillen" at bounding box center [668, 297] width 9 height 9
radio input "true"
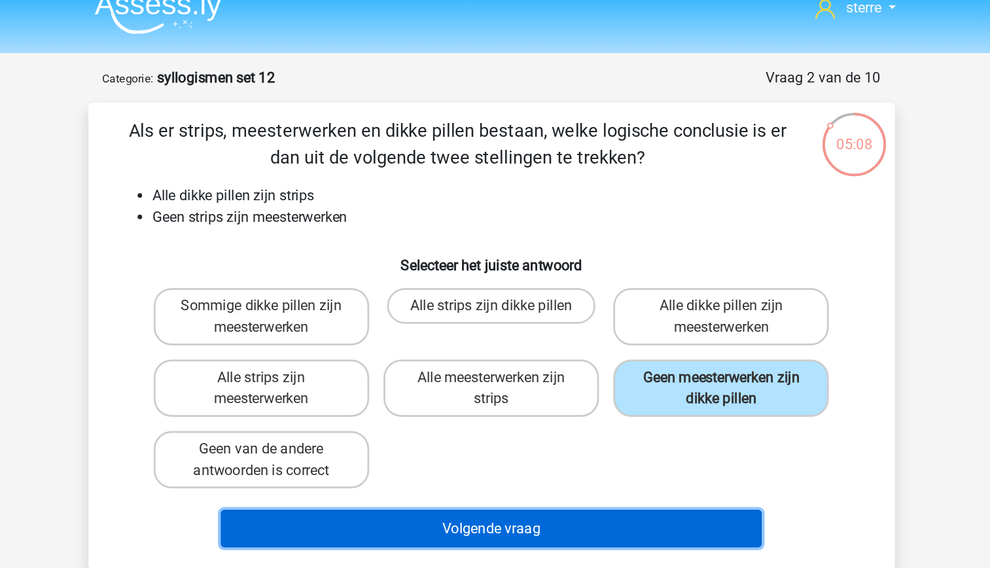
click at [599, 408] on button "Volgende vraag" at bounding box center [495, 402] width 396 height 27
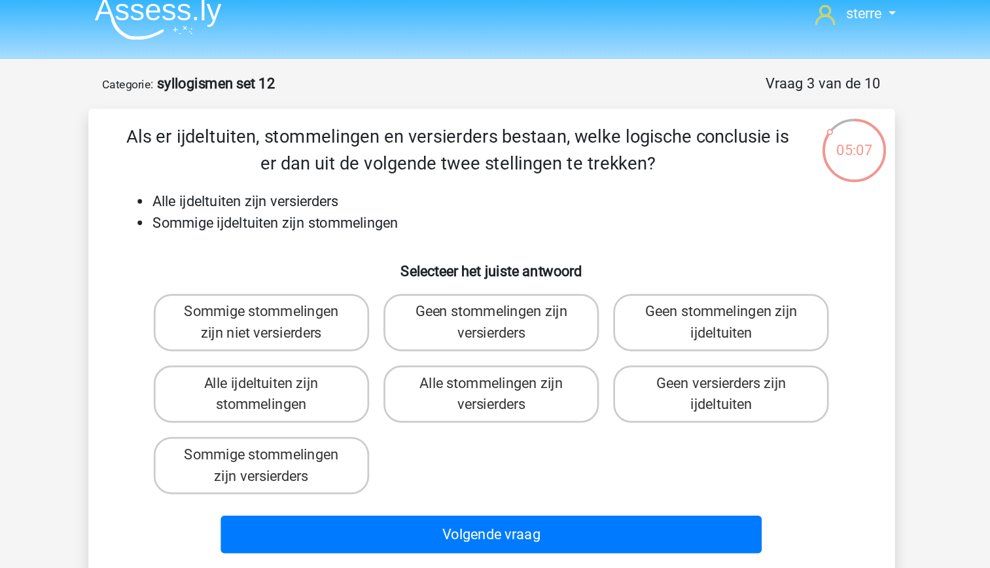
click at [350, 166] on li "Alle ijdeltuiten zijn versierders" at bounding box center [508, 160] width 522 height 16
drag, startPoint x: 350, startPoint y: 166, endPoint x: 352, endPoint y: 192, distance: 26.9
click at [352, 192] on div "Als er ijdeltuiten, stommelingen en versierders bestaan, welke logische conclus…" at bounding box center [495, 262] width 580 height 320
click at [355, 177] on li "Sommige ijdeltuiten zijn stommelingen" at bounding box center [508, 176] width 522 height 16
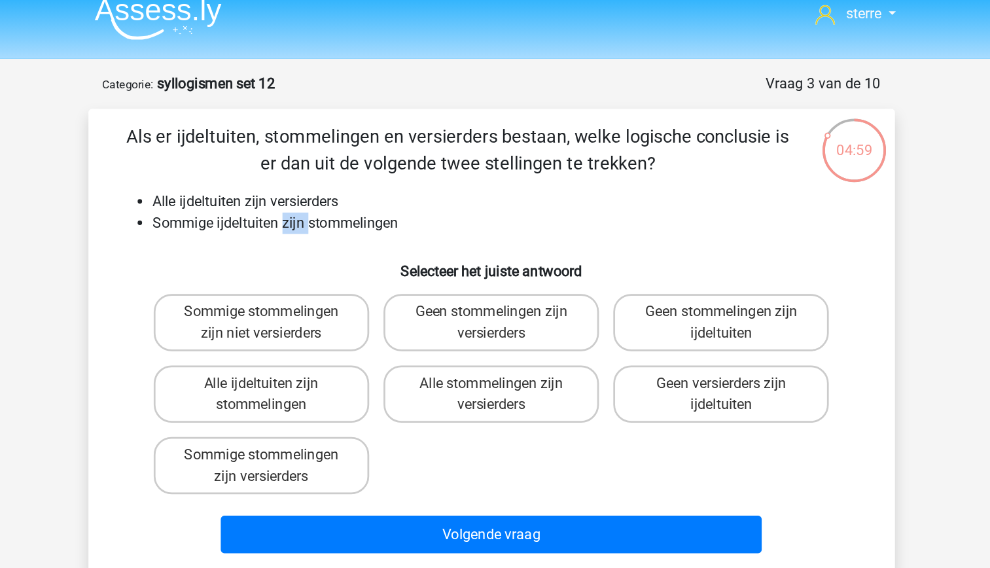
click at [355, 177] on li "Sommige ijdeltuiten zijn stommelingen" at bounding box center [508, 176] width 522 height 16
drag, startPoint x: 355, startPoint y: 176, endPoint x: 359, endPoint y: 198, distance: 22.0
click at [359, 198] on h6 "Selecteer het juiste antwoord" at bounding box center [495, 205] width 548 height 23
click at [360, 253] on label "Sommige stommelingen zijn niet versierders" at bounding box center [327, 248] width 158 height 42
click at [335, 249] on input "Sommige stommelingen zijn niet versierders" at bounding box center [331, 244] width 9 height 9
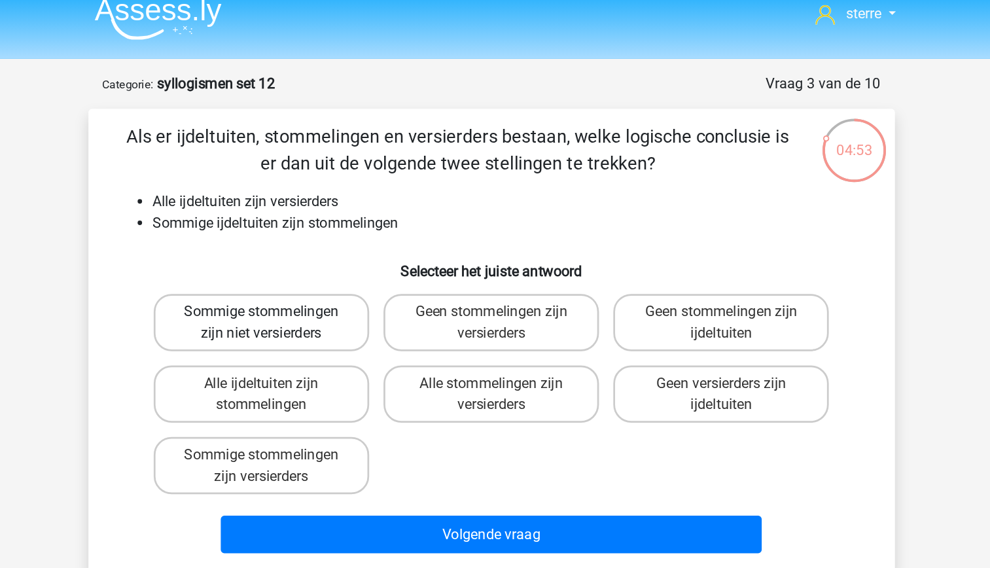
radio input "true"
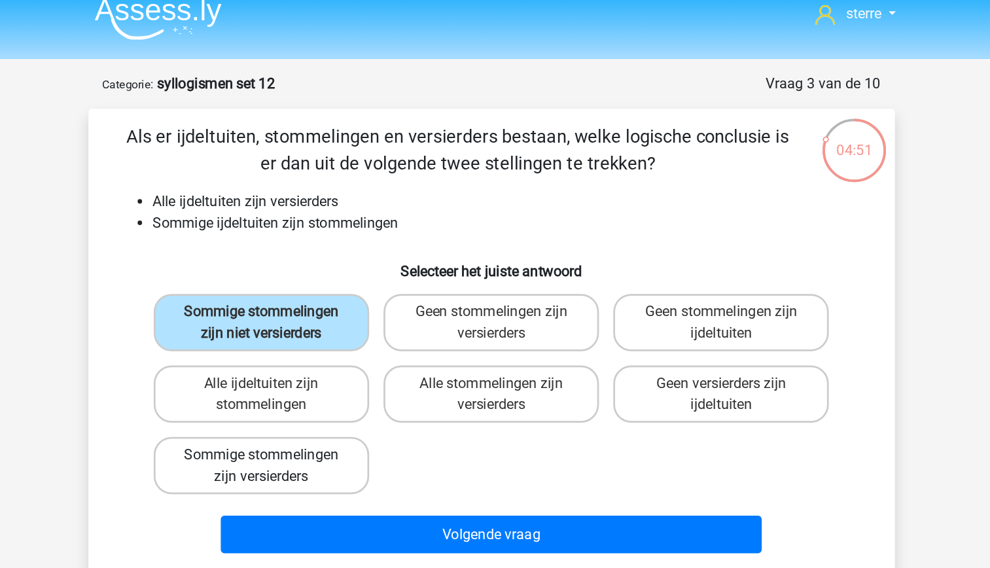
click at [390, 355] on label "Sommige stommelingen zijn versierders" at bounding box center [327, 353] width 158 height 42
click at [335, 353] on input "Sommige stommelingen zijn versierders" at bounding box center [331, 349] width 9 height 9
radio input "true"
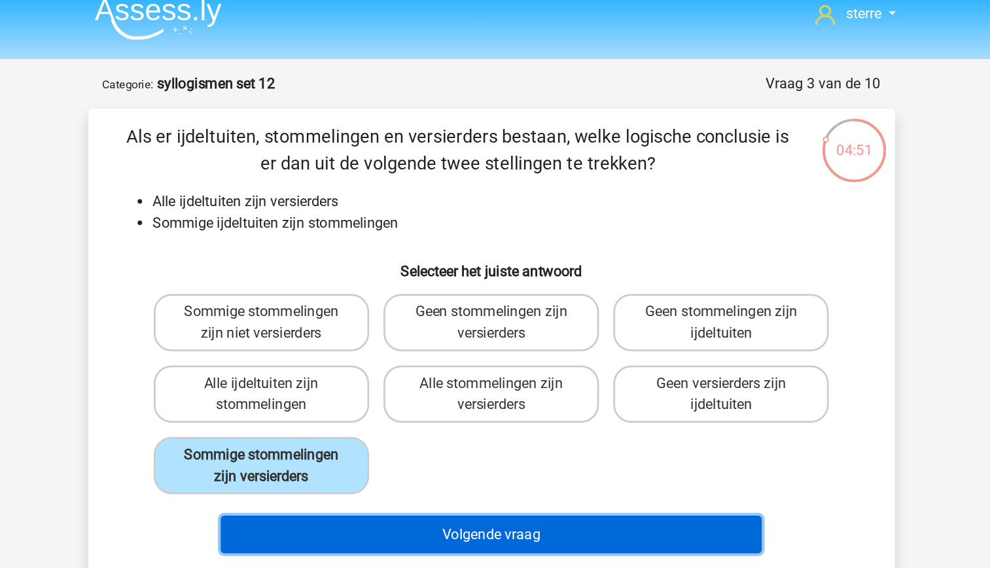
click at [460, 399] on button "Volgende vraag" at bounding box center [495, 402] width 396 height 27
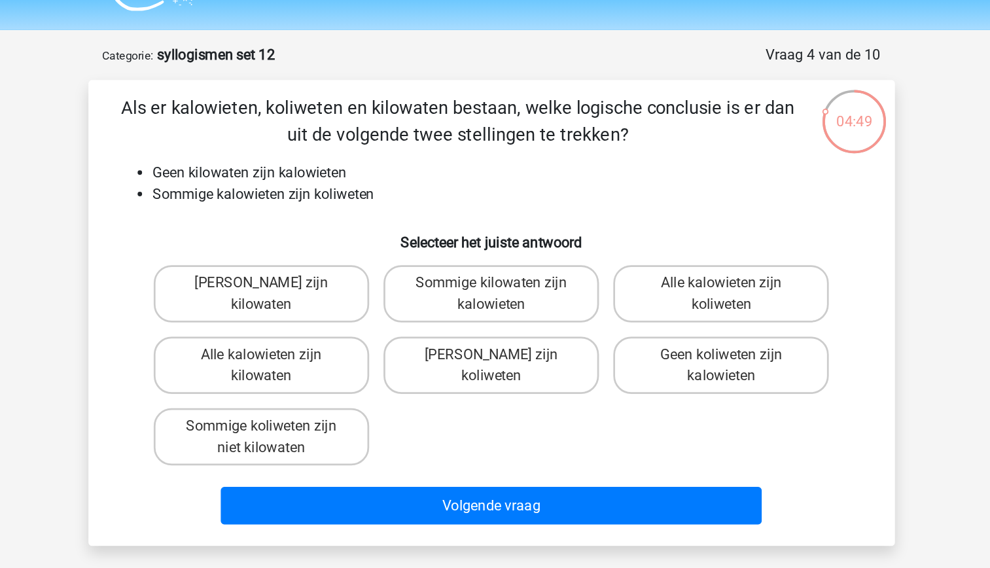
click at [339, 172] on li "Sommige kalowieten zijn koliweten" at bounding box center [508, 176] width 522 height 16
drag, startPoint x: 339, startPoint y: 172, endPoint x: 344, endPoint y: 202, distance: 29.8
click at [344, 202] on h6 "Selecteer het juiste antwoord" at bounding box center [495, 205] width 548 height 23
click at [410, 175] on li "Sommige kalowieten zijn koliweten" at bounding box center [508, 176] width 522 height 16
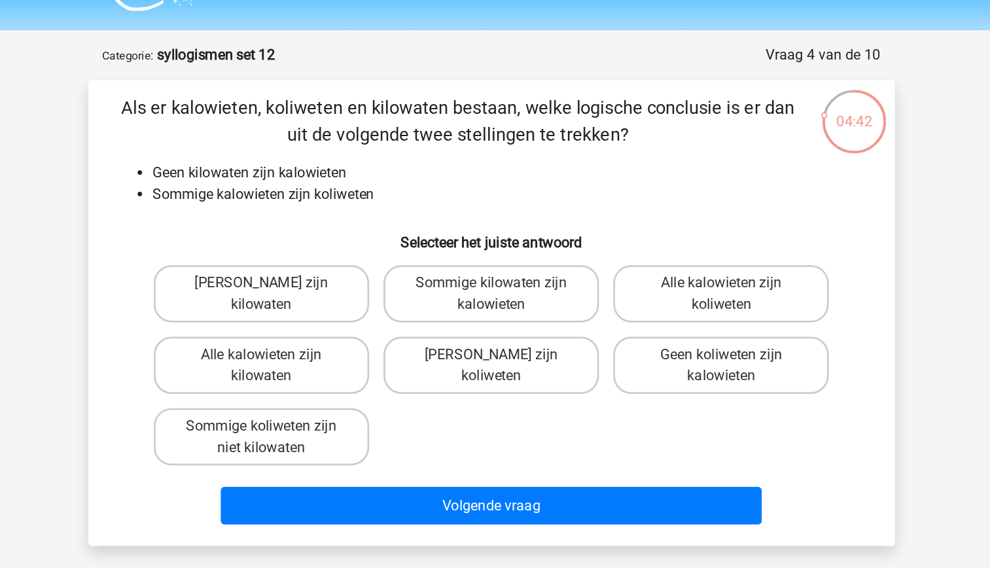
click at [410, 175] on li "Sommige kalowieten zijn koliweten" at bounding box center [508, 176] width 522 height 16
click at [397, 177] on li "Sommige kalowieten zijn koliweten" at bounding box center [508, 176] width 522 height 16
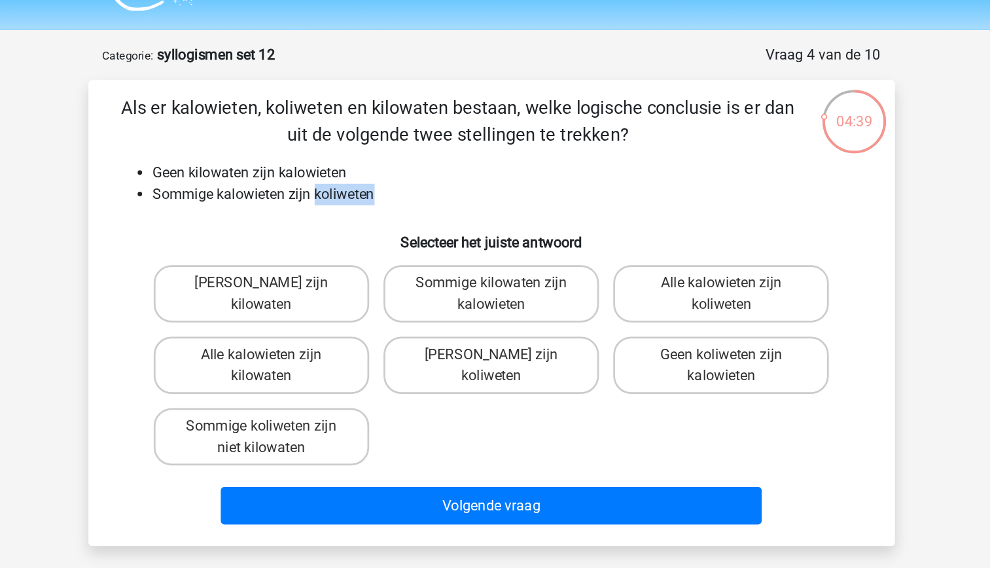
drag, startPoint x: 397, startPoint y: 177, endPoint x: 392, endPoint y: 196, distance: 20.2
click at [392, 196] on h6 "Selecteer het juiste antwoord" at bounding box center [495, 205] width 548 height 23
click at [383, 353] on label "Sommige koliweten zijn niet kilowaten" at bounding box center [327, 353] width 158 height 42
click at [335, 353] on input "Sommige koliweten zijn niet kilowaten" at bounding box center [331, 349] width 9 height 9
radio input "true"
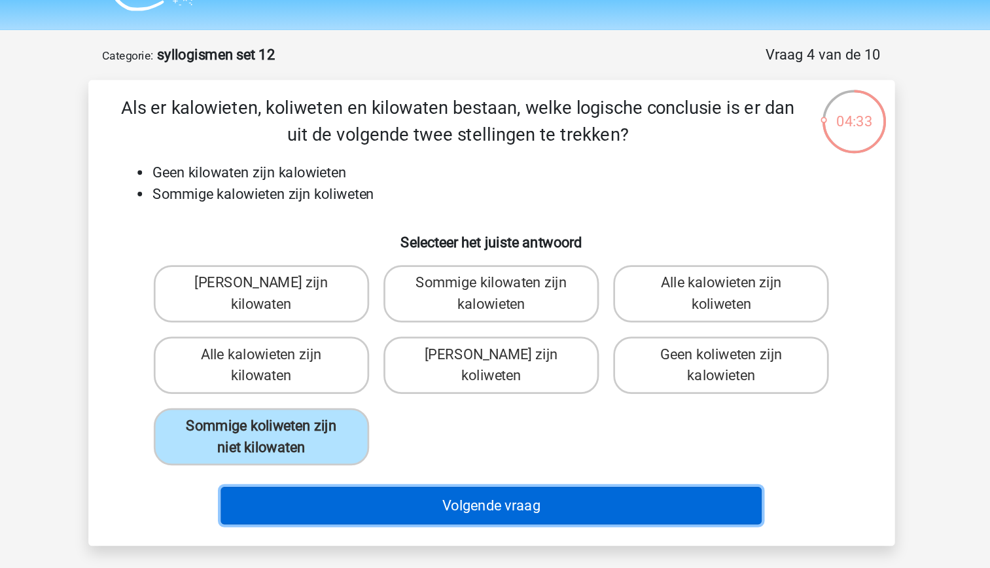
click at [456, 402] on button "Volgende vraag" at bounding box center [495, 402] width 396 height 27
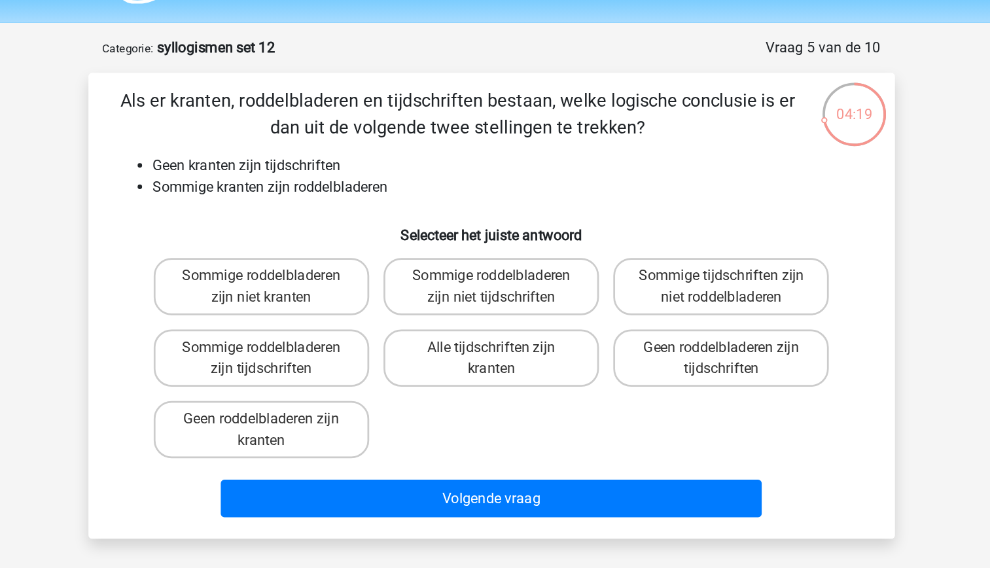
click at [395, 171] on li "Sommige kranten zijn roddelbladeren" at bounding box center [508, 176] width 522 height 16
drag, startPoint x: 395, startPoint y: 171, endPoint x: 384, endPoint y: 194, distance: 25.8
click at [384, 194] on h6 "Selecteer het juiste antwoord" at bounding box center [495, 205] width 548 height 23
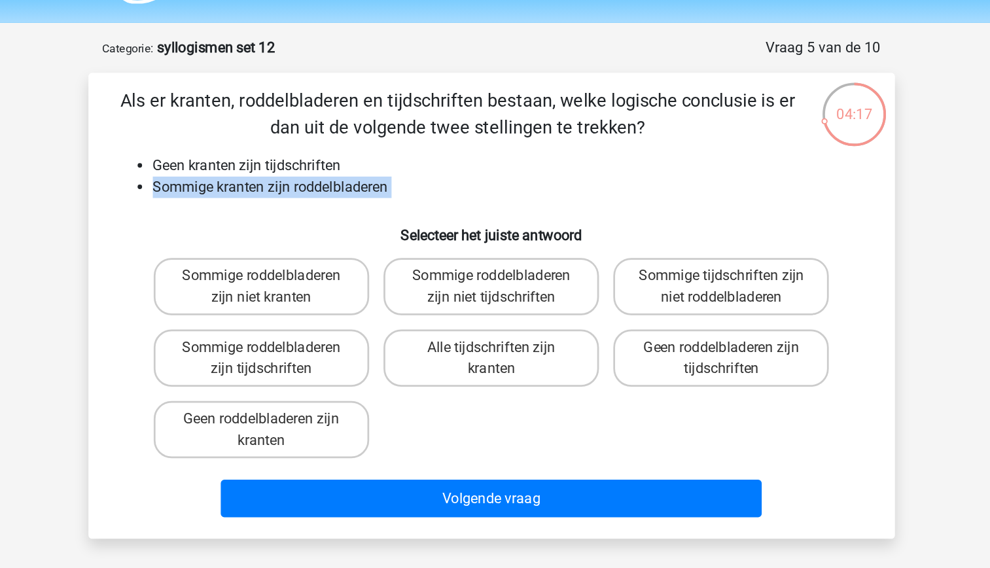
click at [347, 183] on div "Als er kranten, roddelbladeren en tijdschriften bestaan, welke logische conclus…" at bounding box center [495, 262] width 580 height 320
click at [539, 251] on label "Sommige roddelbladeren zijn niet tijdschriften" at bounding box center [495, 248] width 158 height 42
click at [503, 249] on input "Sommige roddelbladeren zijn niet tijdschriften" at bounding box center [499, 244] width 9 height 9
radio input "true"
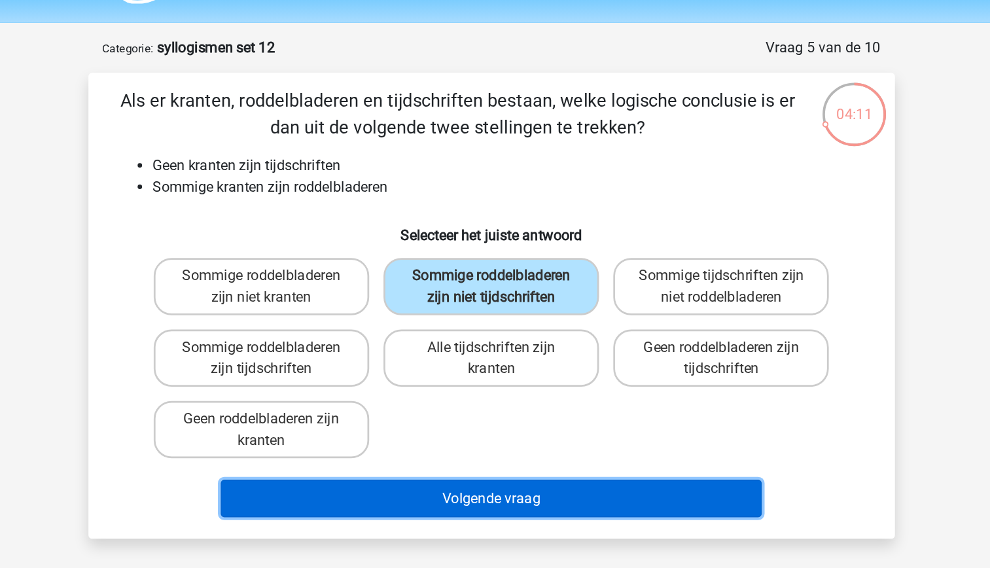
click at [592, 406] on button "Volgende vraag" at bounding box center [495, 402] width 396 height 27
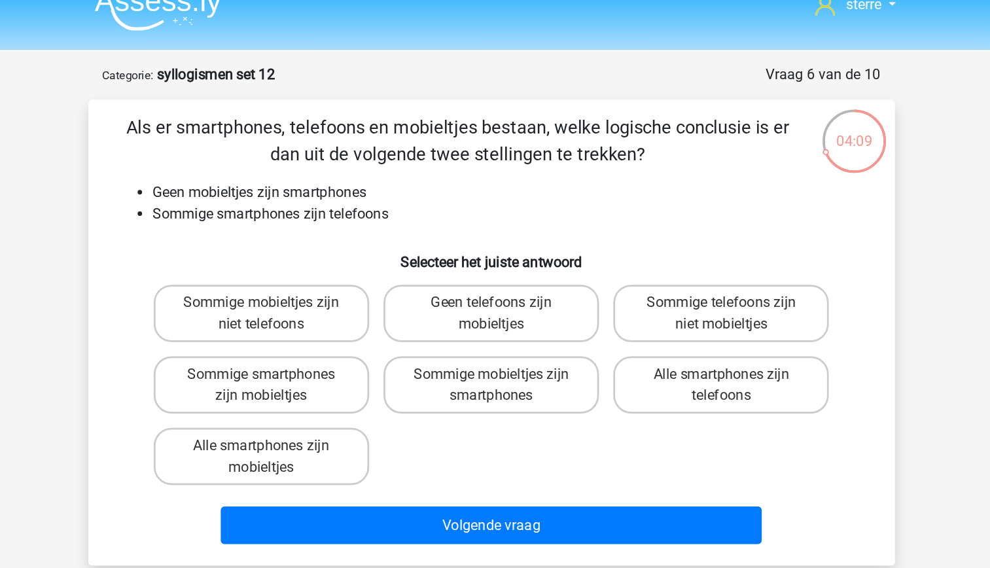
click at [362, 183] on div "Als er smartphones, telefoons en mobieltjes bestaan, welke logische conclusie i…" at bounding box center [495, 262] width 580 height 320
drag, startPoint x: 362, startPoint y: 183, endPoint x: 329, endPoint y: 166, distance: 37.5
click at [329, 166] on li "Geen mobieltjes zijn smartphones" at bounding box center [508, 160] width 522 height 16
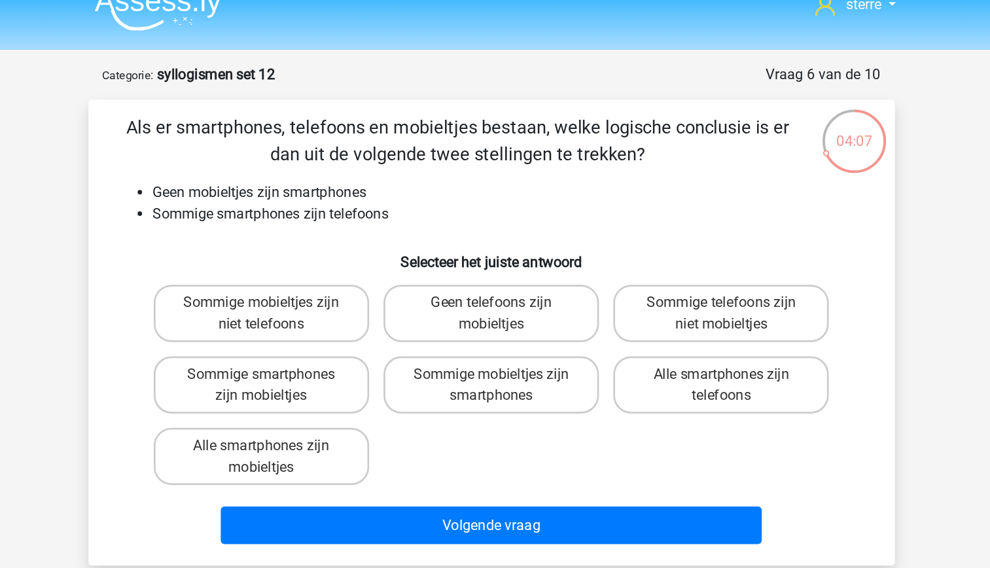
drag, startPoint x: 329, startPoint y: 166, endPoint x: 331, endPoint y: 177, distance: 11.4
click at [331, 177] on li "Sommige smartphones zijn telefoons" at bounding box center [508, 176] width 522 height 16
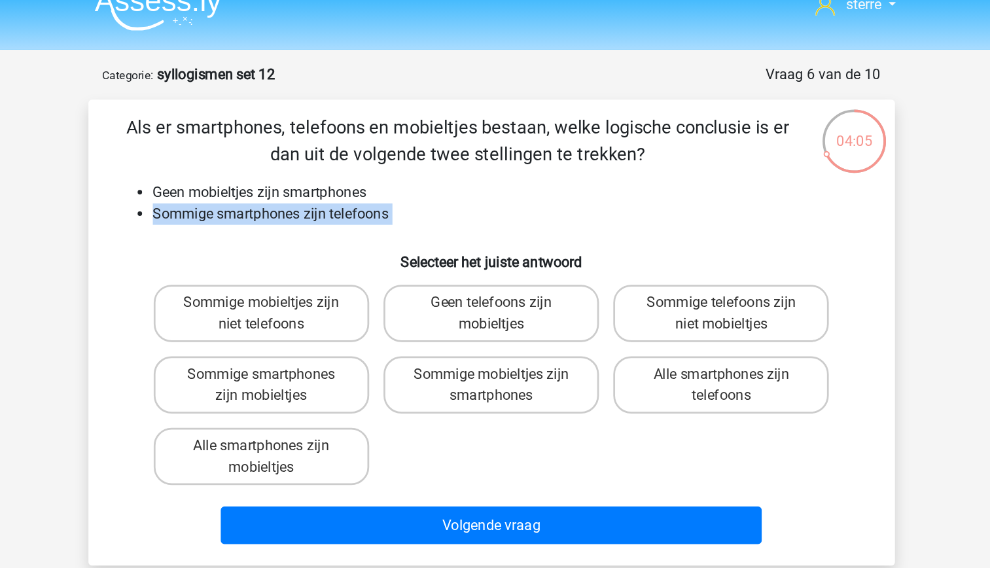
drag, startPoint x: 331, startPoint y: 177, endPoint x: 330, endPoint y: 194, distance: 16.4
click at [330, 194] on h6 "Selecteer het juiste antwoord" at bounding box center [495, 205] width 548 height 23
click at [303, 188] on div "Als er smartphones, telefoons en mobieltjes bestaan, welke logische conclusie i…" at bounding box center [495, 262] width 580 height 320
click at [347, 260] on label "Sommige mobieltjes zijn niet telefoons" at bounding box center [327, 248] width 158 height 42
click at [335, 249] on input "Sommige mobieltjes zijn niet telefoons" at bounding box center [331, 244] width 9 height 9
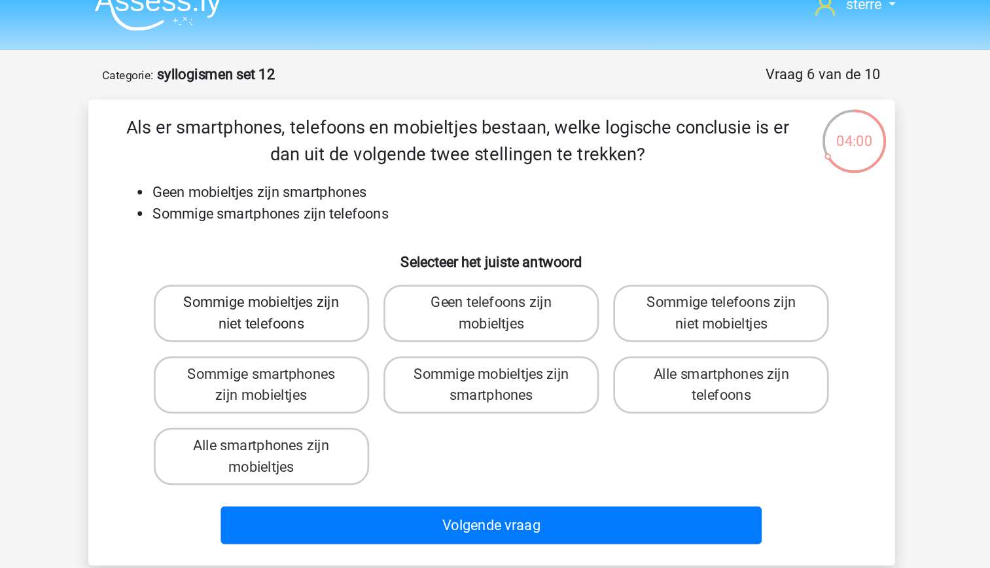
radio input "true"
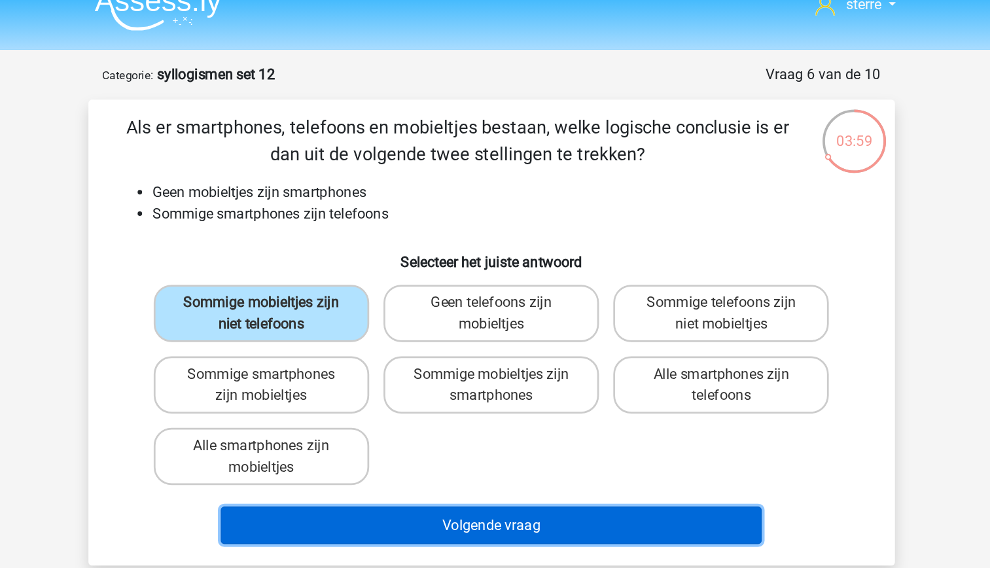
click at [492, 406] on button "Volgende vraag" at bounding box center [495, 402] width 396 height 27
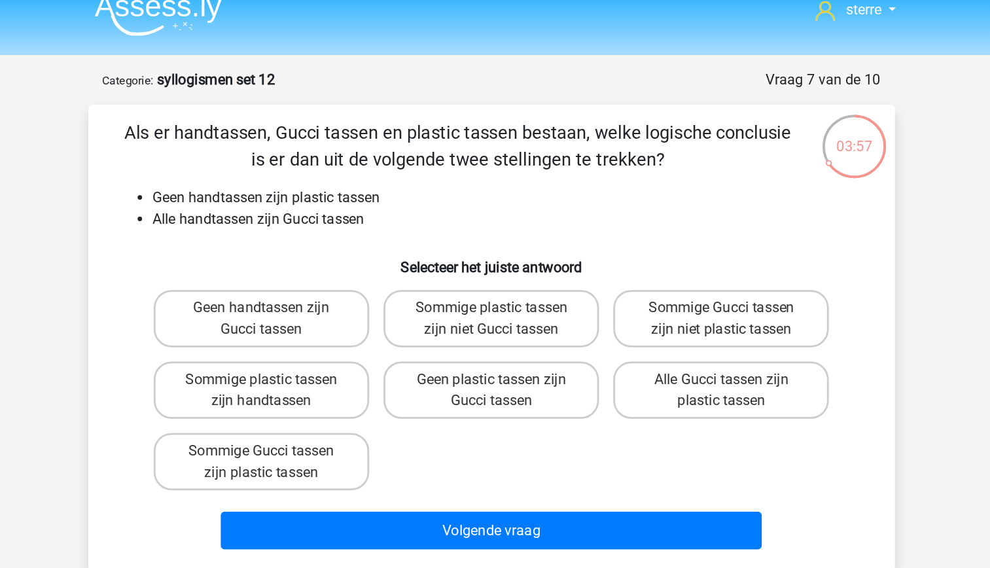
click at [341, 180] on li "Alle handtassen zijn Gucci tassen" at bounding box center [508, 176] width 522 height 16
click at [345, 202] on h6 "Selecteer het juiste antwoord" at bounding box center [495, 205] width 548 height 23
click at [516, 313] on label "Geen plastic tassen zijn Gucci tassen" at bounding box center [495, 300] width 158 height 42
click at [503, 301] on input "Geen plastic tassen zijn Gucci tassen" at bounding box center [499, 297] width 9 height 9
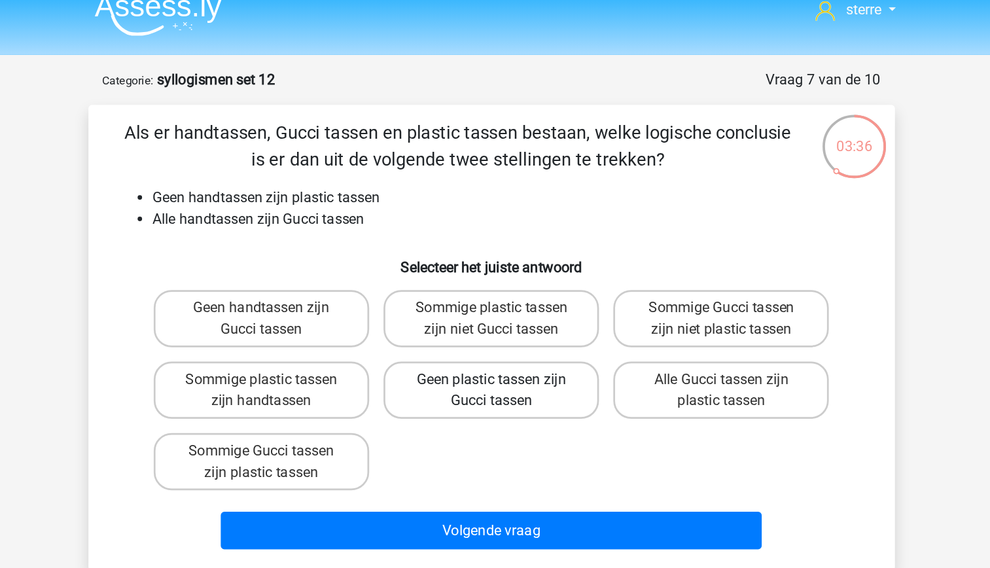
radio input "true"
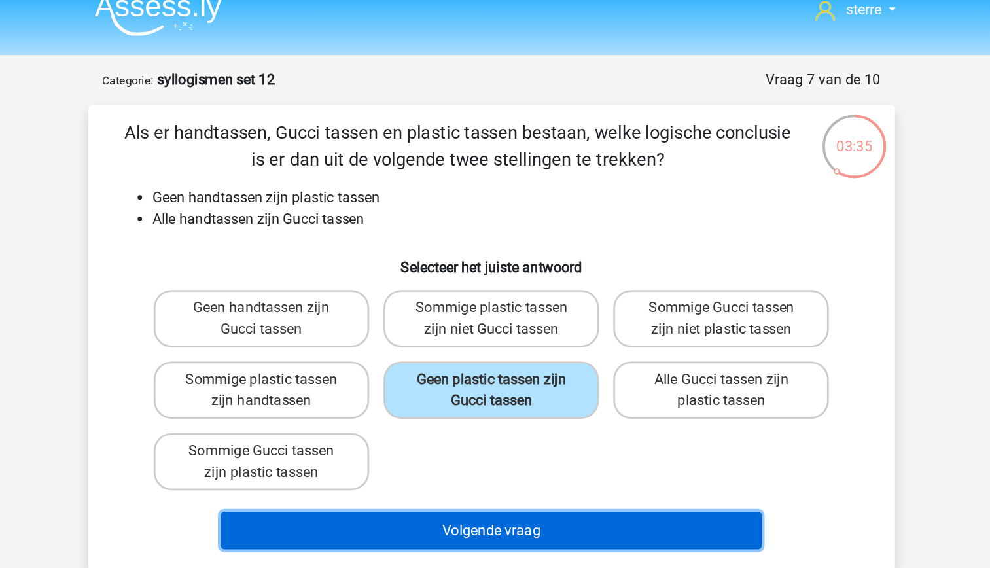
click at [550, 408] on button "Volgende vraag" at bounding box center [495, 402] width 396 height 27
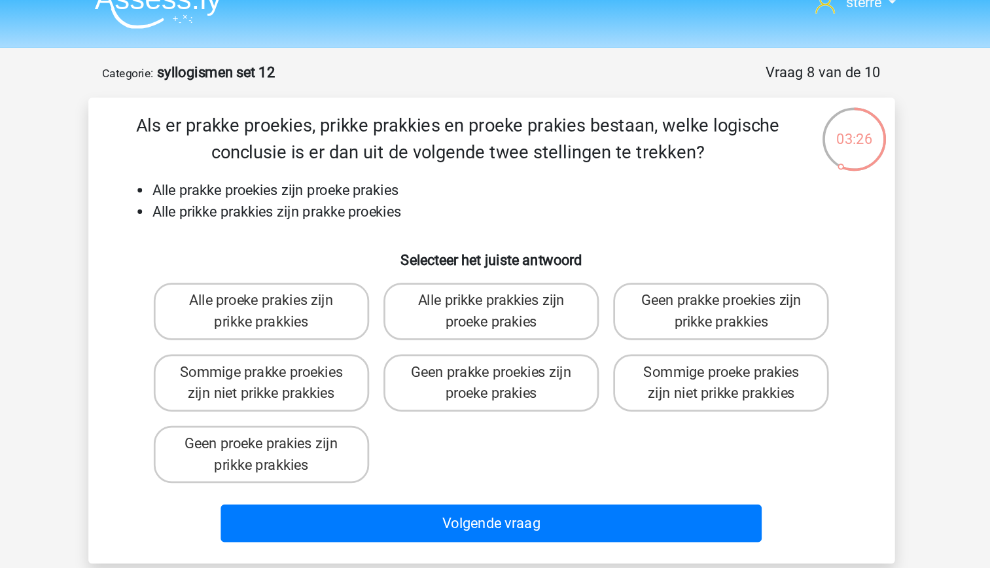
click at [301, 178] on li "Alle prikke prakkies zijn prakke proekies" at bounding box center [508, 176] width 522 height 16
drag, startPoint x: 301, startPoint y: 178, endPoint x: 318, endPoint y: 196, distance: 24.5
click at [318, 196] on h6 "Selecteer het juiste antwoord" at bounding box center [495, 205] width 548 height 23
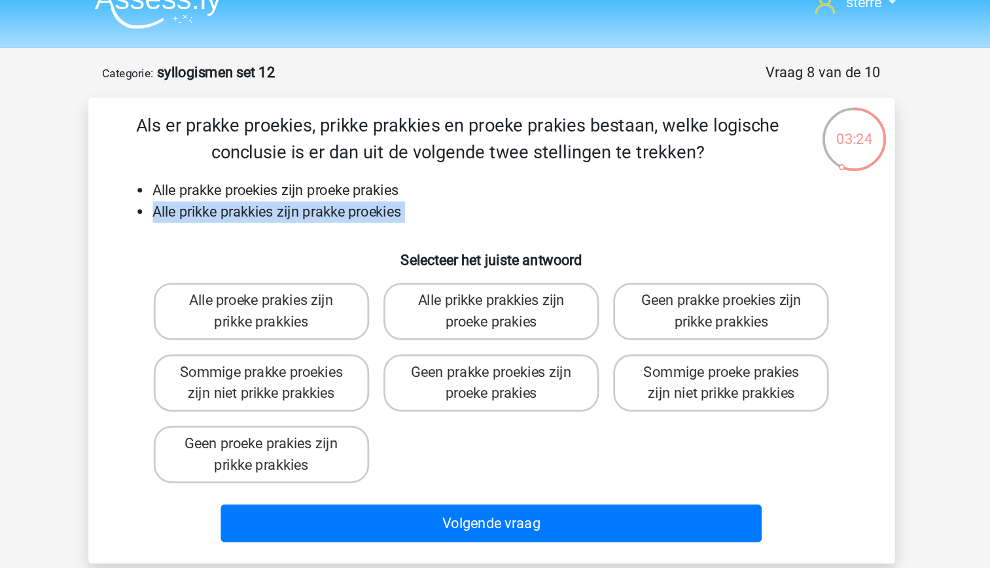
click at [296, 194] on h6 "Selecteer het juiste antwoord" at bounding box center [495, 205] width 548 height 23
click at [529, 261] on label "Alle prikke prakkies zijn proeke prakies" at bounding box center [495, 248] width 158 height 42
click at [503, 249] on input "Alle prikke prakkies zijn proeke prakies" at bounding box center [499, 244] width 9 height 9
radio input "true"
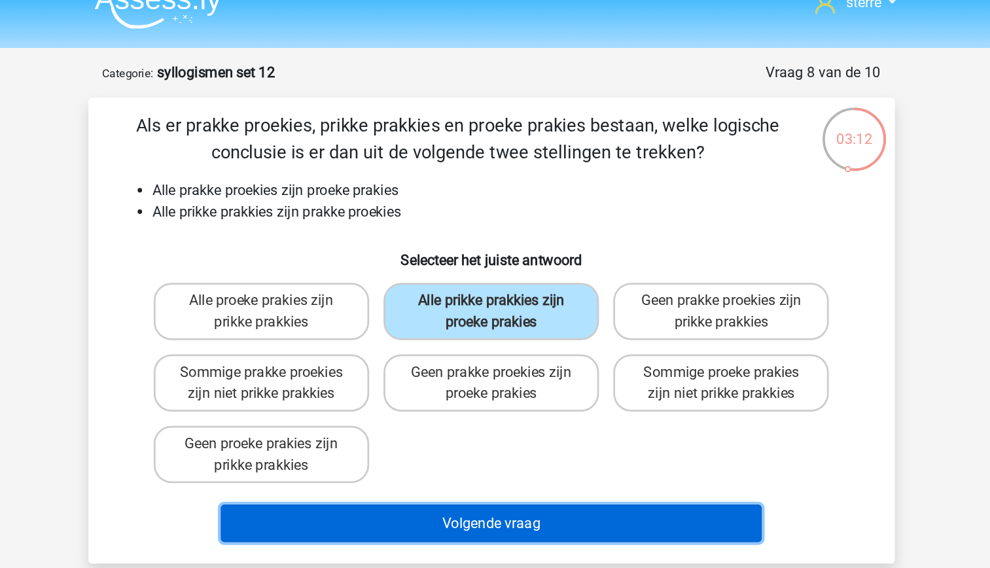
click at [560, 402] on button "Volgende vraag" at bounding box center [495, 402] width 396 height 27
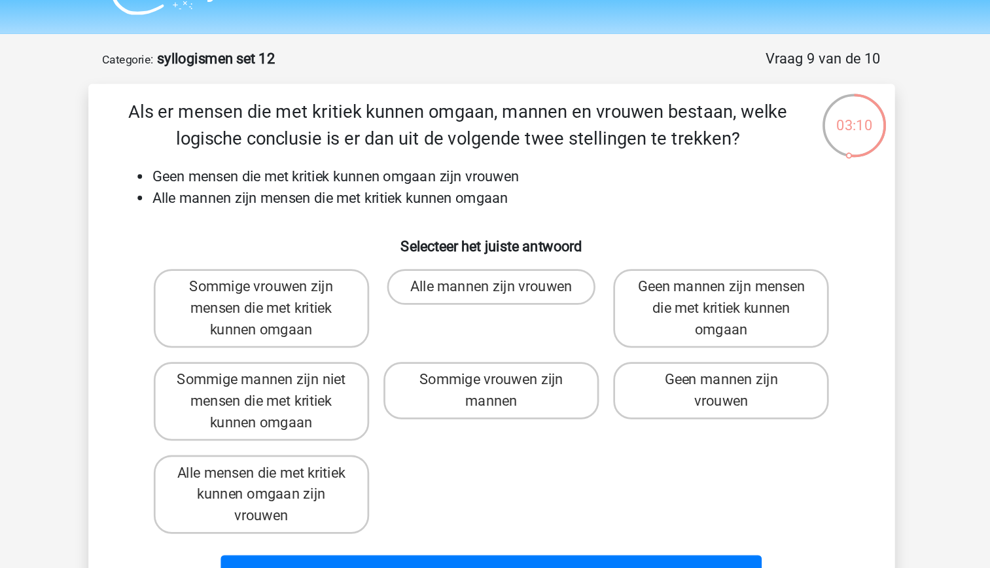
click at [374, 149] on div "Als er mensen die met kritiek kunnen omgaan, mannen en vrouwen bestaan, welke l…" at bounding box center [495, 285] width 580 height 367
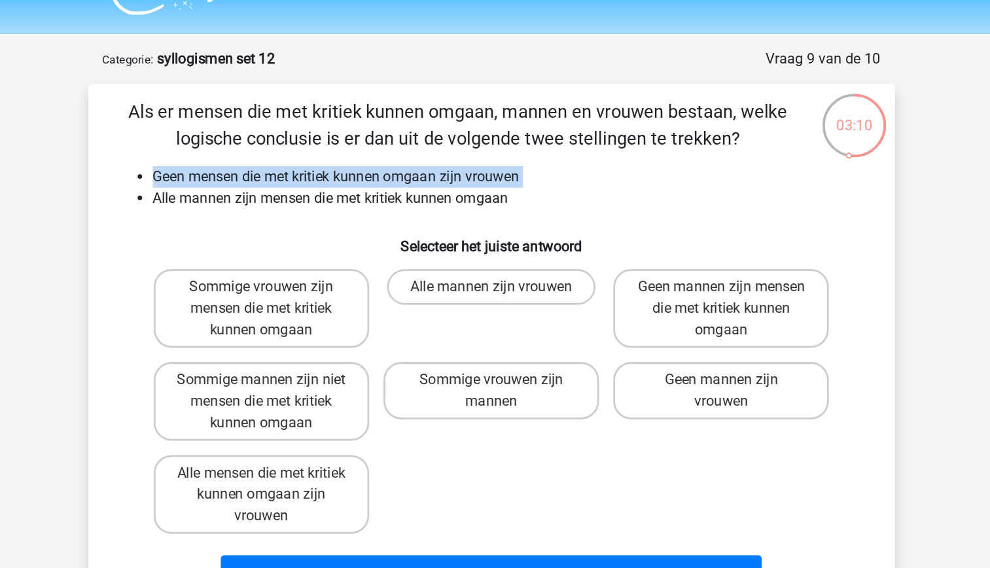
click at [374, 149] on div "Als er mensen die met kritiek kunnen omgaan, mannen en vrouwen bestaan, welke l…" at bounding box center [495, 285] width 580 height 367
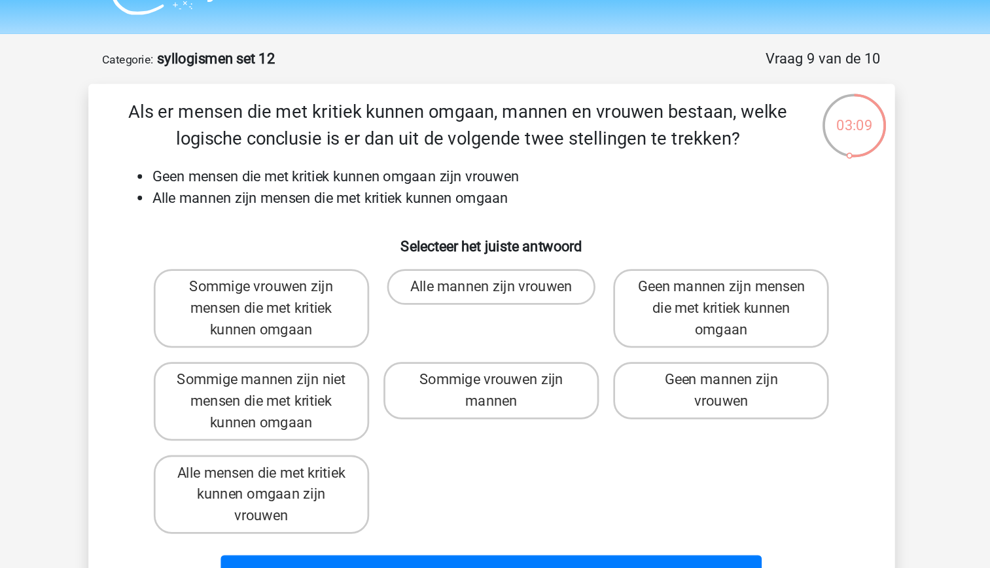
drag, startPoint x: 374, startPoint y: 149, endPoint x: 370, endPoint y: 185, distance: 36.3
click at [370, 185] on div "Als er mensen die met kritiek kunnen omgaan, mannen en vrouwen bestaan, welke l…" at bounding box center [495, 285] width 580 height 367
click at [381, 172] on li "Alle mannen zijn mensen die met kritiek kunnen omgaan" at bounding box center [508, 176] width 522 height 16
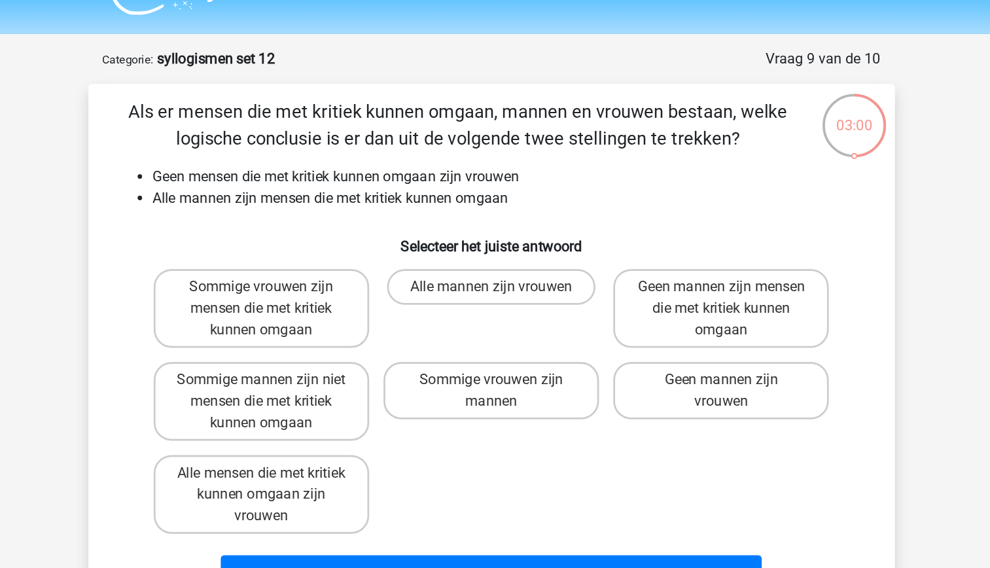
click at [408, 231] on div "Sommige vrouwen zijn mensen die met kritiek kunnen omgaan" at bounding box center [327, 256] width 168 height 68
click at [661, 303] on label "Geen mannen zijn vrouwen" at bounding box center [663, 316] width 158 height 42
click at [664, 308] on input "Geen mannen zijn vrouwen" at bounding box center [668, 312] width 9 height 9
radio input "true"
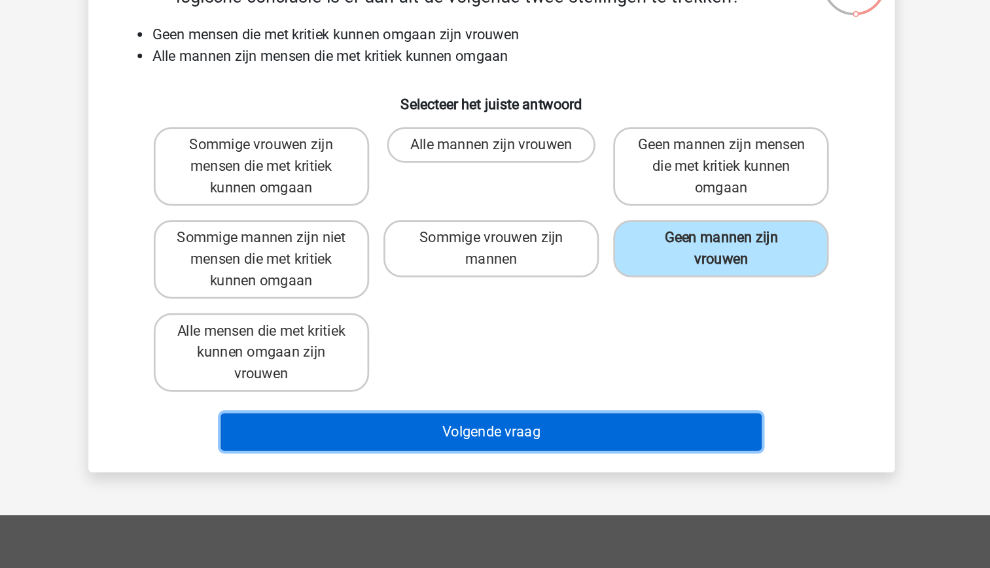
click at [569, 448] on button "Volgende vraag" at bounding box center [495, 450] width 396 height 27
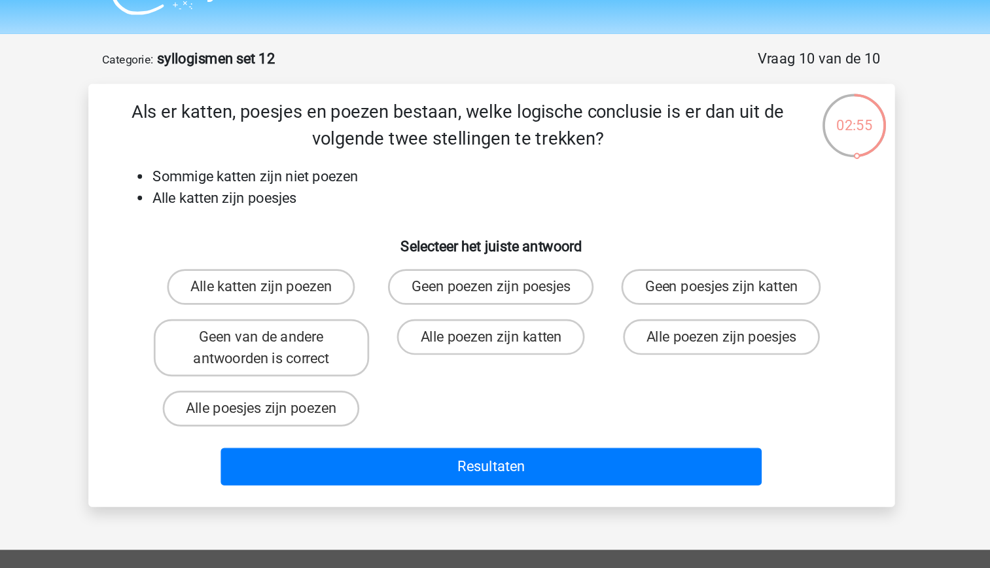
click at [354, 164] on li "Sommige katten zijn niet poezen" at bounding box center [508, 160] width 522 height 16
drag, startPoint x: 354, startPoint y: 164, endPoint x: 363, endPoint y: 188, distance: 25.7
click at [363, 188] on div "Als er katten, poesjes en poezen bestaan, welke logische conclusie is er dan ui…" at bounding box center [495, 246] width 580 height 289
click at [357, 175] on li "Alle katten zijn poesjes" at bounding box center [508, 176] width 522 height 16
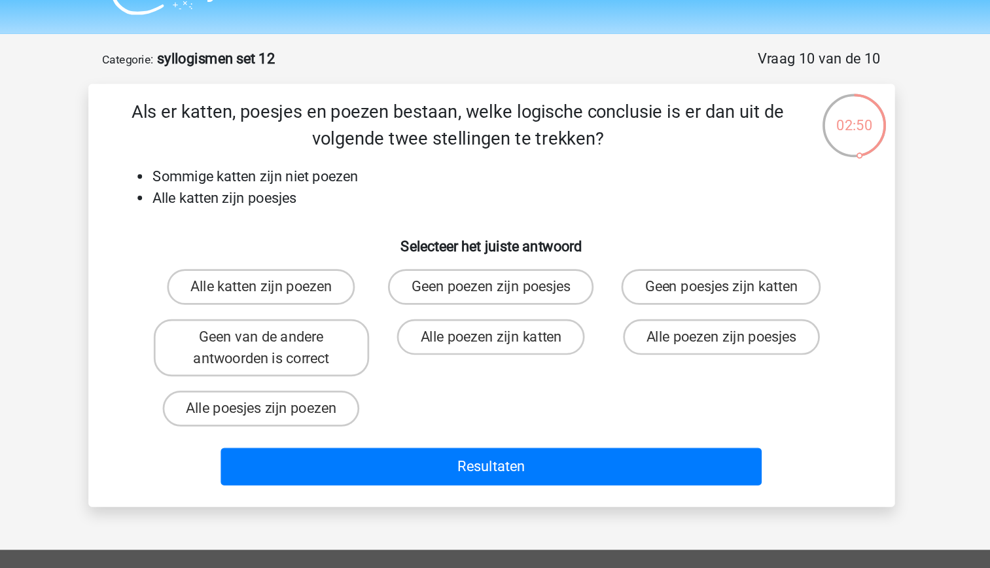
click at [357, 175] on li "Alle katten zijn poesjes" at bounding box center [508, 176] width 522 height 16
drag, startPoint x: 357, startPoint y: 175, endPoint x: 364, endPoint y: 189, distance: 15.5
click at [364, 189] on div "Als er katten, poesjes en poezen bestaan, welke logische conclusie is er dan ui…" at bounding box center [495, 246] width 580 height 289
click at [332, 191] on div "Als er katten, poesjes en poezen bestaan, welke logische conclusie is er dan ui…" at bounding box center [495, 246] width 580 height 289
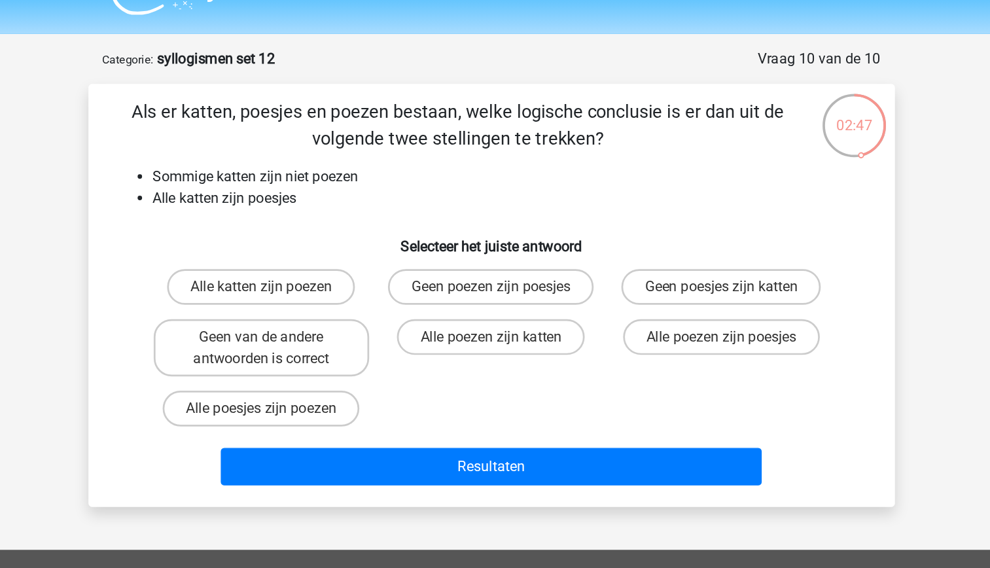
click at [304, 179] on li "Alle katten zijn poesjes" at bounding box center [508, 176] width 522 height 16
drag, startPoint x: 304, startPoint y: 179, endPoint x: 321, endPoint y: 208, distance: 33.4
click at [321, 208] on h6 "Selecteer het juiste antwoord" at bounding box center [495, 205] width 548 height 23
click at [340, 285] on label "Geen van de andere antwoorden is correct" at bounding box center [327, 285] width 158 height 42
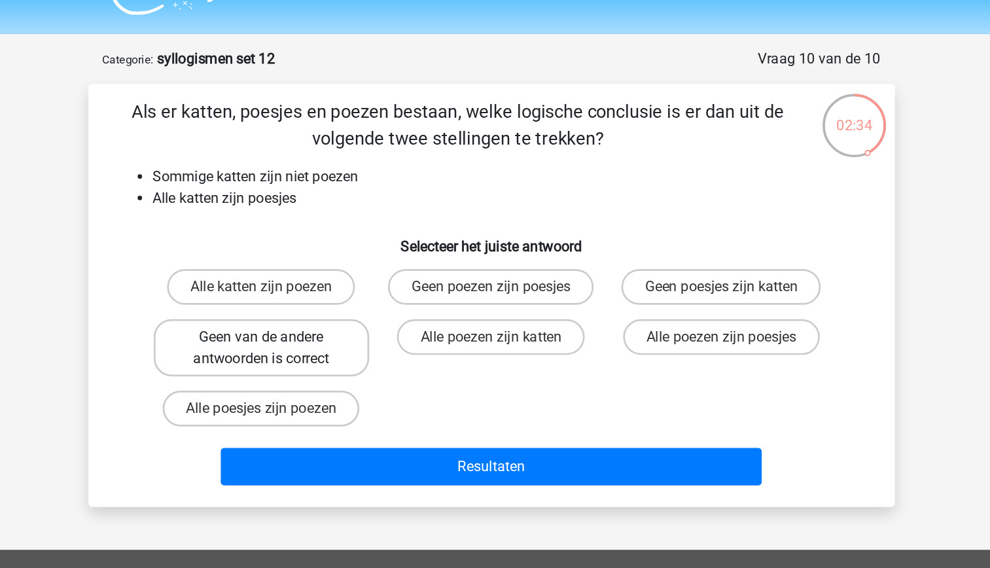
click at [335, 285] on input "Geen van de andere antwoorden is correct" at bounding box center [331, 281] width 9 height 9
radio input "true"
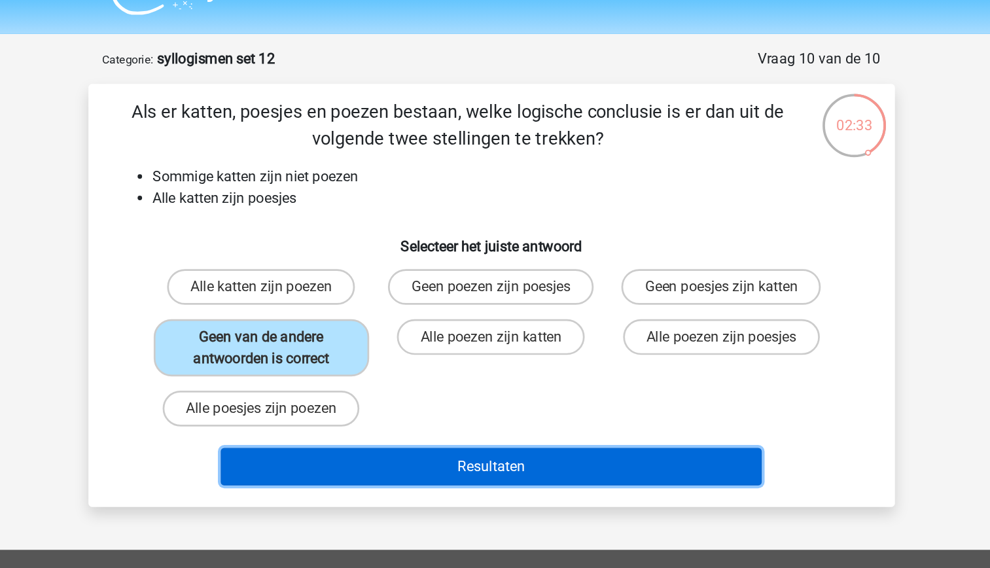
click at [490, 366] on button "Resultaten" at bounding box center [495, 371] width 396 height 27
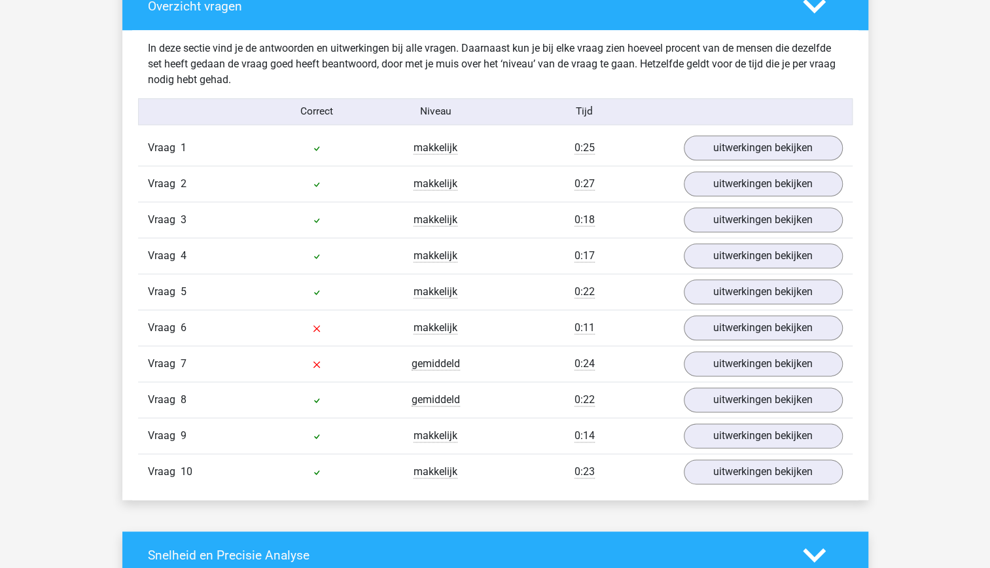
scroll to position [740, 0]
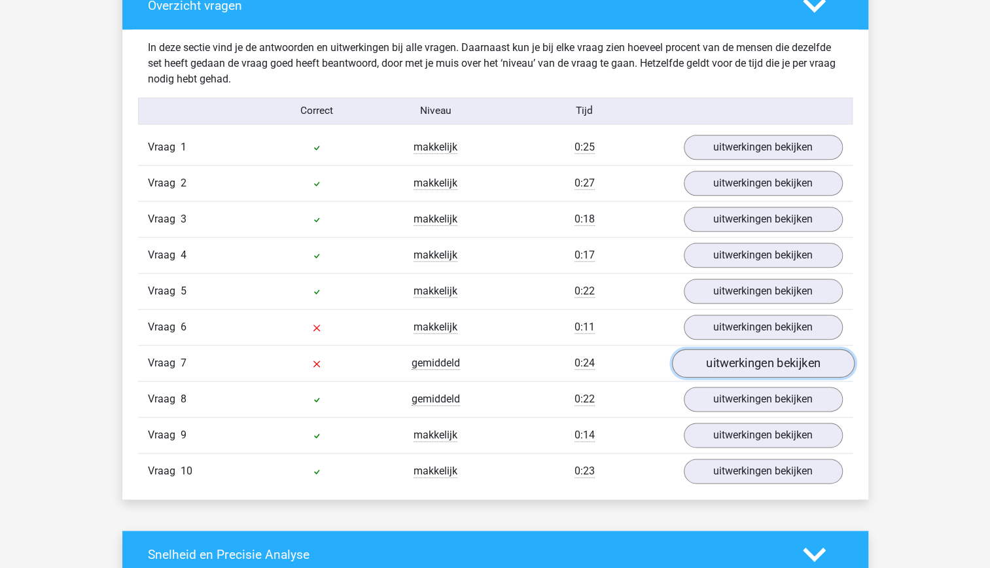
click at [736, 361] on link "uitwerkingen bekijken" at bounding box center [762, 363] width 183 height 29
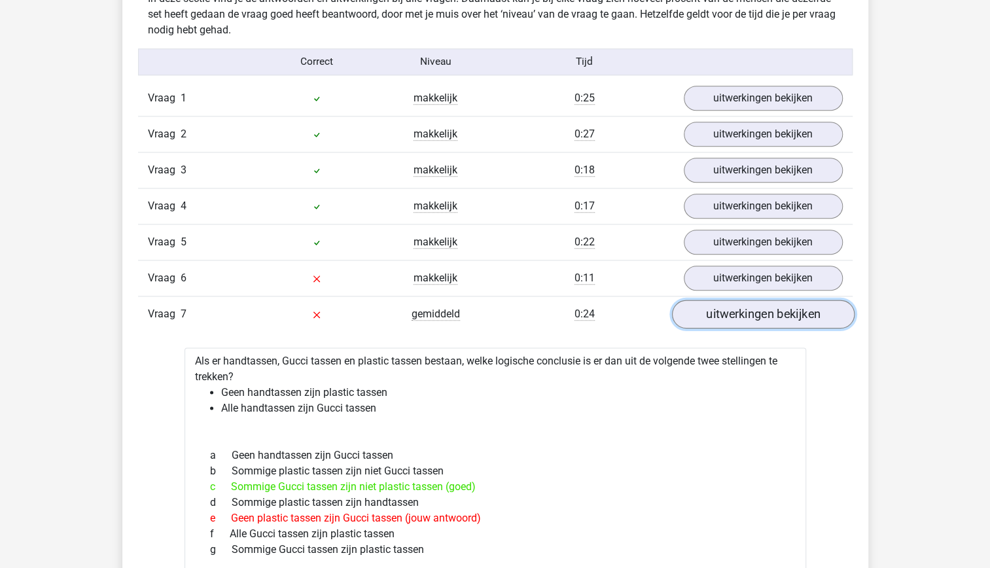
scroll to position [785, 0]
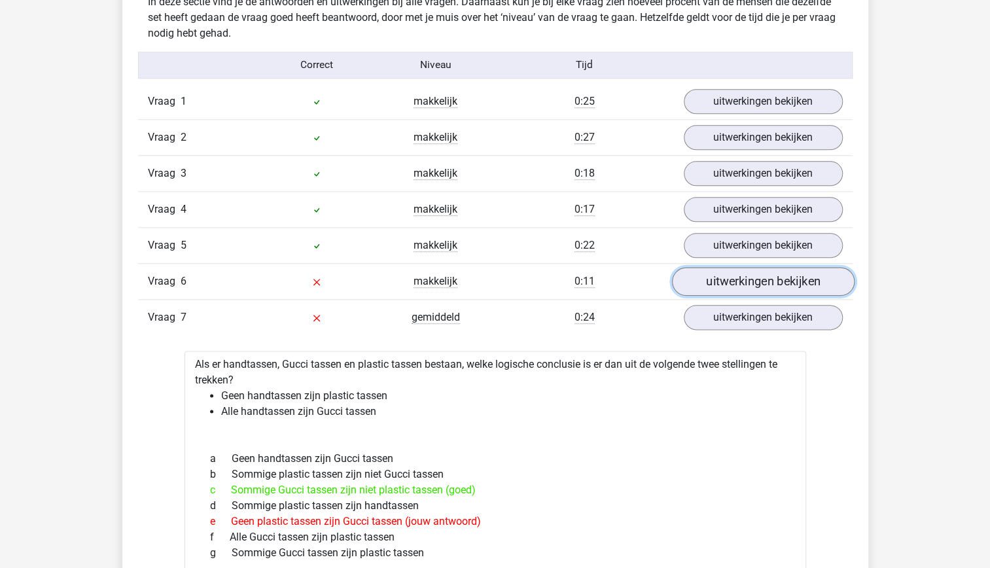
click at [758, 276] on link "uitwerkingen bekijken" at bounding box center [762, 281] width 183 height 29
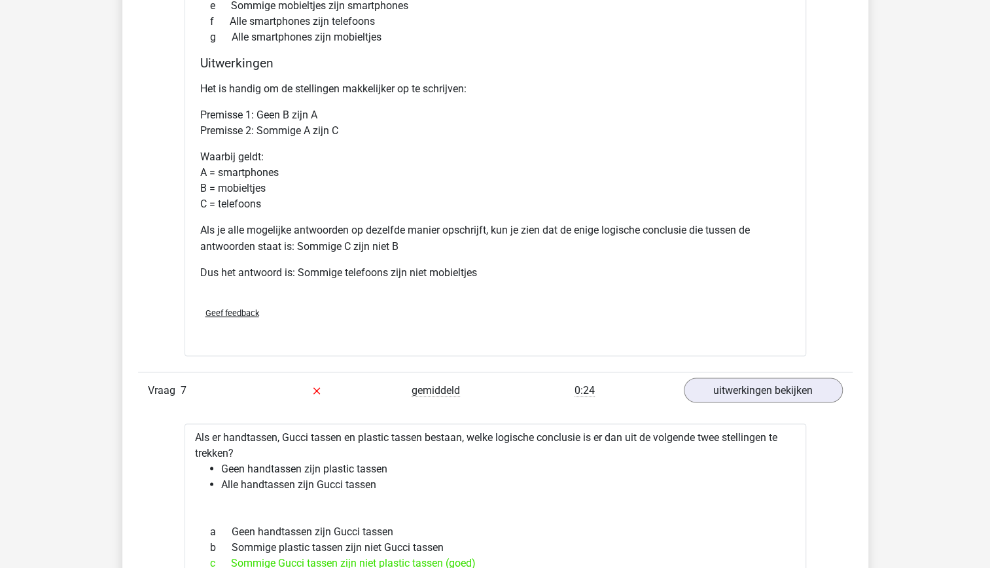
scroll to position [1250, 0]
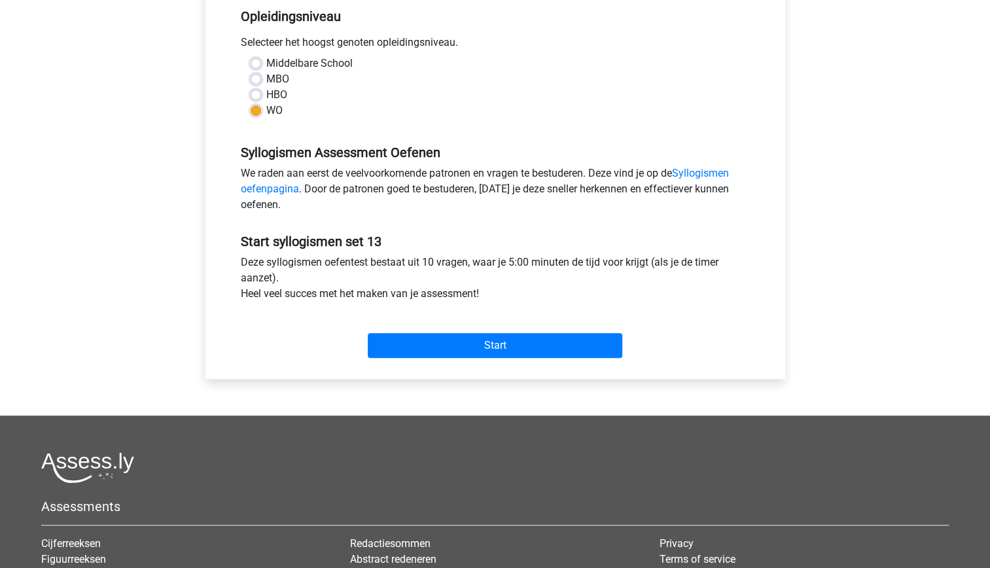
scroll to position [280, 0]
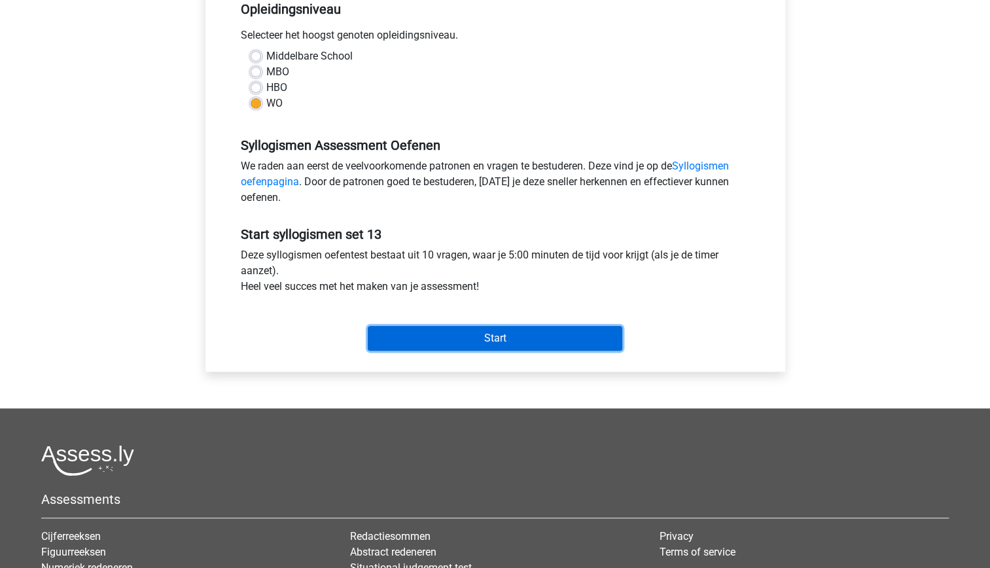
click at [449, 332] on input "Start" at bounding box center [495, 338] width 255 height 25
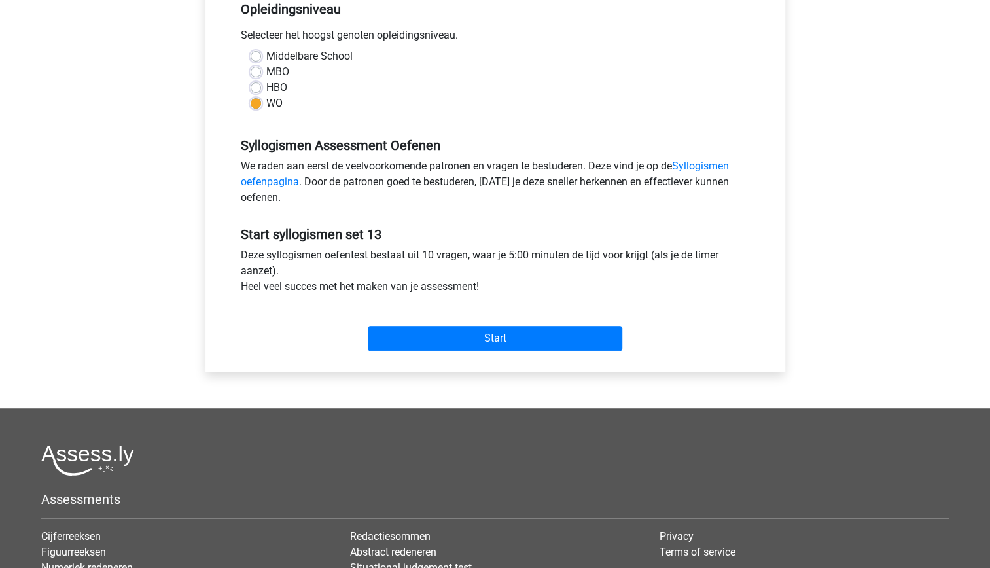
scroll to position [0, 0]
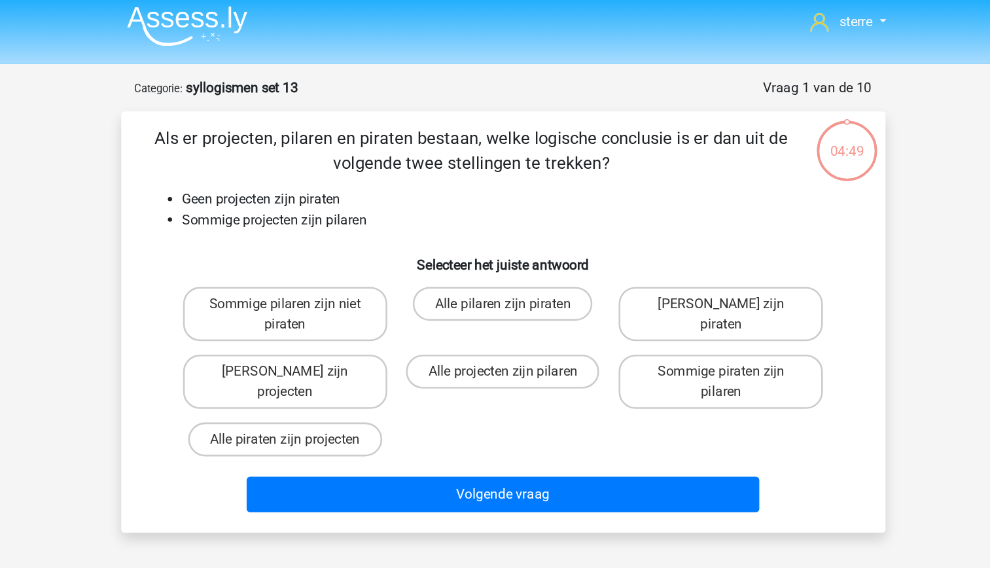
click at [385, 166] on li "Geen projecten zijn piraten" at bounding box center [508, 160] width 522 height 16
click at [395, 187] on div "Als er projecten, pilaren en piraten bestaan, welke logische conclusie is er da…" at bounding box center [495, 254] width 580 height 304
drag, startPoint x: 395, startPoint y: 187, endPoint x: 386, endPoint y: 195, distance: 12.5
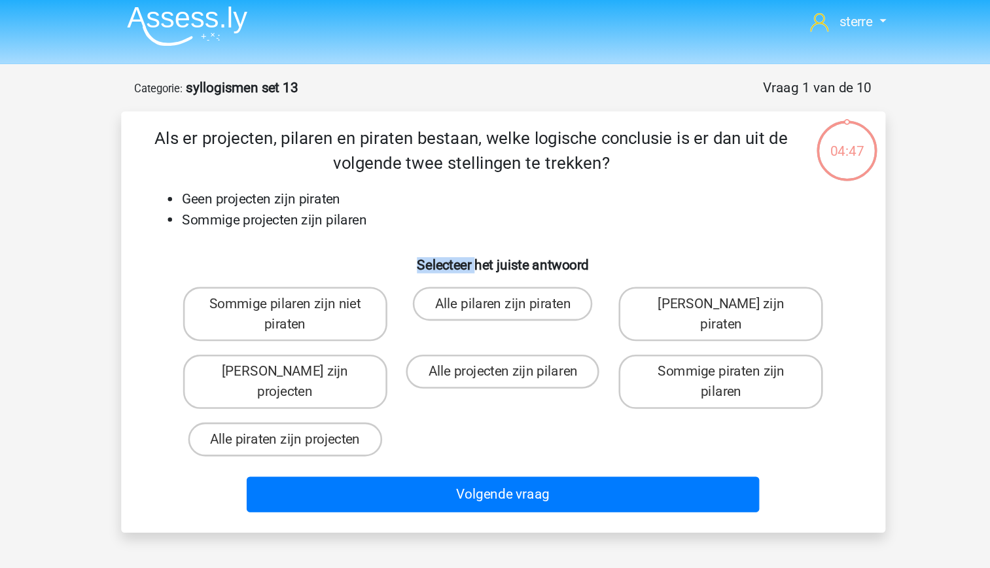
click at [386, 195] on h6 "Selecteer het juiste antwoord" at bounding box center [495, 205] width 548 height 23
click at [357, 164] on li "Geen projecten zijn piraten" at bounding box center [508, 160] width 522 height 16
click at [369, 177] on li "Sommige projecten zijn pilaren" at bounding box center [508, 176] width 522 height 16
drag, startPoint x: 369, startPoint y: 177, endPoint x: 368, endPoint y: 188, distance: 10.5
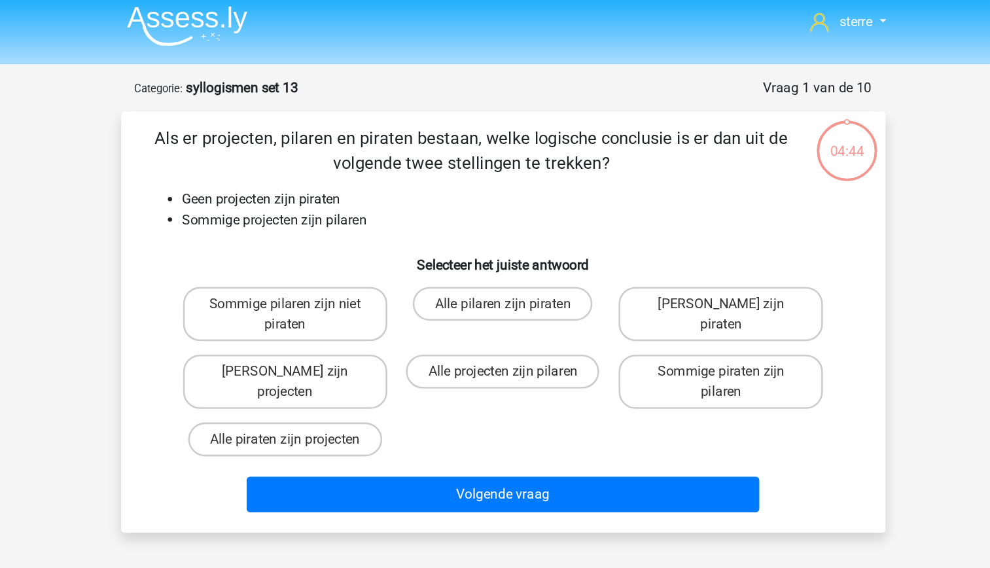
click at [368, 188] on div "Als er projecten, pilaren en piraten bestaan, welke logische conclusie is er da…" at bounding box center [495, 254] width 580 height 304
click at [373, 250] on label "Sommige pilaren zijn niet piraten" at bounding box center [327, 248] width 158 height 42
click at [335, 249] on input "Sommige pilaren zijn niet piraten" at bounding box center [331, 244] width 9 height 9
radio input "true"
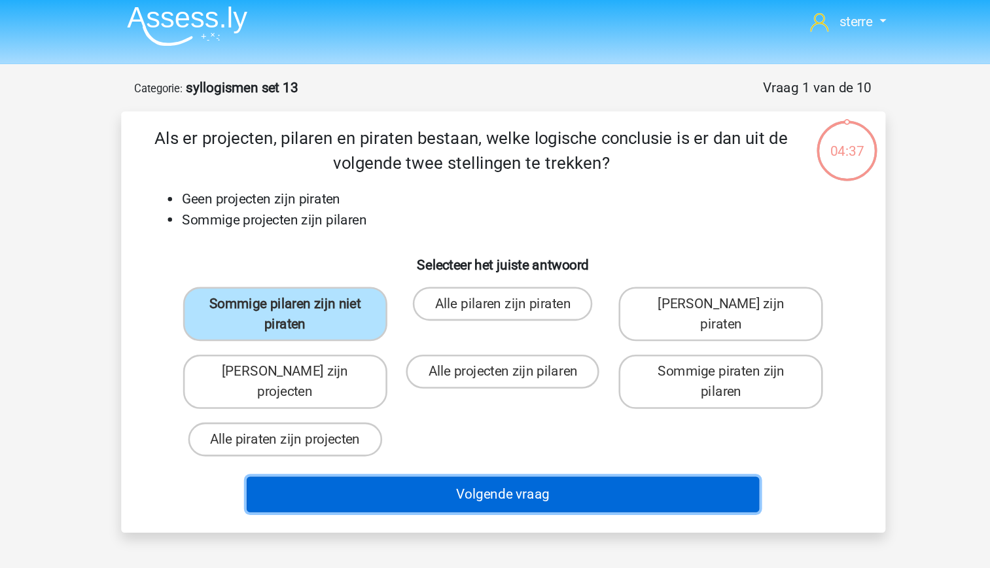
click at [476, 387] on button "Volgende vraag" at bounding box center [495, 387] width 396 height 27
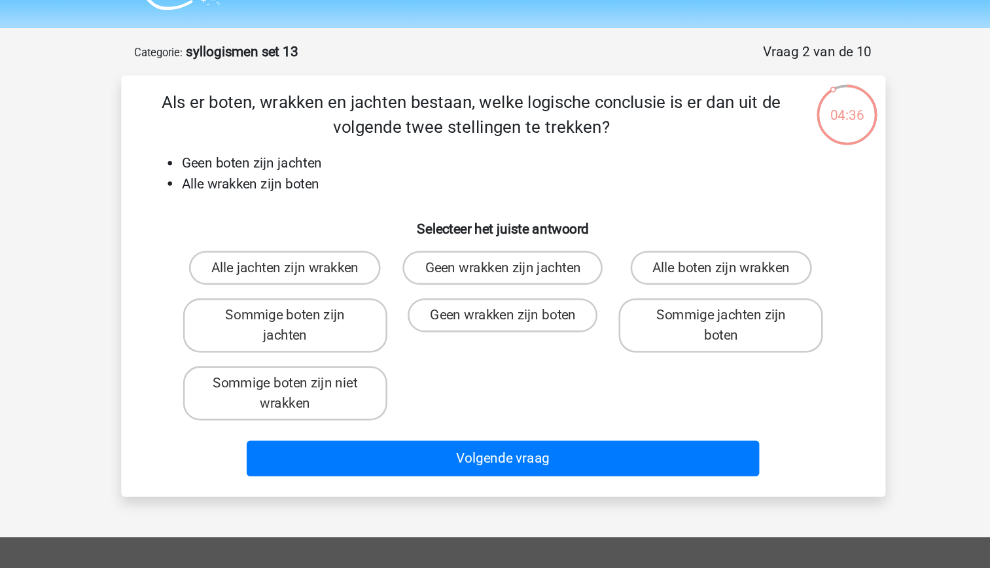
click at [340, 171] on li "Alle wrakken zijn boten" at bounding box center [508, 176] width 522 height 16
drag, startPoint x: 340, startPoint y: 171, endPoint x: 345, endPoint y: 198, distance: 26.6
click at [345, 198] on h6 "Selecteer het juiste antwoord" at bounding box center [495, 205] width 548 height 23
click at [309, 180] on li "Alle wrakken zijn boten" at bounding box center [508, 176] width 522 height 16
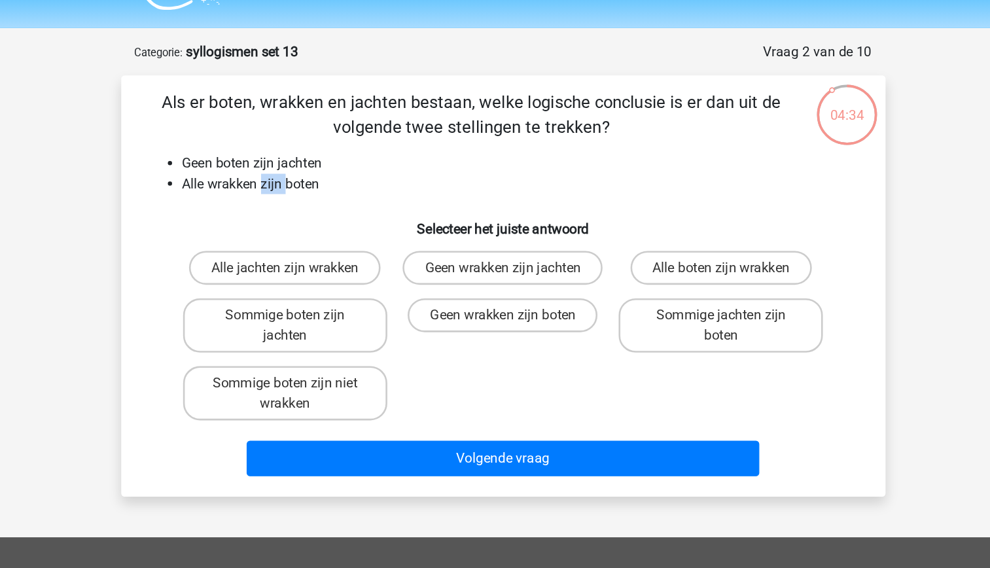
click at [309, 180] on li "Alle wrakken zijn boten" at bounding box center [508, 176] width 522 height 16
drag, startPoint x: 309, startPoint y: 180, endPoint x: 297, endPoint y: 198, distance: 21.2
click at [297, 198] on h6 "Selecteer het juiste antwoord" at bounding box center [495, 205] width 548 height 23
click at [518, 249] on label "Geen wrakken zijn jachten" at bounding box center [495, 240] width 154 height 26
click at [503, 249] on input "Geen wrakken zijn jachten" at bounding box center [499, 244] width 9 height 9
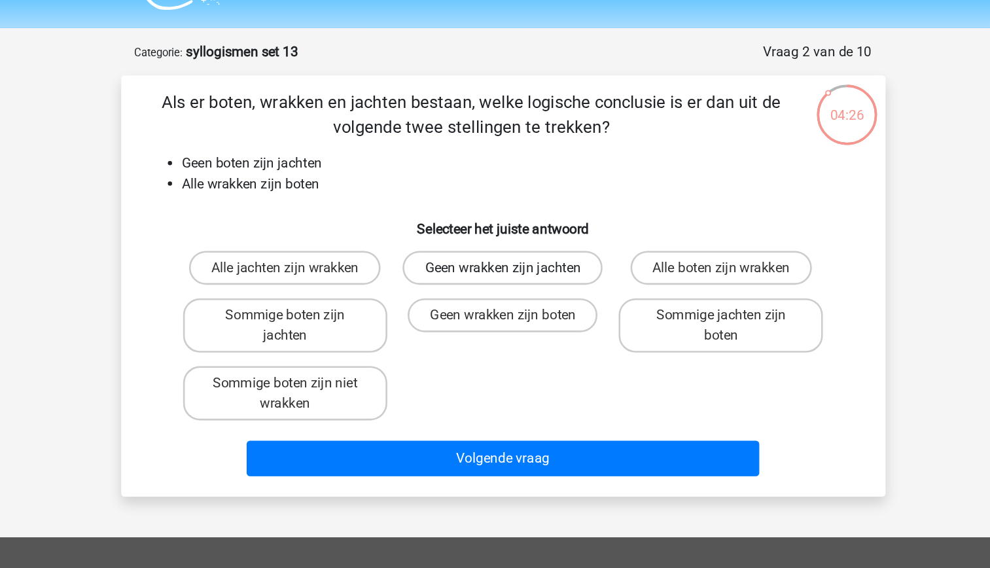
radio input "true"
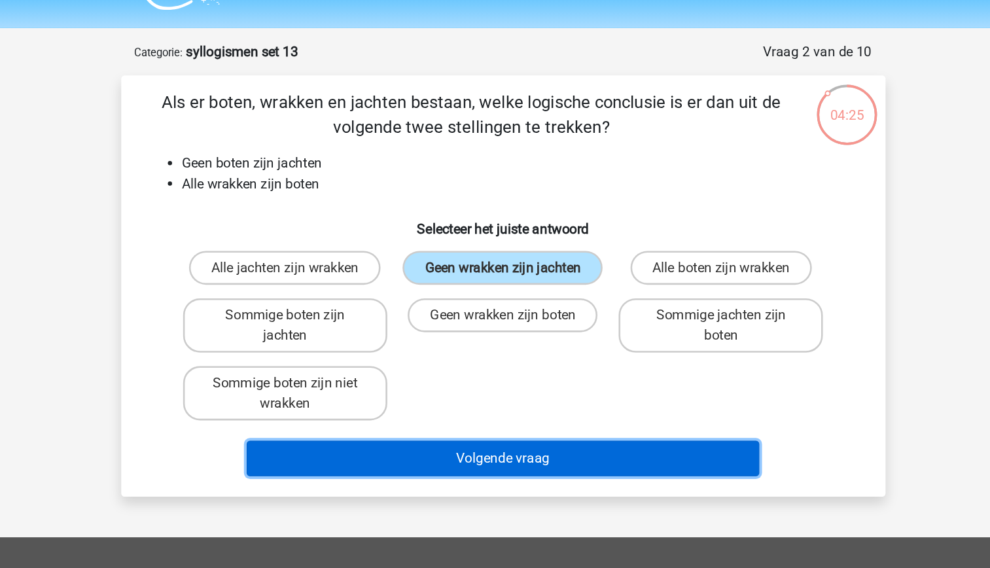
click at [553, 386] on button "Volgende vraag" at bounding box center [495, 387] width 396 height 27
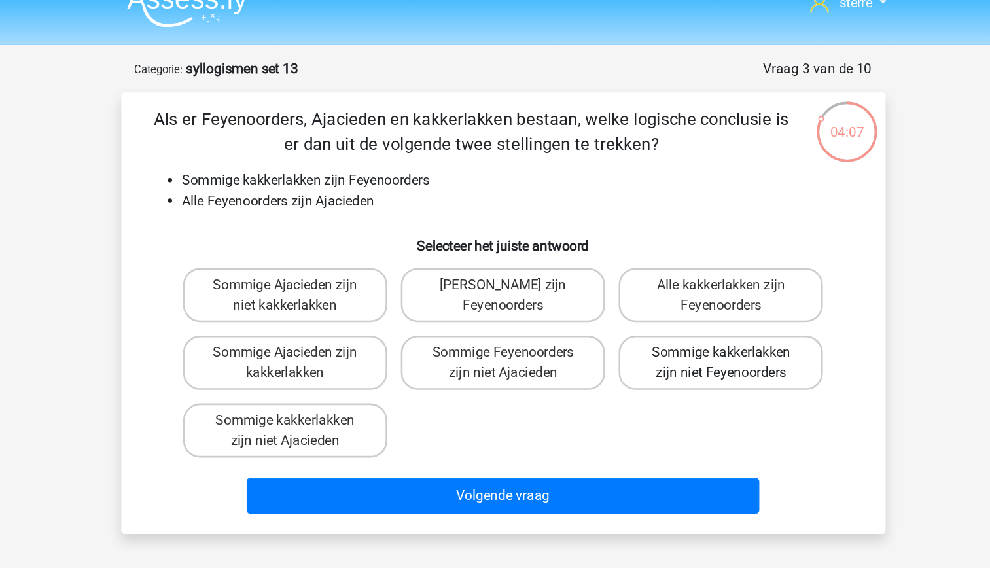
click at [669, 314] on label "Sommige kakkerlakken zijn niet Feyenoorders" at bounding box center [663, 300] width 158 height 42
click at [669, 301] on input "Sommige kakkerlakken zijn niet Feyenoorders" at bounding box center [668, 297] width 9 height 9
radio input "true"
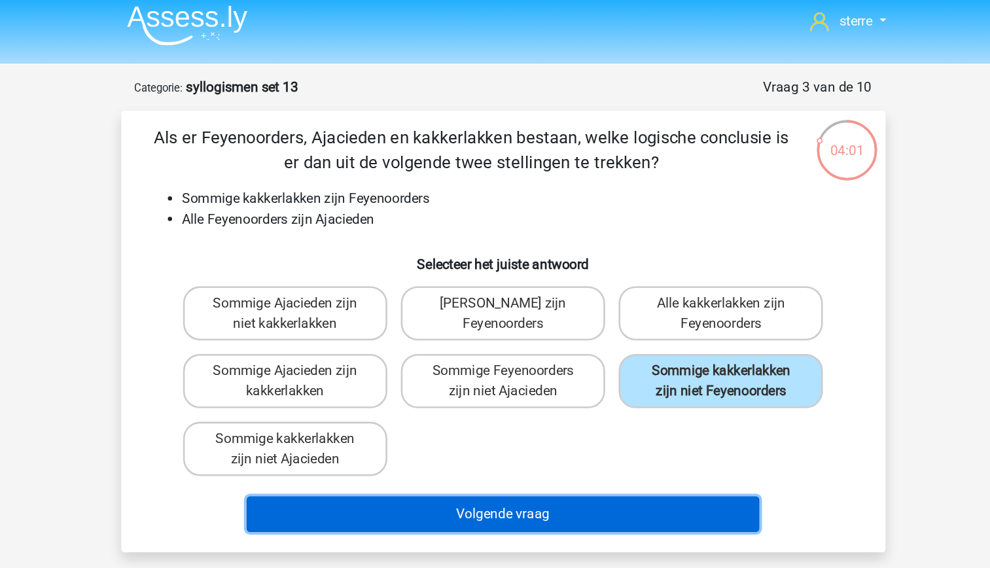
click at [552, 408] on button "Volgende vraag" at bounding box center [495, 402] width 396 height 27
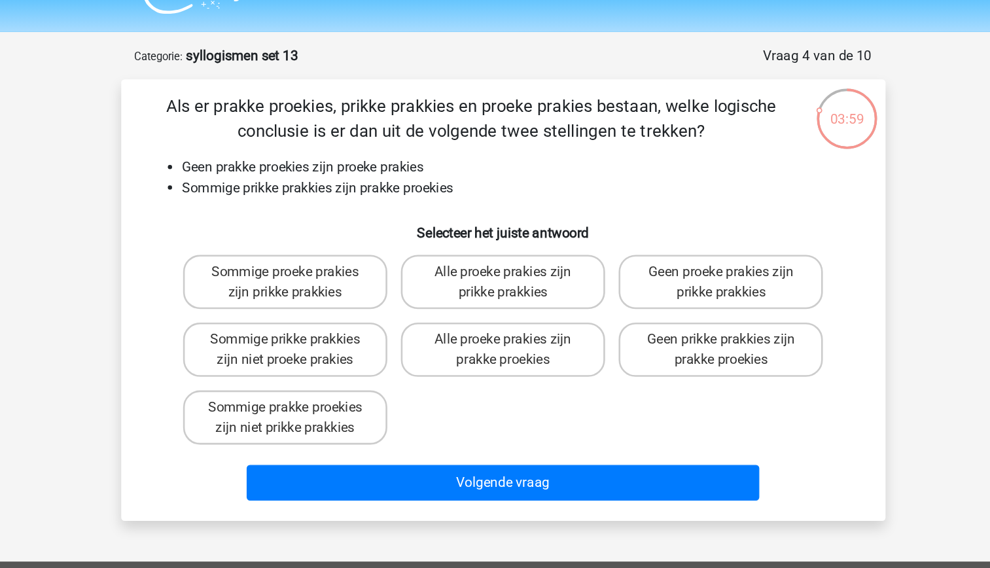
click at [401, 181] on li "Sommige prikke prakkies zijn prakke proekies" at bounding box center [508, 176] width 522 height 16
drag, startPoint x: 401, startPoint y: 181, endPoint x: 340, endPoint y: 183, distance: 60.9
click at [340, 183] on li "Sommige prikke prakkies zijn prakke proekies" at bounding box center [508, 176] width 522 height 16
click at [352, 177] on li "Sommige prikke prakkies zijn prakke proekies" at bounding box center [508, 176] width 522 height 16
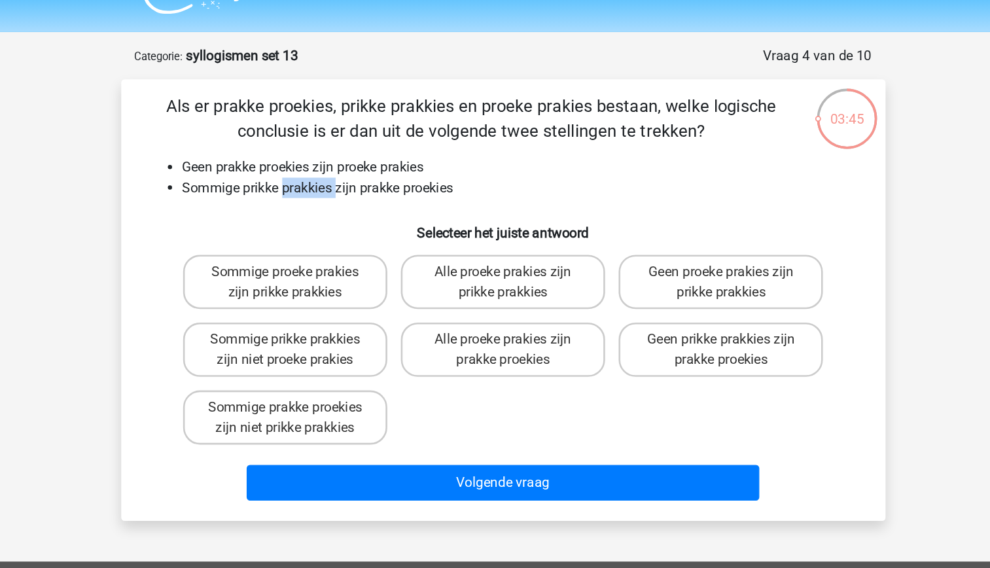
click at [352, 177] on li "Sommige prikke prakkies zijn prakke proekies" at bounding box center [508, 176] width 522 height 16
drag, startPoint x: 352, startPoint y: 177, endPoint x: 346, endPoint y: 194, distance: 18.8
click at [346, 194] on h6 "Selecteer het juiste antwoord" at bounding box center [495, 205] width 548 height 23
click at [370, 307] on label "Sommige prikke prakkies zijn niet proeke prakies" at bounding box center [327, 300] width 158 height 42
click at [335, 301] on input "Sommige prikke prakkies zijn niet proeke prakies" at bounding box center [331, 297] width 9 height 9
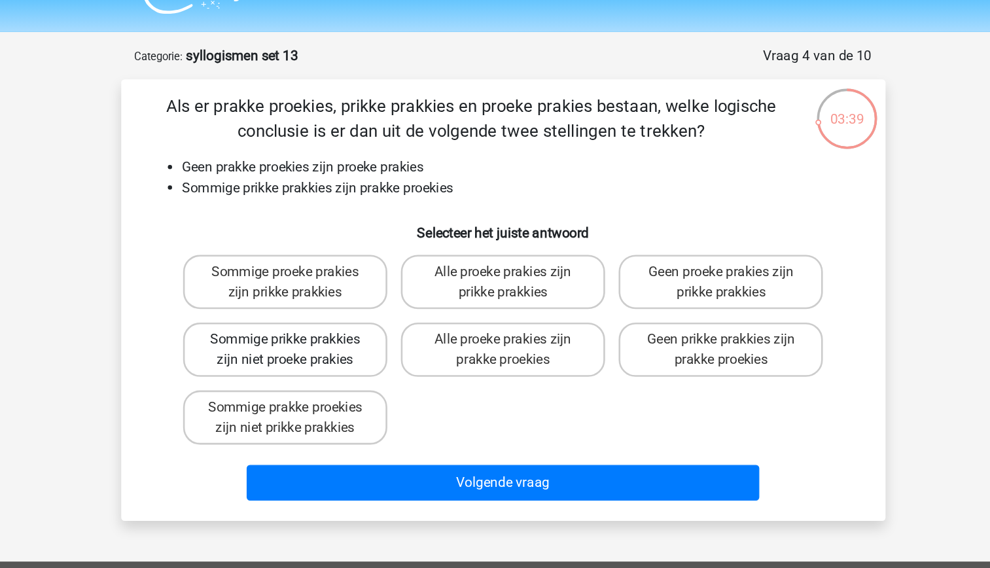
radio input "true"
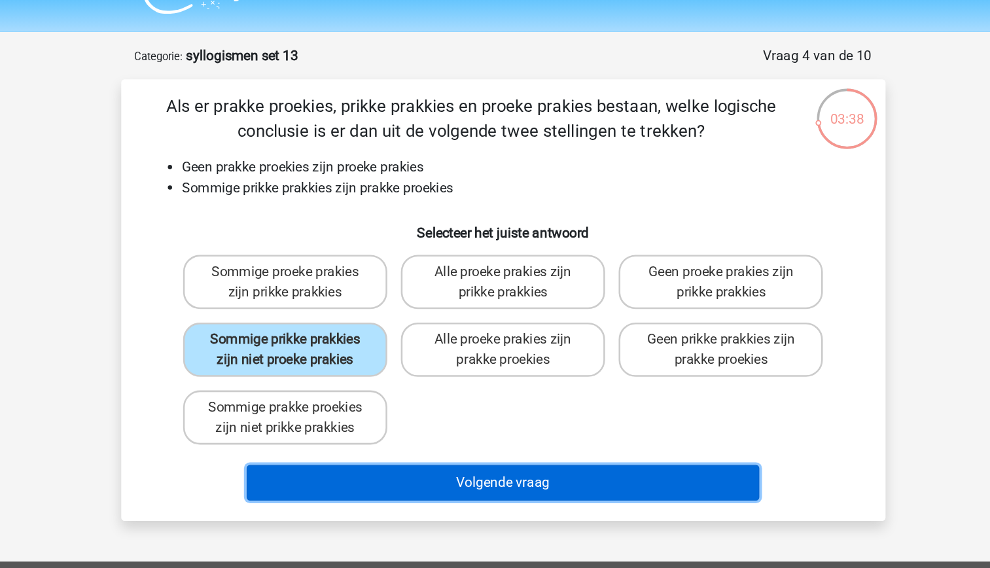
click at [485, 404] on button "Volgende vraag" at bounding box center [495, 402] width 396 height 27
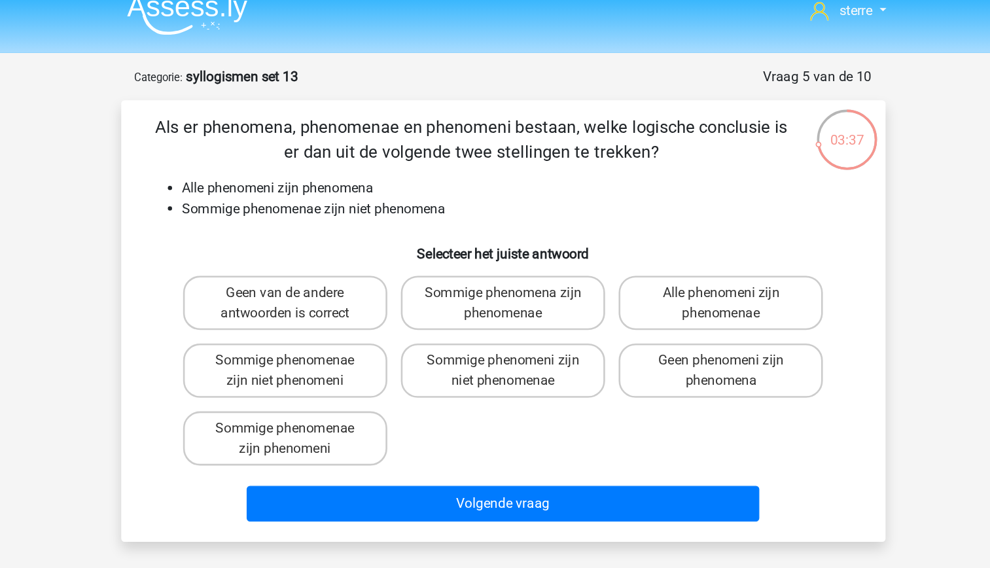
click at [343, 160] on li "Alle phenomeni zijn phenomena" at bounding box center [508, 160] width 522 height 16
drag, startPoint x: 343, startPoint y: 160, endPoint x: 350, endPoint y: 182, distance: 23.4
click at [350, 182] on li "Sommige phenomenae zijn niet phenomena" at bounding box center [508, 176] width 522 height 16
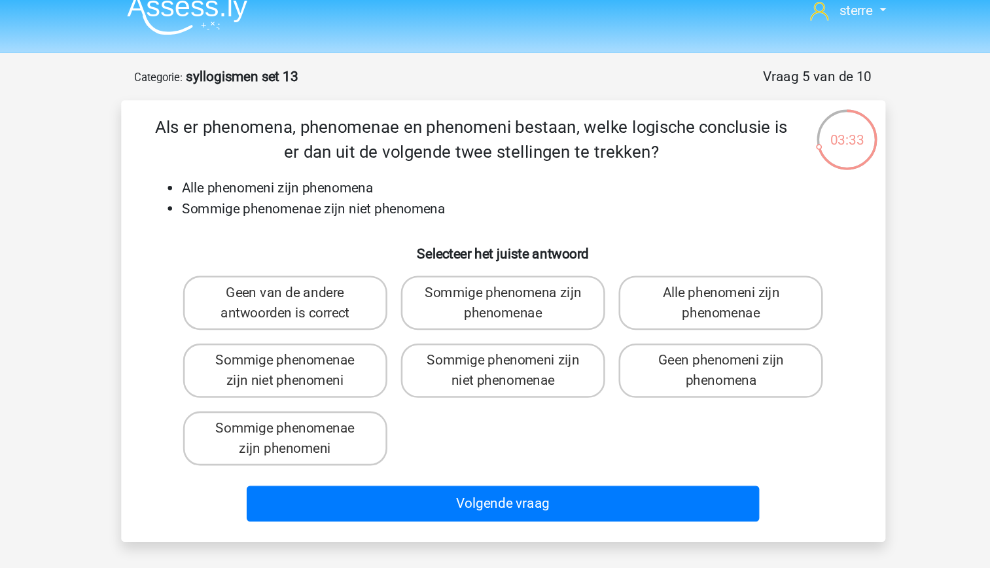
click at [372, 175] on li "Sommige phenomenae zijn niet phenomena" at bounding box center [508, 176] width 522 height 16
click at [371, 174] on li "Sommige phenomenae zijn niet phenomena" at bounding box center [508, 176] width 522 height 16
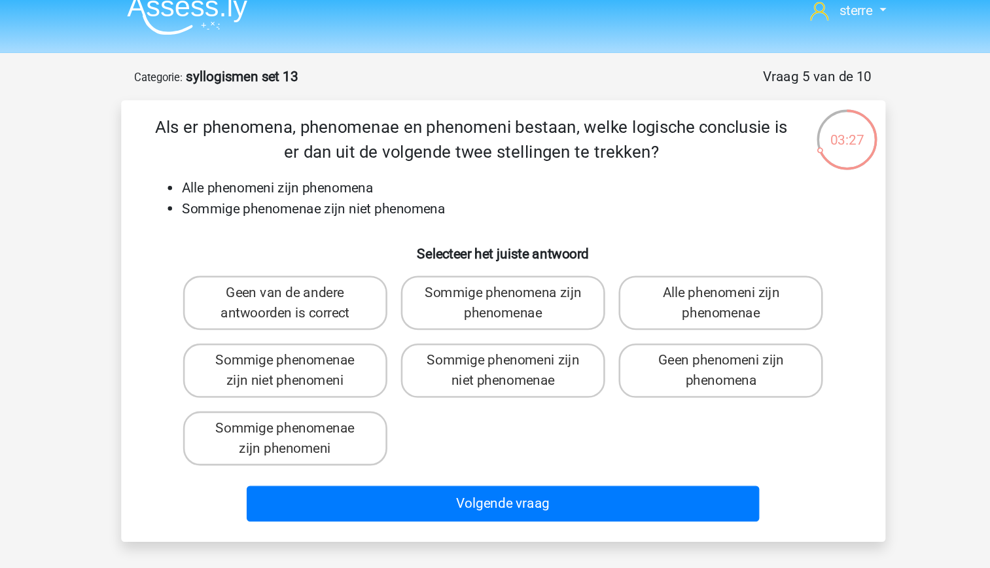
click at [321, 165] on li "Alle phenomeni zijn phenomena" at bounding box center [508, 160] width 522 height 16
drag, startPoint x: 321, startPoint y: 165, endPoint x: 327, endPoint y: 171, distance: 8.4
click at [327, 171] on li "Sommige phenomenae zijn niet phenomena" at bounding box center [508, 176] width 522 height 16
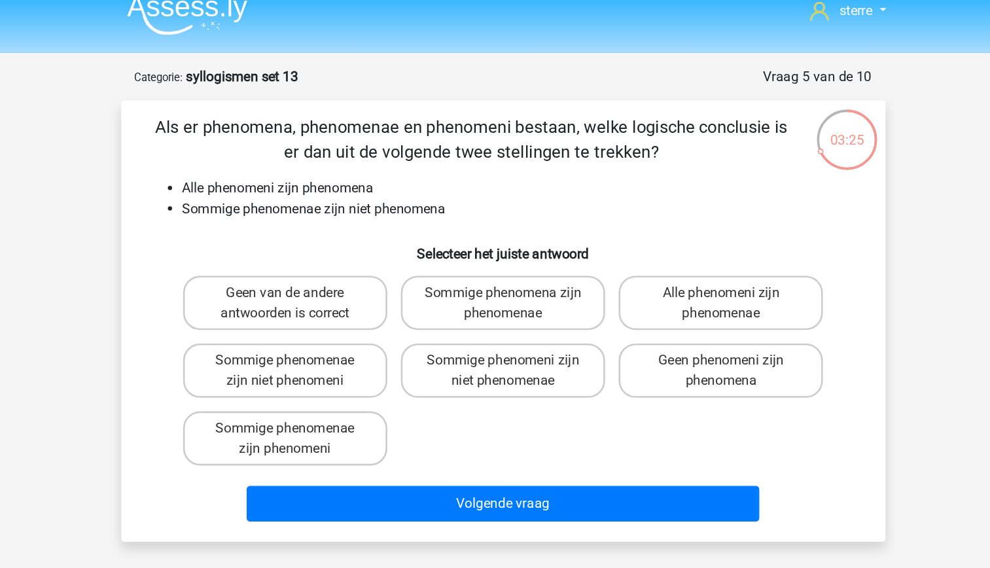
drag, startPoint x: 327, startPoint y: 171, endPoint x: 337, endPoint y: 190, distance: 21.7
click at [337, 190] on div "Als er phenomena, phenomenae en phenomeni bestaan, welke logische conclusie is …" at bounding box center [495, 262] width 580 height 320
click at [387, 352] on label "Sommige phenomenae zijn phenomeni" at bounding box center [327, 353] width 158 height 42
click at [335, 352] on input "Sommige phenomenae zijn phenomeni" at bounding box center [331, 349] width 9 height 9
radio input "true"
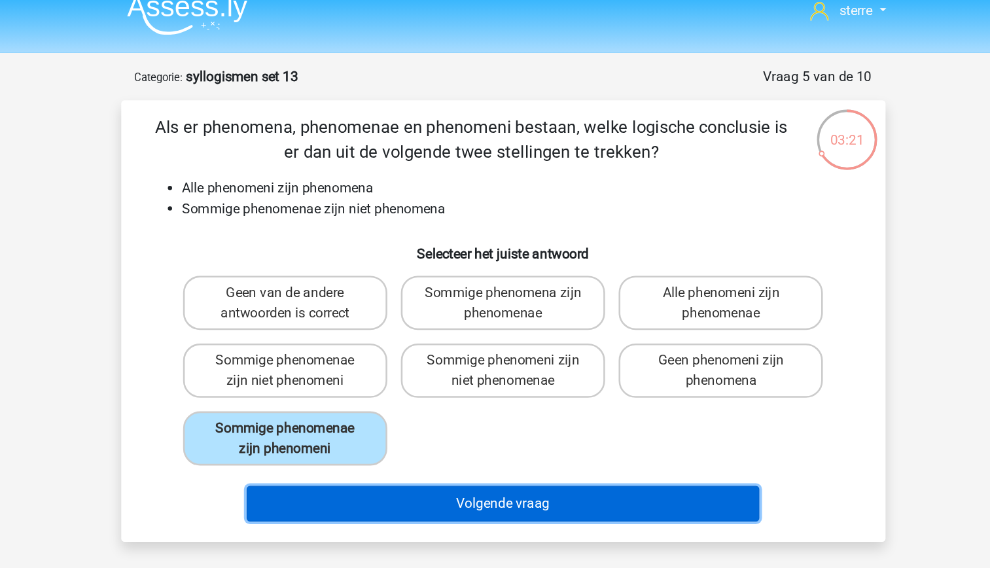
click at [458, 397] on button "Volgende vraag" at bounding box center [495, 402] width 396 height 27
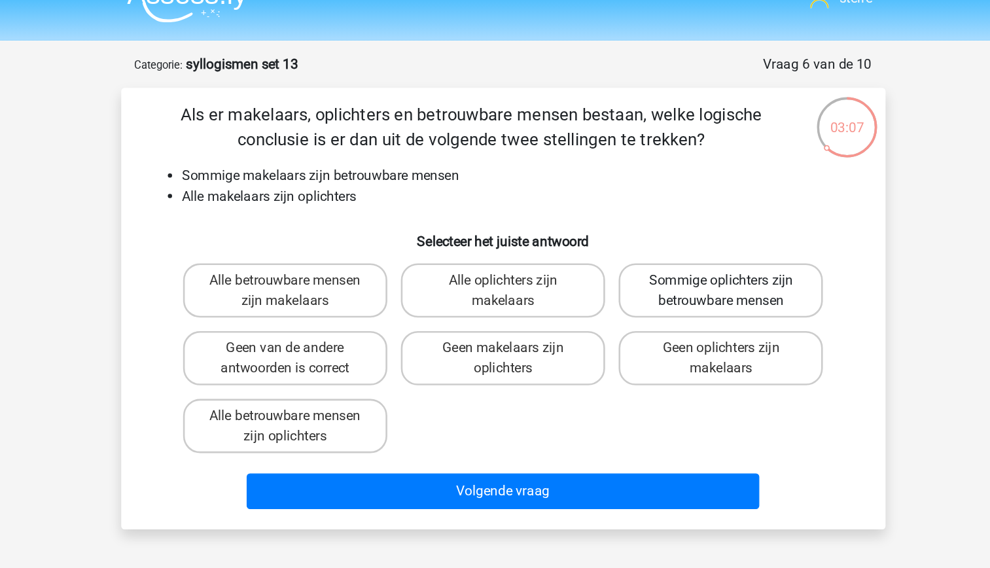
click at [678, 249] on label "Sommige oplichters zijn betrouwbare mensen" at bounding box center [663, 248] width 158 height 42
click at [672, 249] on input "Sommige oplichters zijn betrouwbare mensen" at bounding box center [668, 244] width 9 height 9
radio input "true"
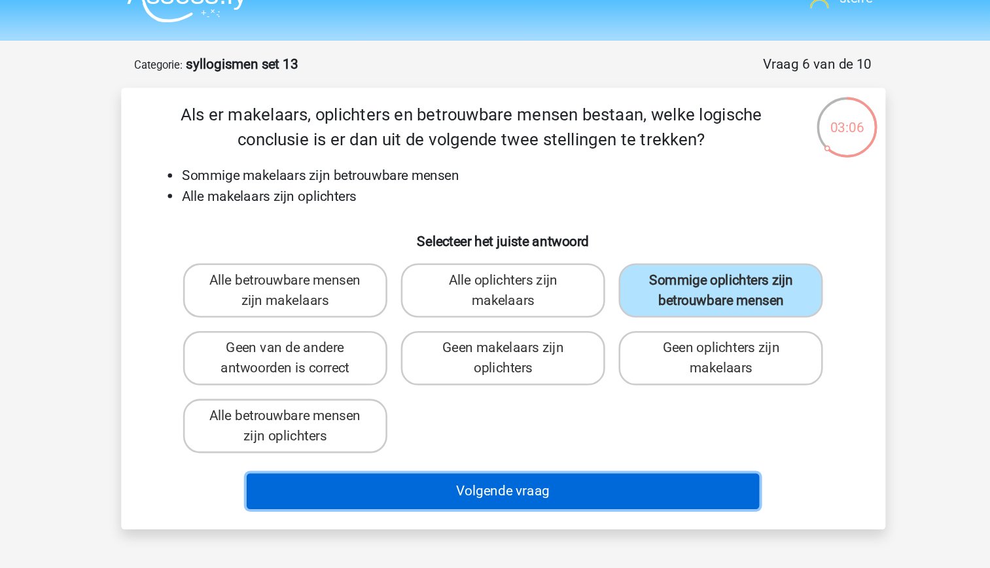
click at [550, 412] on button "Volgende vraag" at bounding box center [495, 402] width 396 height 27
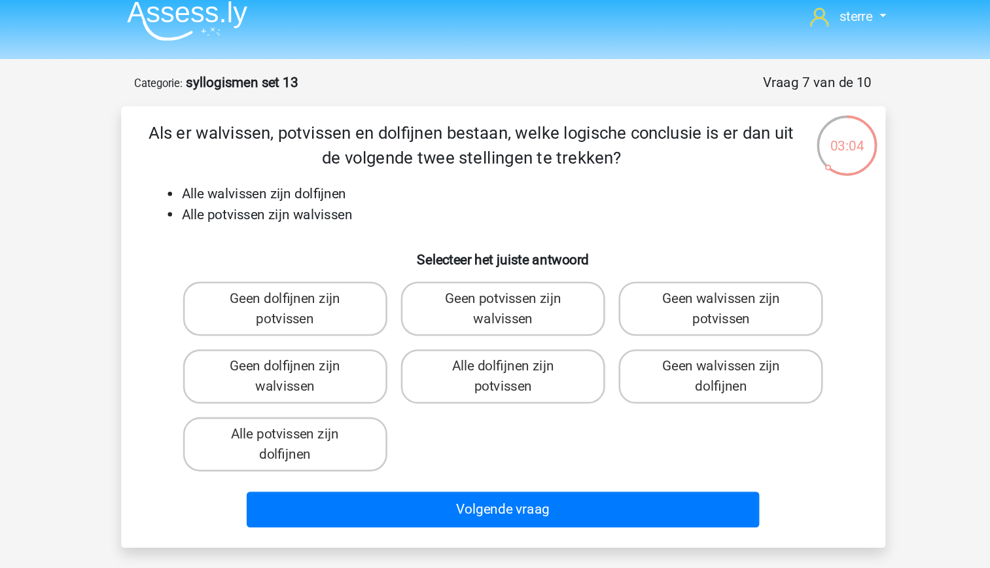
click at [392, 151] on div "Als er walvissen, potvissen en dolfijnen bestaan, welke logische conclusie is e…" at bounding box center [495, 262] width 580 height 320
drag, startPoint x: 392, startPoint y: 151, endPoint x: 395, endPoint y: 172, distance: 21.8
click at [395, 172] on li "Alle potvissen zijn walvissen" at bounding box center [508, 176] width 522 height 16
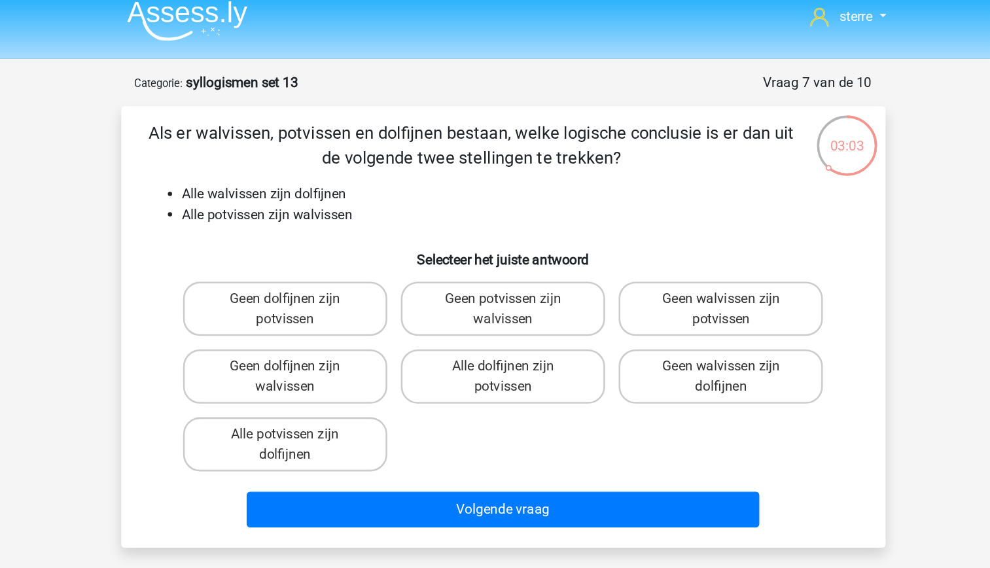
click at [395, 172] on li "Alle potvissen zijn walvissen" at bounding box center [508, 176] width 522 height 16
drag, startPoint x: 395, startPoint y: 172, endPoint x: 355, endPoint y: 147, distance: 46.5
click at [355, 147] on div "Als er walvissen, potvissen en dolfijnen bestaan, welke logische conclusie is e…" at bounding box center [495, 262] width 580 height 320
click at [372, 163] on li "Alle walvissen zijn dolfijnen" at bounding box center [508, 160] width 522 height 16
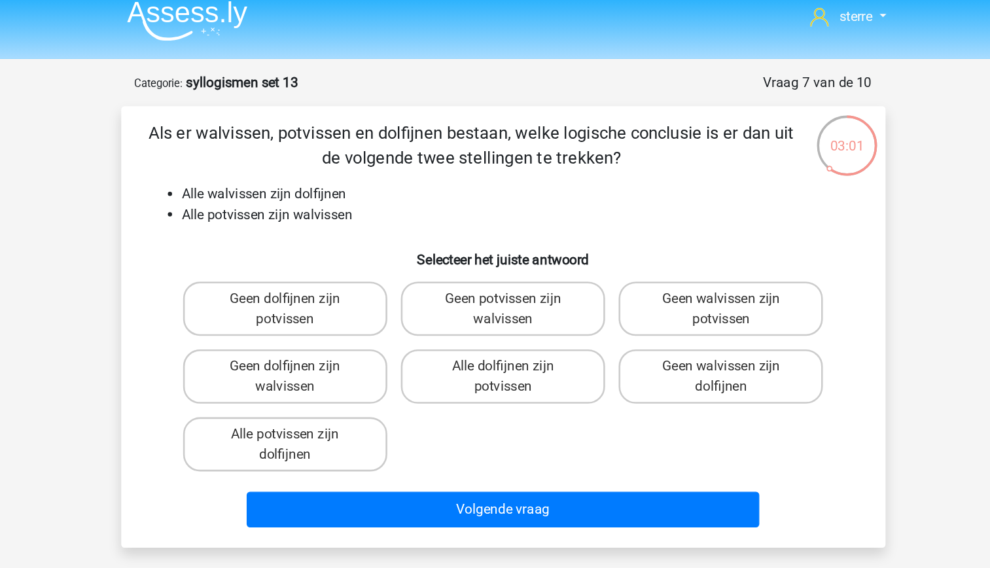
click at [372, 163] on li "Alle walvissen zijn dolfijnen" at bounding box center [508, 160] width 522 height 16
click at [384, 175] on li "Alle potvissen zijn walvissen" at bounding box center [508, 176] width 522 height 16
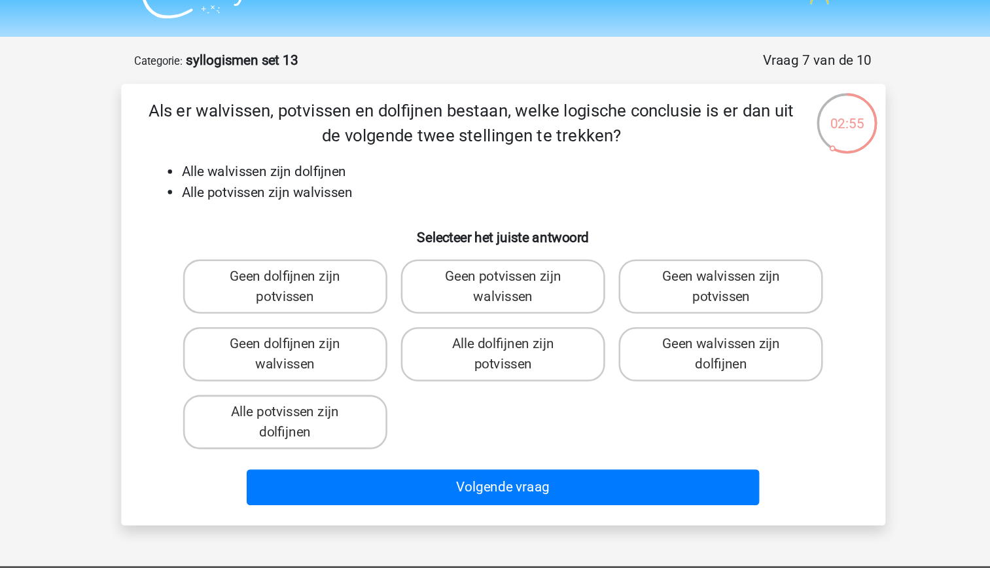
click at [373, 177] on li "Alle potvissen zijn walvissen" at bounding box center [508, 176] width 522 height 16
drag, startPoint x: 373, startPoint y: 177, endPoint x: 334, endPoint y: 191, distance: 41.6
click at [334, 191] on div "Als er walvissen, potvissen en dolfijnen bestaan, welke logische conclusie is e…" at bounding box center [495, 262] width 580 height 320
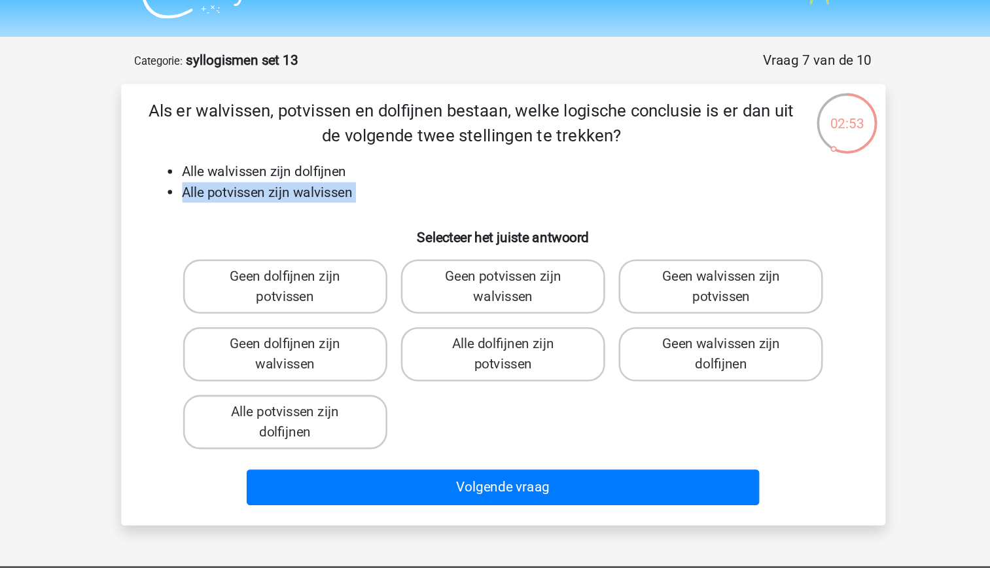
click at [282, 198] on h6 "Selecteer het juiste antwoord" at bounding box center [495, 205] width 548 height 23
click at [389, 349] on label "Alle potvissen zijn dolfijnen" at bounding box center [327, 353] width 158 height 42
click at [335, 349] on input "Alle potvissen zijn dolfijnen" at bounding box center [331, 349] width 9 height 9
radio input "true"
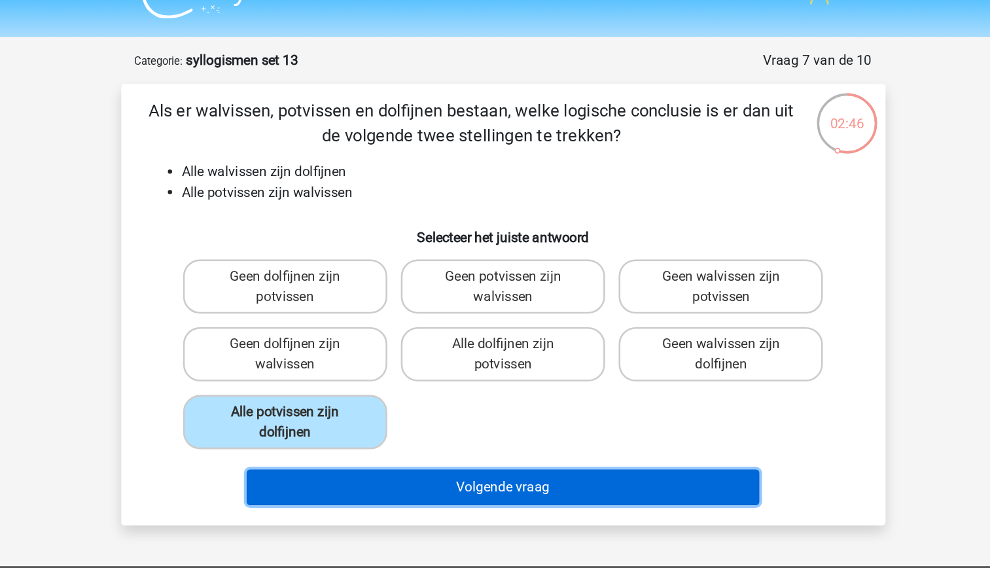
click at [467, 400] on button "Volgende vraag" at bounding box center [495, 402] width 396 height 27
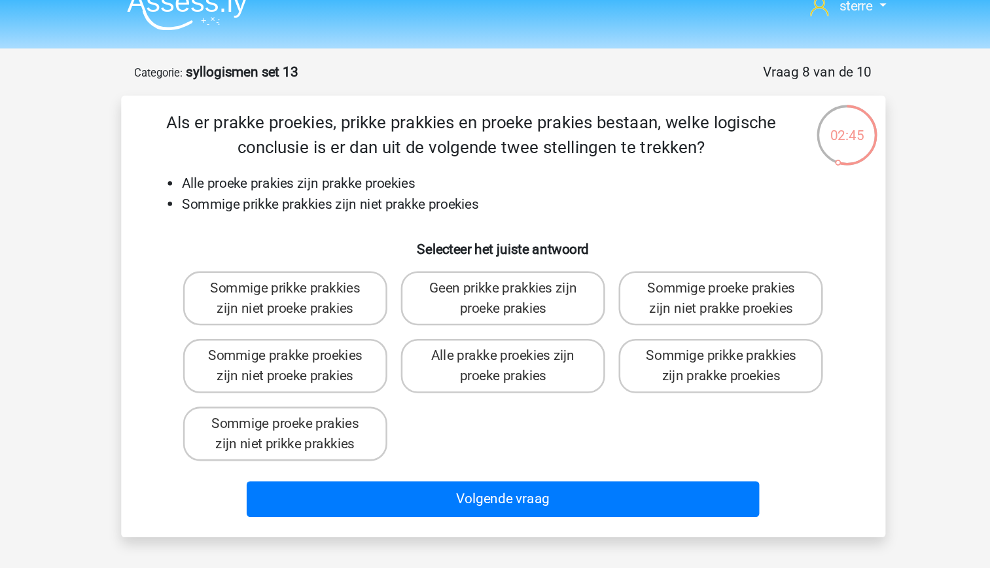
click at [357, 181] on li "Sommige prikke prakkies zijn niet prakke proekies" at bounding box center [508, 176] width 522 height 16
drag, startPoint x: 357, startPoint y: 181, endPoint x: 330, endPoint y: 194, distance: 29.6
click at [330, 194] on h6 "Selecteer het juiste antwoord" at bounding box center [495, 205] width 548 height 23
click at [351, 187] on div "Als er prakke proekies, prikke prakkies en proeke prakies bestaan, welke logisc…" at bounding box center [495, 262] width 580 height 320
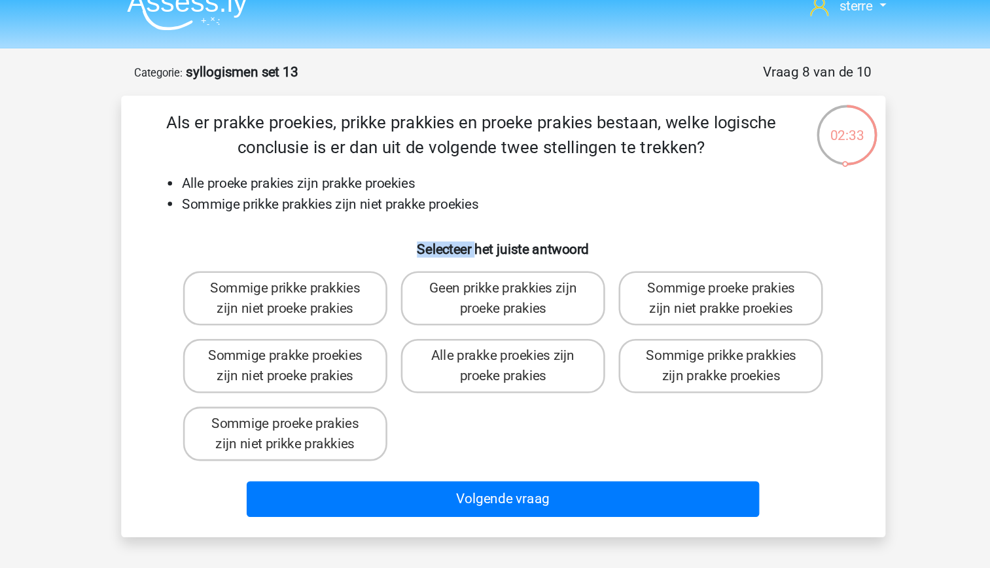
click at [351, 187] on div "Als er prakke proekies, prikke prakkies en proeke prakies bestaan, welke logisc…" at bounding box center [495, 262] width 580 height 320
drag, startPoint x: 351, startPoint y: 187, endPoint x: 338, endPoint y: 175, distance: 18.5
click at [338, 175] on li "Sommige prikke prakkies zijn niet prakke proekies" at bounding box center [508, 176] width 522 height 16
click at [370, 264] on label "Sommige prikke prakkies zijn niet proeke prakies" at bounding box center [327, 248] width 158 height 42
click at [335, 249] on input "Sommige prikke prakkies zijn niet proeke prakies" at bounding box center [331, 244] width 9 height 9
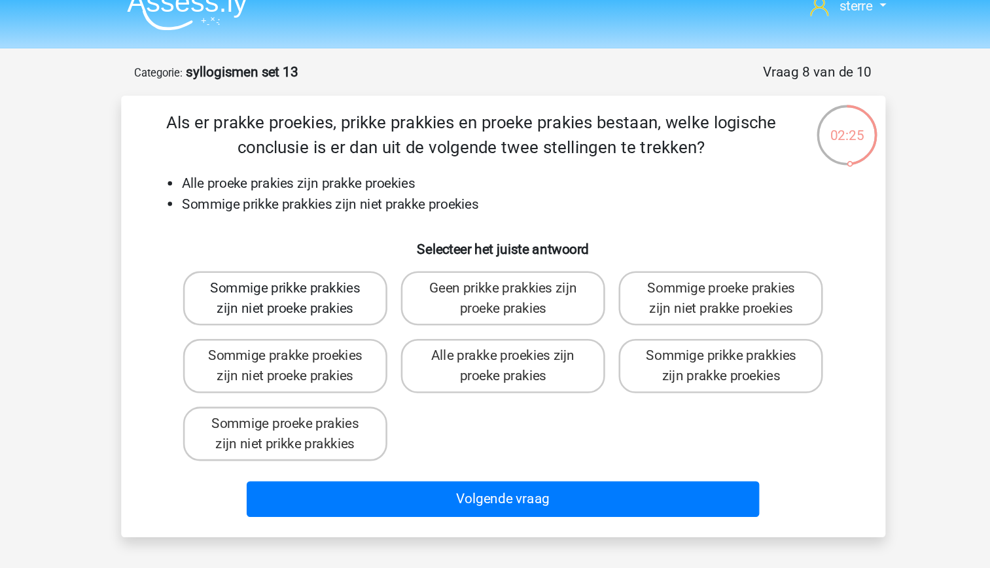
radio input "true"
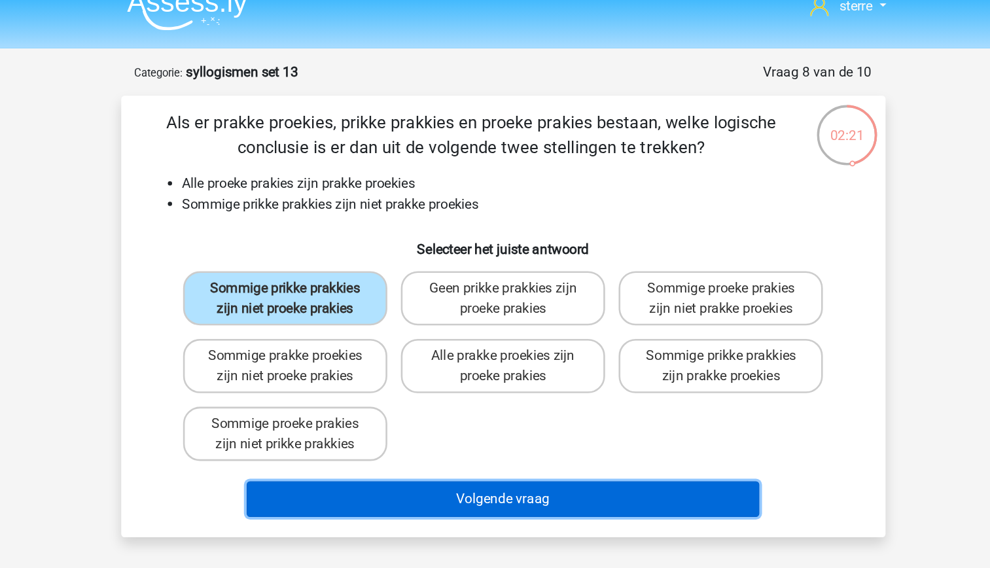
click at [500, 404] on button "Volgende vraag" at bounding box center [495, 402] width 396 height 27
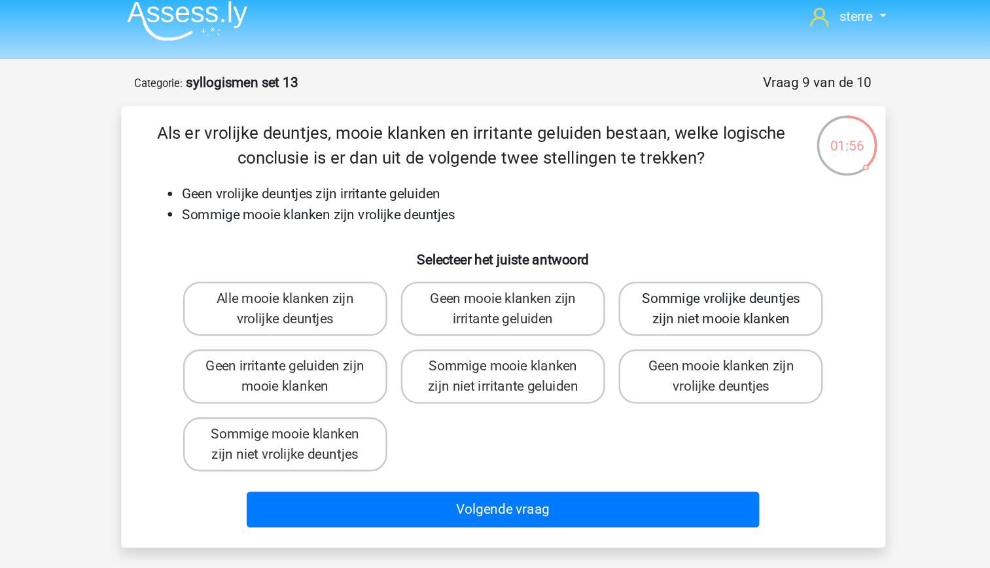
click at [660, 264] on label "Sommige vrolijke deuntjes zijn niet mooie klanken" at bounding box center [663, 248] width 158 height 42
click at [664, 249] on input "Sommige vrolijke deuntjes zijn niet mooie klanken" at bounding box center [668, 244] width 9 height 9
radio input "true"
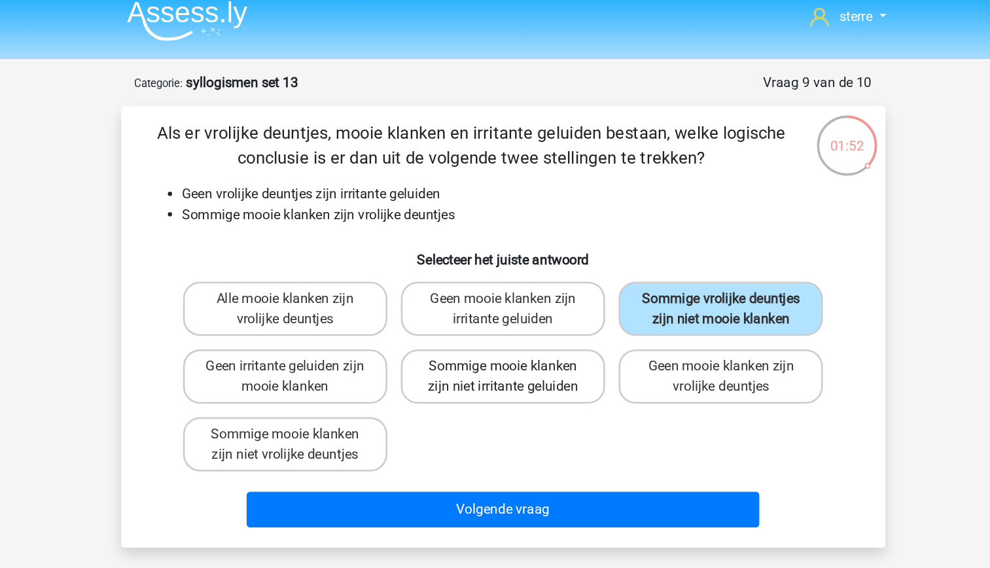
click at [548, 304] on label "Sommige mooie klanken zijn niet irritante geluiden" at bounding box center [495, 300] width 158 height 42
click at [503, 301] on input "Sommige mooie klanken zijn niet irritante geluiden" at bounding box center [499, 297] width 9 height 9
radio input "true"
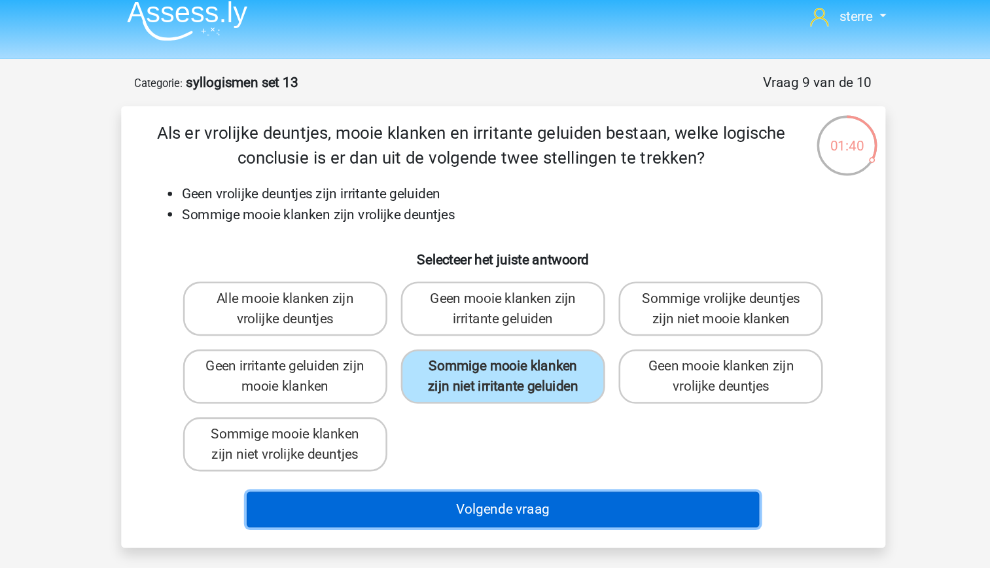
click at [537, 402] on button "Volgende vraag" at bounding box center [495, 402] width 396 height 27
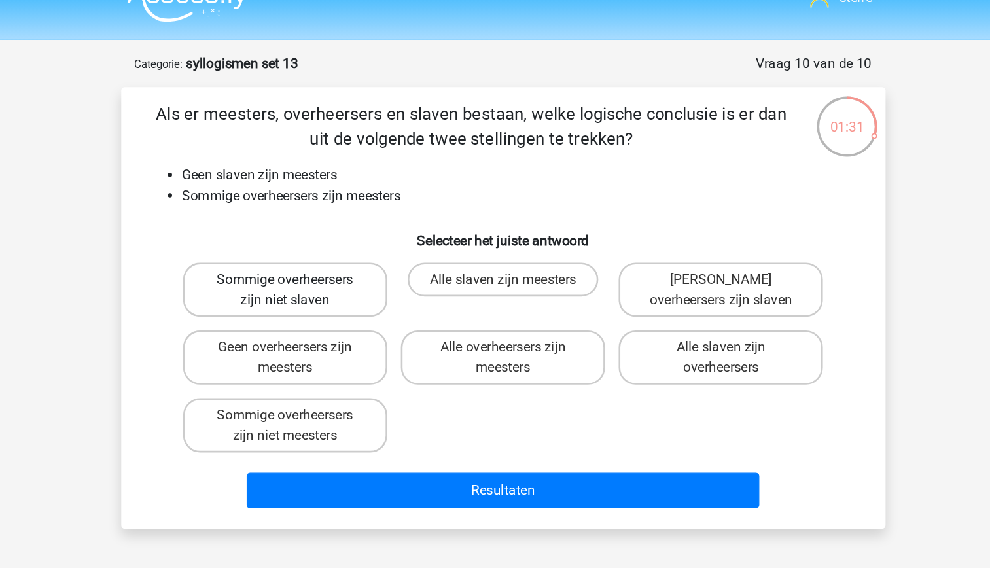
click at [370, 256] on label "Sommige overheersers zijn niet slaven" at bounding box center [327, 248] width 158 height 42
click at [335, 249] on input "Sommige overheersers zijn niet slaven" at bounding box center [331, 244] width 9 height 9
radio input "true"
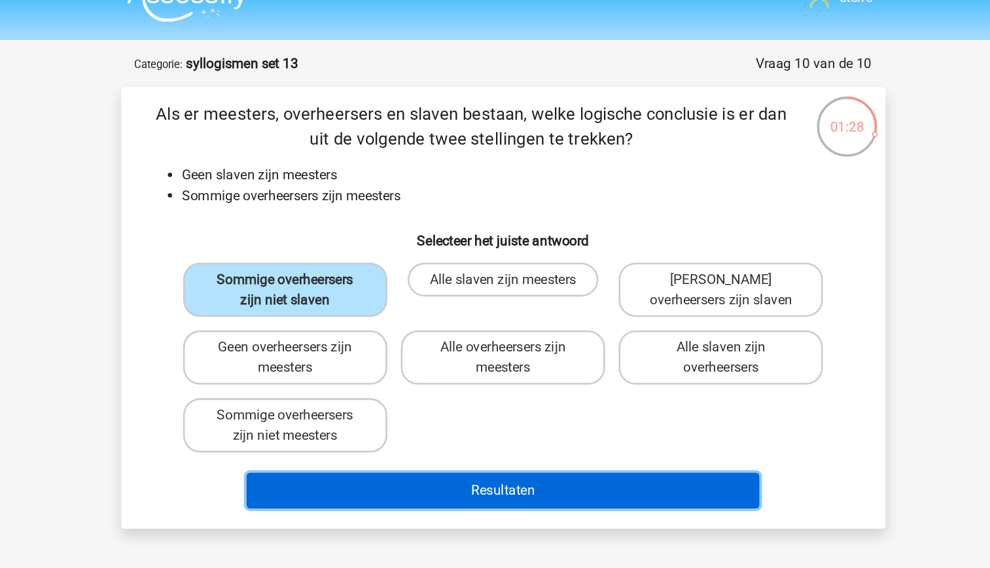
click at [534, 406] on button "Resultaten" at bounding box center [495, 402] width 396 height 27
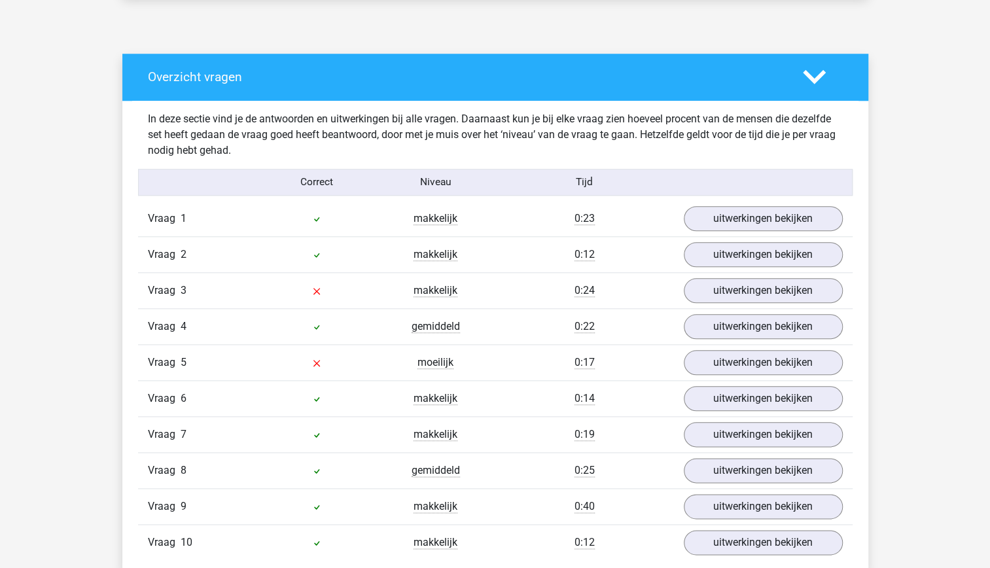
scroll to position [668, 0]
click at [770, 297] on link "uitwerkingen bekijken" at bounding box center [762, 291] width 183 height 29
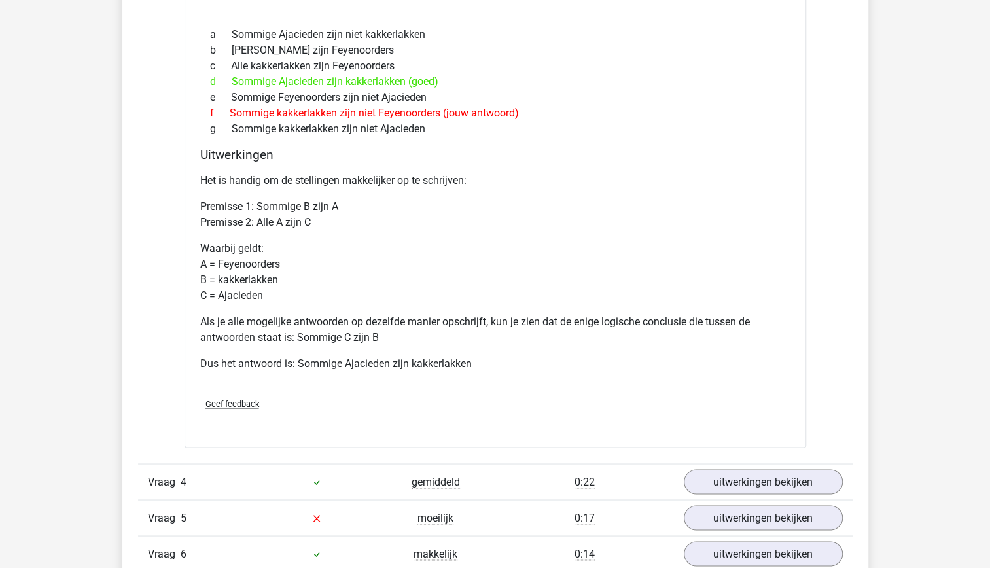
scroll to position [1073, 0]
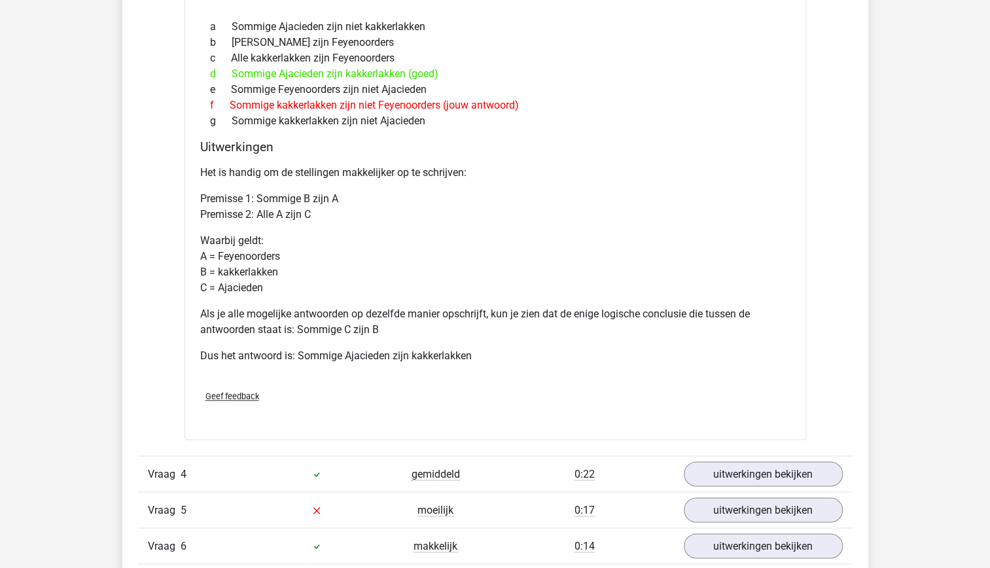
click at [619, 263] on p "Waarbij geldt: A = Feyenoorders B = kakkerlakken C = Ajacieden" at bounding box center [495, 264] width 590 height 63
drag, startPoint x: 619, startPoint y: 263, endPoint x: 516, endPoint y: 165, distance: 142.6
click at [516, 165] on p "Het is handig om de stellingen makkelijker op te schrijven:" at bounding box center [495, 173] width 590 height 16
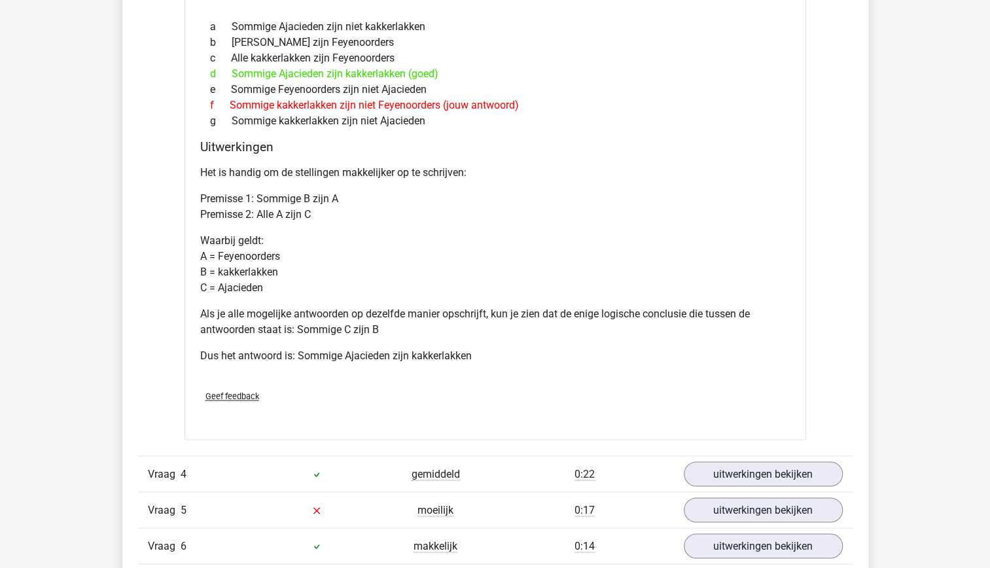
click at [516, 165] on p "Het is handig om de stellingen makkelijker op te schrijven:" at bounding box center [495, 173] width 590 height 16
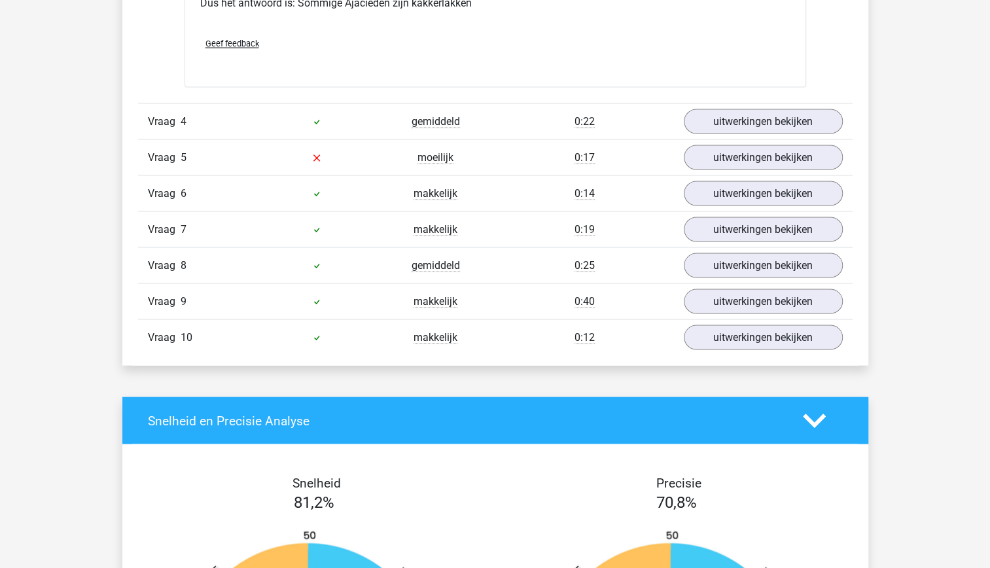
scroll to position [1455, 0]
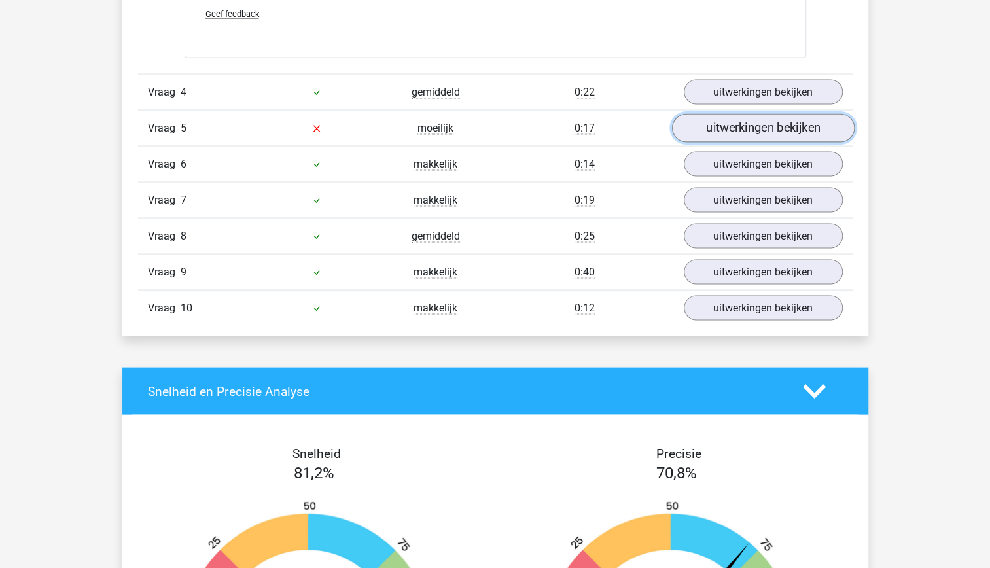
click at [760, 124] on link "uitwerkingen bekijken" at bounding box center [762, 127] width 183 height 29
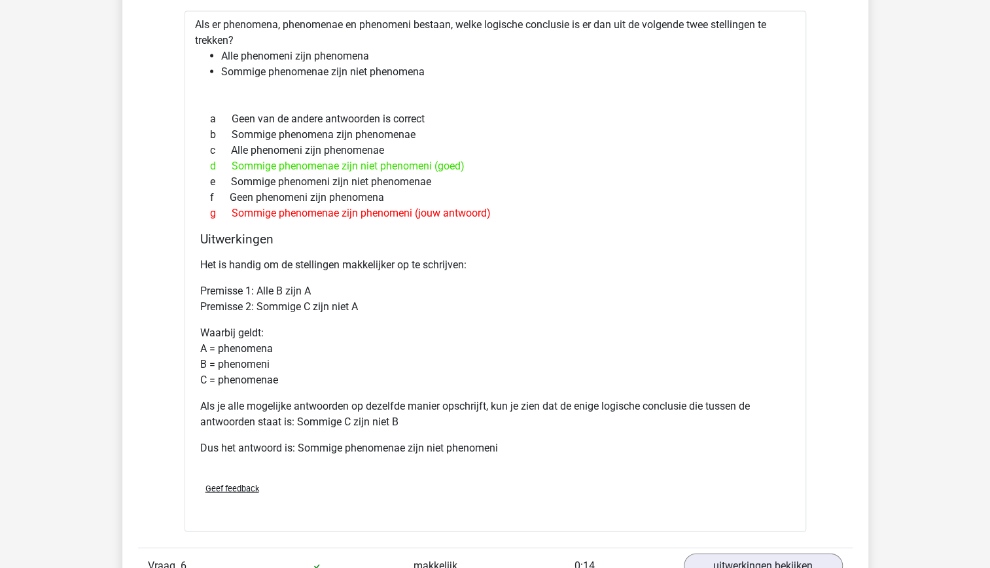
scroll to position [1606, 0]
click at [686, 270] on div "Het is handig om de stellingen makkelijker op te schrijven: Premisse 1: Alle B …" at bounding box center [495, 361] width 590 height 220
click at [551, 217] on div "a Geen van de andere antwoorden is correct b Sommige phenomena zijn phenomenae …" at bounding box center [495, 165] width 590 height 120
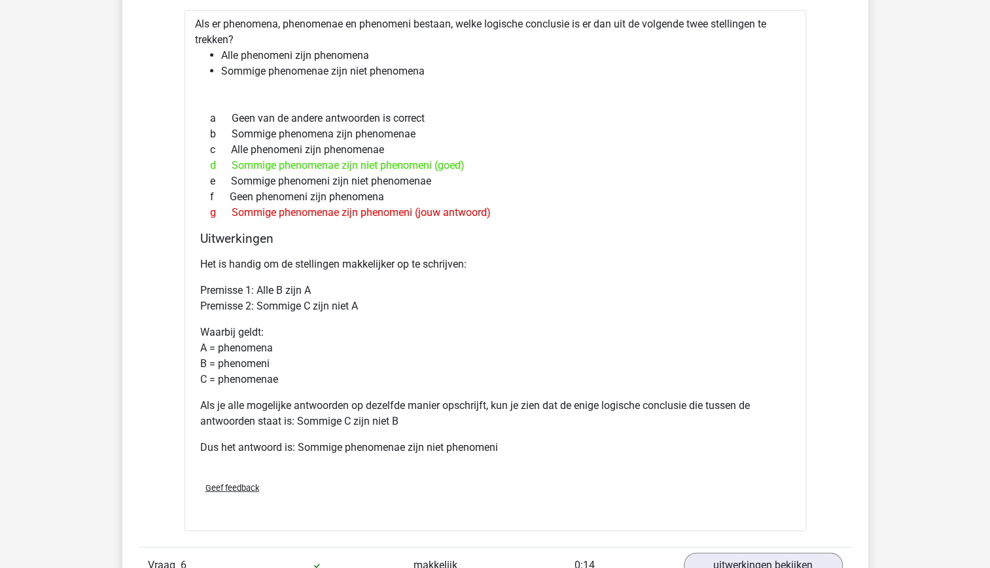
click at [551, 217] on div "a Geen van de andere antwoorden is correct b Sommige phenomena zijn phenomenae …" at bounding box center [495, 165] width 590 height 120
drag, startPoint x: 551, startPoint y: 217, endPoint x: 539, endPoint y: 274, distance: 58.8
click at [539, 274] on div "Het is handig om de stellingen makkelijker op te schrijven: Premisse 1: Alle B …" at bounding box center [495, 361] width 590 height 220
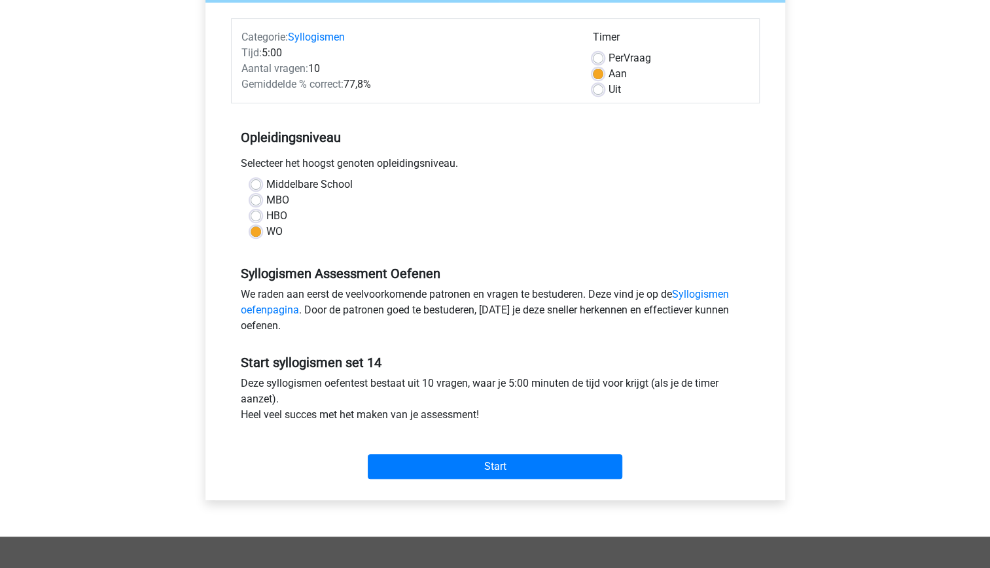
scroll to position [152, 0]
